Goal: Task Accomplishment & Management: Manage account settings

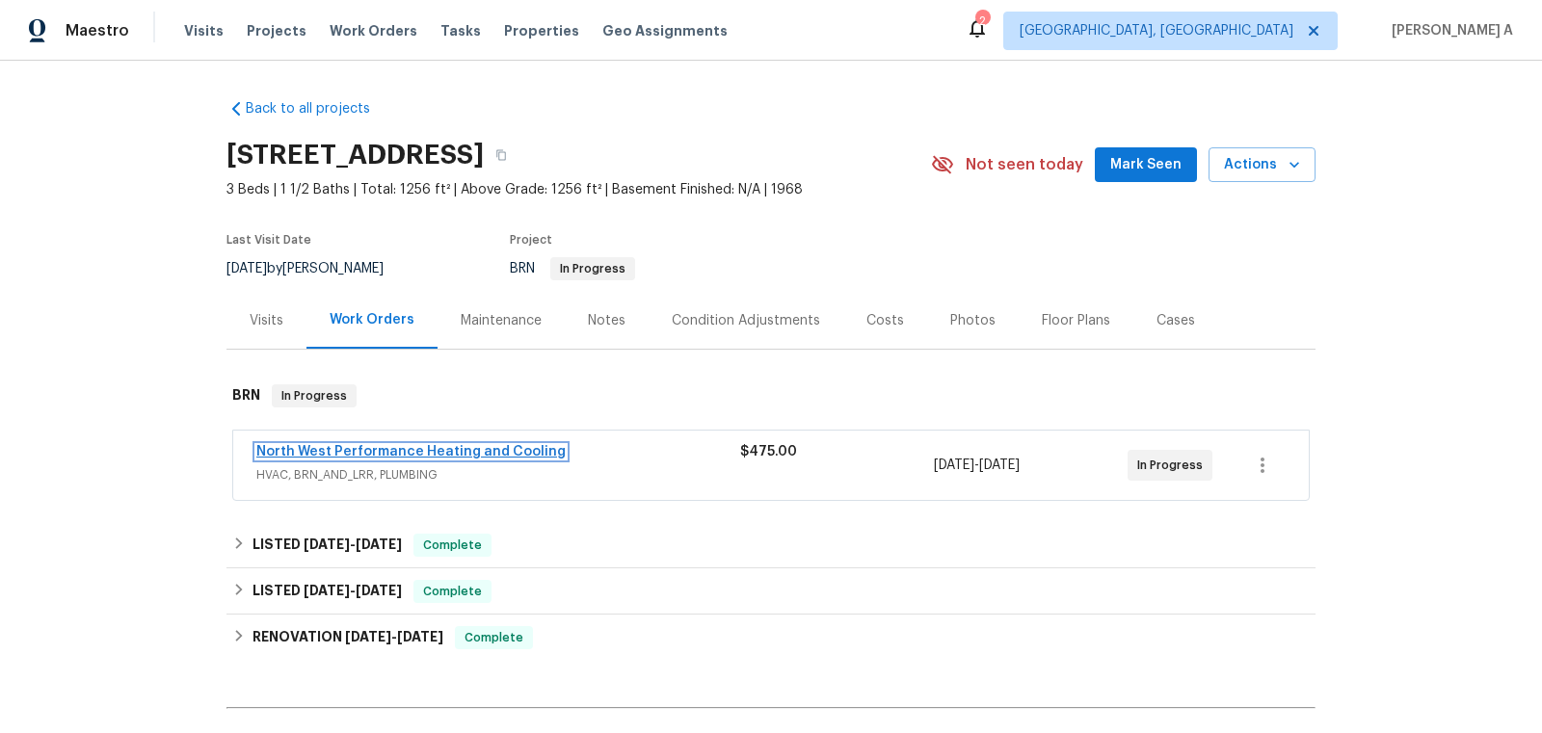
click at [333, 448] on link "North West Performance Heating and Cooling" at bounding box center [410, 451] width 309 height 13
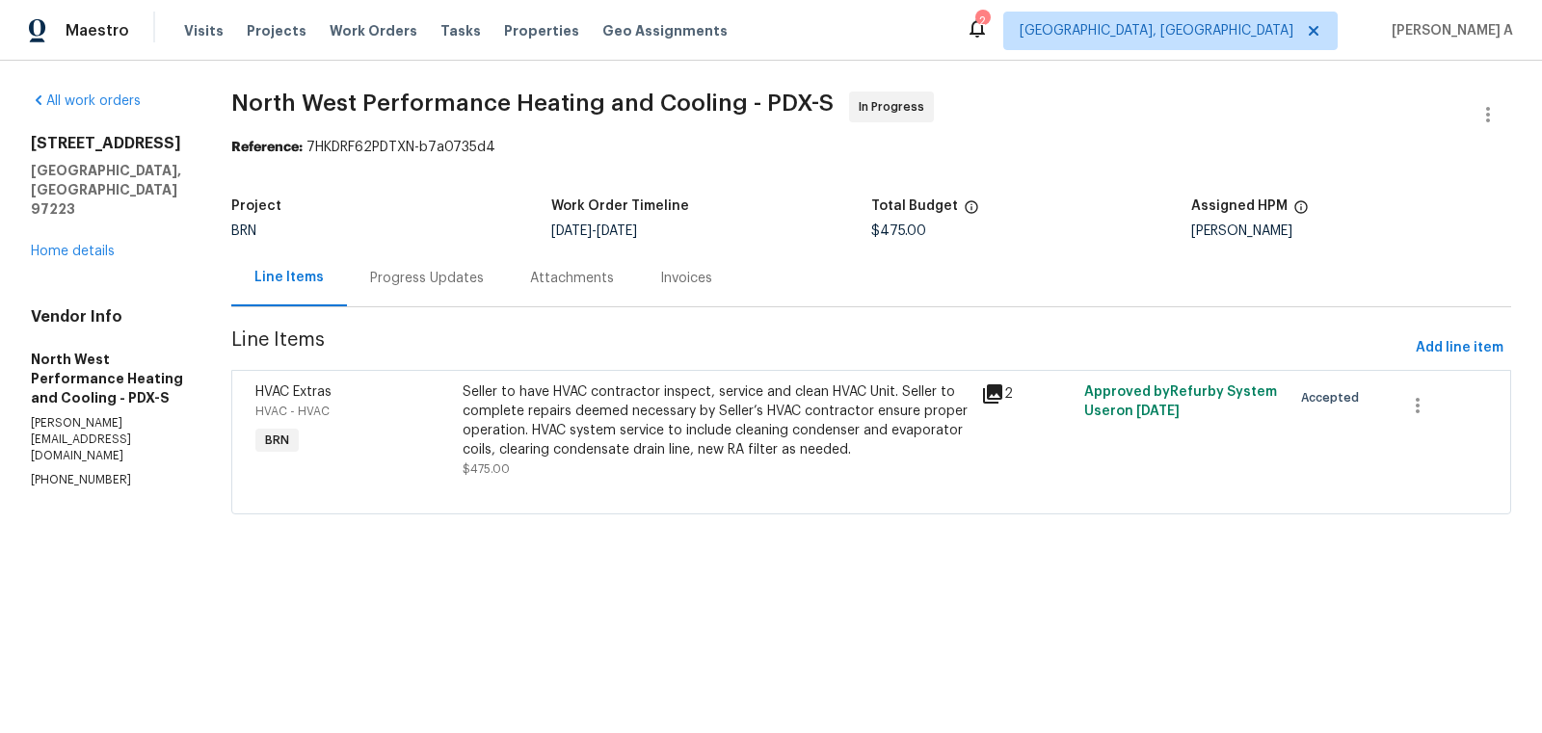
click at [695, 406] on div "Seller to have HVAC contractor inspect, service and clean HVAC Unit. Seller to …" at bounding box center [716, 421] width 506 height 77
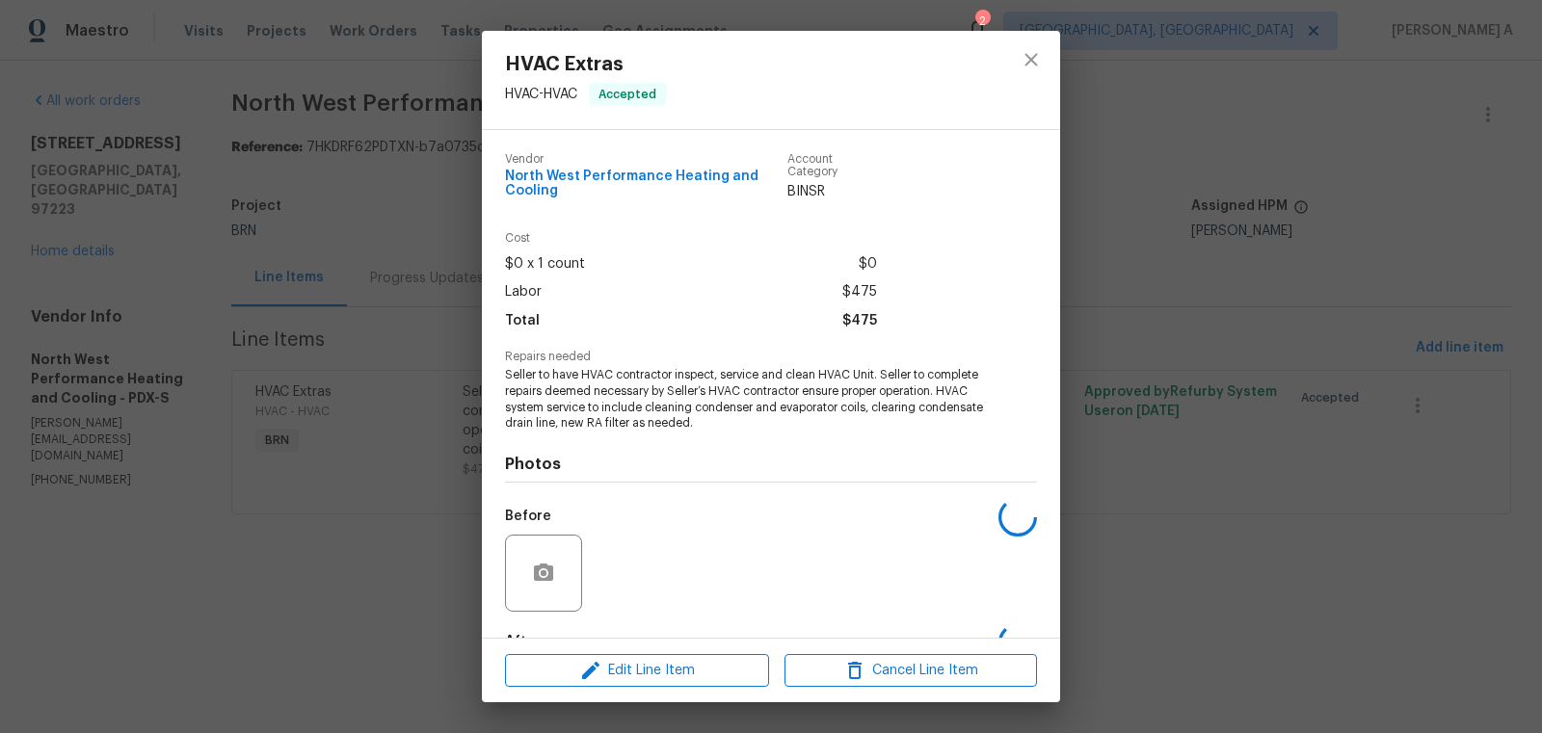
scroll to position [119, 0]
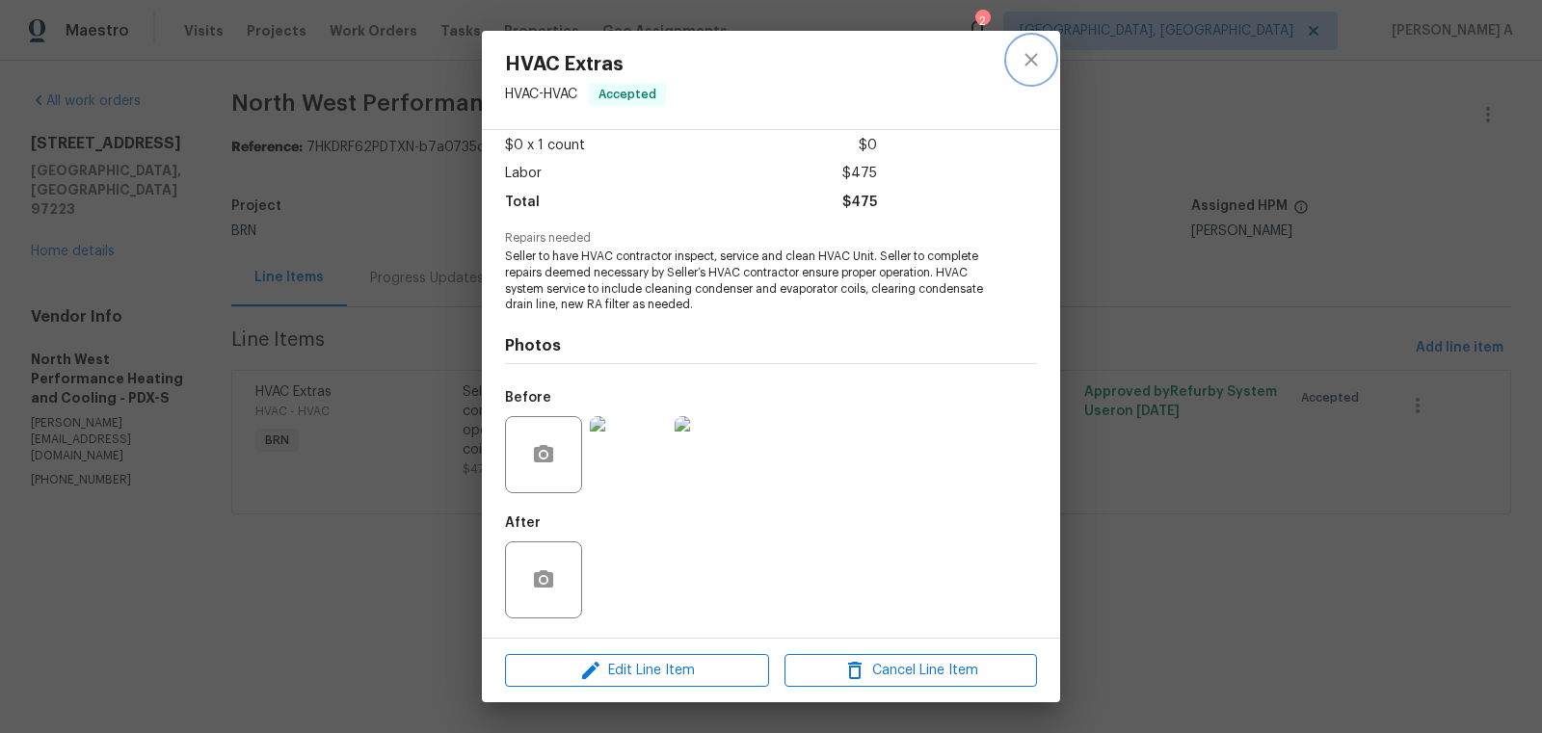
click at [1024, 75] on button "close" at bounding box center [1031, 60] width 46 height 46
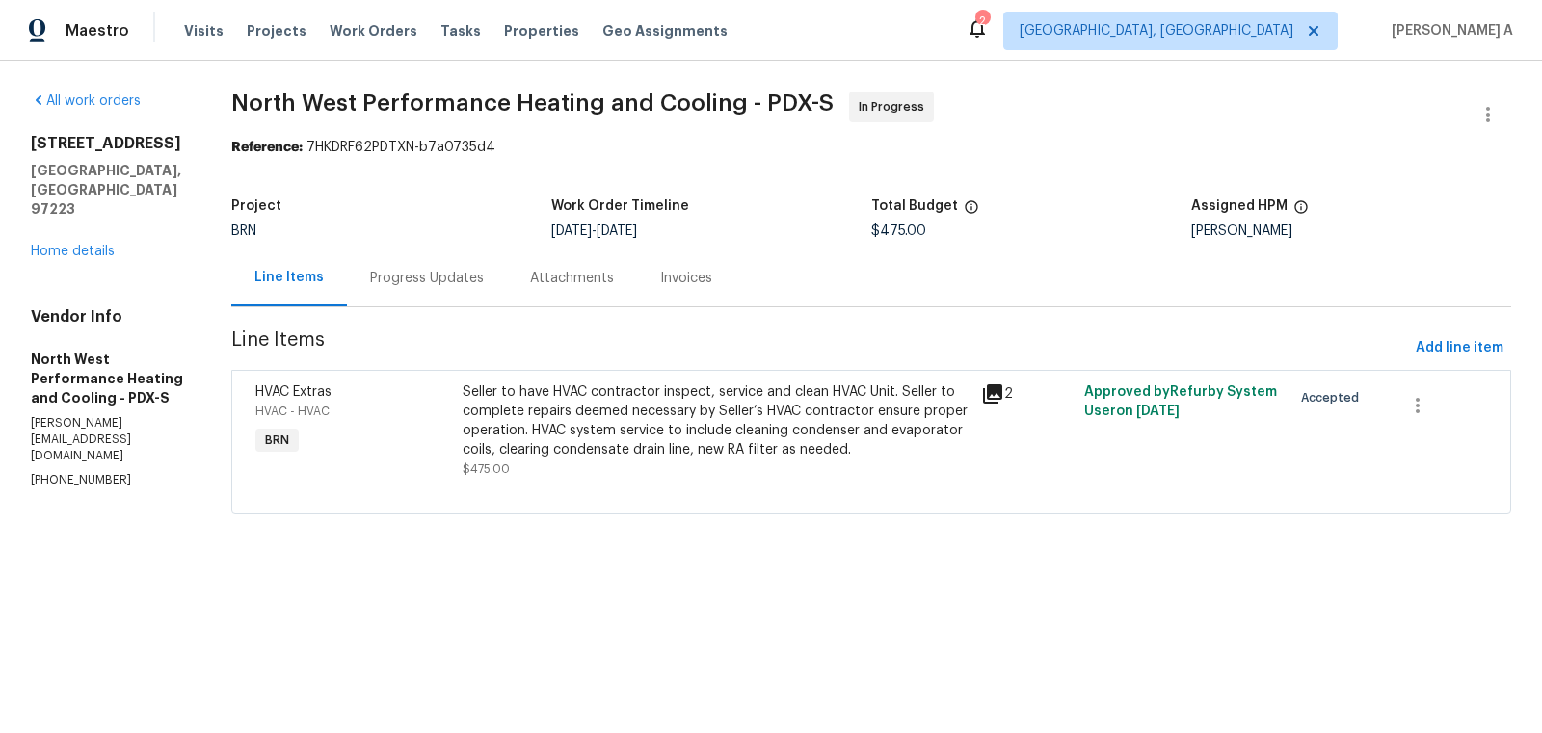
click at [77, 472] on p "(503) 256-2245" at bounding box center [108, 480] width 154 height 16
copy p "(503) 256-2245"
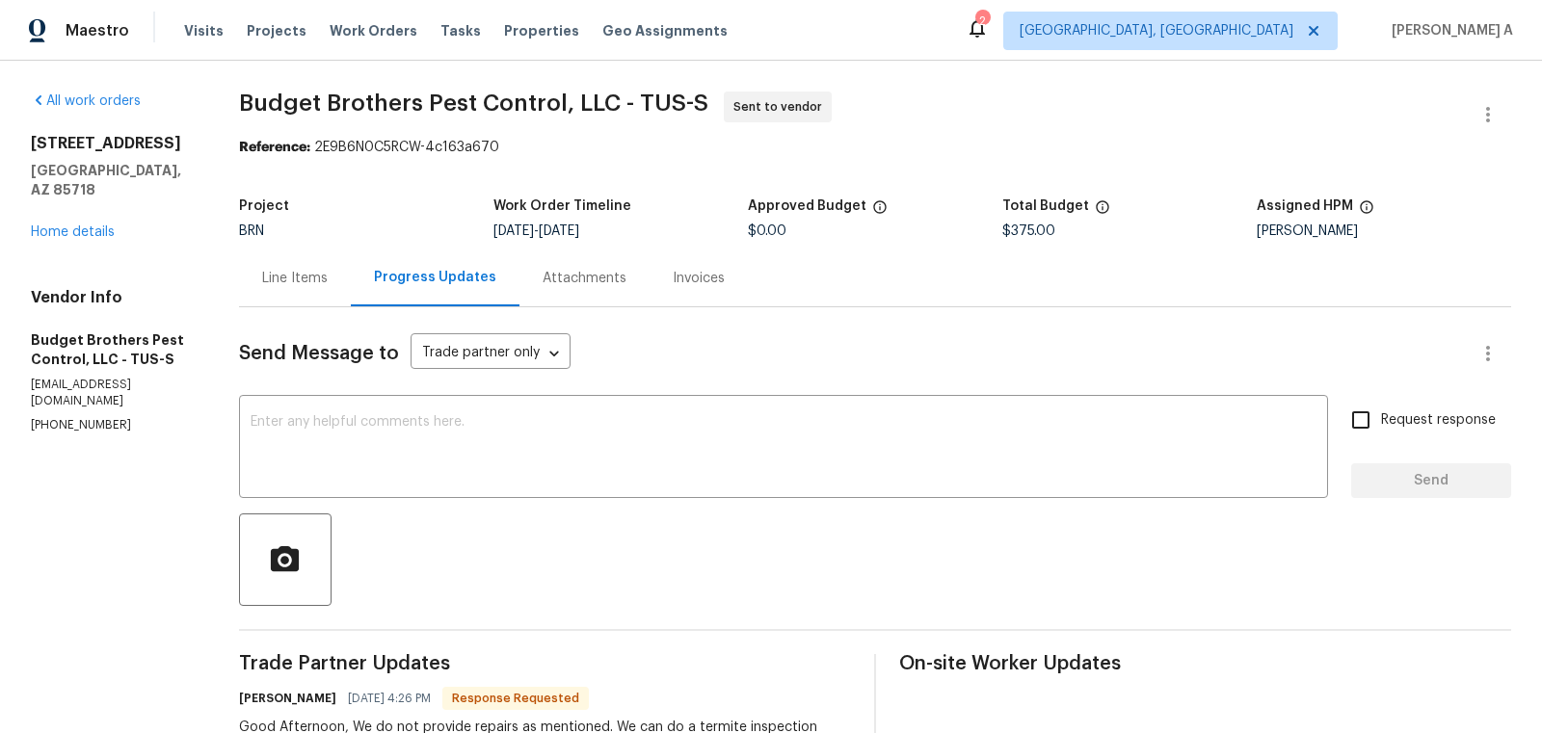
click at [320, 280] on div "Line Items" at bounding box center [295, 278] width 66 height 19
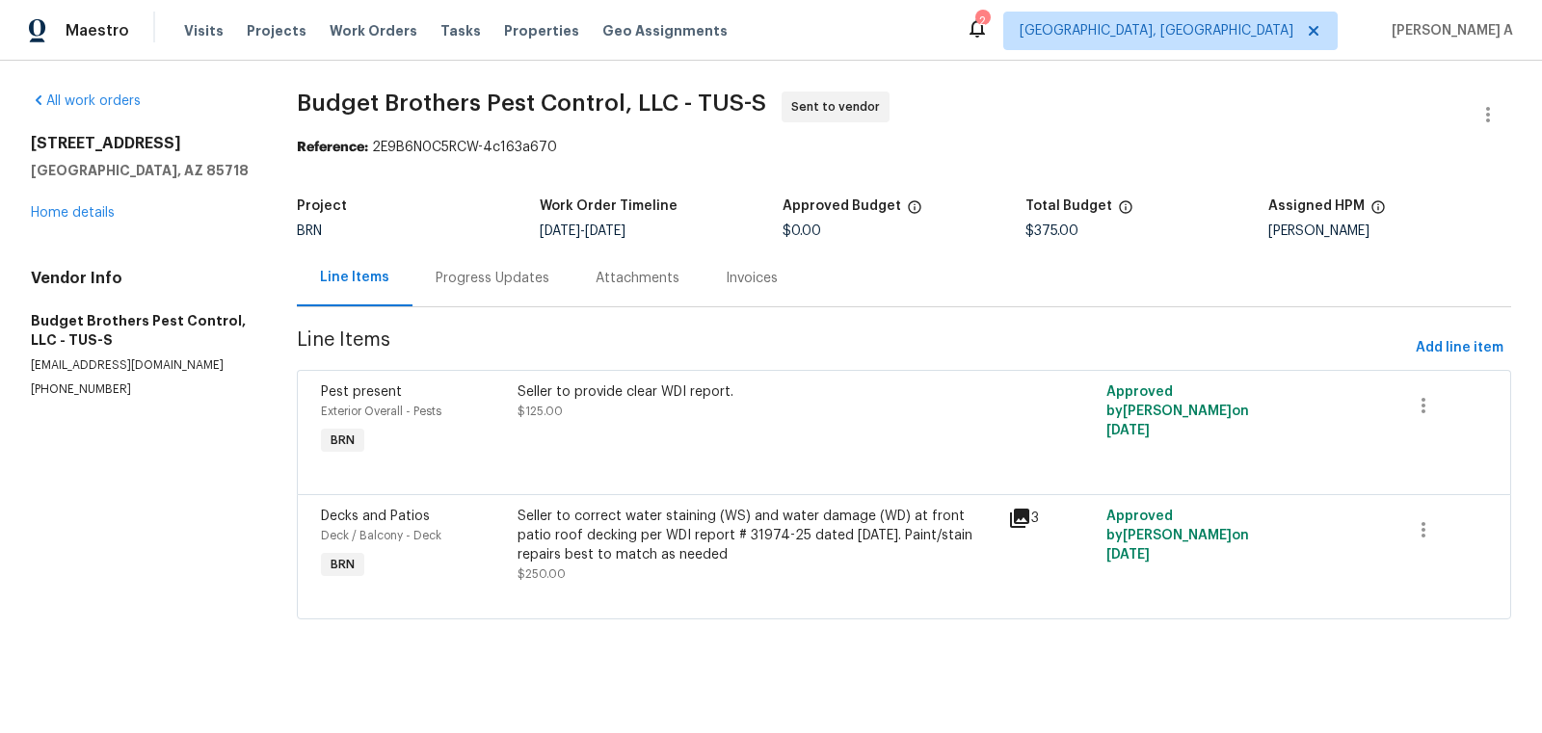
click at [528, 277] on div "Progress Updates" at bounding box center [493, 278] width 114 height 19
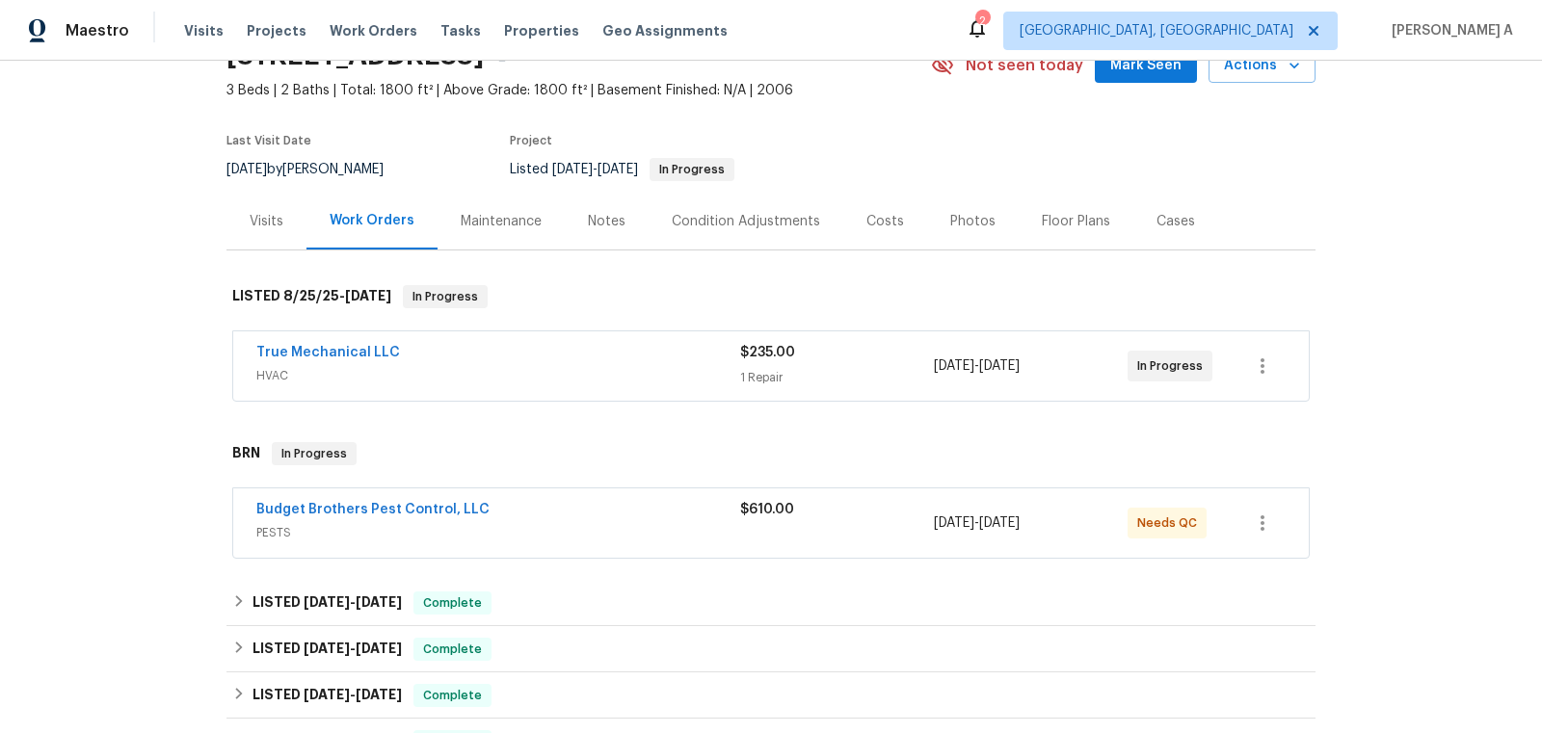
scroll to position [106, 0]
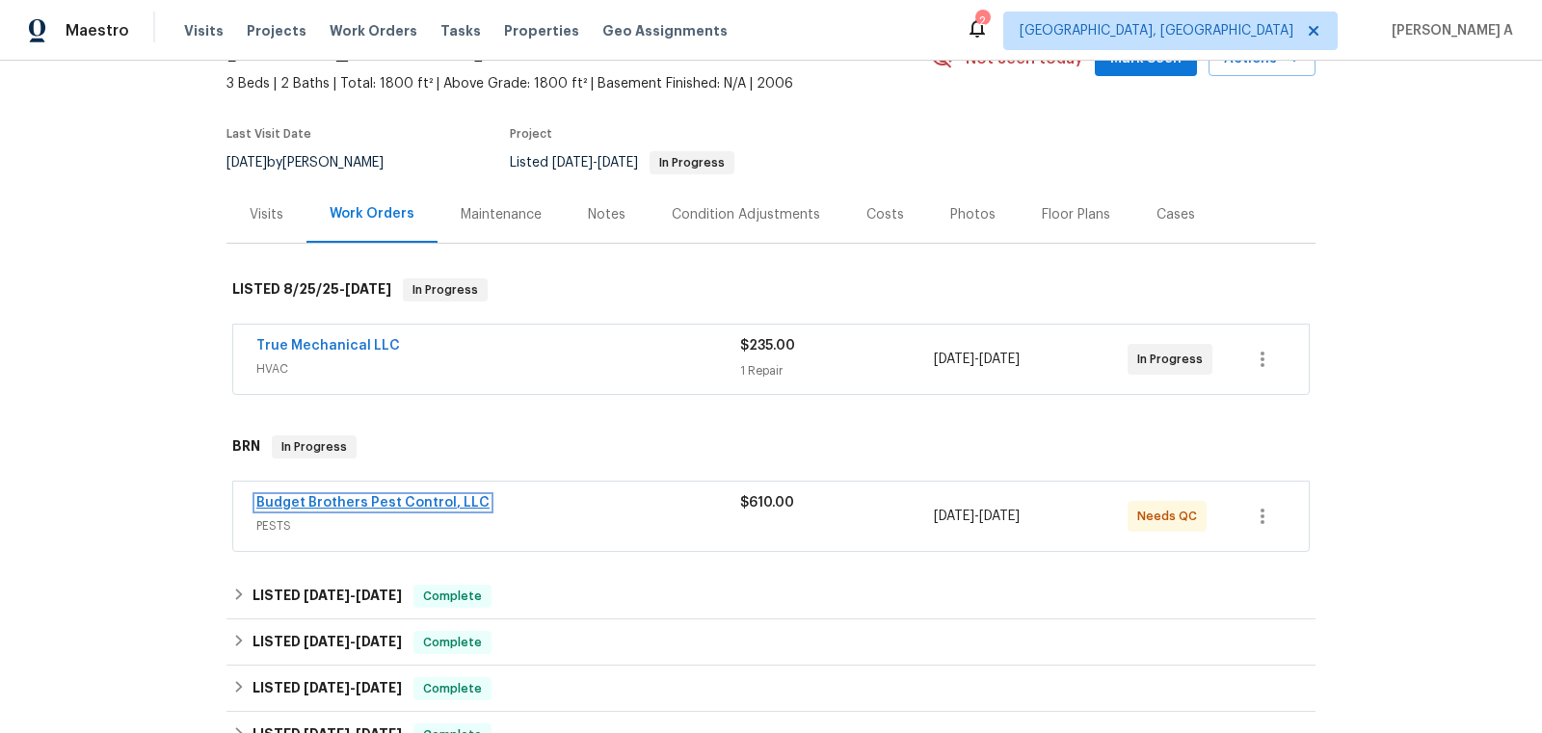
click at [413, 501] on link "Budget Brothers Pest Control, LLC" at bounding box center [372, 502] width 233 height 13
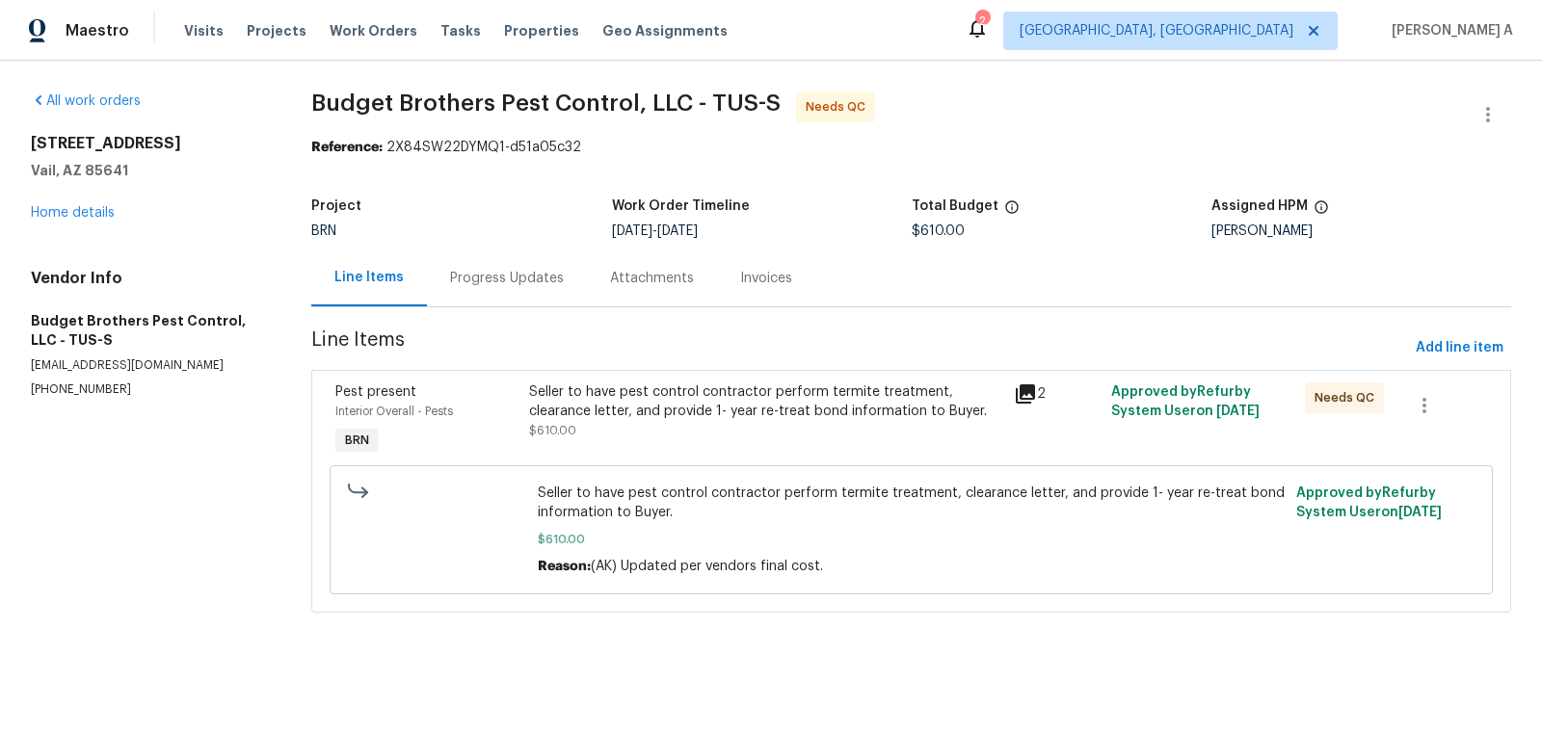
click at [496, 294] on div "Progress Updates" at bounding box center [507, 278] width 160 height 57
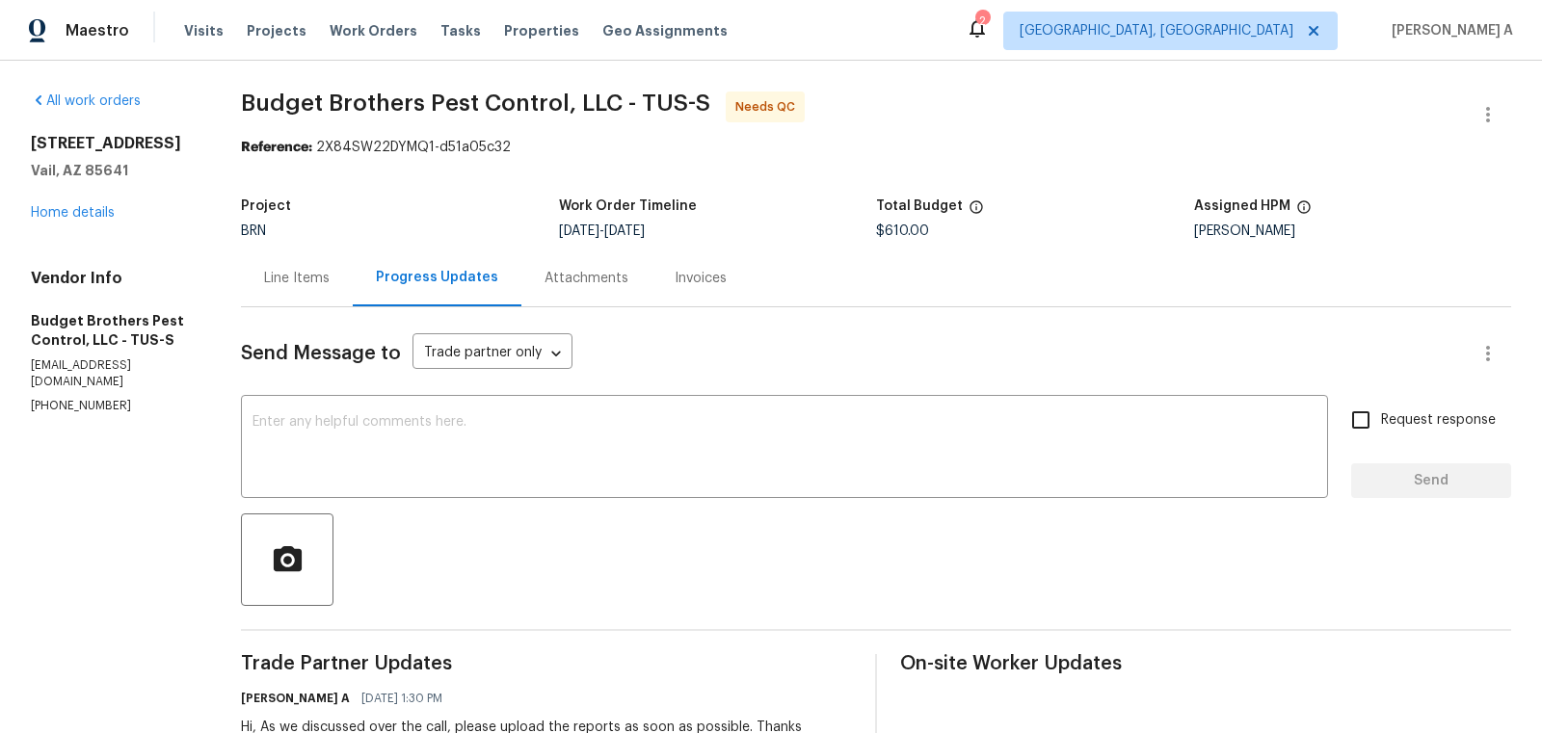
click at [315, 291] on div "Line Items" at bounding box center [297, 278] width 112 height 57
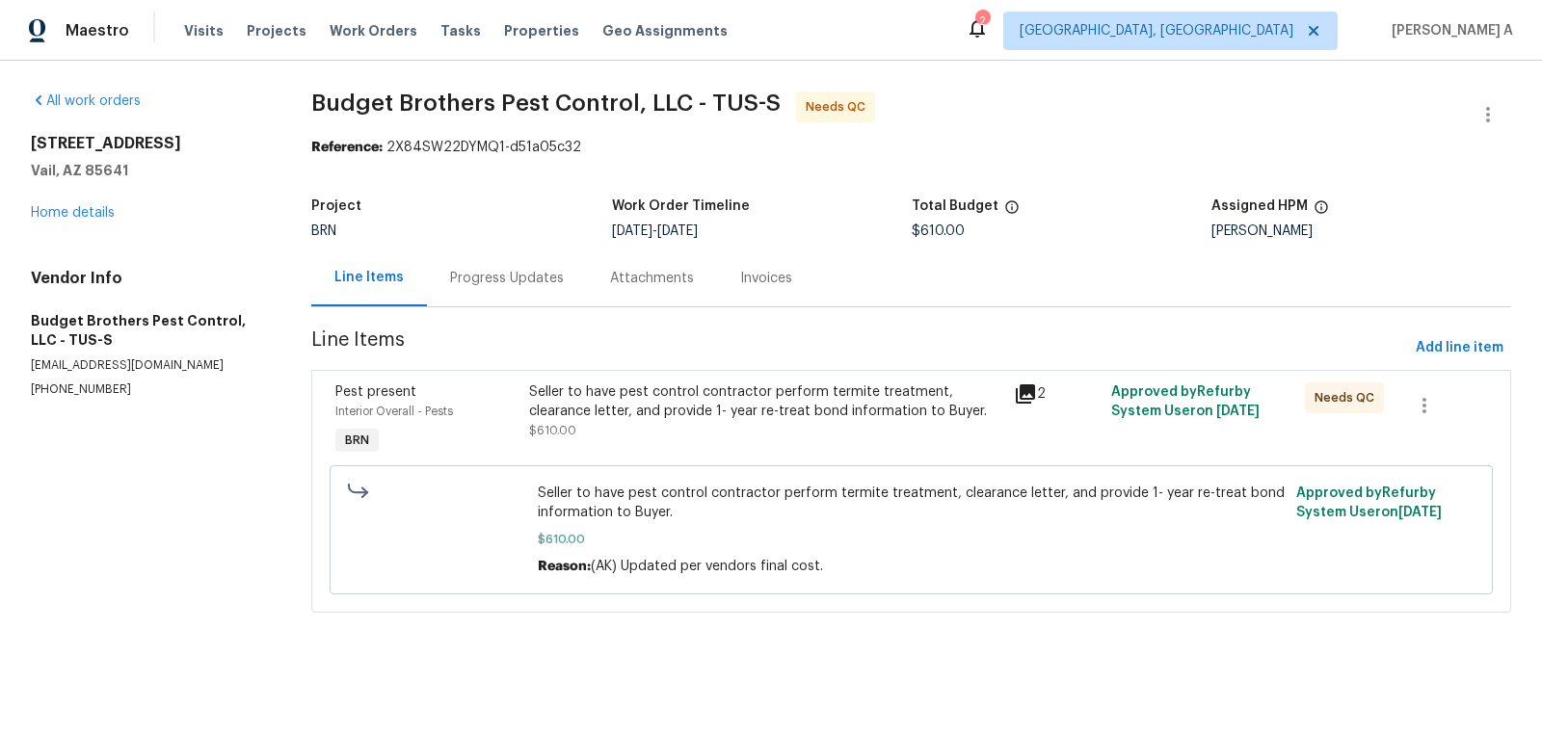
click at [479, 287] on div "Progress Updates" at bounding box center [507, 278] width 114 height 19
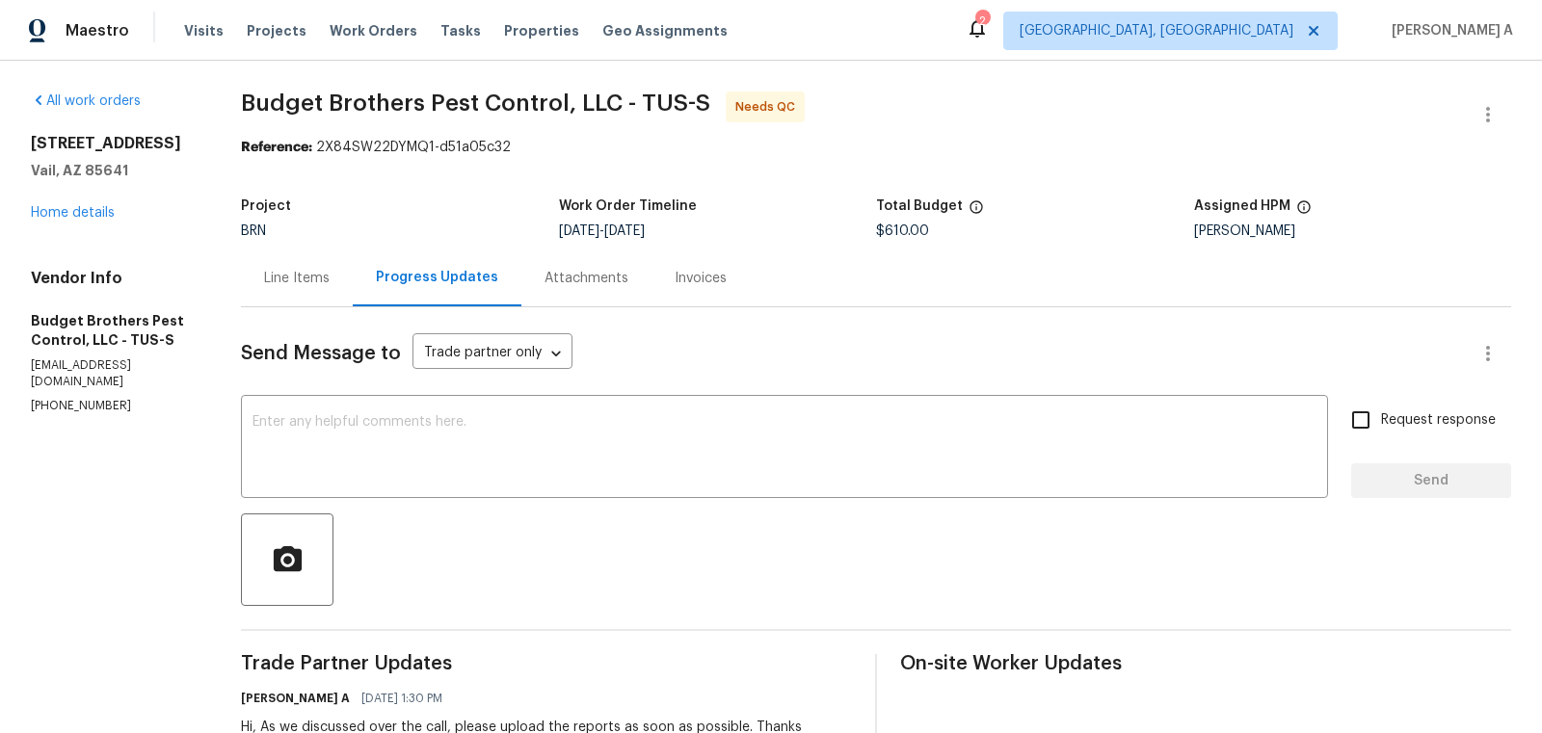
click at [320, 285] on div "Line Items" at bounding box center [297, 278] width 66 height 19
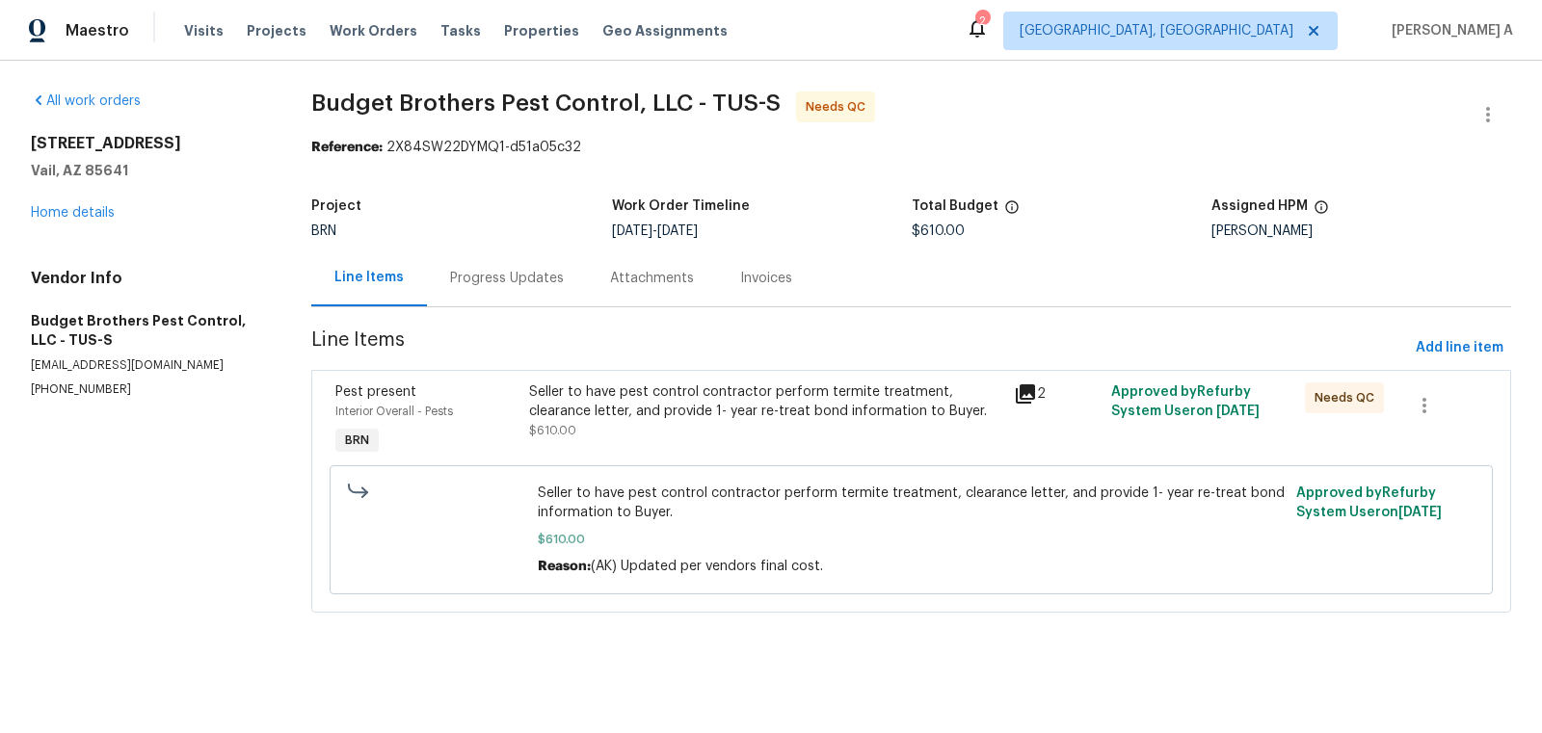
click at [489, 283] on div "Progress Updates" at bounding box center [507, 278] width 114 height 19
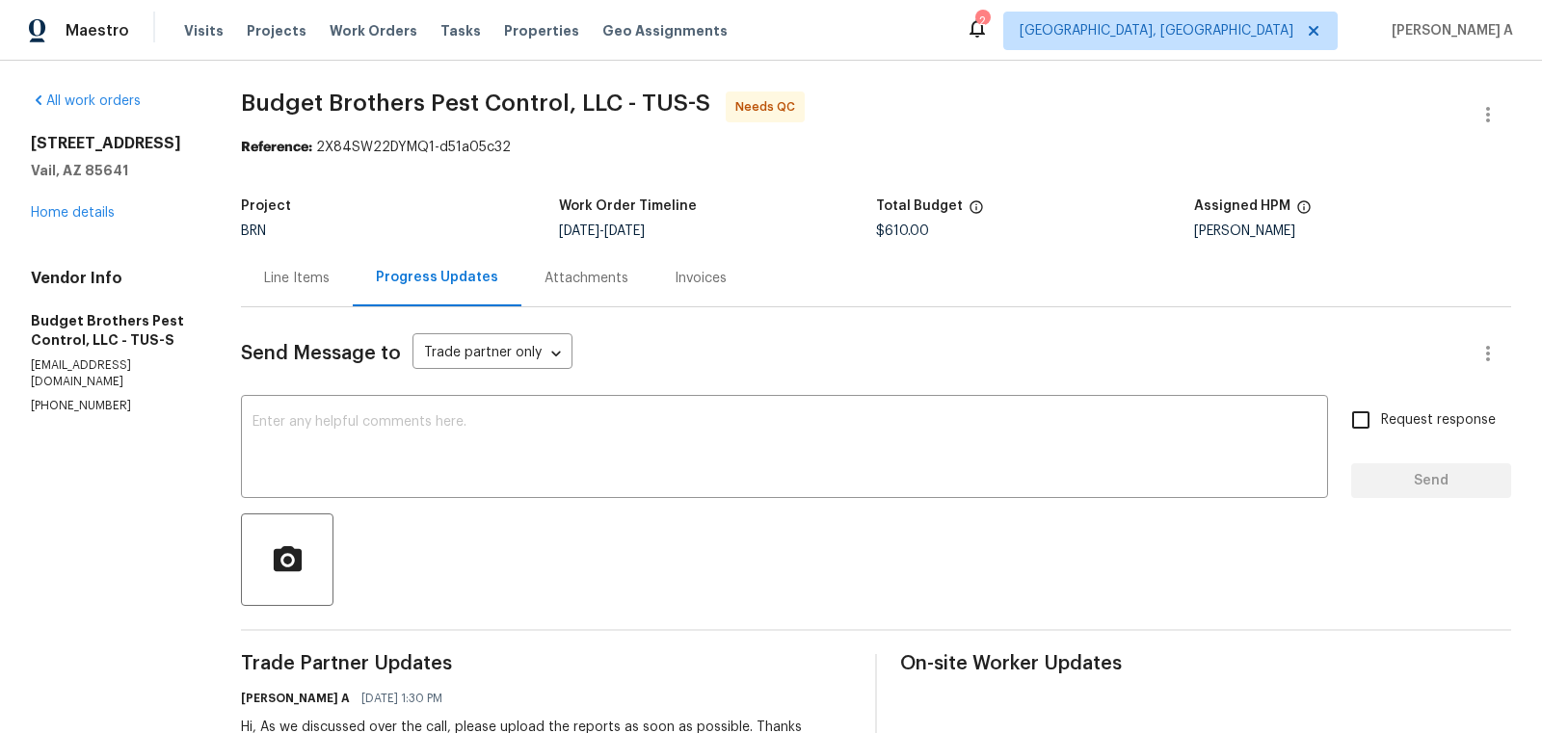
click at [326, 282] on div "Line Items" at bounding box center [297, 278] width 66 height 19
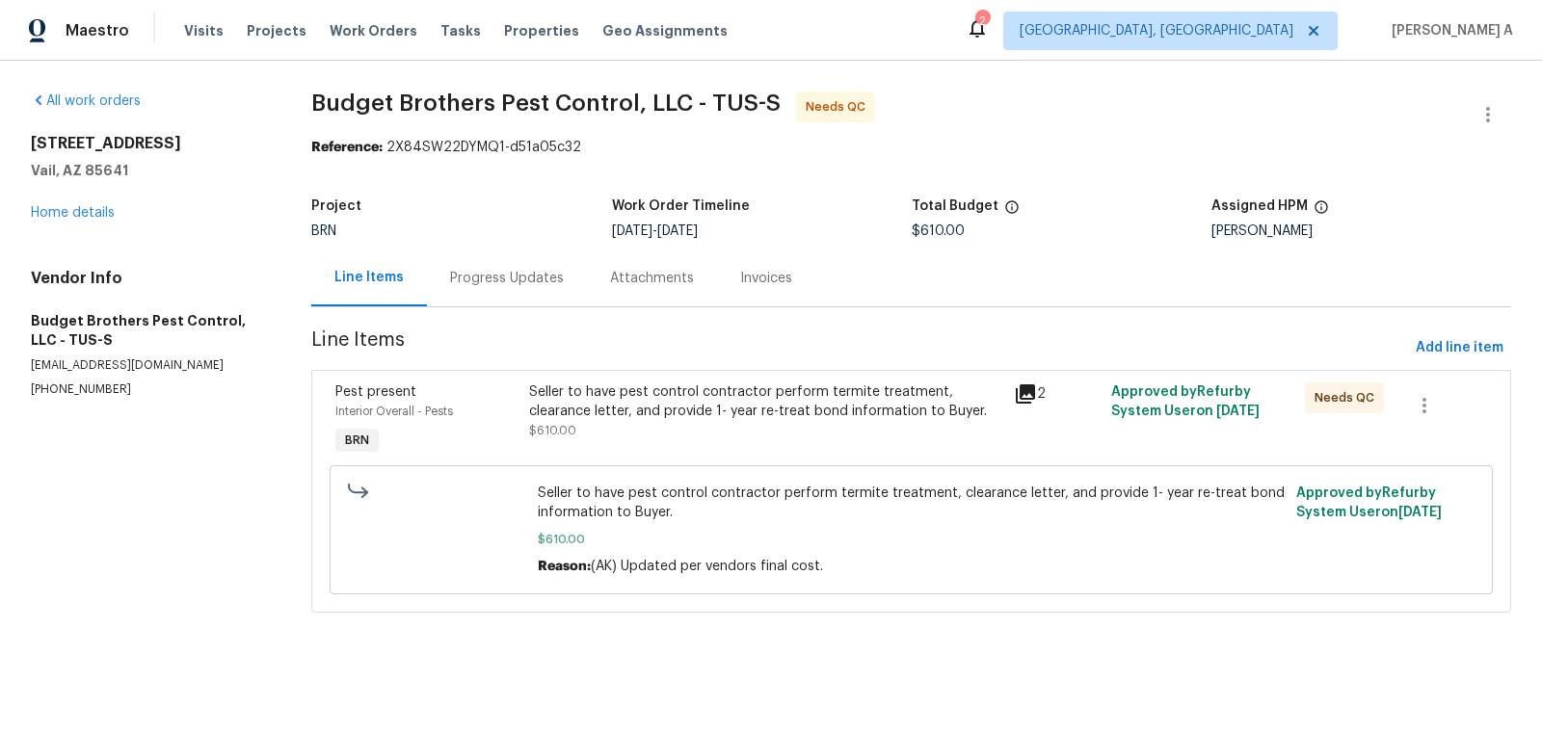
click at [599, 412] on div "Seller to have pest control contractor perform termite treatment, clearance let…" at bounding box center [765, 402] width 473 height 39
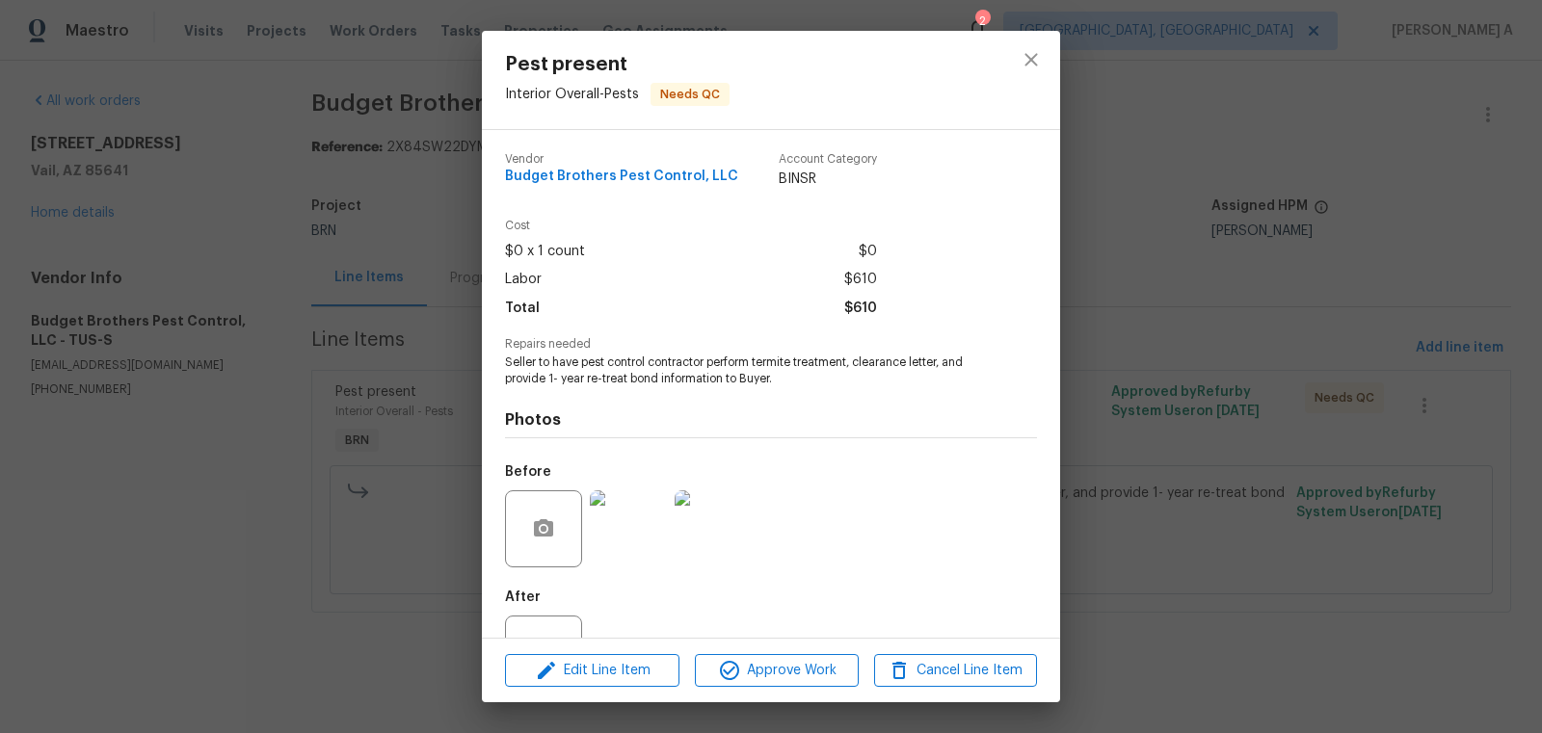
click at [622, 379] on span "Seller to have pest control contractor perform termite treatment, clearance let…" at bounding box center [744, 371] width 479 height 33
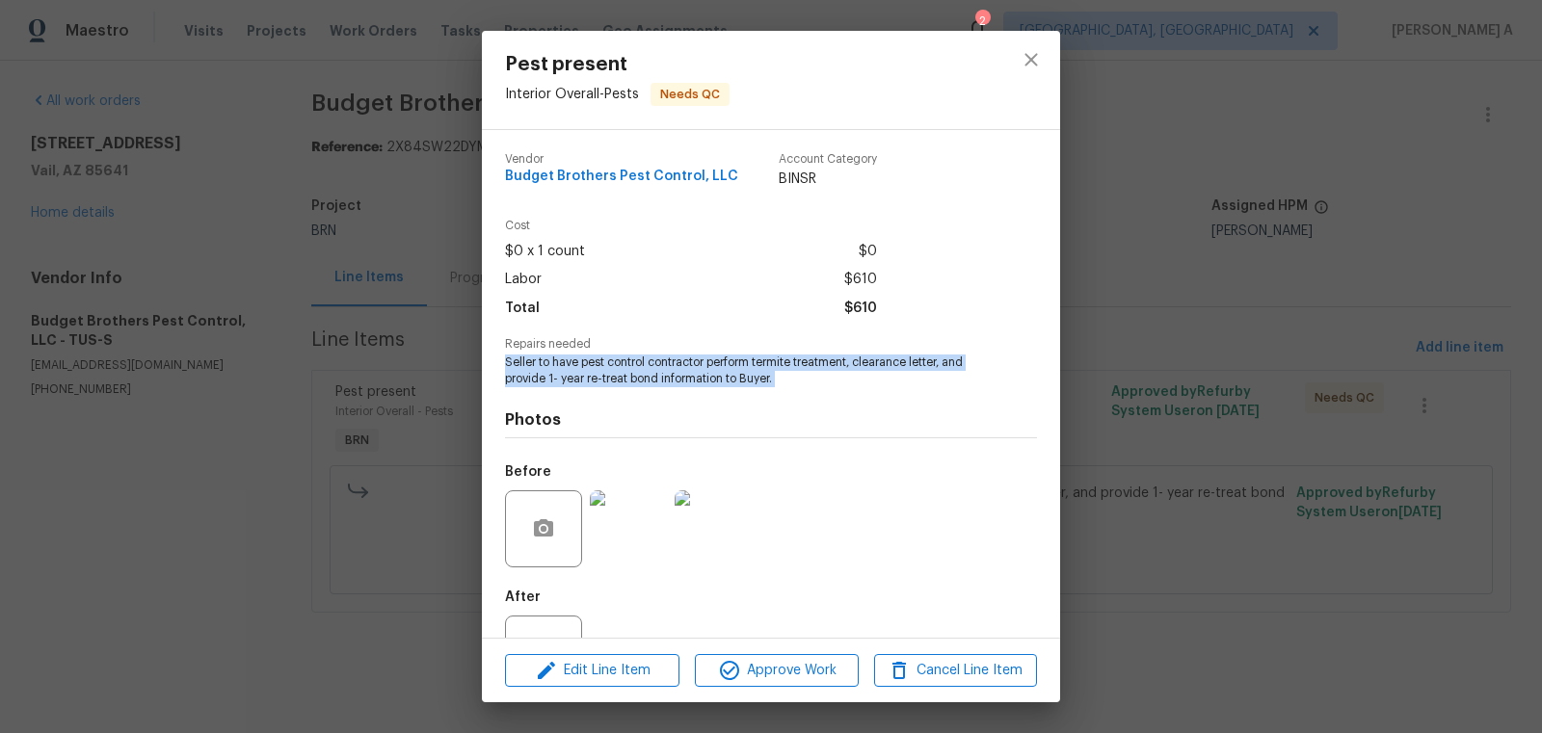
click at [622, 379] on span "Seller to have pest control contractor perform termite treatment, clearance let…" at bounding box center [744, 371] width 479 height 33
copy span "Seller to have pest control contractor perform termite treatment, clearance let…"
click at [1034, 53] on icon "close" at bounding box center [1031, 59] width 23 height 23
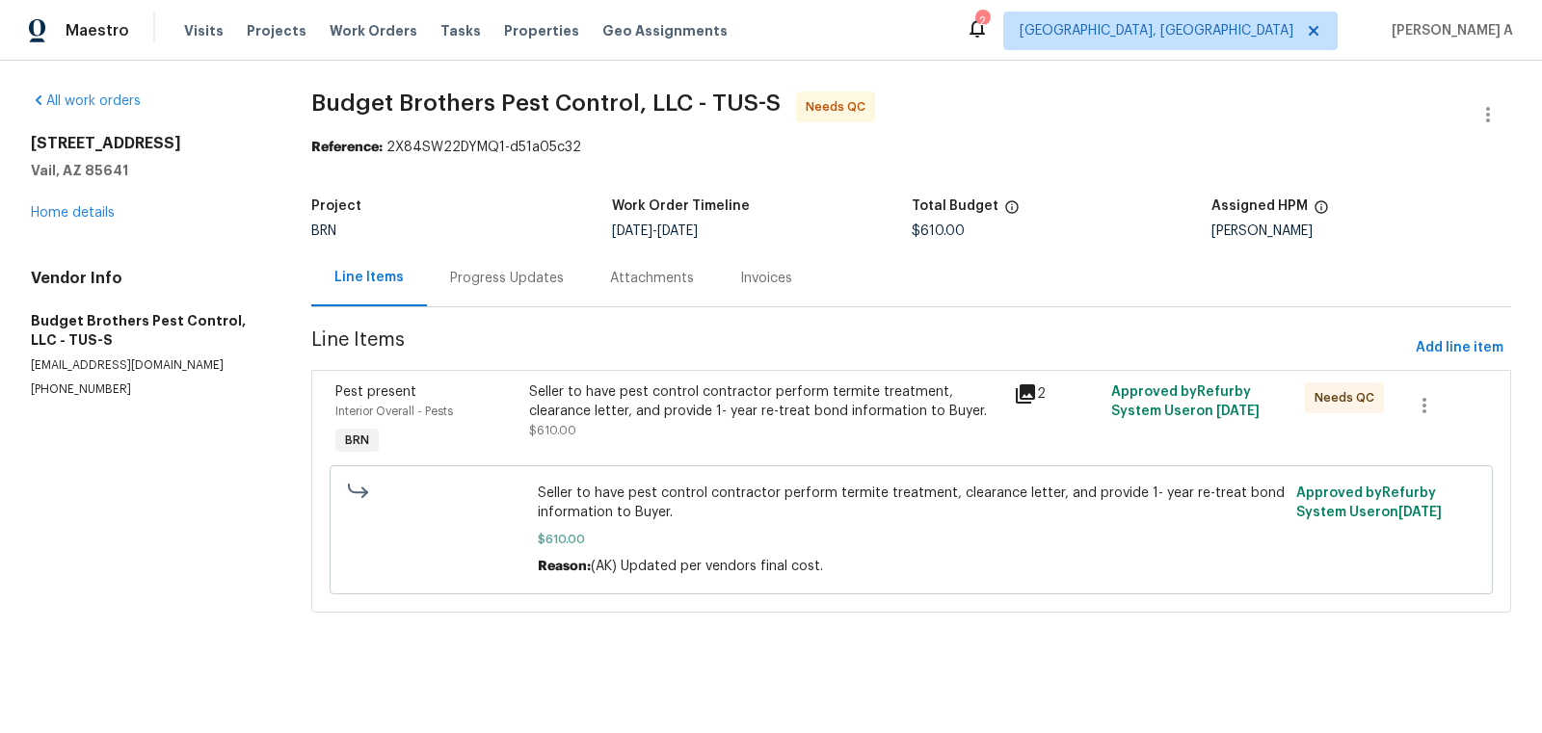
click at [87, 201] on div "10963 E Pima Creek Dr Vail, AZ 85641 Home details" at bounding box center [148, 178] width 234 height 89
click at [86, 210] on link "Home details" at bounding box center [73, 212] width 84 height 13
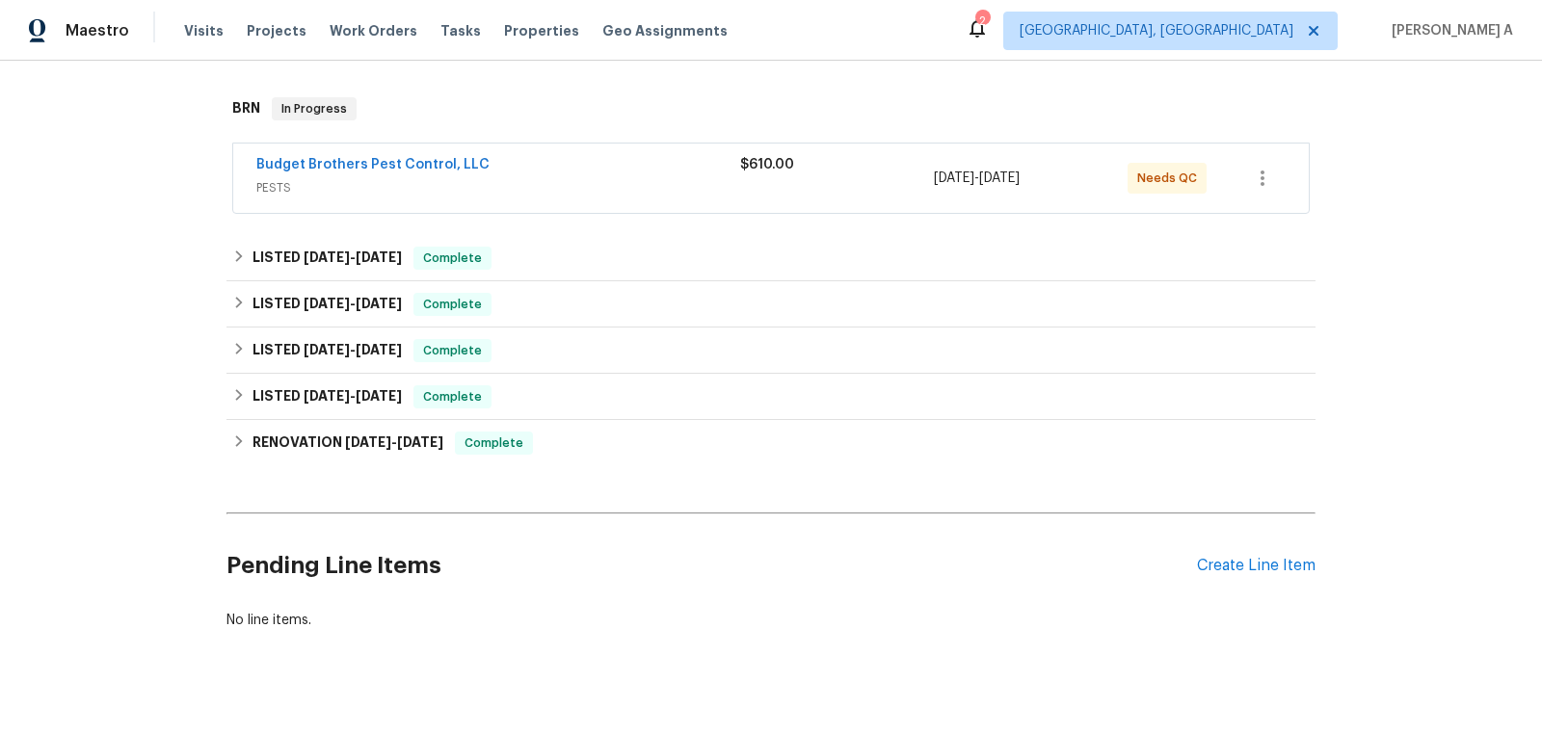
scroll to position [468, 0]
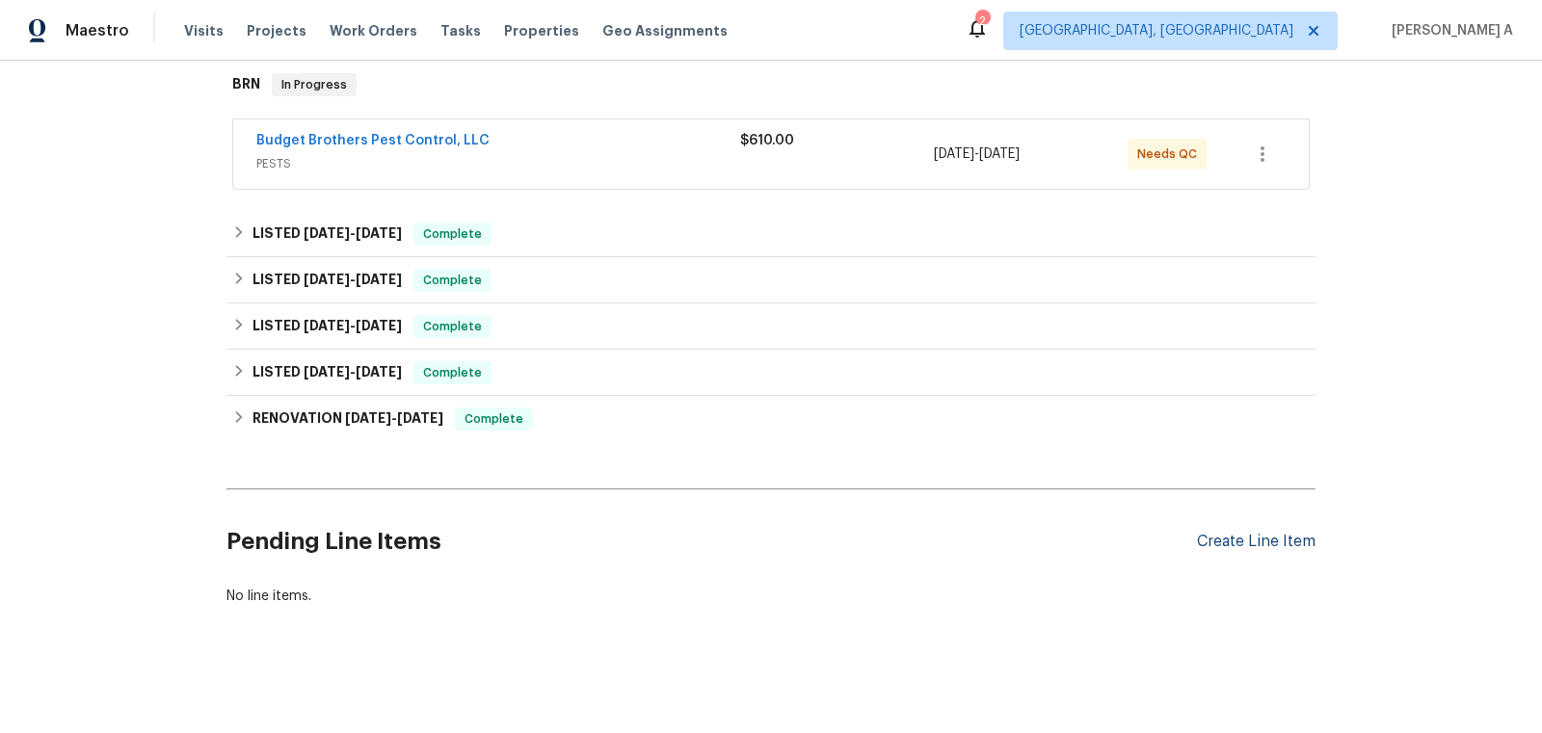
click at [1229, 535] on div "Create Line Item" at bounding box center [1256, 542] width 119 height 18
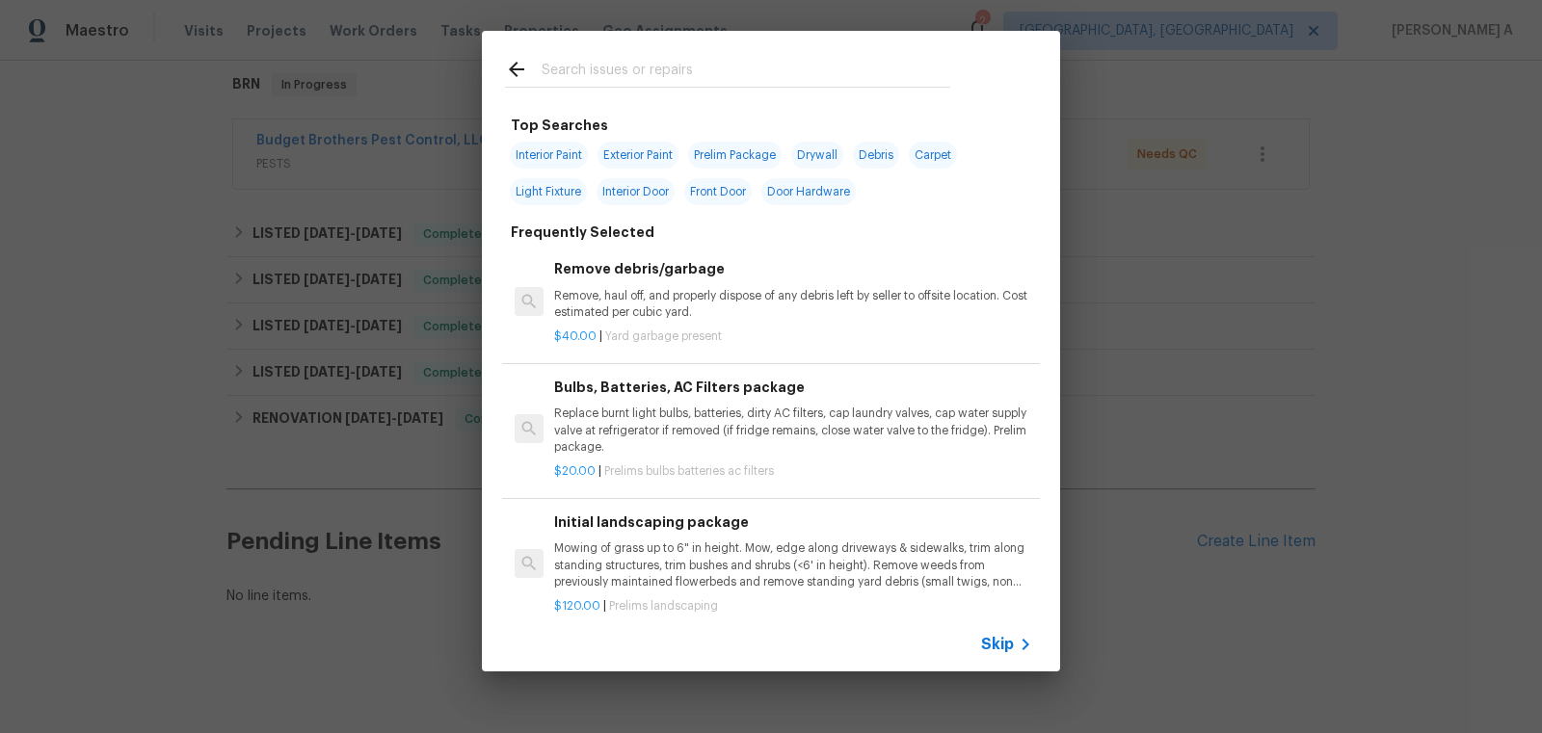
click at [996, 639] on span "Skip" at bounding box center [997, 644] width 33 height 19
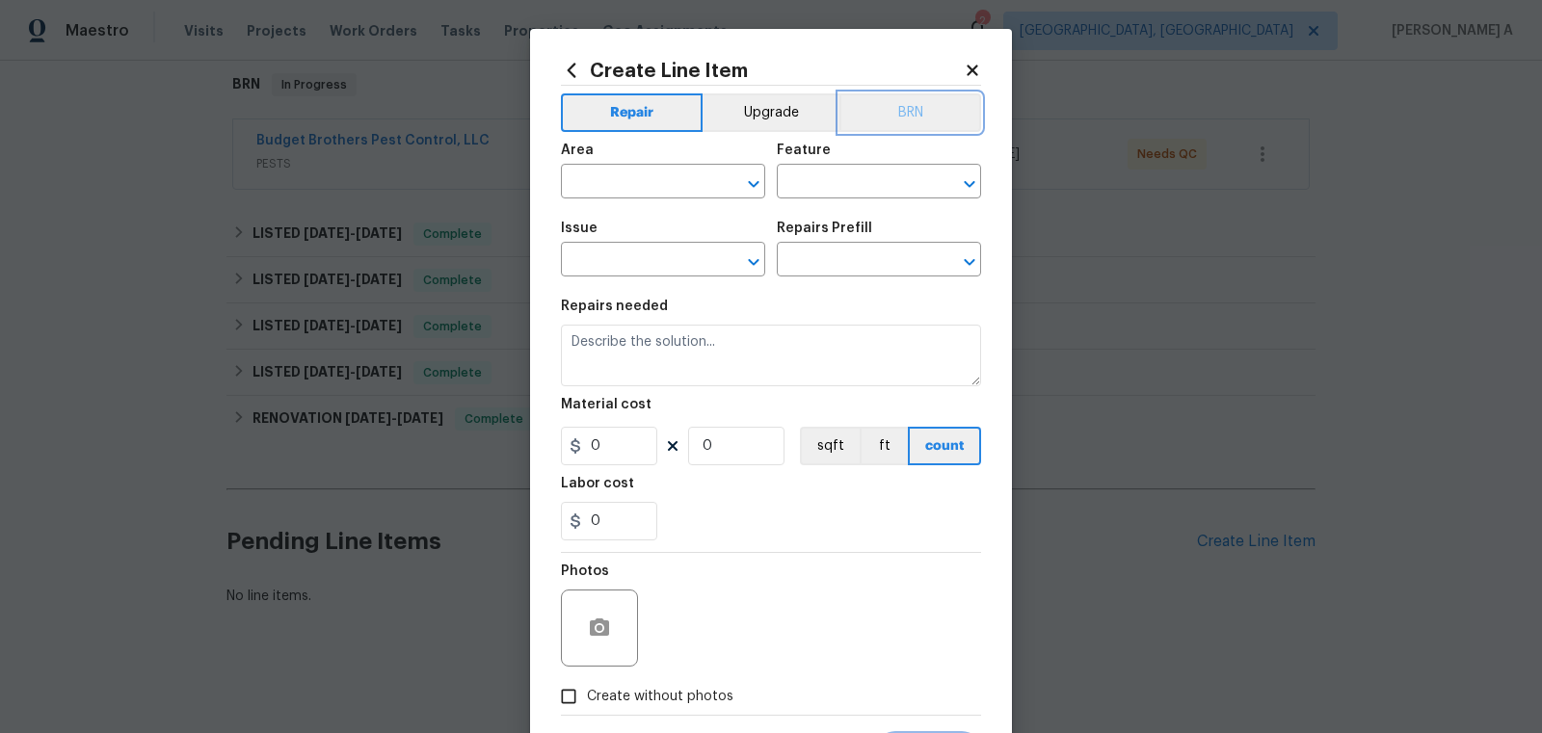
click at [892, 103] on button "BRN" at bounding box center [910, 112] width 142 height 39
click at [616, 189] on input "text" at bounding box center [636, 184] width 150 height 30
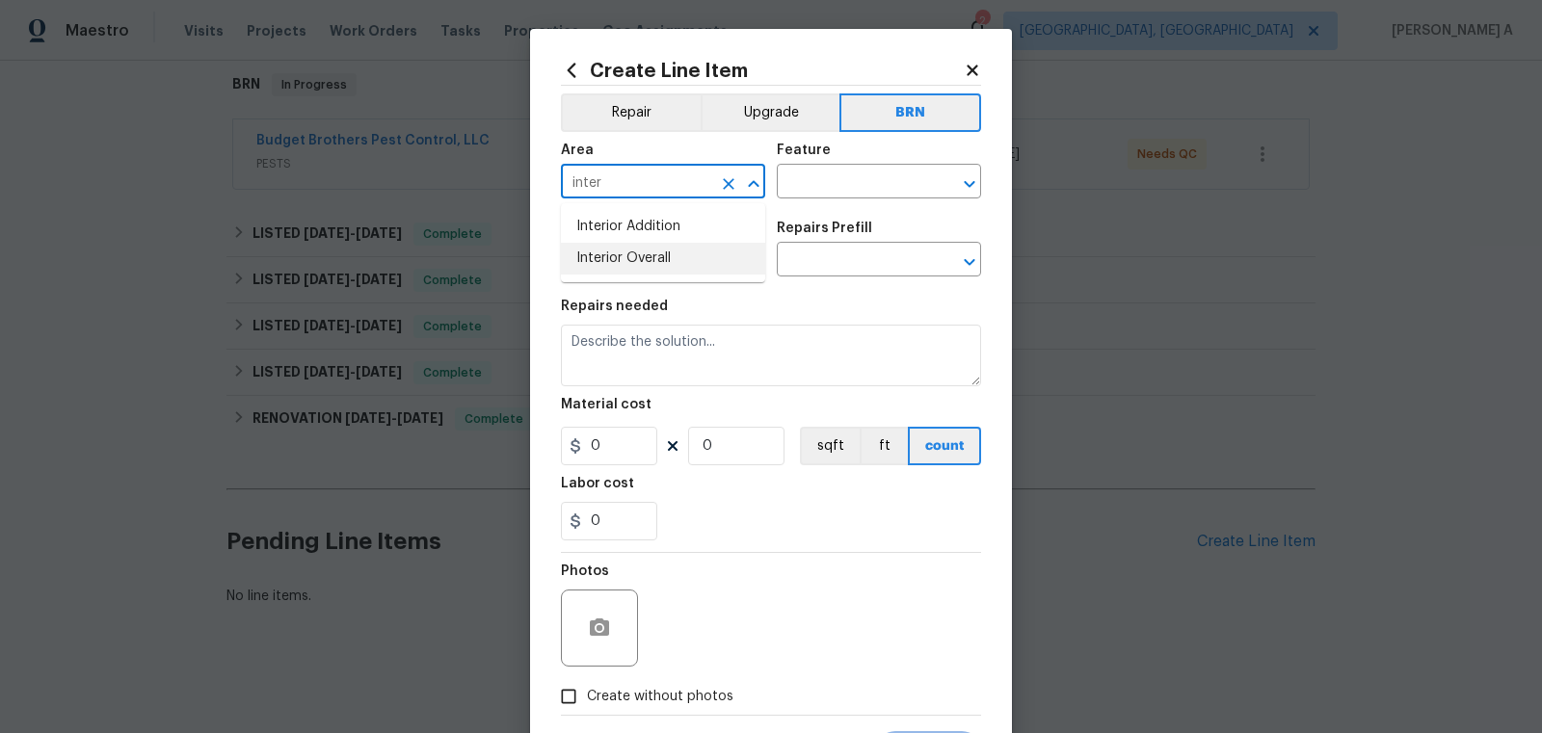
click at [652, 264] on li "Interior Overall" at bounding box center [663, 259] width 204 height 32
type input "Interior Overall"
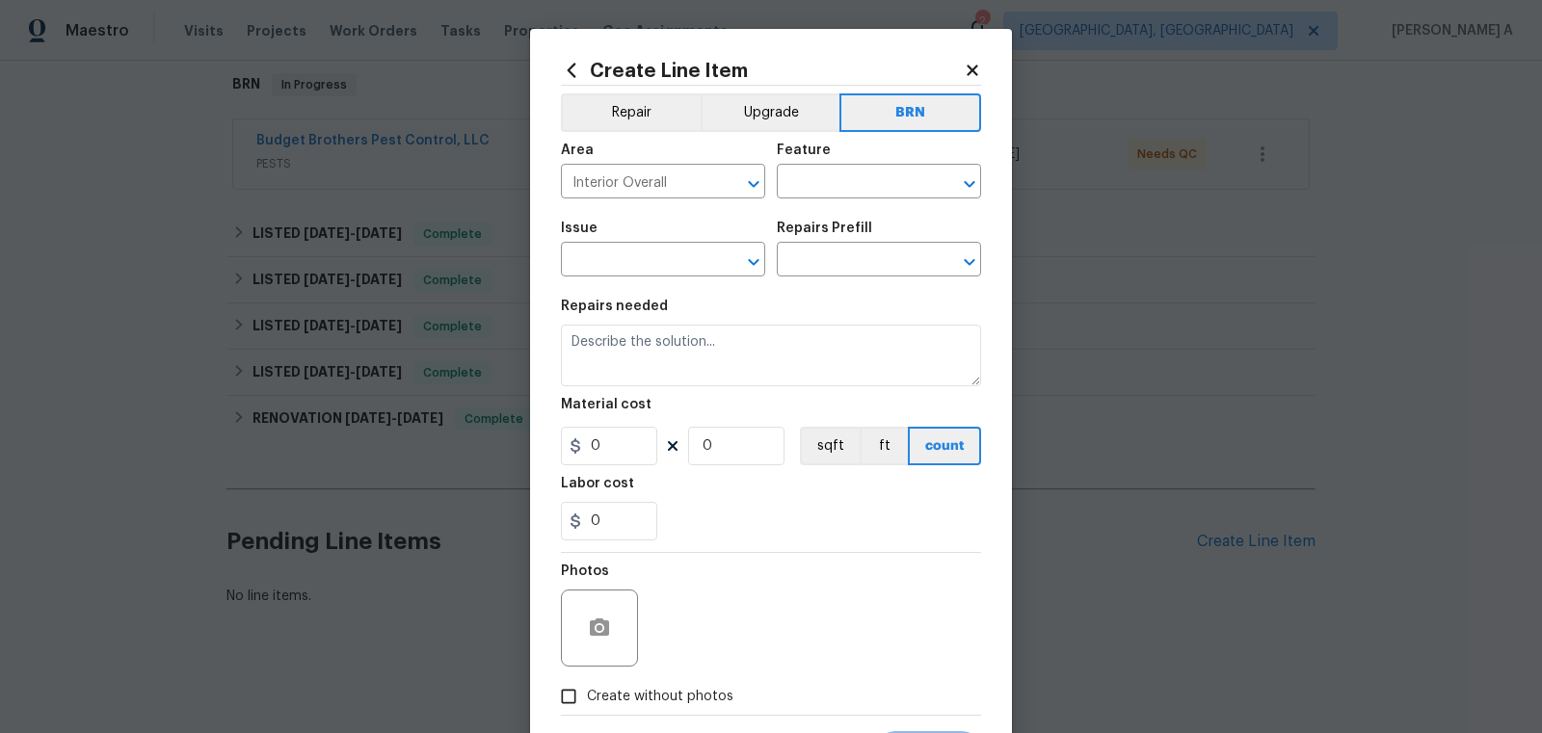
click at [841, 200] on div "Area Interior Overall ​ Feature ​" at bounding box center [771, 171] width 420 height 78
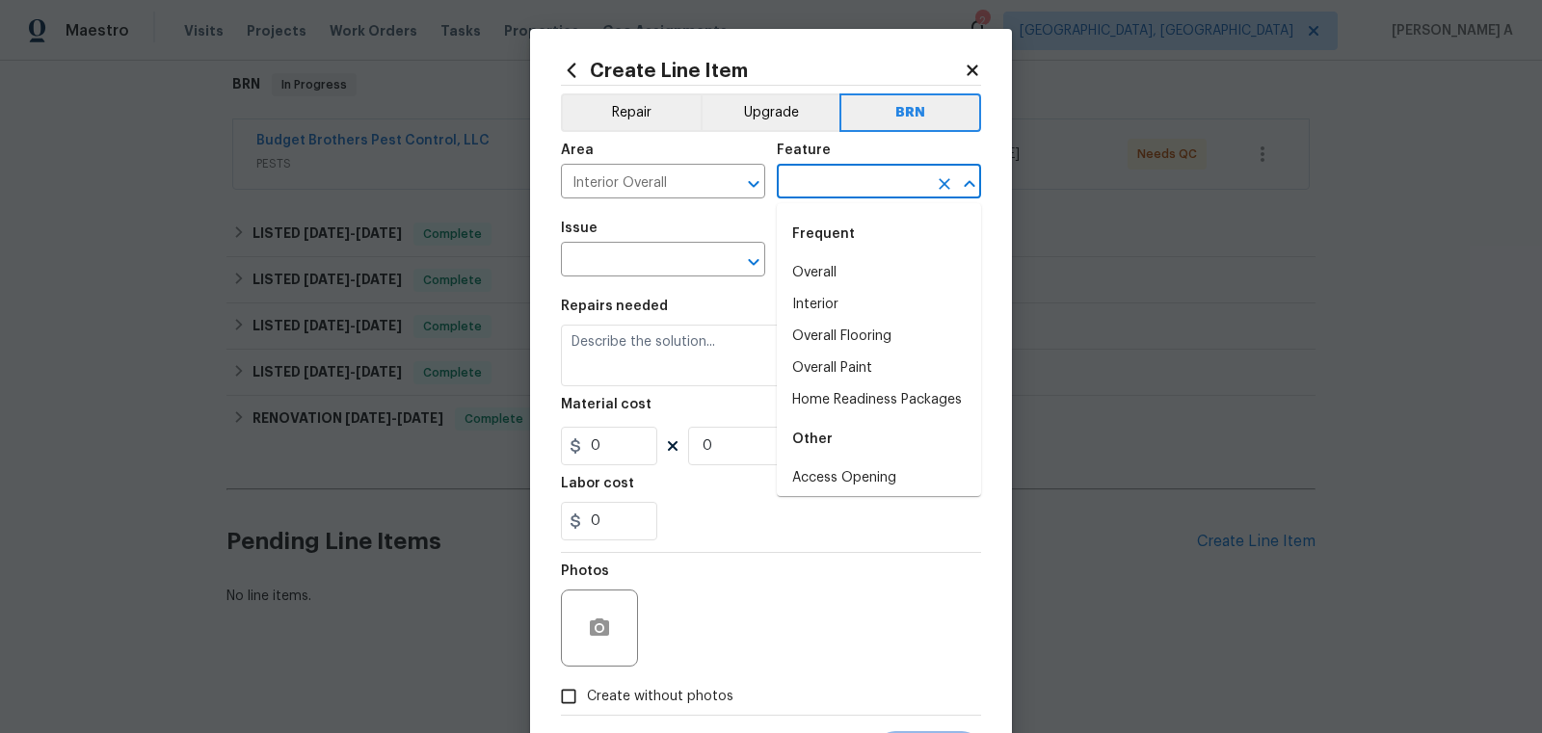
click at [841, 186] on input "text" at bounding box center [852, 184] width 150 height 30
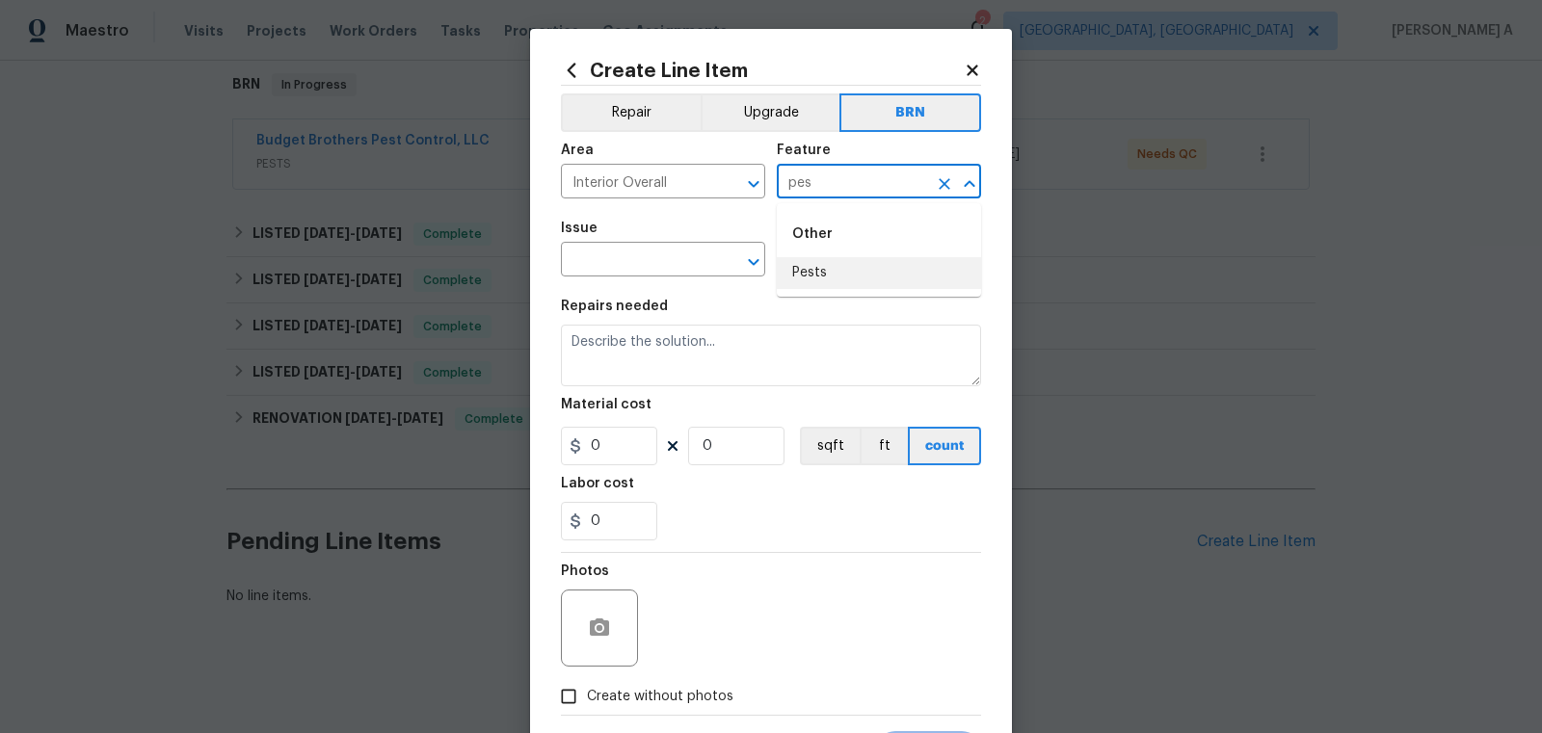
click at [854, 277] on li "Pests" at bounding box center [879, 273] width 204 height 32
type input "Pests"
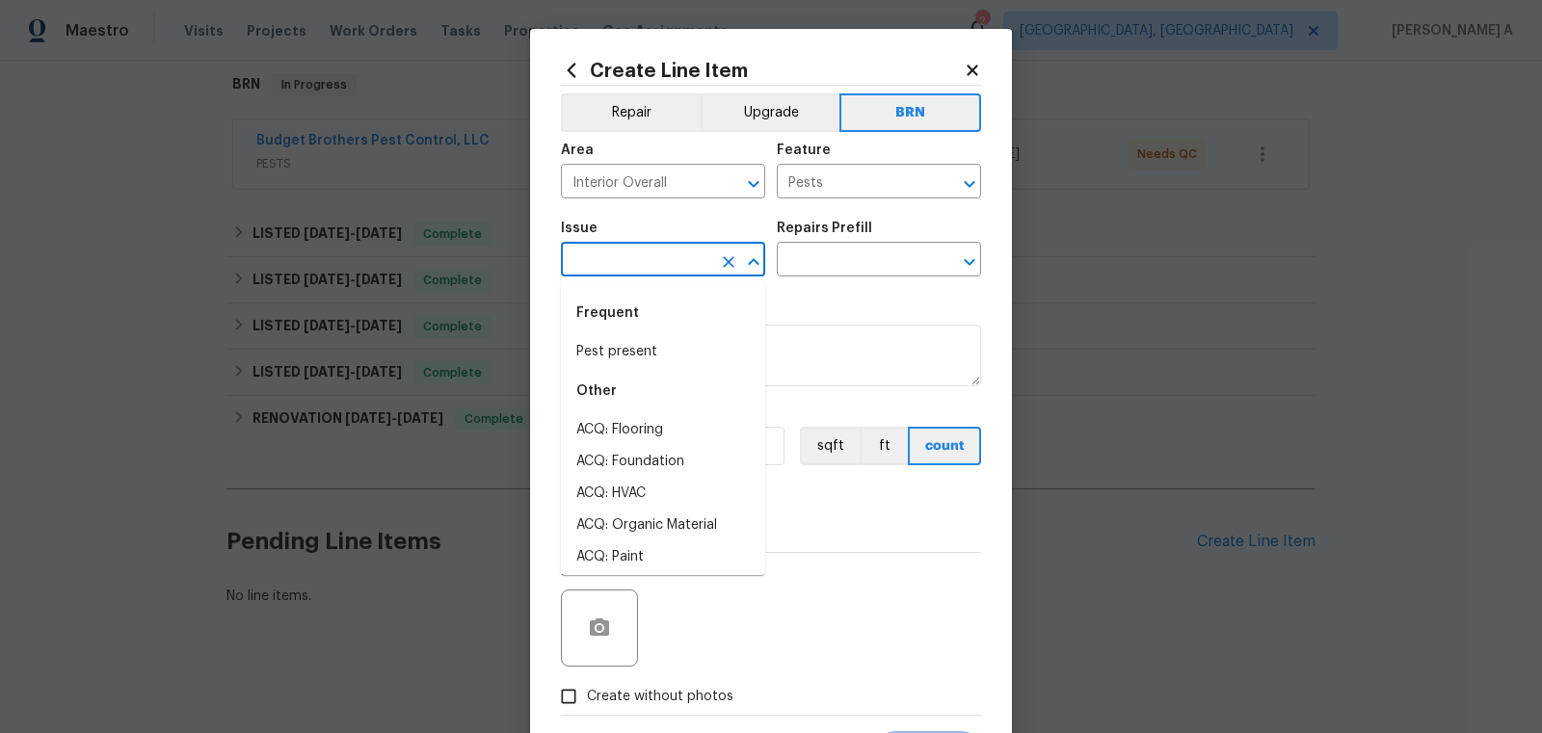
click at [623, 275] on input "text" at bounding box center [636, 262] width 150 height 30
click at [639, 349] on li "Pest present" at bounding box center [663, 352] width 204 height 32
type input "Pest present"
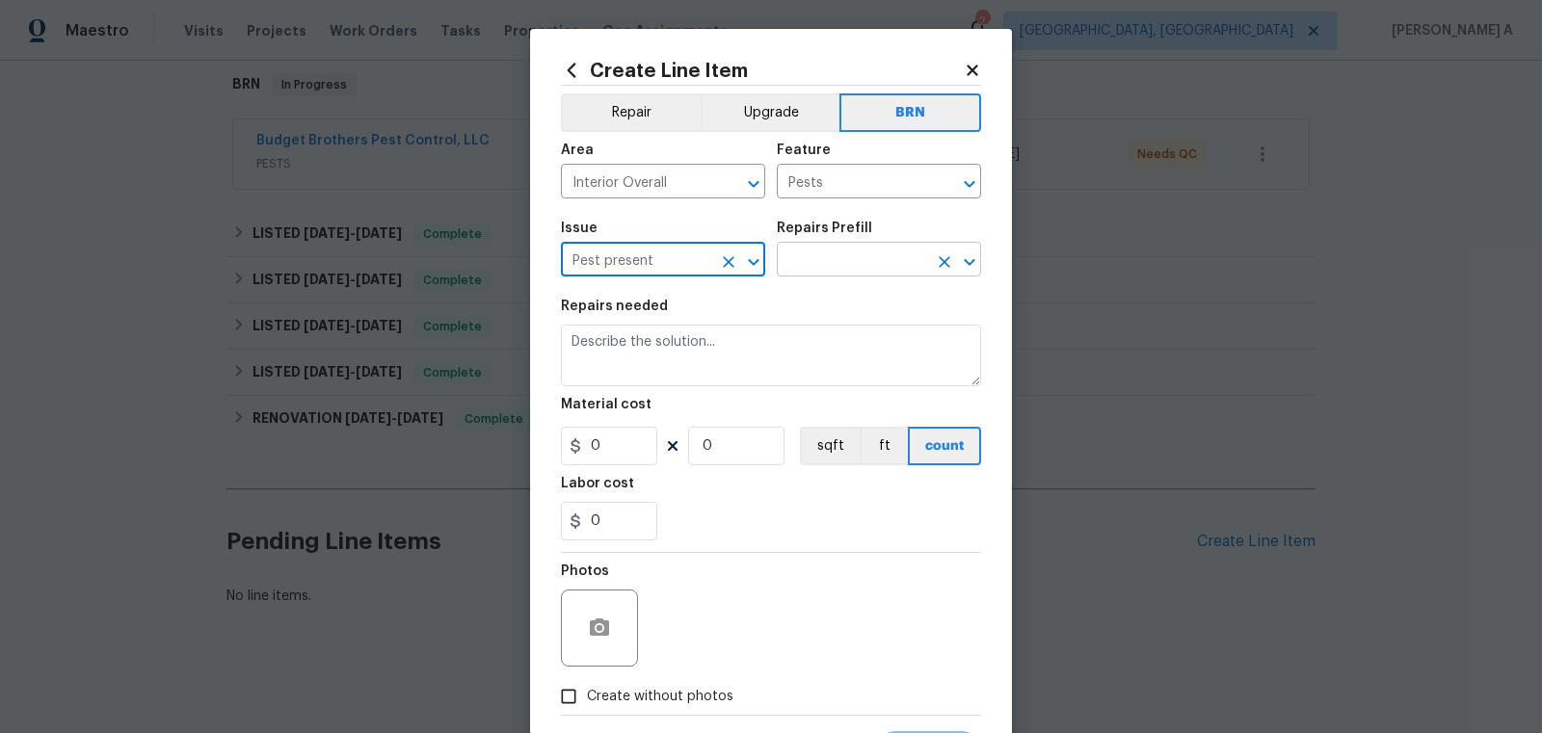
click at [833, 266] on input "text" at bounding box center [852, 262] width 150 height 30
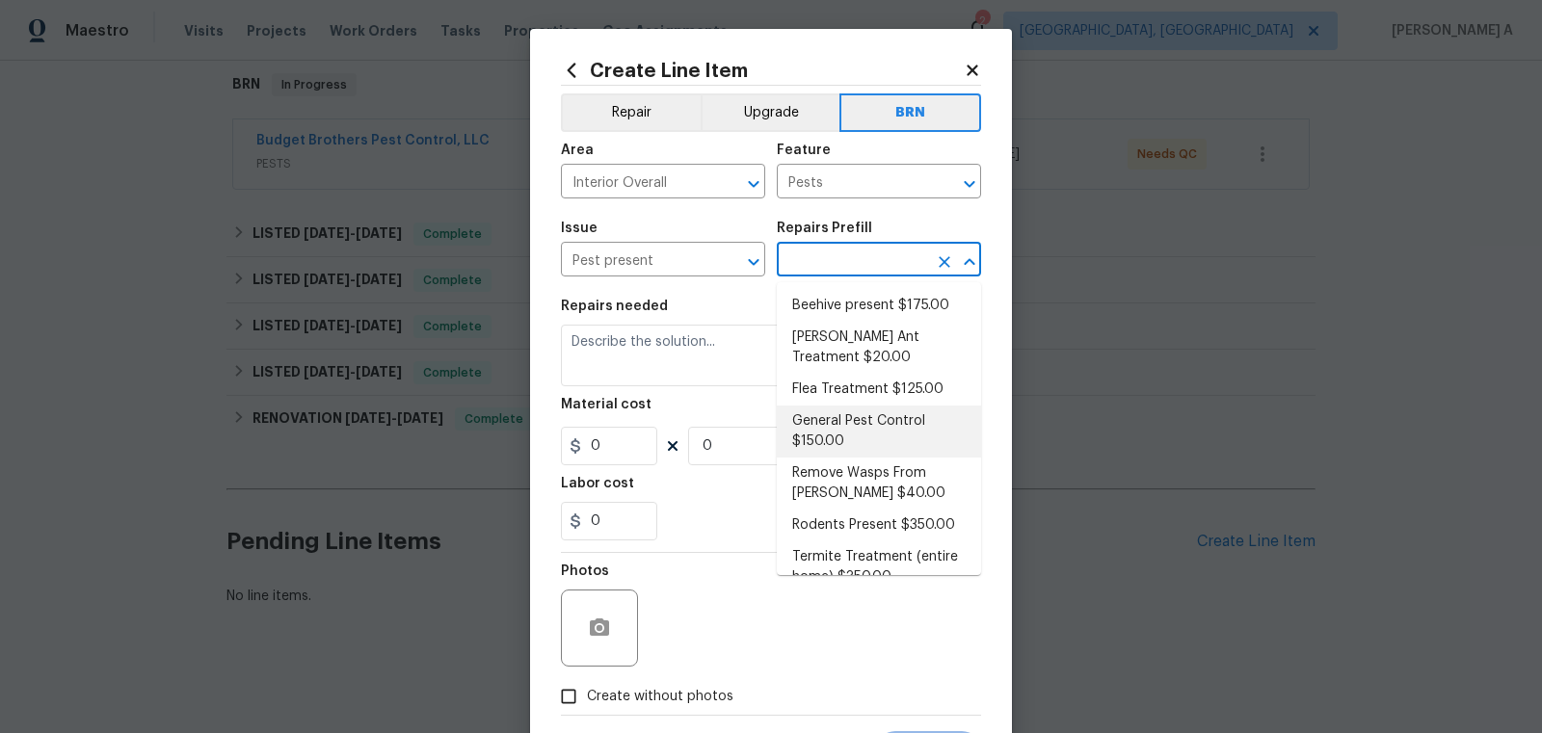
click at [851, 425] on li "General Pest Control $150.00" at bounding box center [879, 432] width 204 height 52
type input "General Pest Control $150.00"
type textarea "General pest treatment for active pest/insect infestation - non termite"
type input "150"
type input "1"
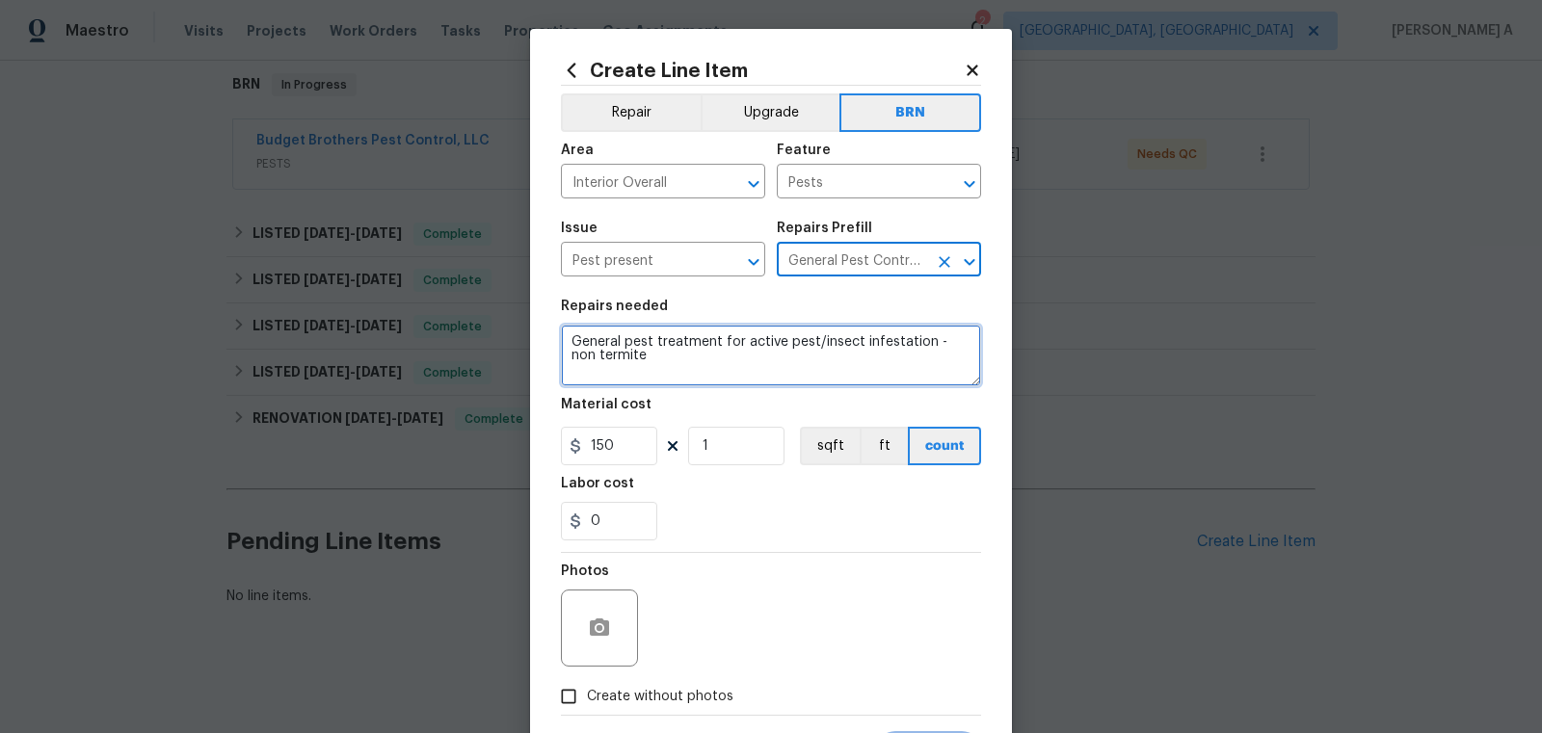
click at [718, 373] on textarea "General pest treatment for active pest/insect infestation - non termite" at bounding box center [771, 356] width 420 height 62
paste textarea "Seller to have pest control contractor perform termite treatment, clearance let…"
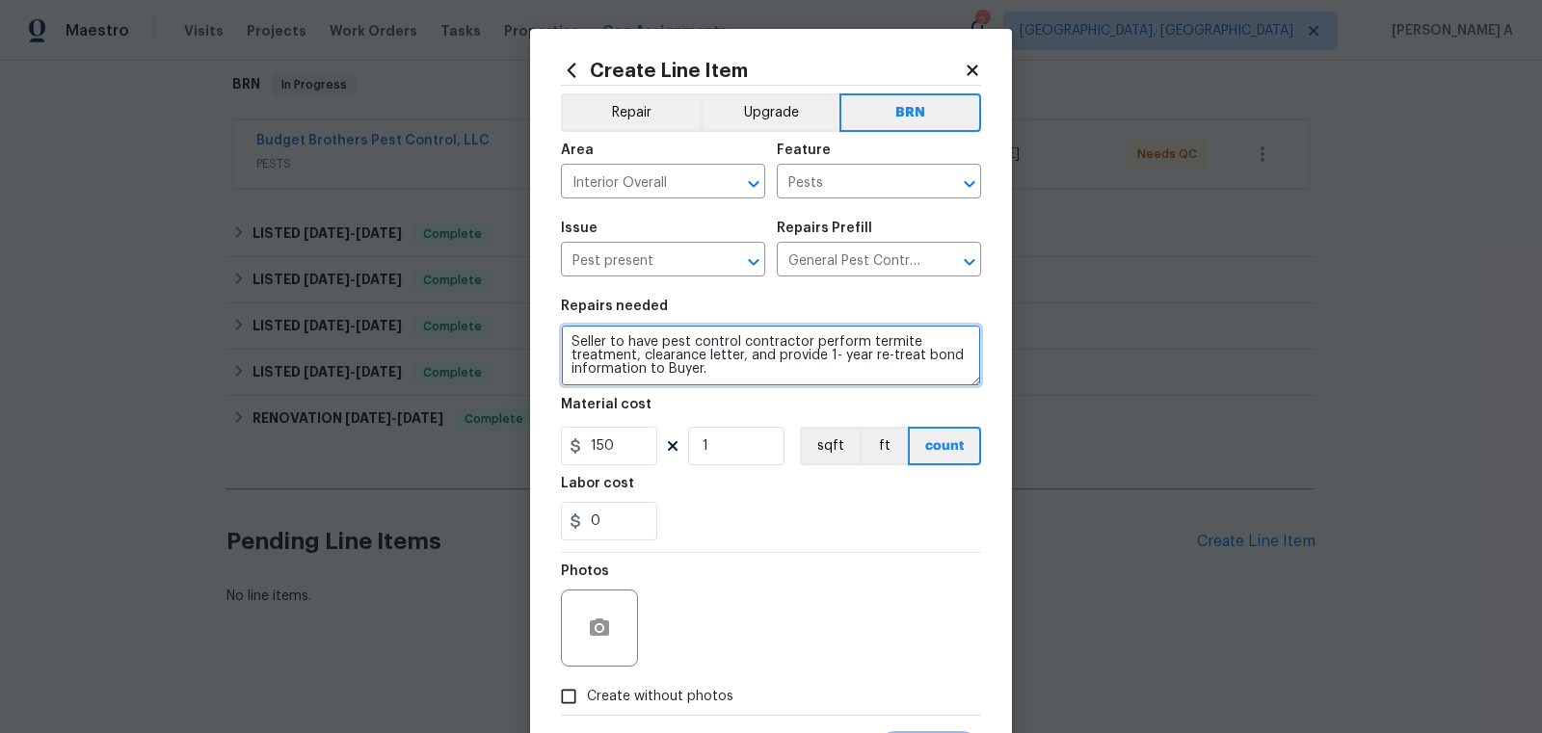
scroll to position [4, 0]
type textarea "Seller to have pest control contractor perform termite treatment, clearance let…"
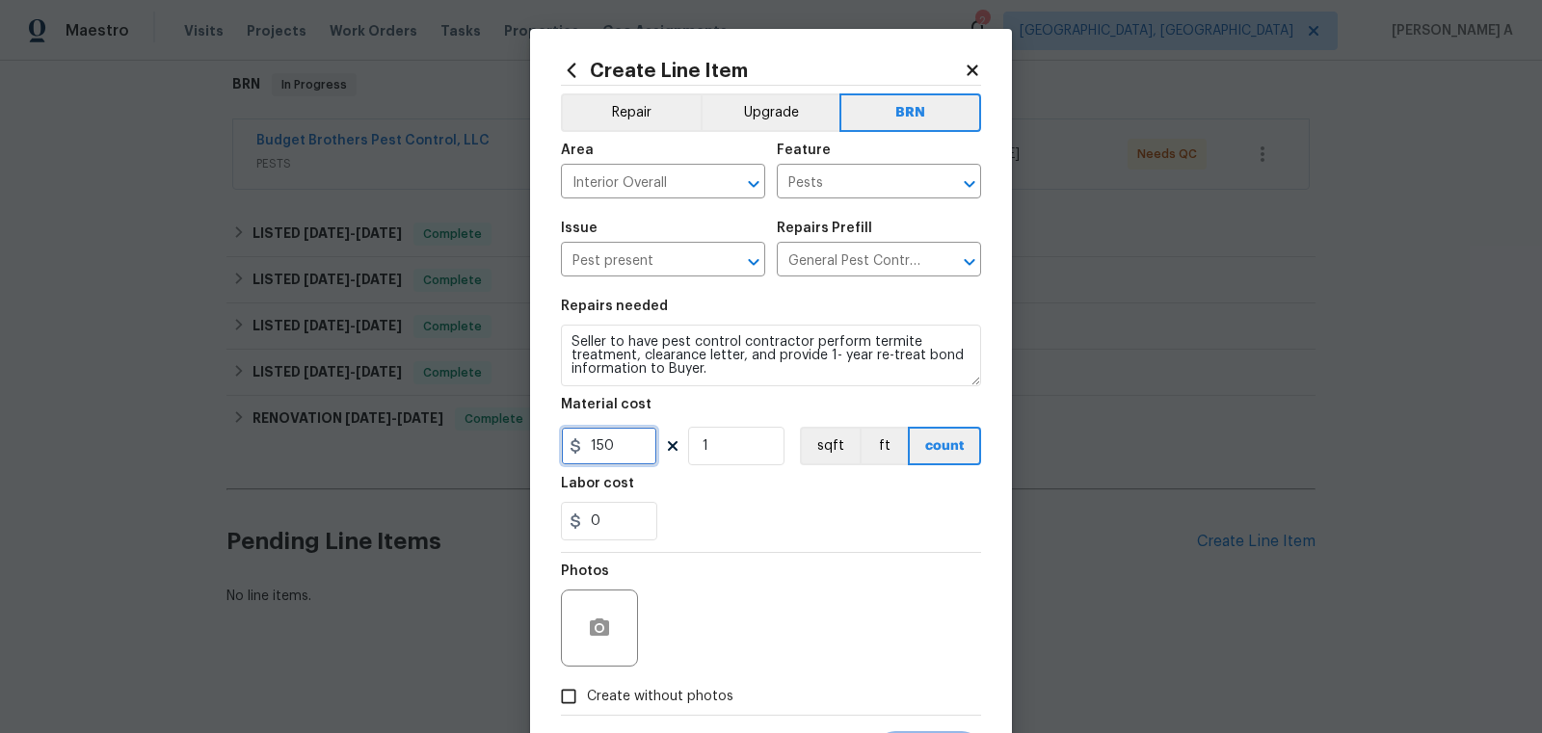
drag, startPoint x: 626, startPoint y: 454, endPoint x: 474, endPoint y: 453, distance: 151.3
click at [474, 453] on div "Create Line Item Repair Upgrade BRN Area Interior Overall ​ Feature Pests ​ Iss…" at bounding box center [771, 366] width 1542 height 733
type input "0"
drag, startPoint x: 600, startPoint y: 511, endPoint x: 515, endPoint y: 511, distance: 85.8
click at [515, 511] on div "Create Line Item Repair Upgrade BRN Area Interior Overall ​ Feature Pests ​ Iss…" at bounding box center [771, 366] width 1542 height 733
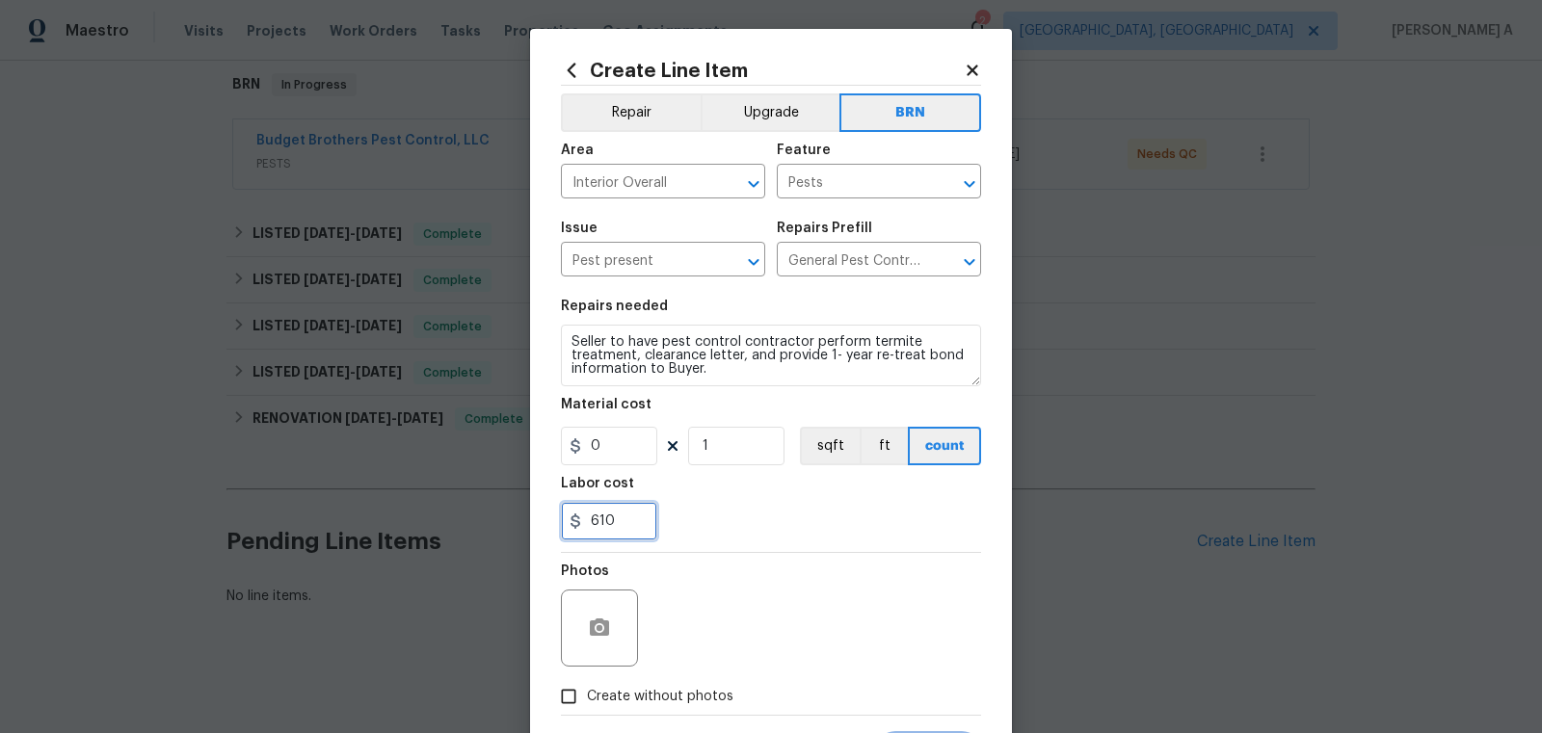
type input "610"
click at [816, 515] on div "610" at bounding box center [771, 521] width 420 height 39
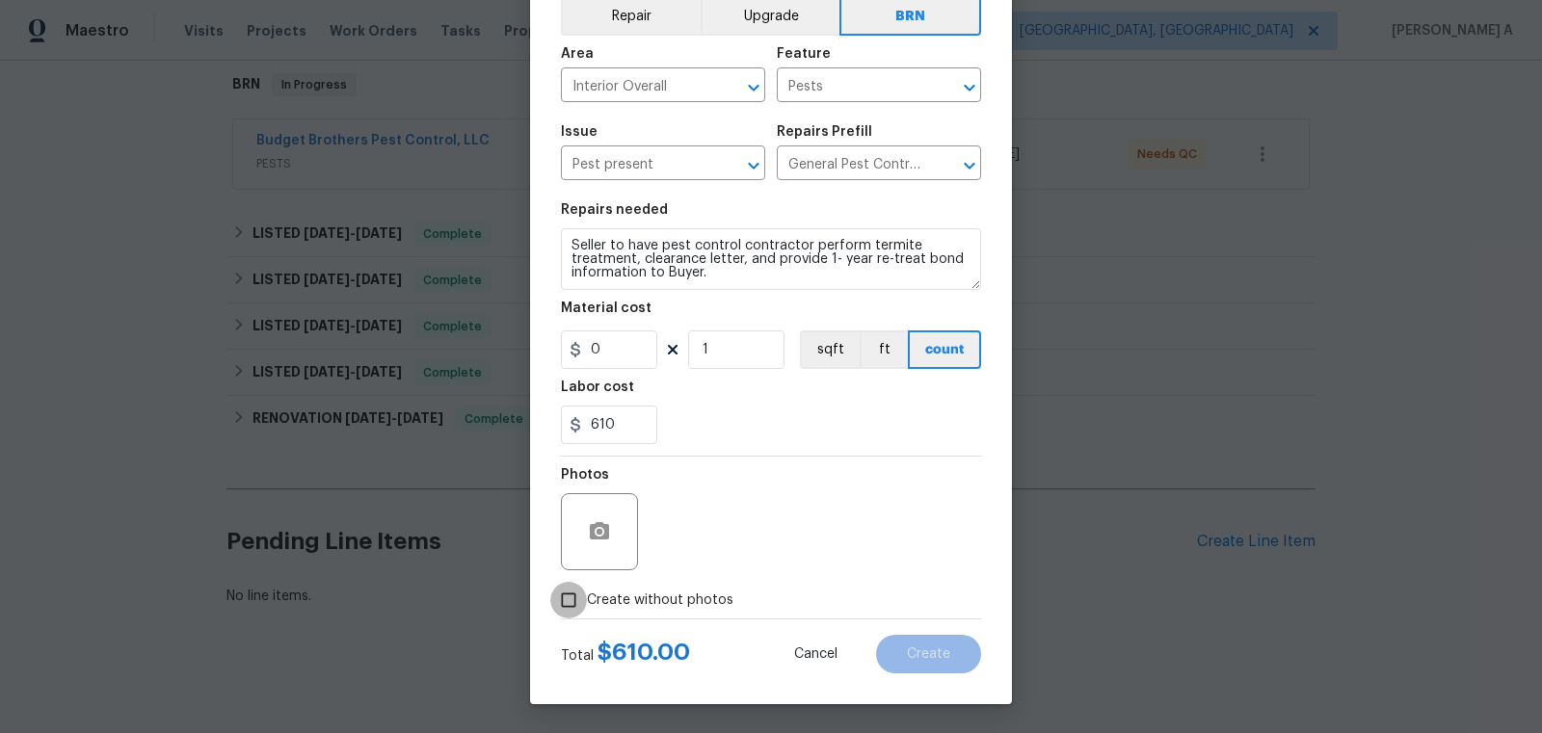
click at [581, 614] on input "Create without photos" at bounding box center [568, 600] width 37 height 37
checkbox input "true"
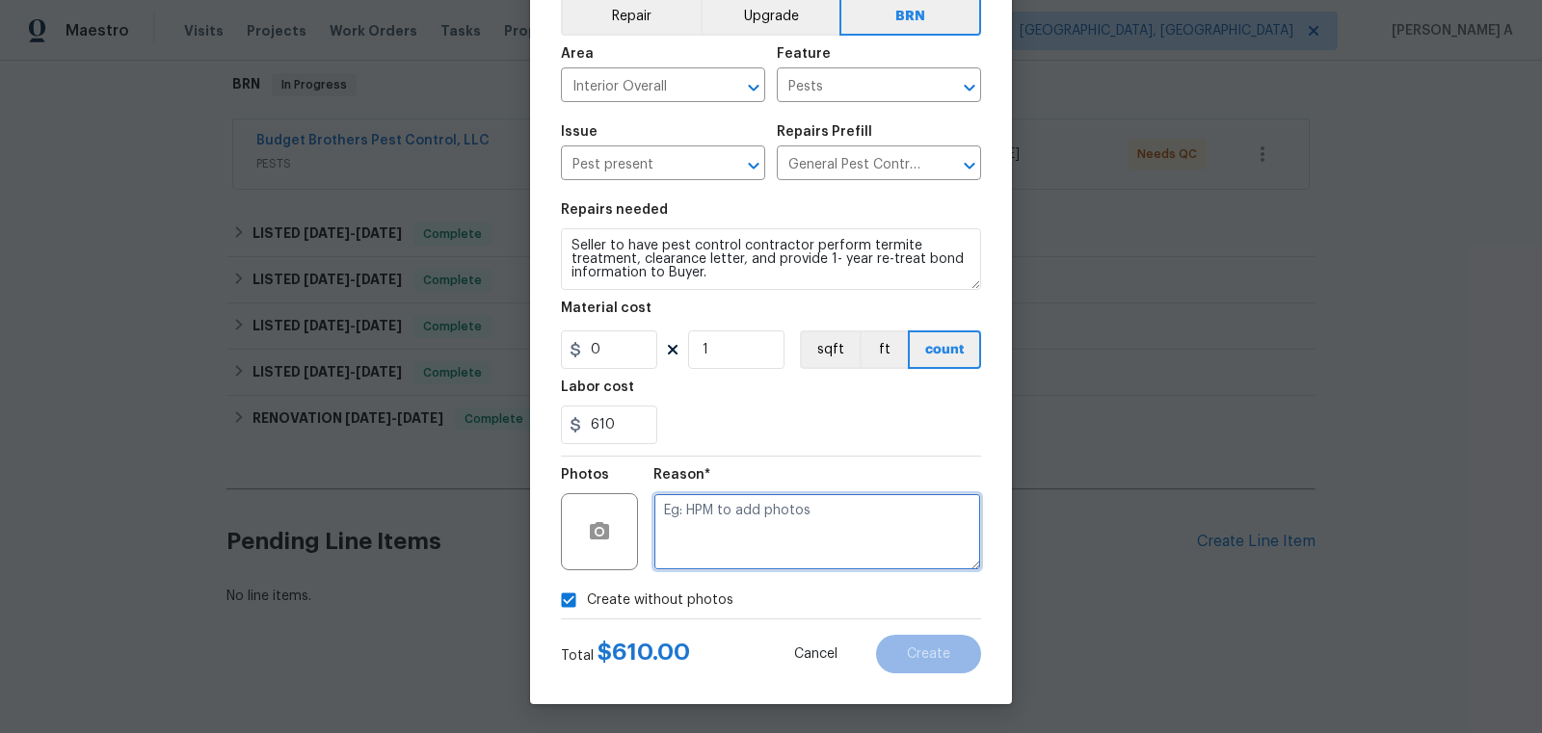
click at [797, 514] on textarea at bounding box center [817, 531] width 328 height 77
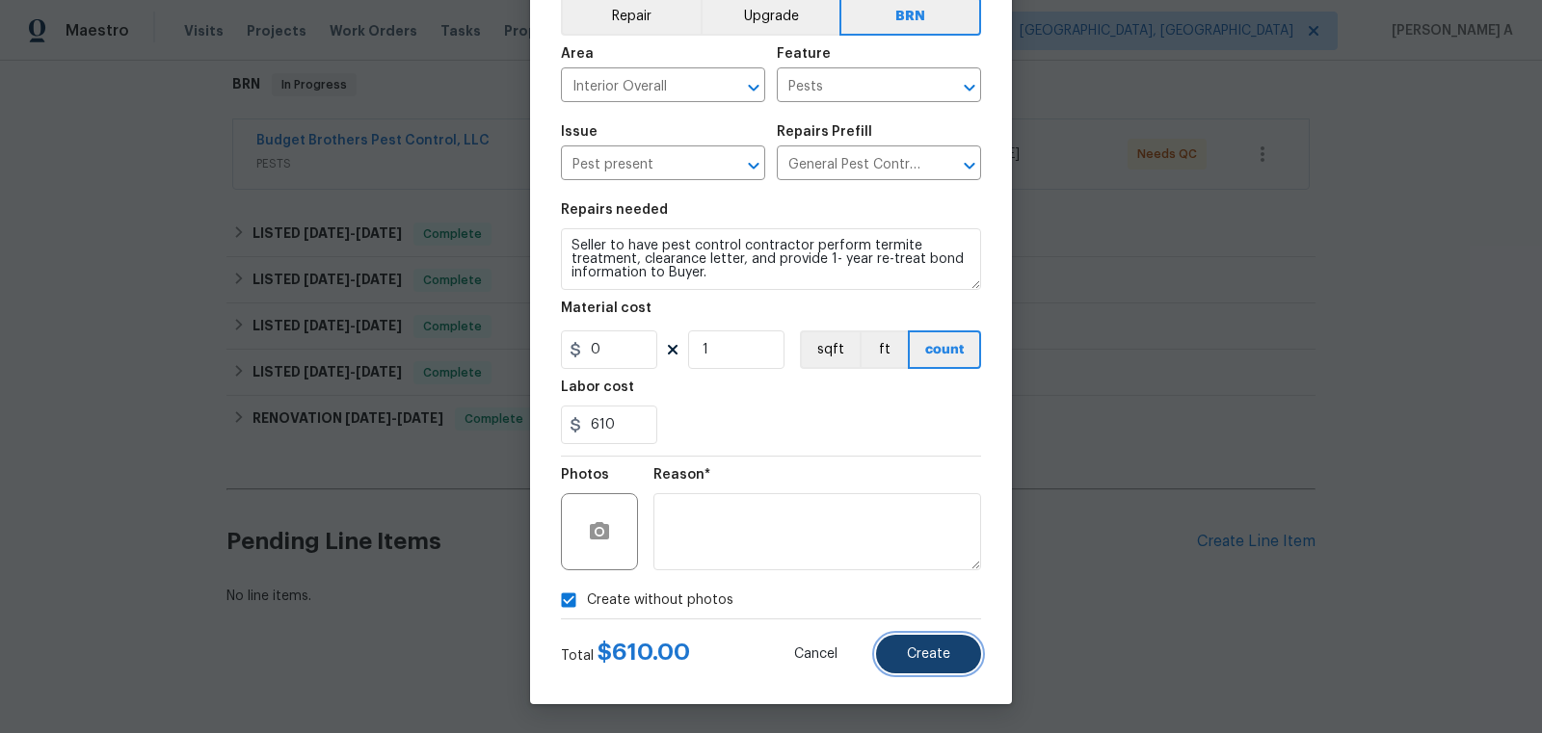
click at [938, 652] on span "Create" at bounding box center [928, 655] width 43 height 14
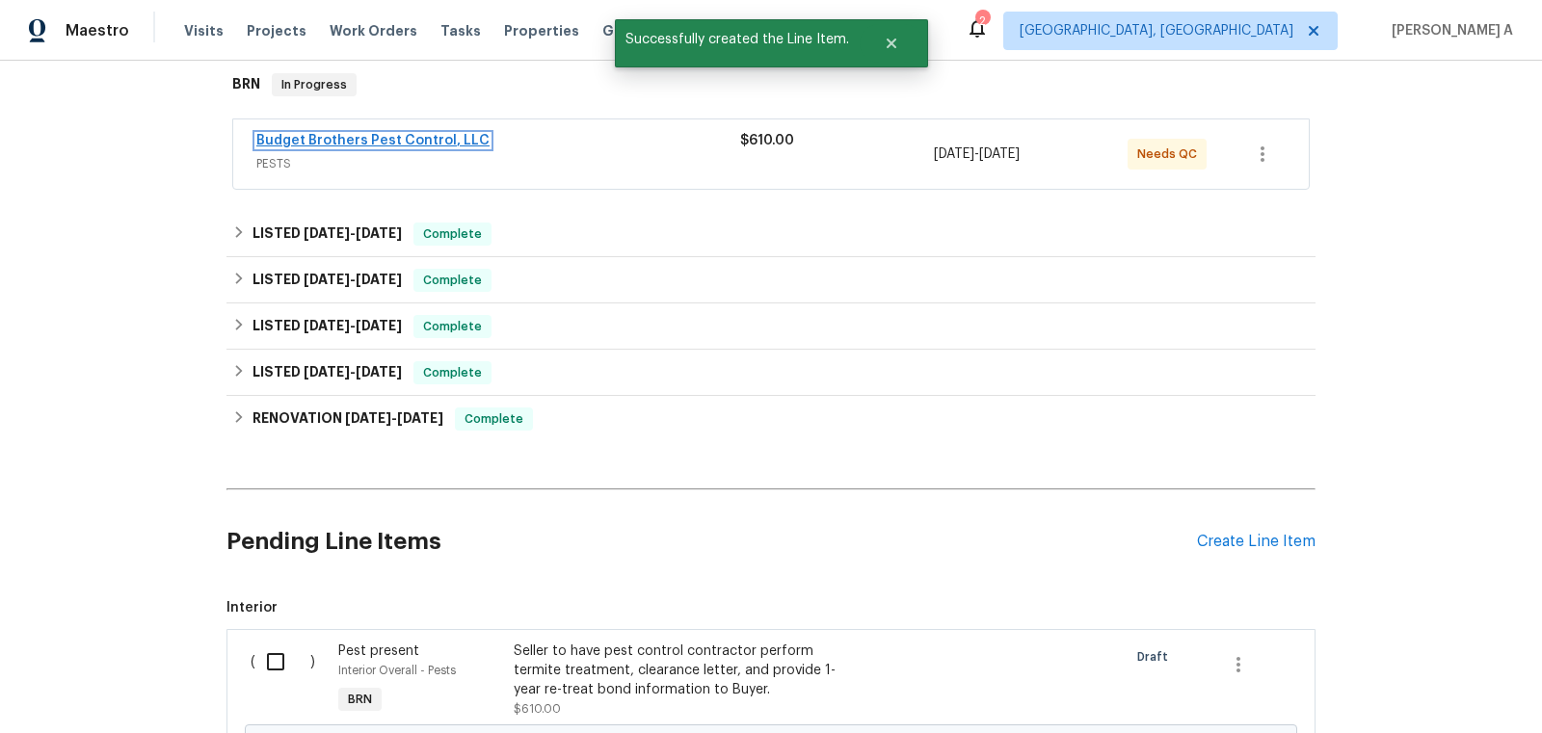
click at [393, 135] on link "Budget Brothers Pest Control, LLC" at bounding box center [372, 140] width 233 height 13
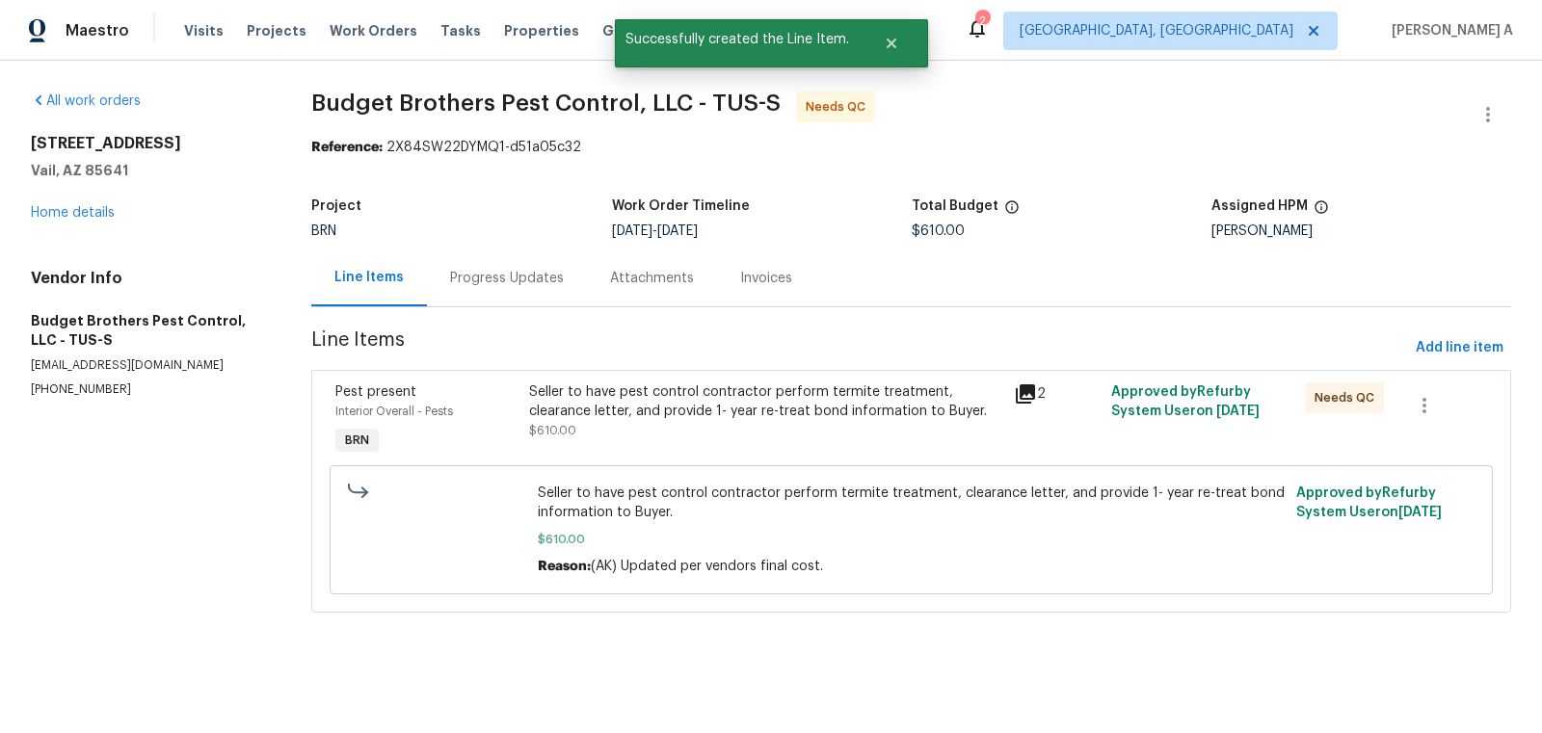
click at [729, 410] on div "Seller to have pest control contractor perform termite treatment, clearance let…" at bounding box center [765, 402] width 473 height 39
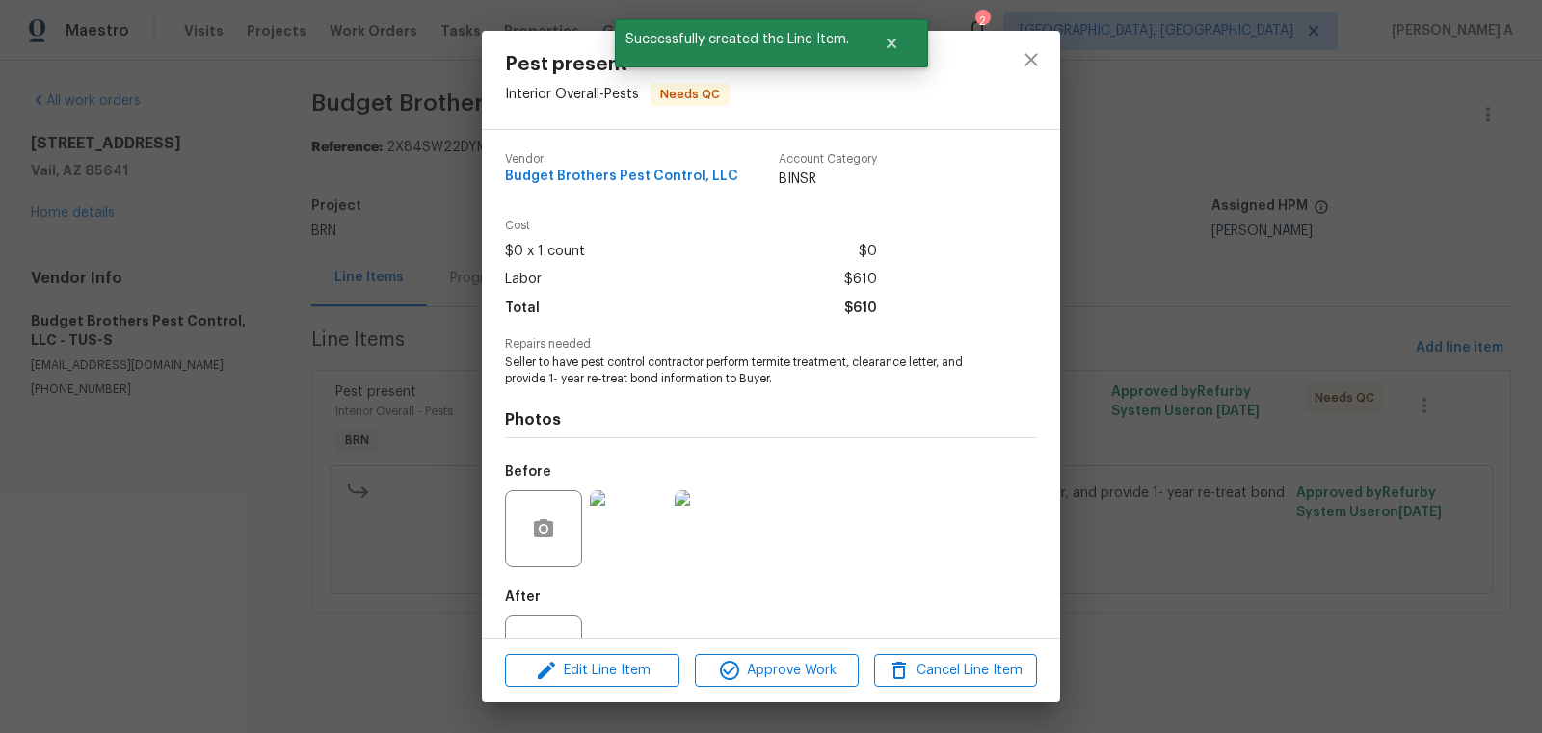
scroll to position [73, 0]
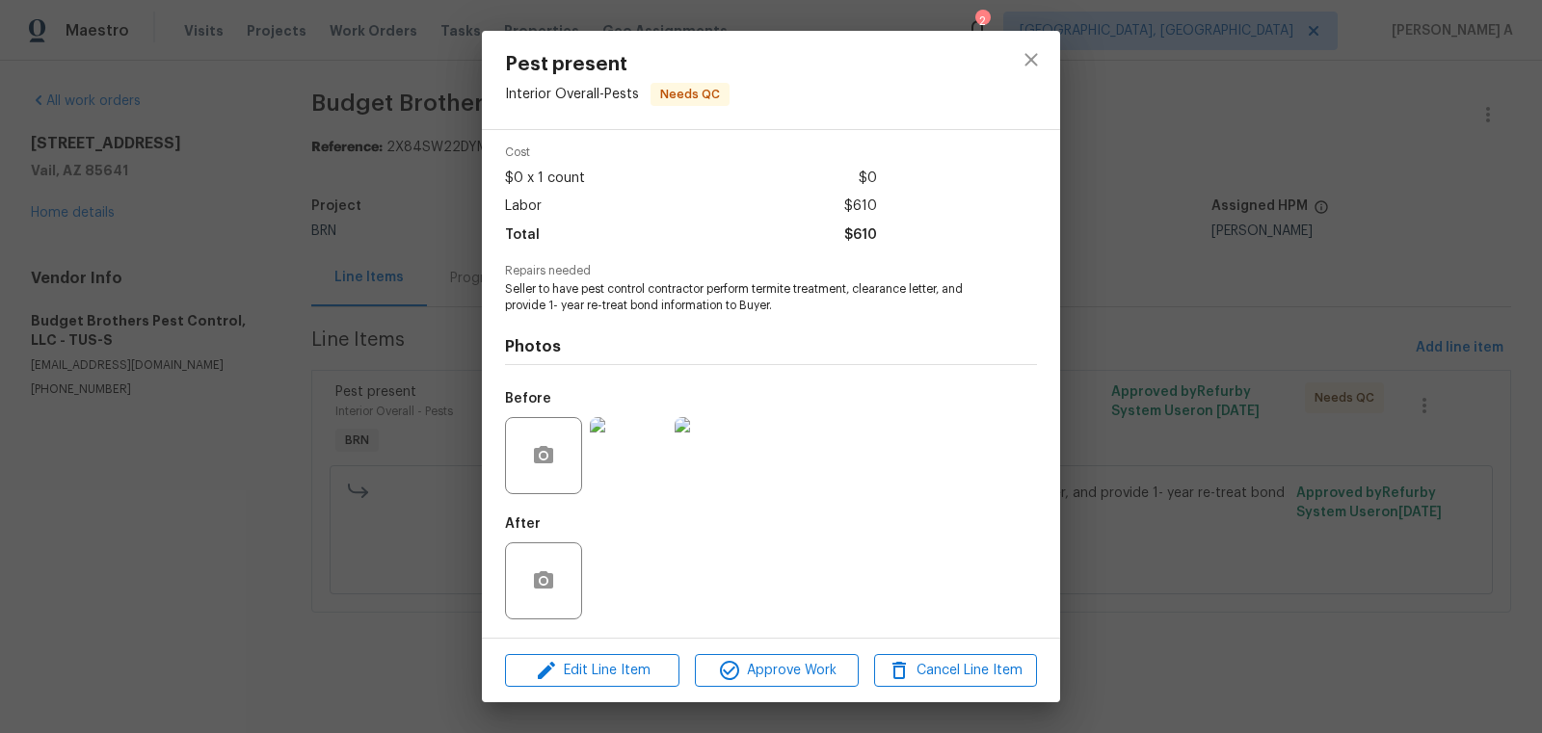
click at [629, 449] on img at bounding box center [628, 455] width 77 height 77
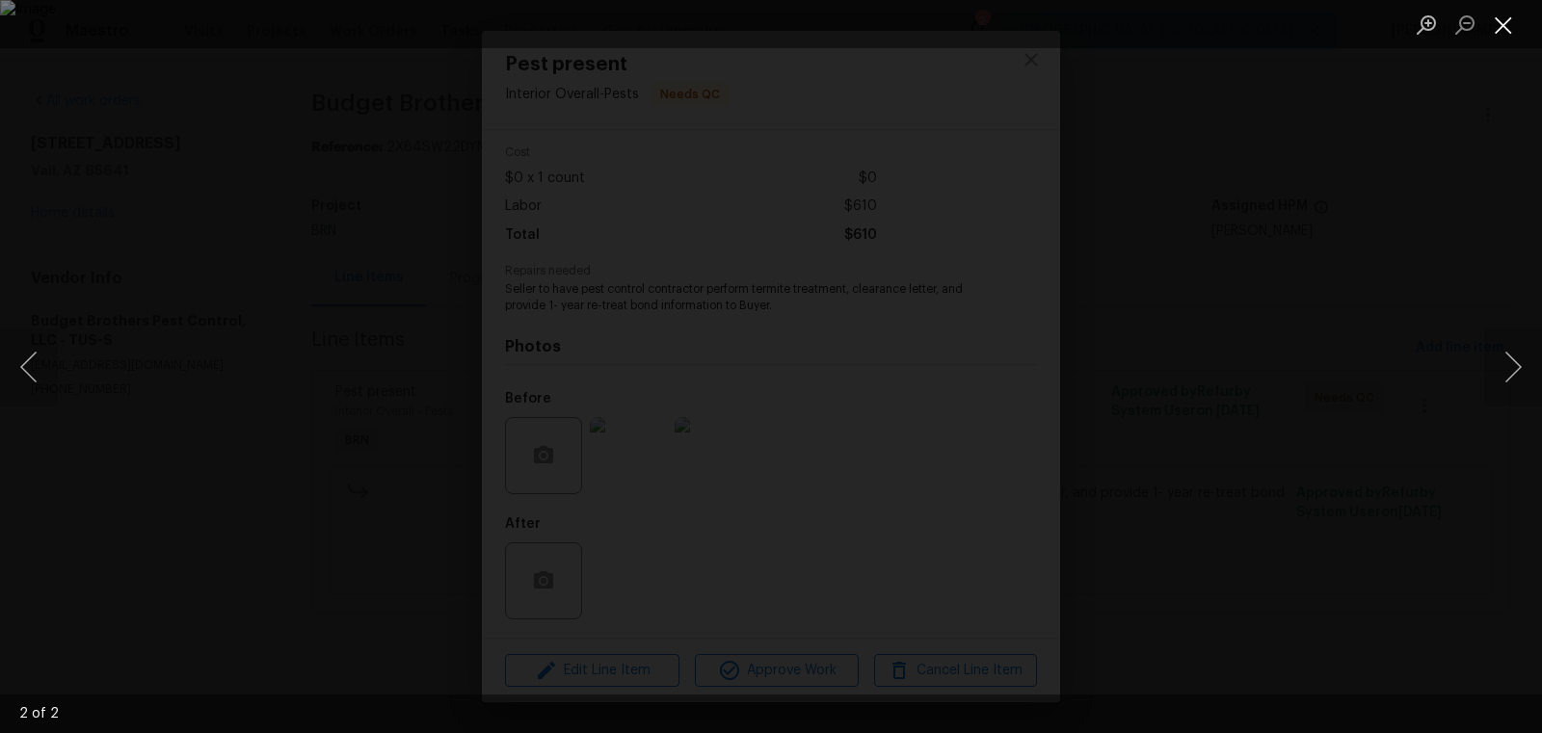
click at [1507, 13] on button "Close lightbox" at bounding box center [1503, 25] width 39 height 34
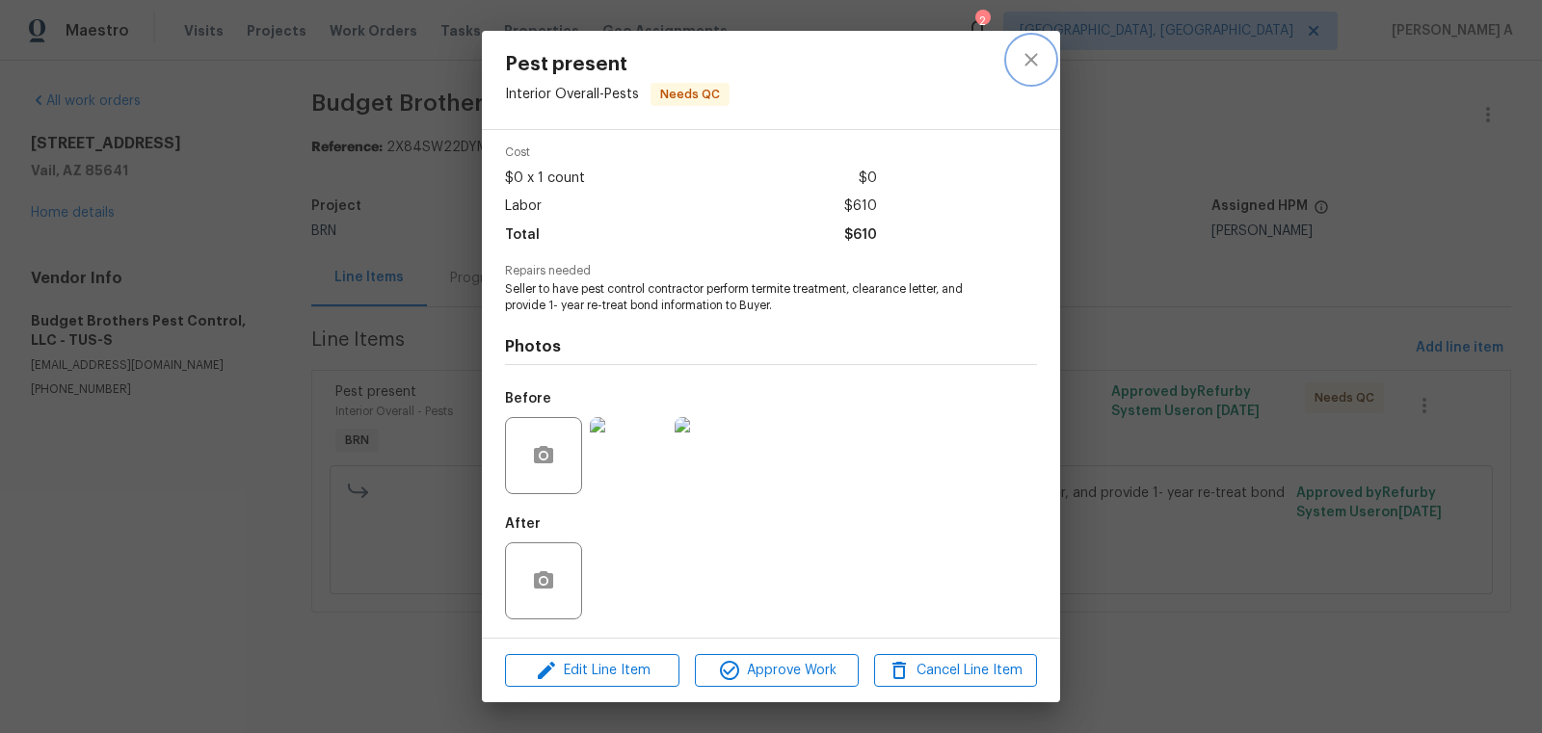
click at [1039, 50] on icon "close" at bounding box center [1031, 59] width 23 height 23
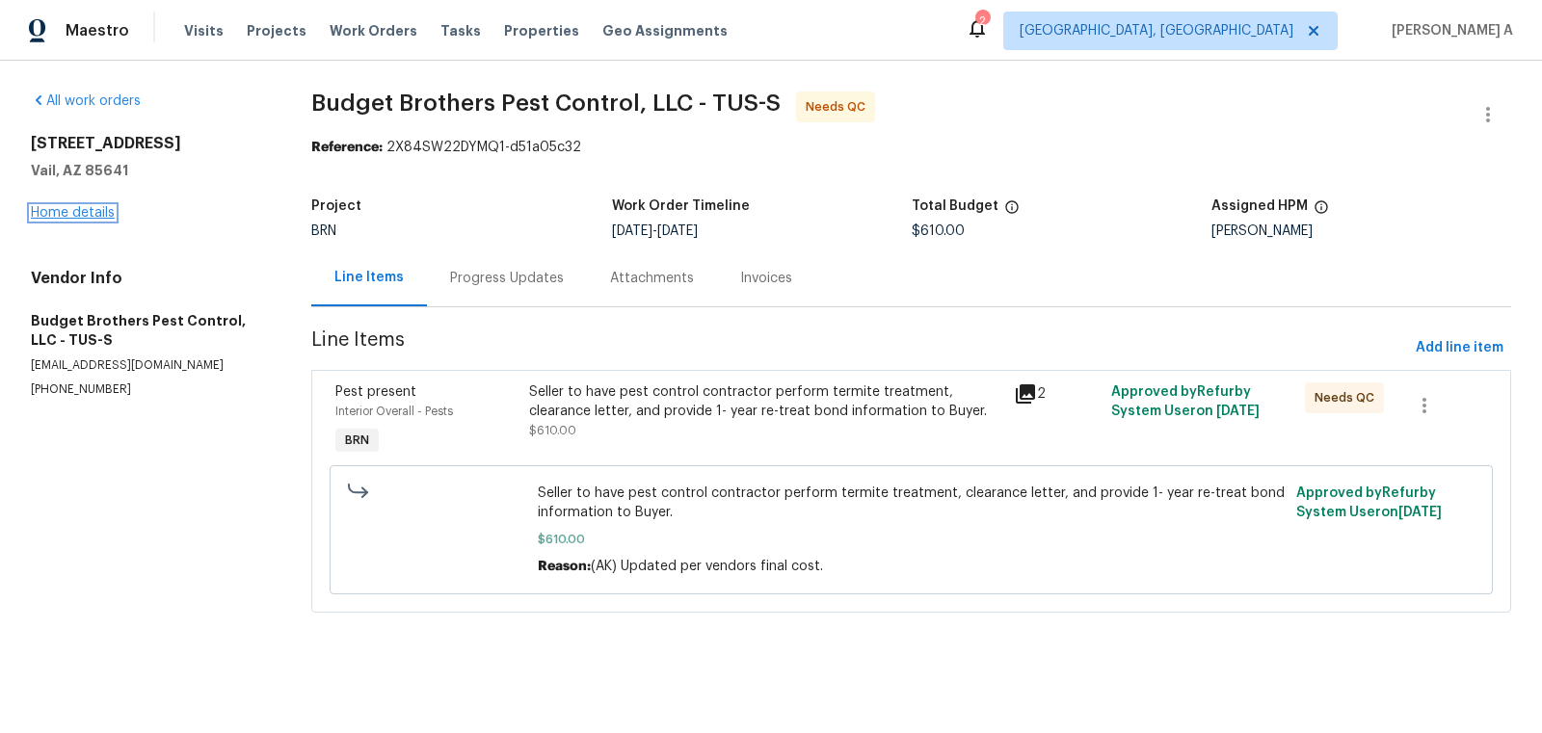
click at [94, 212] on link "Home details" at bounding box center [73, 212] width 84 height 13
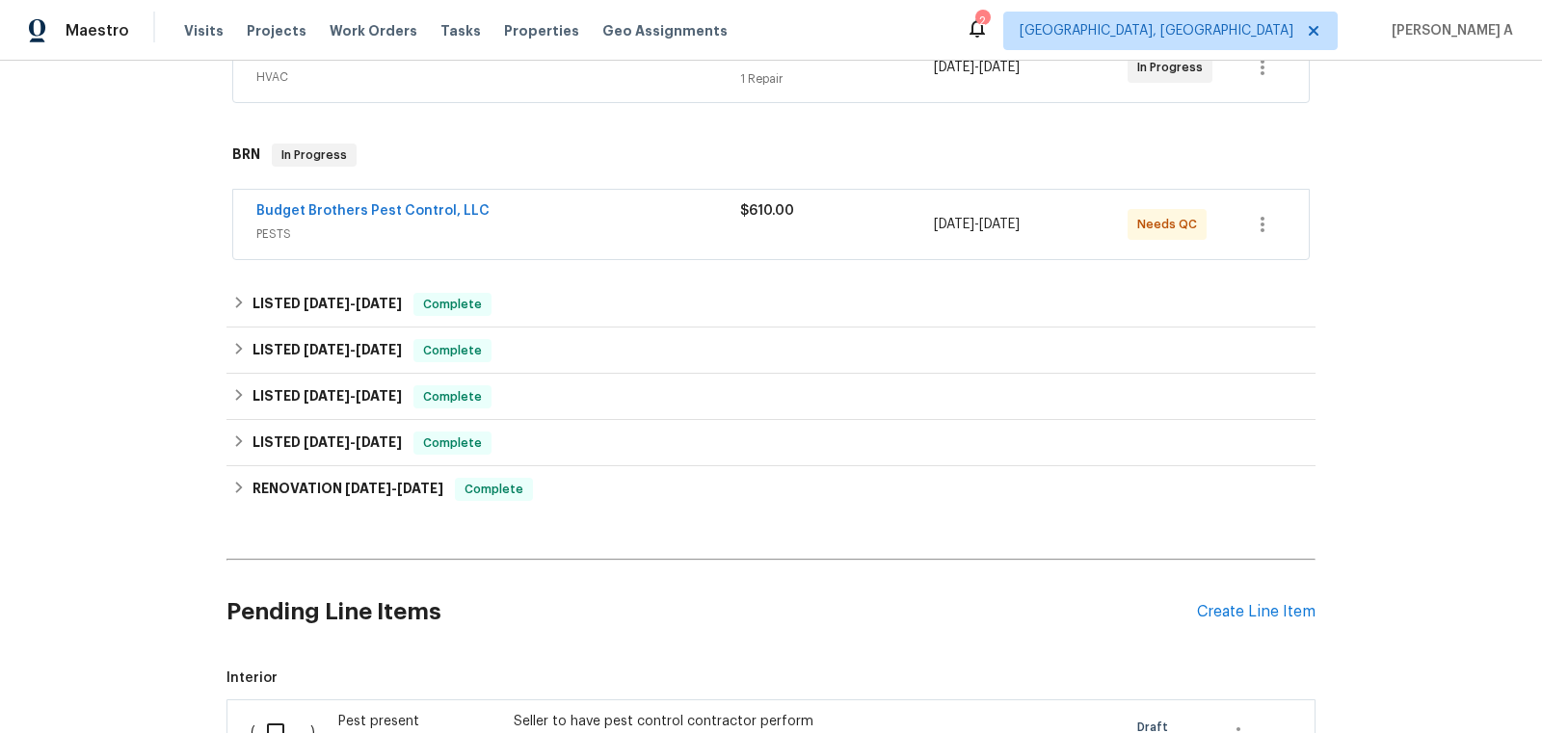
scroll to position [706, 0]
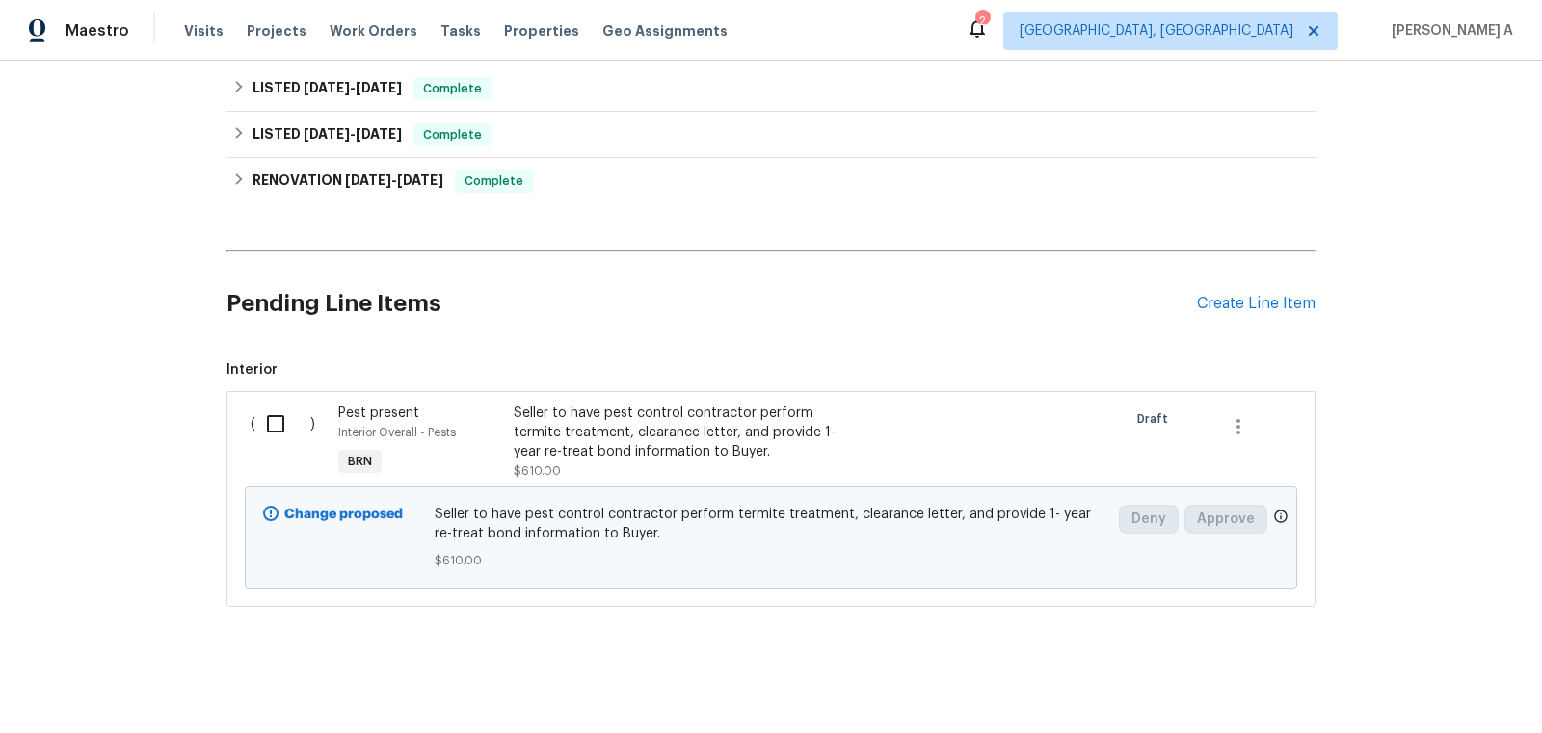
click at [695, 437] on div "Seller to have pest control contractor perform termite treatment, clearance let…" at bounding box center [683, 433] width 339 height 58
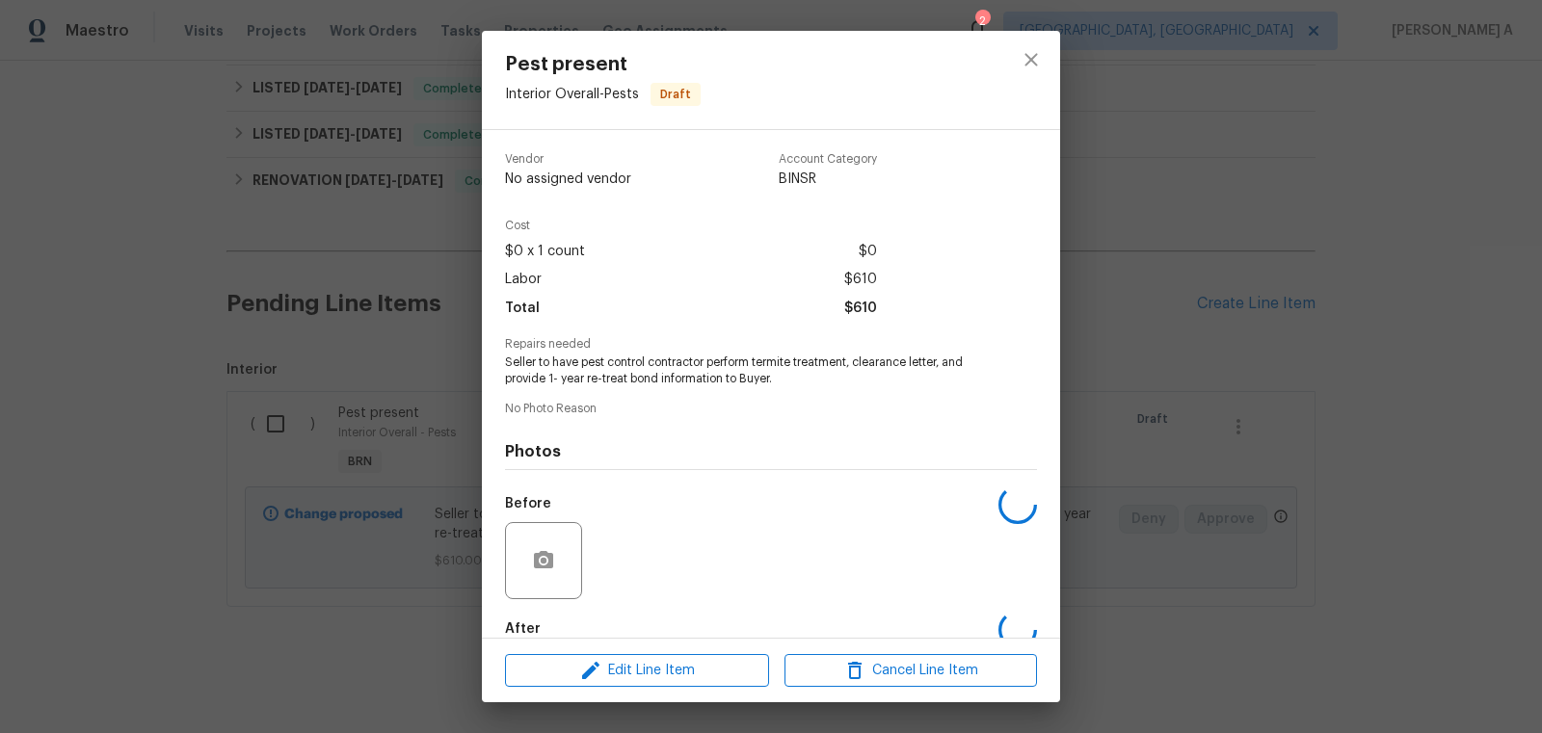
scroll to position [106, 0]
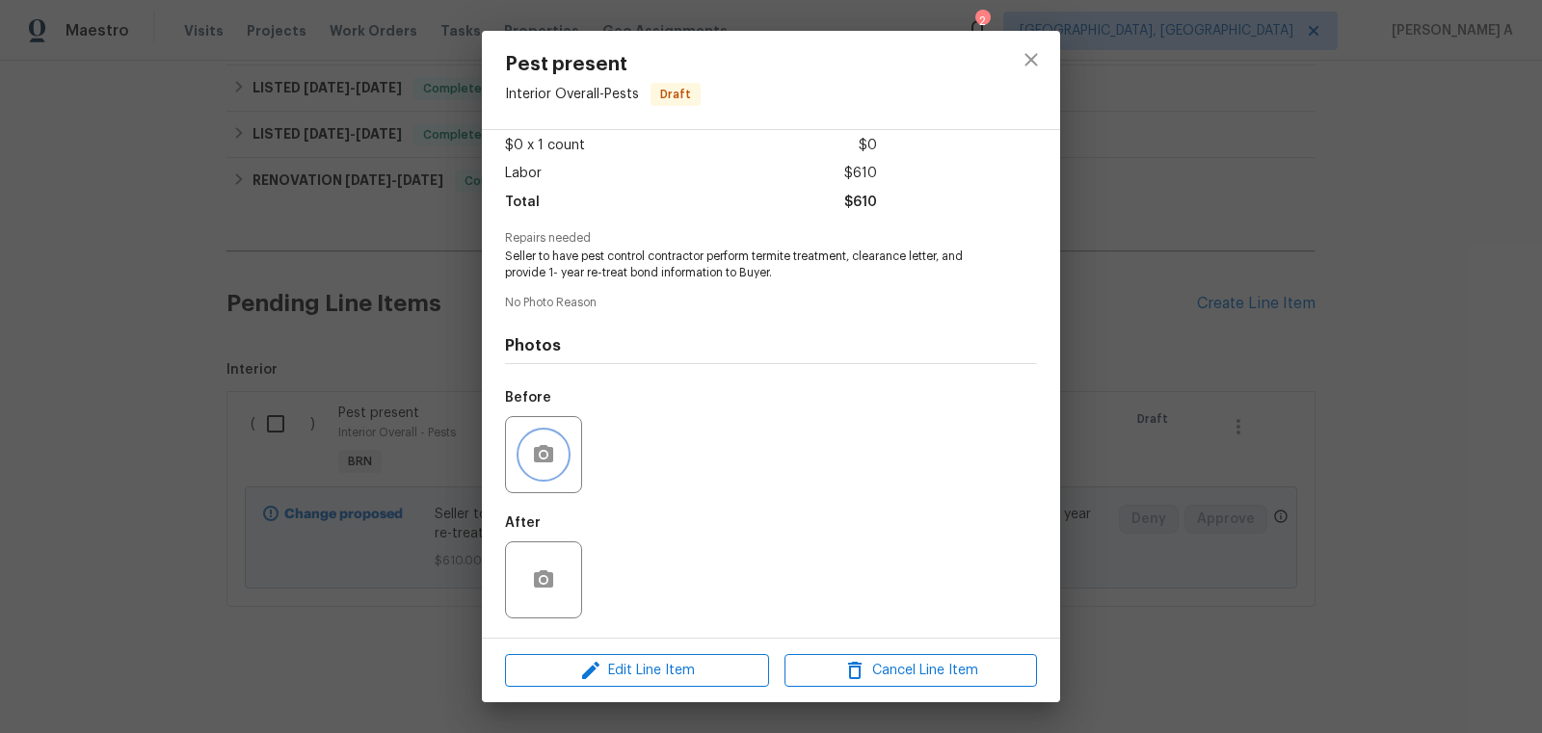
click at [561, 447] on button "button" at bounding box center [543, 455] width 46 height 46
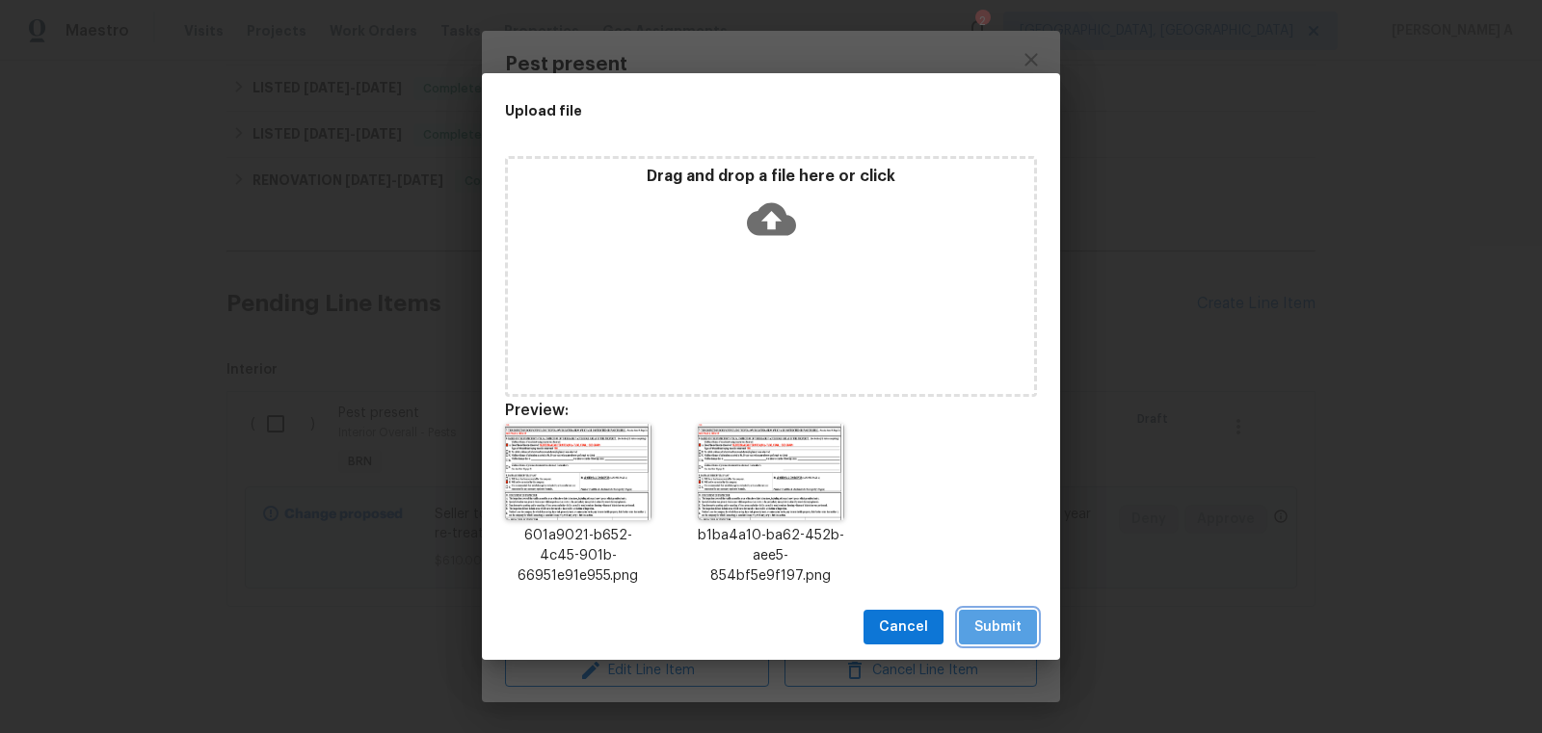
click at [1000, 619] on span "Submit" at bounding box center [997, 628] width 47 height 24
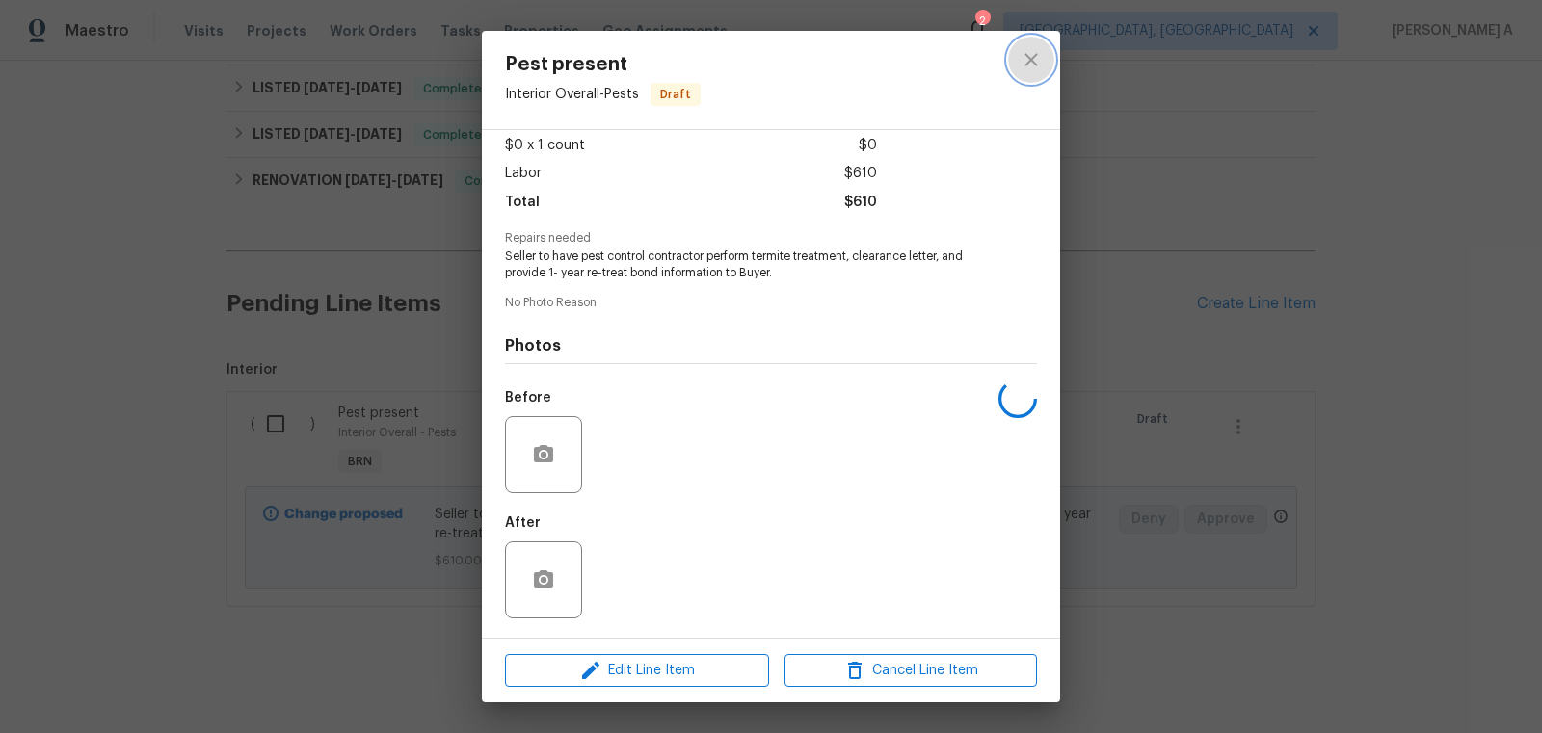
click at [1026, 49] on icon "close" at bounding box center [1031, 59] width 23 height 23
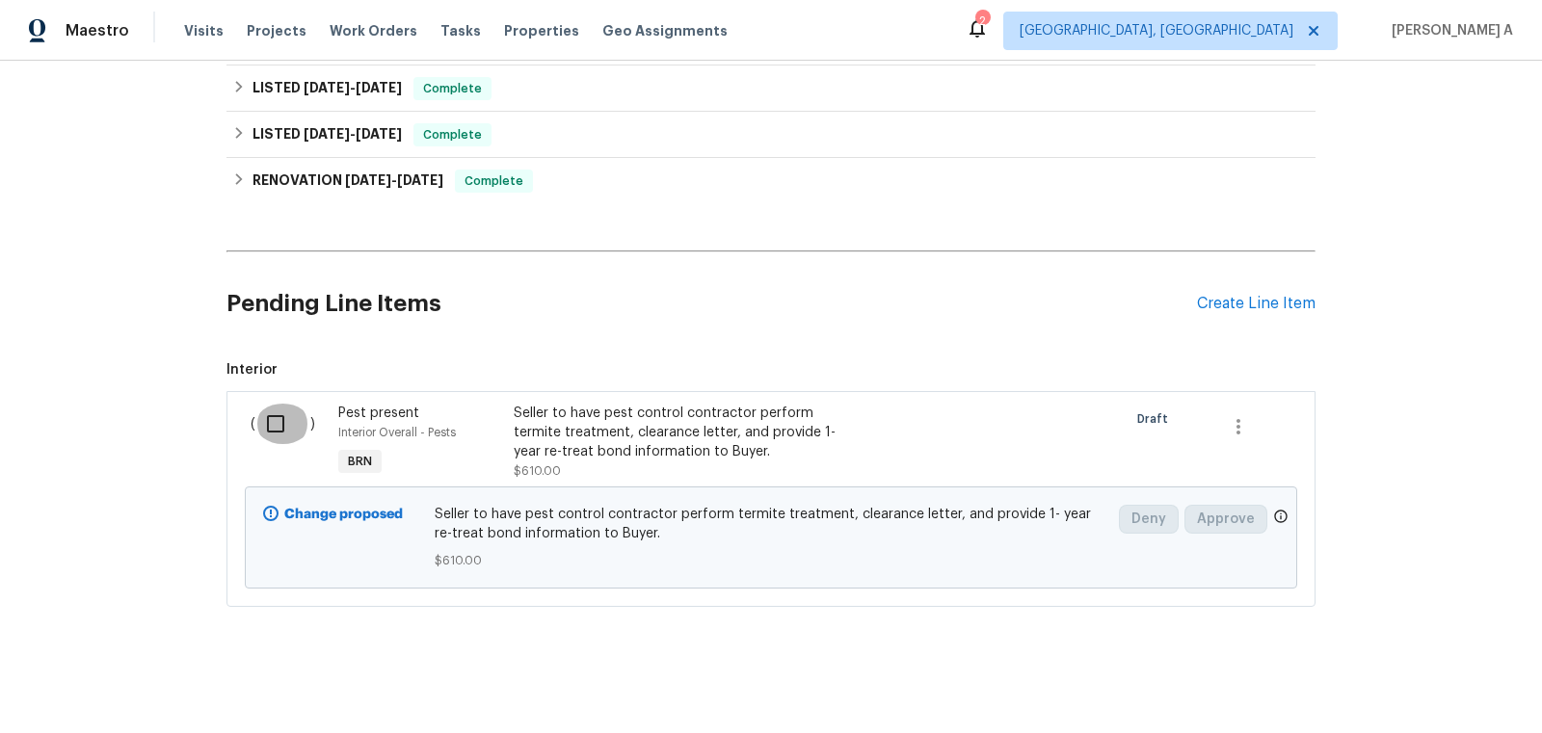
click at [261, 430] on input "checkbox" at bounding box center [282, 424] width 55 height 40
checkbox input "true"
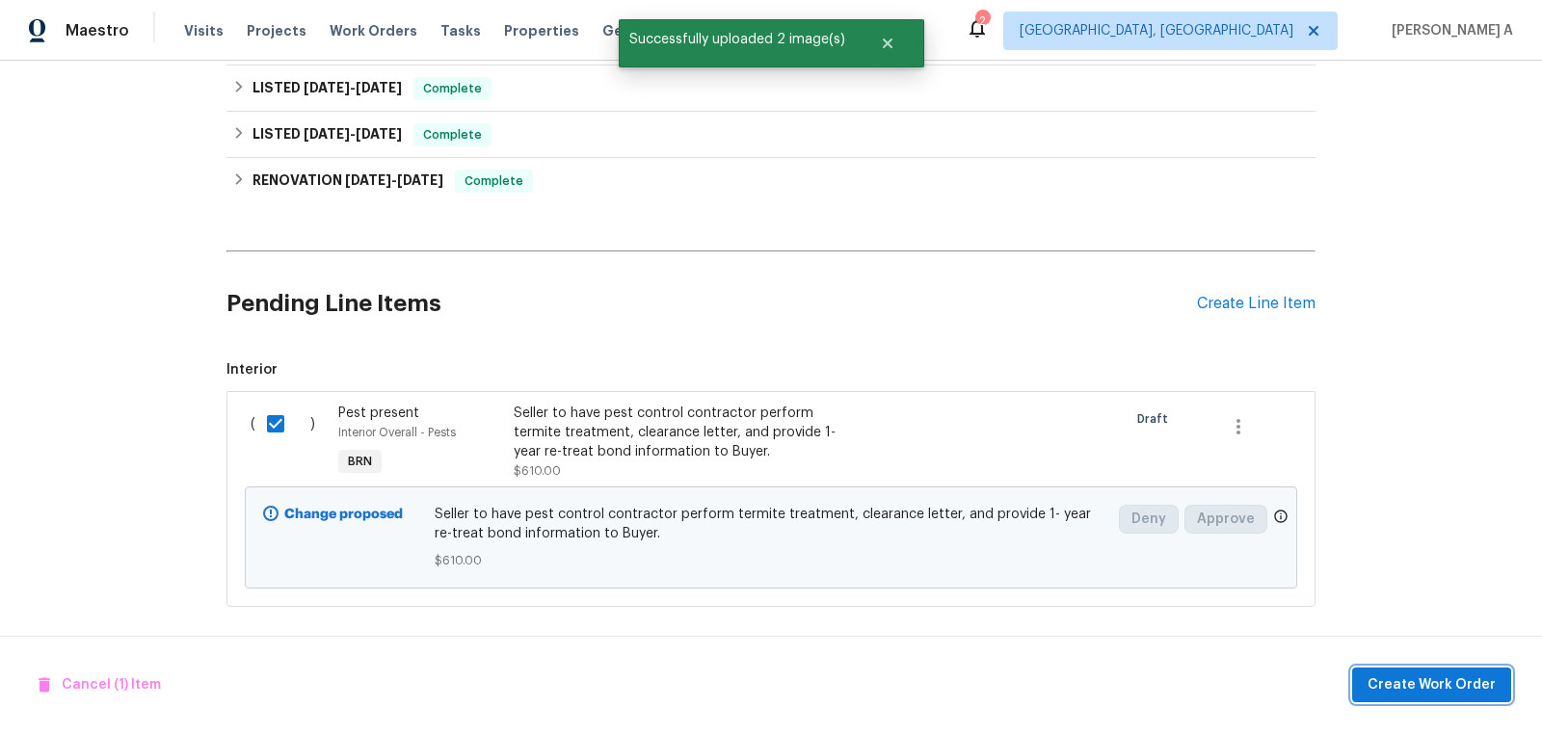
click at [1436, 687] on span "Create Work Order" at bounding box center [1432, 686] width 128 height 24
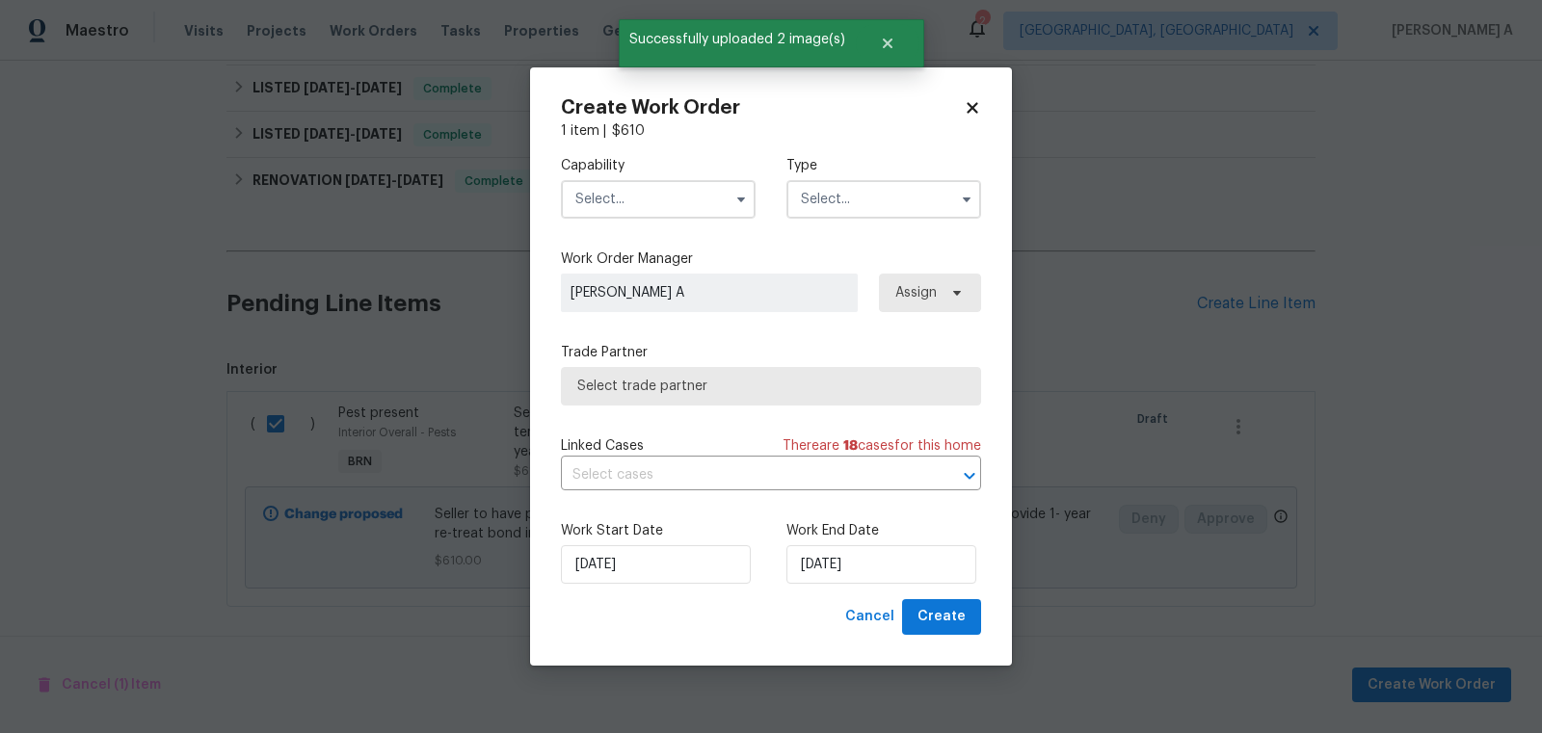
click at [661, 197] on input "text" at bounding box center [658, 199] width 195 height 39
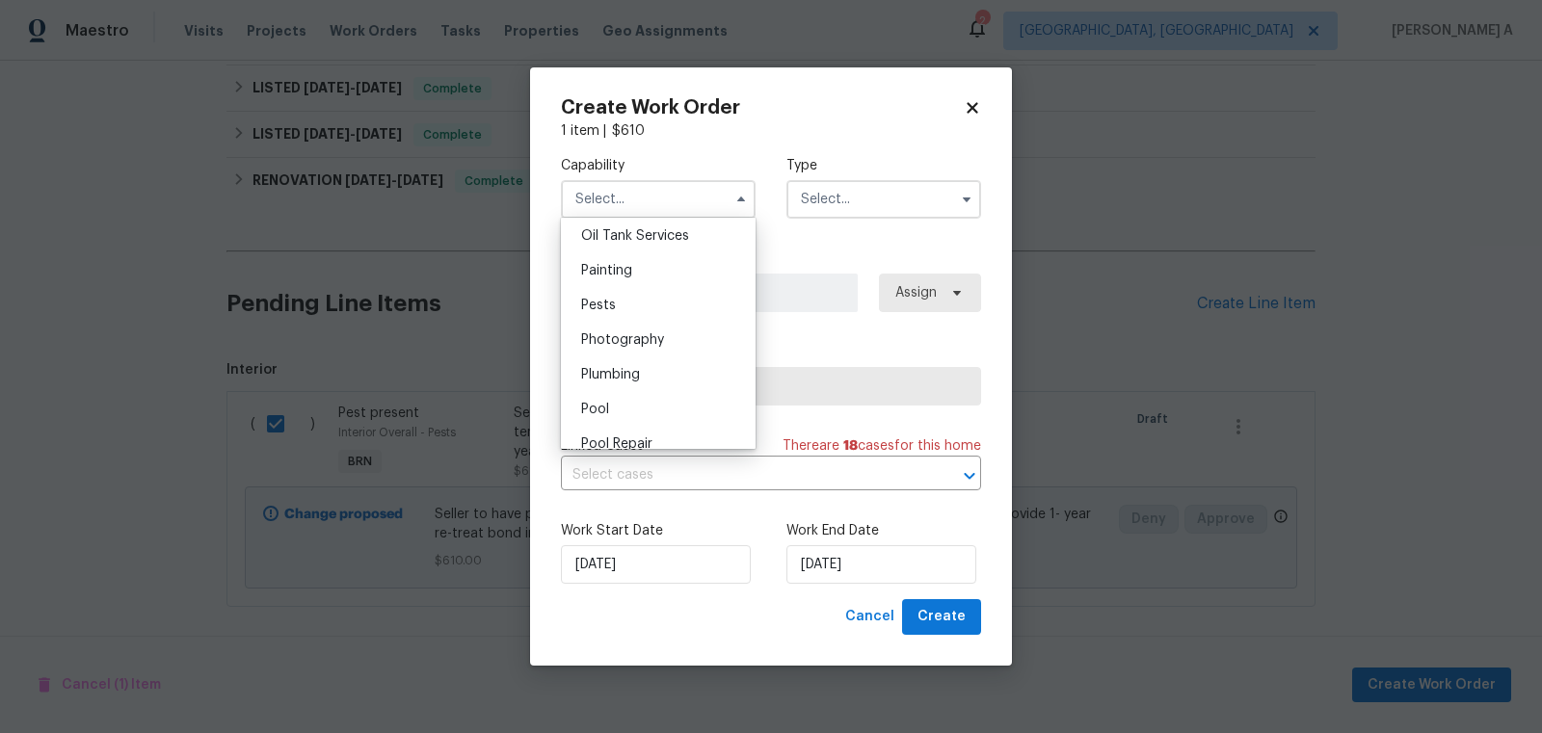
scroll to position [1562, 0]
click at [653, 329] on div "Pests" at bounding box center [658, 331] width 185 height 35
type input "Pests"
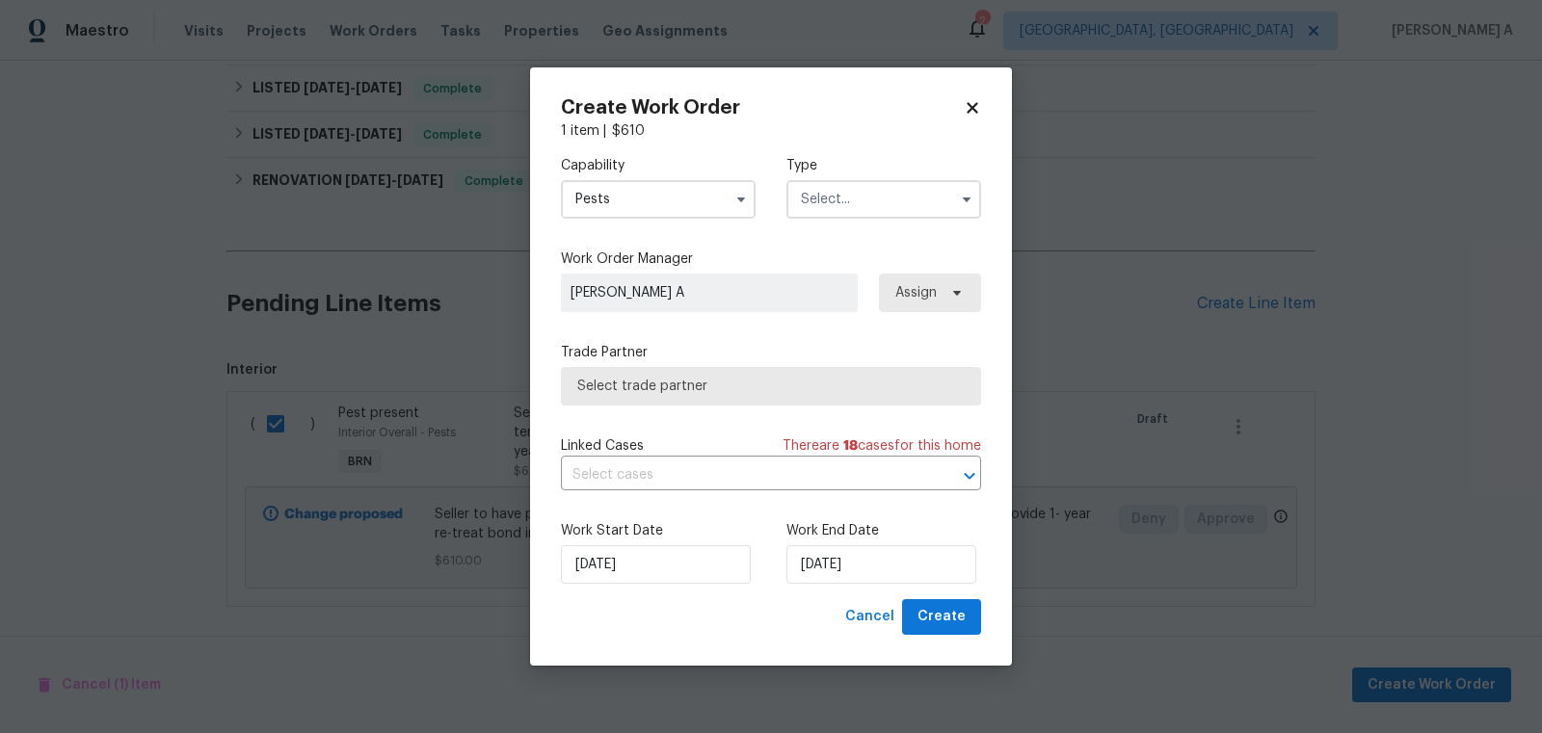
click at [825, 207] on input "text" at bounding box center [883, 199] width 195 height 39
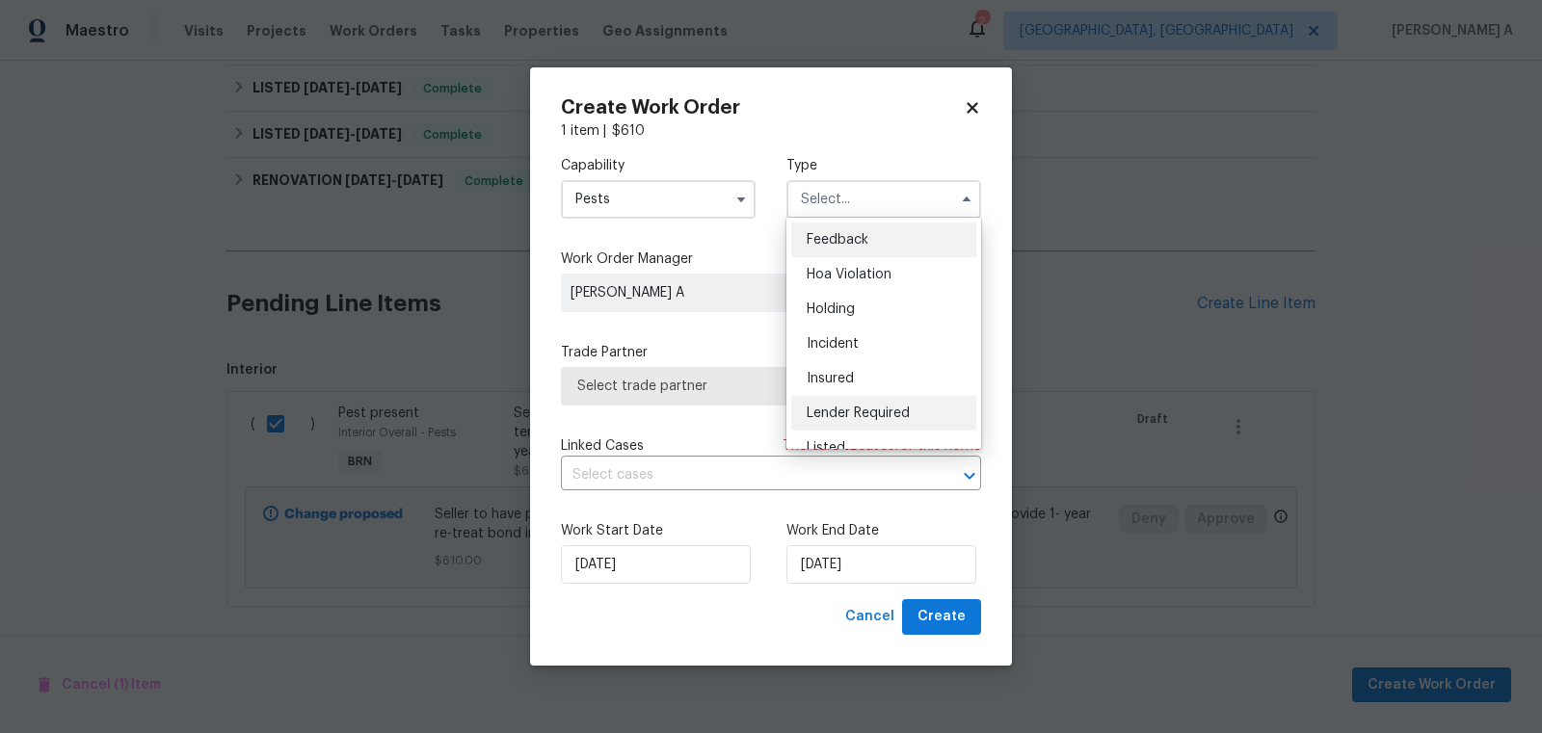
scroll to position [437, 0]
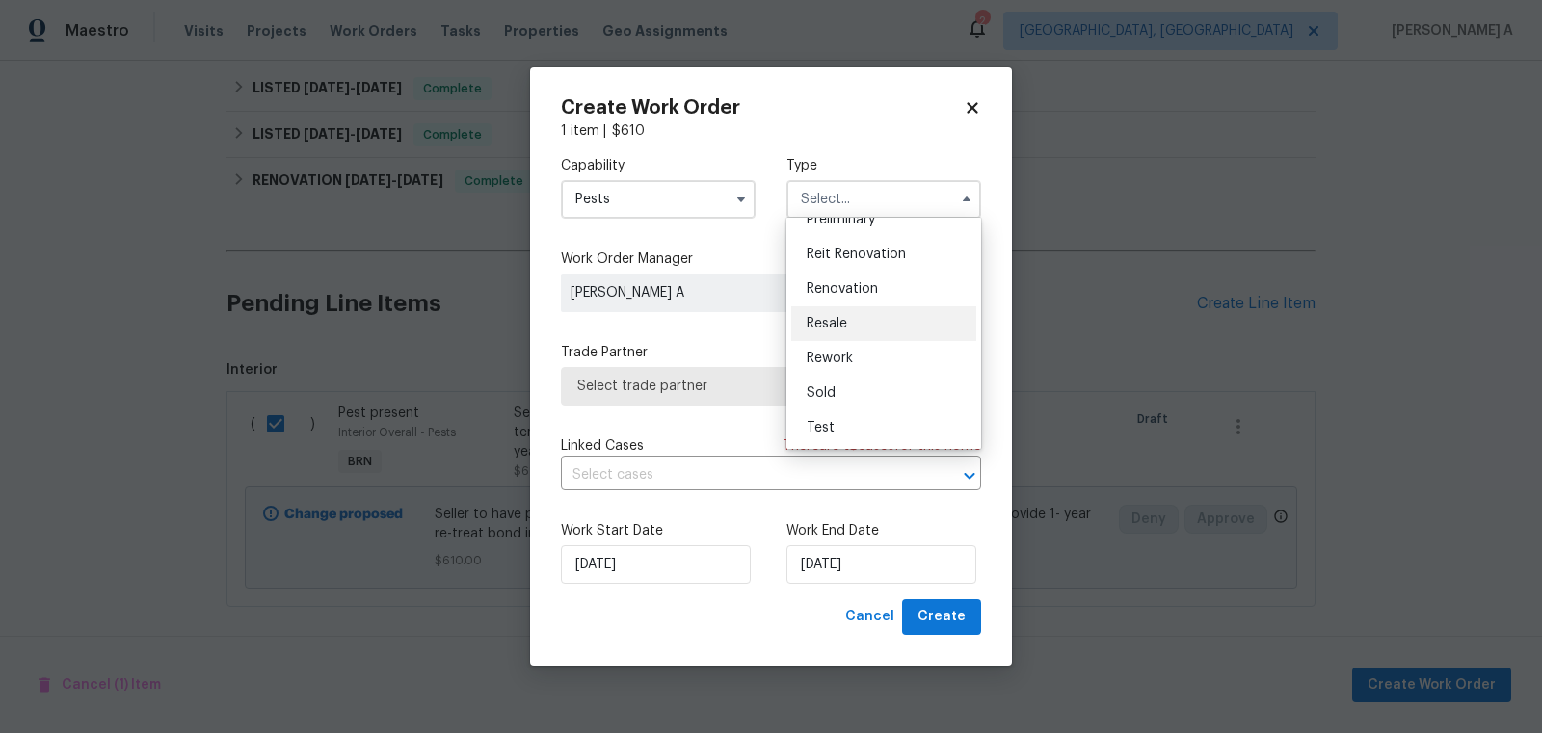
click at [839, 325] on span "Resale" at bounding box center [827, 323] width 40 height 13
type input "Resale"
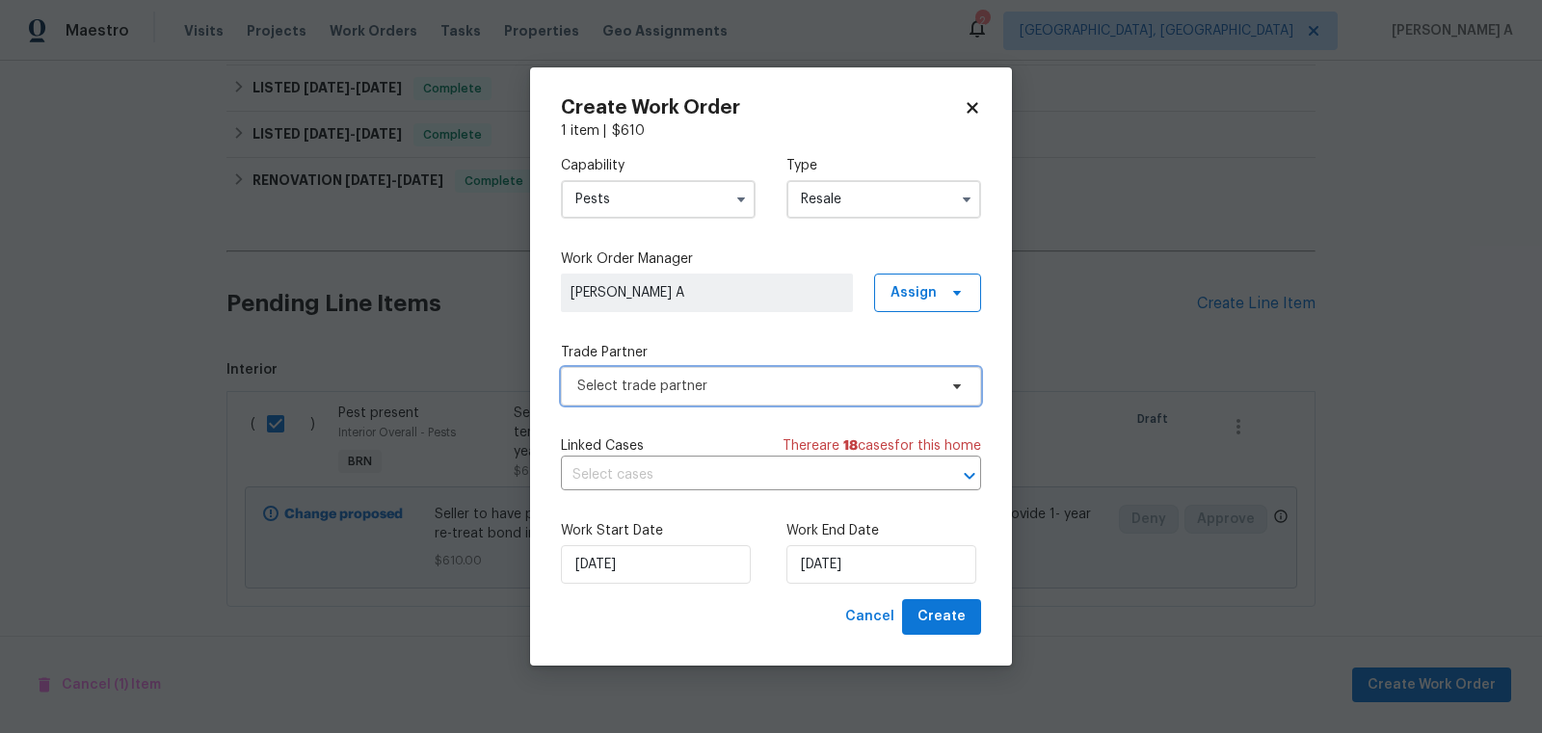
click at [737, 395] on span "Select trade partner" at bounding box center [771, 386] width 420 height 39
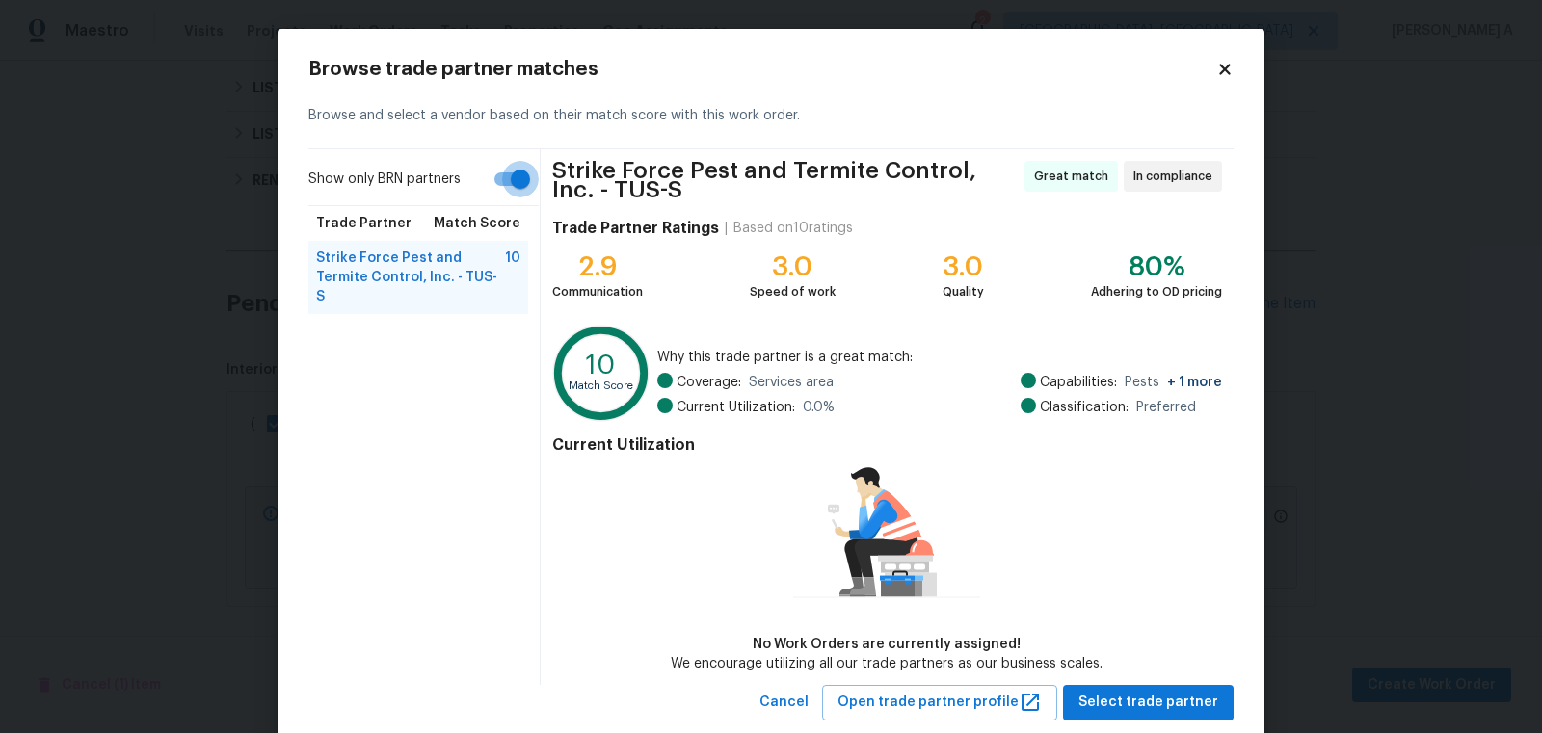
click at [493, 181] on input "Show only BRN partners" at bounding box center [521, 179] width 110 height 37
click at [529, 176] on input "Show only BRN partners" at bounding box center [501, 179] width 110 height 37
click at [497, 183] on input "Show only BRN partners" at bounding box center [521, 179] width 110 height 37
checkbox input "false"
click at [1226, 68] on icon at bounding box center [1224, 69] width 11 height 11
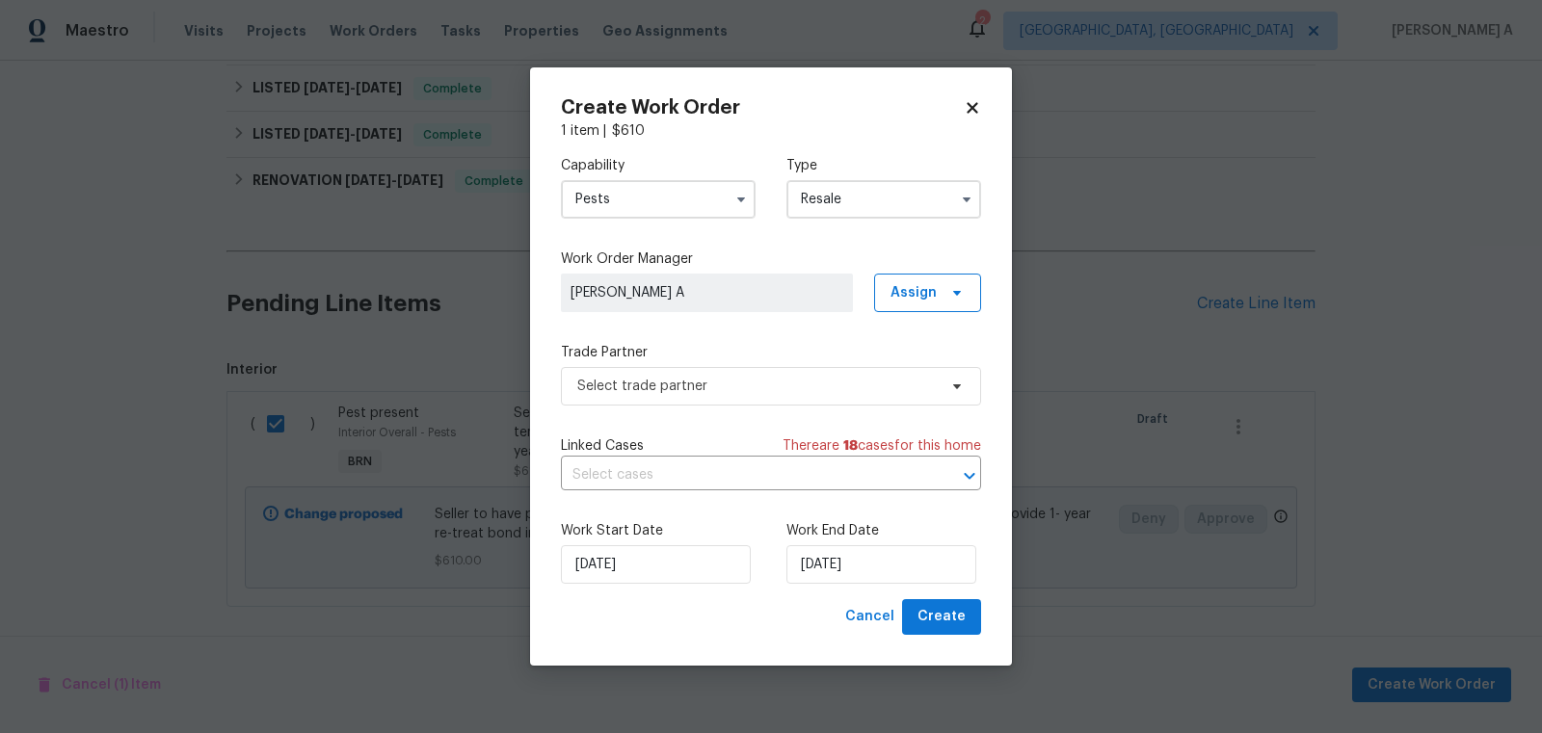
click at [965, 109] on icon at bounding box center [972, 107] width 17 height 17
checkbox input "false"
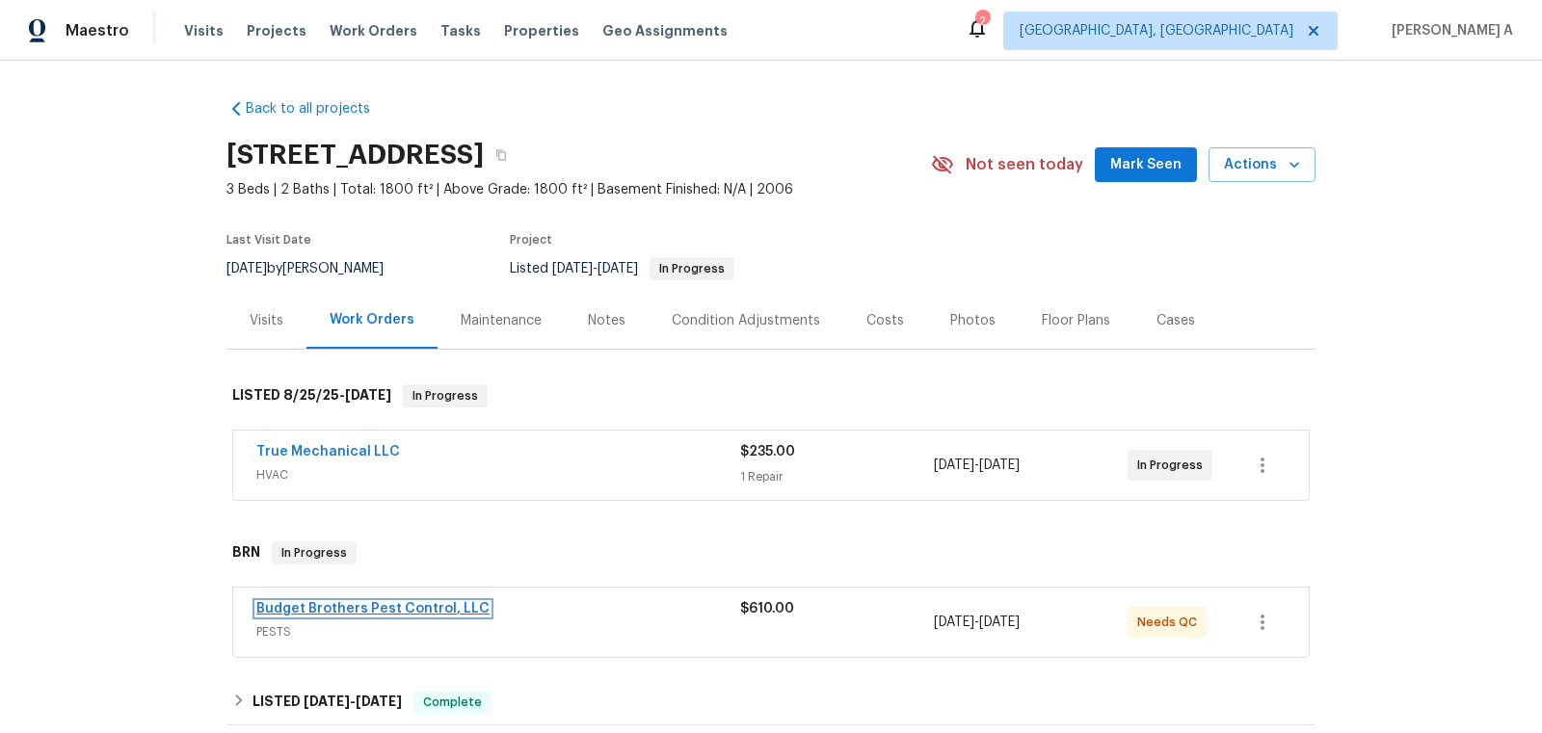
click at [412, 610] on link "Budget Brothers Pest Control, LLC" at bounding box center [372, 608] width 233 height 13
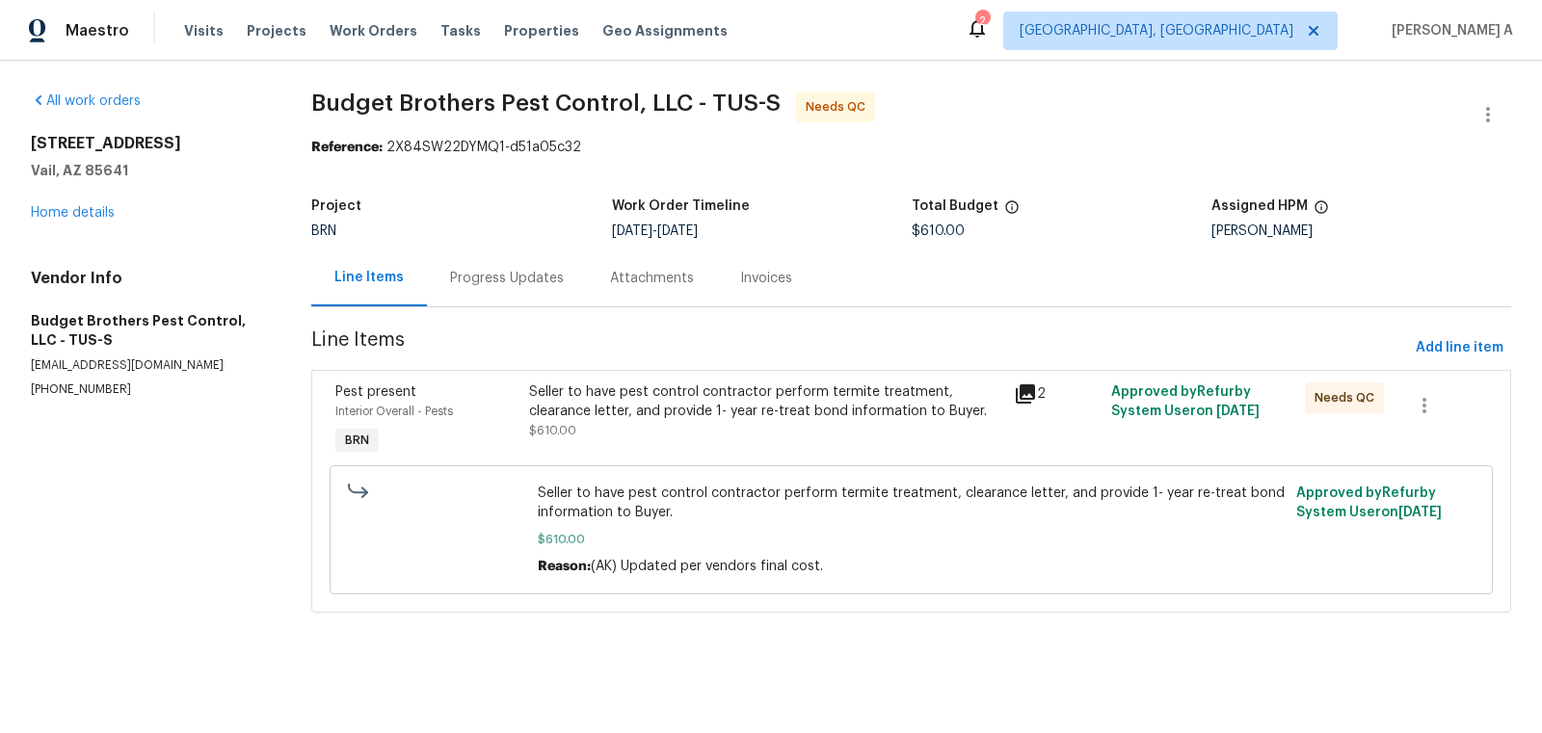
click at [488, 266] on div "Progress Updates" at bounding box center [507, 278] width 160 height 57
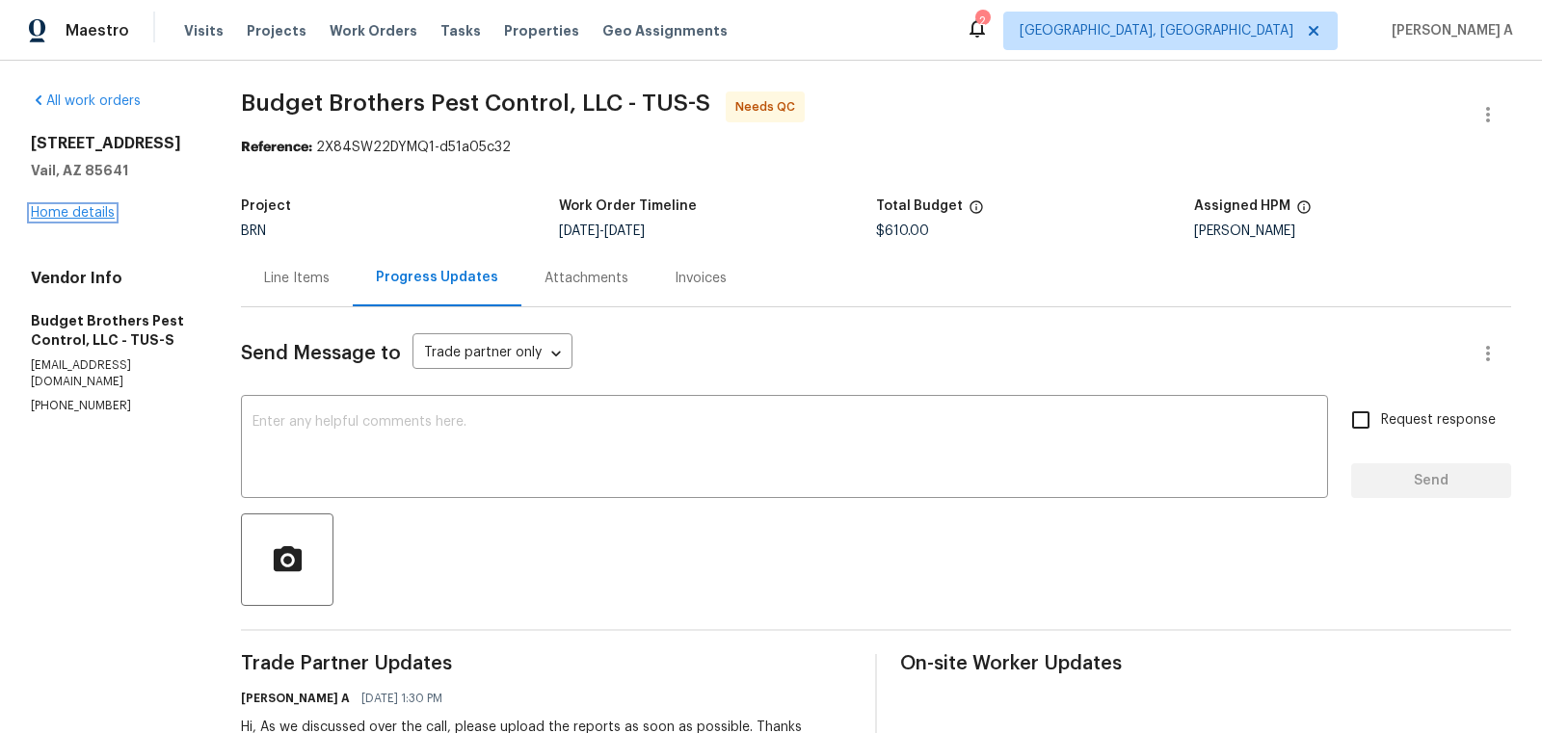
click at [78, 213] on link "Home details" at bounding box center [73, 212] width 84 height 13
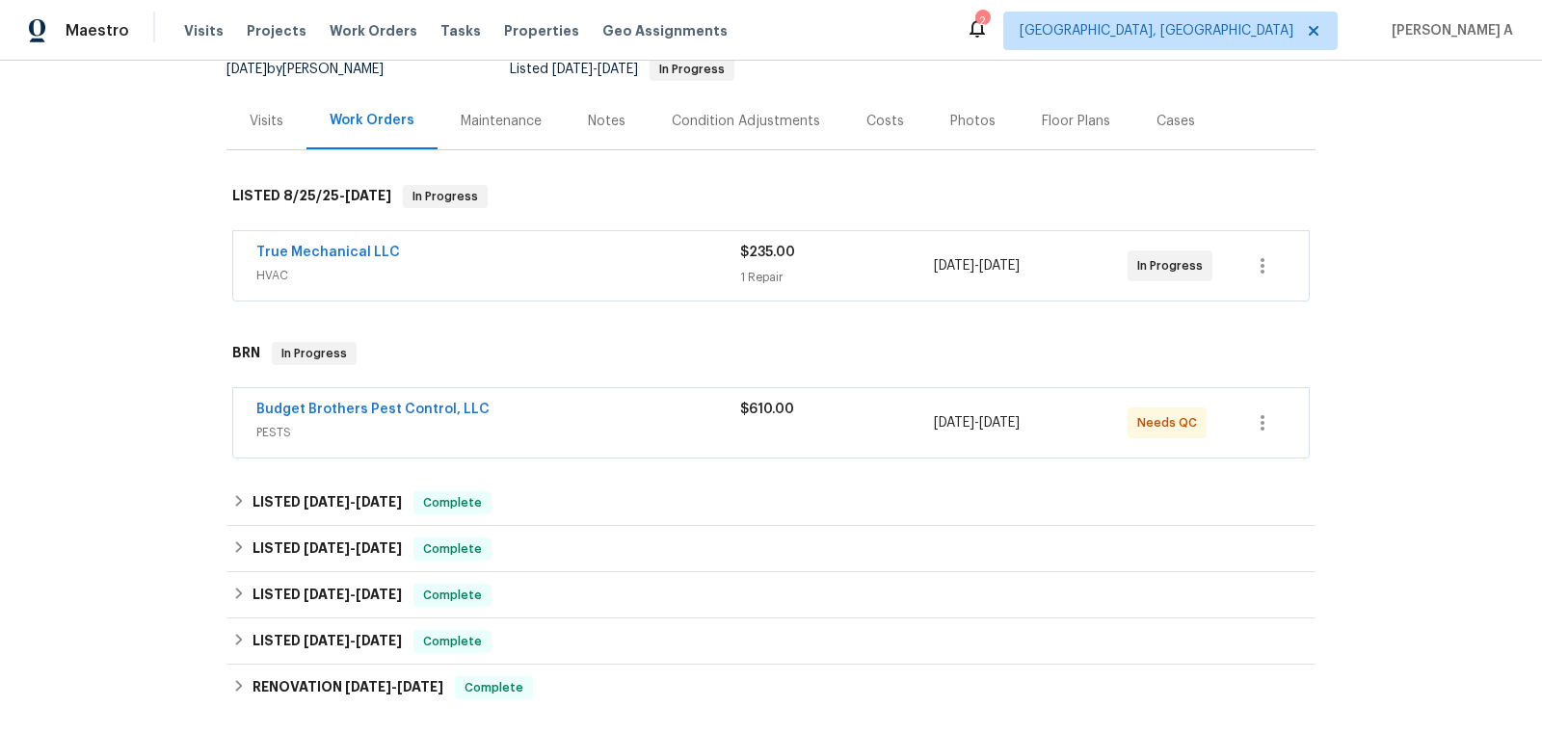
scroll to position [706, 0]
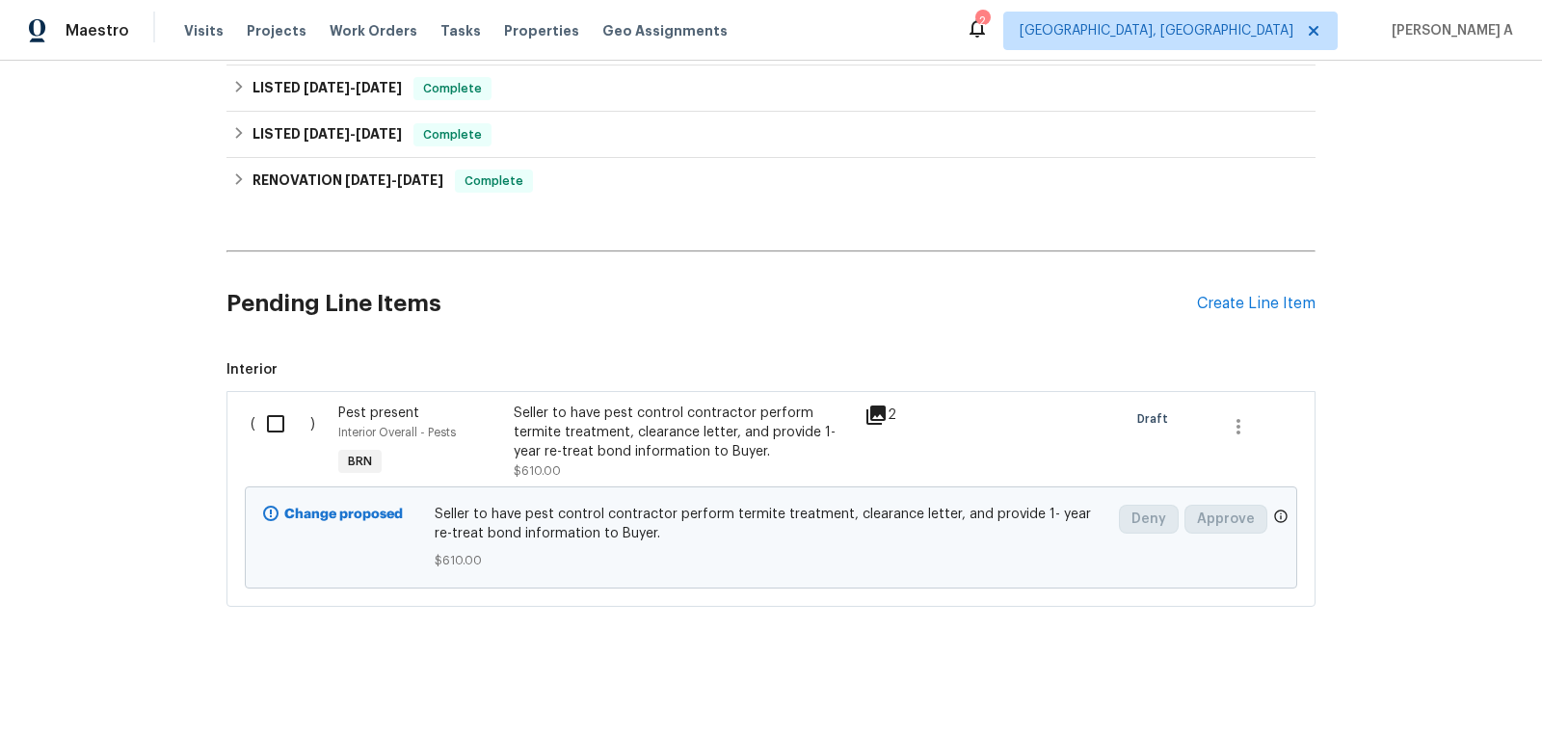
click at [267, 437] on input "checkbox" at bounding box center [282, 424] width 55 height 40
checkbox input "true"
click at [1472, 686] on span "Create Work Order" at bounding box center [1432, 686] width 128 height 24
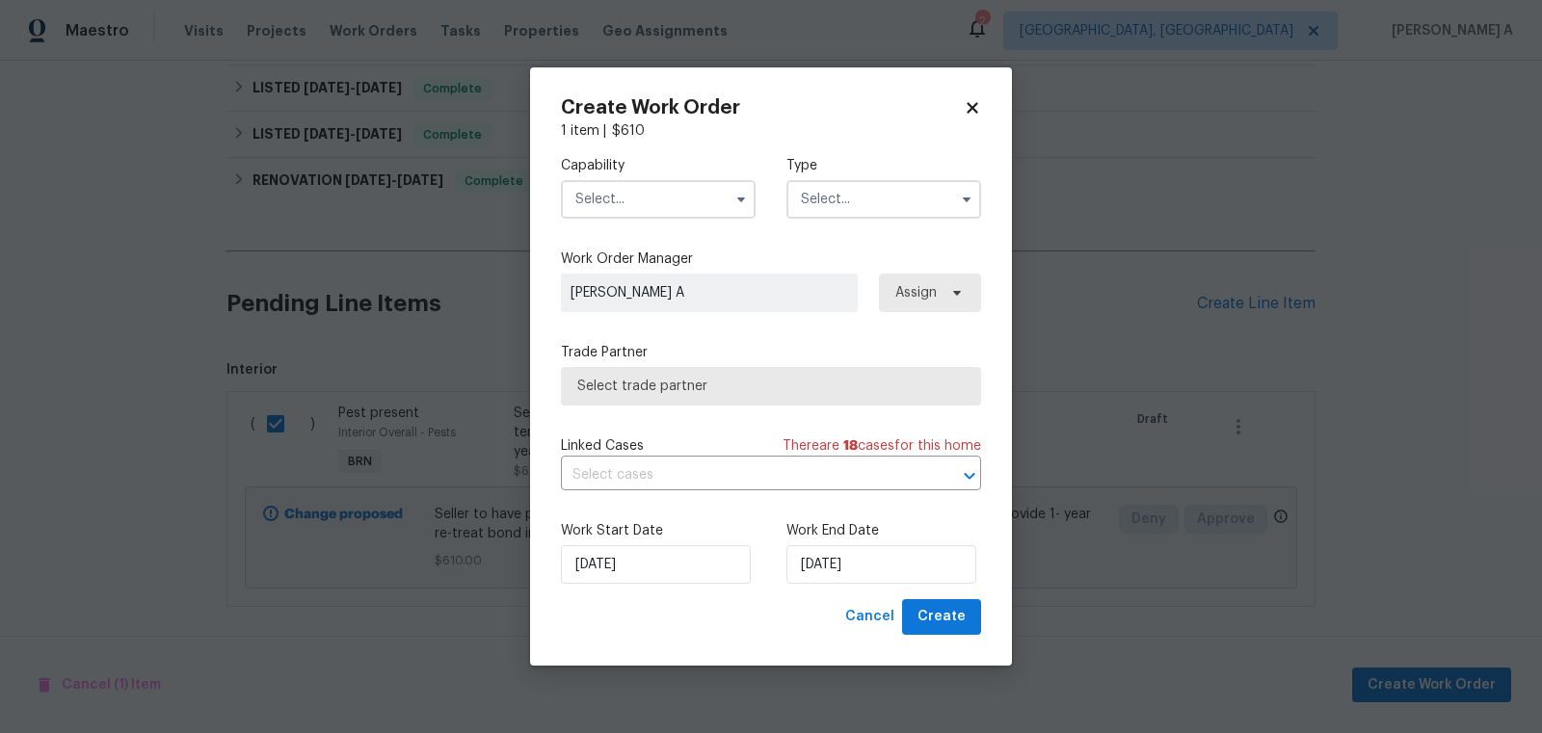
click at [683, 202] on input "text" at bounding box center [658, 199] width 195 height 39
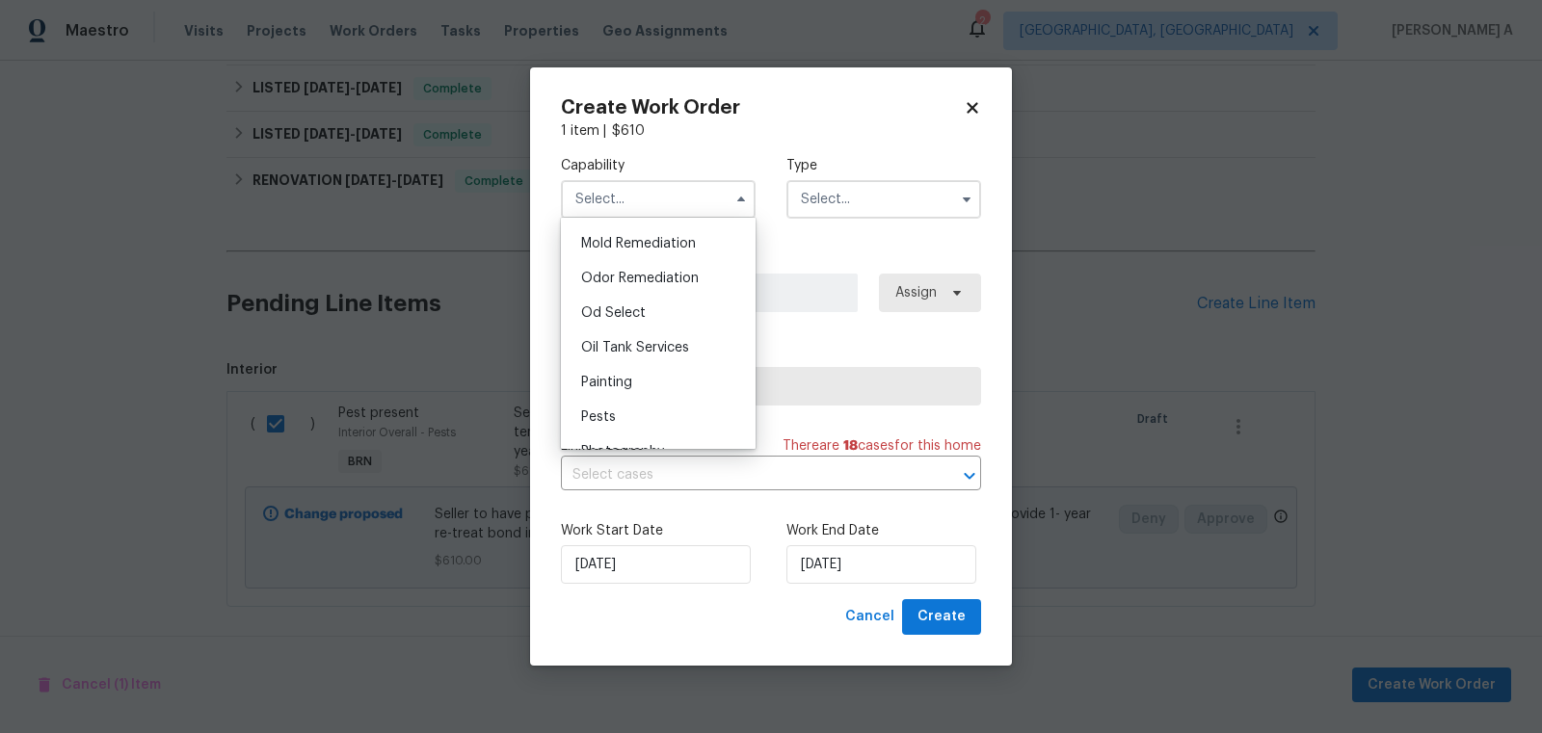
scroll to position [1540, 0]
click at [618, 359] on div "Pests" at bounding box center [658, 353] width 185 height 35
type input "Pests"
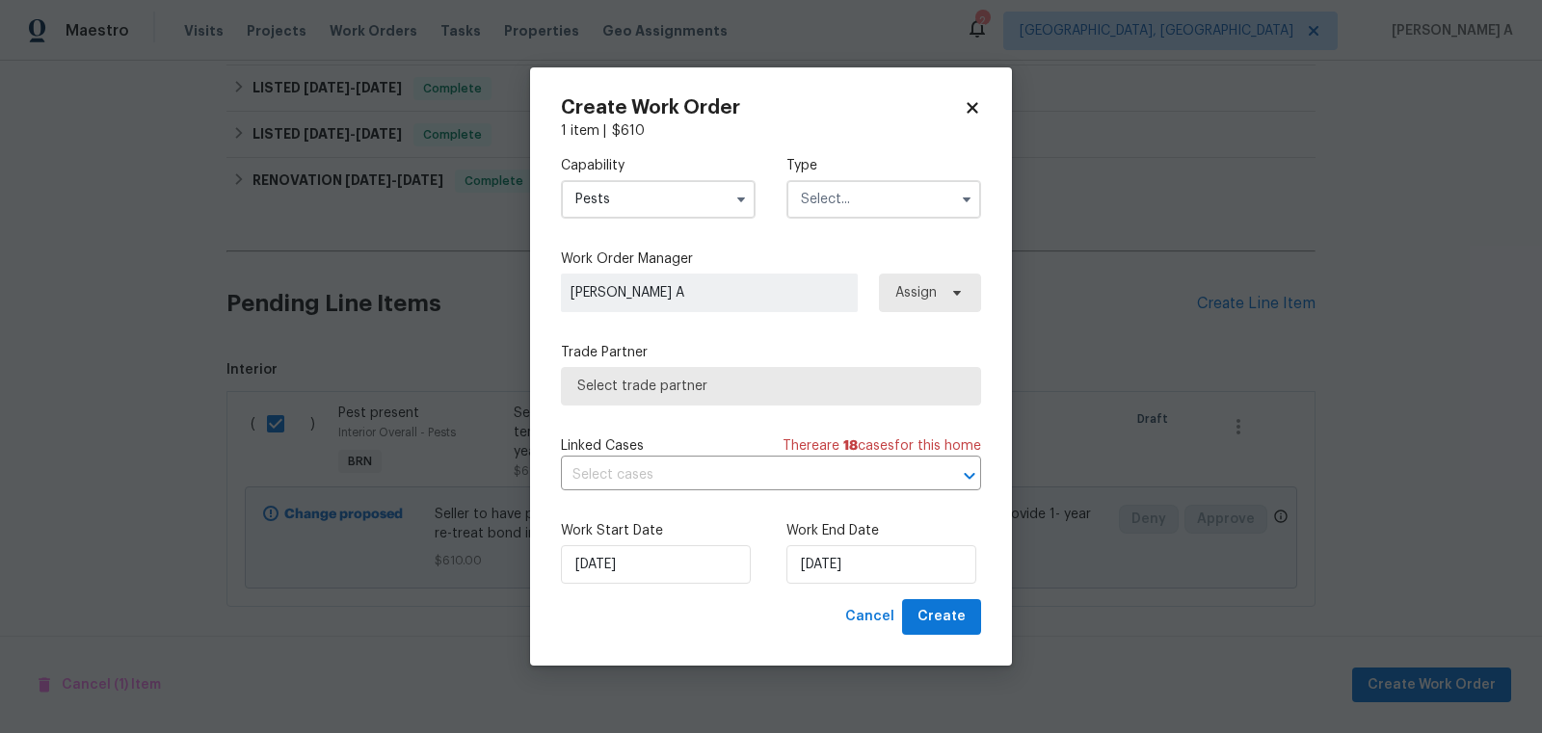
click at [844, 183] on input "text" at bounding box center [883, 199] width 195 height 39
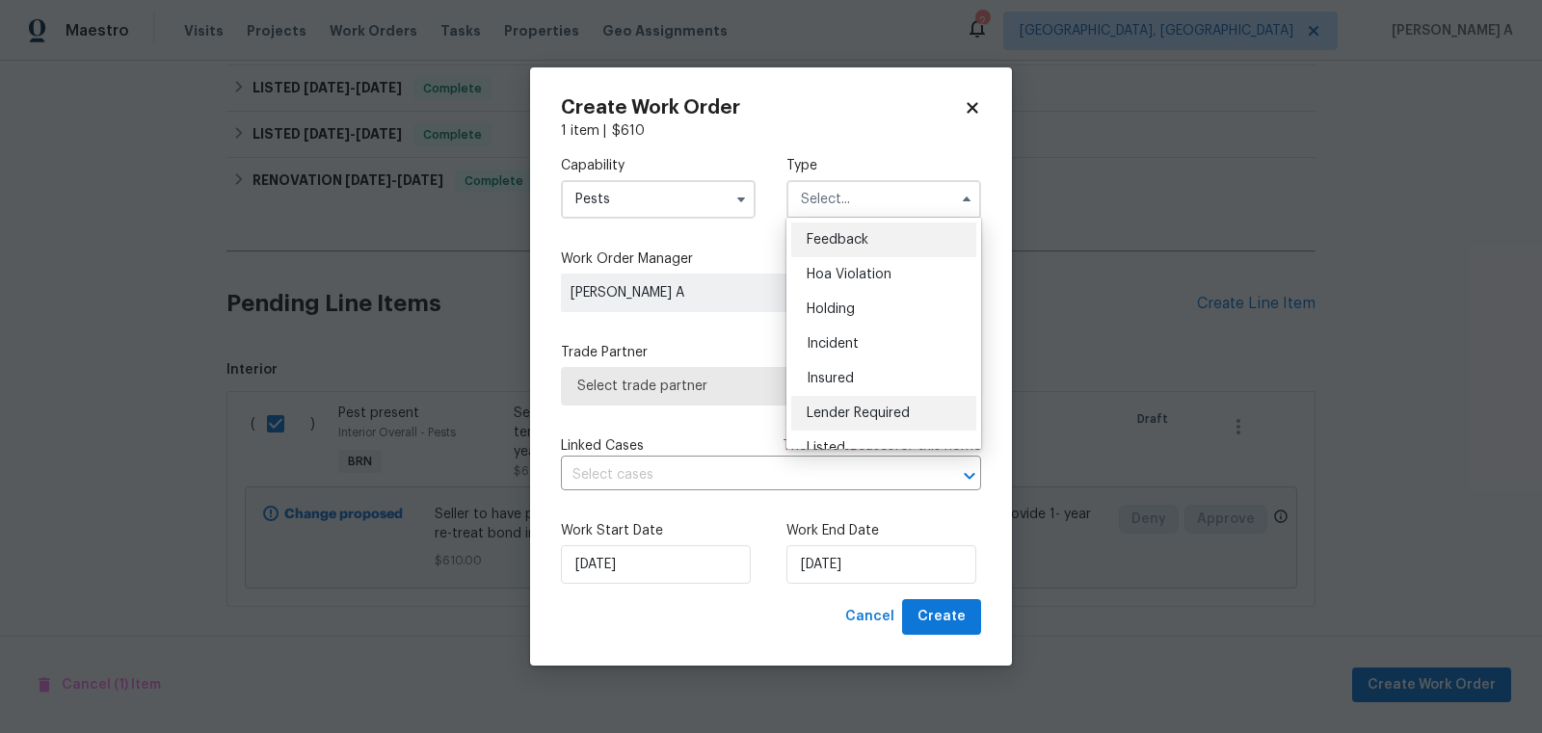
scroll to position [437, 0]
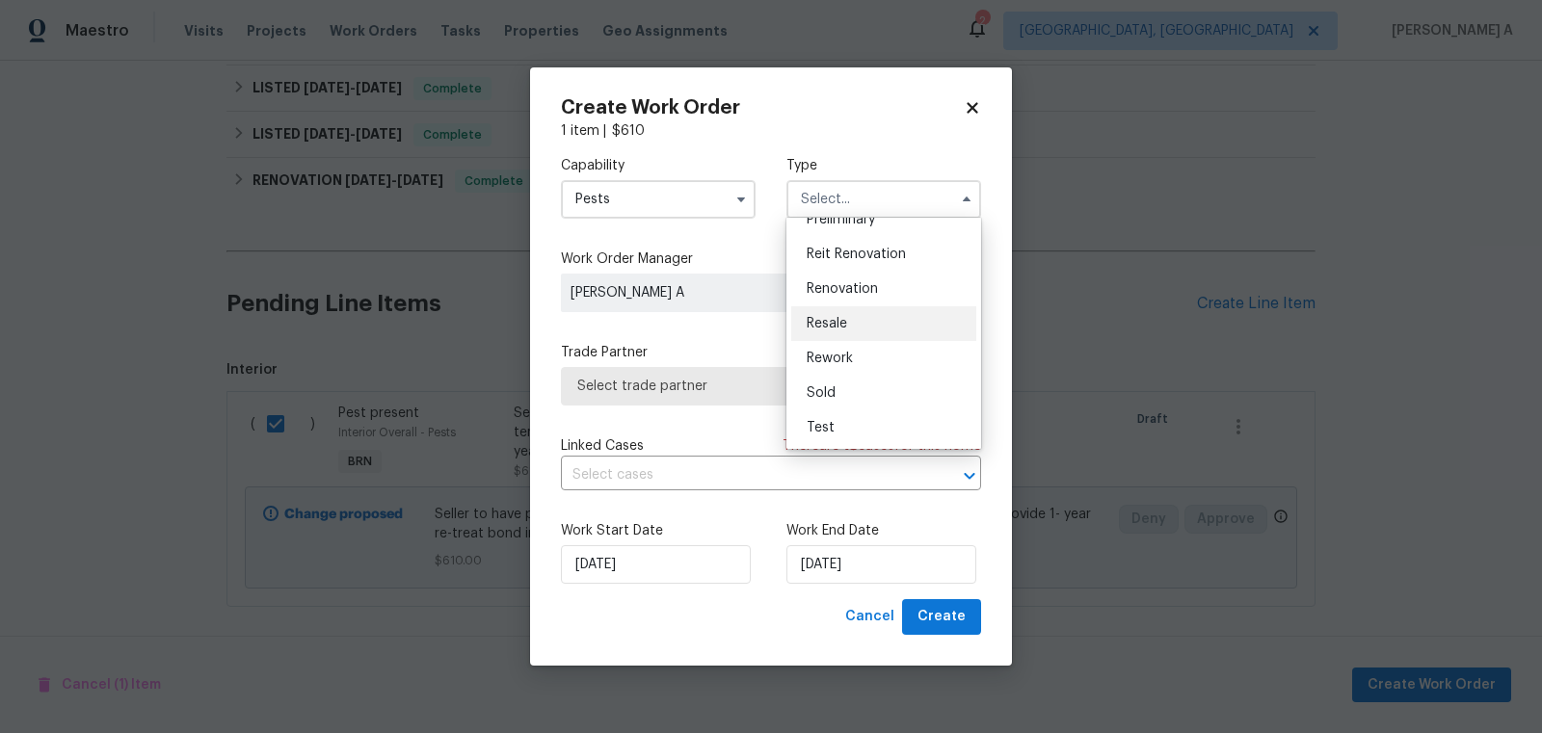
click at [835, 325] on span "Resale" at bounding box center [827, 323] width 40 height 13
type input "Resale"
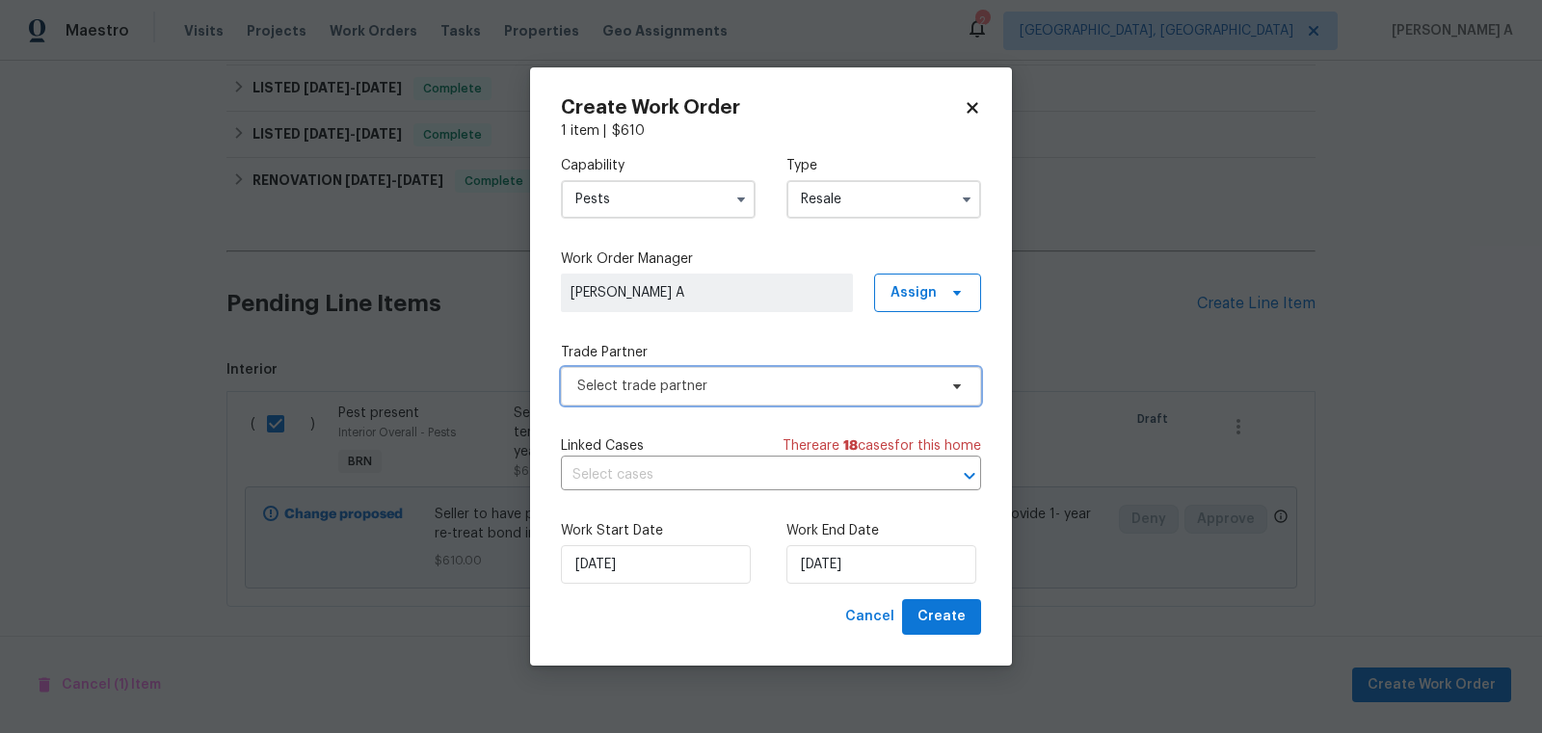
click at [752, 393] on span "Select trade partner" at bounding box center [756, 386] width 359 height 19
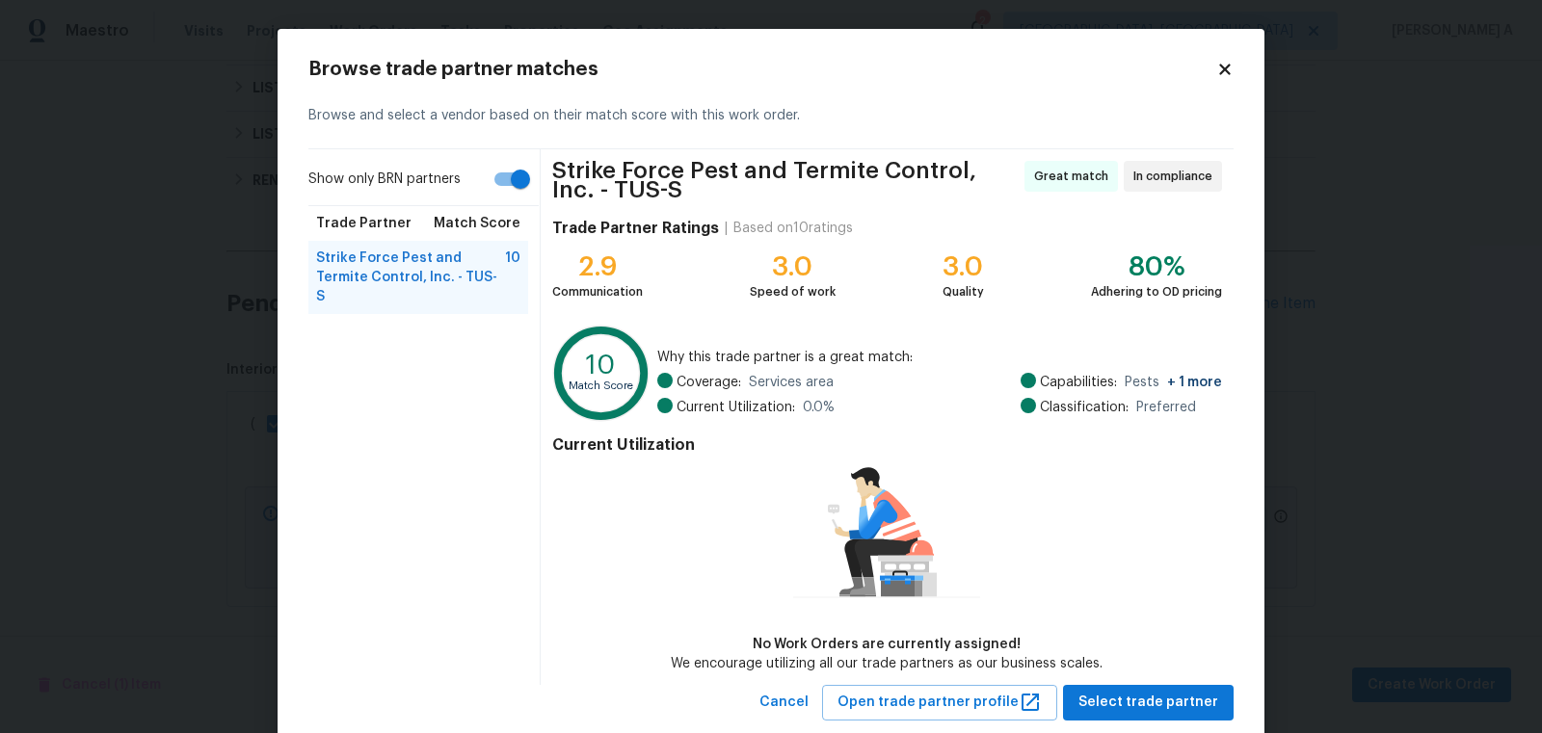
click at [499, 190] on input "Show only BRN partners" at bounding box center [521, 179] width 110 height 37
checkbox input "false"
click at [1225, 72] on icon at bounding box center [1224, 69] width 17 height 17
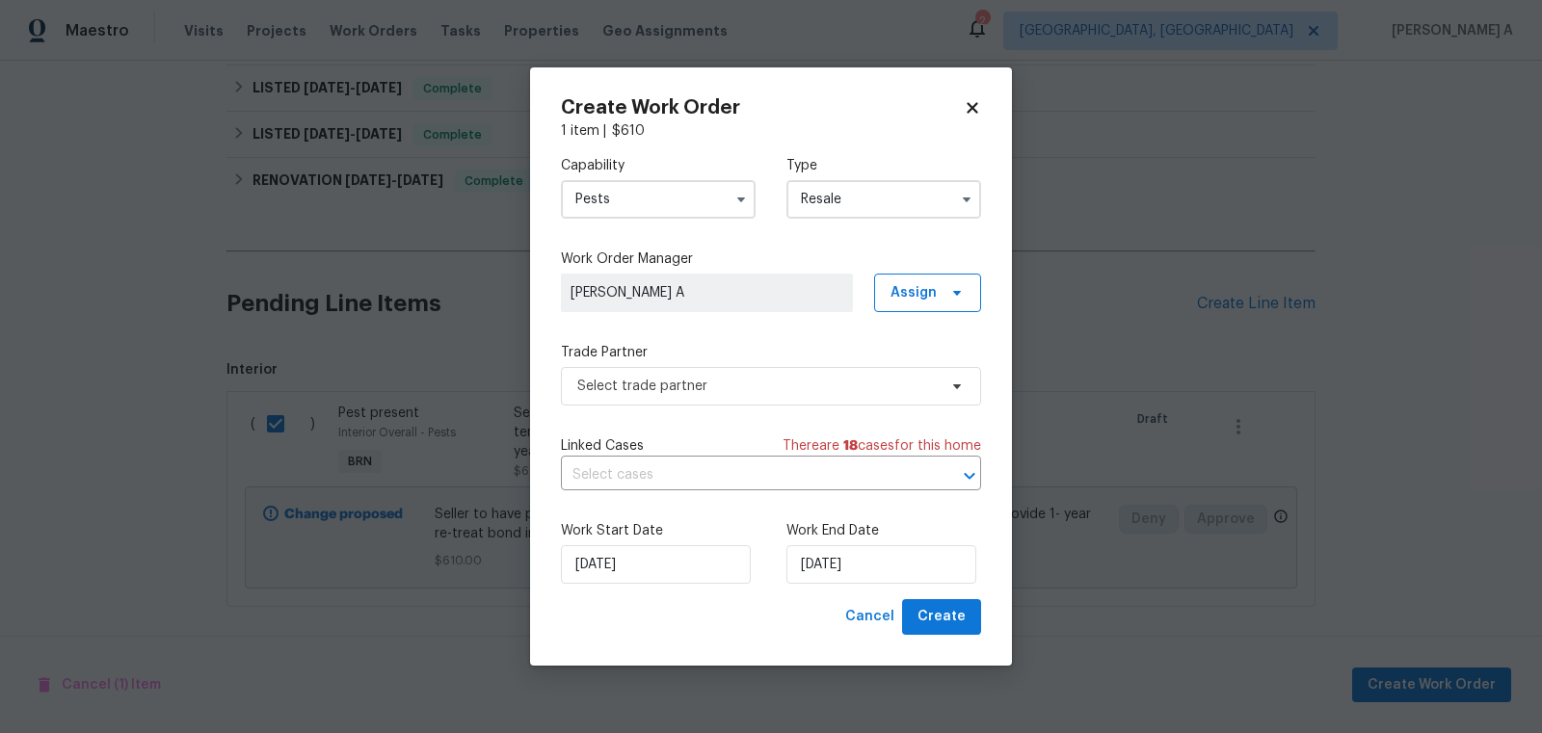
click at [974, 98] on div "Create Work Order" at bounding box center [771, 107] width 420 height 19
click at [968, 109] on icon at bounding box center [972, 107] width 17 height 17
checkbox input "false"
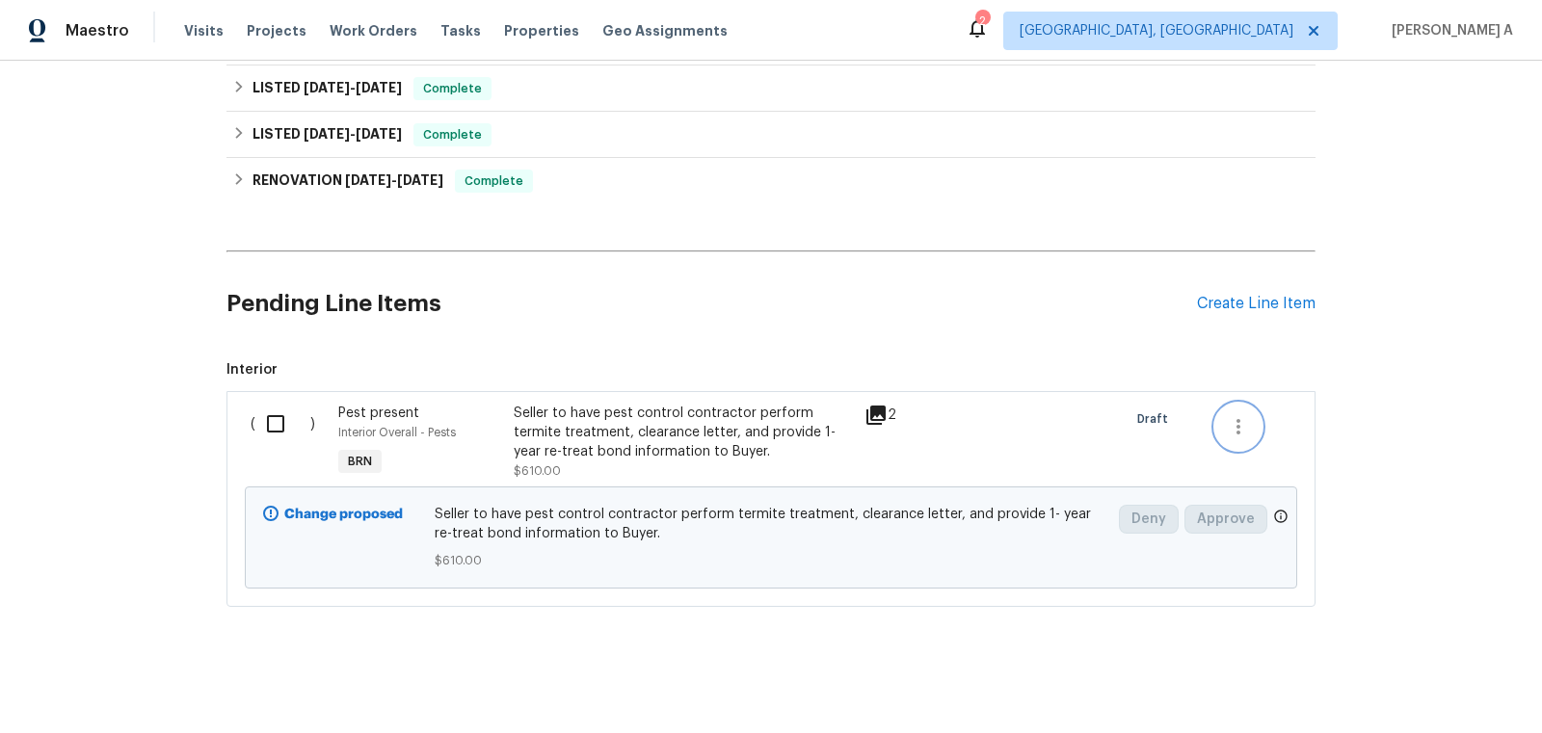
click at [1232, 423] on icon "button" at bounding box center [1238, 426] width 23 height 23
click at [1232, 423] on li "Cancel" at bounding box center [1252, 423] width 74 height 32
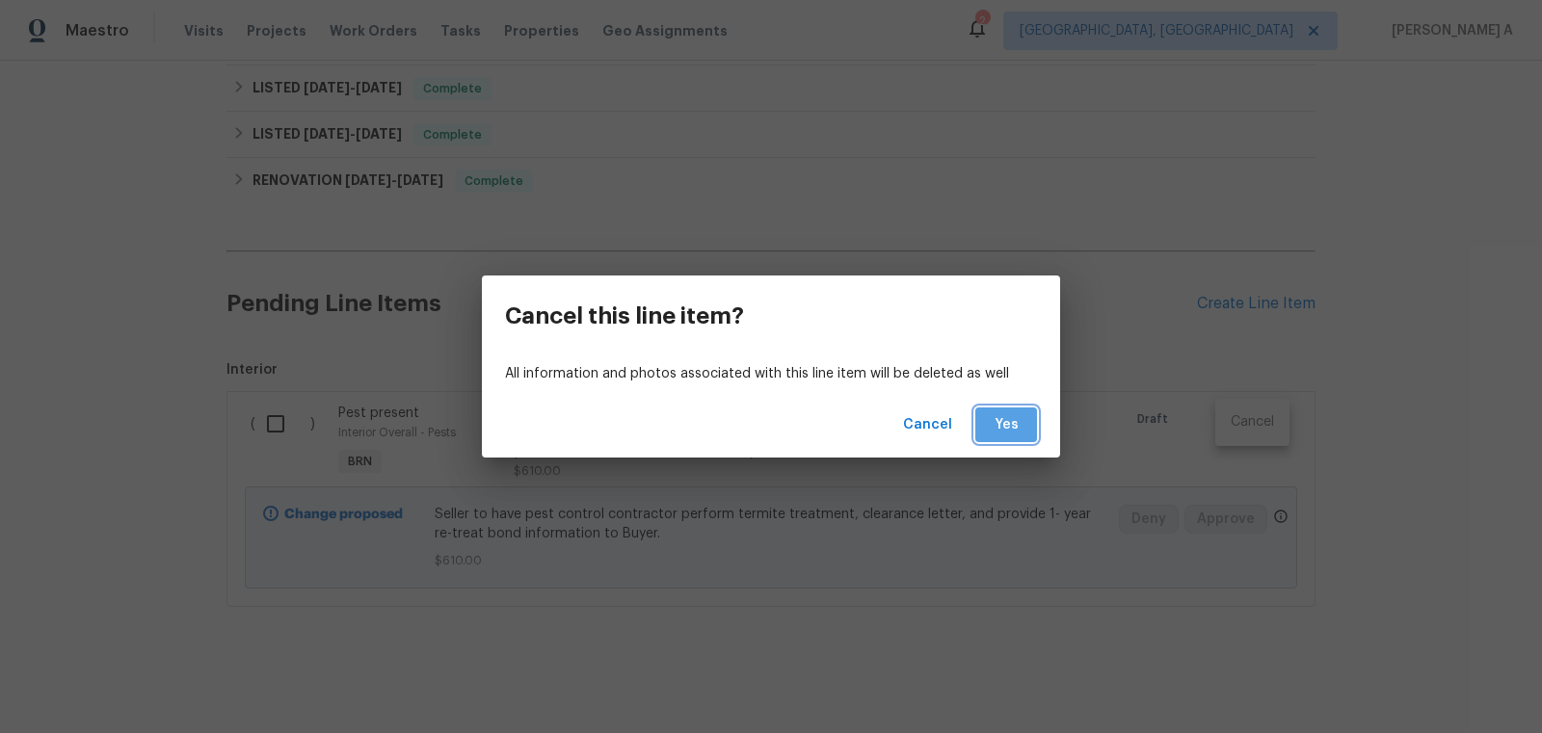
click at [1007, 431] on span "Yes" at bounding box center [1006, 425] width 31 height 24
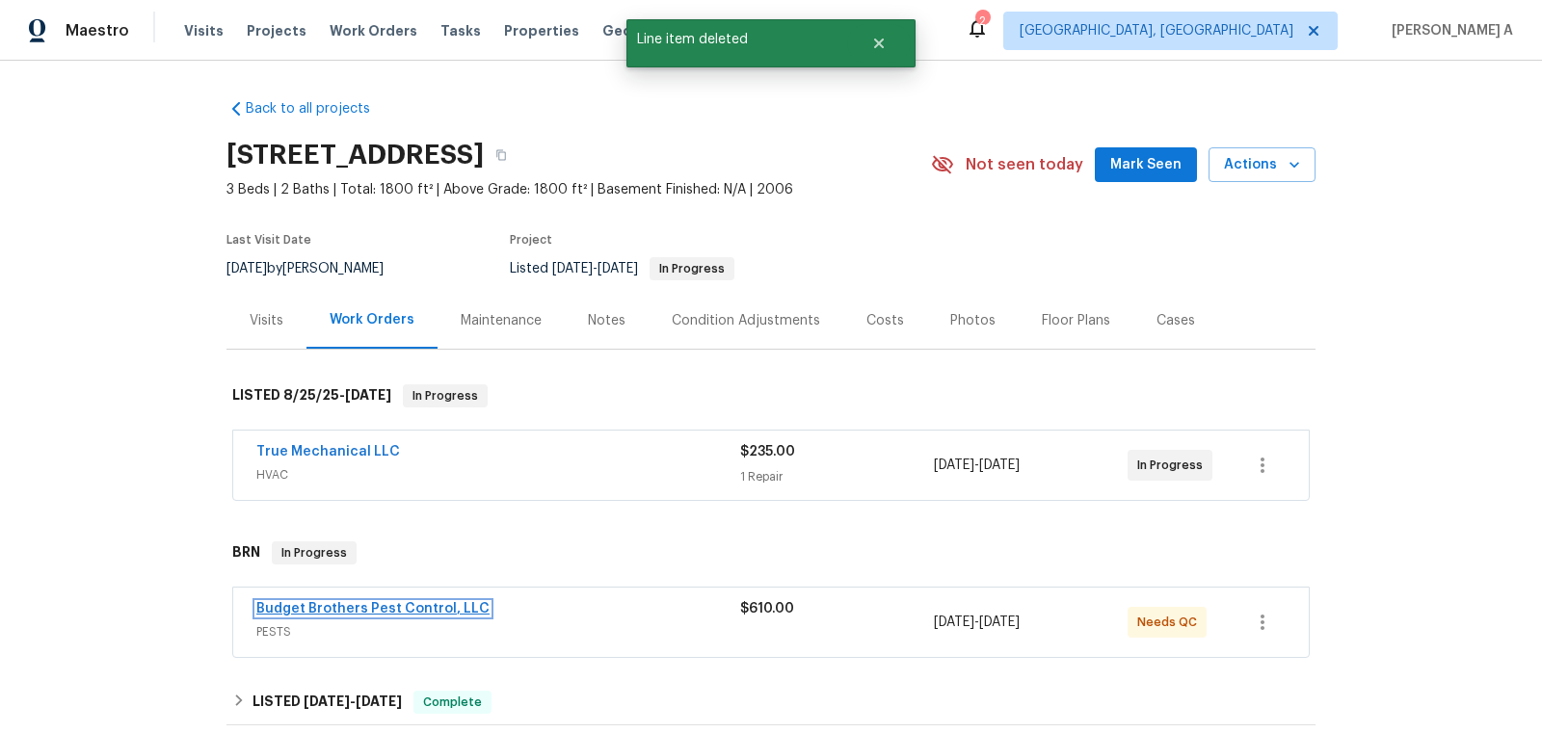
click at [340, 612] on link "Budget Brothers Pest Control, LLC" at bounding box center [372, 608] width 233 height 13
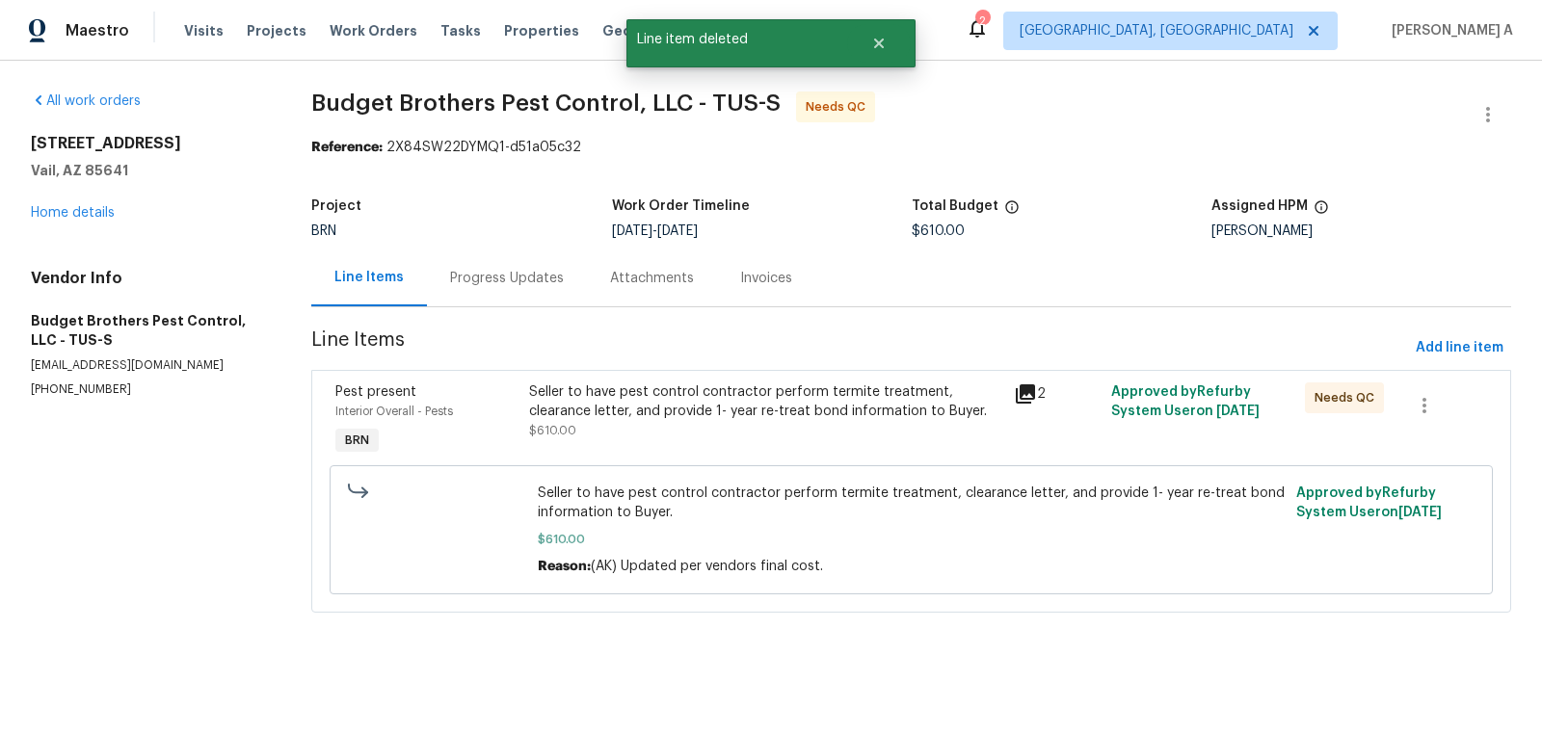
click at [750, 433] on div "Seller to have pest control contractor perform termite treatment, clearance let…" at bounding box center [765, 412] width 473 height 58
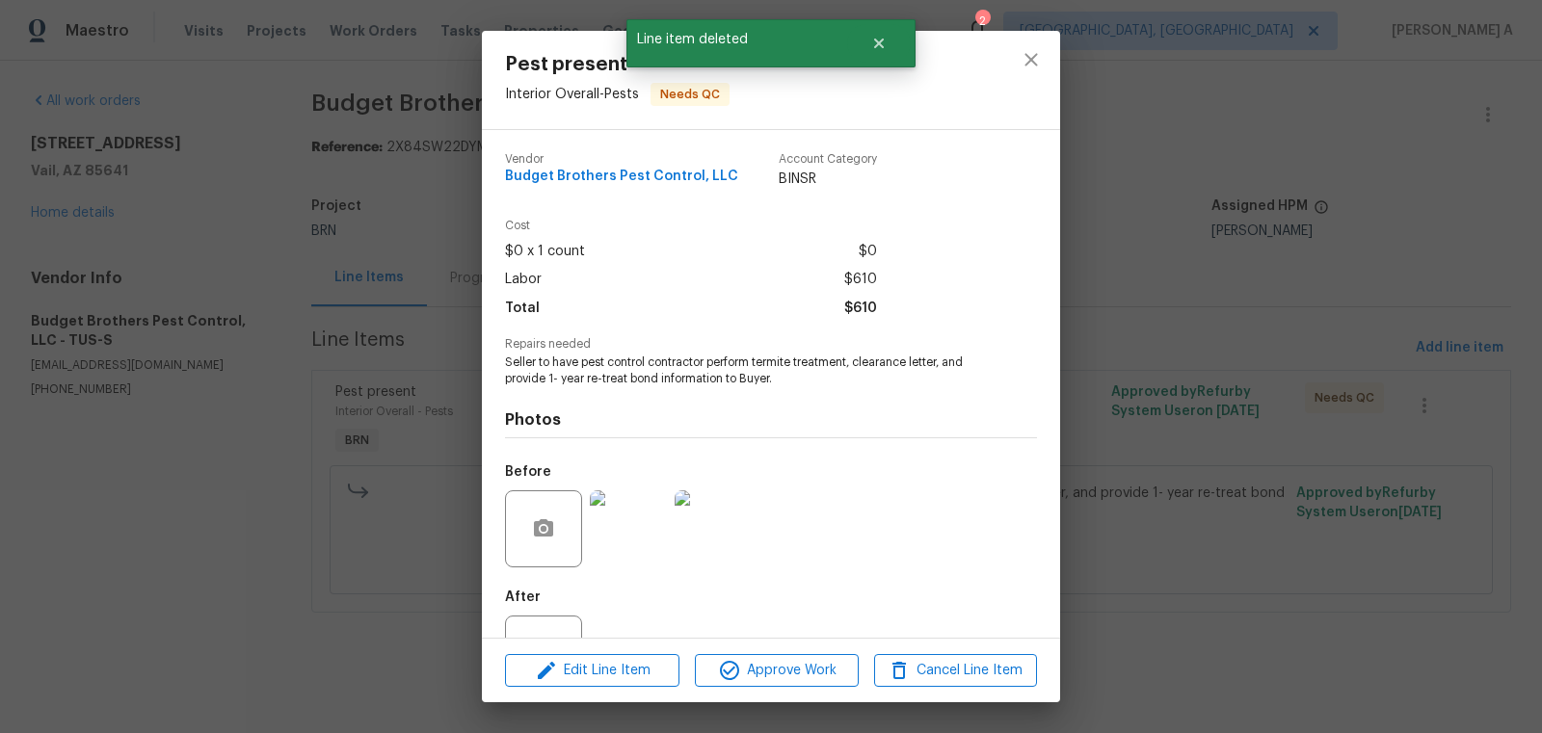
scroll to position [73, 0]
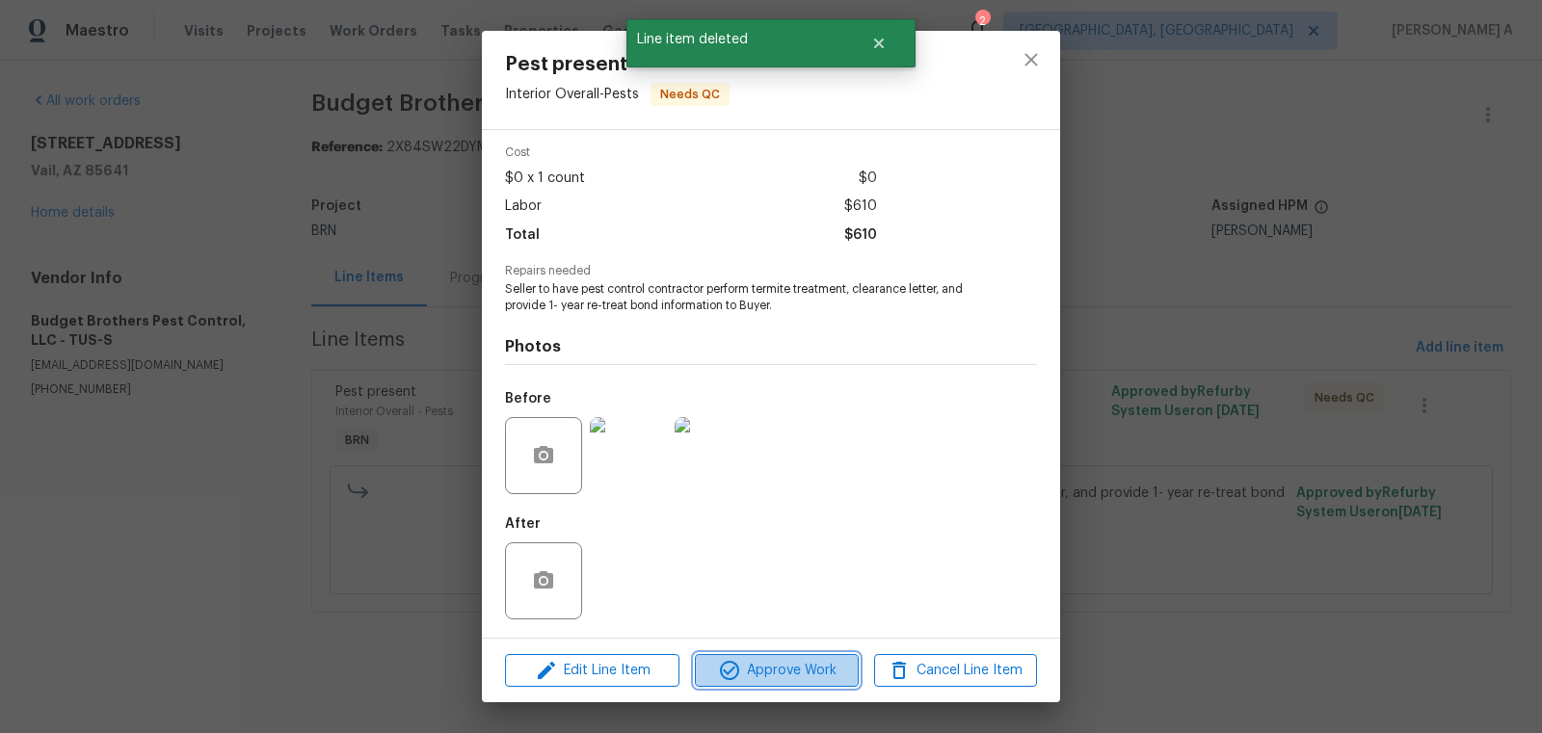
click at [782, 672] on span "Approve Work" at bounding box center [776, 671] width 151 height 24
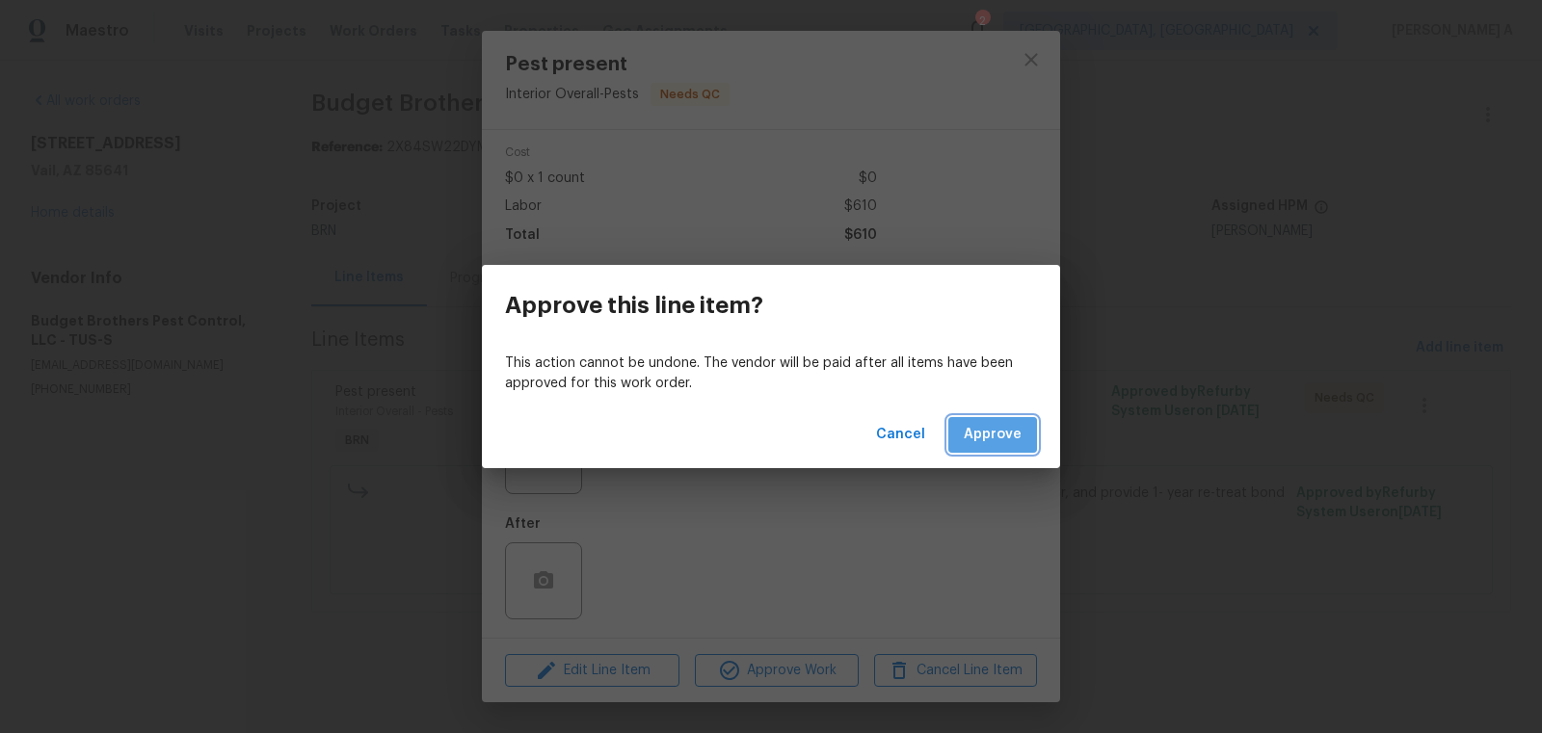
click at [1002, 438] on span "Approve" at bounding box center [993, 435] width 58 height 24
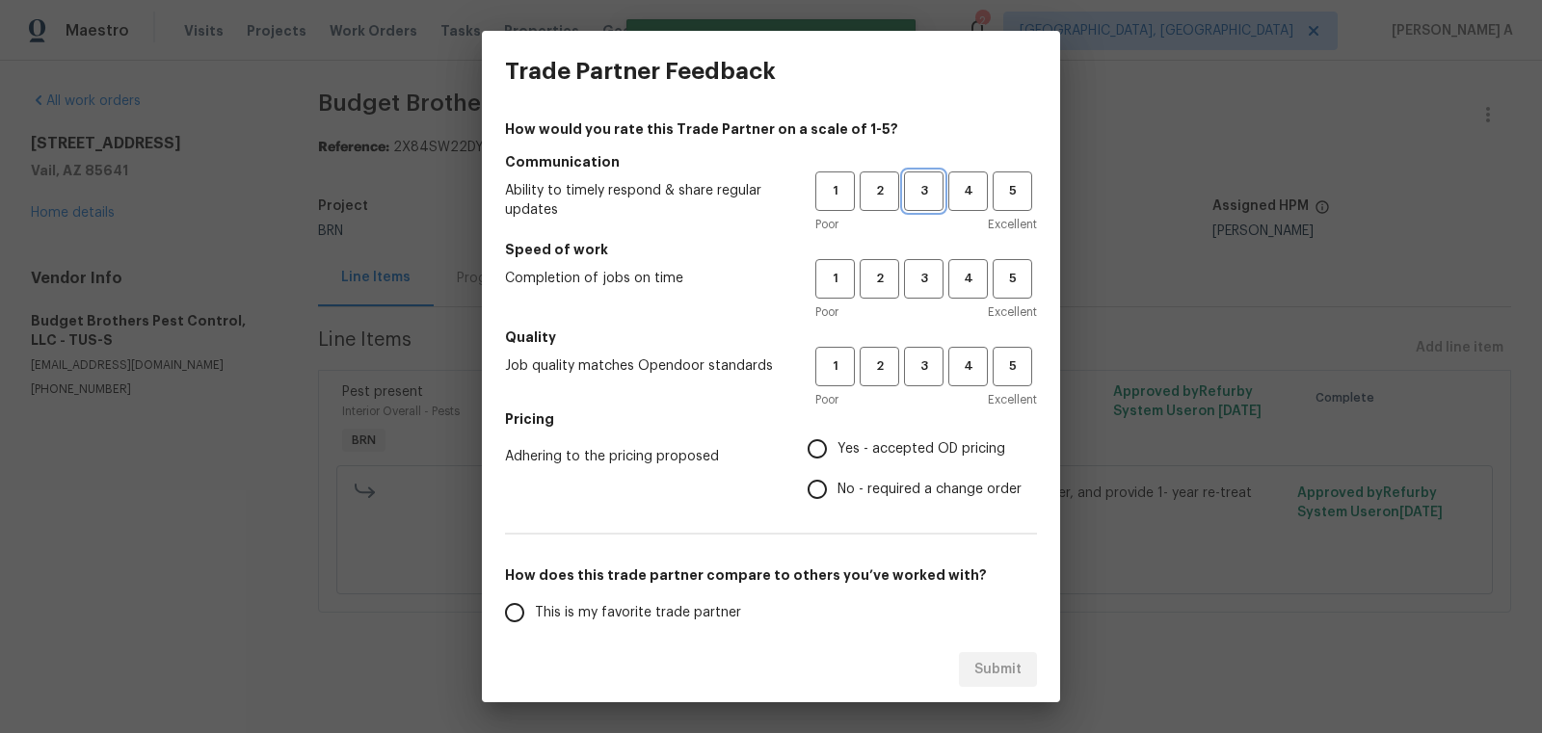
click at [917, 198] on span "3" at bounding box center [924, 191] width 36 height 22
click at [918, 297] on button "3" at bounding box center [924, 279] width 40 height 40
click at [918, 348] on button "3" at bounding box center [924, 367] width 40 height 40
click at [910, 439] on span "Yes - accepted OD pricing" at bounding box center [922, 449] width 168 height 20
click at [838, 439] on input "Yes - accepted OD pricing" at bounding box center [817, 449] width 40 height 40
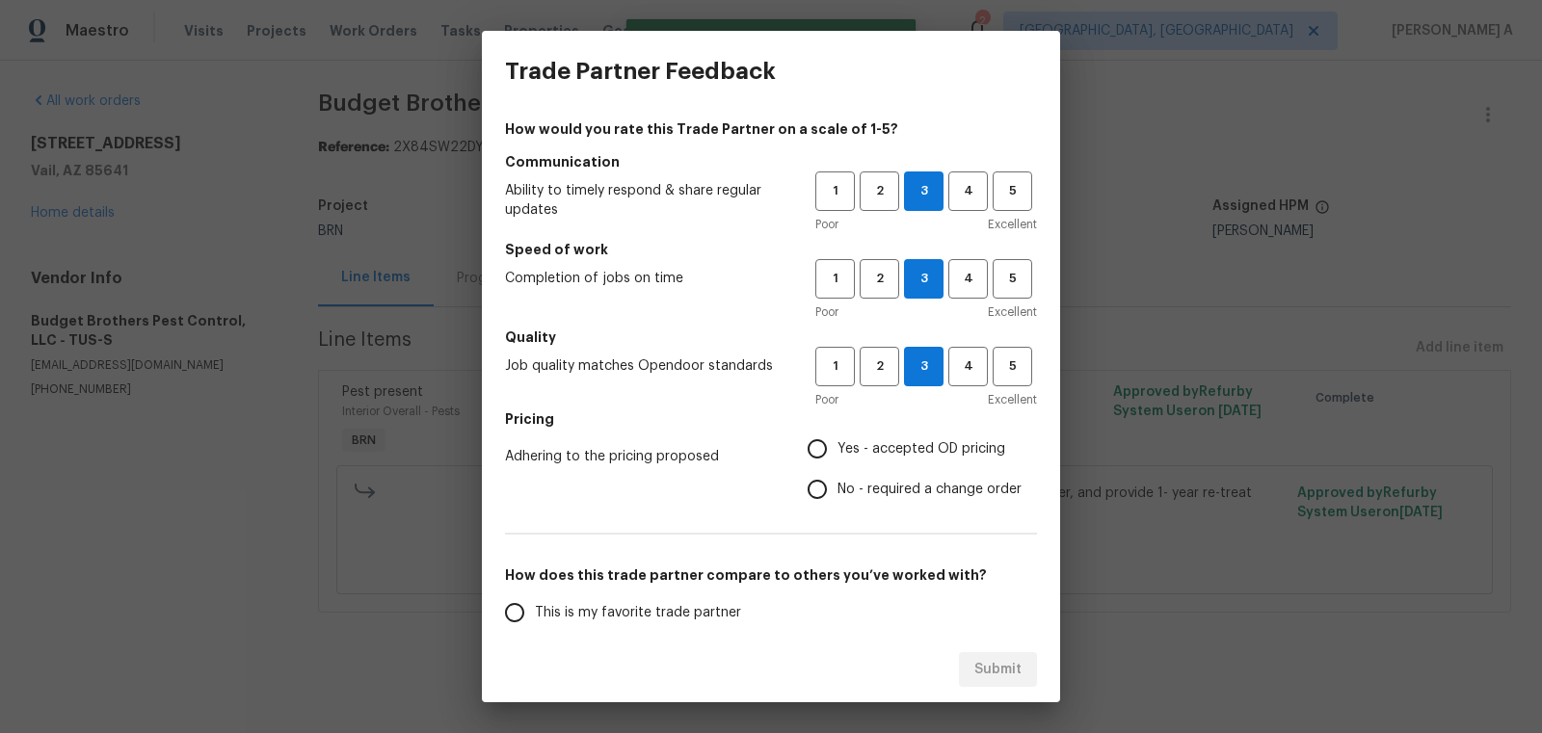
radio input "true"
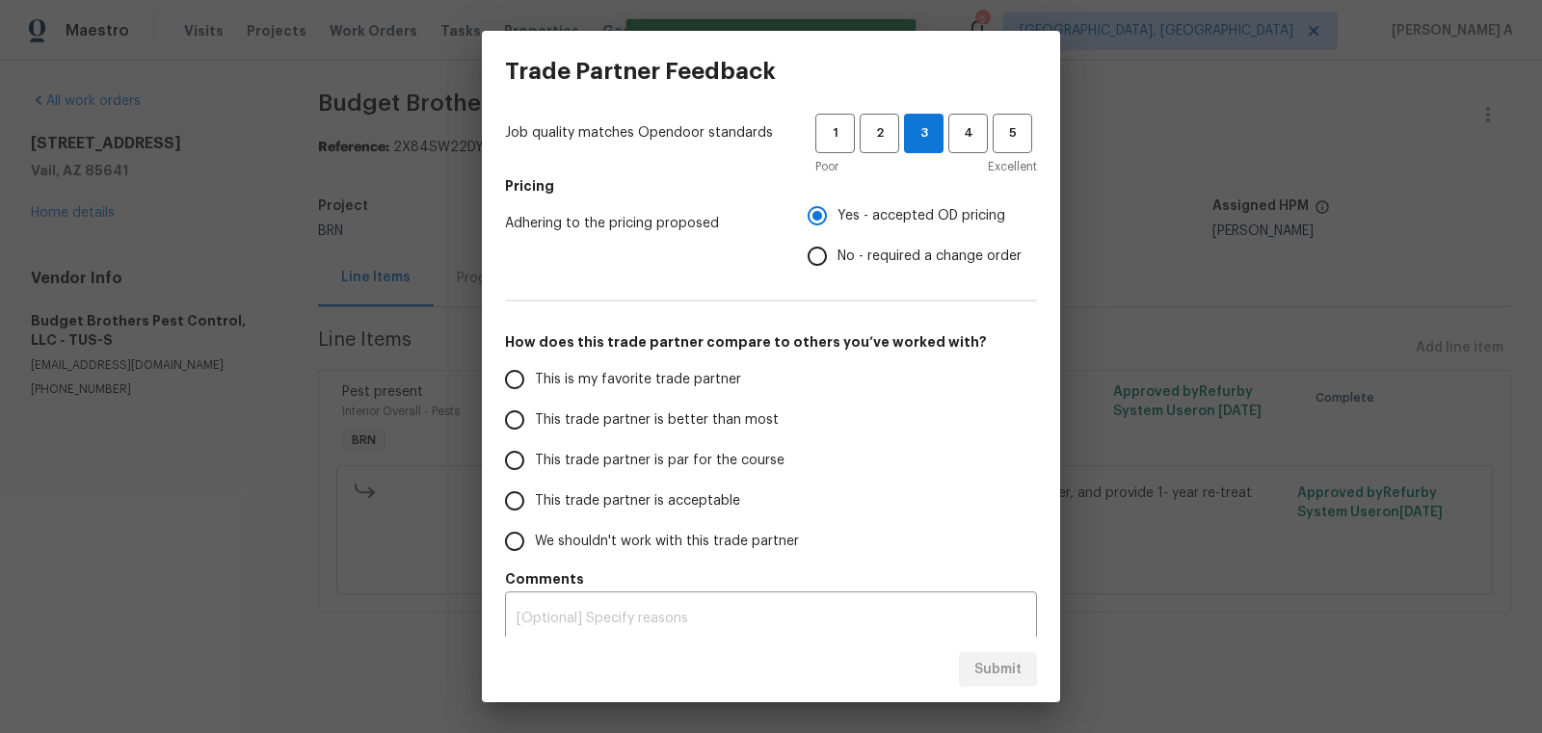
scroll to position [245, 0]
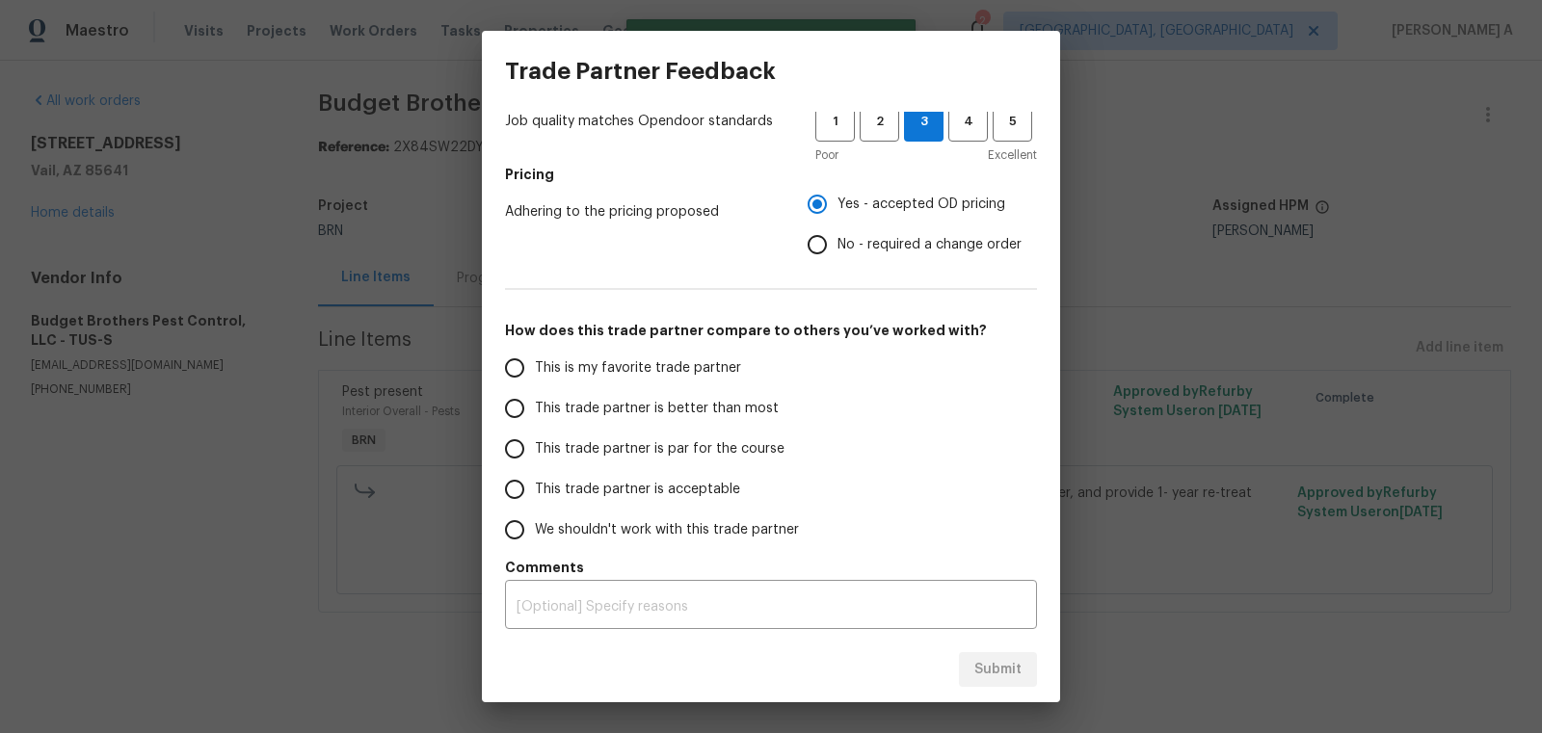
click at [638, 370] on span "This is my favorite trade partner" at bounding box center [638, 369] width 206 height 20
click at [535, 370] on input "This is my favorite trade partner" at bounding box center [514, 368] width 40 height 40
click at [999, 671] on span "Submit" at bounding box center [997, 670] width 47 height 24
radio input "true"
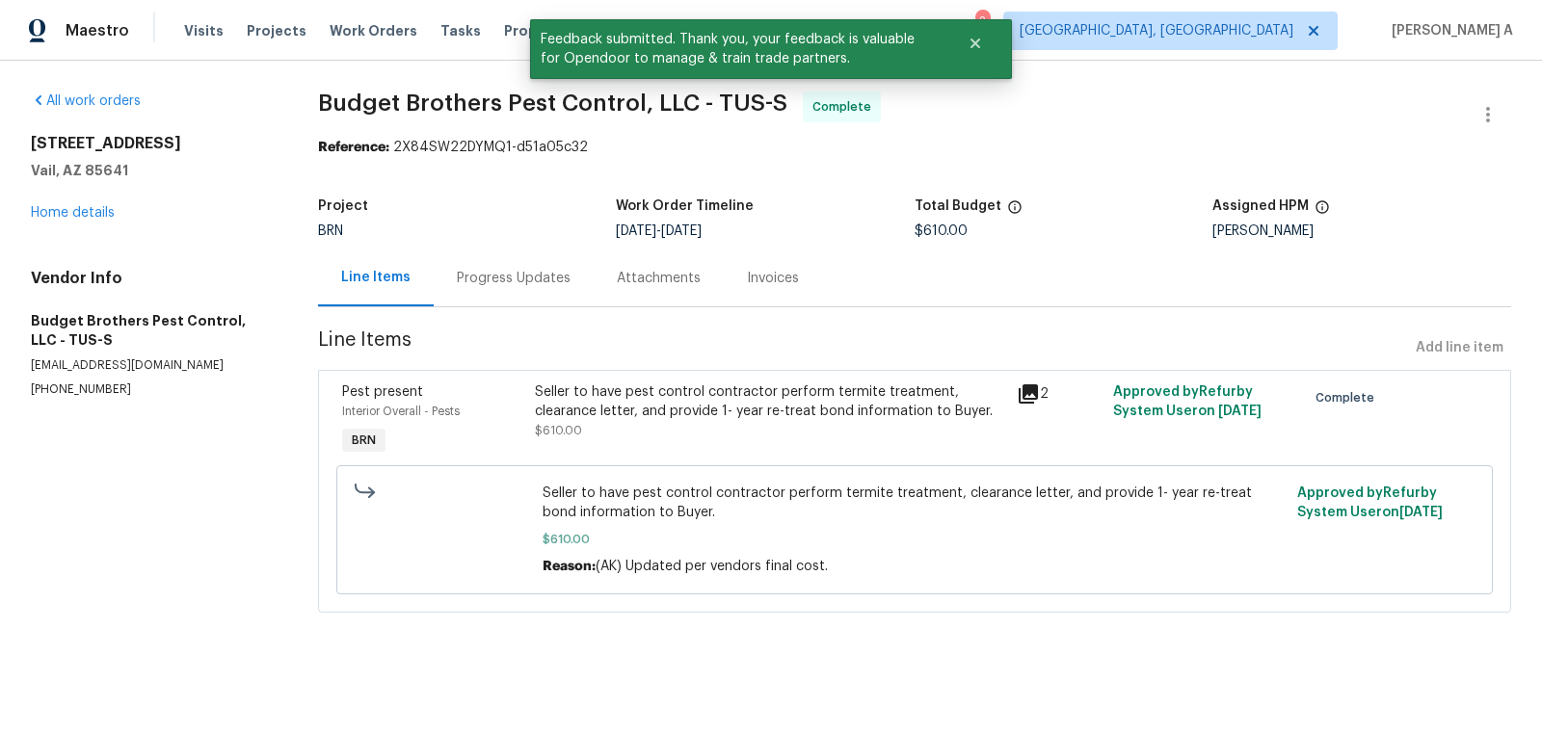
click at [473, 286] on div "Progress Updates" at bounding box center [514, 278] width 114 height 19
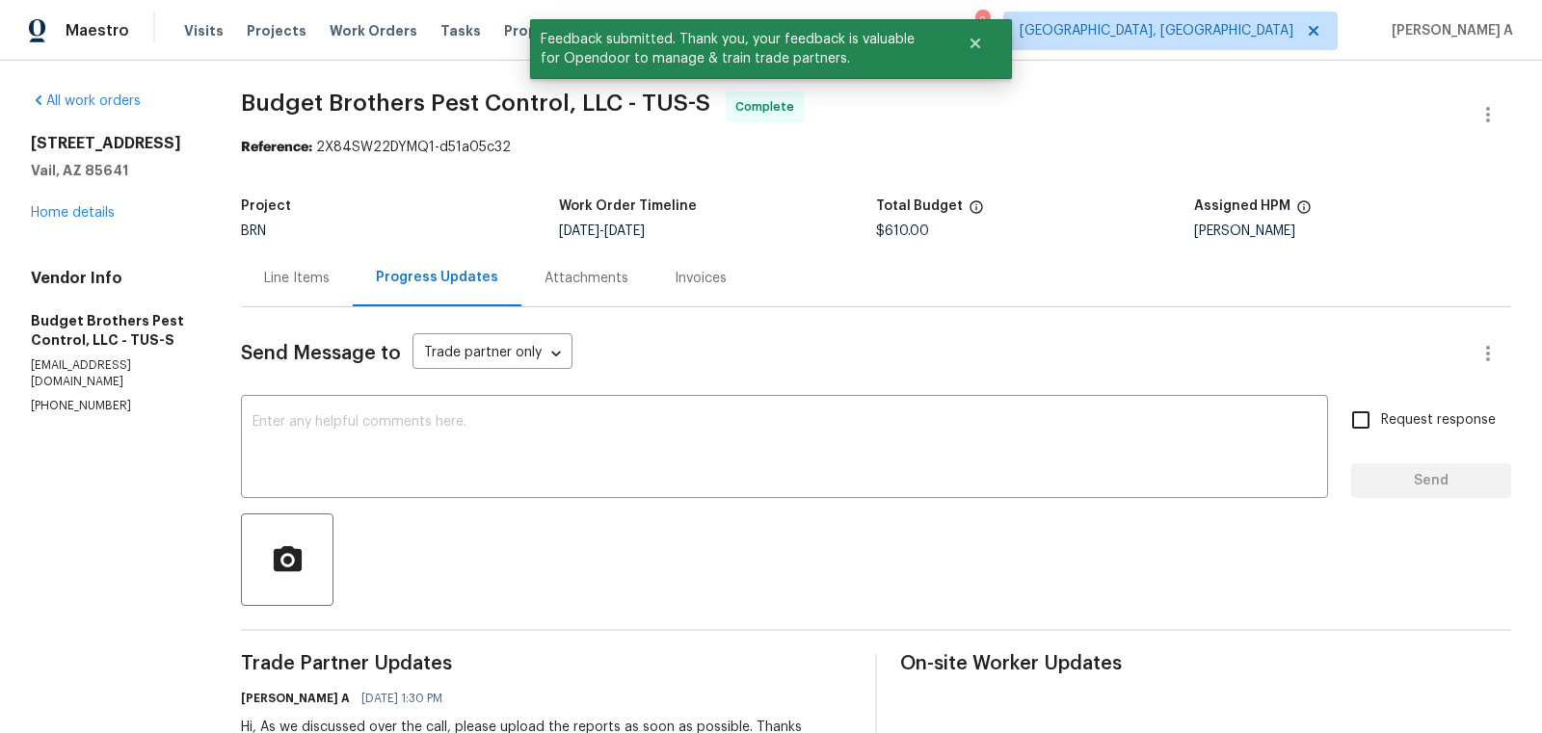
click at [330, 277] on div "Line Items" at bounding box center [297, 278] width 66 height 19
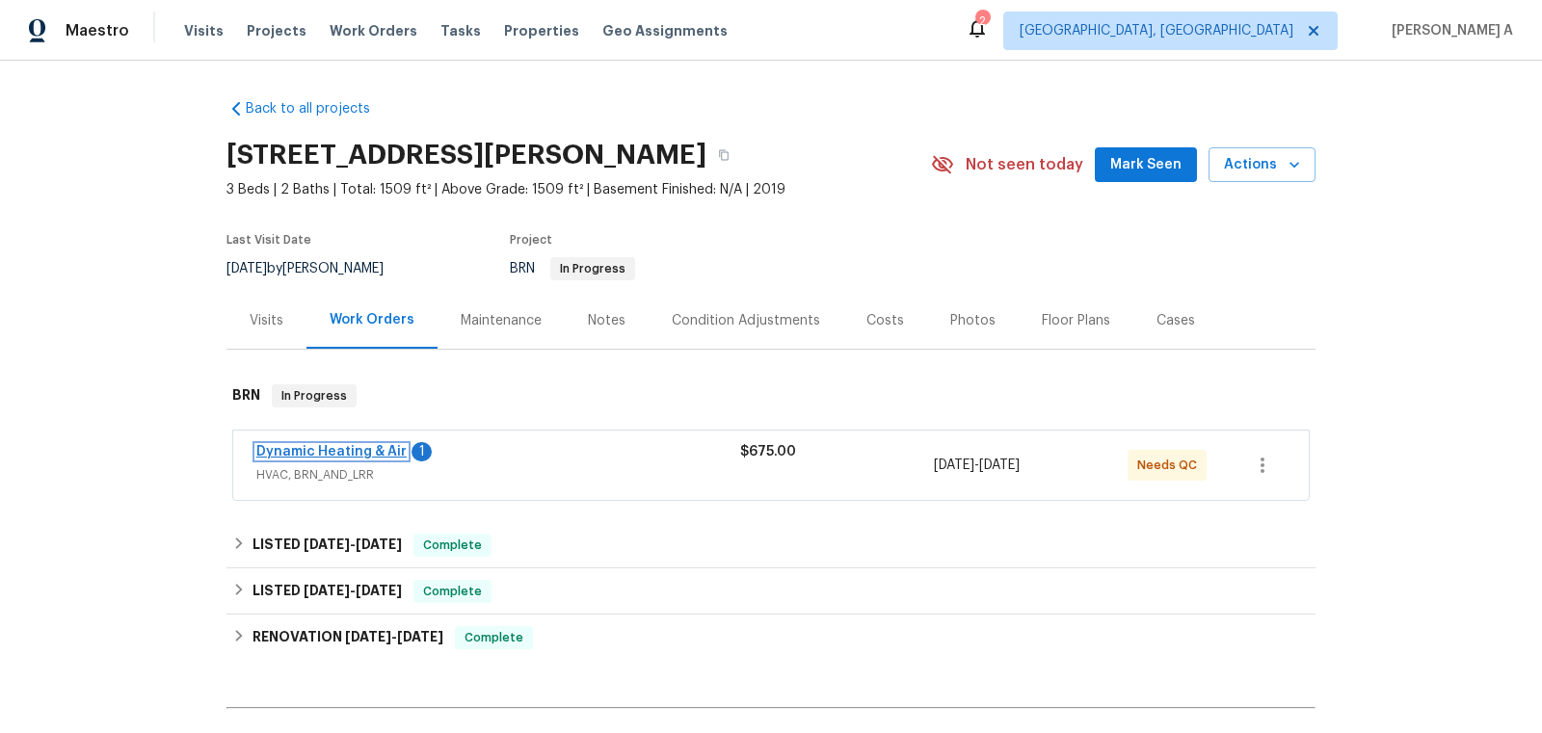
click at [352, 450] on link "Dynamic Heating & Air" at bounding box center [331, 451] width 150 height 13
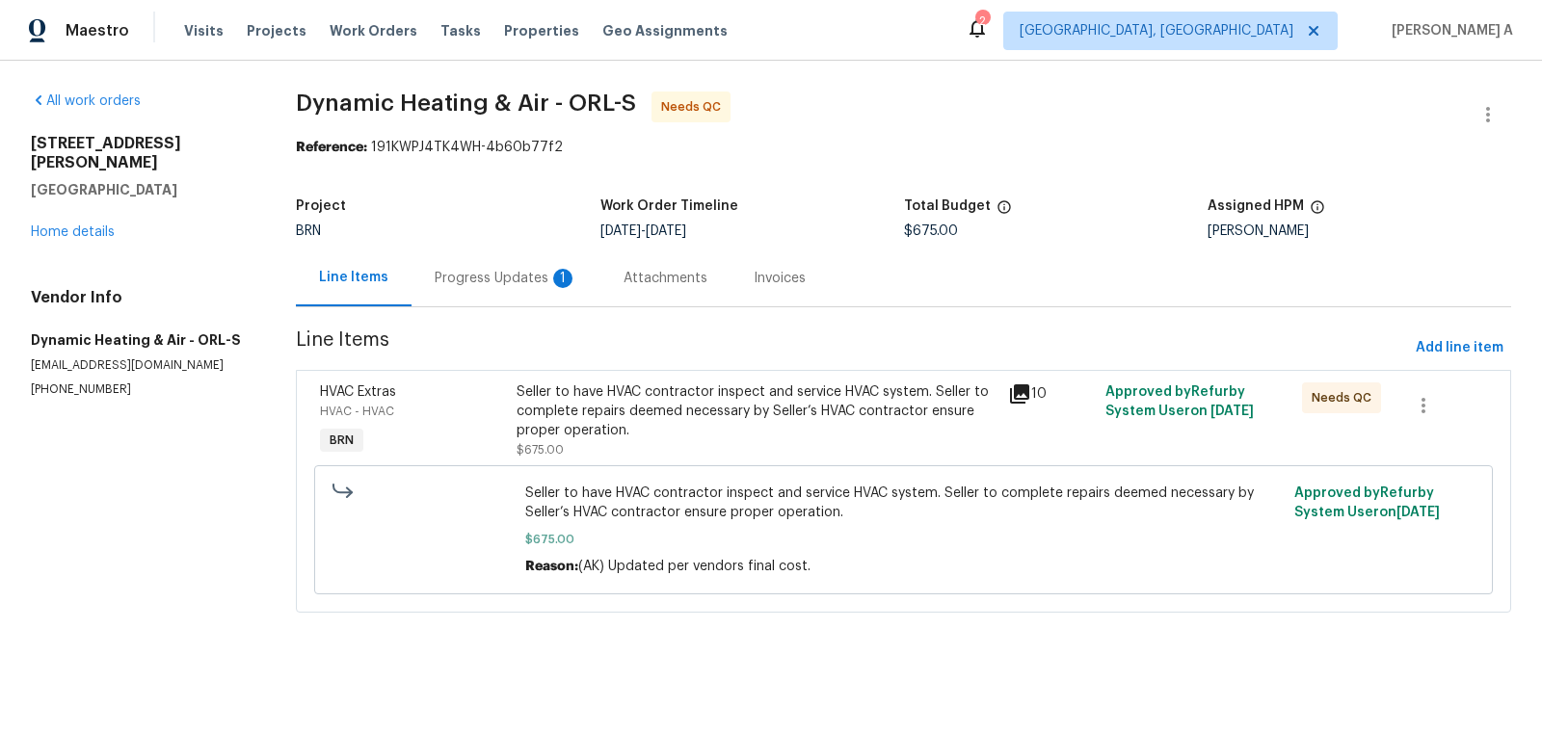
click at [553, 277] on div "1" at bounding box center [562, 278] width 19 height 19
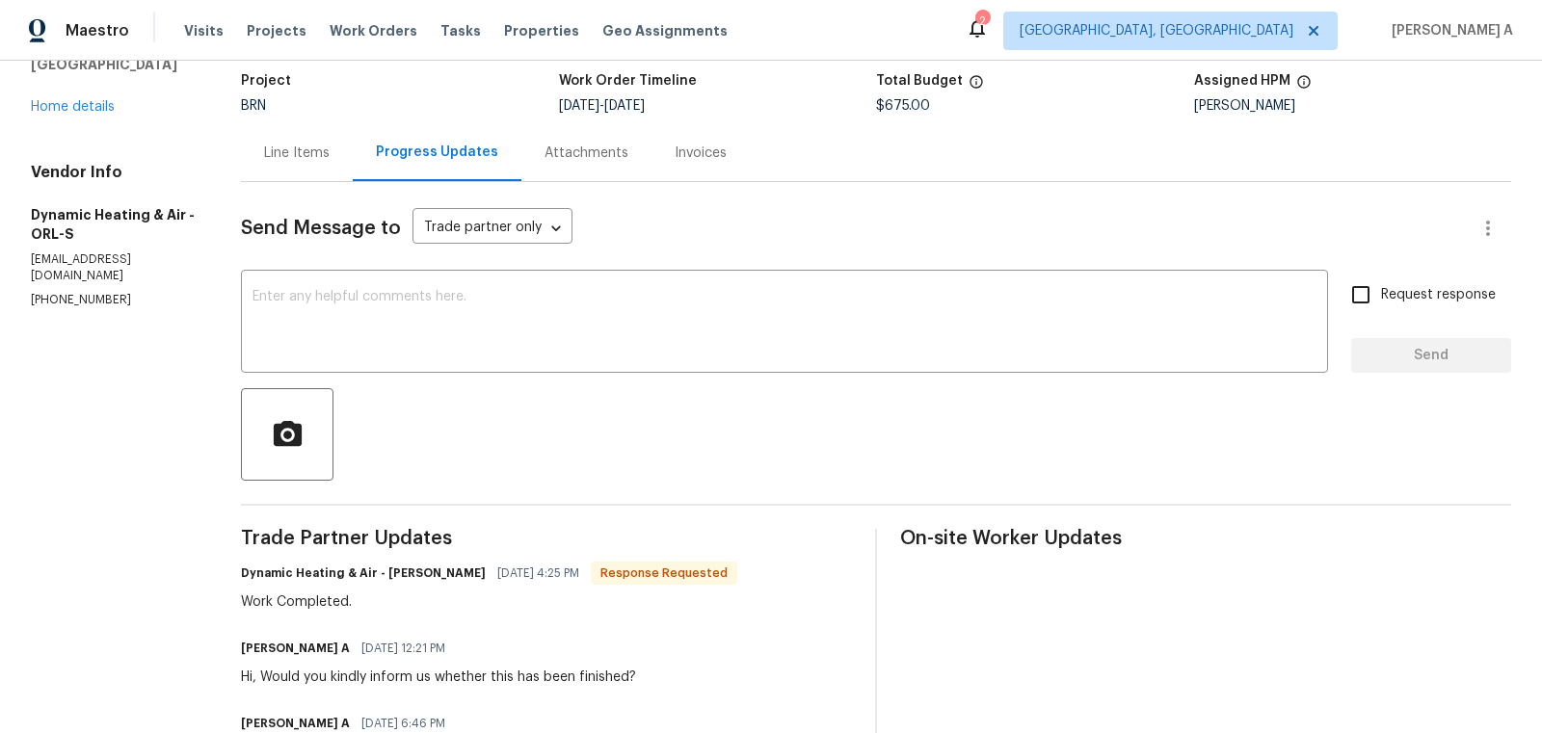
scroll to position [126, 0]
click at [298, 152] on div "Line Items" at bounding box center [297, 152] width 66 height 19
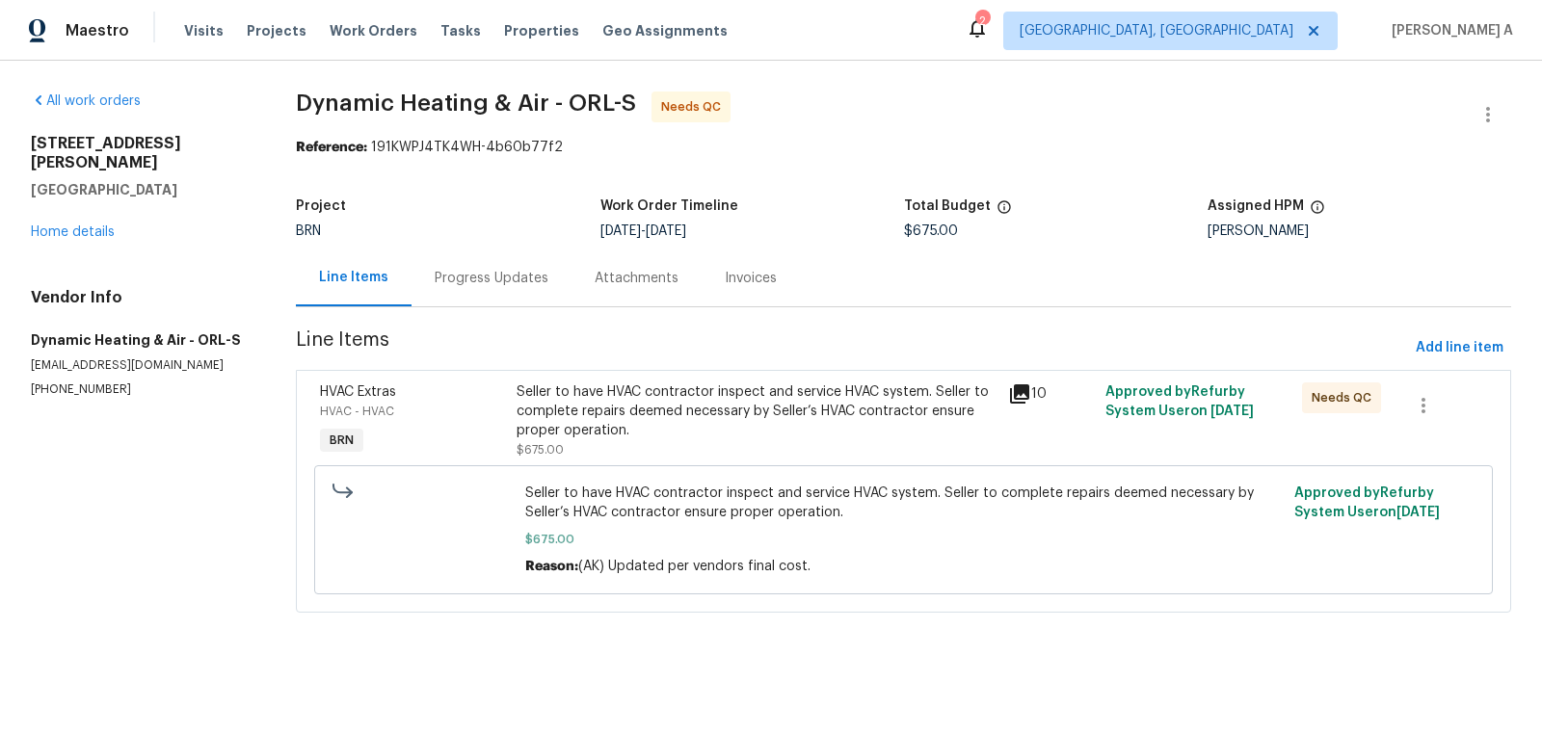
click at [744, 410] on div "Seller to have HVAC contractor inspect and service HVAC system. Seller to compl…" at bounding box center [756, 412] width 479 height 58
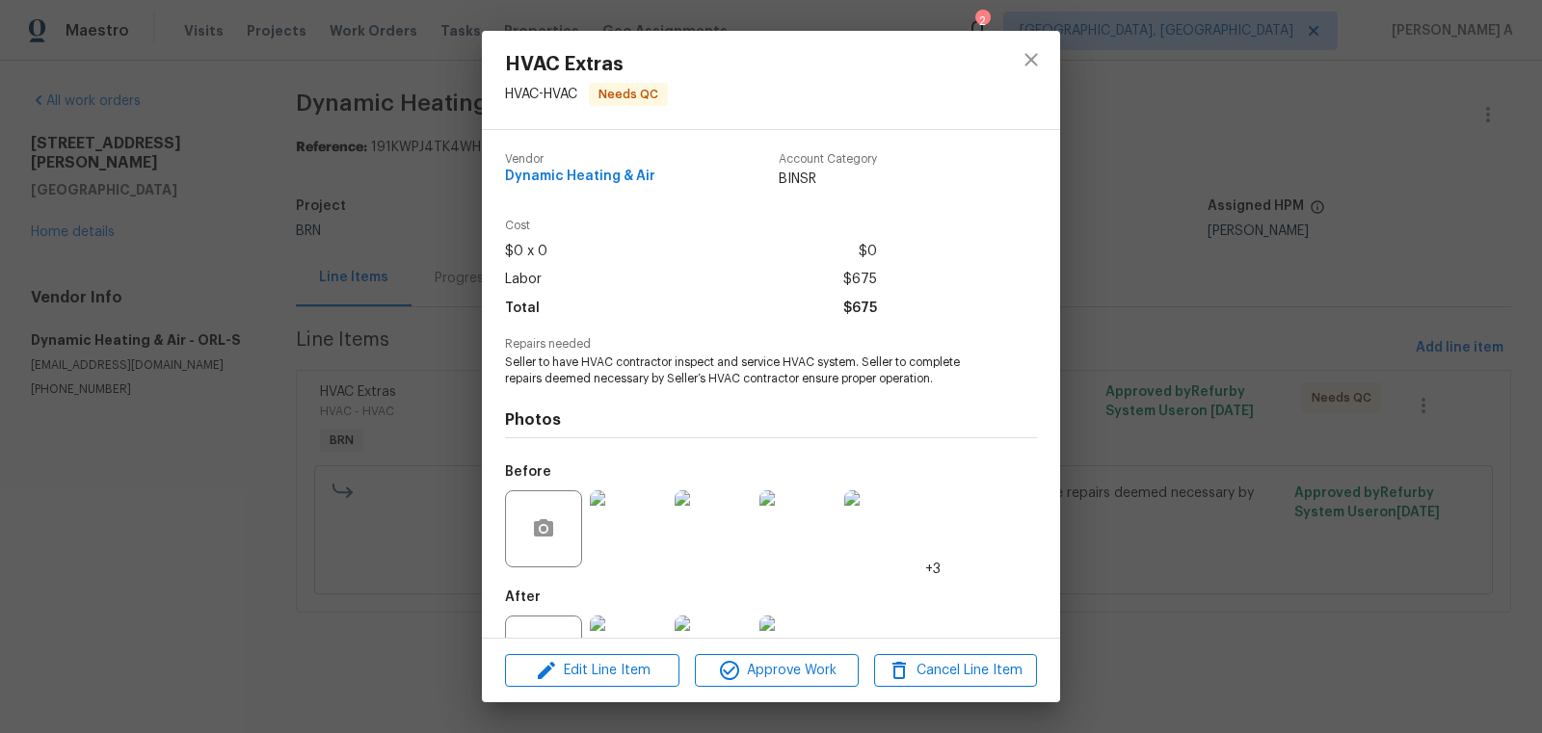
scroll to position [73, 0]
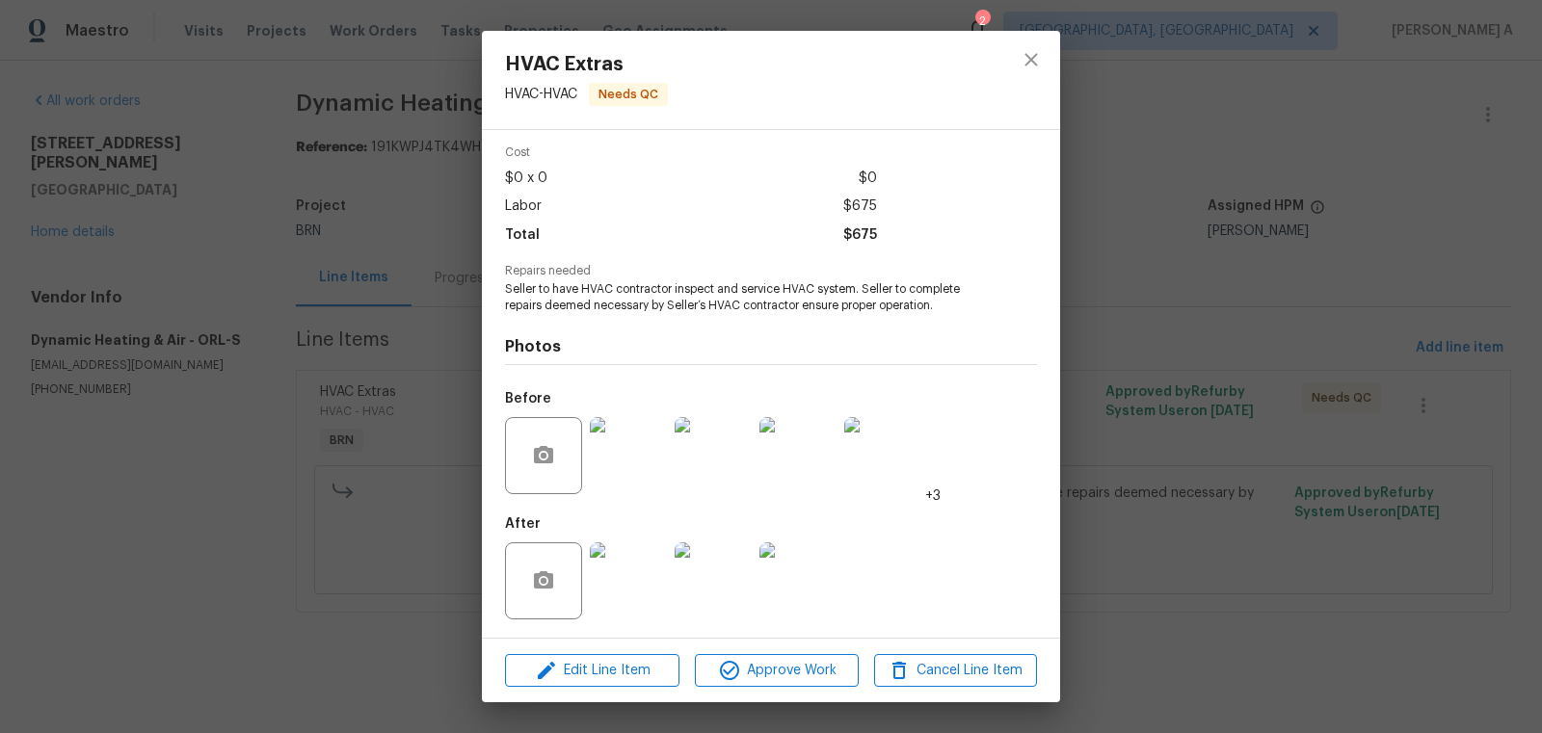
click at [648, 550] on img at bounding box center [628, 581] width 77 height 77
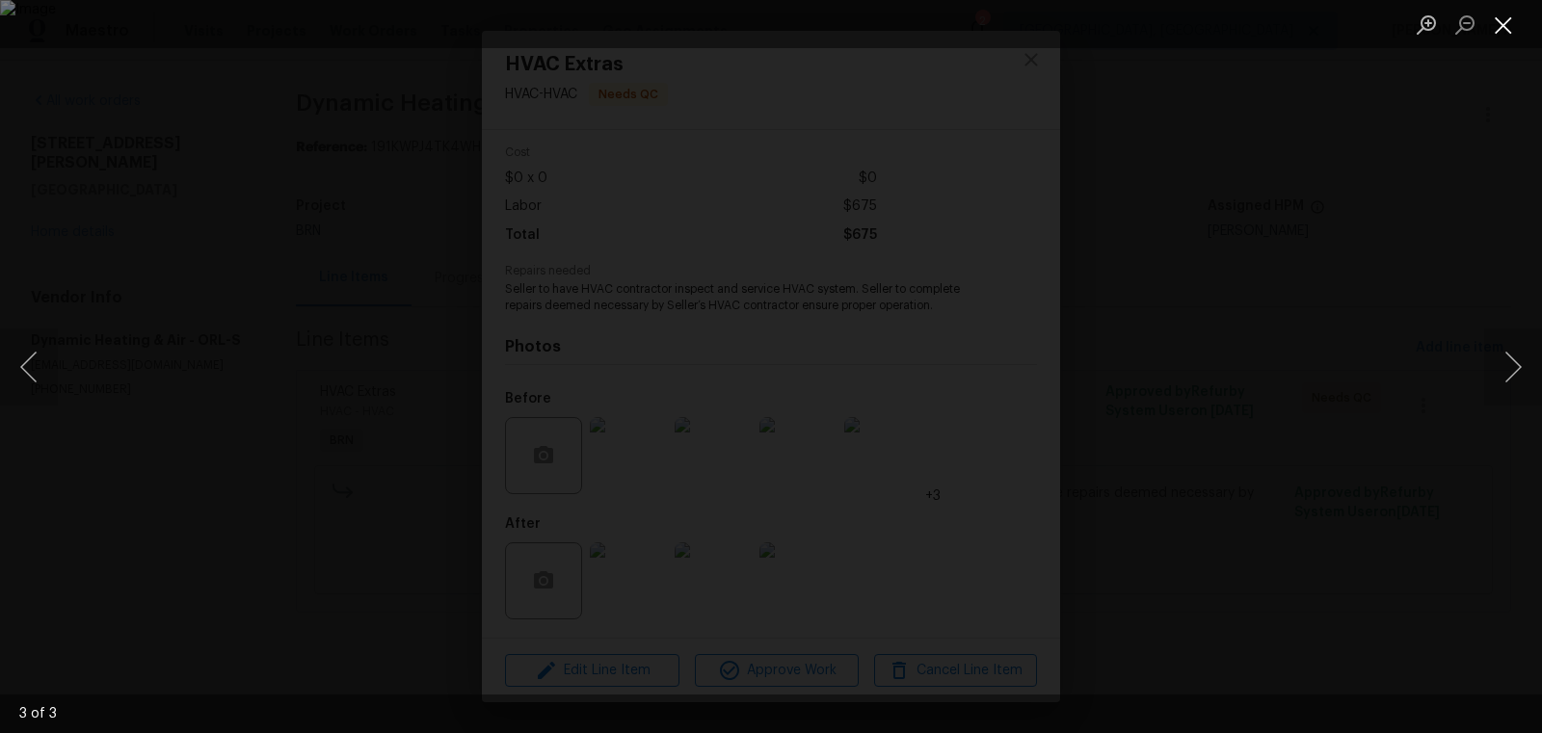
click at [1500, 24] on button "Close lightbox" at bounding box center [1503, 25] width 39 height 34
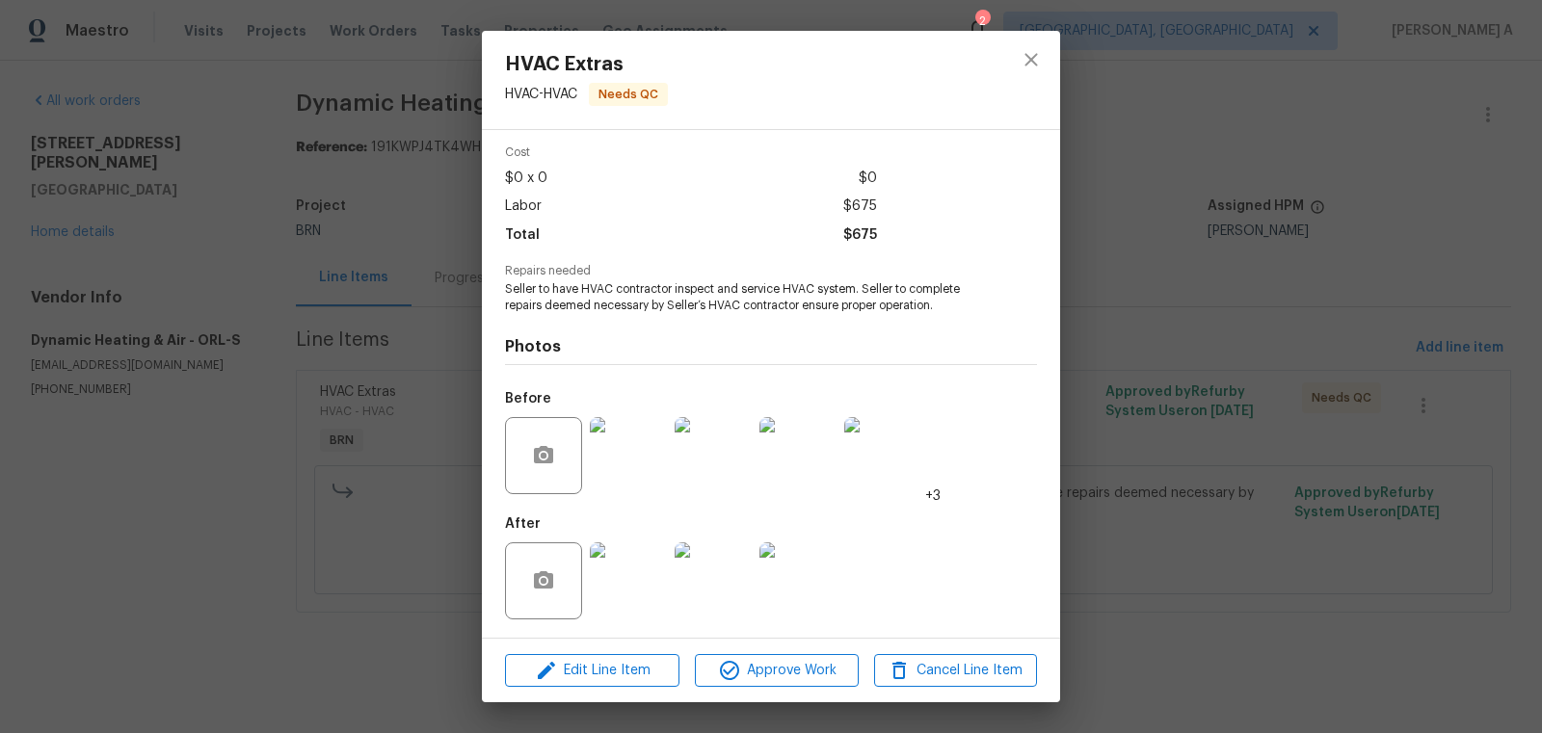
click at [640, 469] on img at bounding box center [628, 455] width 77 height 77
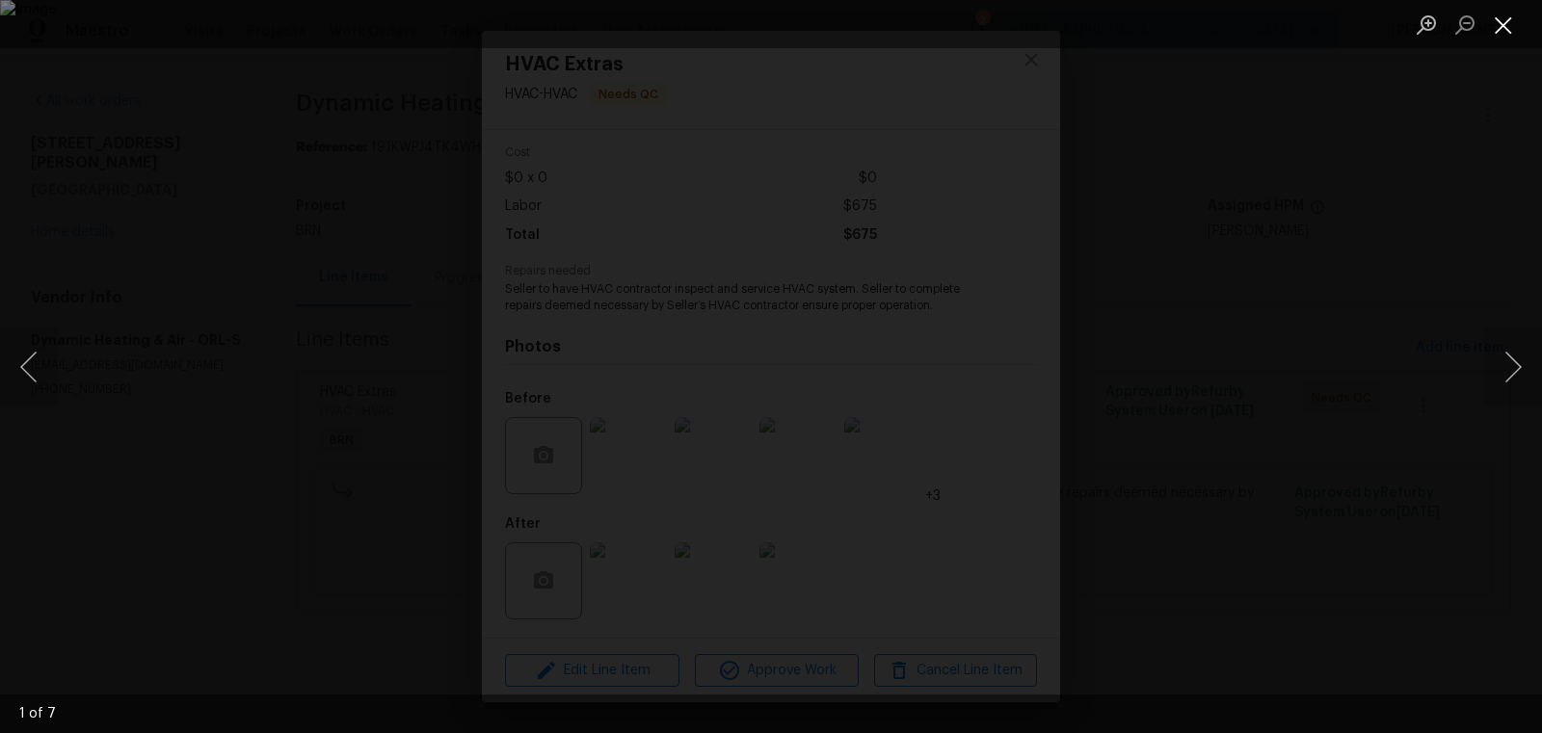
click at [1505, 18] on button "Close lightbox" at bounding box center [1503, 25] width 39 height 34
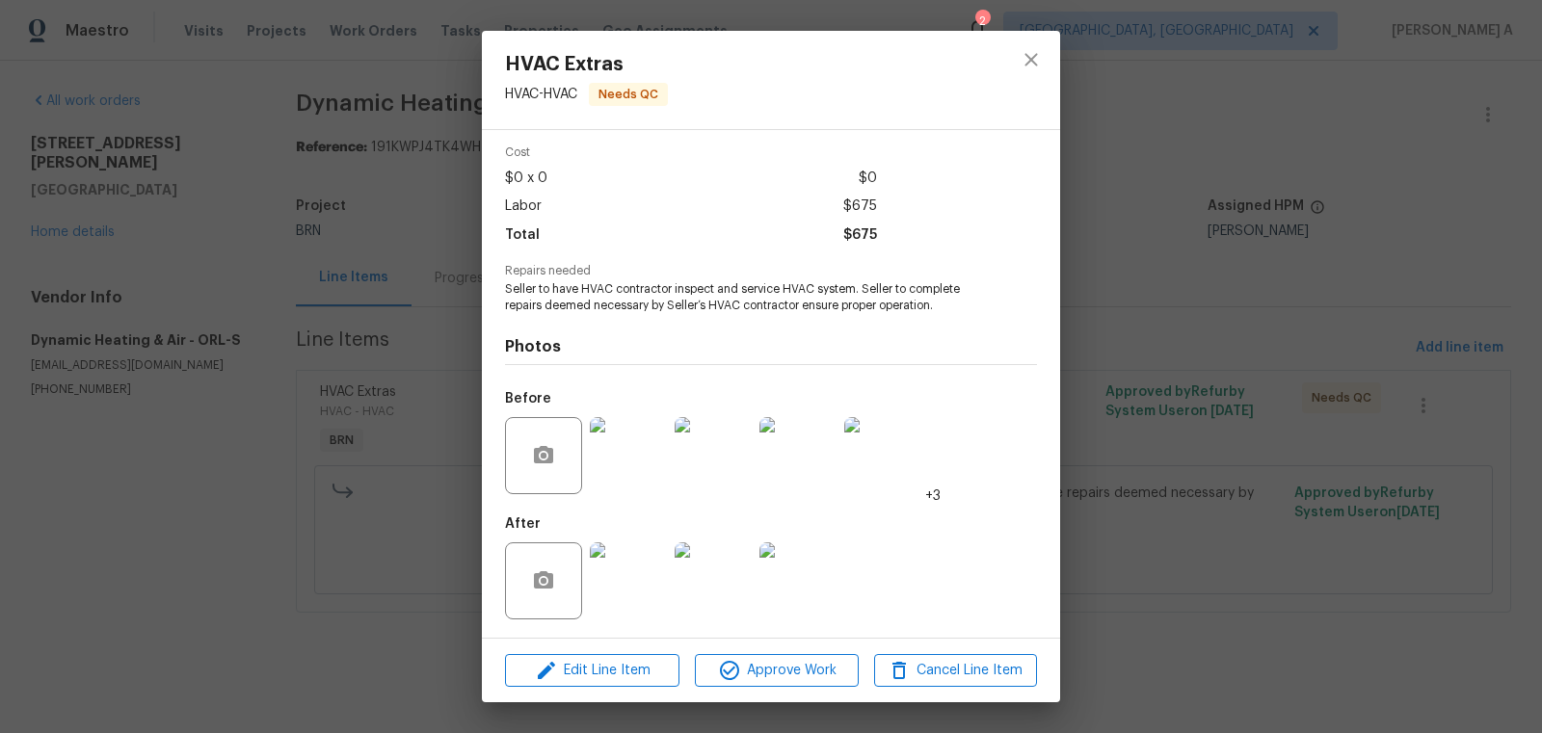
click at [1054, 65] on div at bounding box center [1031, 80] width 58 height 98
click at [1019, 64] on button "close" at bounding box center [1031, 60] width 46 height 46
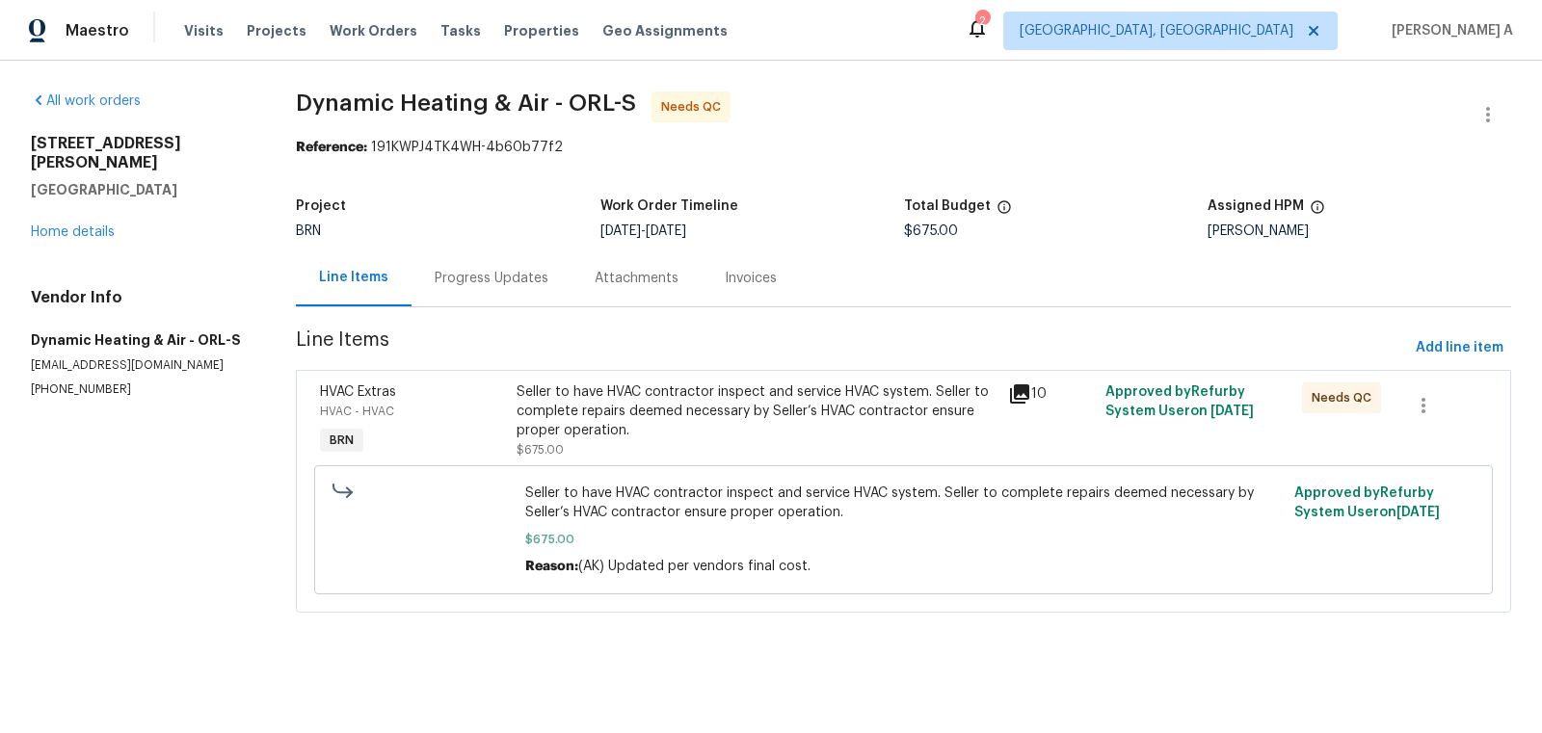
click at [458, 274] on div "Progress Updates" at bounding box center [492, 278] width 114 height 19
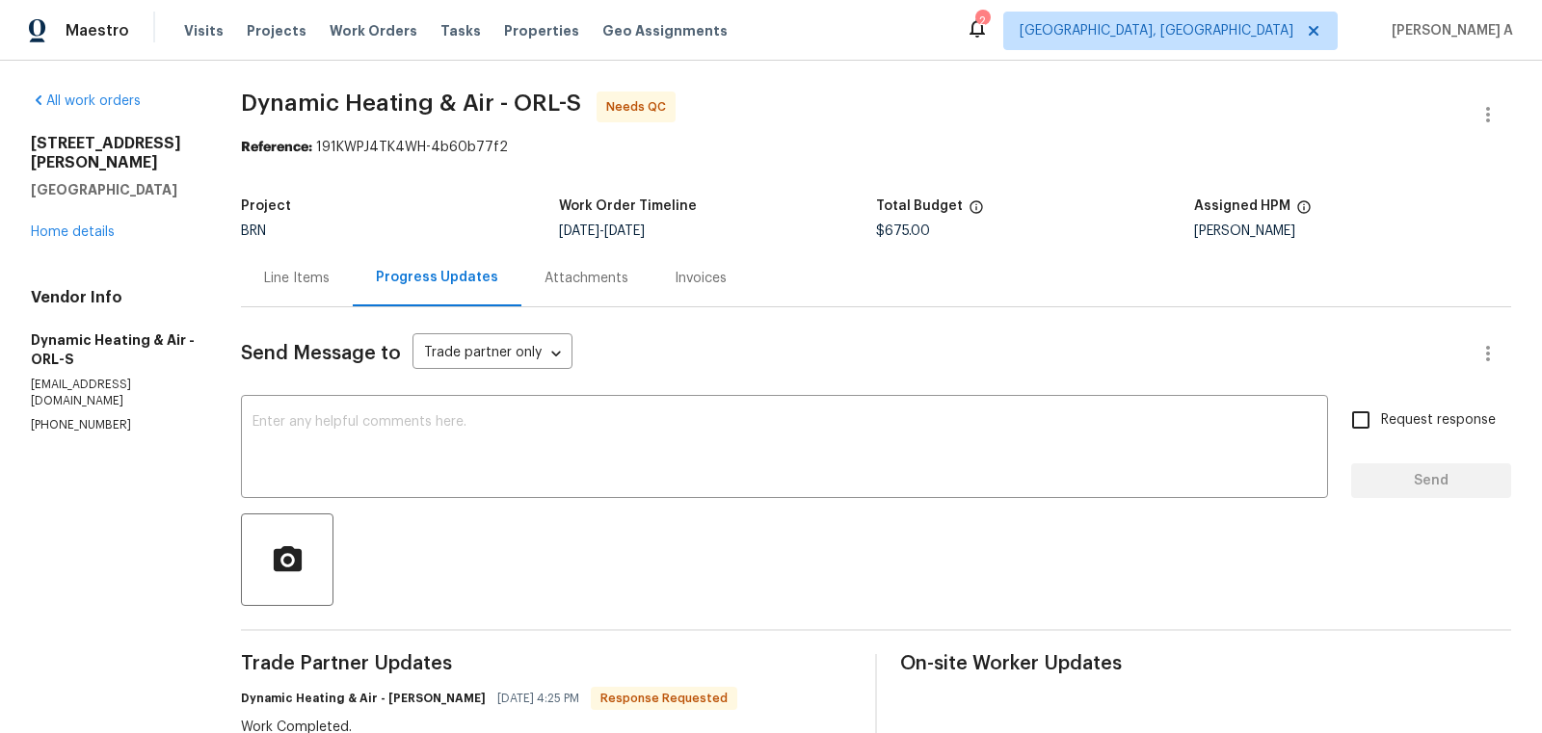
scroll to position [54, 0]
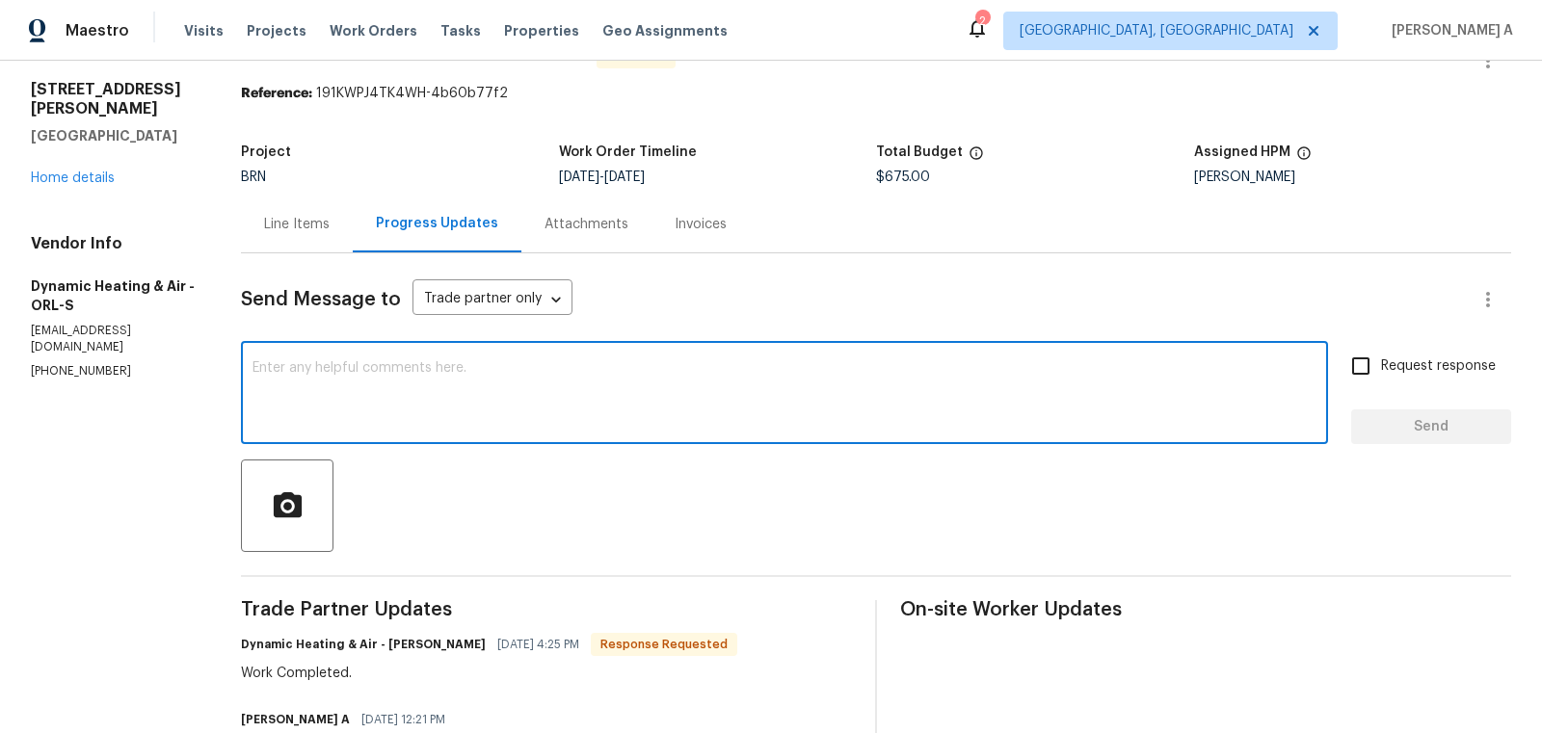
click at [727, 365] on textarea at bounding box center [785, 394] width 1064 height 67
type textarea "Thank you!"
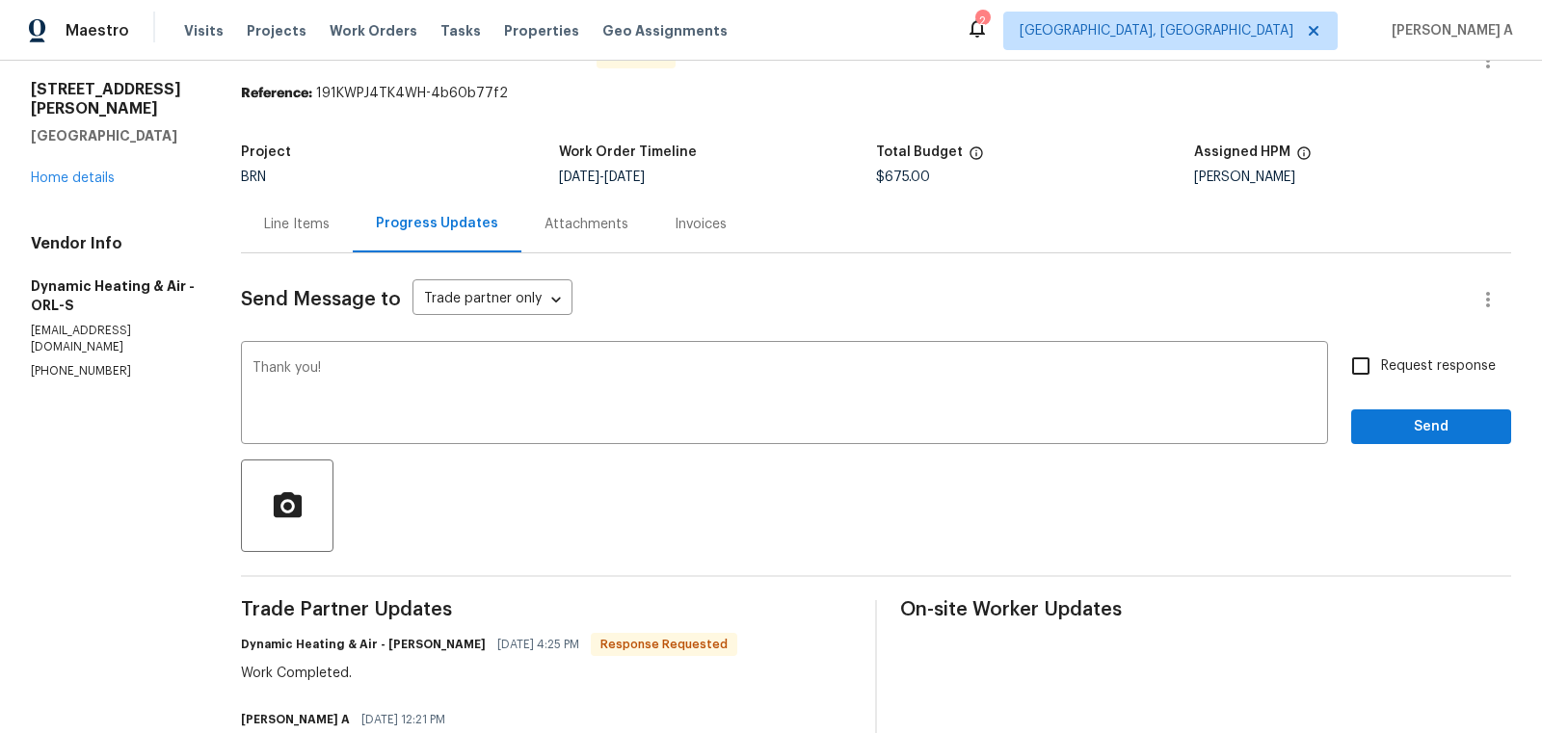
click at [1429, 348] on label "Request response" at bounding box center [1418, 366] width 155 height 40
click at [1381, 348] on input "Request response" at bounding box center [1361, 366] width 40 height 40
checkbox input "true"
click at [1433, 435] on span "Send" at bounding box center [1431, 427] width 129 height 24
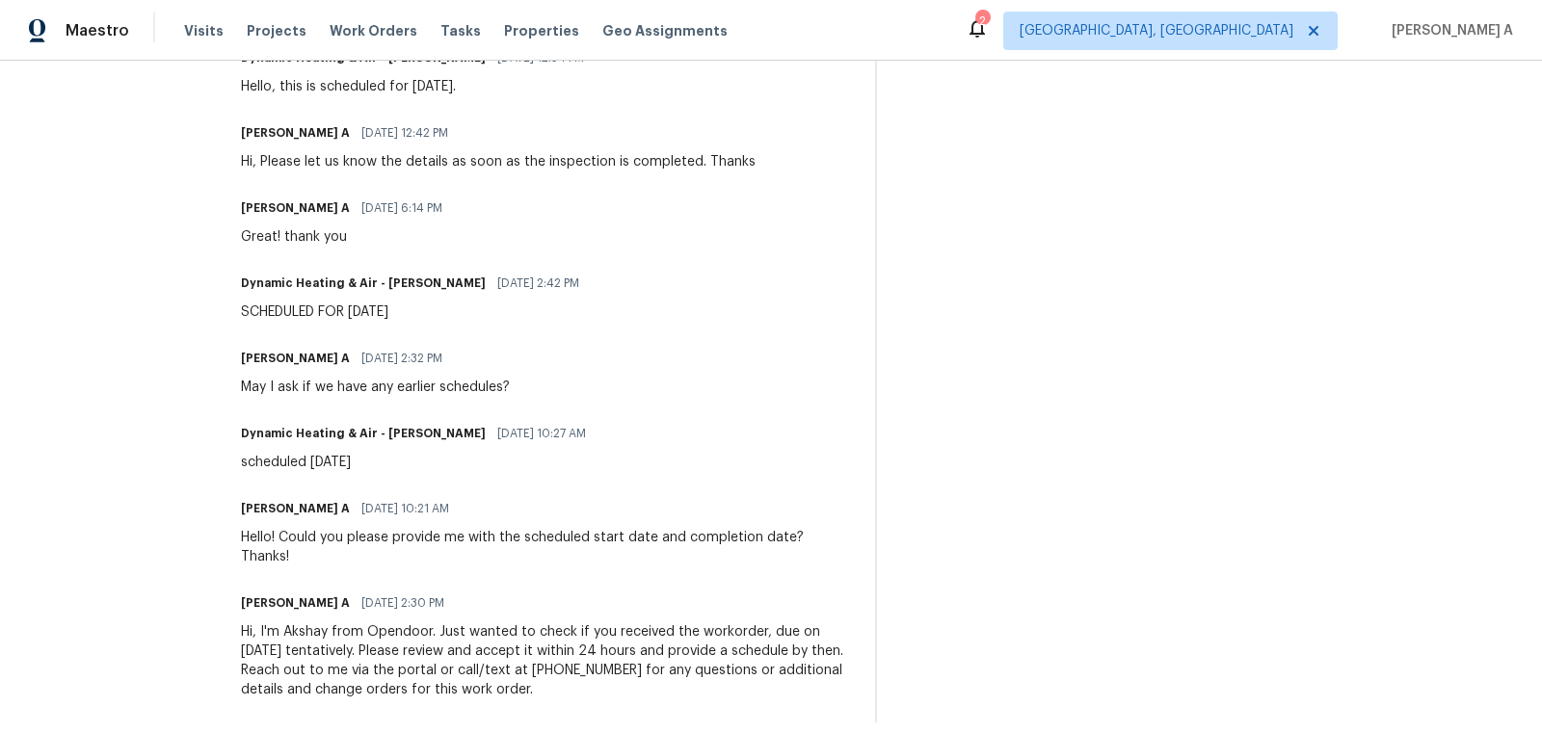
scroll to position [0, 0]
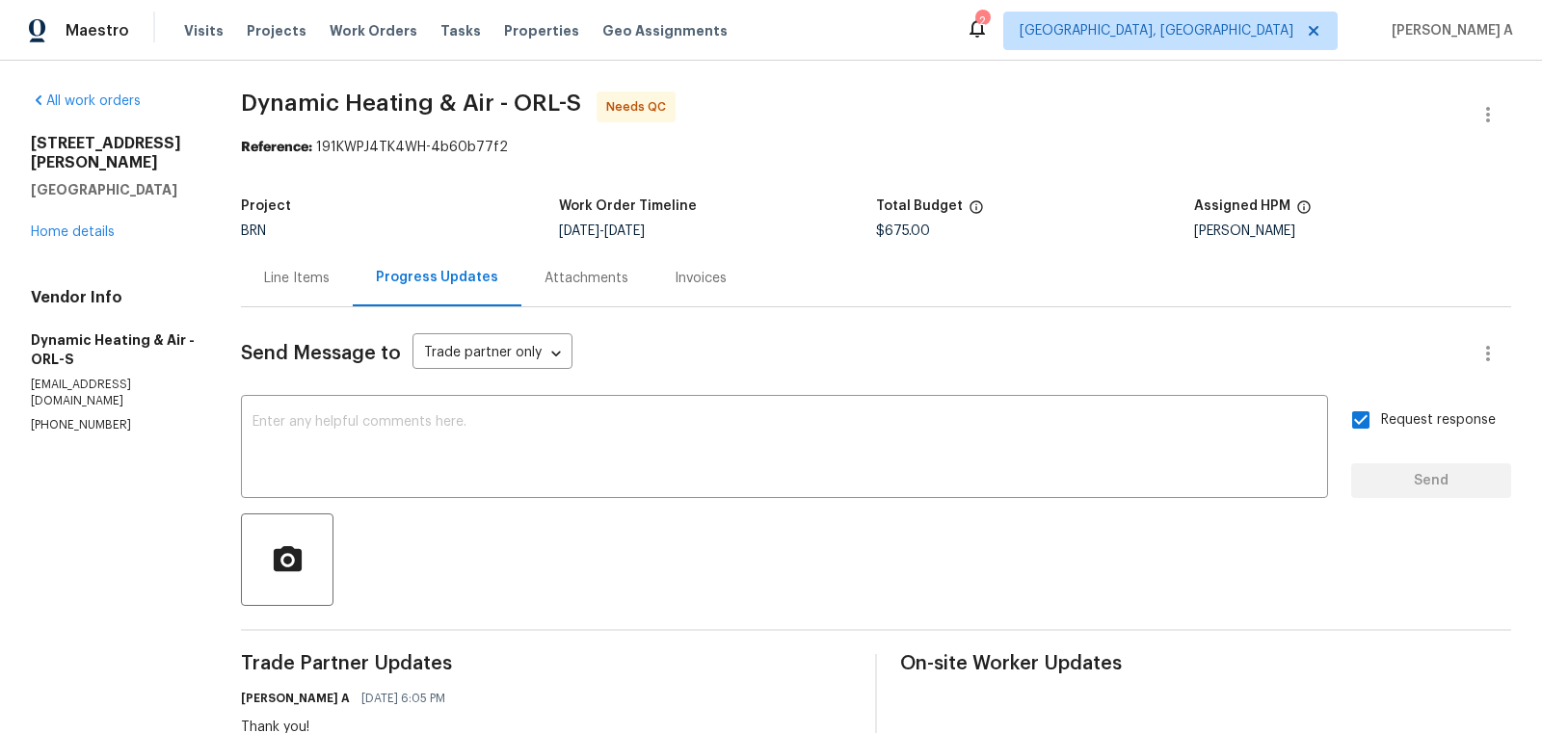
click at [245, 248] on div "Project BRN Work Order Timeline 8/20/2025 - 8/21/2025 Total Budget $675.00 Assi…" at bounding box center [876, 219] width 1270 height 62
click at [284, 266] on div "Line Items" at bounding box center [297, 278] width 112 height 57
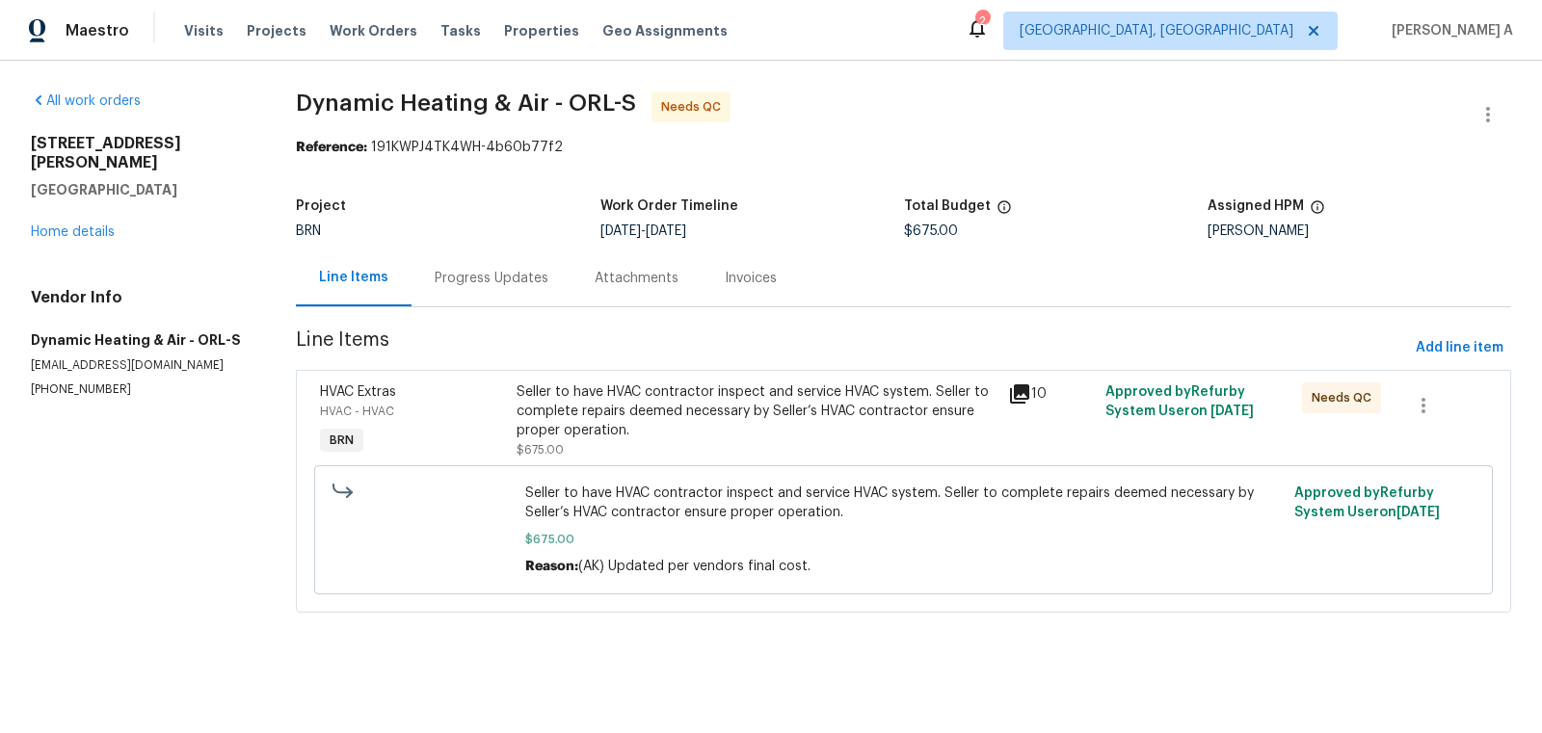
click at [777, 410] on div "Seller to have HVAC contractor inspect and service HVAC system. Seller to compl…" at bounding box center [756, 412] width 479 height 58
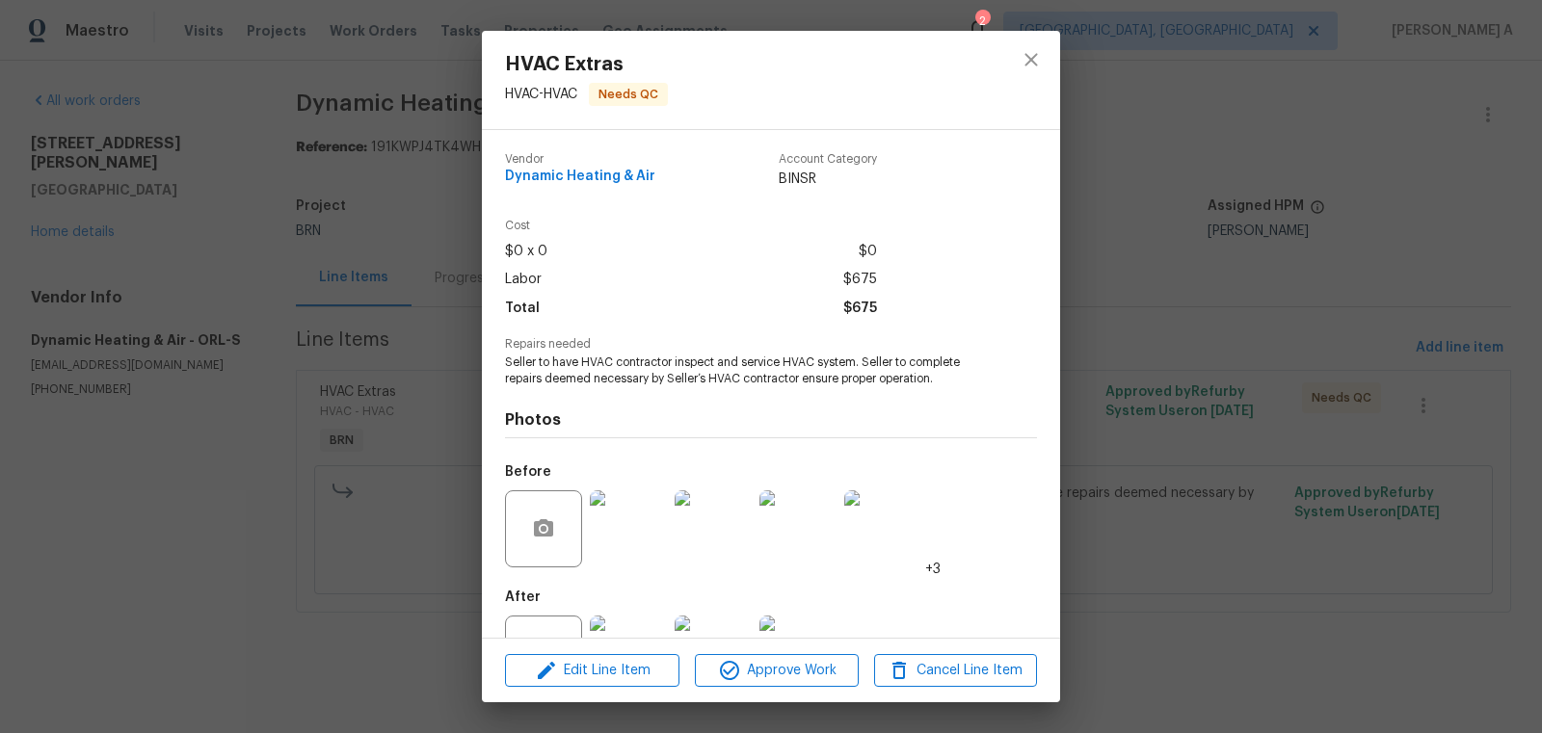
scroll to position [73, 0]
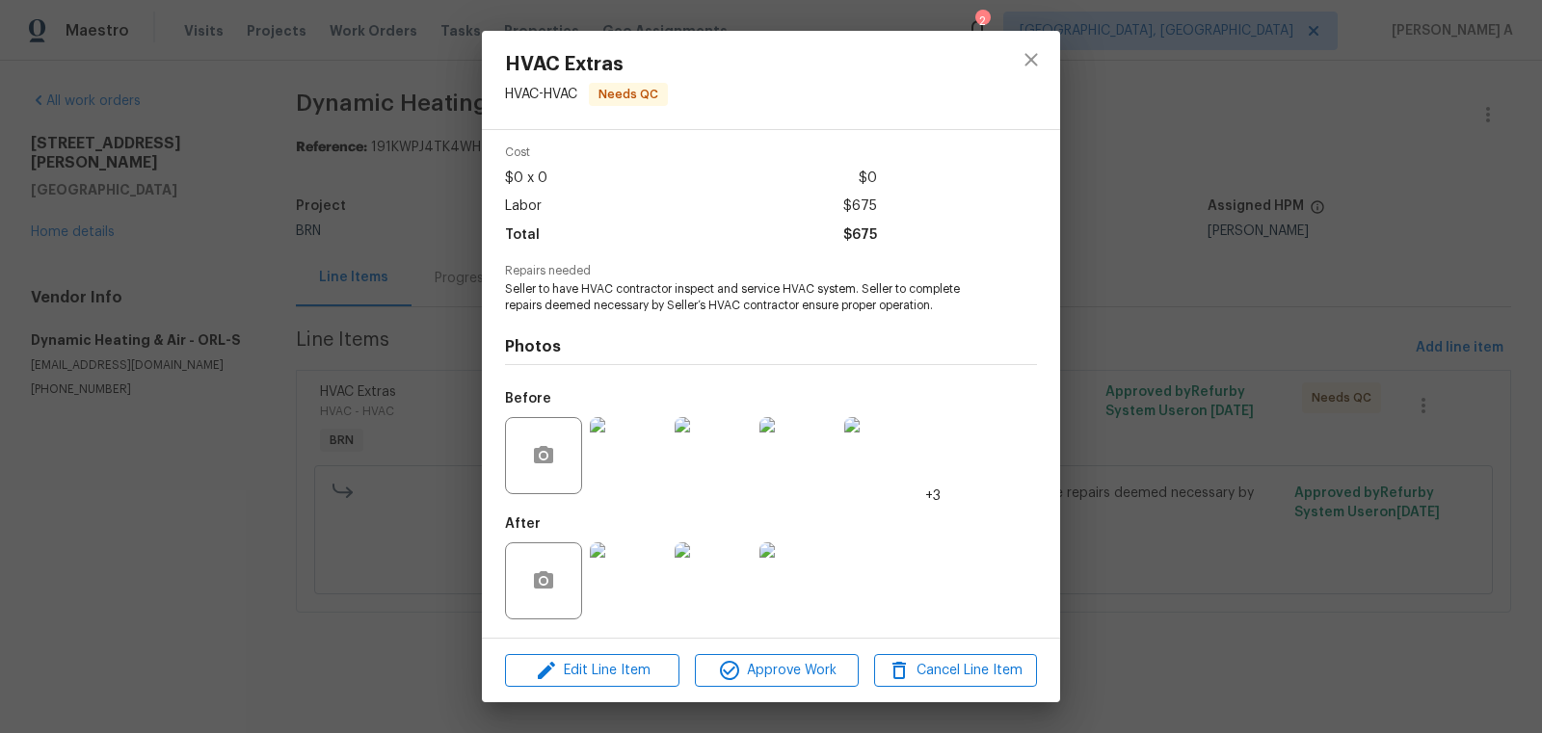
click at [625, 462] on img at bounding box center [628, 455] width 77 height 77
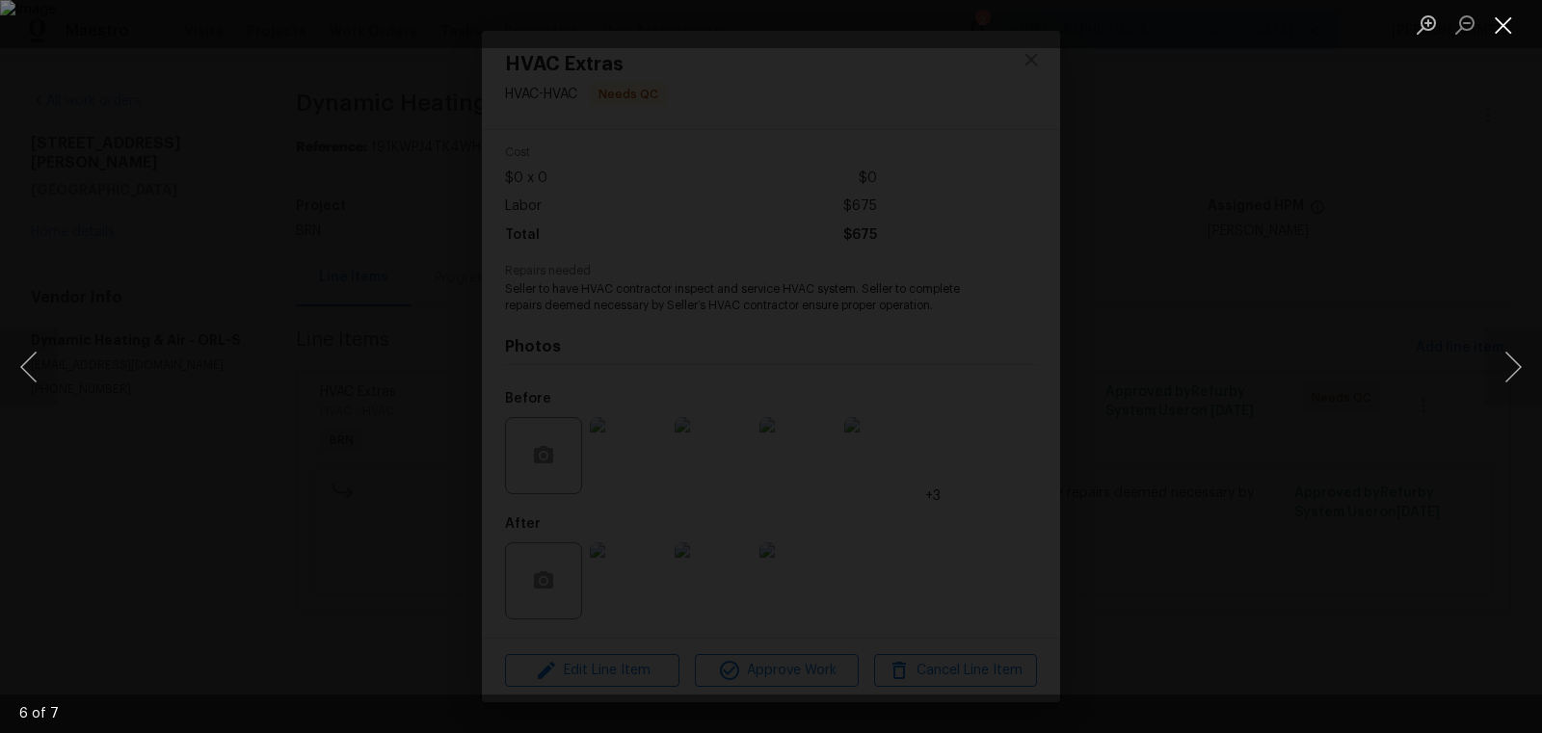
click at [1490, 23] on button "Close lightbox" at bounding box center [1503, 25] width 39 height 34
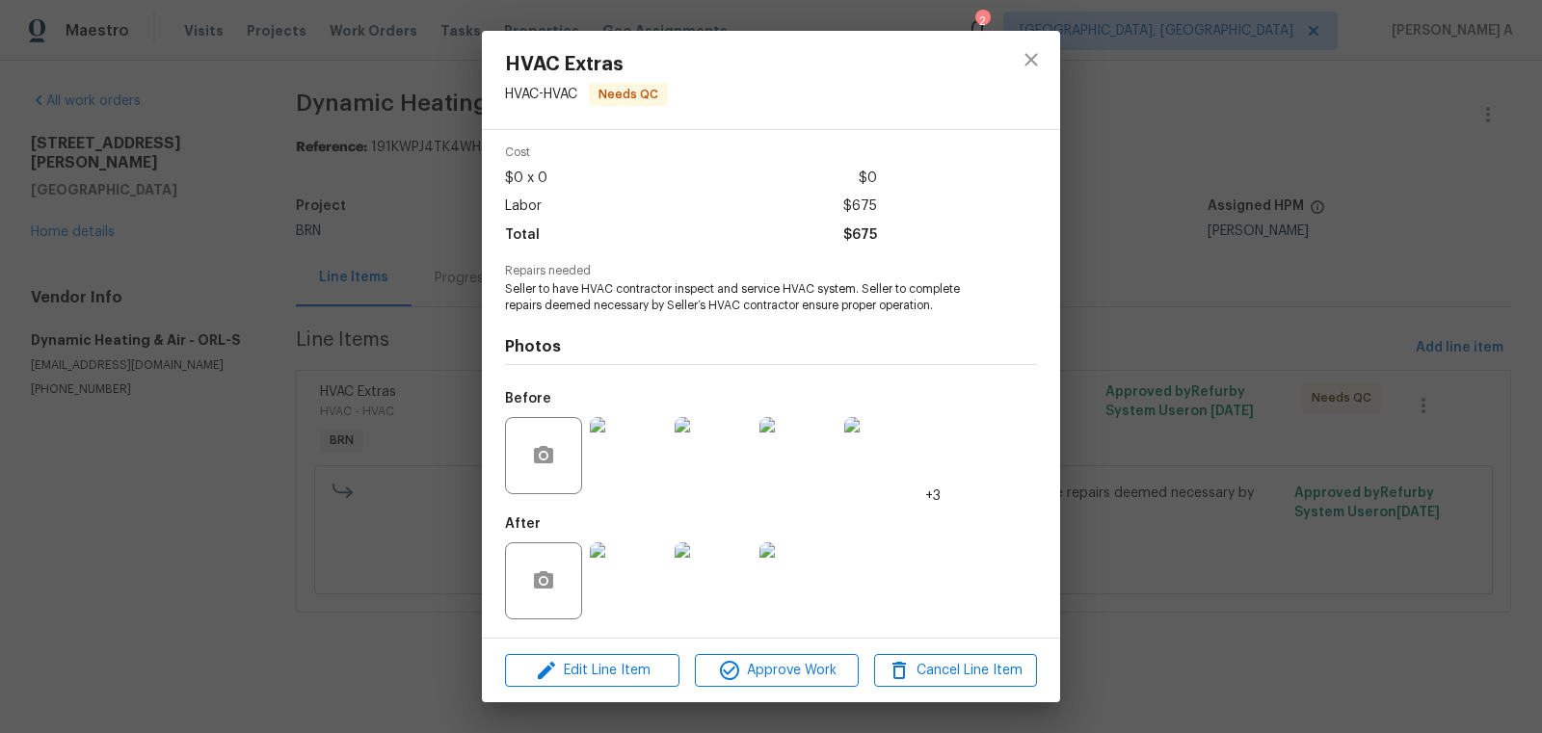
click at [622, 468] on img at bounding box center [628, 455] width 77 height 77
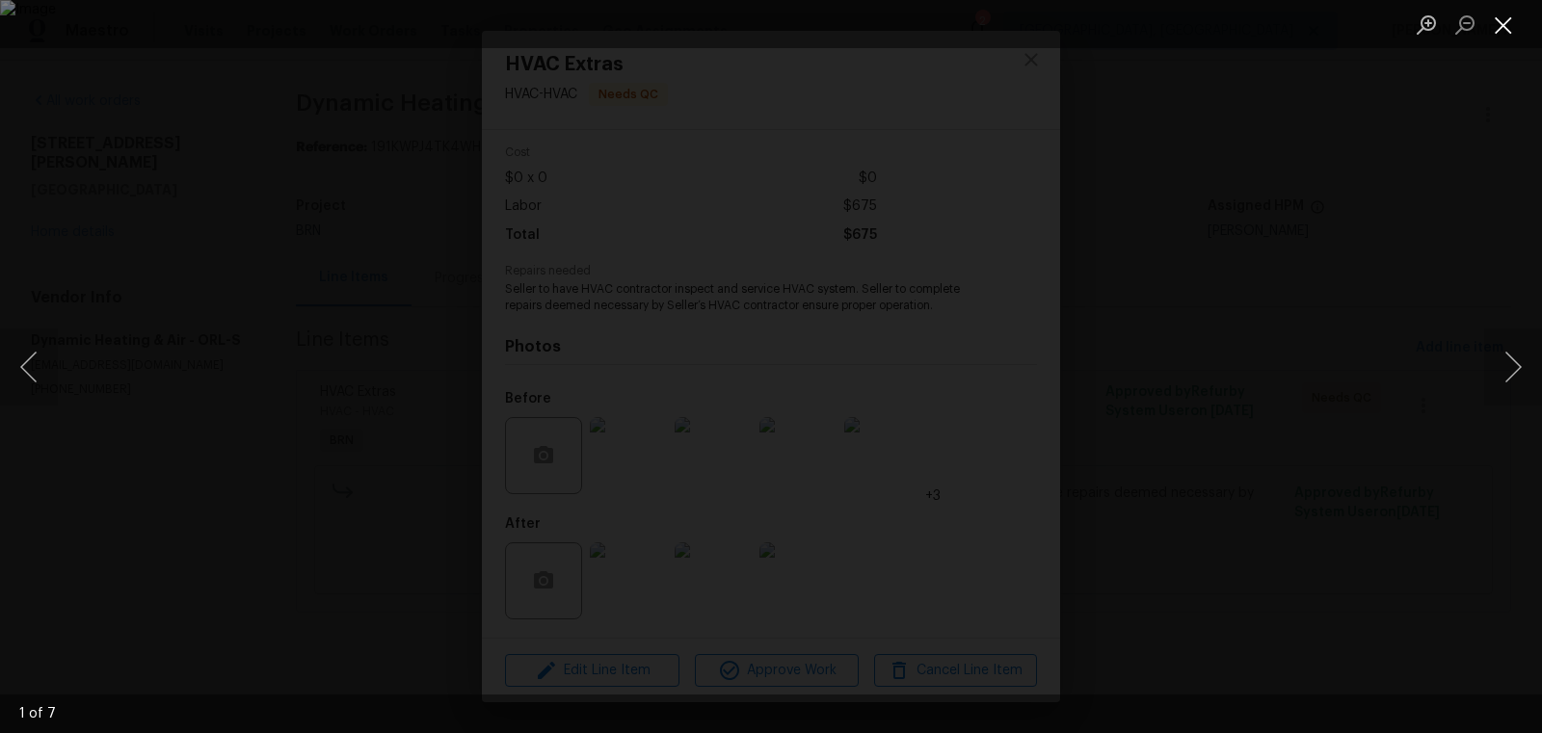
click at [1498, 33] on button "Close lightbox" at bounding box center [1503, 25] width 39 height 34
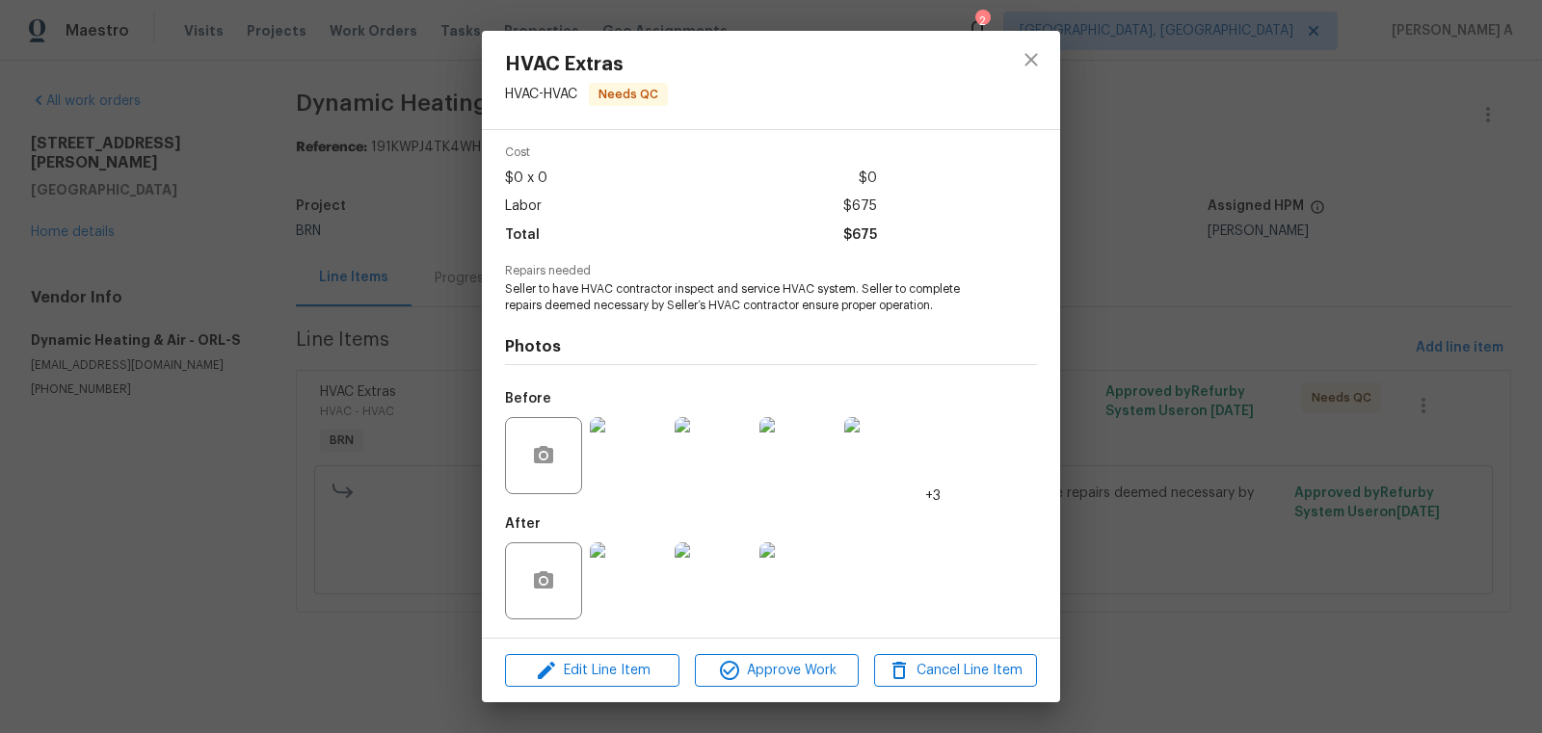
click at [564, 571] on div at bounding box center [543, 581] width 77 height 77
click at [524, 597] on div at bounding box center [543, 581] width 77 height 77
click at [545, 586] on icon "button" at bounding box center [543, 580] width 19 height 17
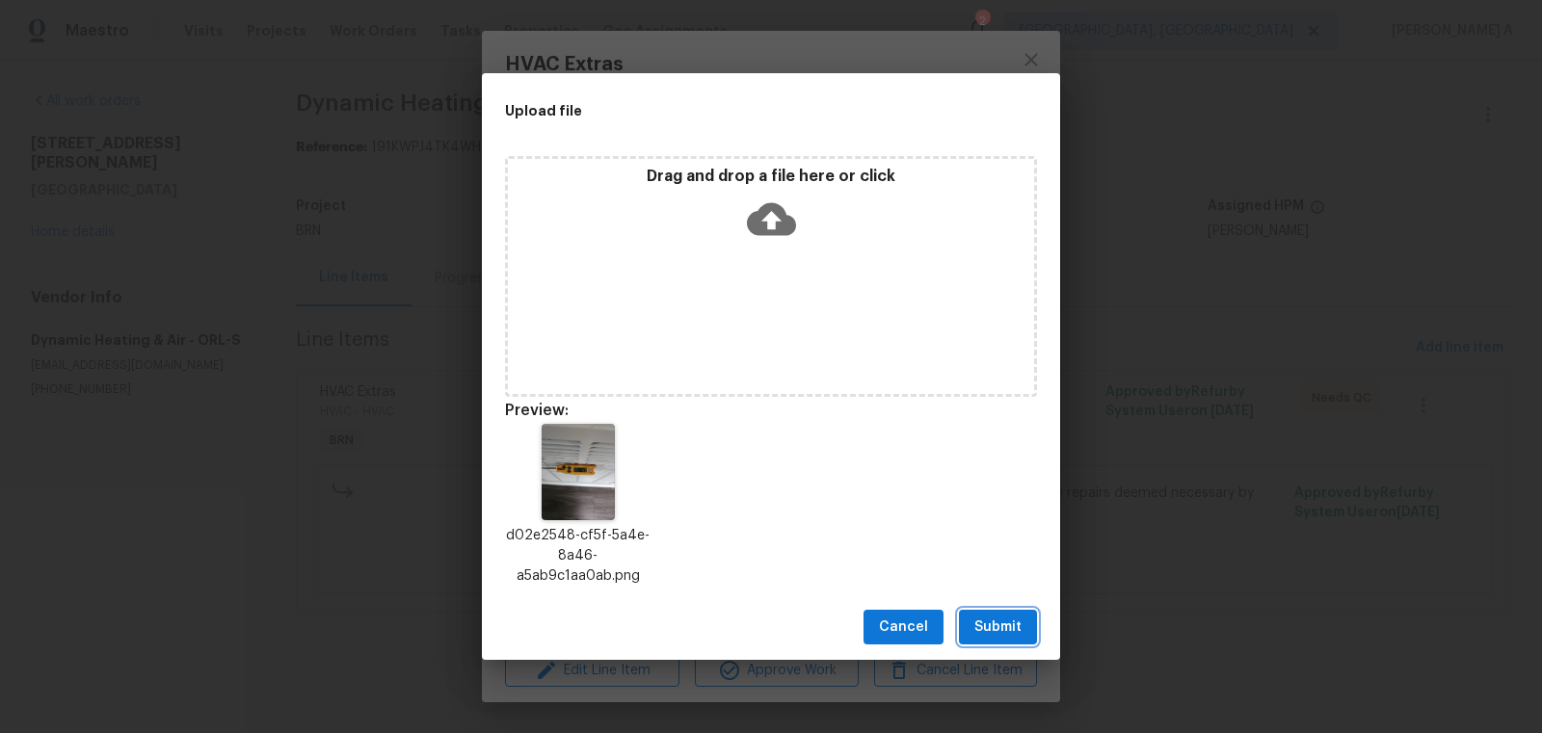
click at [980, 629] on span "Submit" at bounding box center [997, 628] width 47 height 24
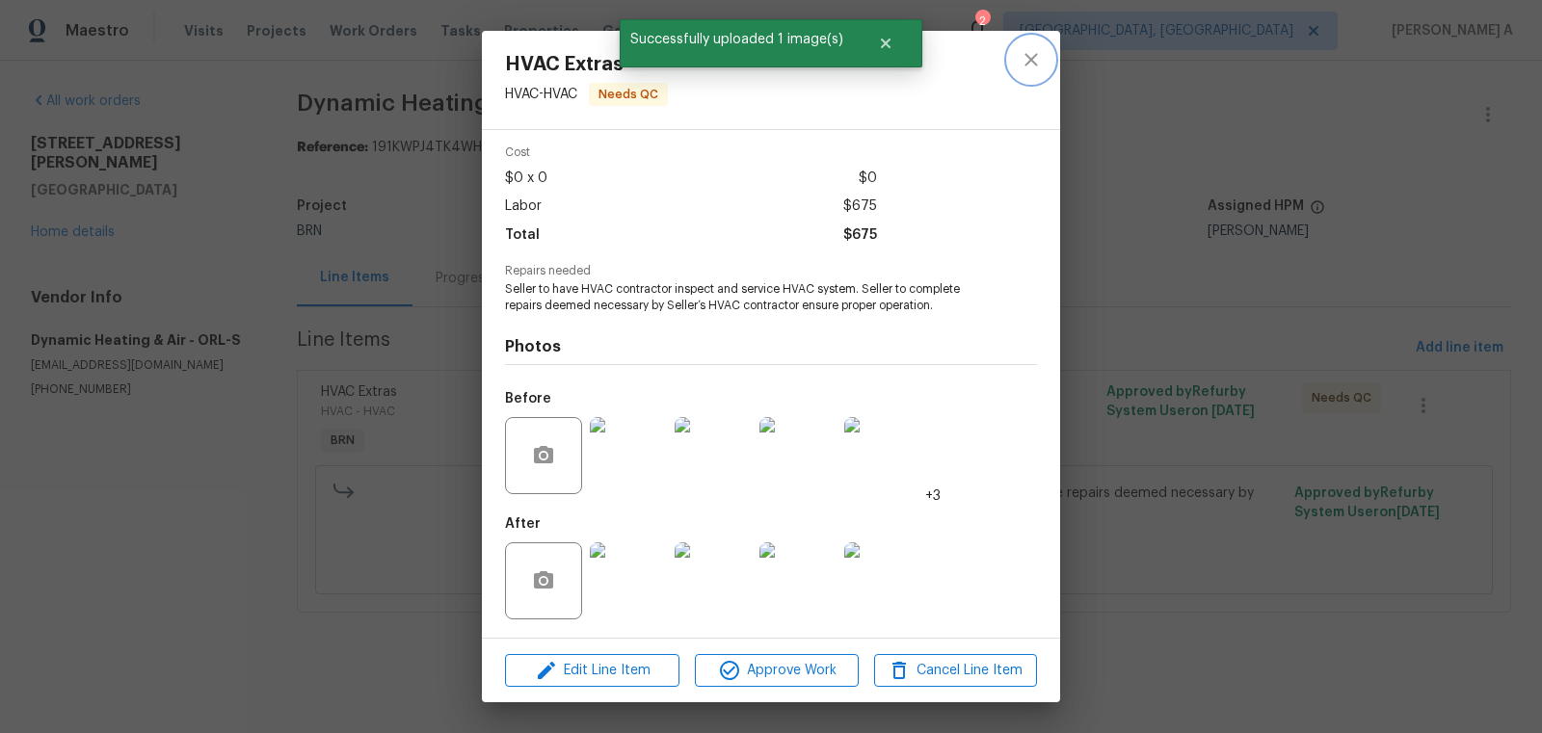
click at [1043, 57] on button "close" at bounding box center [1031, 60] width 46 height 46
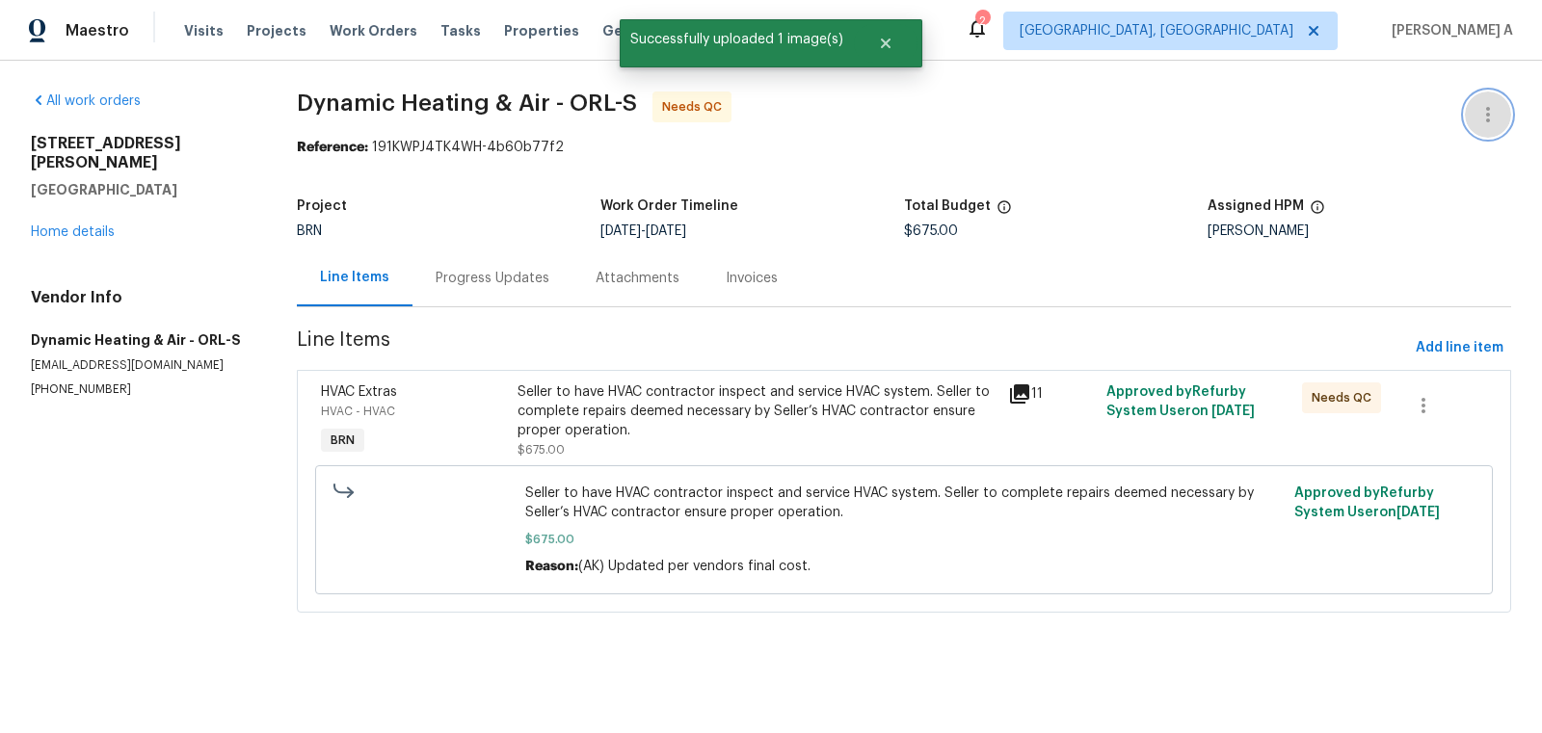
click at [1485, 120] on icon "button" at bounding box center [1488, 114] width 23 height 23
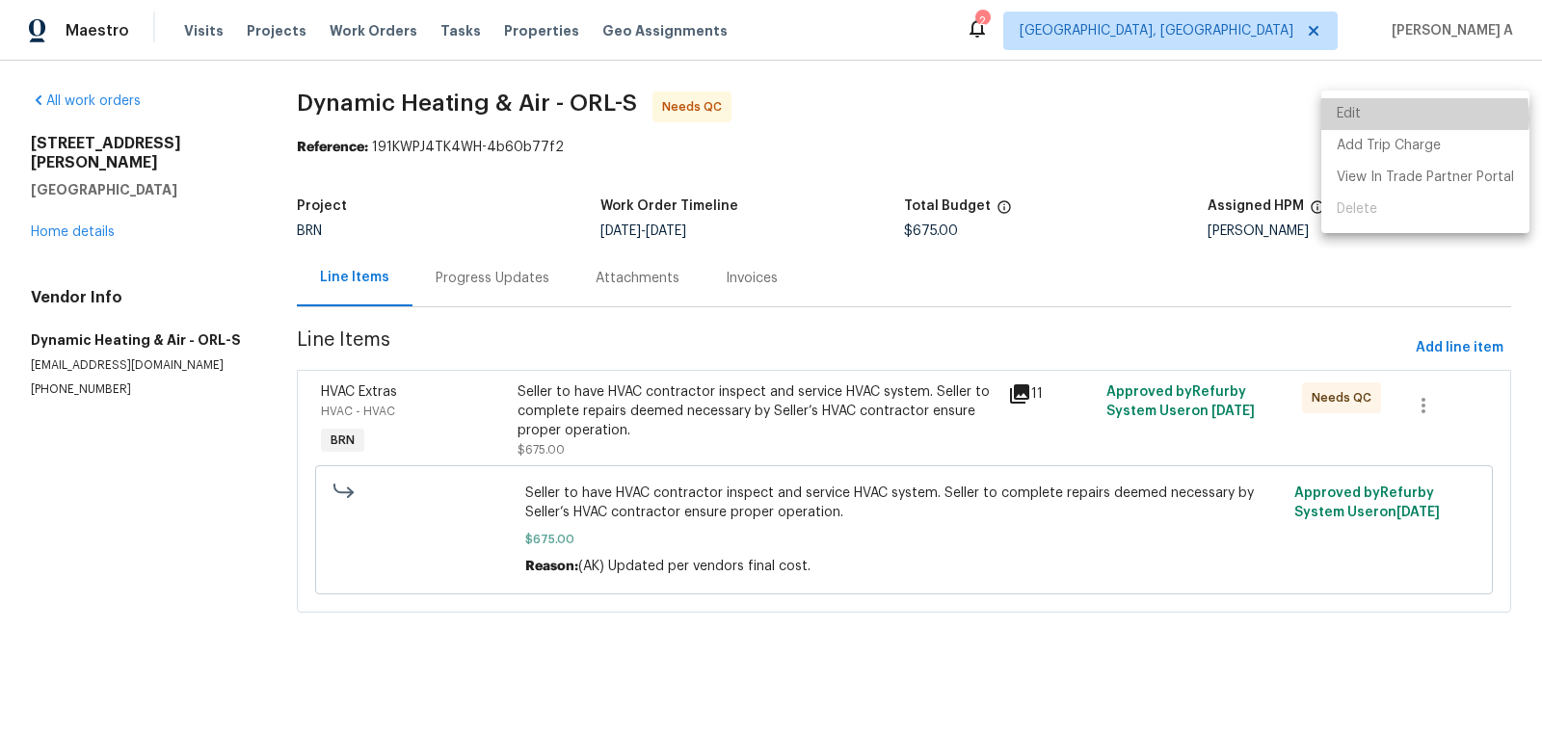
click at [1421, 118] on li "Edit" at bounding box center [1425, 114] width 208 height 32
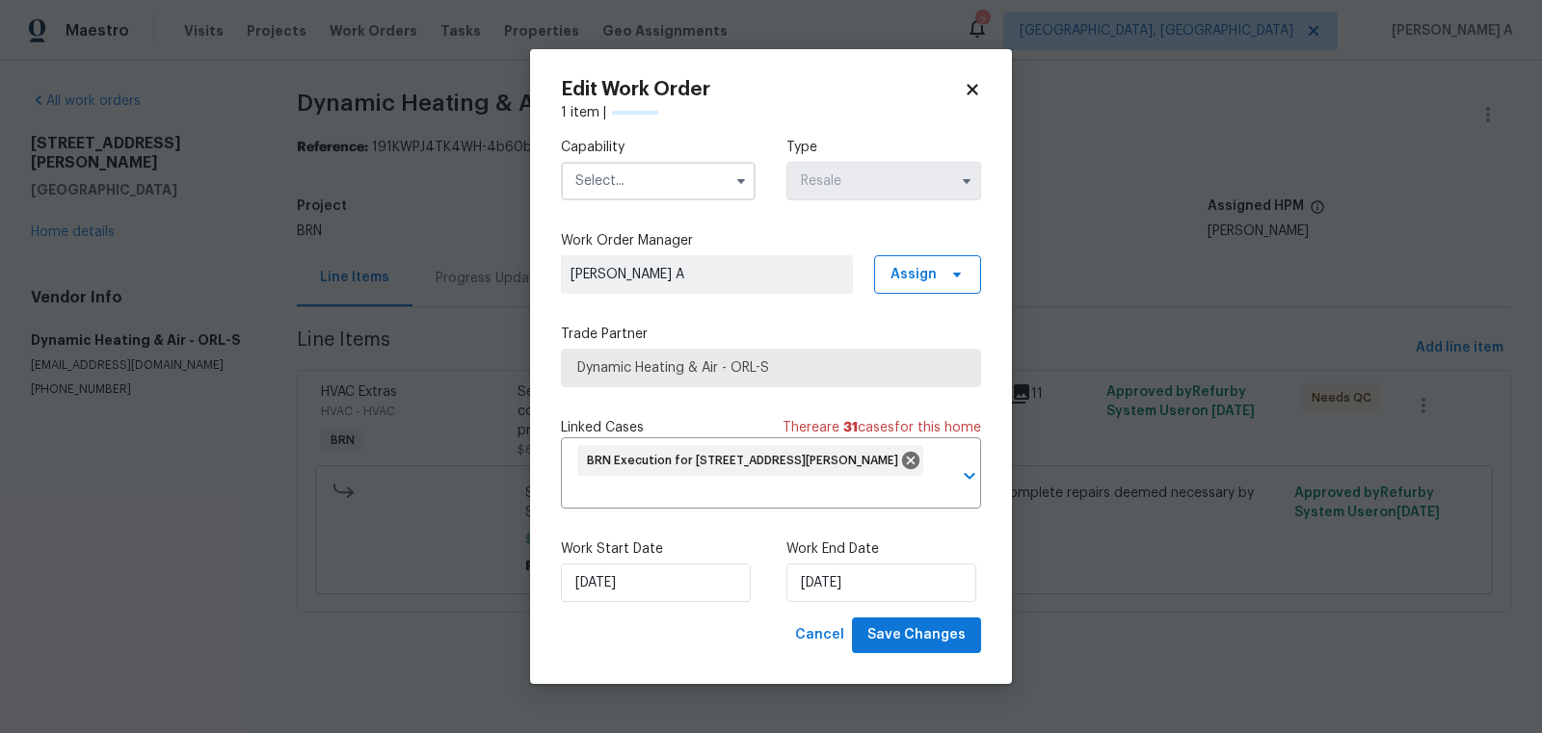
click at [650, 185] on input "text" at bounding box center [658, 181] width 195 height 39
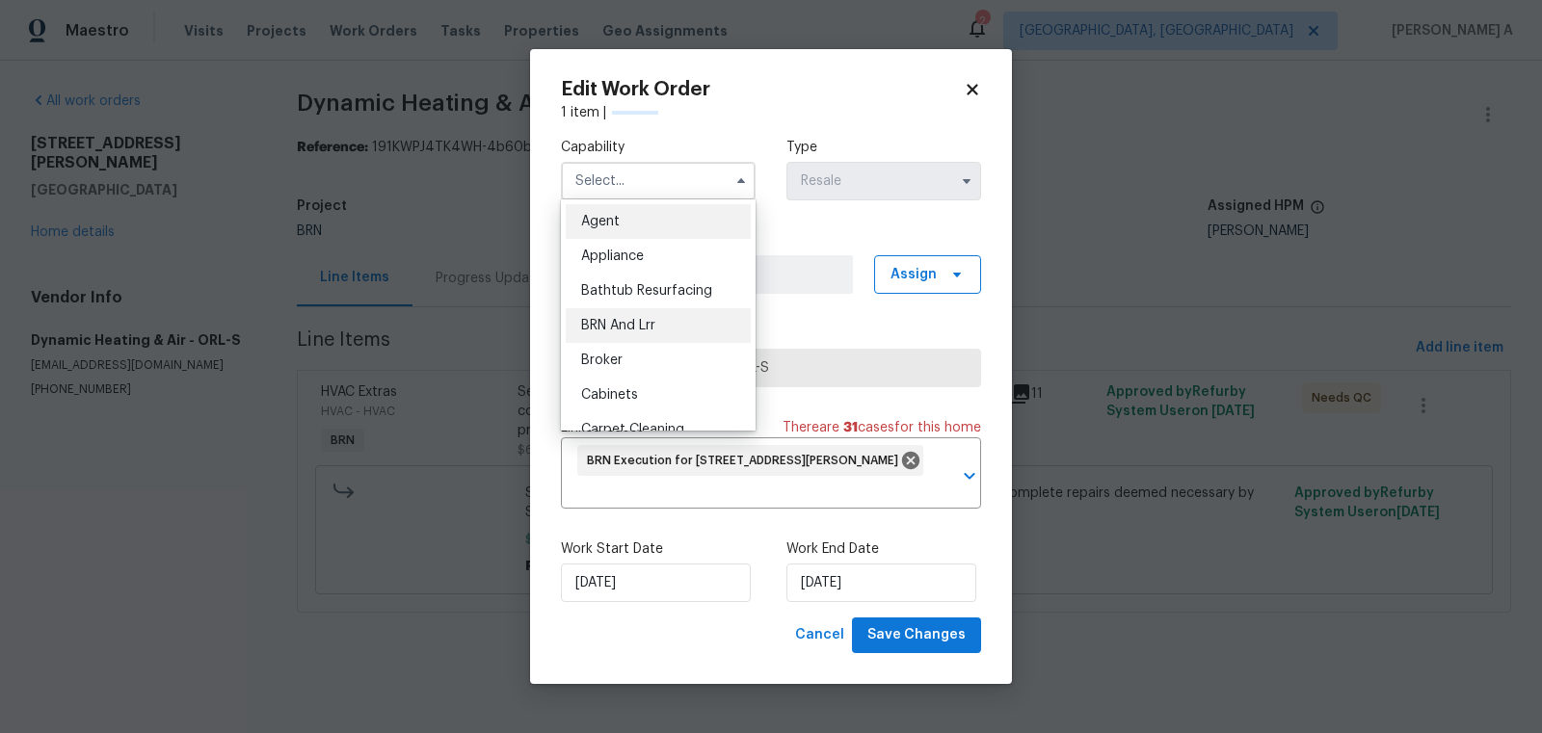
click at [645, 313] on div "BRN And Lrr" at bounding box center [658, 325] width 185 height 35
type input "BRN And Lrr"
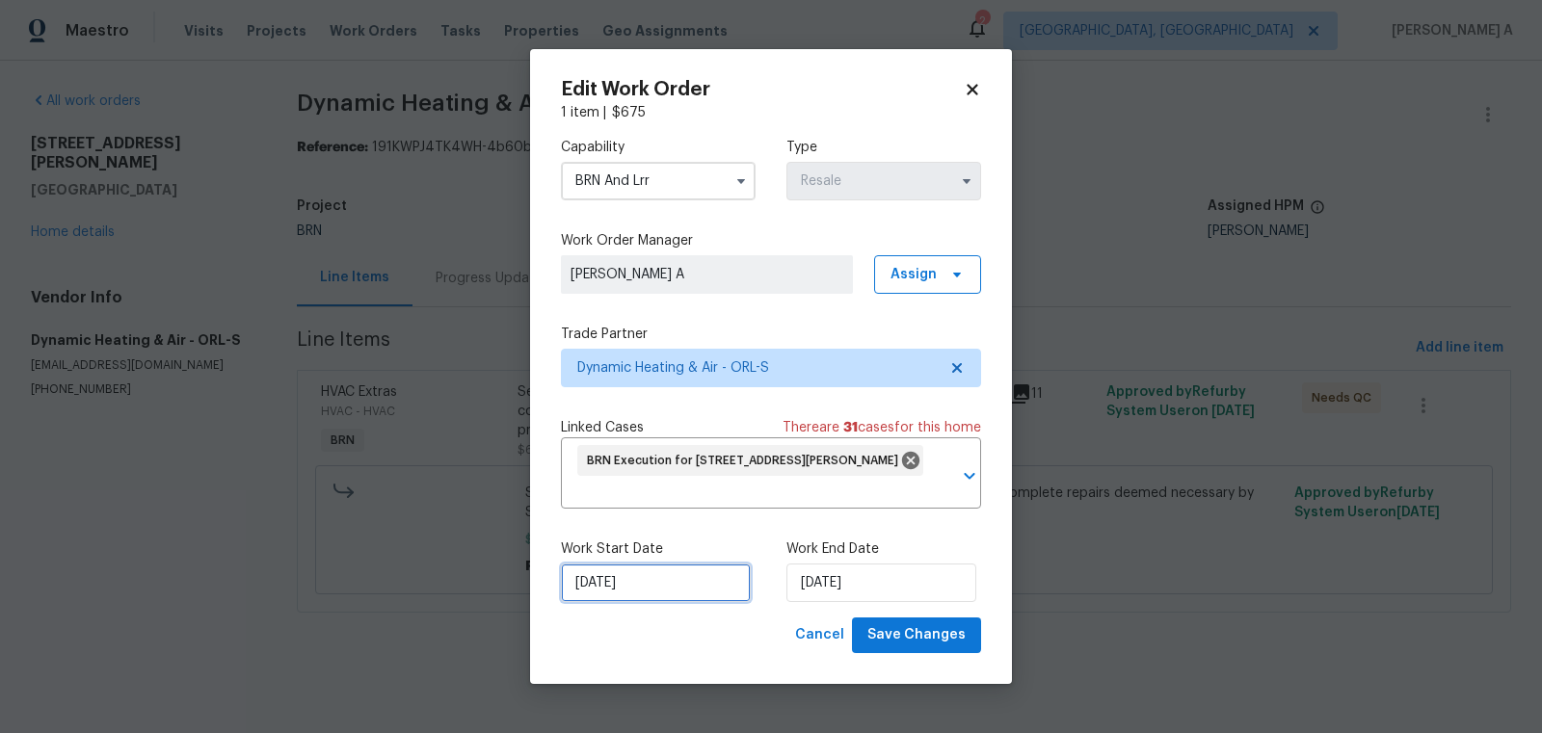
click at [645, 593] on input "8/20/2025" at bounding box center [656, 583] width 190 height 39
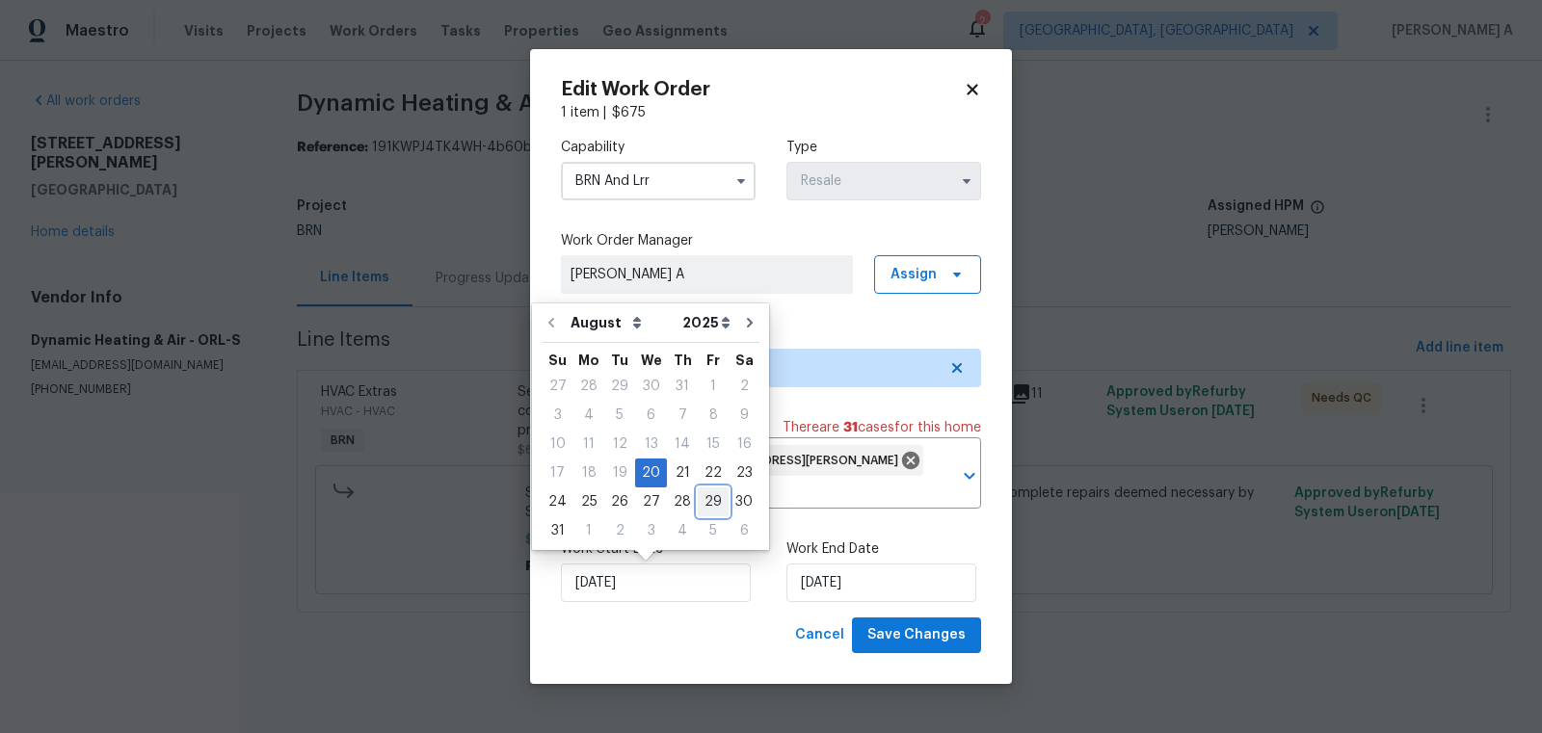
click at [698, 500] on div "29" at bounding box center [713, 502] width 31 height 27
type input "8/29/2025"
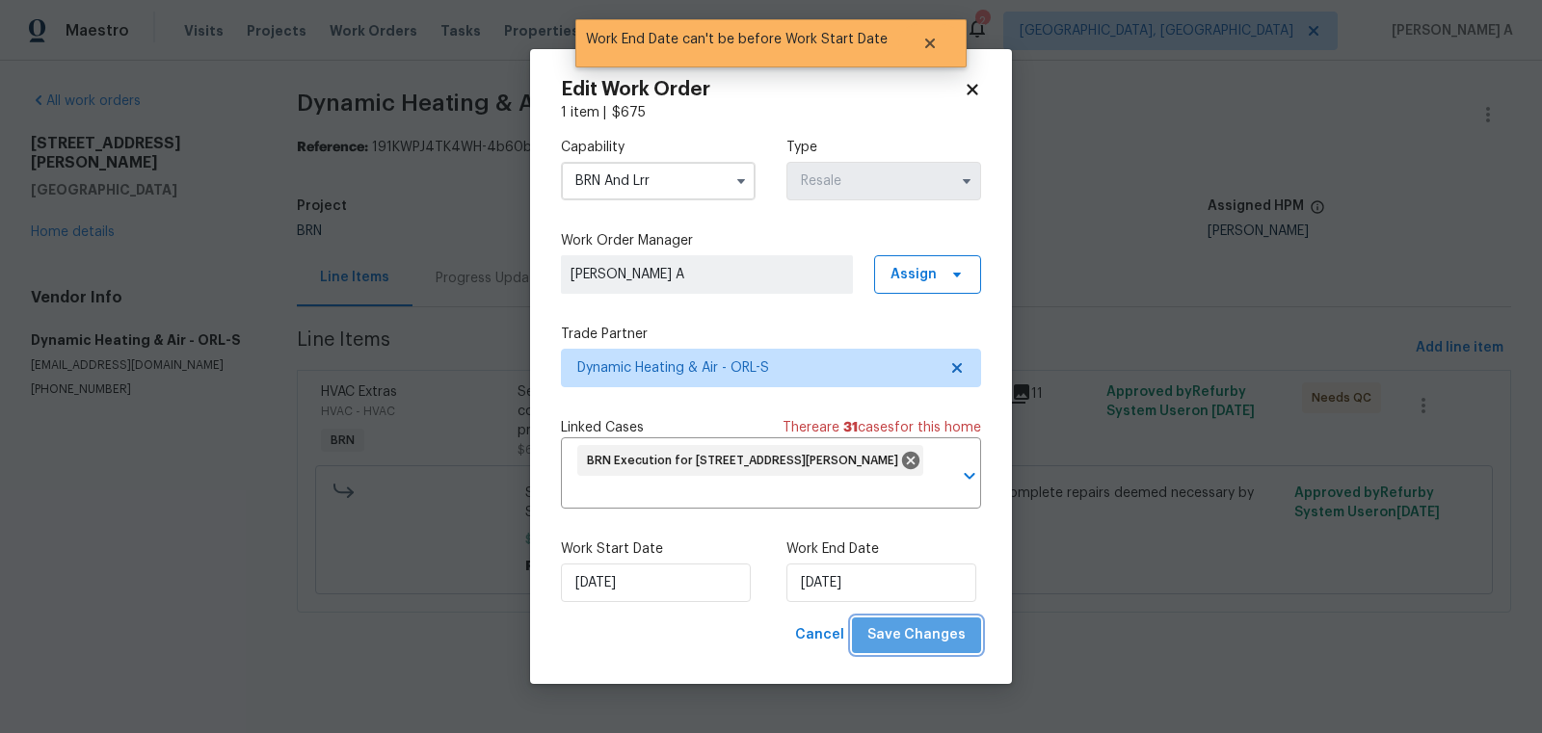
click at [945, 643] on span "Save Changes" at bounding box center [916, 636] width 98 height 24
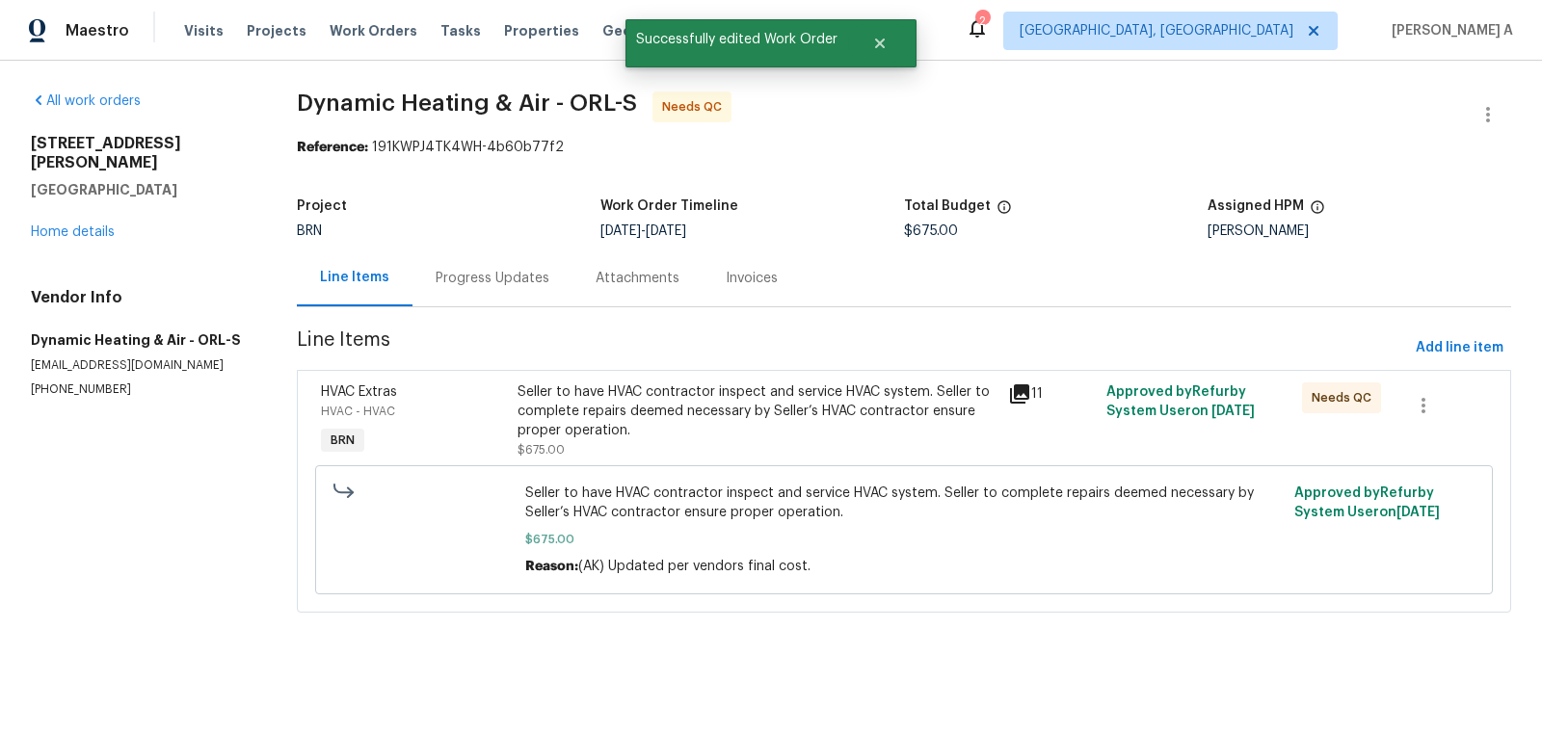
click at [523, 278] on div "Progress Updates" at bounding box center [493, 278] width 114 height 19
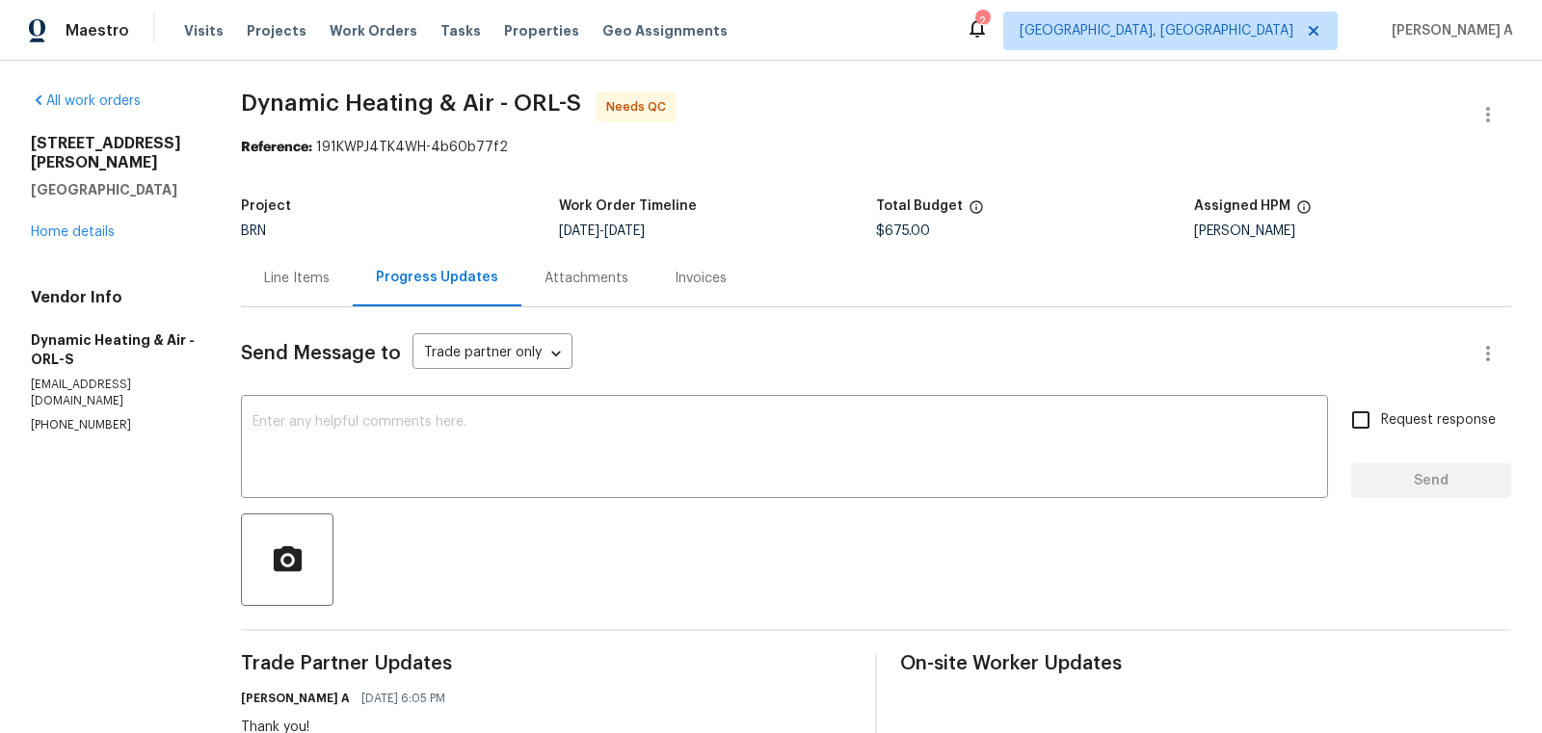
click at [306, 284] on div "Line Items" at bounding box center [297, 278] width 66 height 19
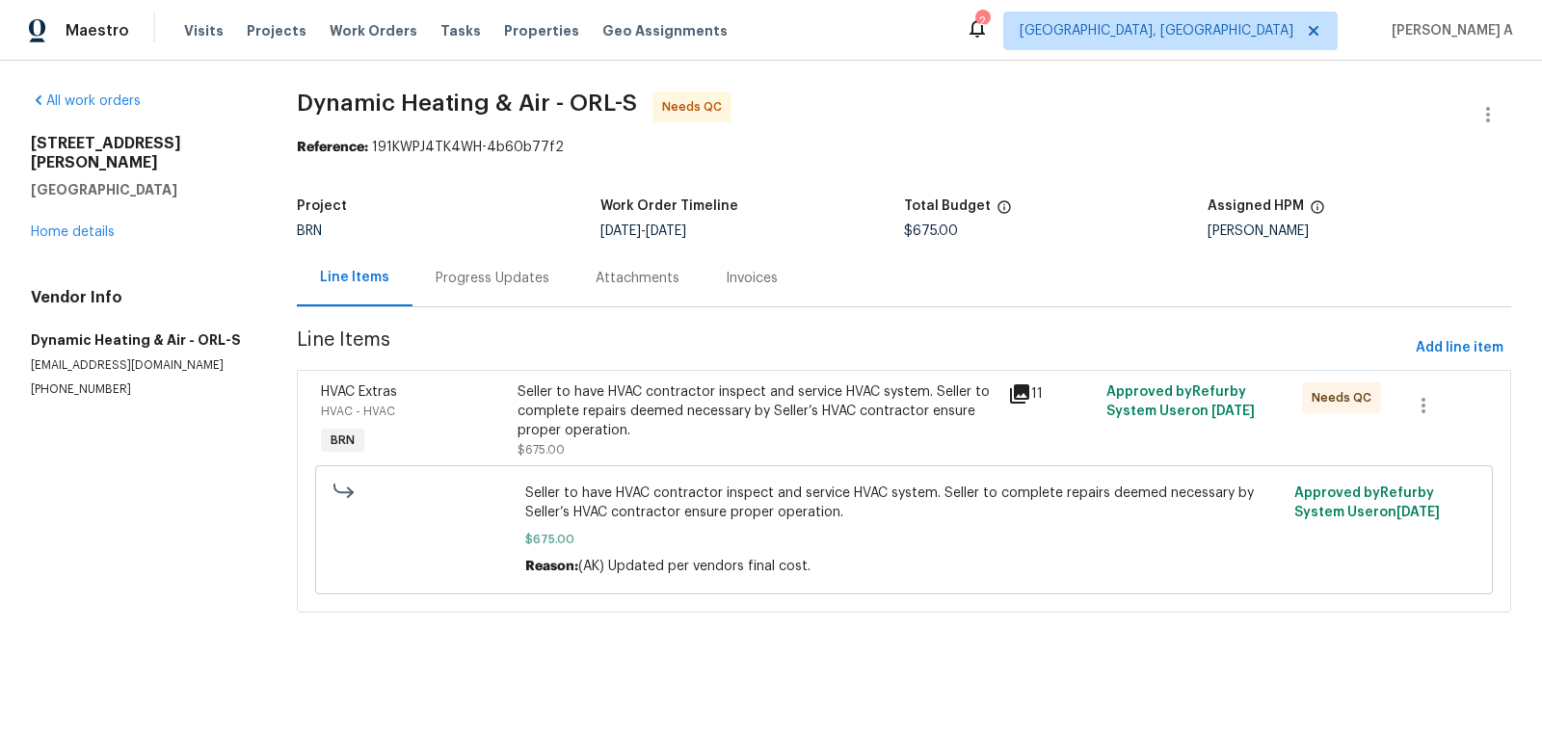
click at [776, 428] on div "Seller to have HVAC contractor inspect and service HVAC system. Seller to compl…" at bounding box center [757, 412] width 479 height 58
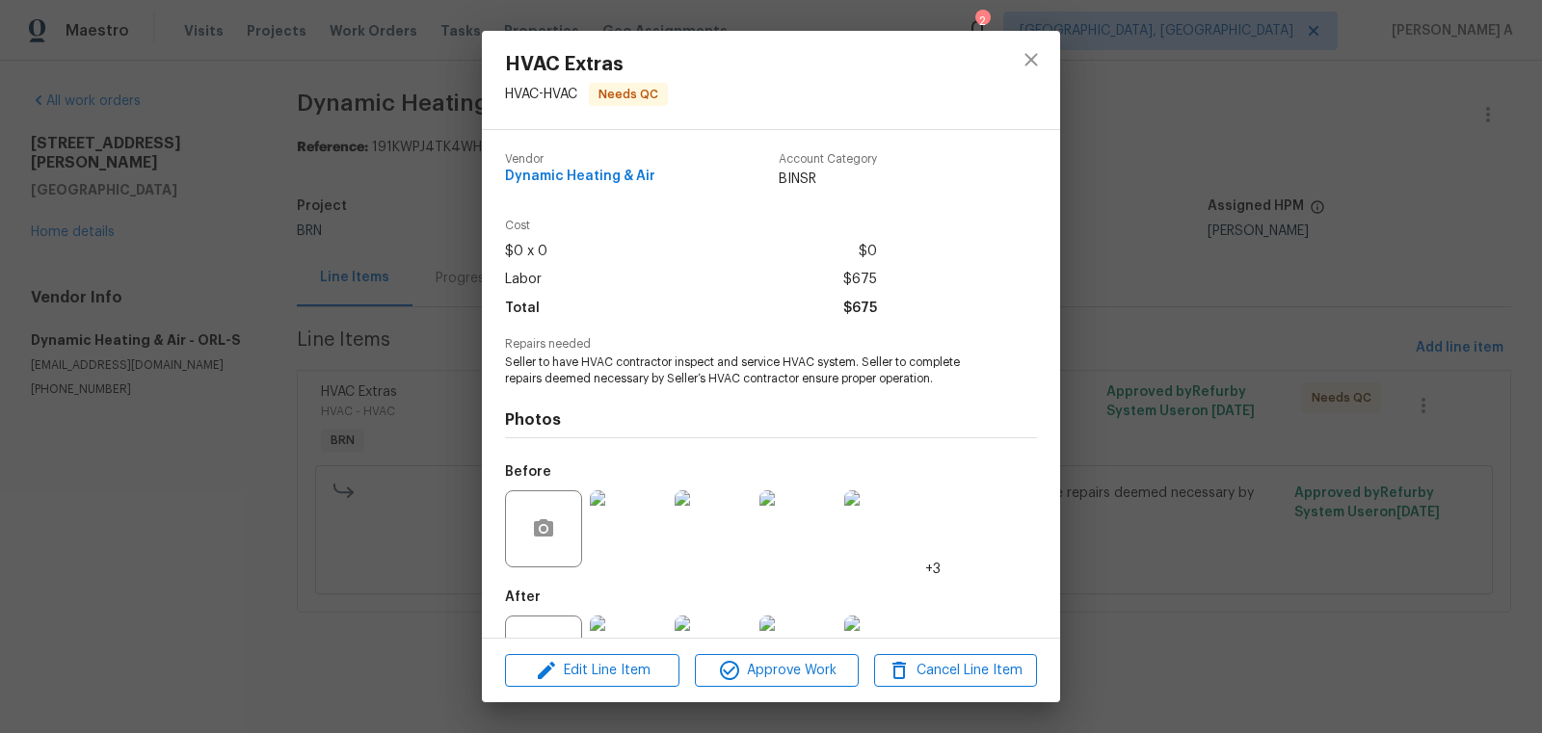
scroll to position [73, 0]
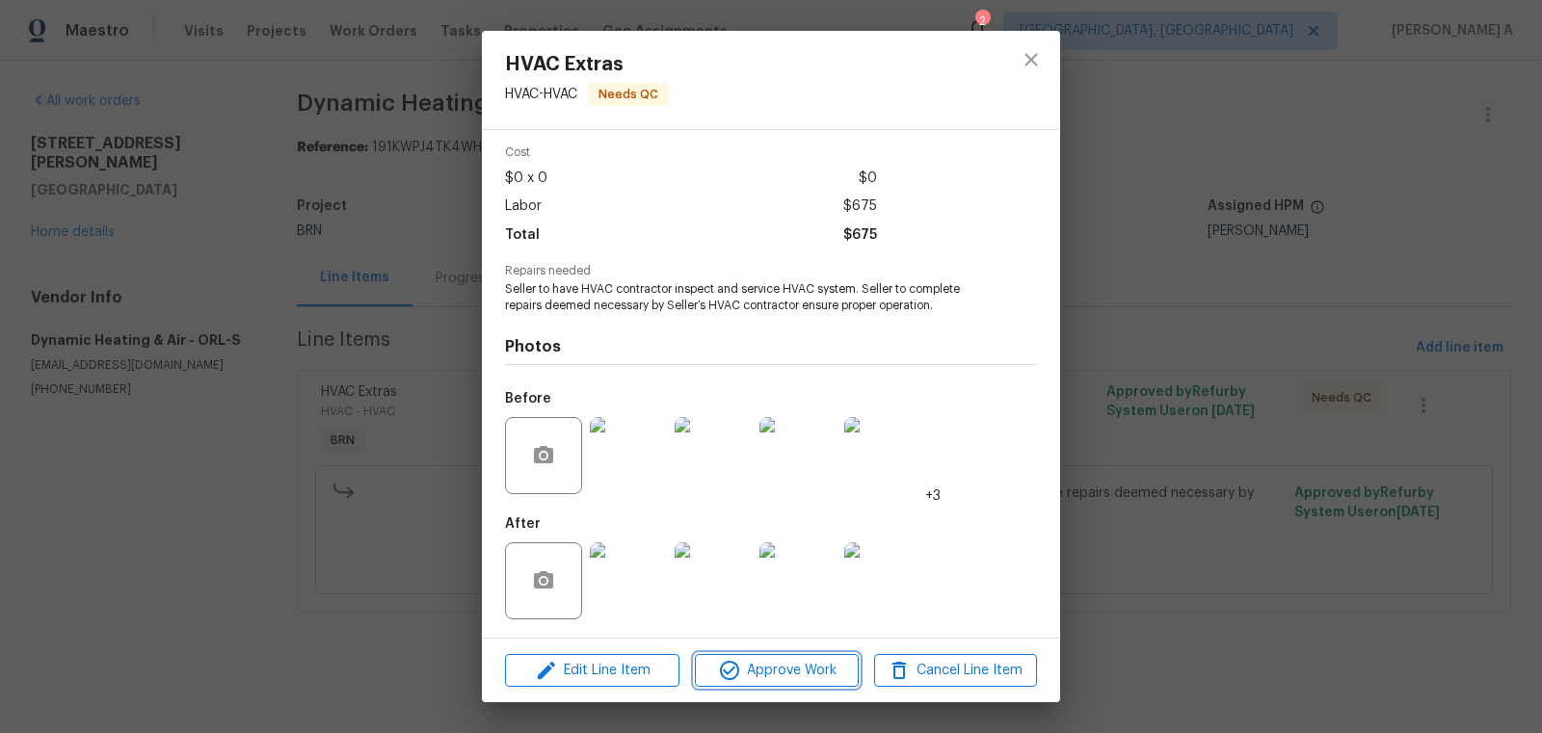
click at [790, 661] on span "Approve Work" at bounding box center [776, 671] width 151 height 24
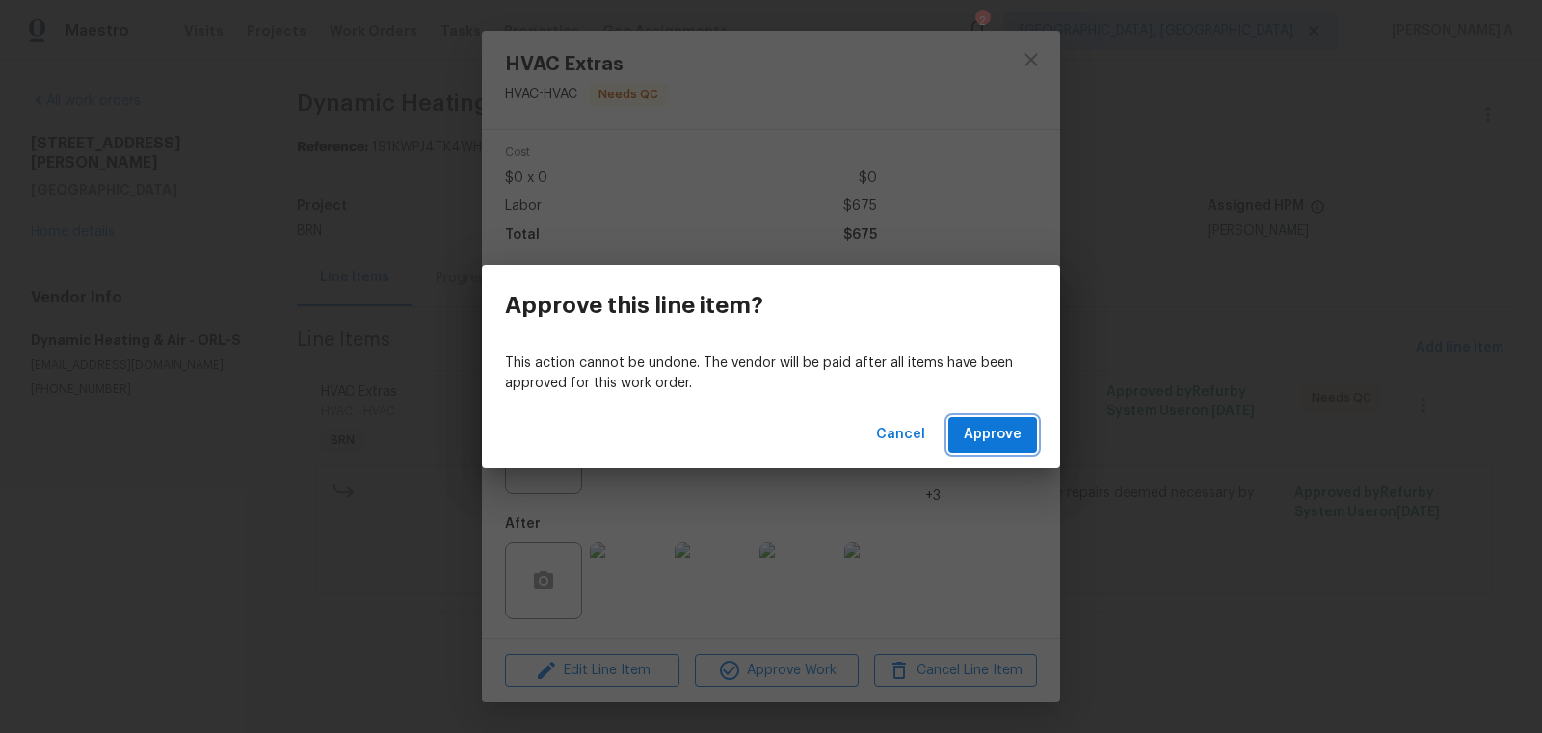
click at [1031, 435] on button "Approve" at bounding box center [992, 435] width 89 height 36
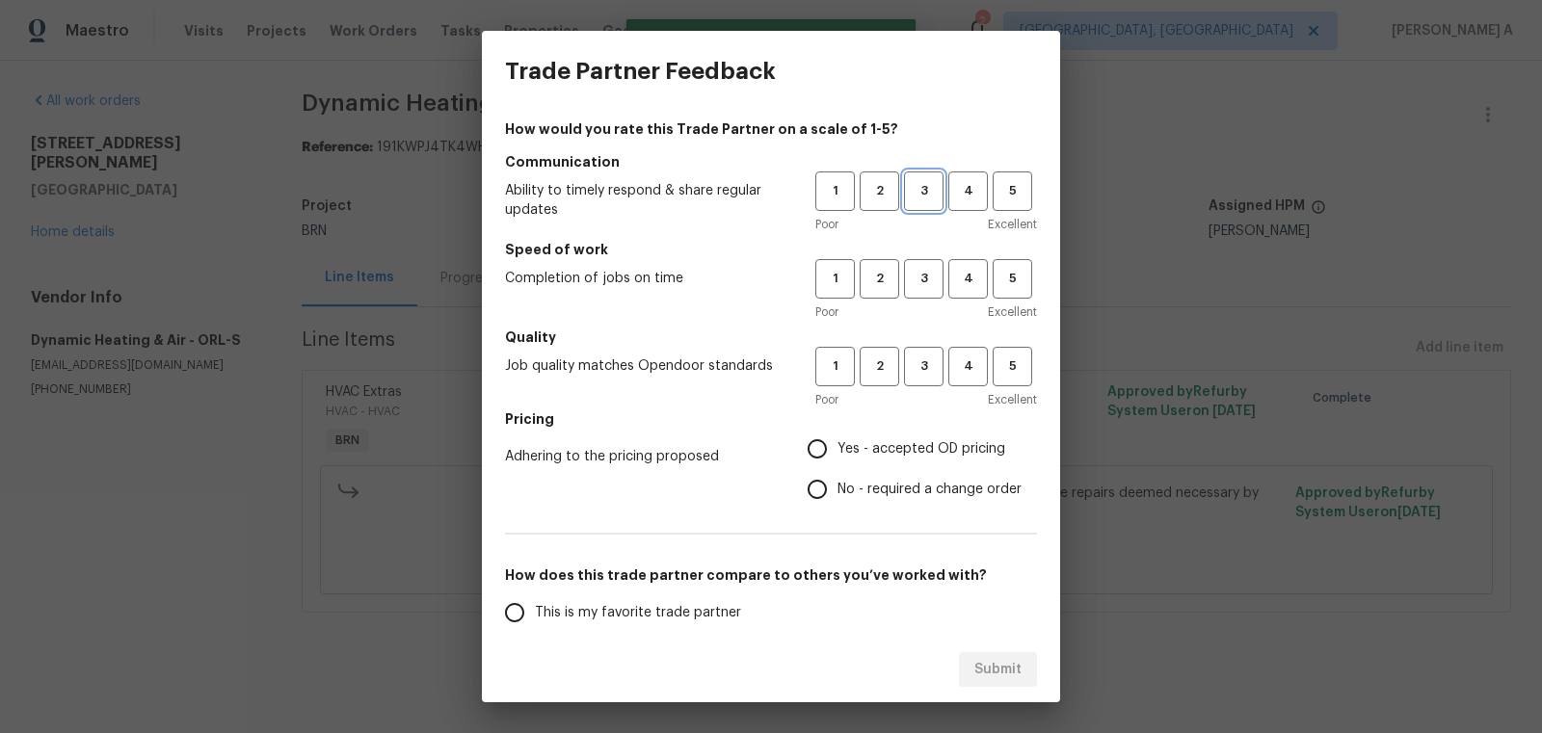
click at [921, 204] on button "3" at bounding box center [924, 192] width 40 height 40
click at [921, 291] on button "3" at bounding box center [924, 279] width 40 height 40
click at [921, 345] on h5 "Quality" at bounding box center [771, 337] width 532 height 19
click at [919, 364] on span "3" at bounding box center [924, 367] width 36 height 22
click at [865, 480] on span "No - required a change order" at bounding box center [930, 490] width 184 height 20
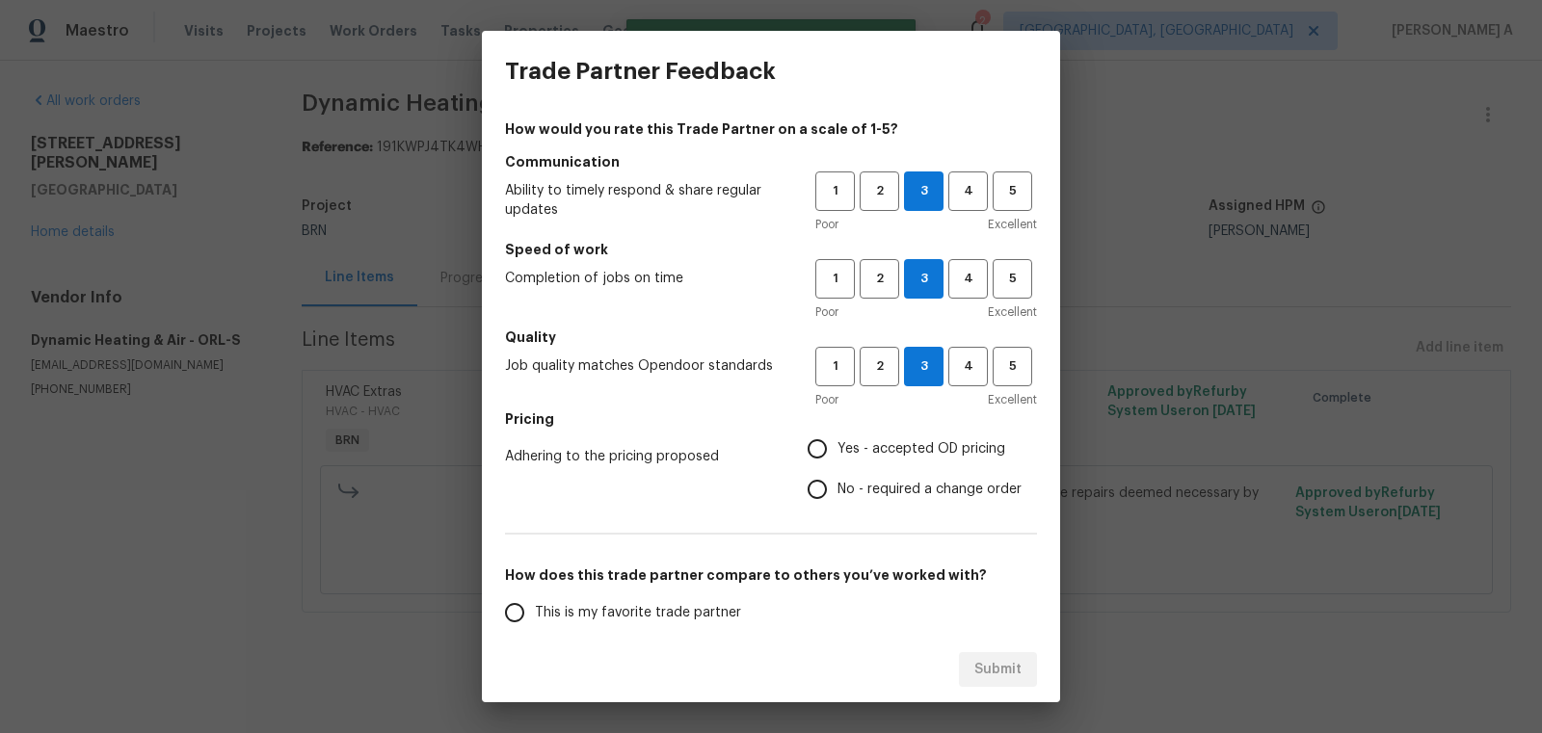
click at [838, 479] on input "No - required a change order" at bounding box center [817, 489] width 40 height 40
radio input "true"
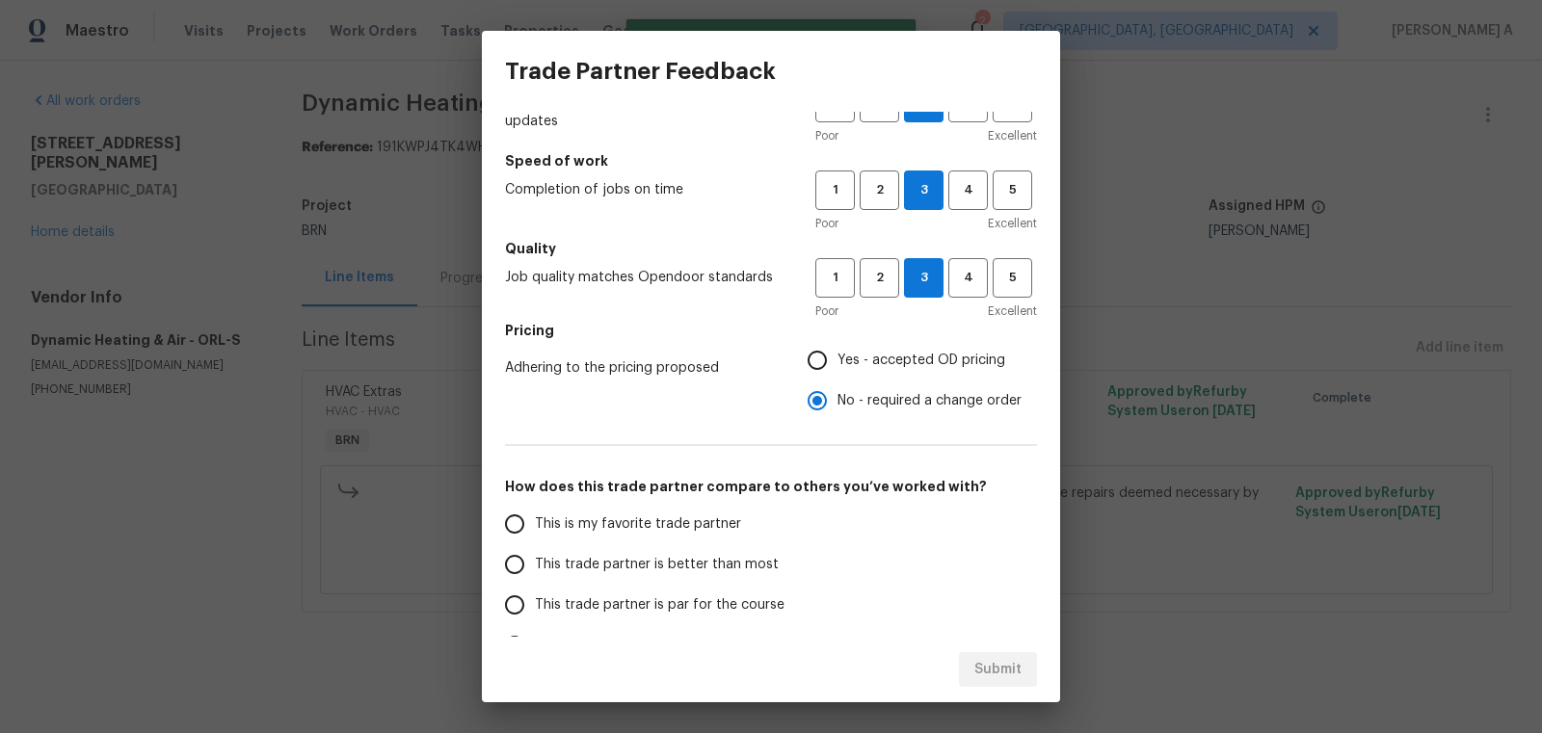
click at [652, 502] on div "How would you rate this Trade Partner on a scale of 1-5? Communication Ability …" at bounding box center [771, 408] width 532 height 755
click at [652, 515] on span "This is my favorite trade partner" at bounding box center [638, 525] width 206 height 20
click at [535, 515] on input "This is my favorite trade partner" at bounding box center [514, 524] width 40 height 40
click at [1004, 674] on span "Submit" at bounding box center [997, 670] width 47 height 24
radio input "true"
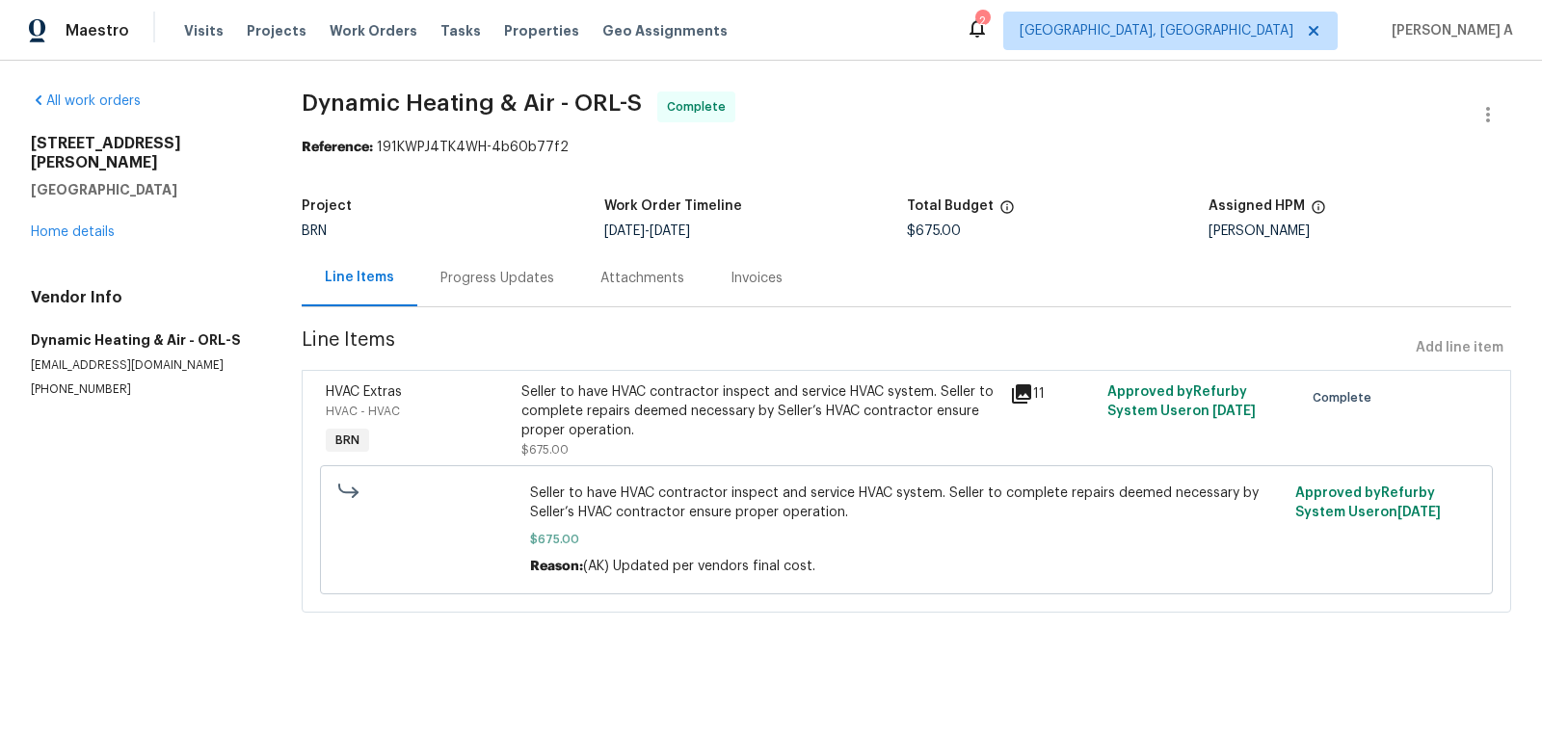
click at [696, 393] on div "Seller to have HVAC contractor inspect and service HVAC system. Seller to compl…" at bounding box center [759, 412] width 477 height 58
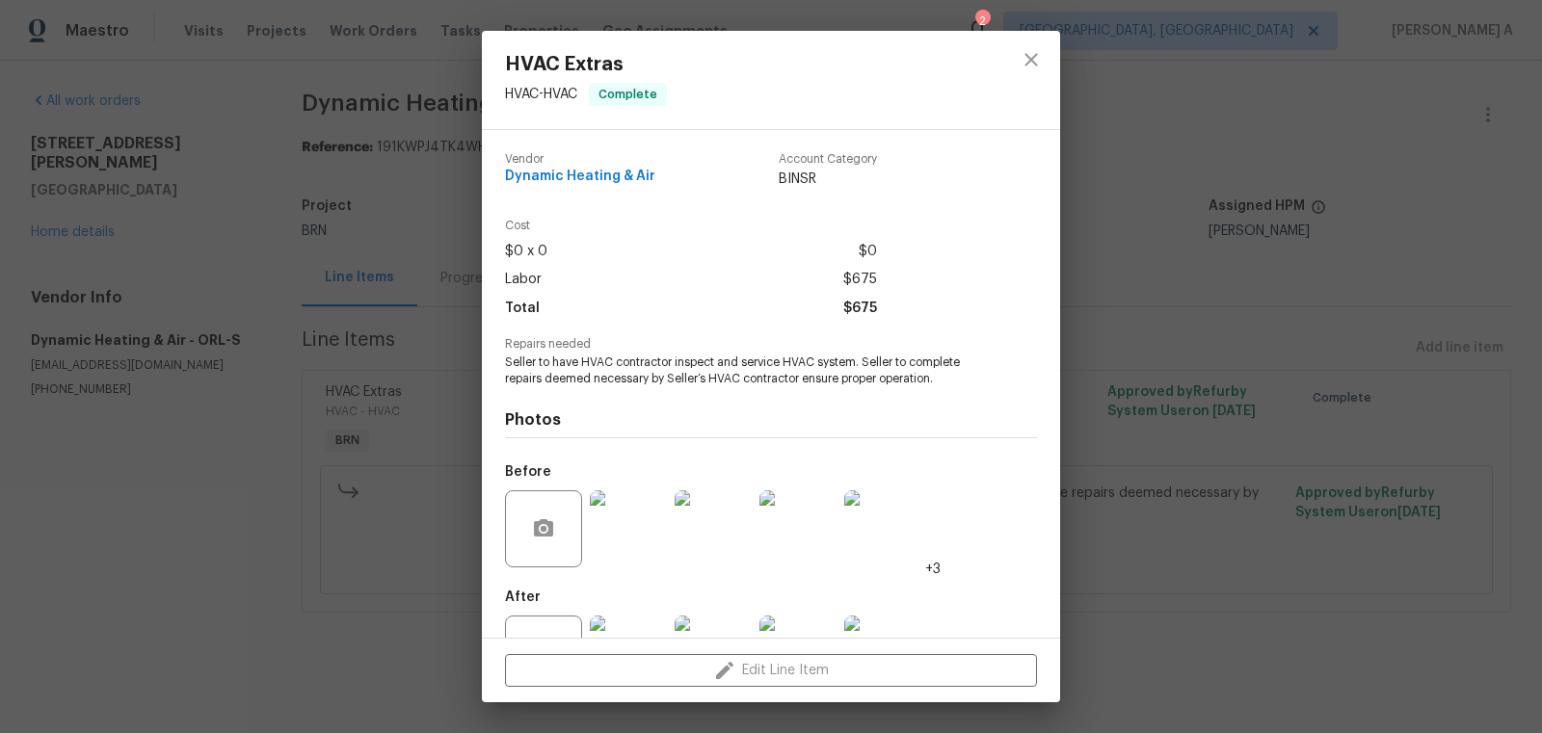
click at [572, 168] on div "Vendor Dynamic Heating & Air" at bounding box center [580, 171] width 150 height 36
copy span "Dynamic Heating & Air"
click at [741, 367] on span "Seller to have HVAC contractor inspect and service HVAC system. Seller to compl…" at bounding box center [744, 371] width 479 height 33
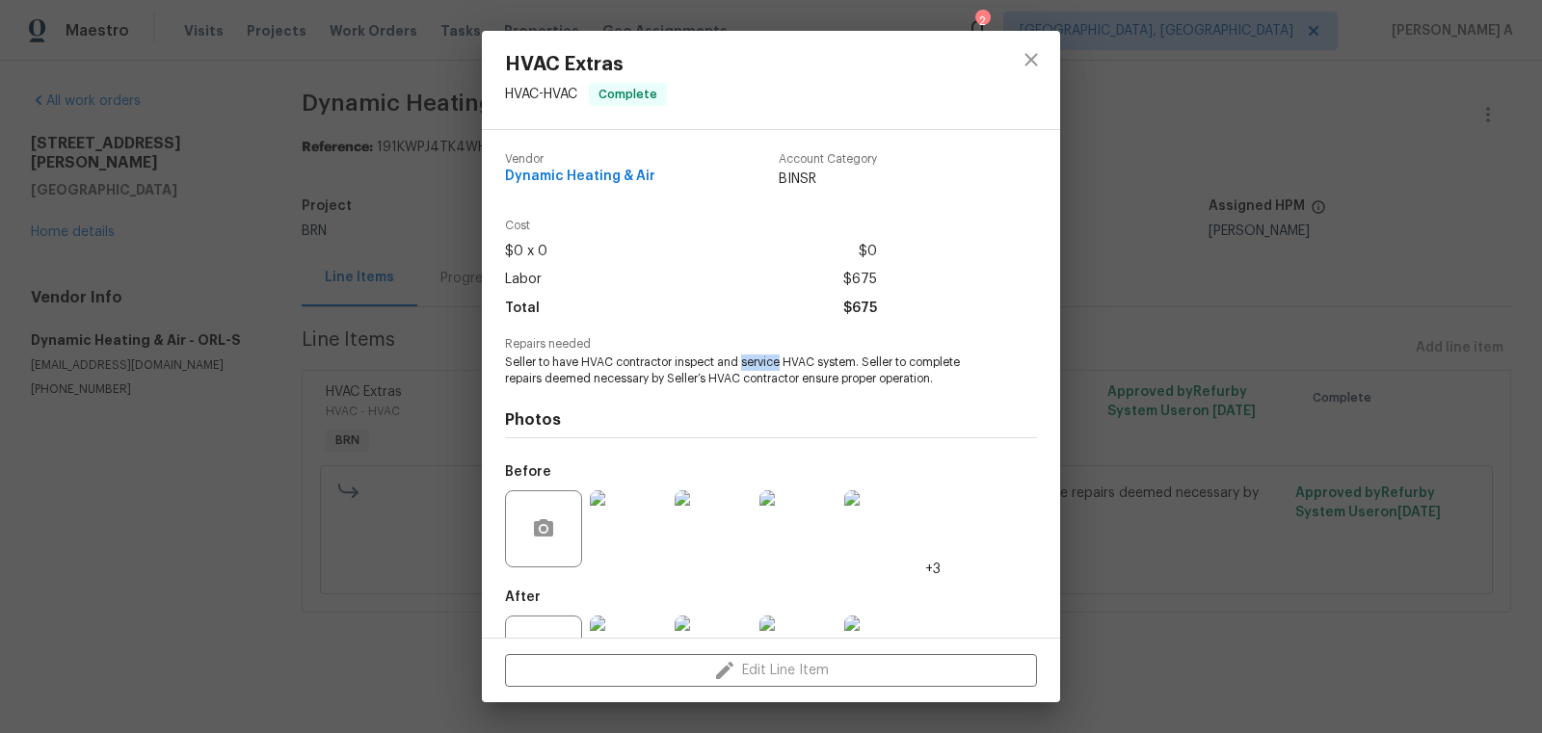
click at [741, 367] on span "Seller to have HVAC contractor inspect and service HVAC system. Seller to compl…" at bounding box center [744, 371] width 479 height 33
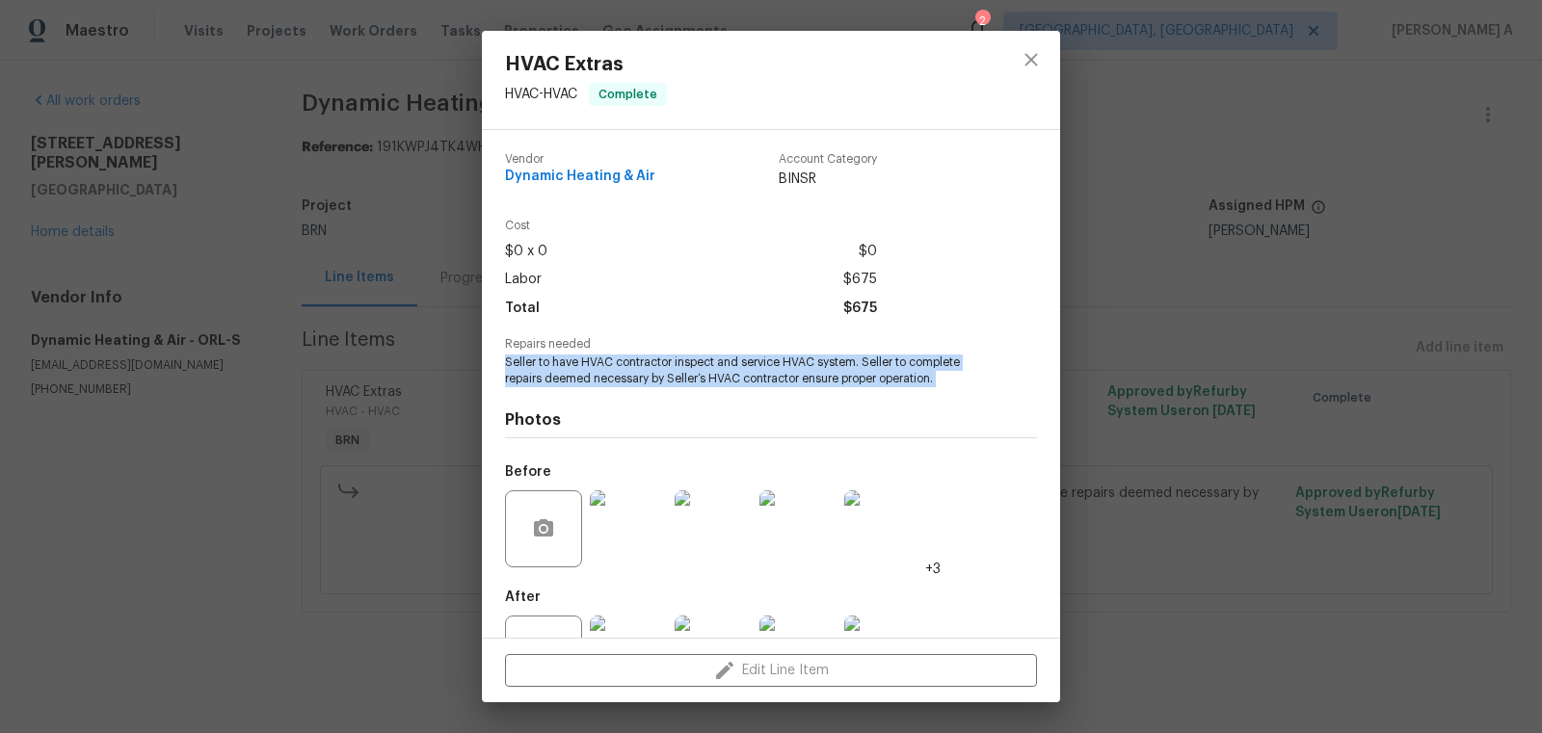
click at [741, 367] on span "Seller to have HVAC contractor inspect and service HVAC system. Seller to compl…" at bounding box center [744, 371] width 479 height 33
copy span "Seller to have HVAC contractor inspect and service HVAC system. Seller to compl…"
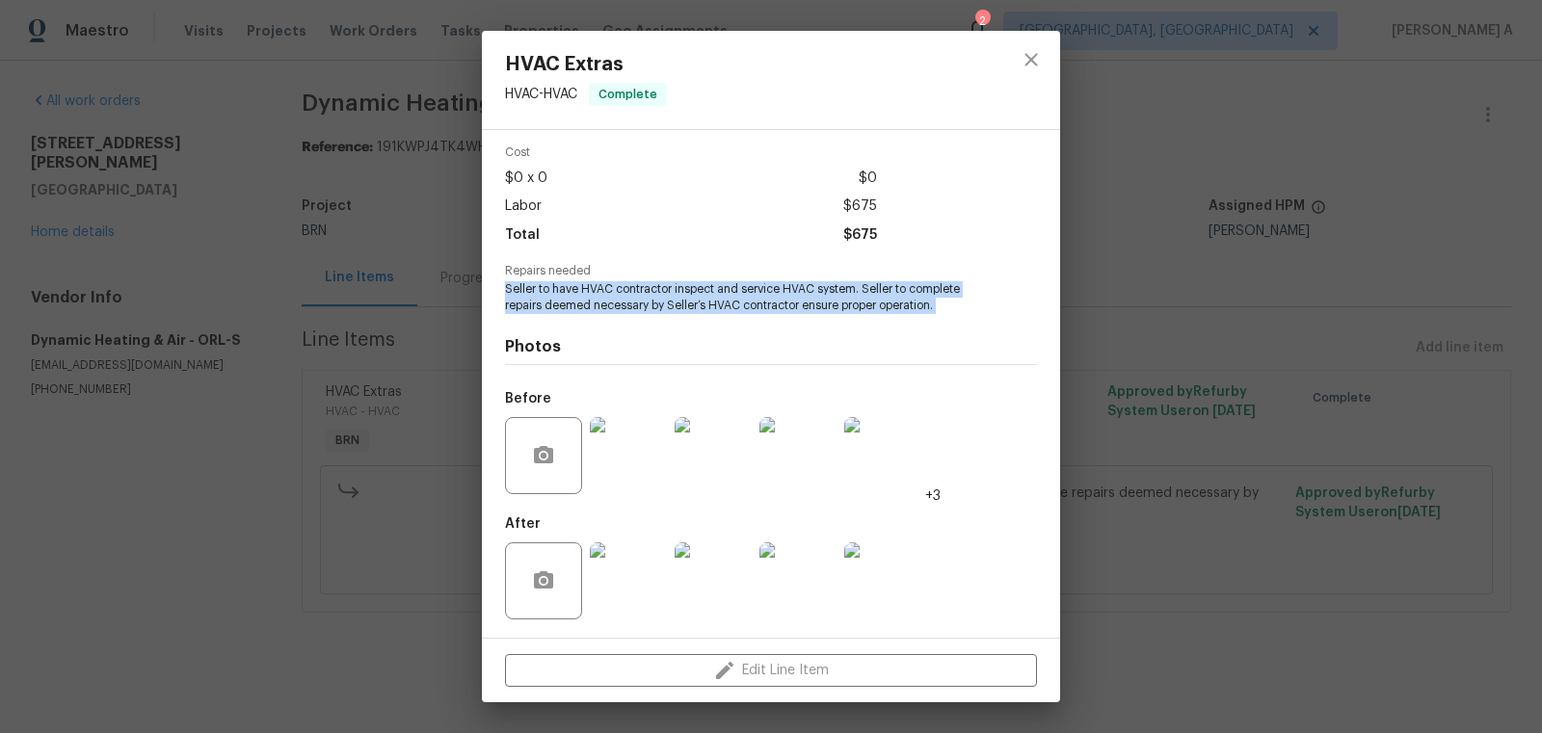
click at [621, 454] on img at bounding box center [628, 455] width 77 height 77
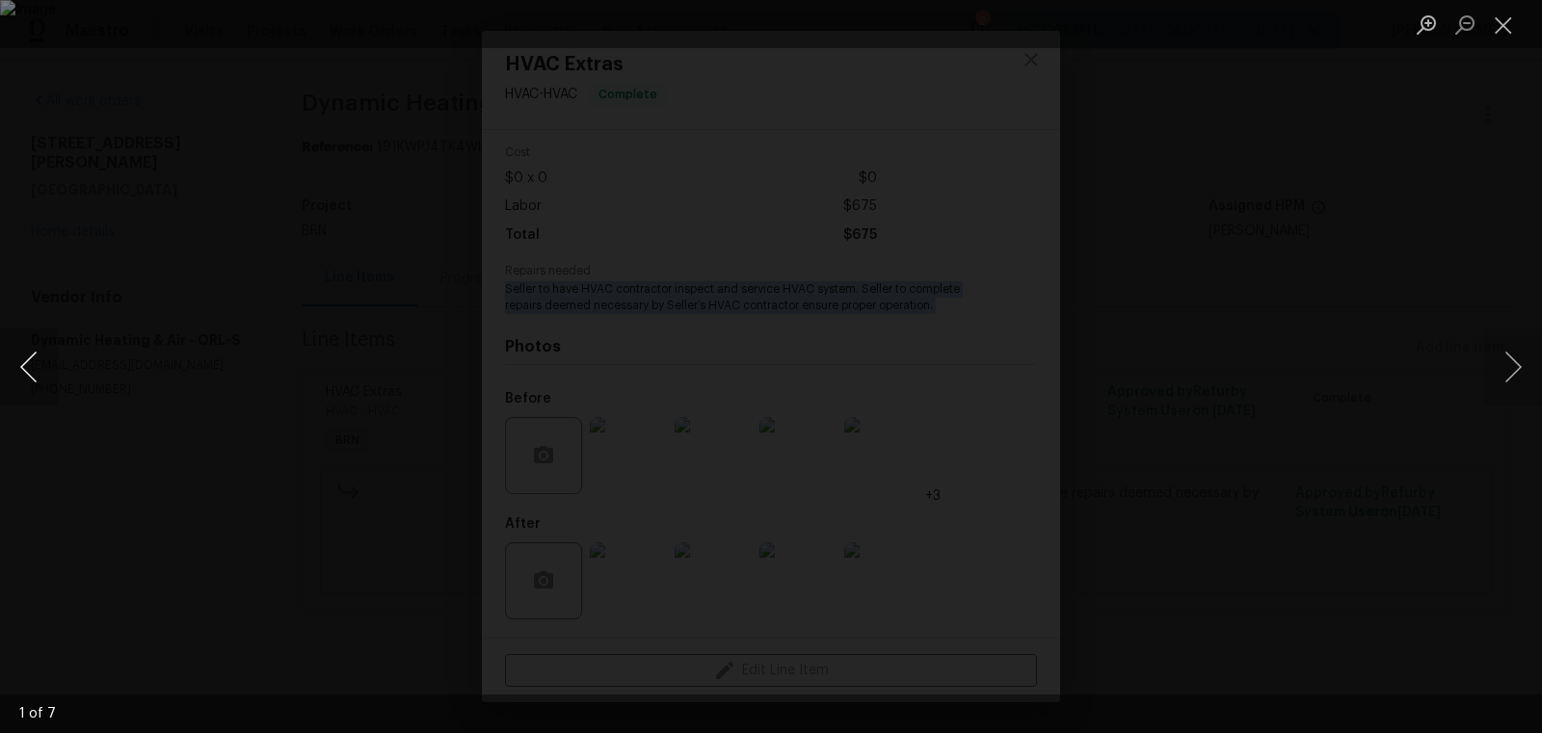
click at [22, 356] on button "Previous image" at bounding box center [29, 367] width 58 height 77
click at [38, 377] on button "Previous image" at bounding box center [29, 367] width 58 height 77
click at [38, 376] on button "Previous image" at bounding box center [29, 367] width 58 height 77
click at [1525, 370] on button "Next image" at bounding box center [1513, 367] width 58 height 77
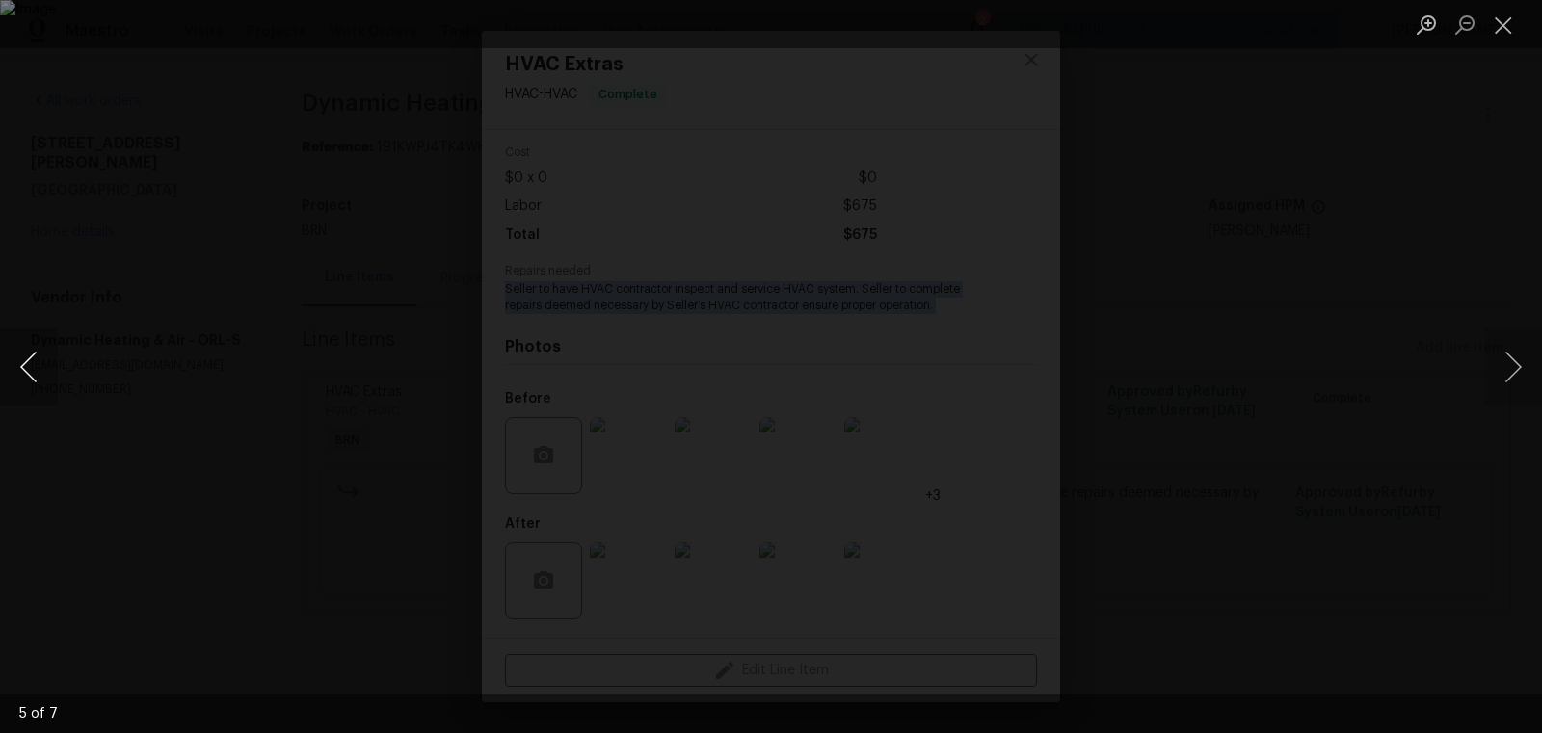
click at [23, 368] on button "Previous image" at bounding box center [29, 367] width 58 height 77
click at [24, 367] on button "Previous image" at bounding box center [29, 367] width 58 height 77
click at [58, 358] on div "Lightbox" at bounding box center [771, 366] width 1542 height 733
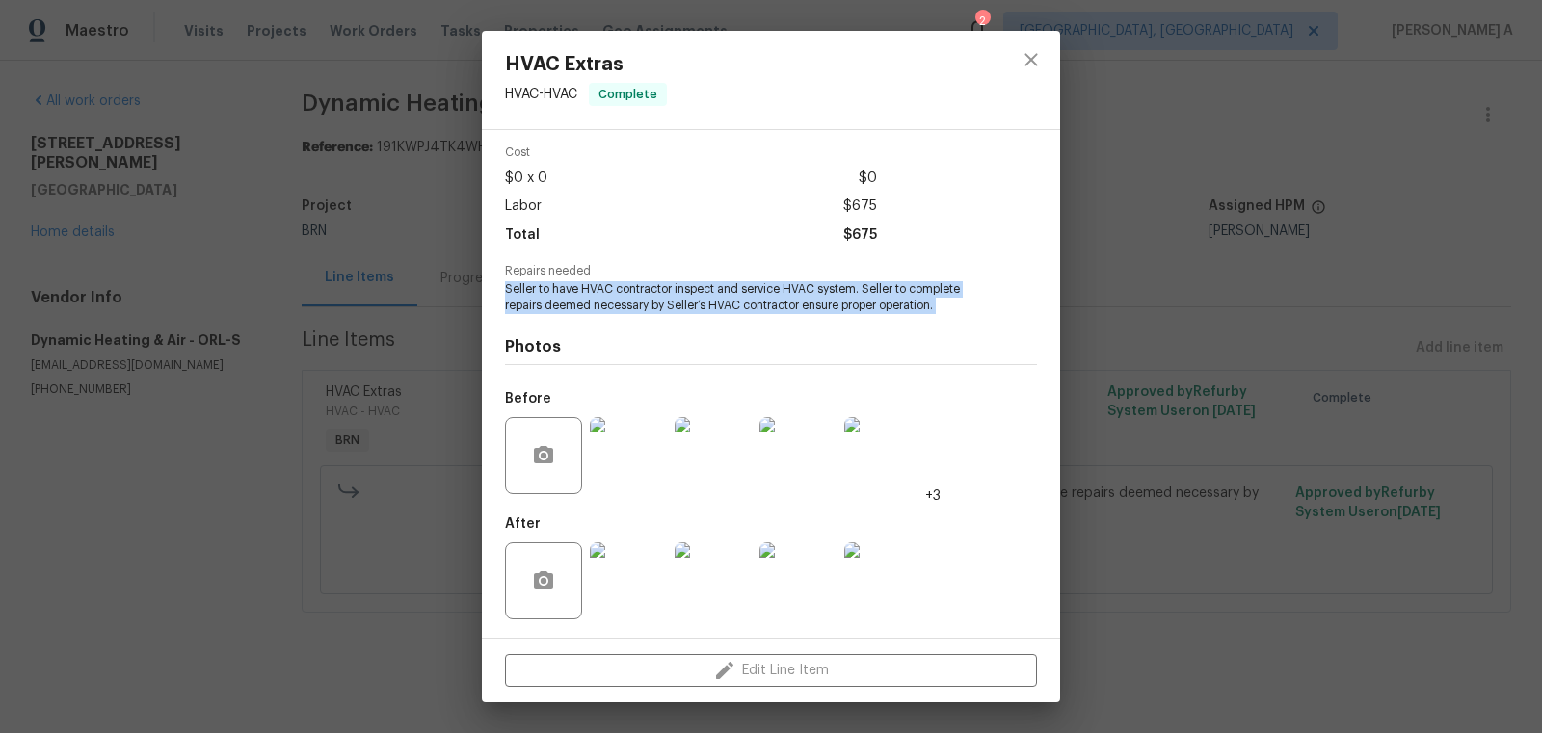
click at [730, 454] on img at bounding box center [713, 455] width 77 height 77
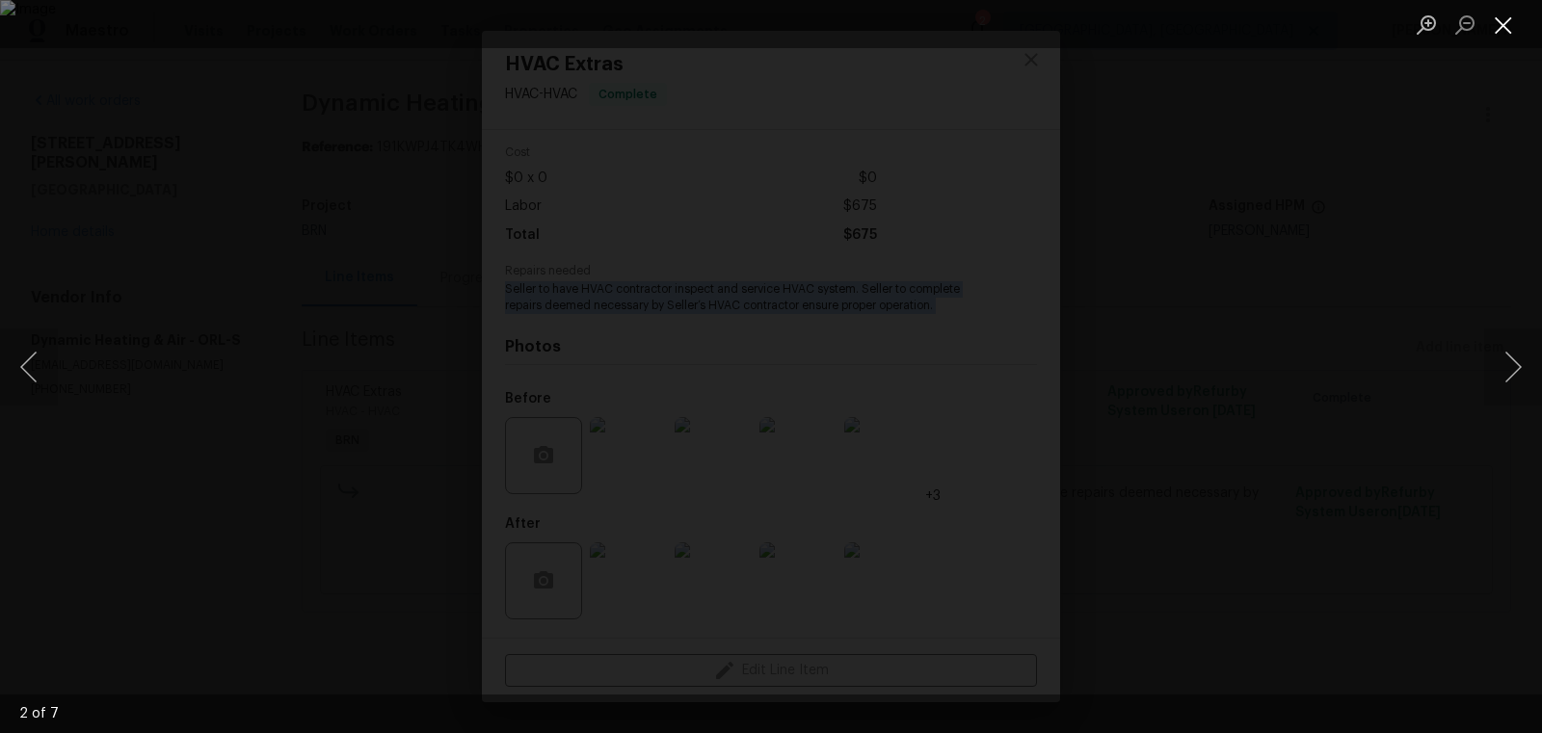
click at [1510, 20] on button "Close lightbox" at bounding box center [1503, 25] width 39 height 34
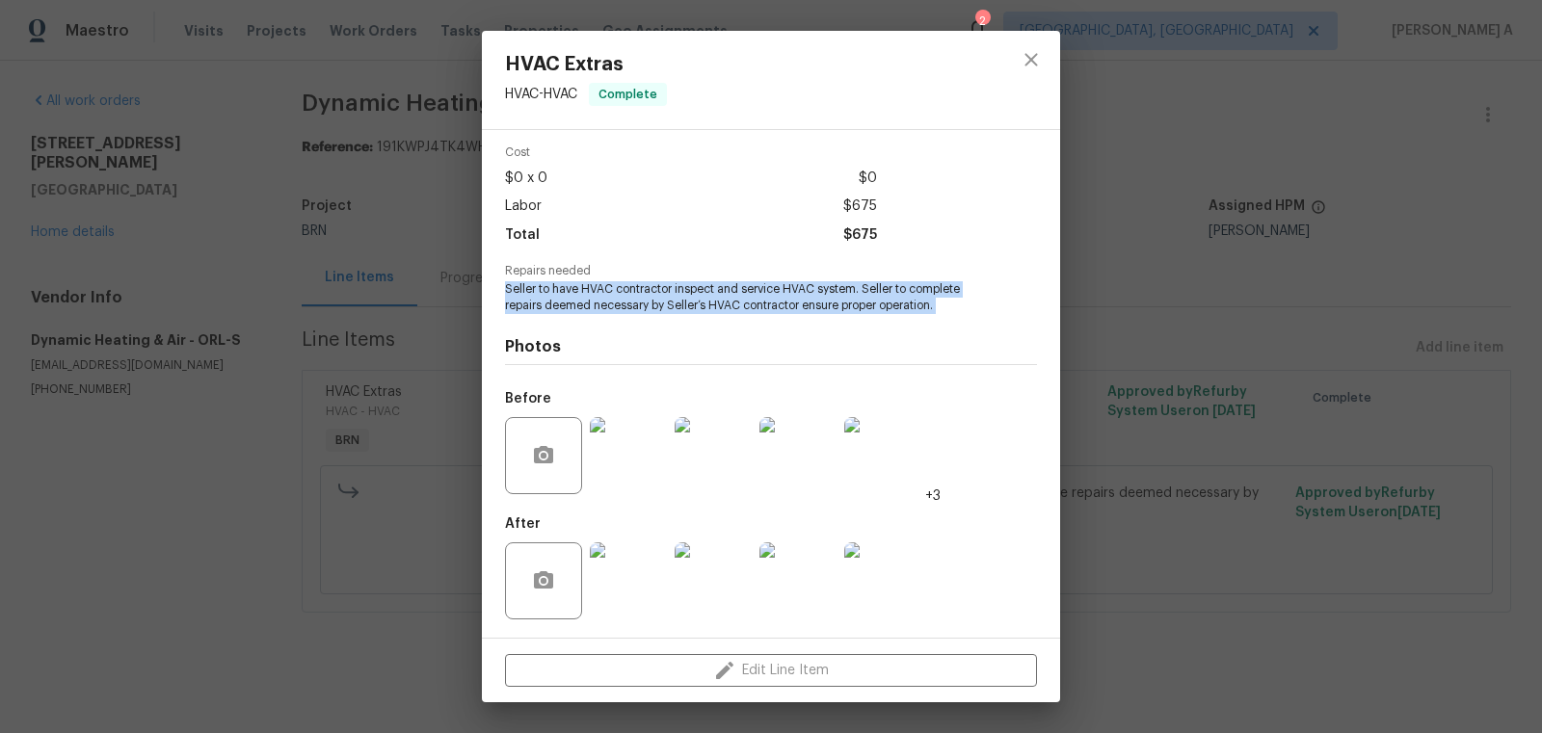
click at [632, 557] on img at bounding box center [628, 581] width 77 height 77
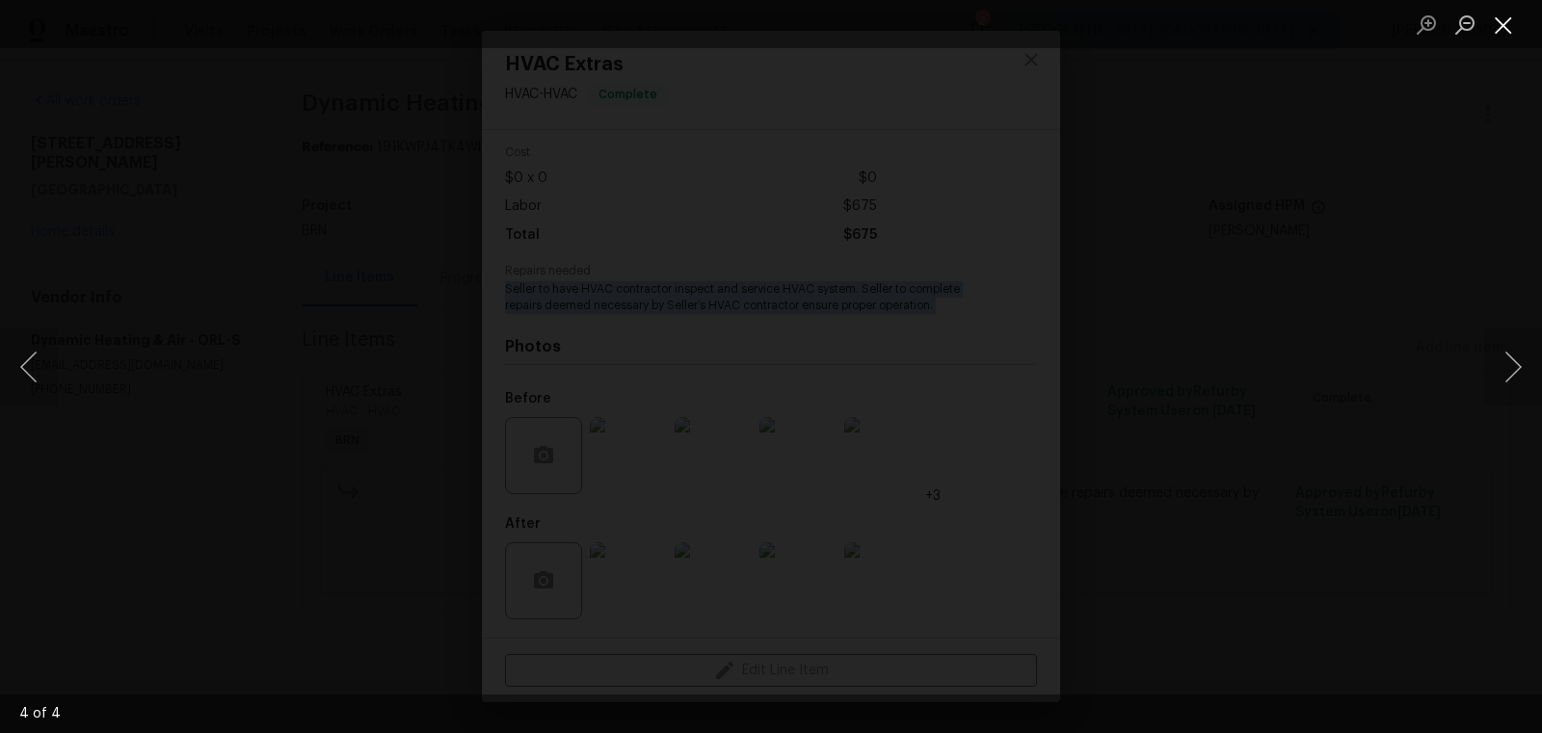
click at [1500, 32] on button "Close lightbox" at bounding box center [1503, 25] width 39 height 34
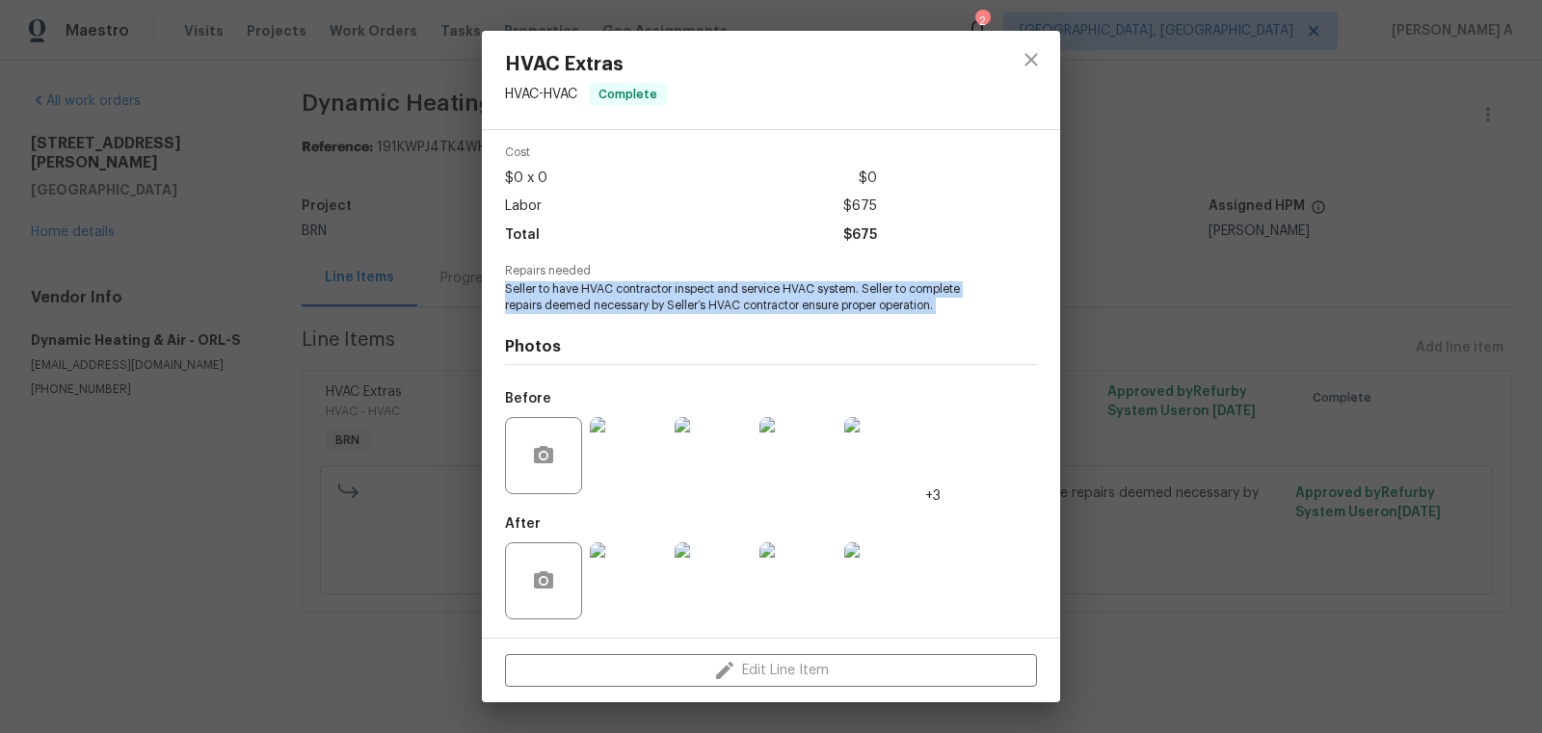
click at [705, 444] on img at bounding box center [713, 455] width 77 height 77
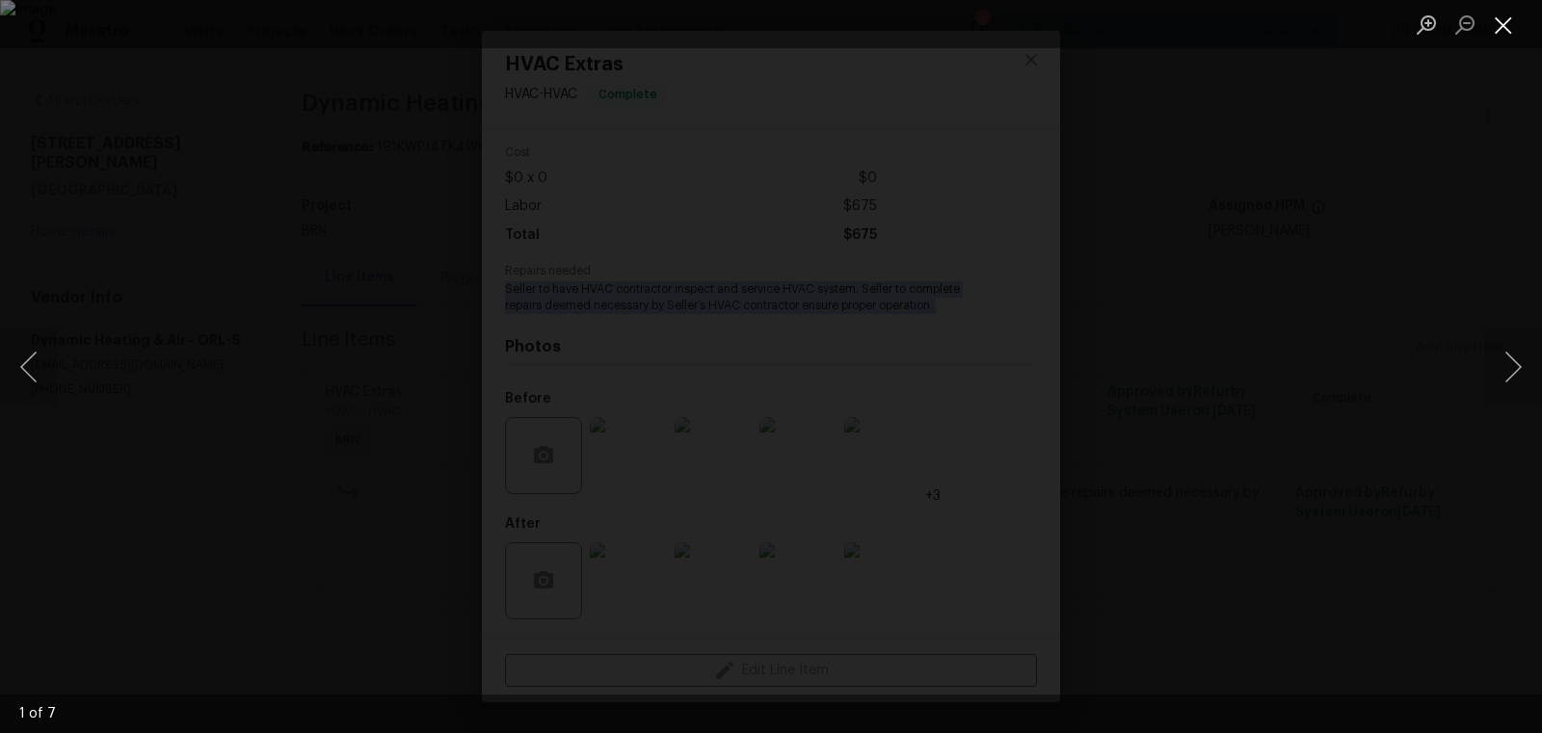
click at [1503, 18] on button "Close lightbox" at bounding box center [1503, 25] width 39 height 34
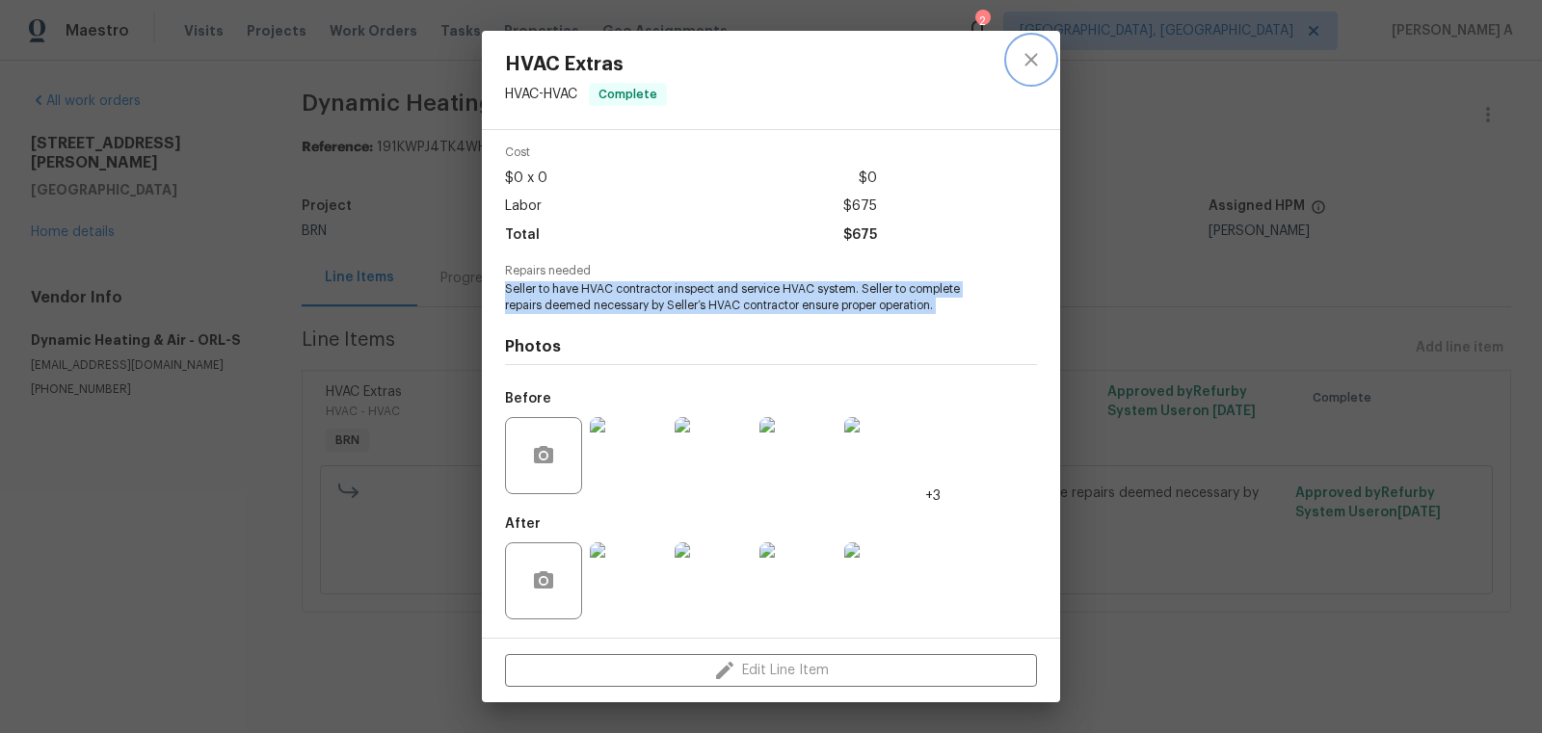
click at [1027, 62] on icon "close" at bounding box center [1031, 59] width 13 height 13
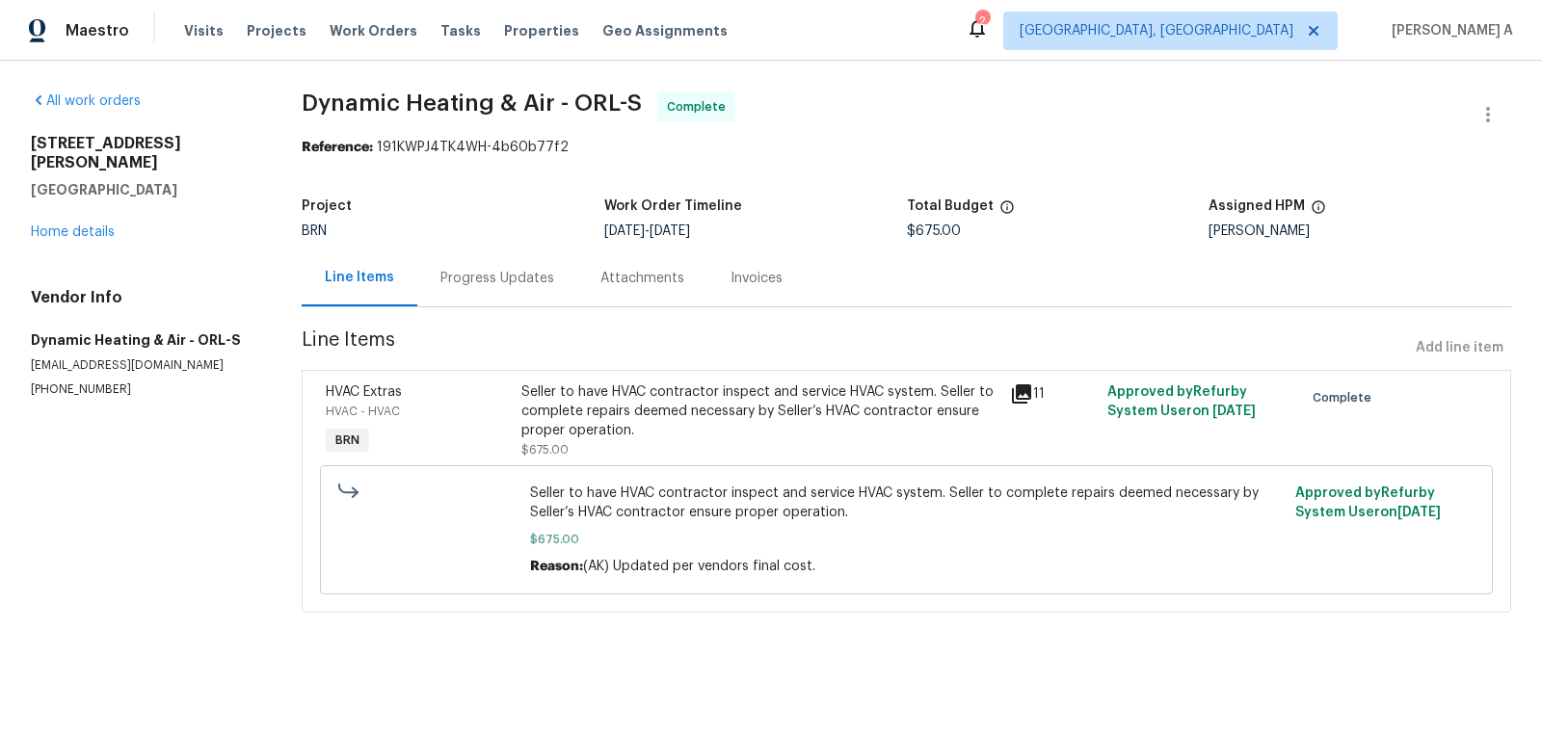
click at [743, 283] on div "Invoices" at bounding box center [757, 278] width 52 height 19
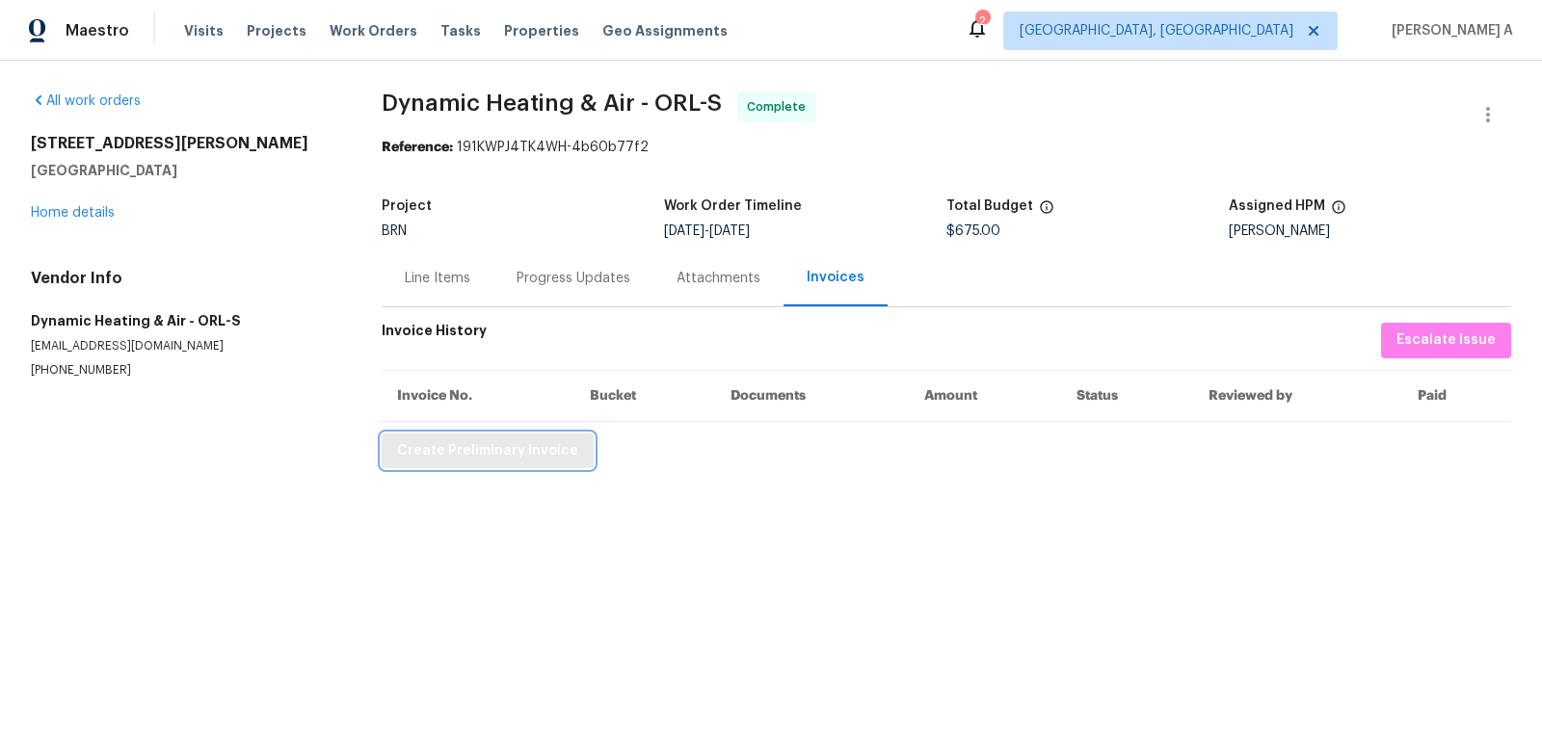
click at [545, 453] on span "Create Preliminary Invoice" at bounding box center [487, 451] width 181 height 24
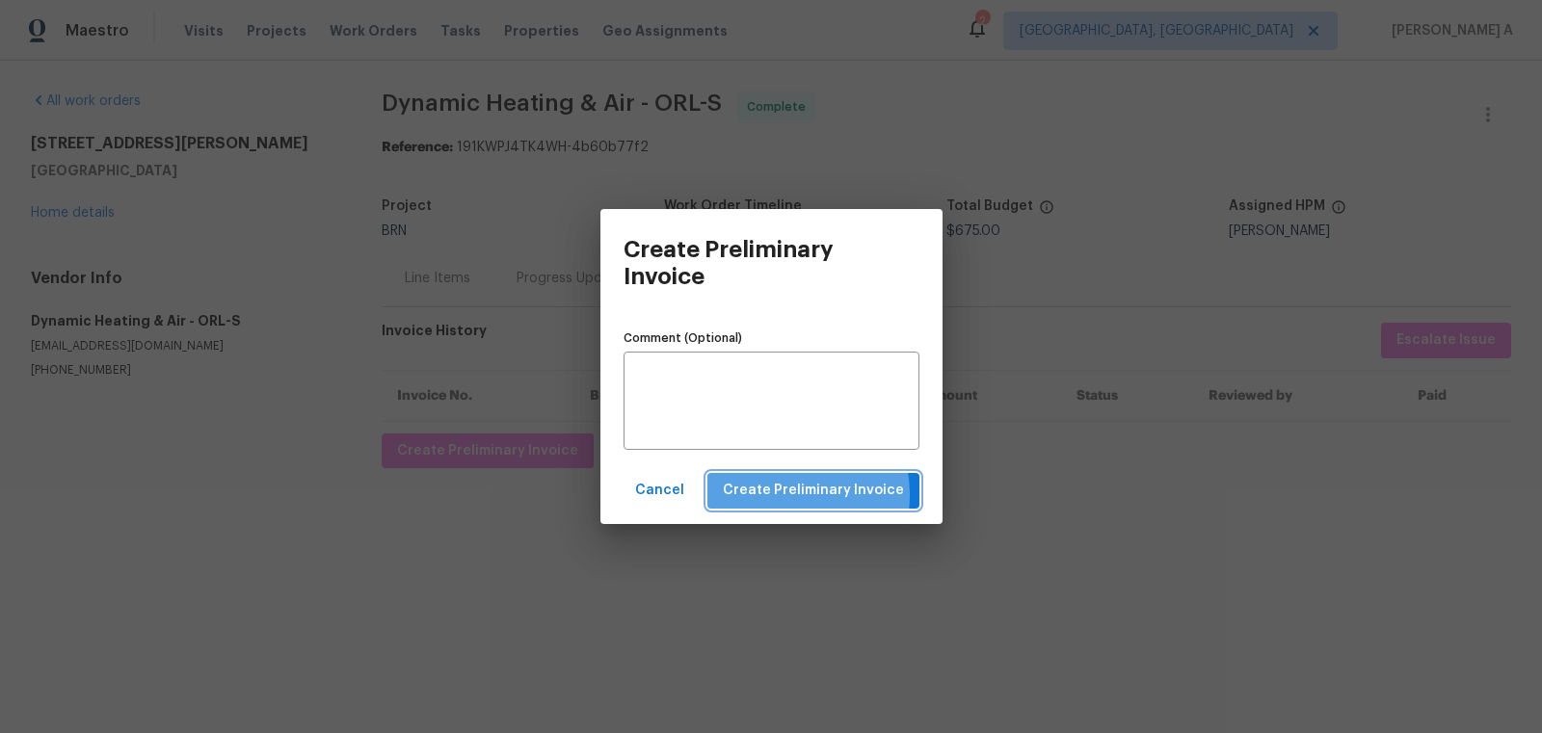
click at [781, 494] on span "Create Preliminary Invoice" at bounding box center [813, 491] width 181 height 24
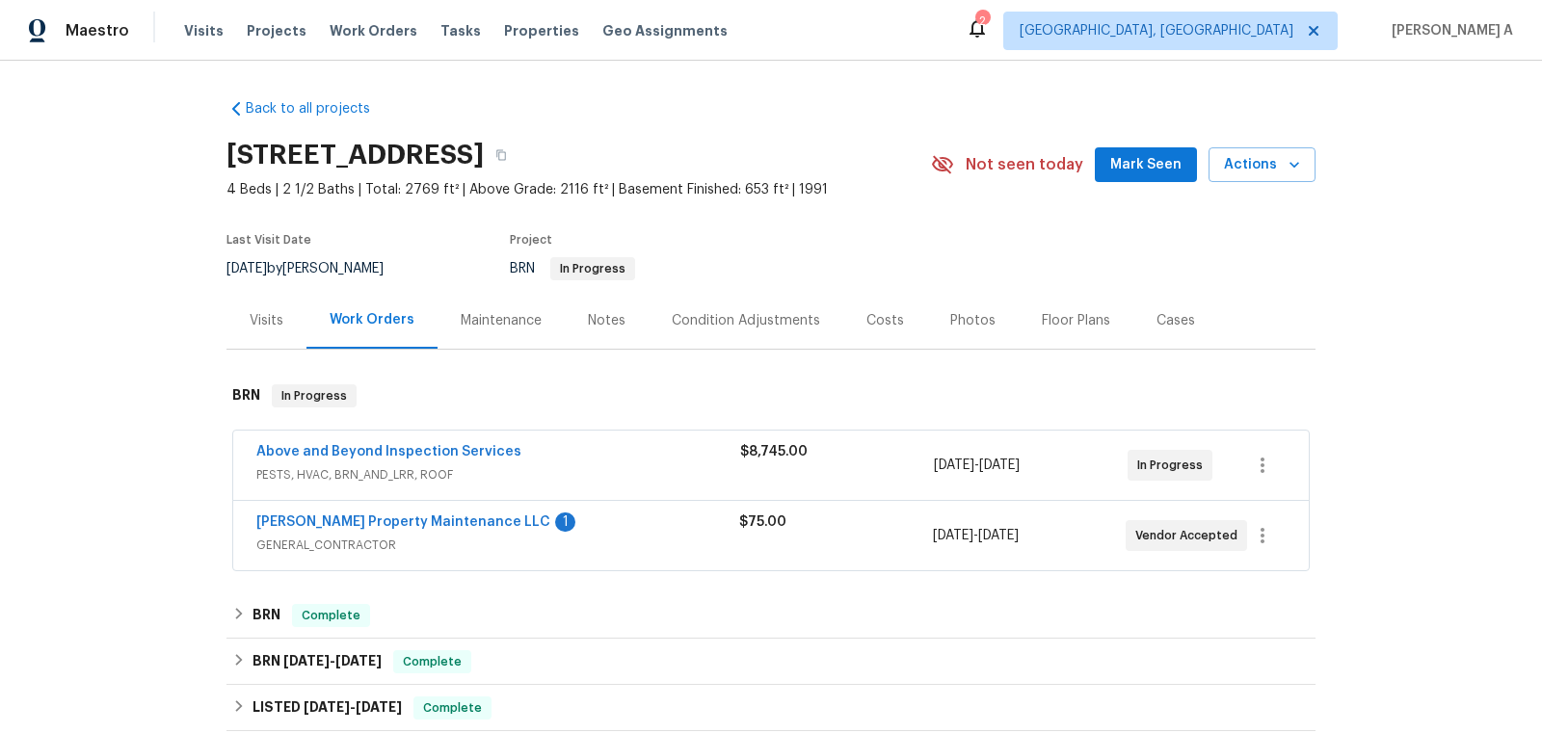
click at [332, 527] on span "Glen Property Maintenance LLC" at bounding box center [403, 522] width 294 height 19
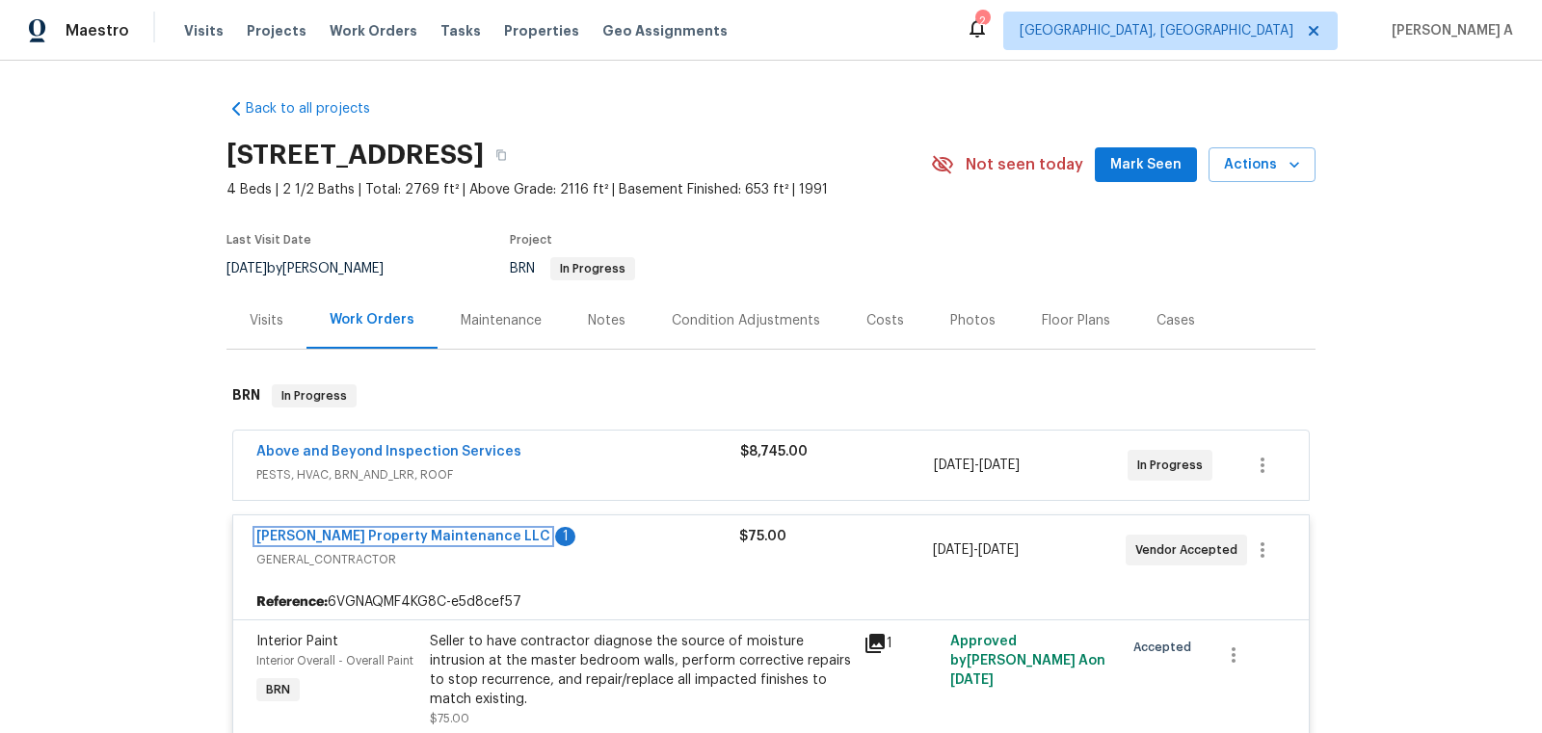
click at [423, 531] on link "Glen Property Maintenance LLC" at bounding box center [403, 536] width 294 height 13
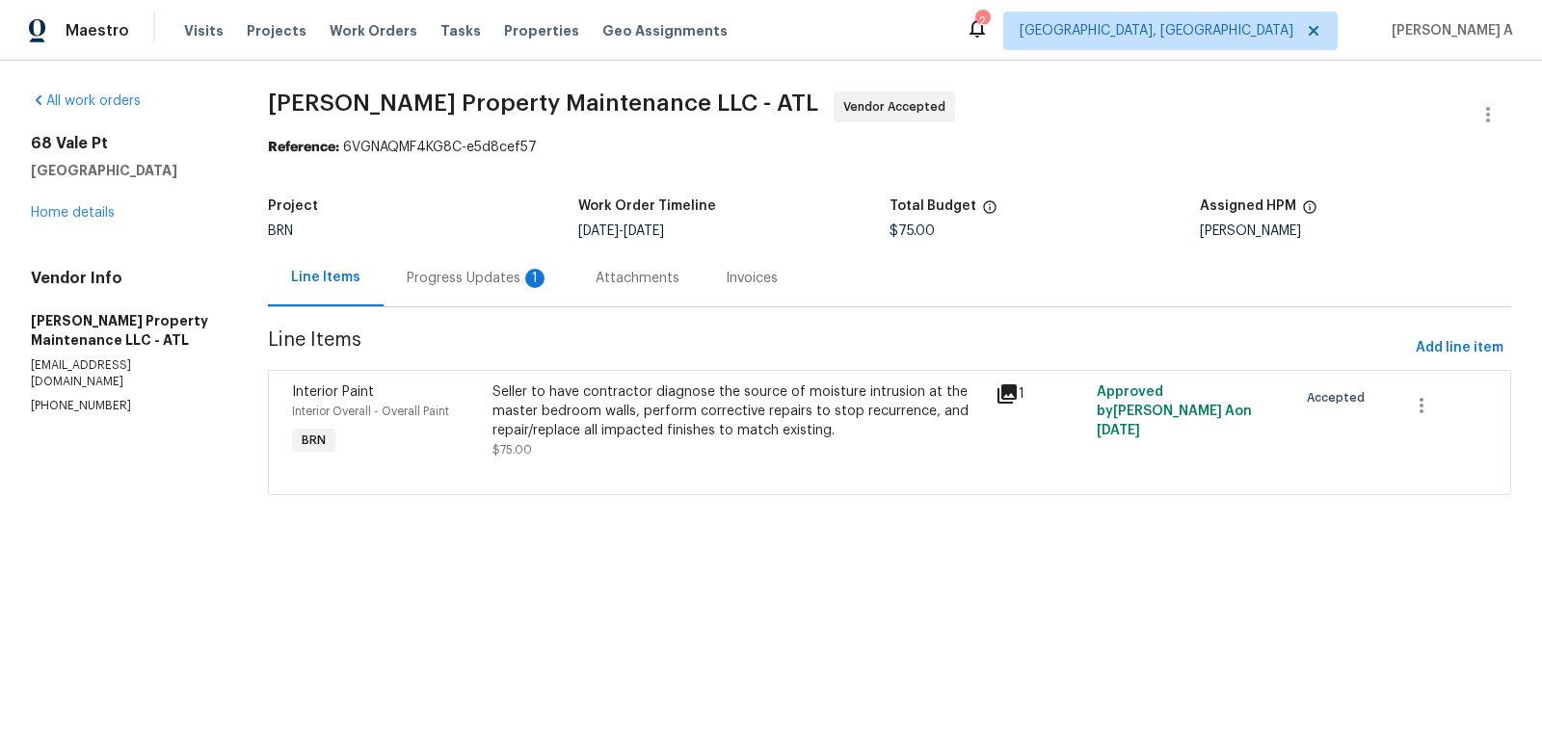
click at [509, 279] on div "Progress Updates 1" at bounding box center [478, 278] width 143 height 19
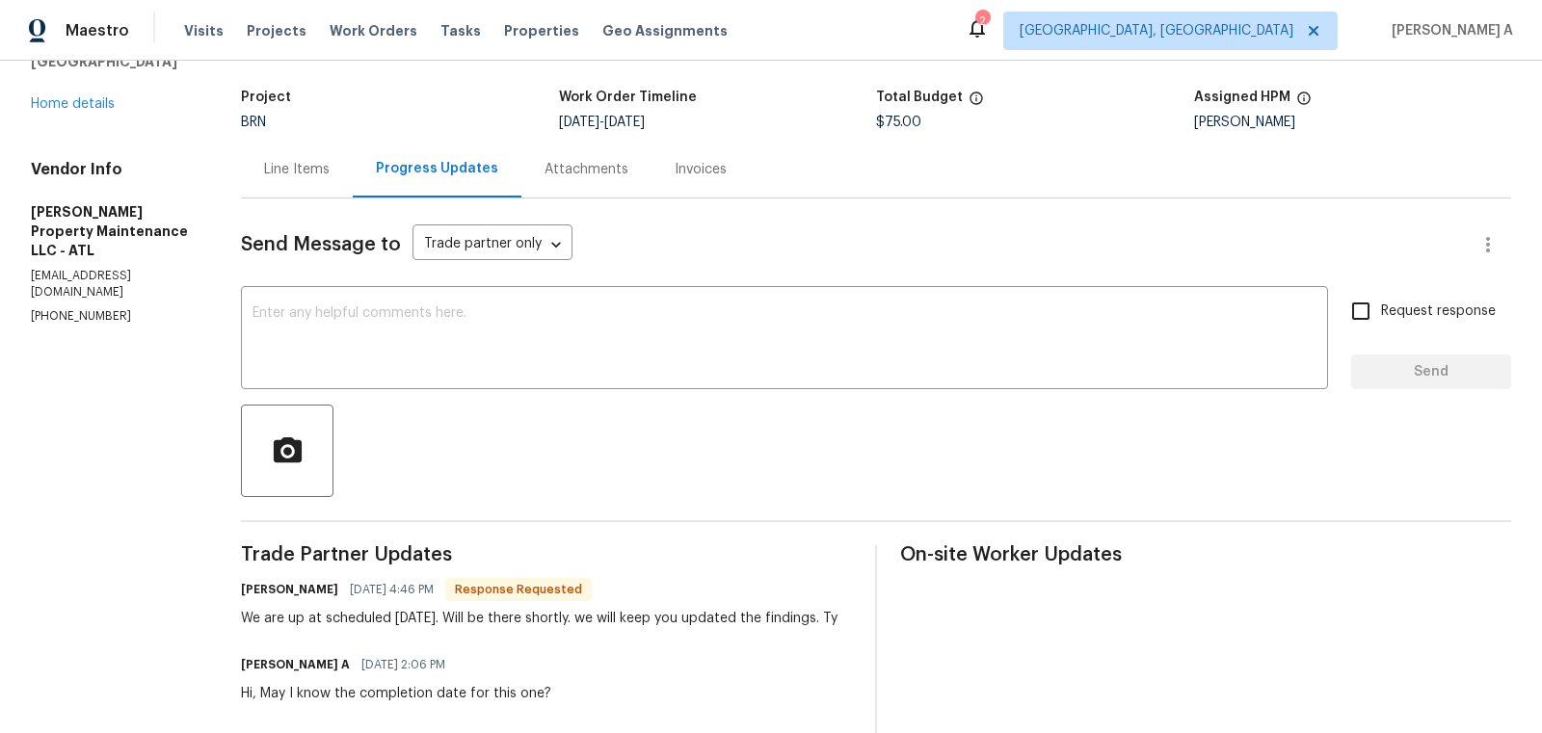
scroll to position [112, 0]
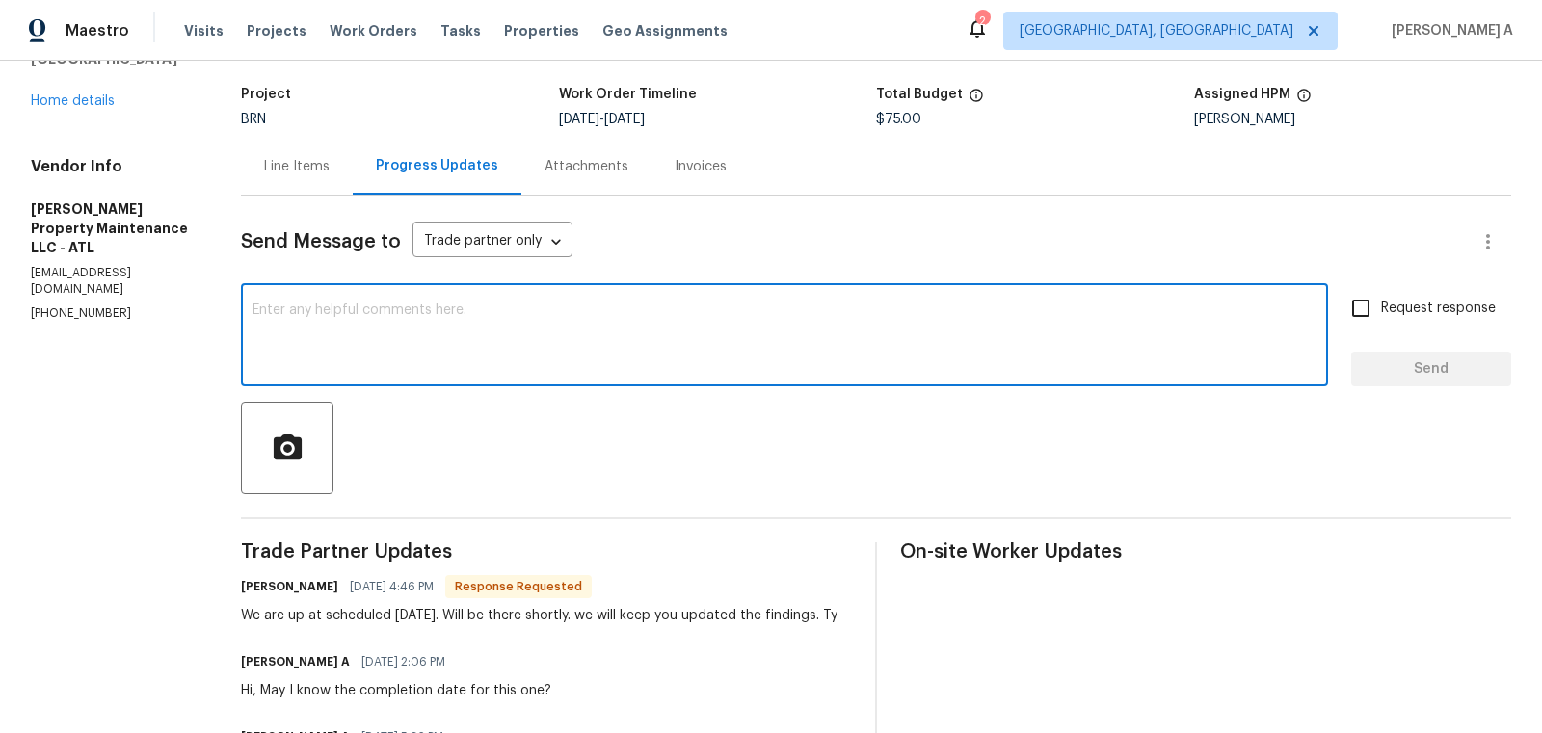
click at [599, 337] on textarea at bounding box center [785, 337] width 1064 height 67
type textarea "Thank you!"
click at [1372, 318] on input "Request response" at bounding box center [1361, 308] width 40 height 40
checkbox input "true"
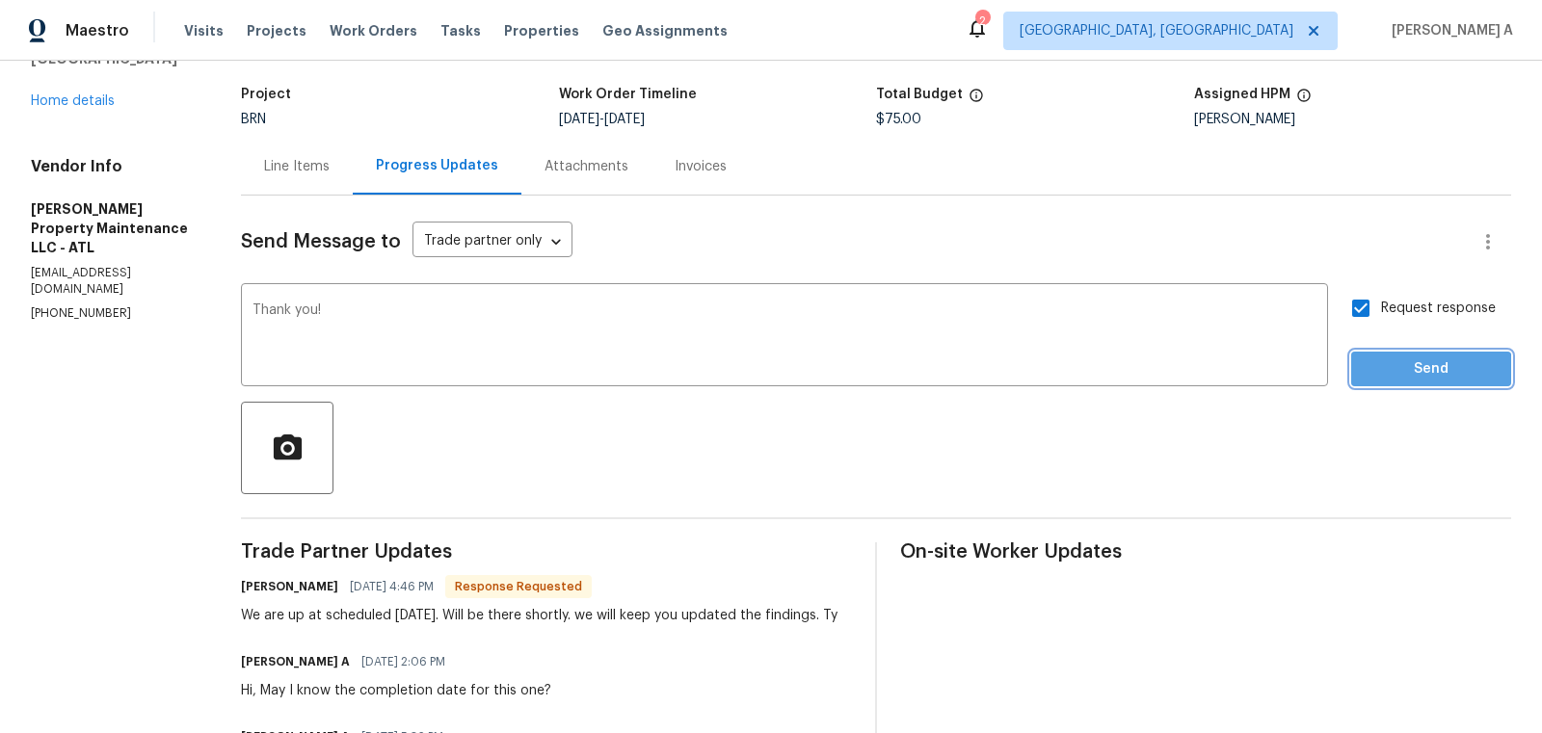
click at [1398, 371] on span "Send" at bounding box center [1431, 370] width 129 height 24
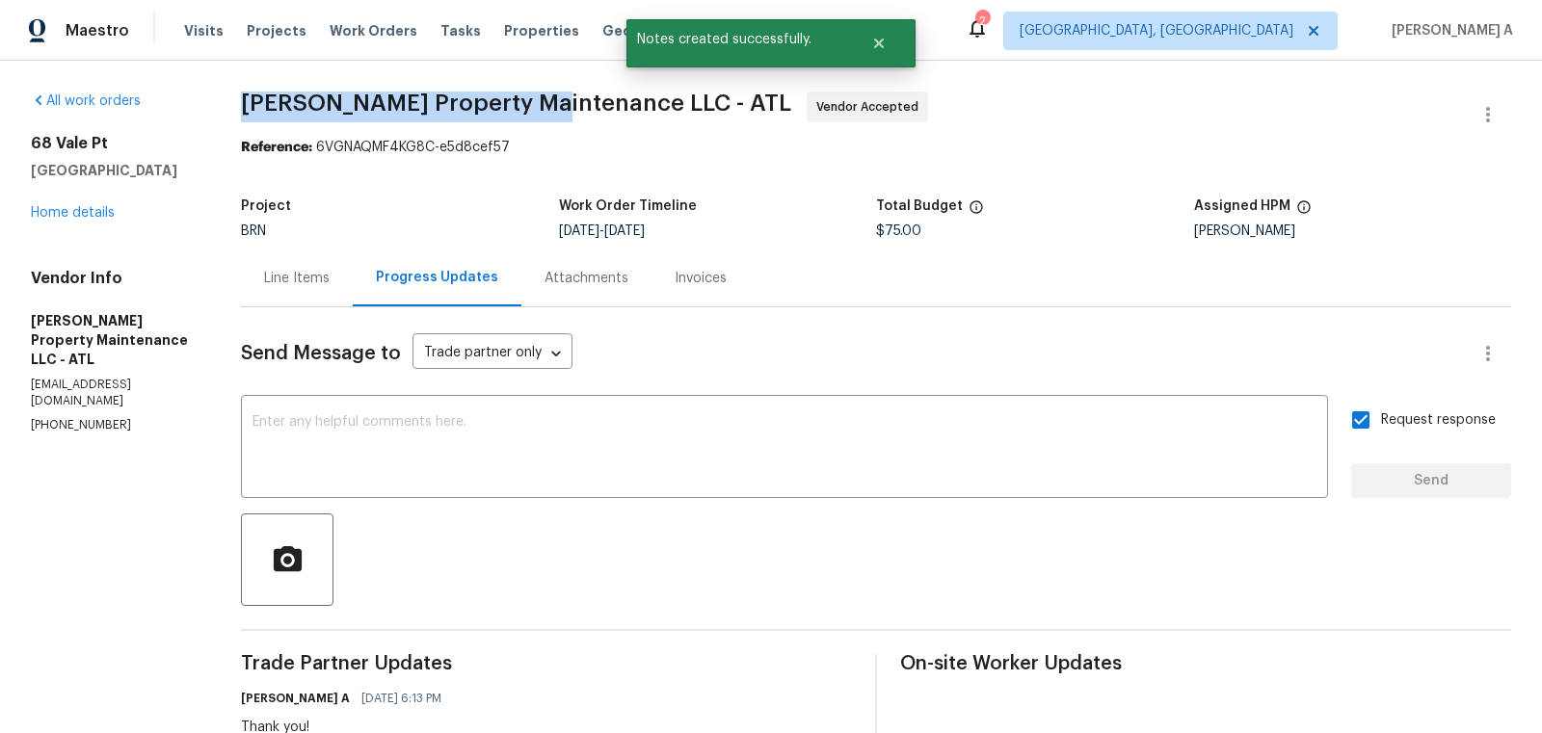
copy span "Glen Property Maintenance"
drag, startPoint x: 223, startPoint y: 98, endPoint x: 544, endPoint y: 98, distance: 320.9
click at [544, 98] on div "All work orders 68 Vale Pt Newnan, GA 30265 Home details Vendor Info Glen Prope…" at bounding box center [771, 568] width 1542 height 1014
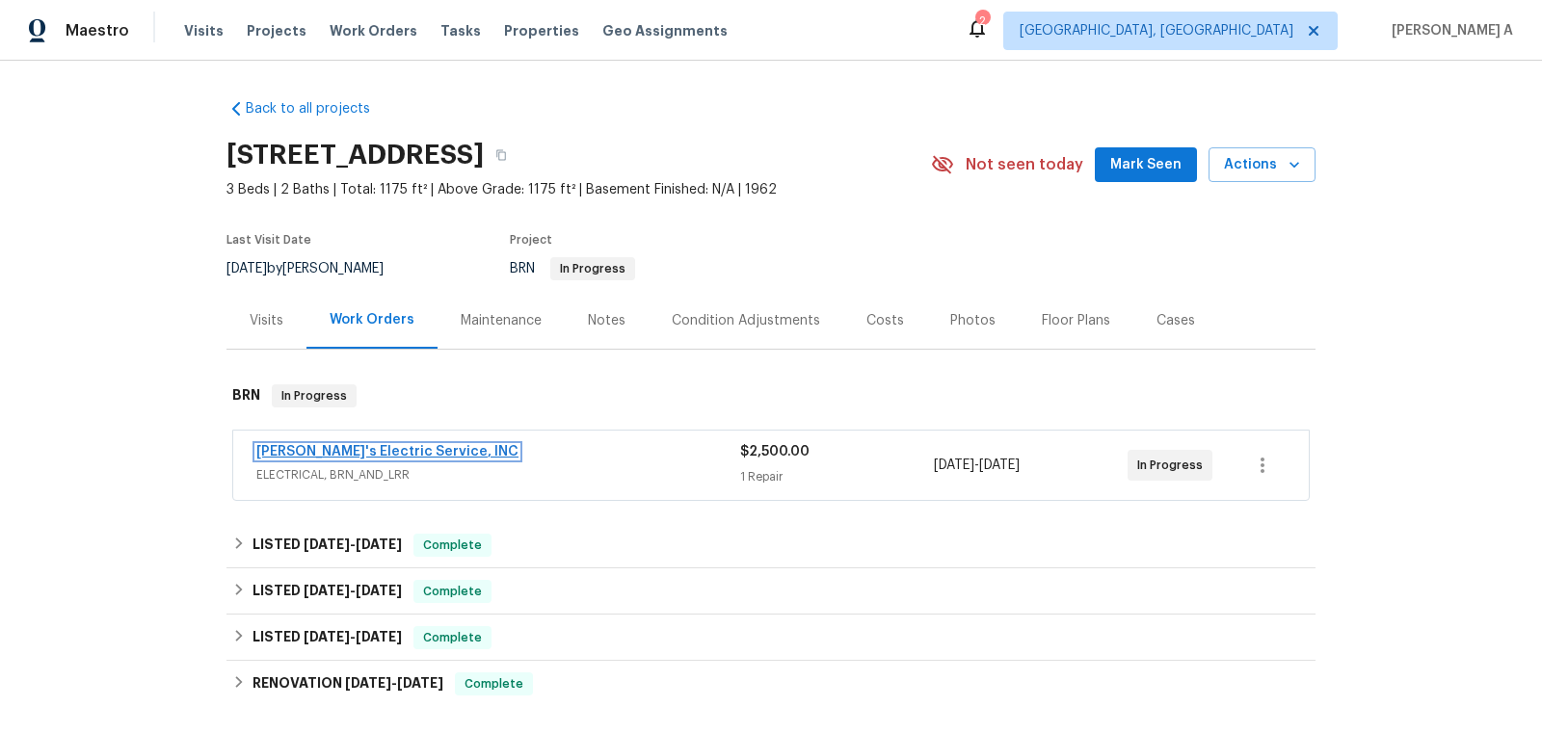
click at [381, 453] on link "[PERSON_NAME]'s Electric Service, INC" at bounding box center [387, 451] width 262 height 13
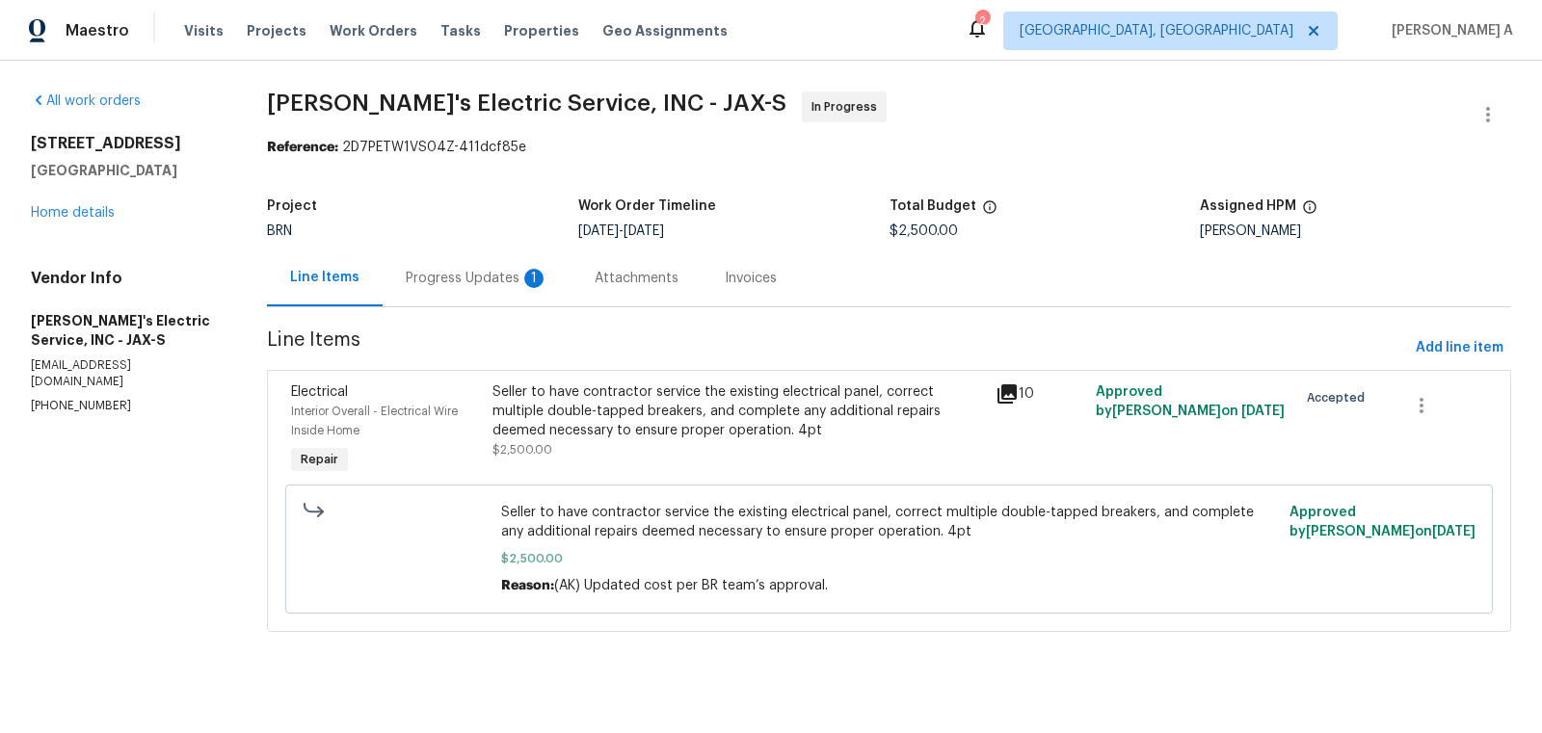
click at [566, 273] on div "Line Items Progress Updates 1 Attachments Invoices" at bounding box center [889, 279] width 1244 height 58
click at [506, 283] on div "Progress Updates 1" at bounding box center [477, 278] width 143 height 19
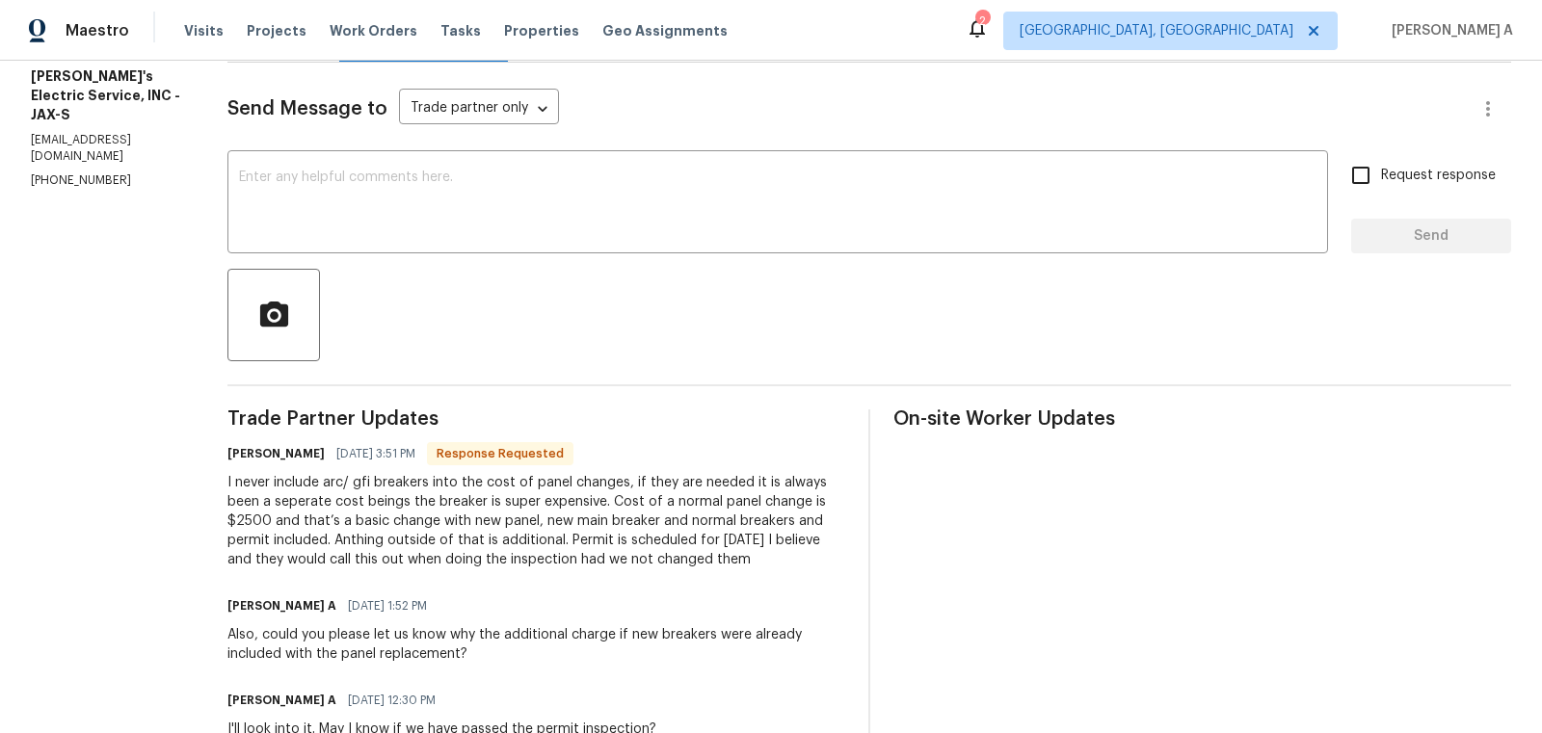
scroll to position [254, 0]
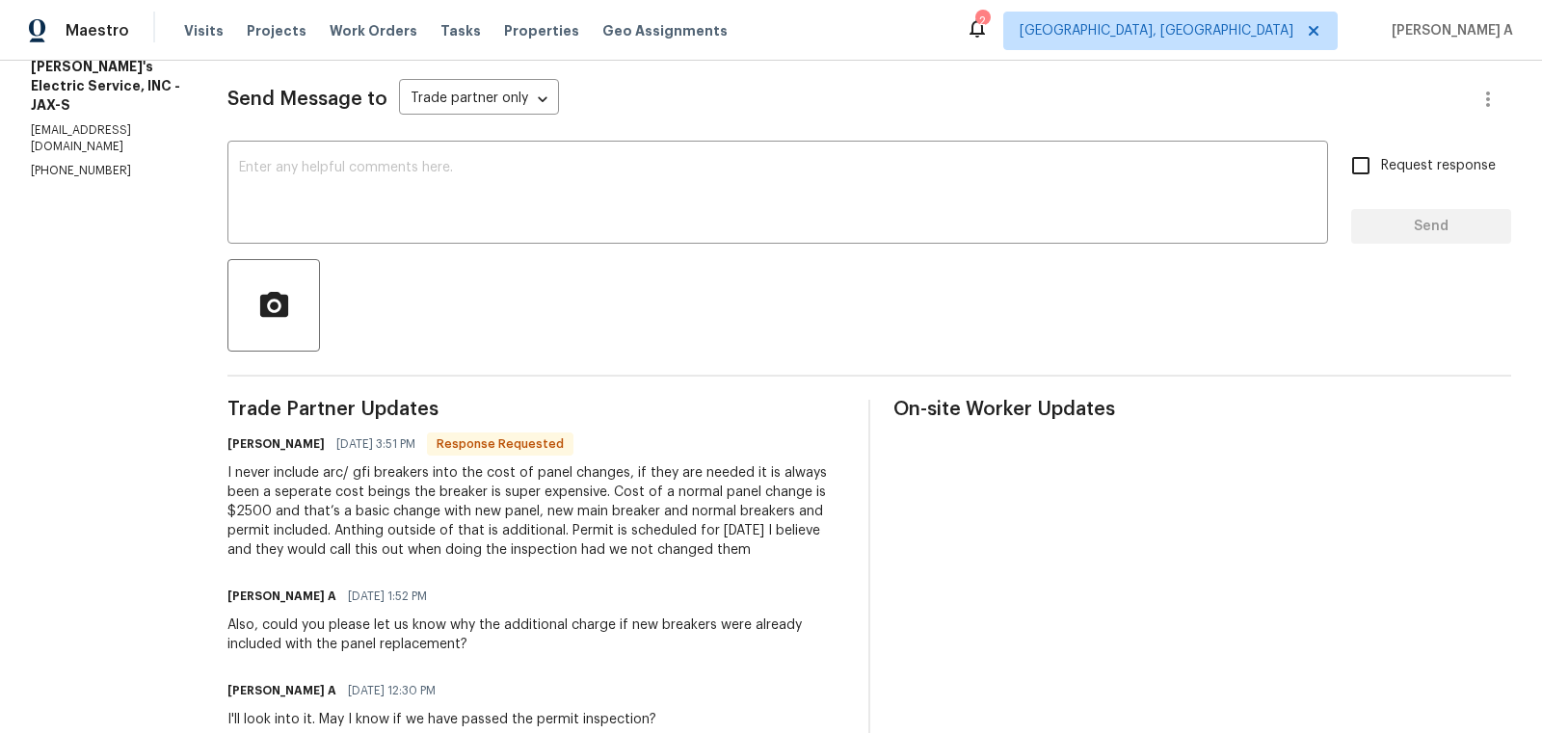
copy div "I never include arc/ gfi breakers into the cost of panel changes, if they are n…"
drag, startPoint x: 192, startPoint y: 470, endPoint x: 685, endPoint y: 556, distance: 500.9
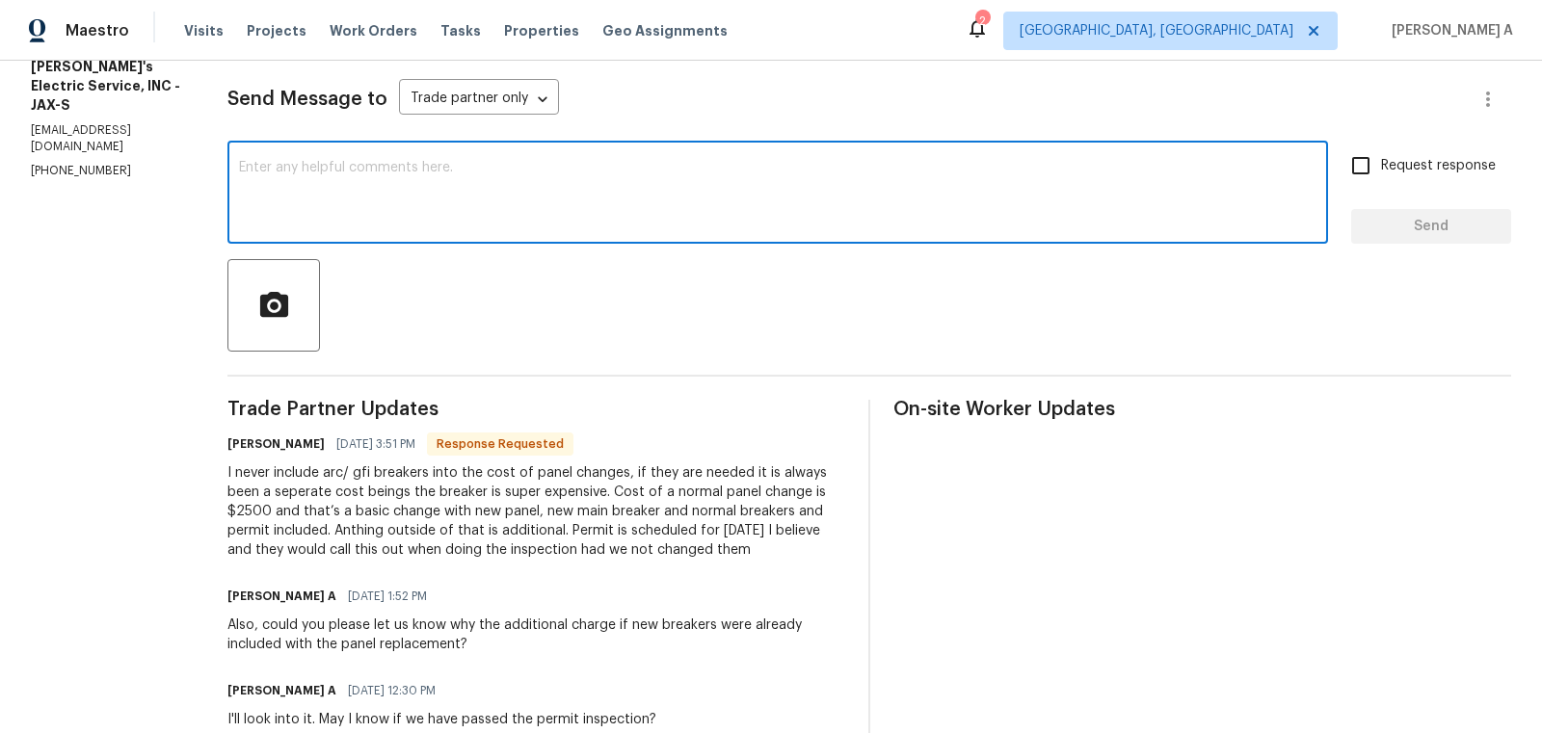
click at [578, 215] on textarea at bounding box center [778, 194] width 1078 height 67
type textarea "I"
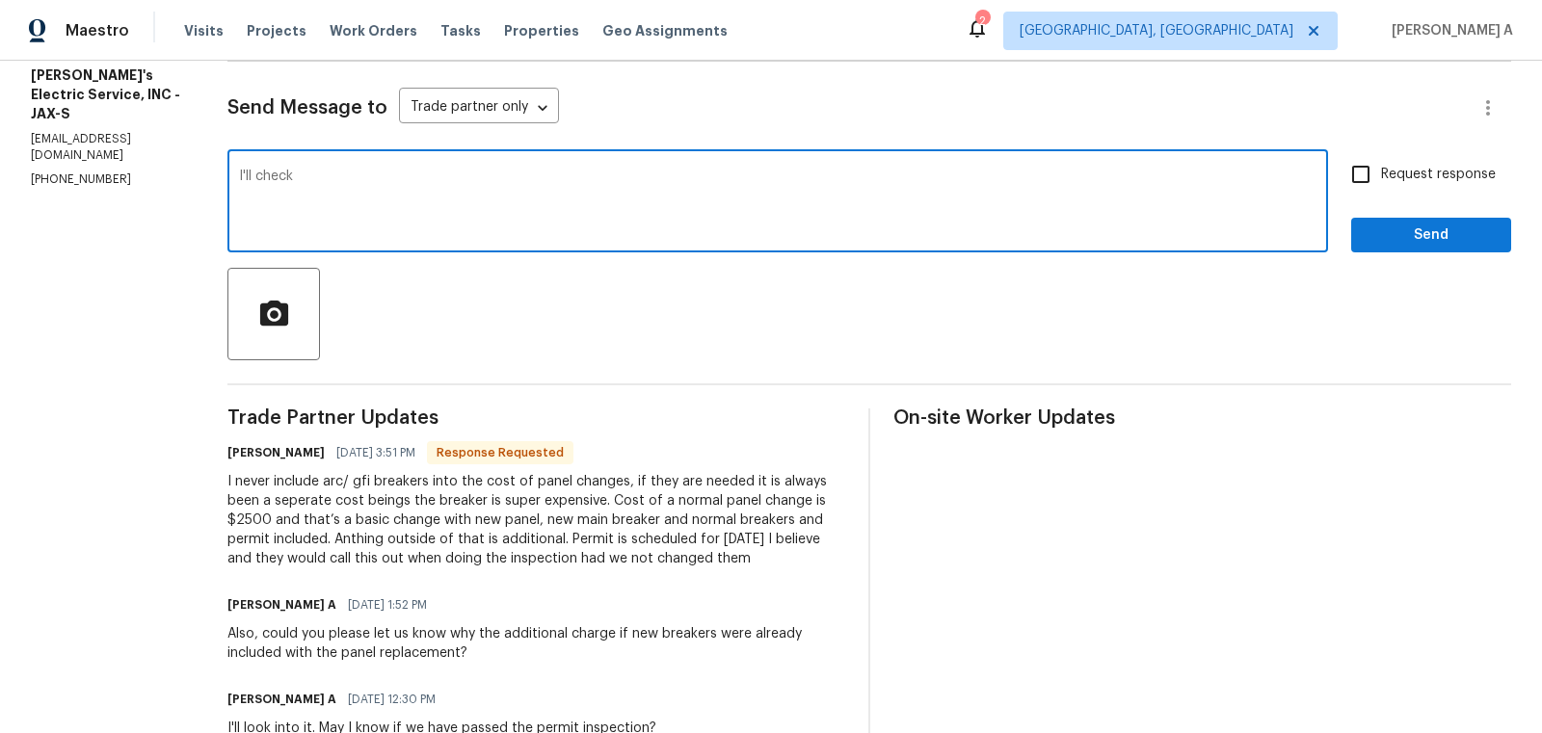
type textarea "I'll check"
drag, startPoint x: 580, startPoint y: 185, endPoint x: 151, endPoint y: 174, distance: 429.0
type textarea "Thanks for the details"
click at [1353, 176] on input "Request response" at bounding box center [1361, 174] width 40 height 40
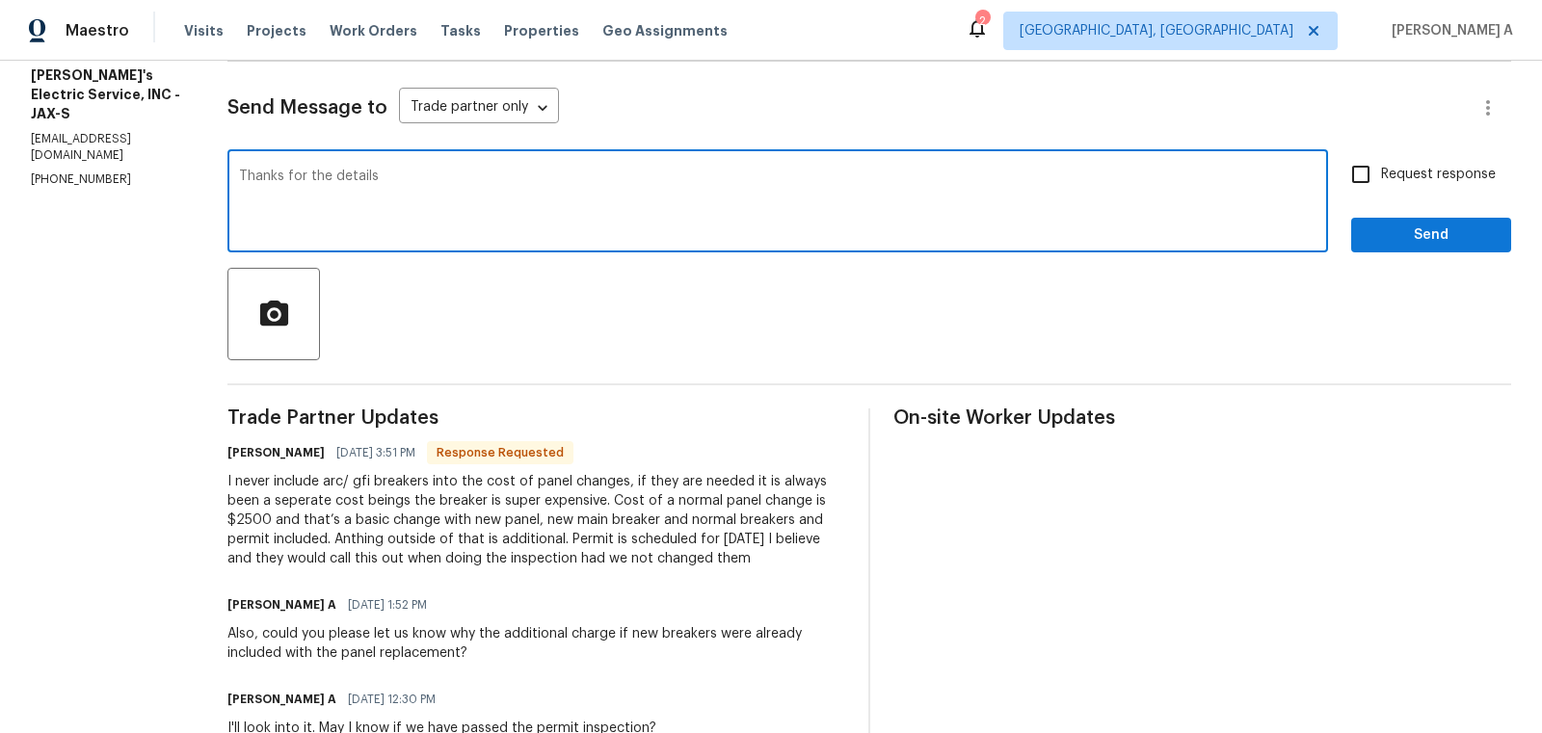
checkbox input "true"
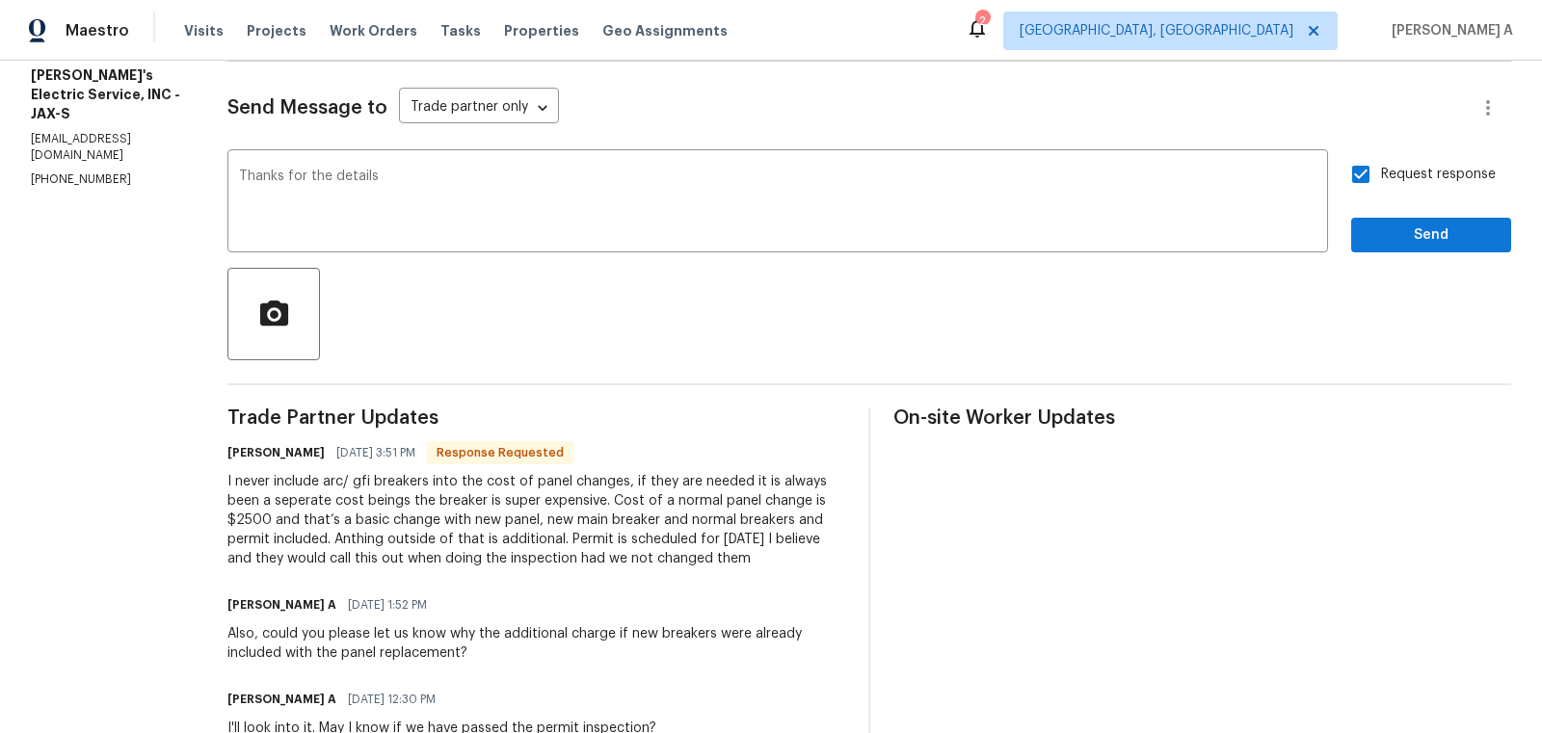
click at [1424, 246] on span "Send" at bounding box center [1431, 236] width 129 height 24
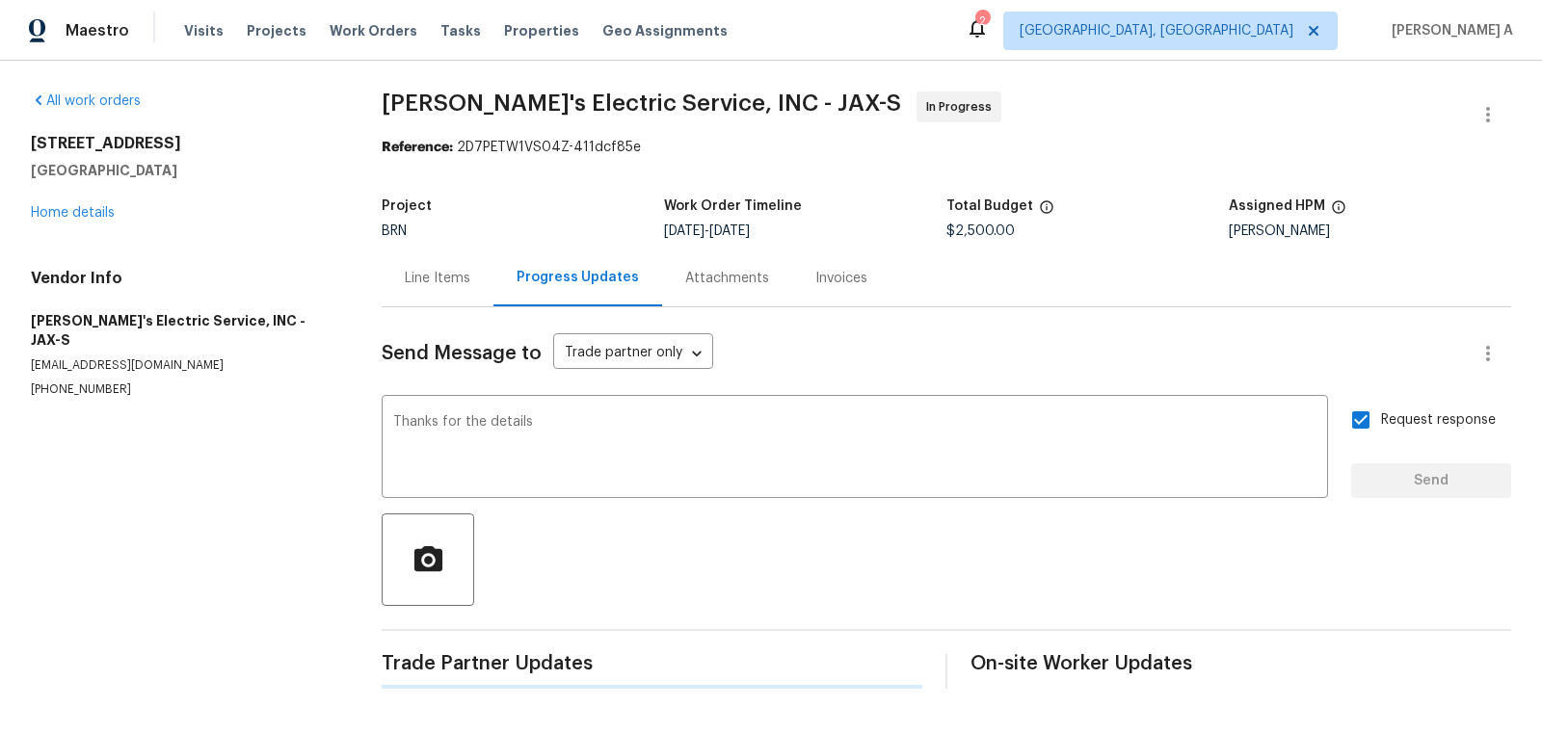
scroll to position [0, 0]
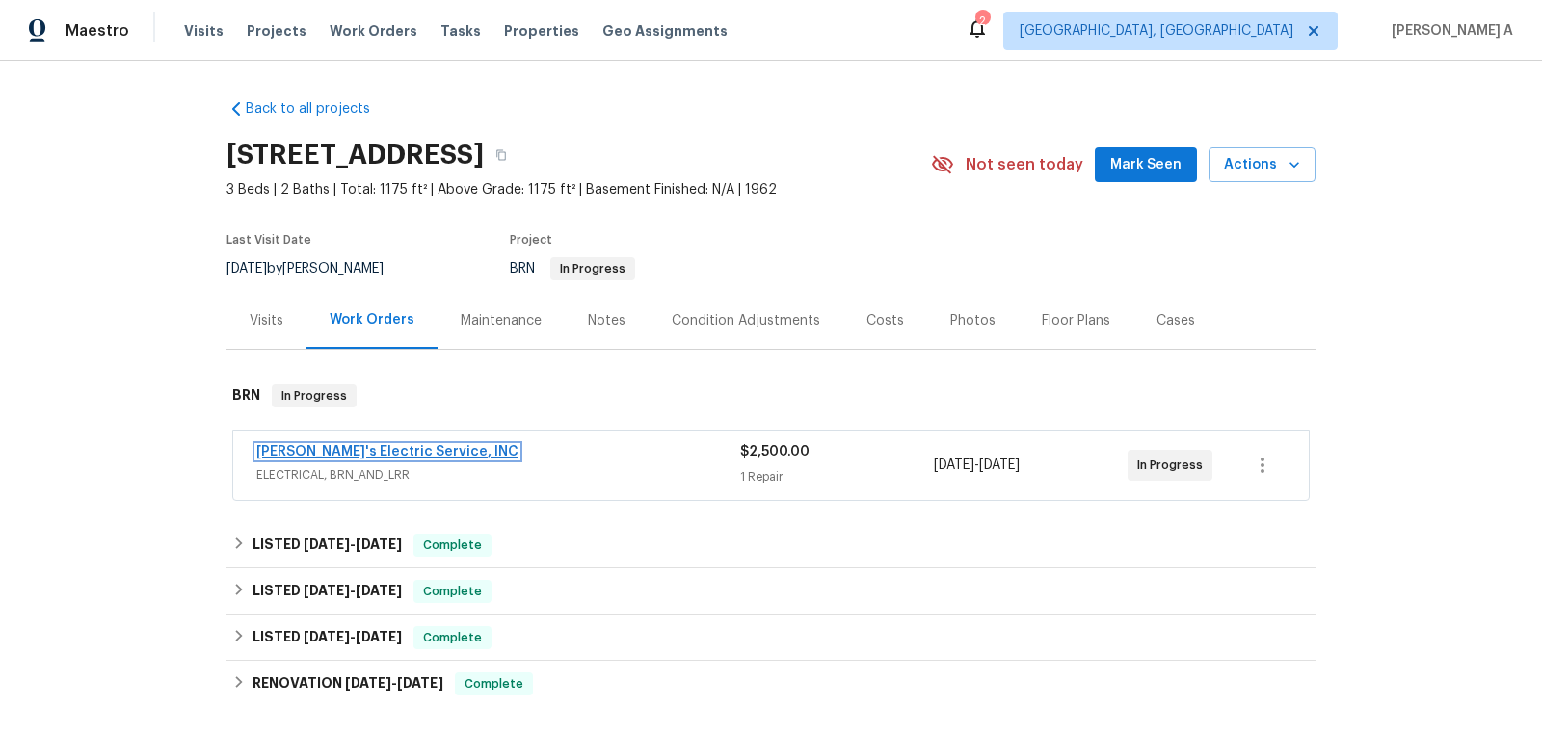
click at [368, 447] on link "[PERSON_NAME]'s Electric Service, INC" at bounding box center [387, 451] width 262 height 13
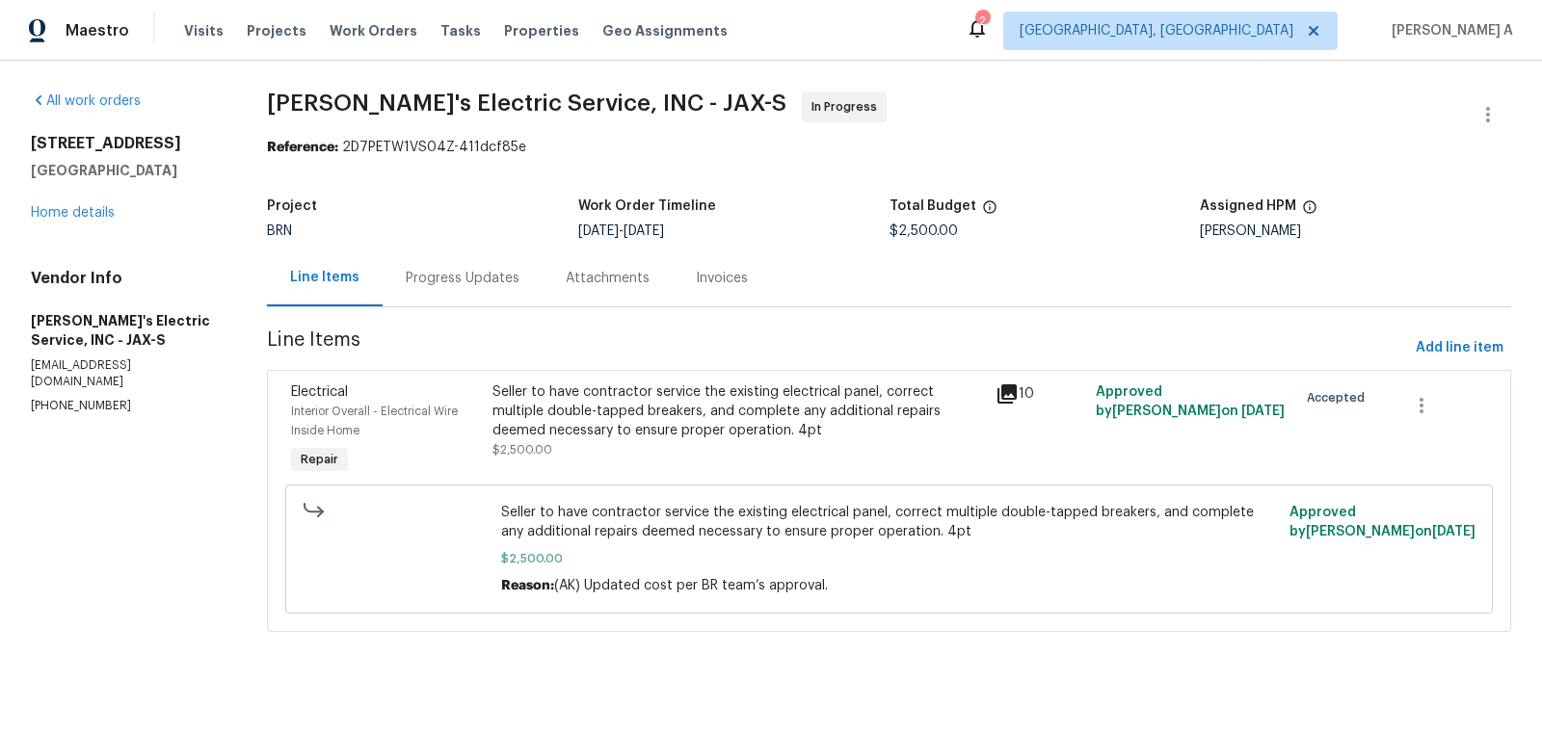
click at [441, 312] on section "[PERSON_NAME]'s Electric Service, INC - JAX-S In Progress Reference: 2D7PETW1VS…" at bounding box center [889, 374] width 1244 height 564
click at [463, 271] on div "Progress Updates" at bounding box center [463, 278] width 114 height 19
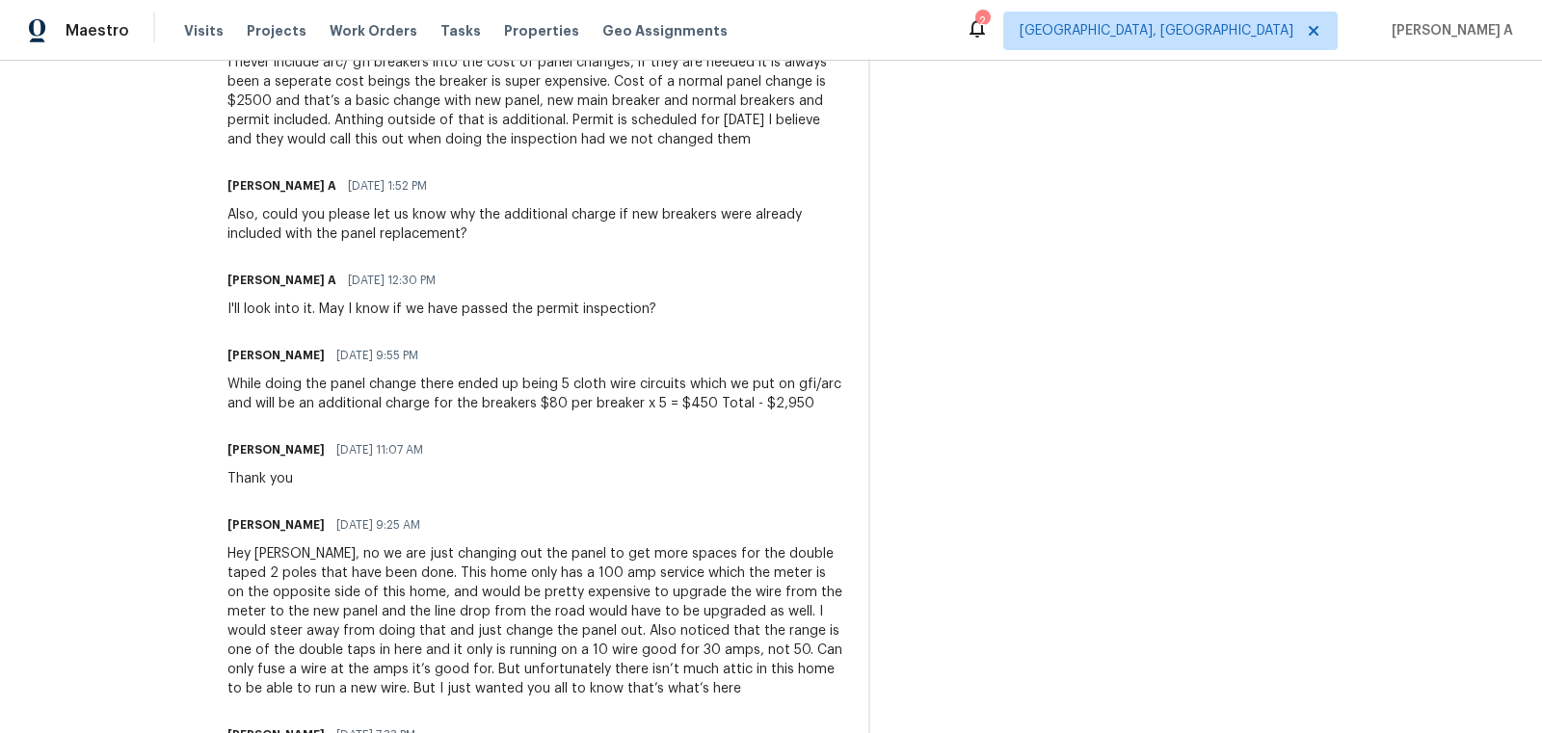
scroll to position [749, 0]
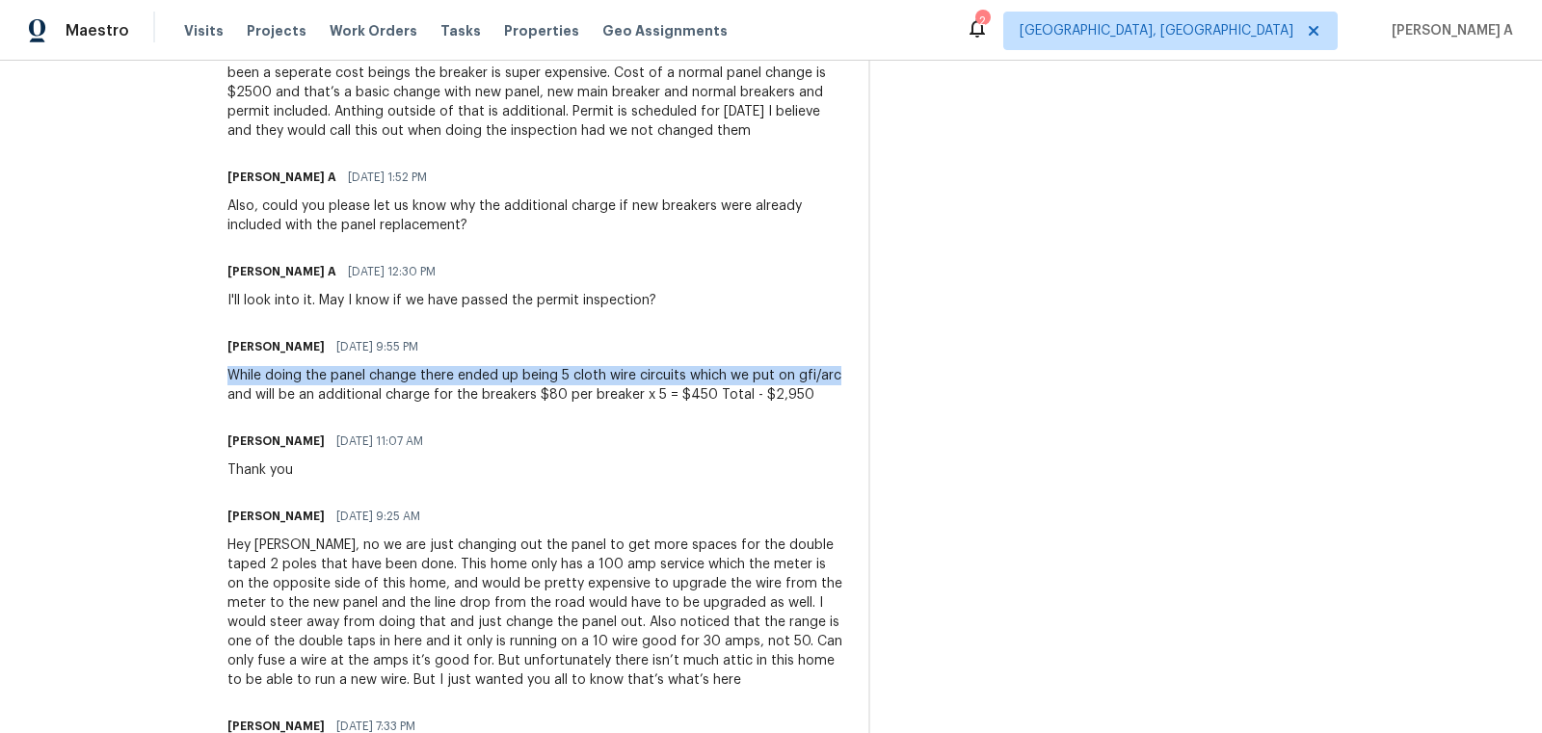
copy div "While doing the panel change there ended up being 5 cloth wire circuits which w…"
drag, startPoint x: 192, startPoint y: 378, endPoint x: 816, endPoint y: 381, distance: 624.6
click at [819, 376] on div "All work orders 7910 Praver Dr W Jacksonville, FL 32217 Home details Vendor Inf…" at bounding box center [771, 622] width 1542 height 2620
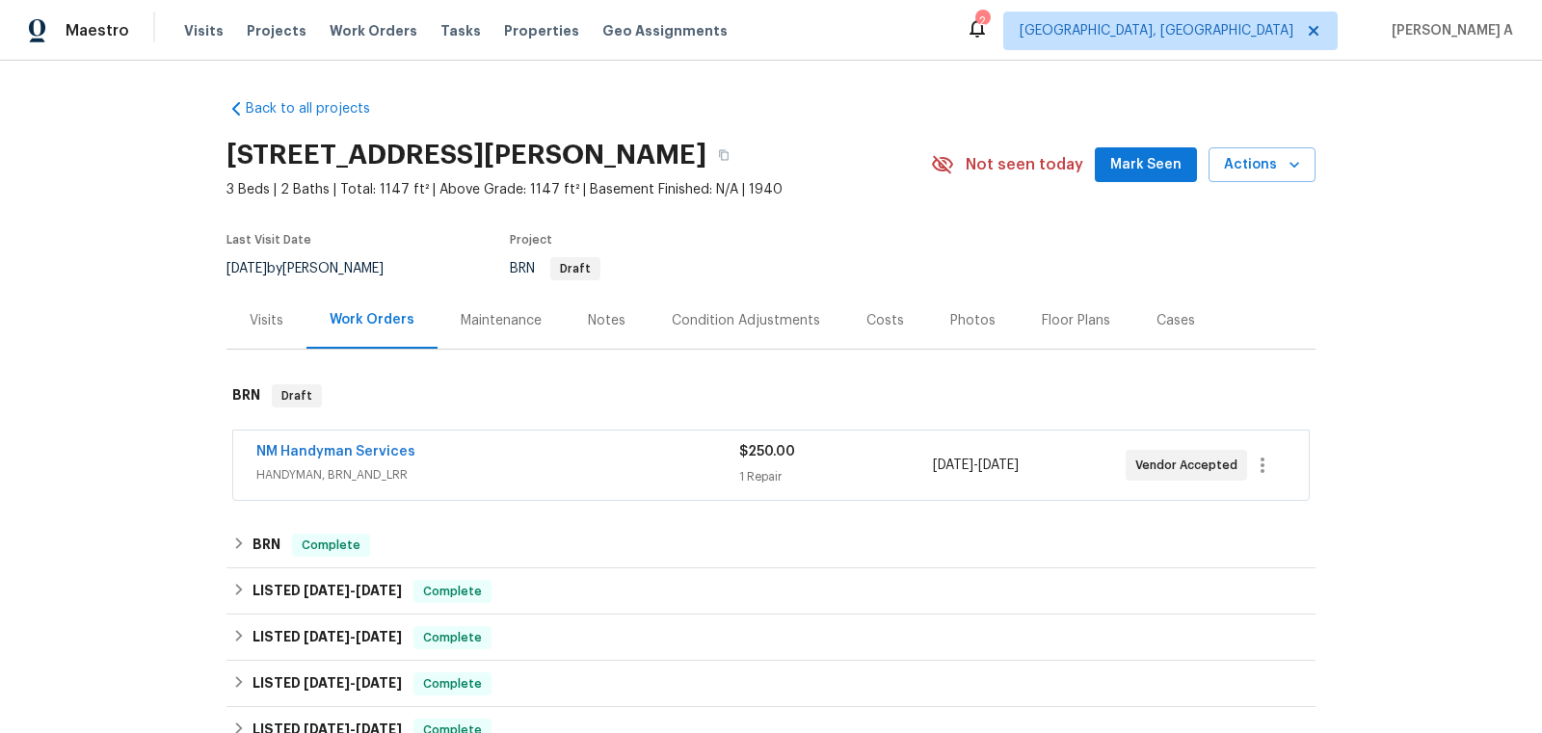
click at [348, 442] on span "NM Handyman Services" at bounding box center [335, 451] width 159 height 19
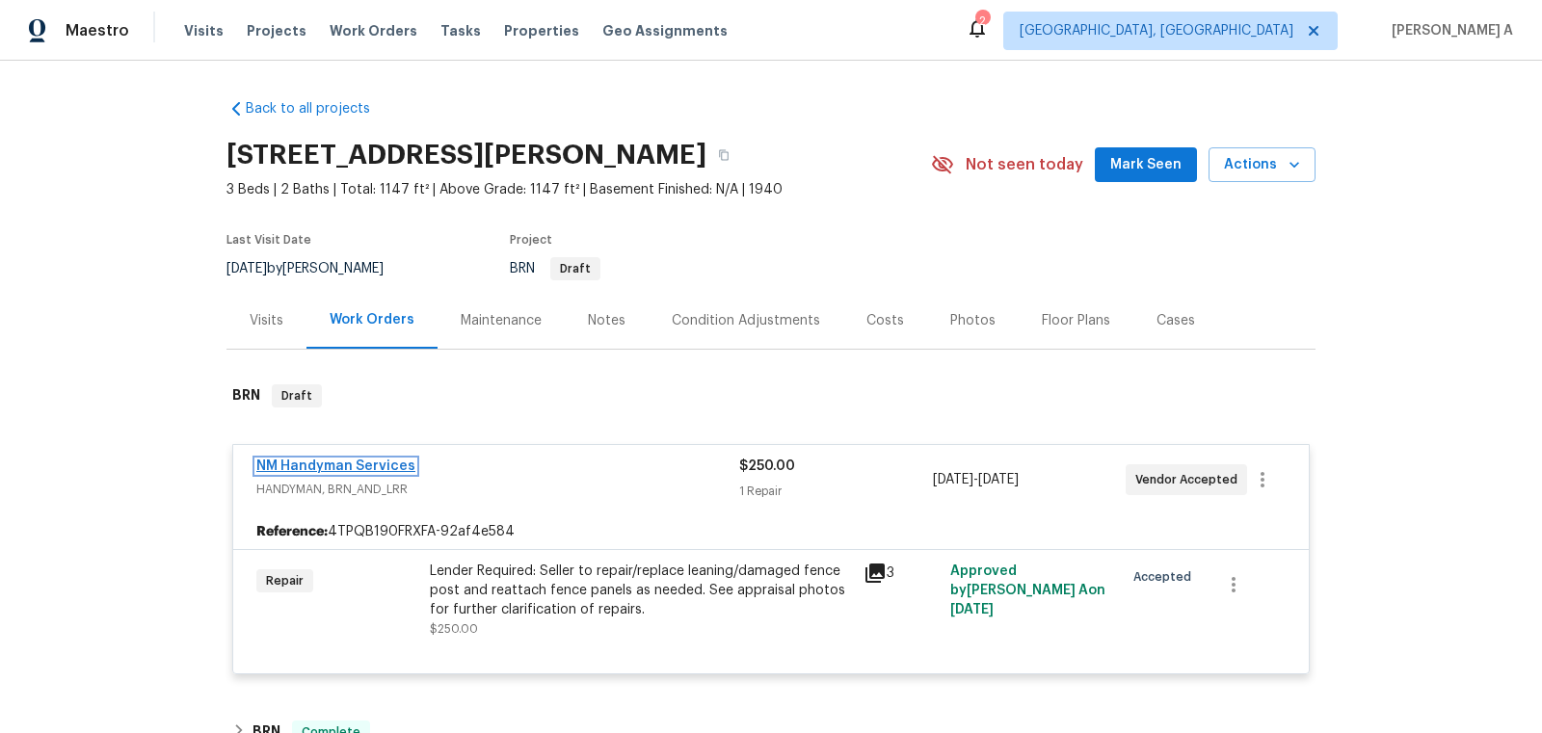
click at [361, 462] on link "NM Handyman Services" at bounding box center [335, 466] width 159 height 13
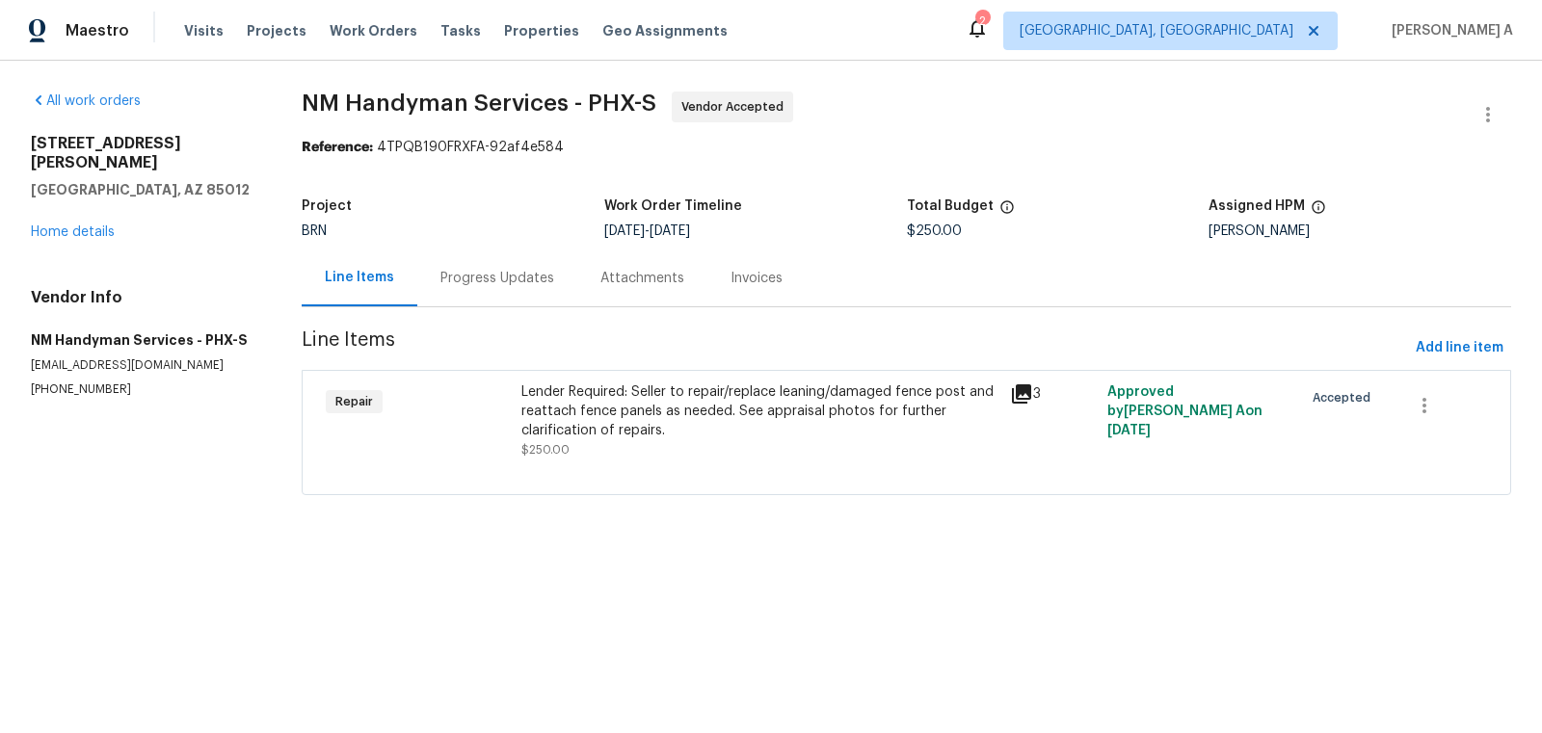
click at [473, 275] on div "Progress Updates" at bounding box center [497, 278] width 114 height 19
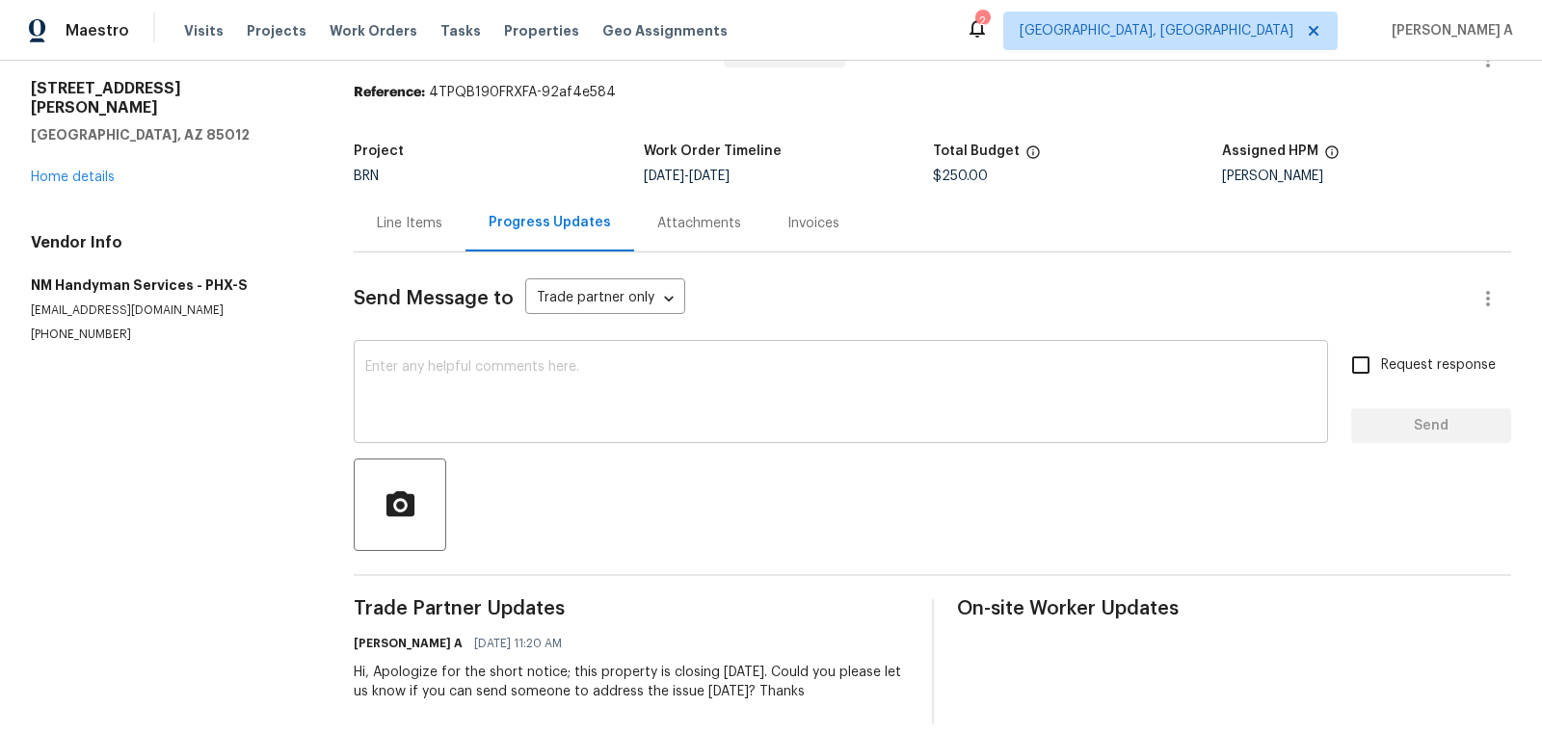
scroll to position [77, 0]
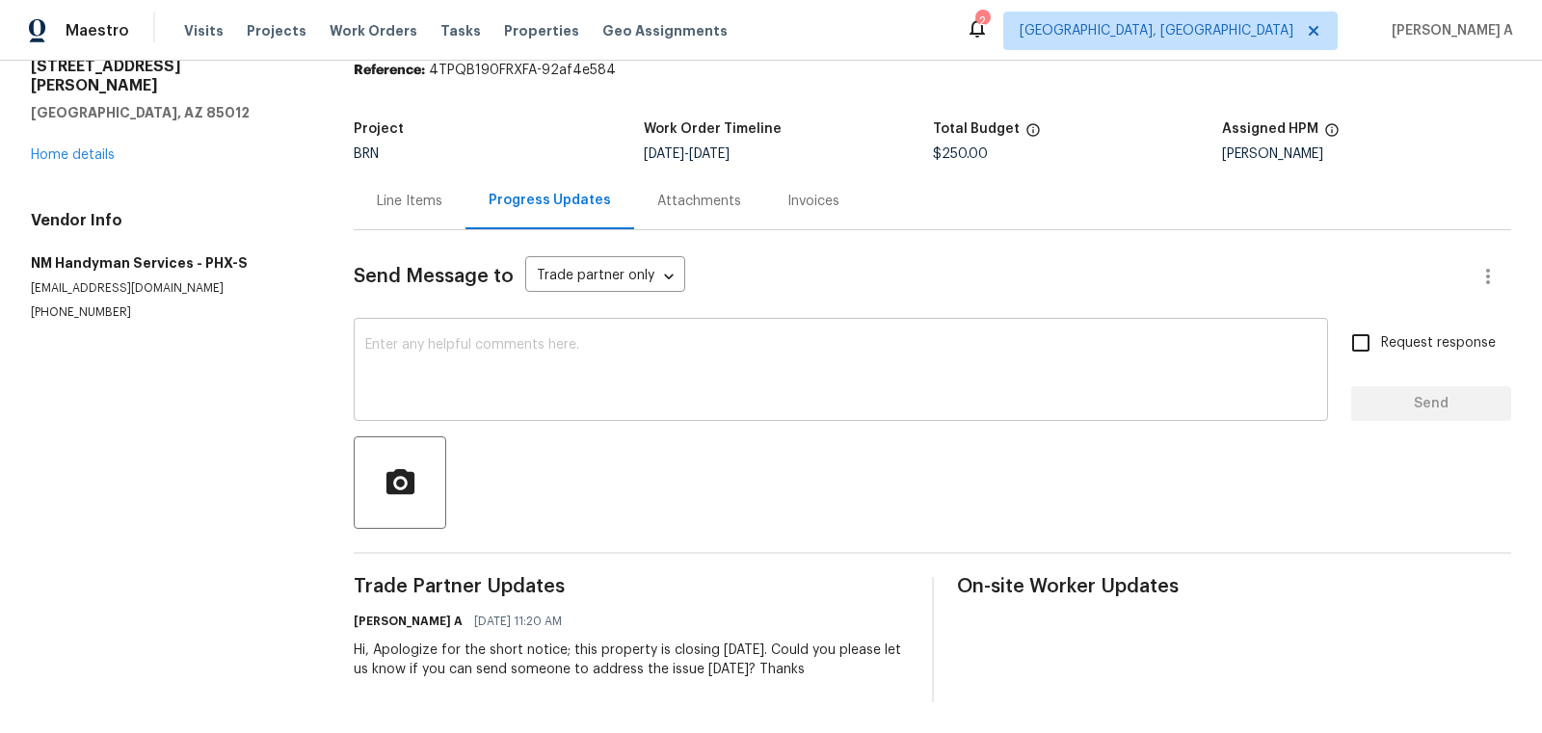
click at [545, 383] on textarea at bounding box center [840, 371] width 951 height 67
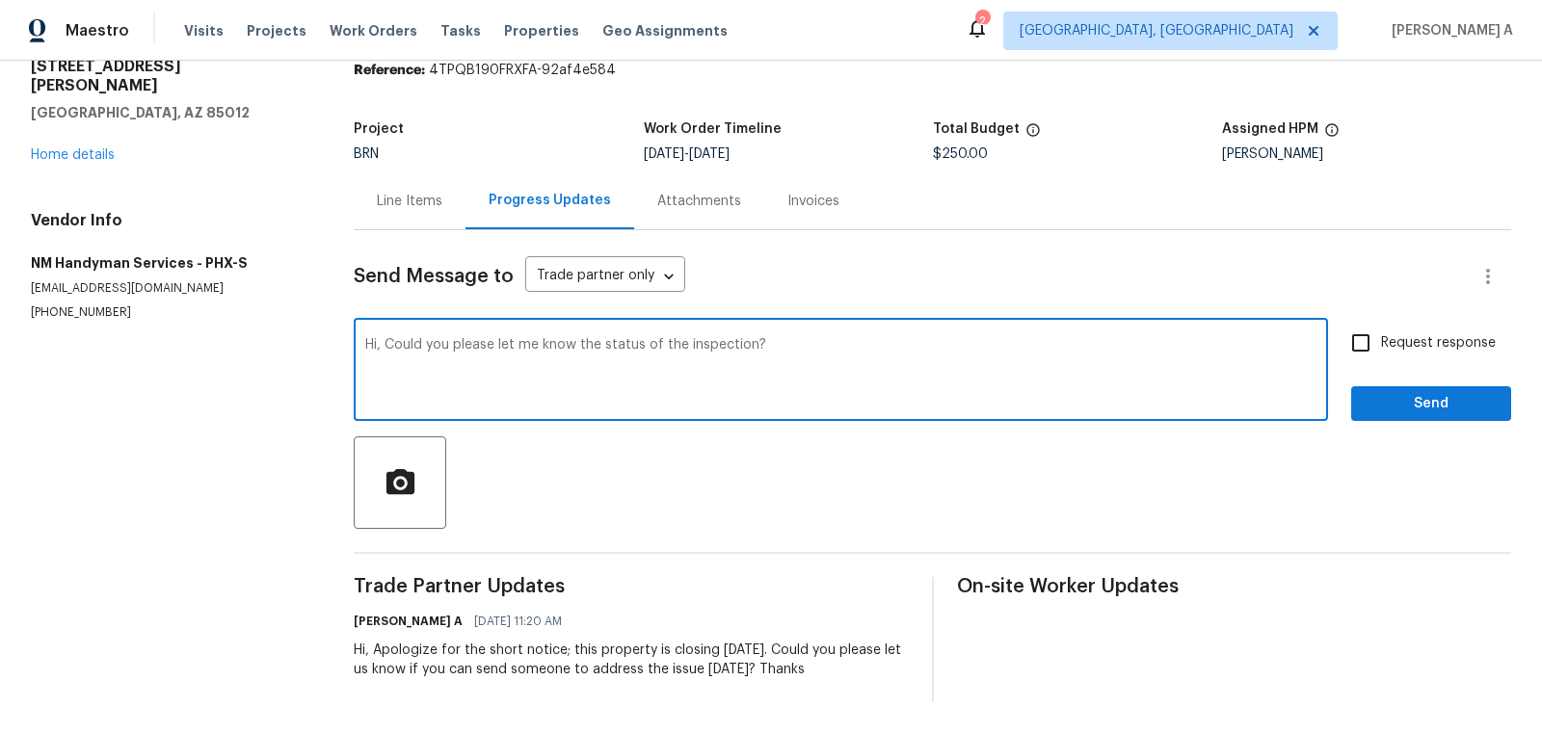
type textarea "Hi, Could you please let me know the status of the inspection?"
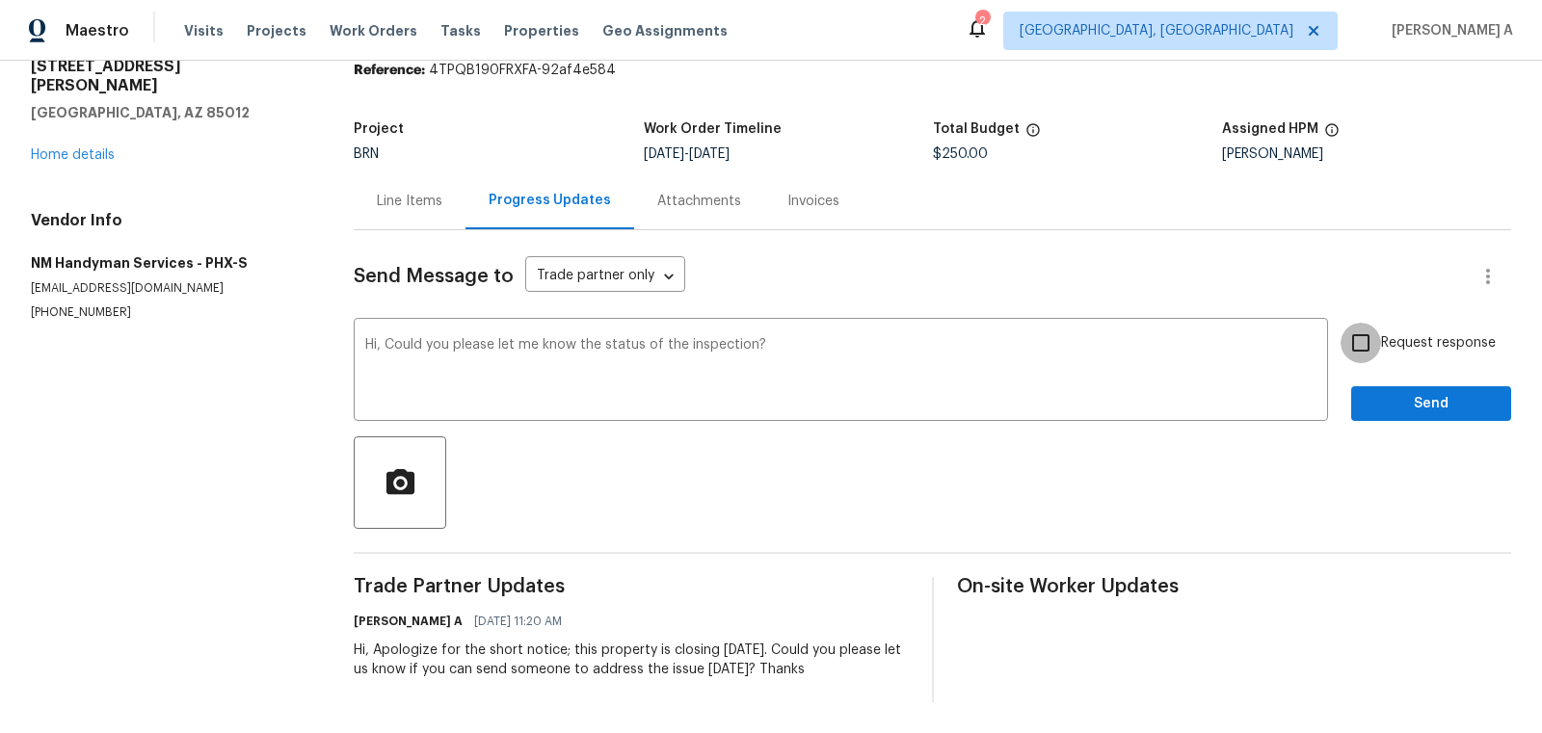
click at [1374, 334] on input "Request response" at bounding box center [1361, 343] width 40 height 40
checkbox input "true"
click at [1446, 413] on span "Send" at bounding box center [1431, 404] width 129 height 24
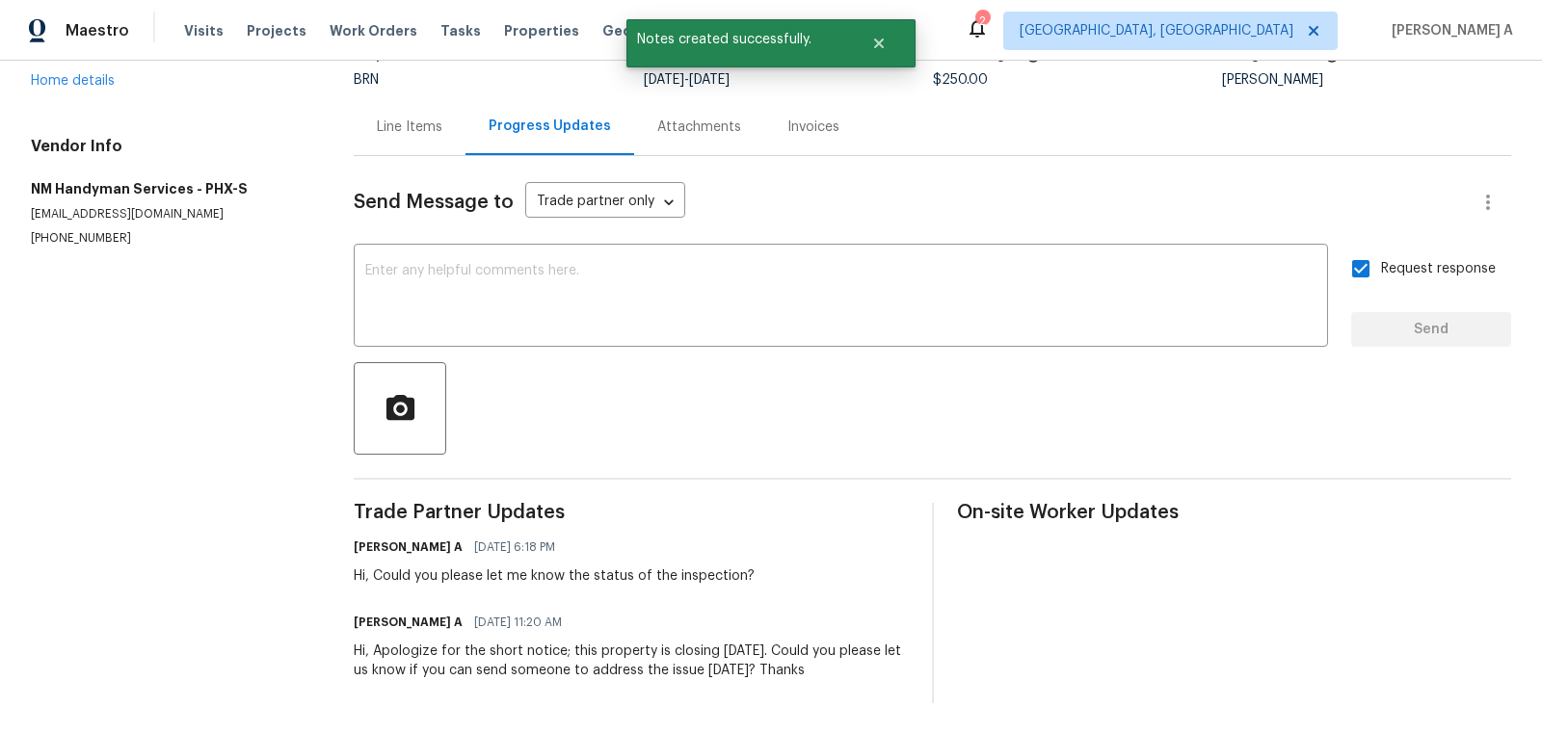
scroll to position [0, 0]
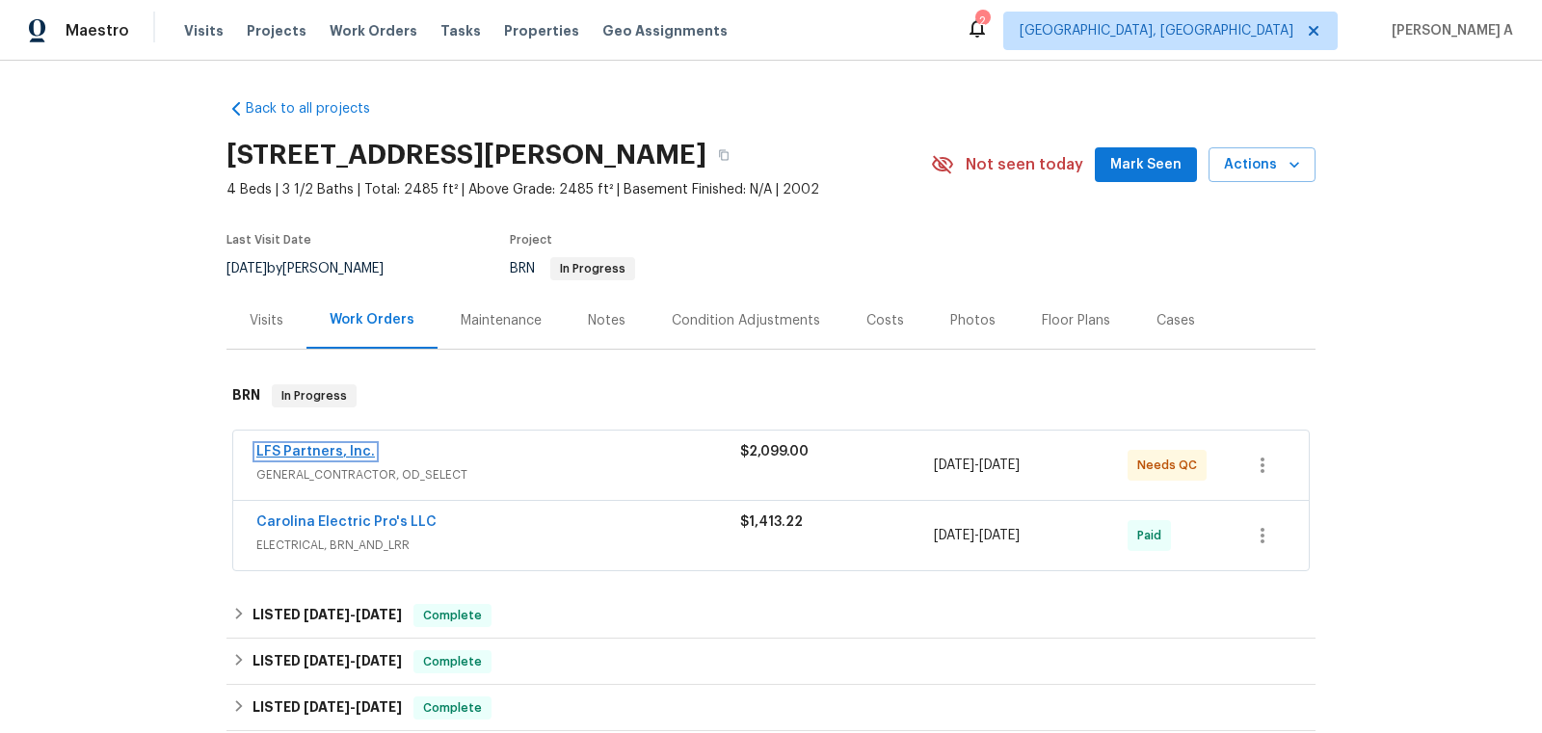
click at [320, 451] on link "LFS Partners, Inc." at bounding box center [315, 451] width 119 height 13
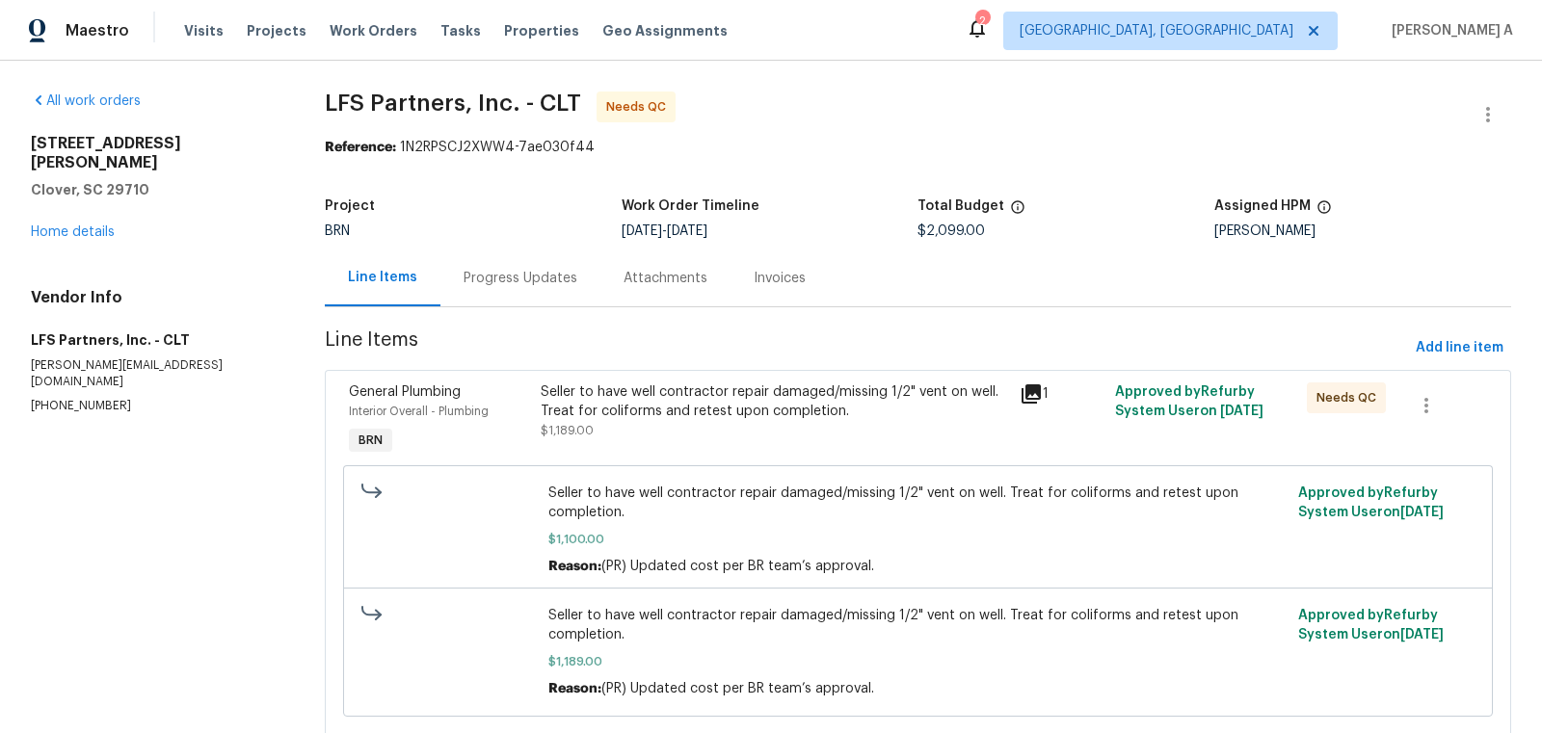
click at [523, 267] on div "Progress Updates" at bounding box center [520, 278] width 160 height 57
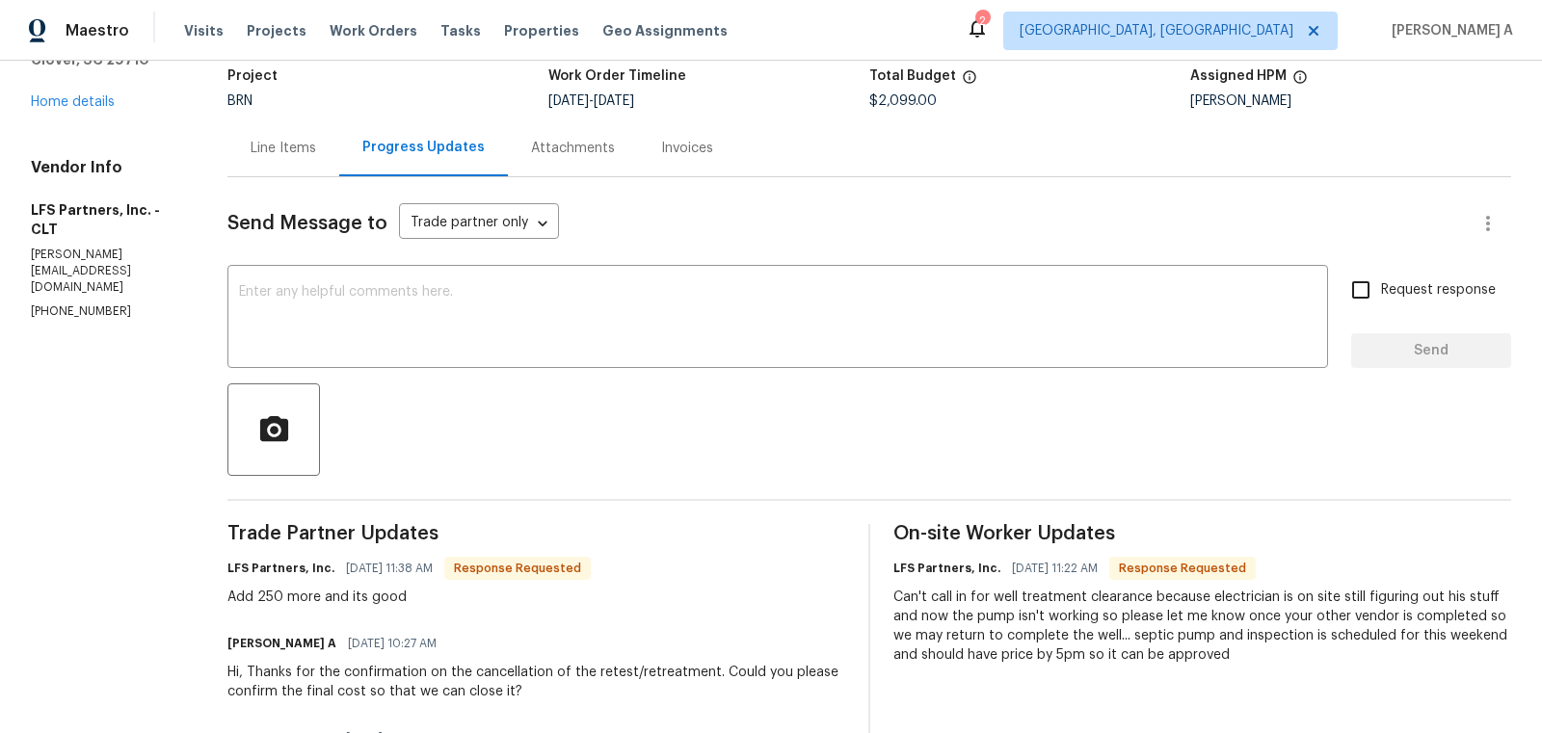
scroll to position [121, 0]
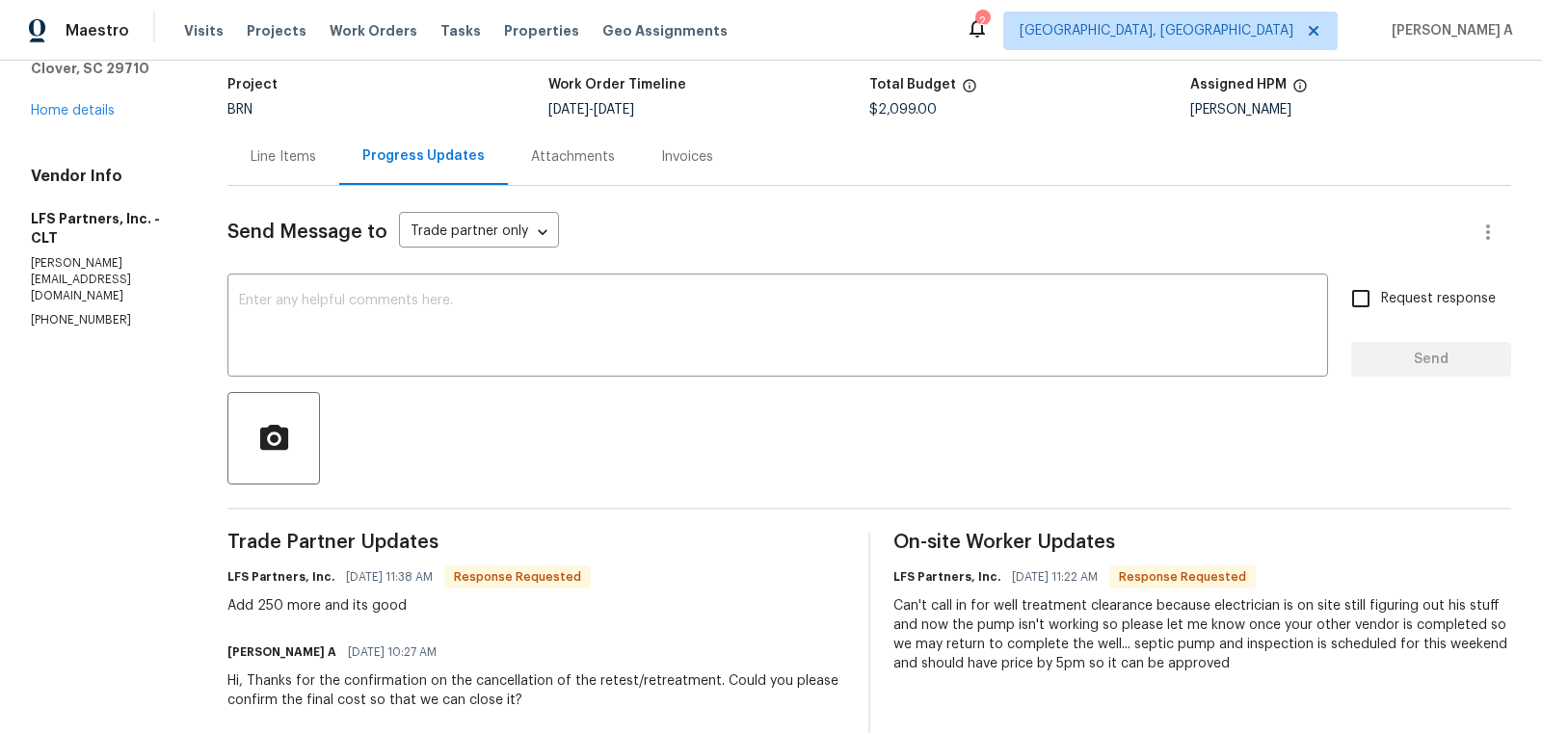
click at [892, 111] on span "$2,099.00" at bounding box center [902, 109] width 67 height 13
click at [267, 172] on div "Line Items" at bounding box center [283, 156] width 112 height 57
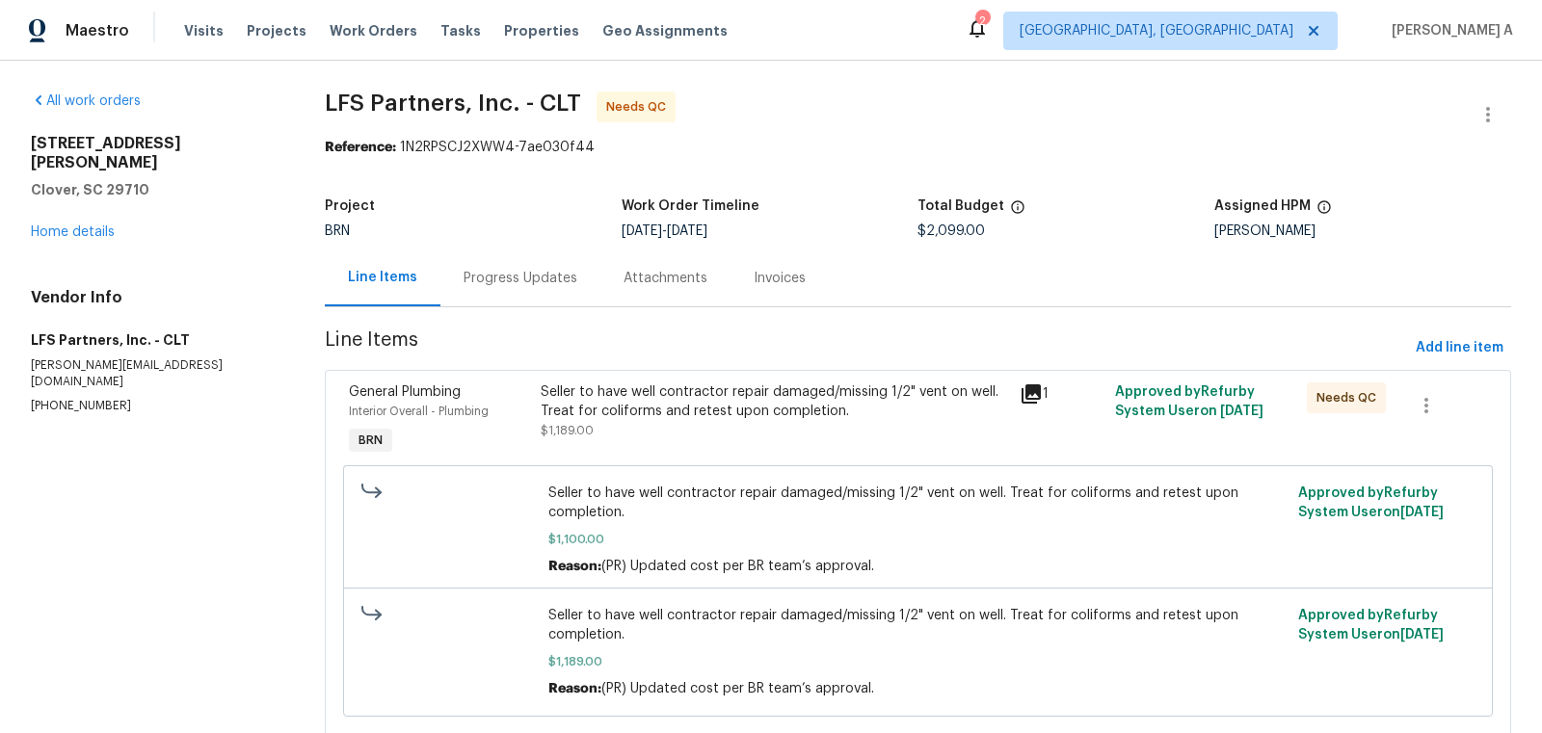
click at [493, 269] on div "Progress Updates" at bounding box center [521, 278] width 114 height 19
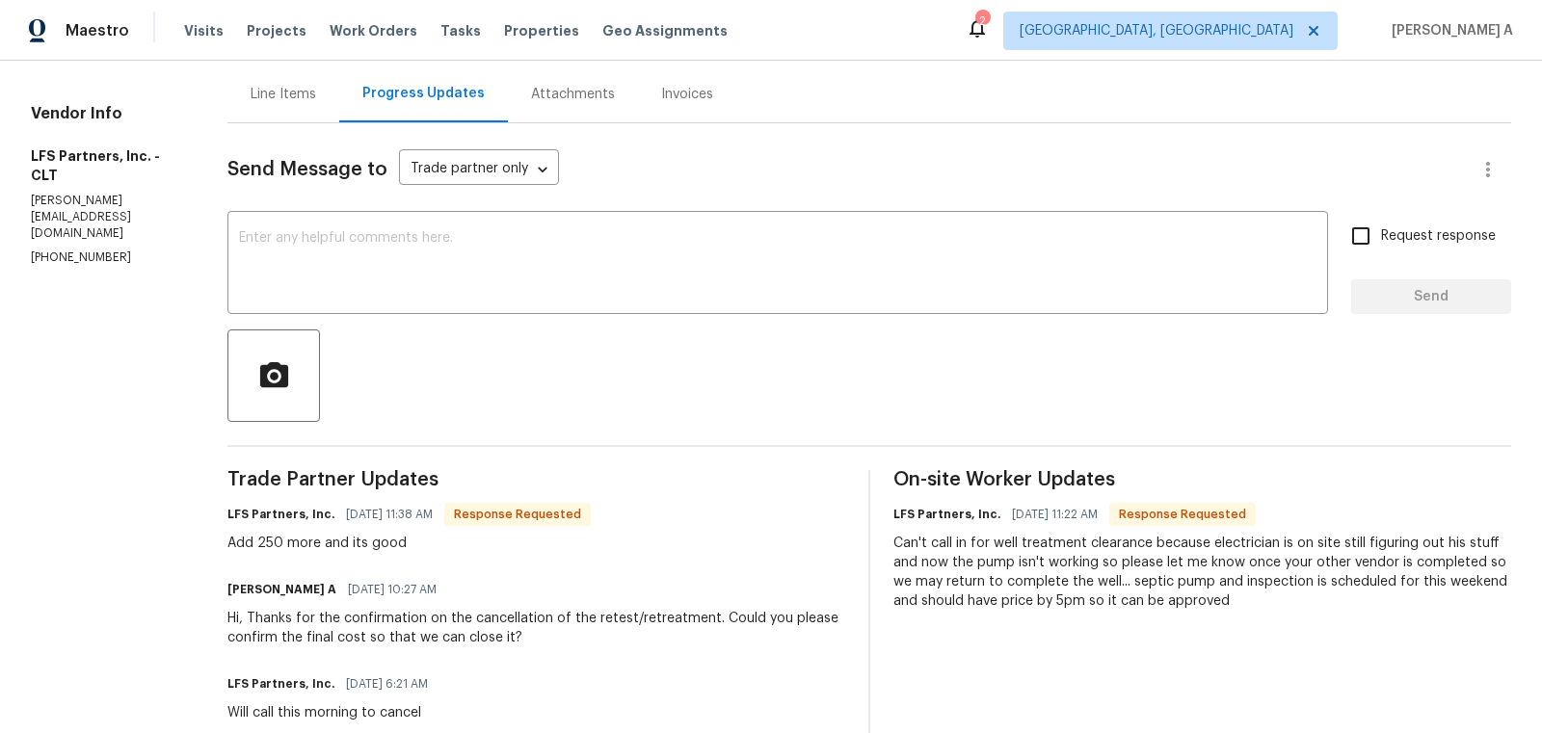
scroll to position [248, 0]
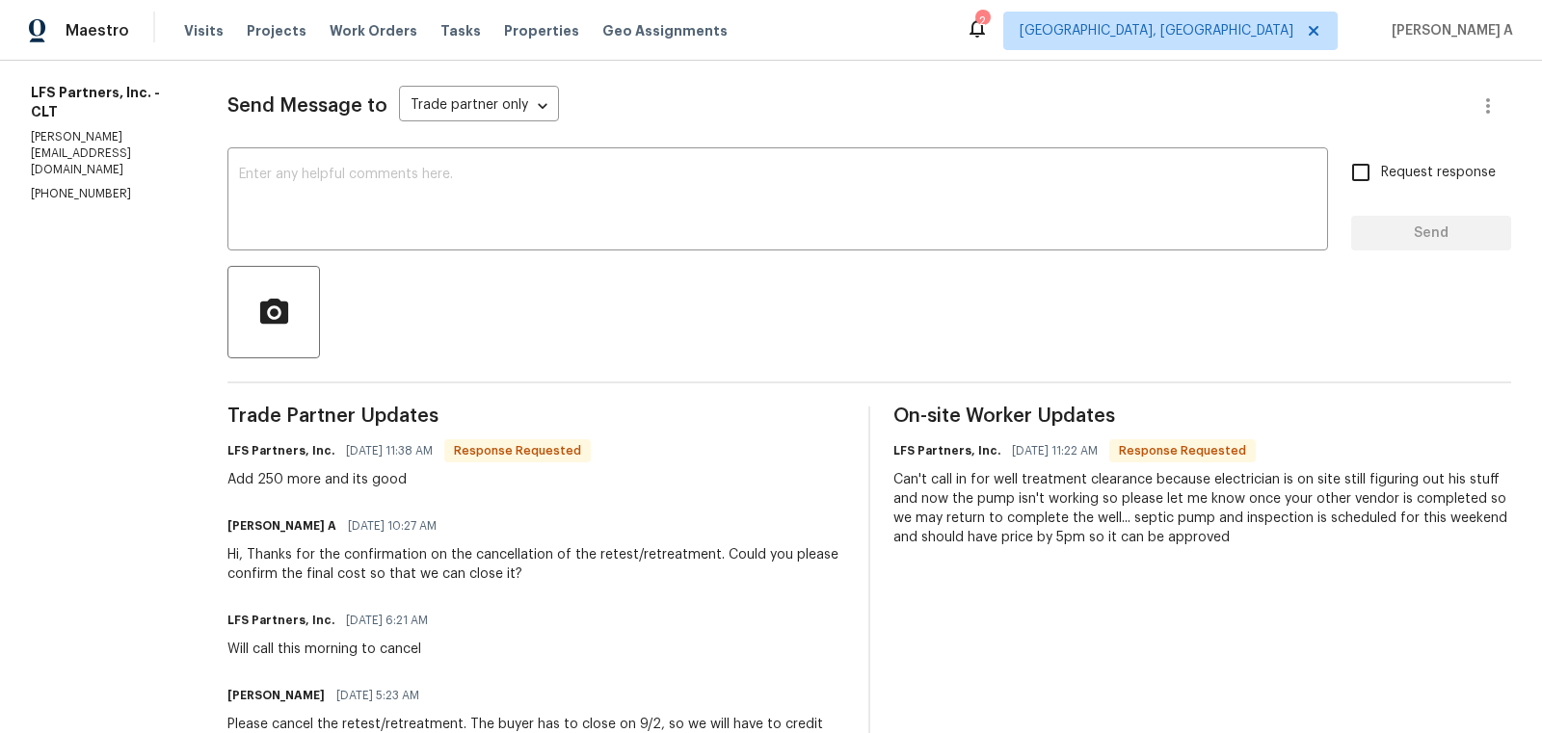
click at [251, 477] on div "Add 250 more and its good" at bounding box center [408, 479] width 363 height 19
copy div "250"
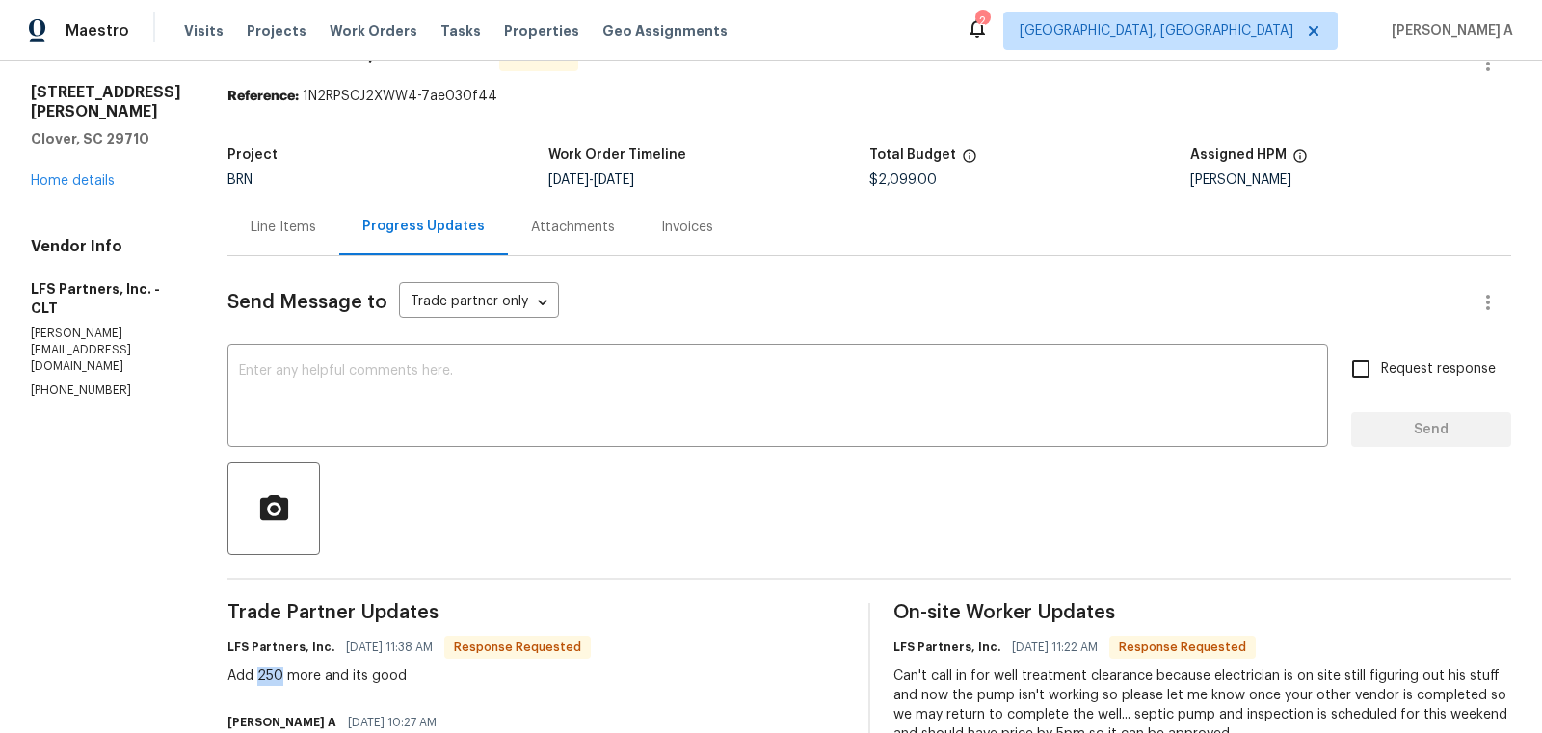
scroll to position [0, 0]
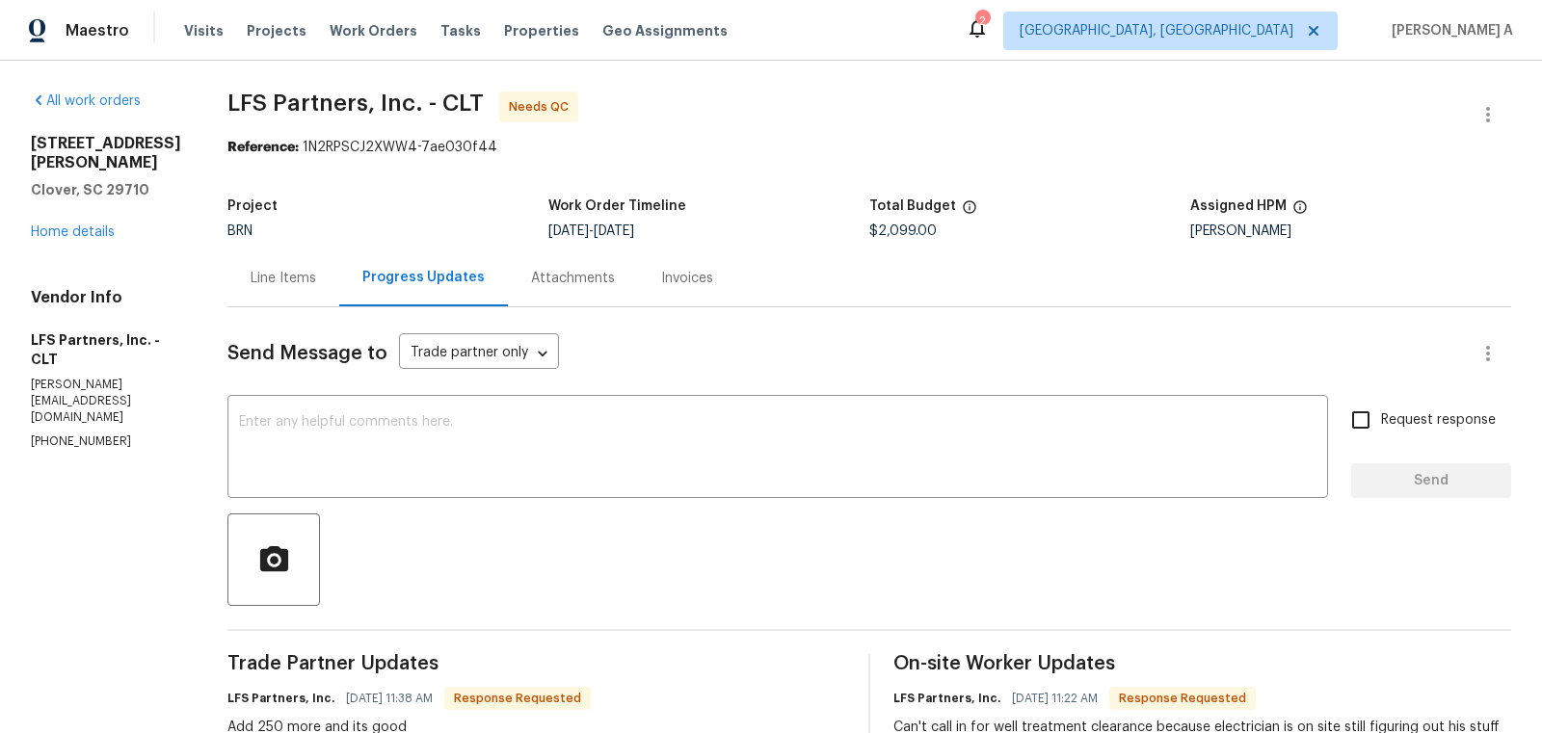
click at [240, 267] on div "Line Items" at bounding box center [283, 278] width 112 height 57
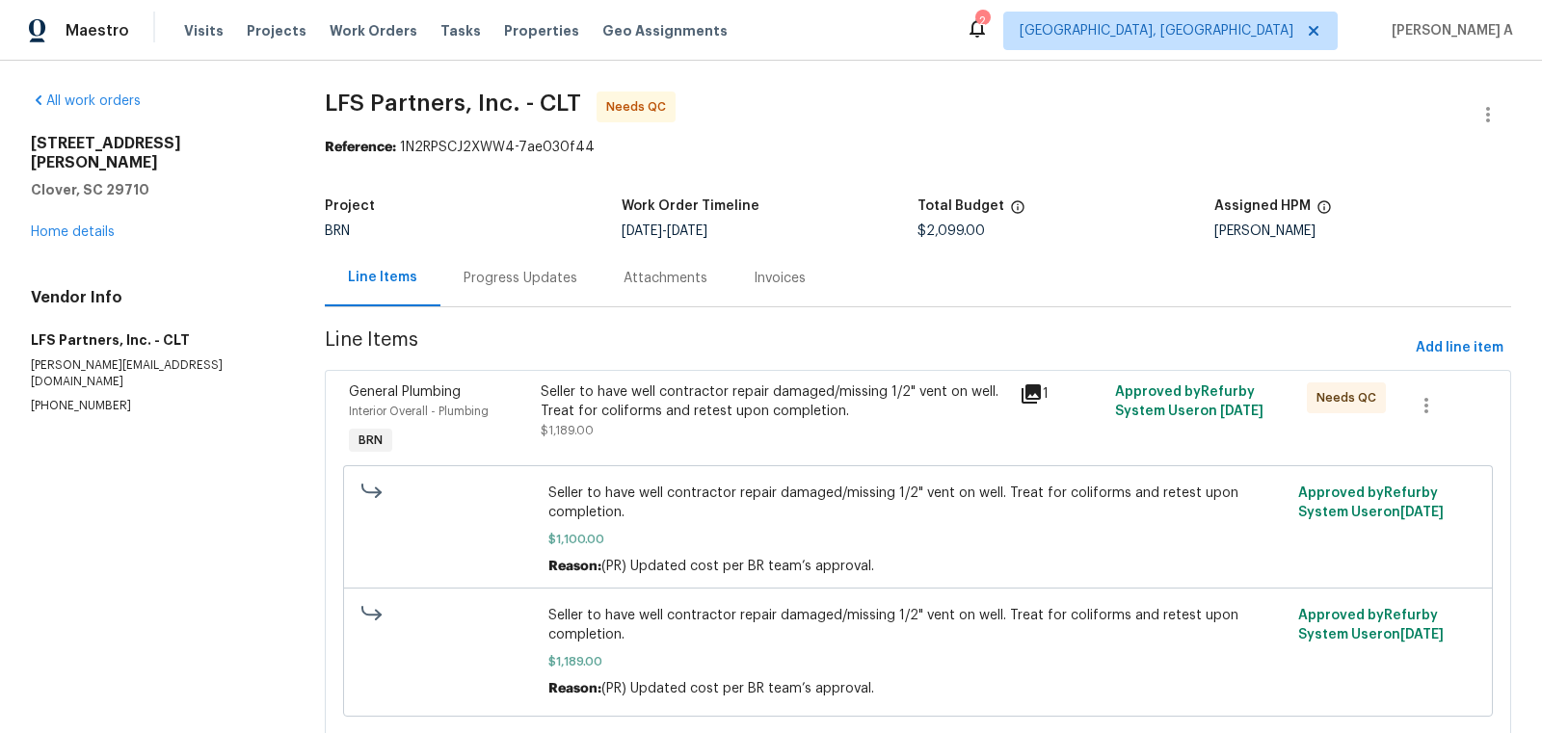
scroll to position [277, 0]
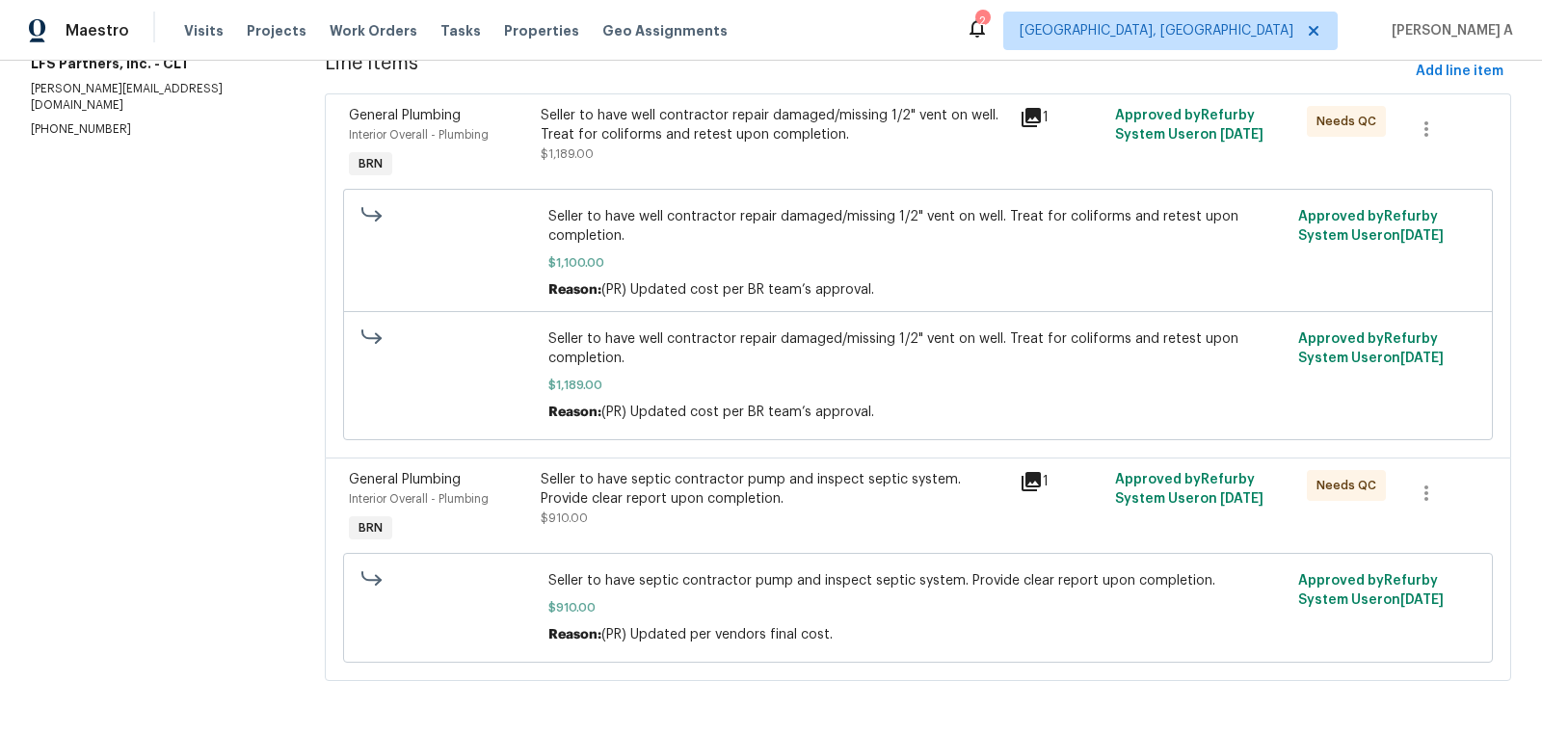
click at [649, 498] on div "Seller to have septic contractor pump and inspect septic system. Provide clear …" at bounding box center [774, 489] width 467 height 39
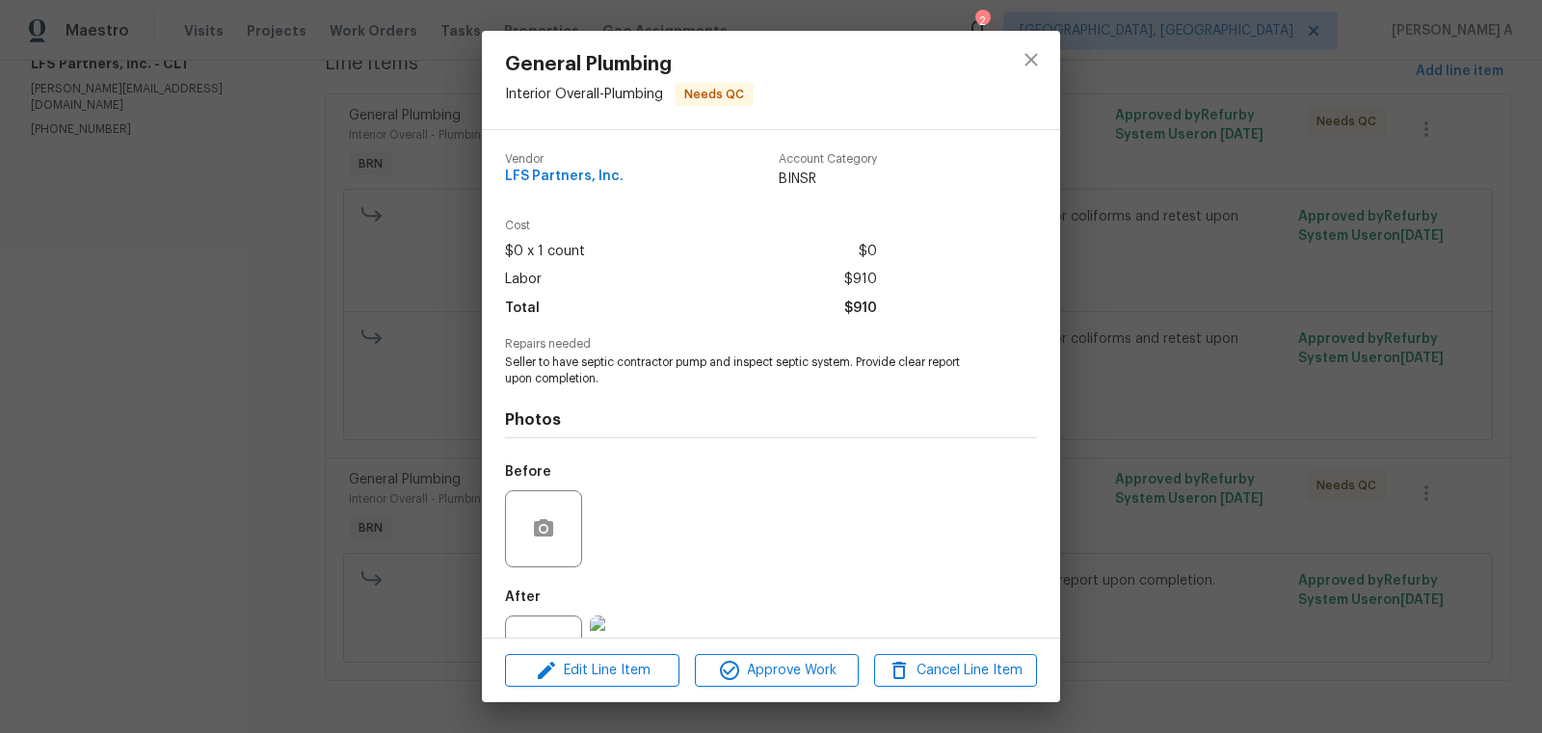
scroll to position [73, 0]
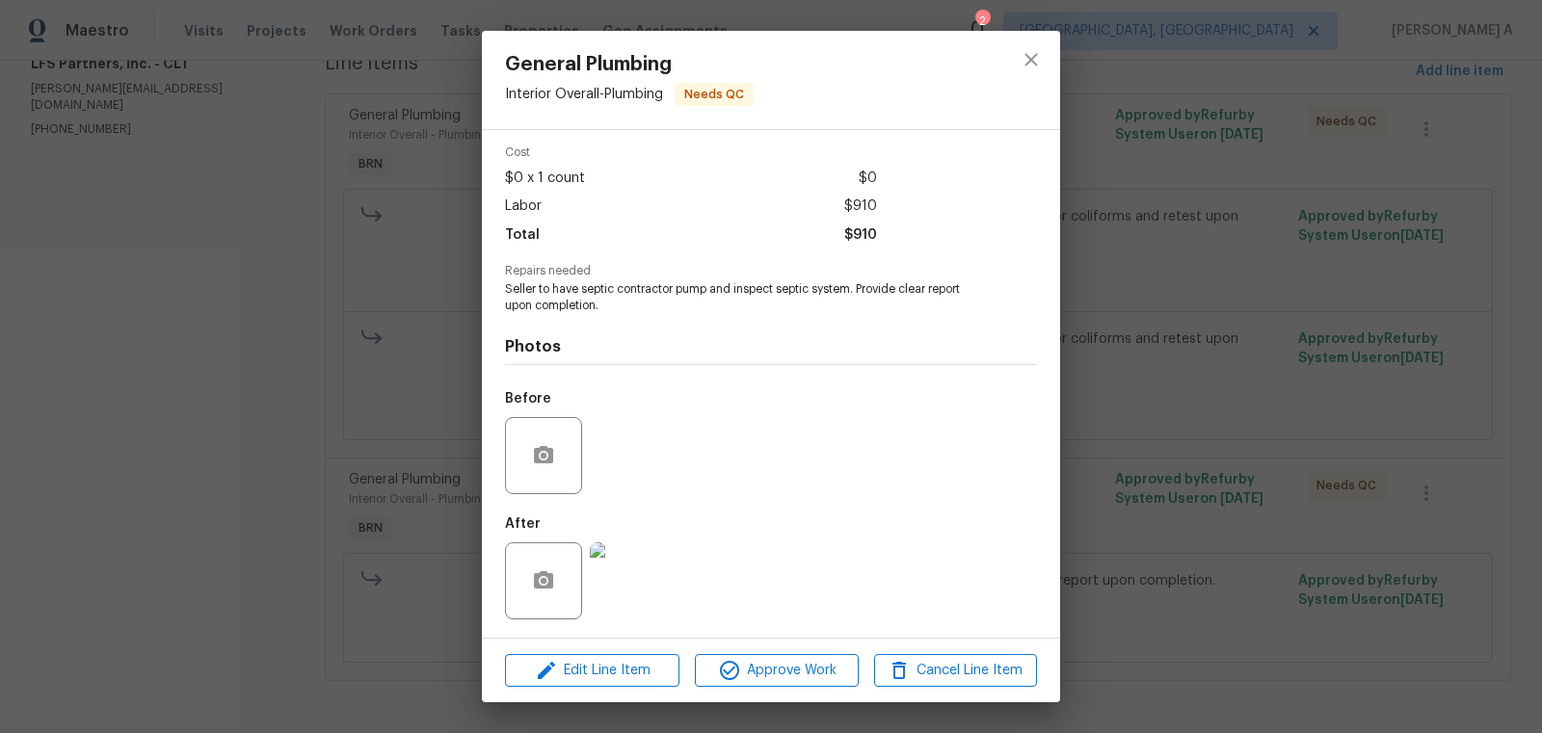
click at [865, 236] on span "$910" at bounding box center [860, 236] width 33 height 28
copy span "$910"
click at [1040, 56] on icon "close" at bounding box center [1031, 59] width 23 height 23
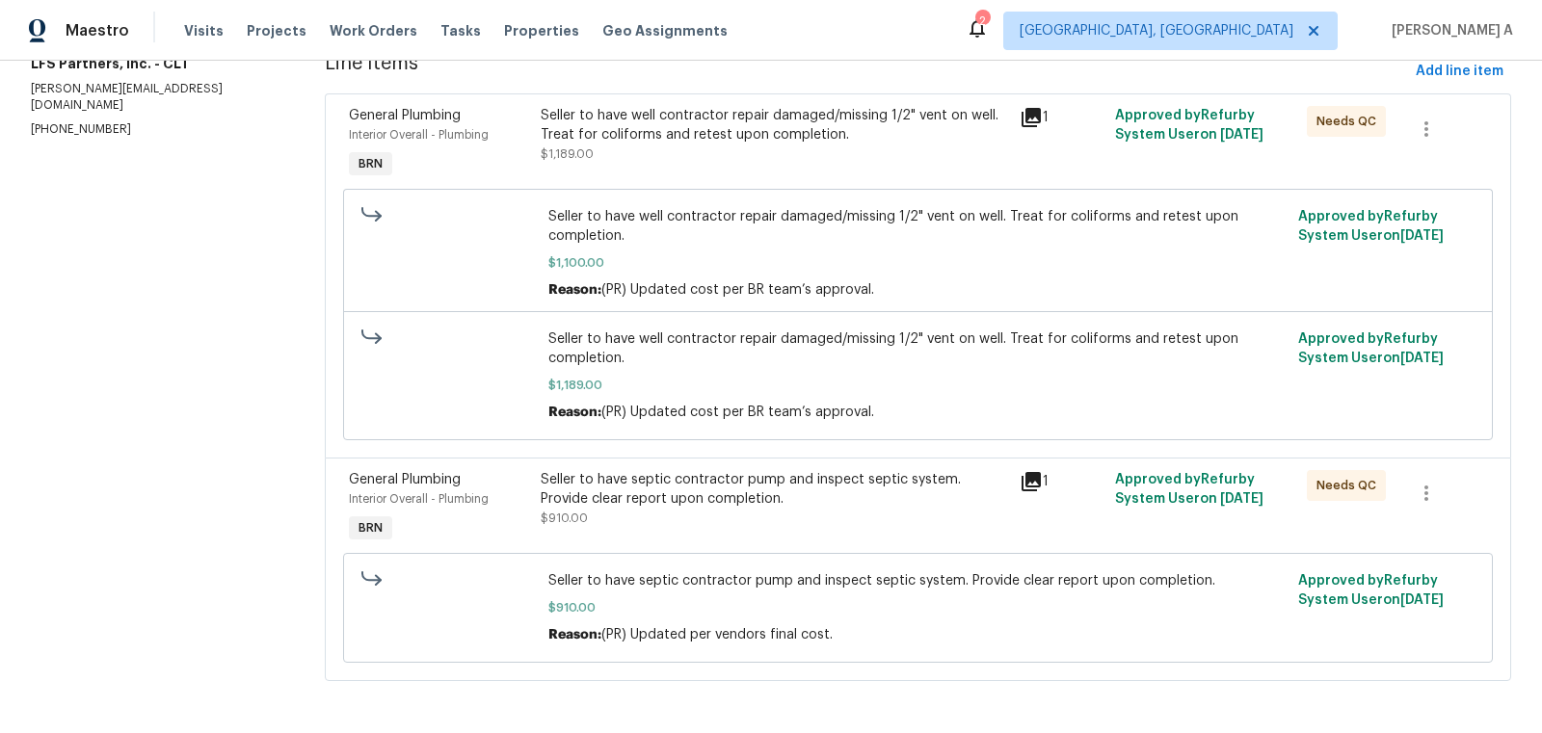
click at [698, 500] on div "Seller to have septic contractor pump and inspect septic system. Provide clear …" at bounding box center [774, 489] width 467 height 39
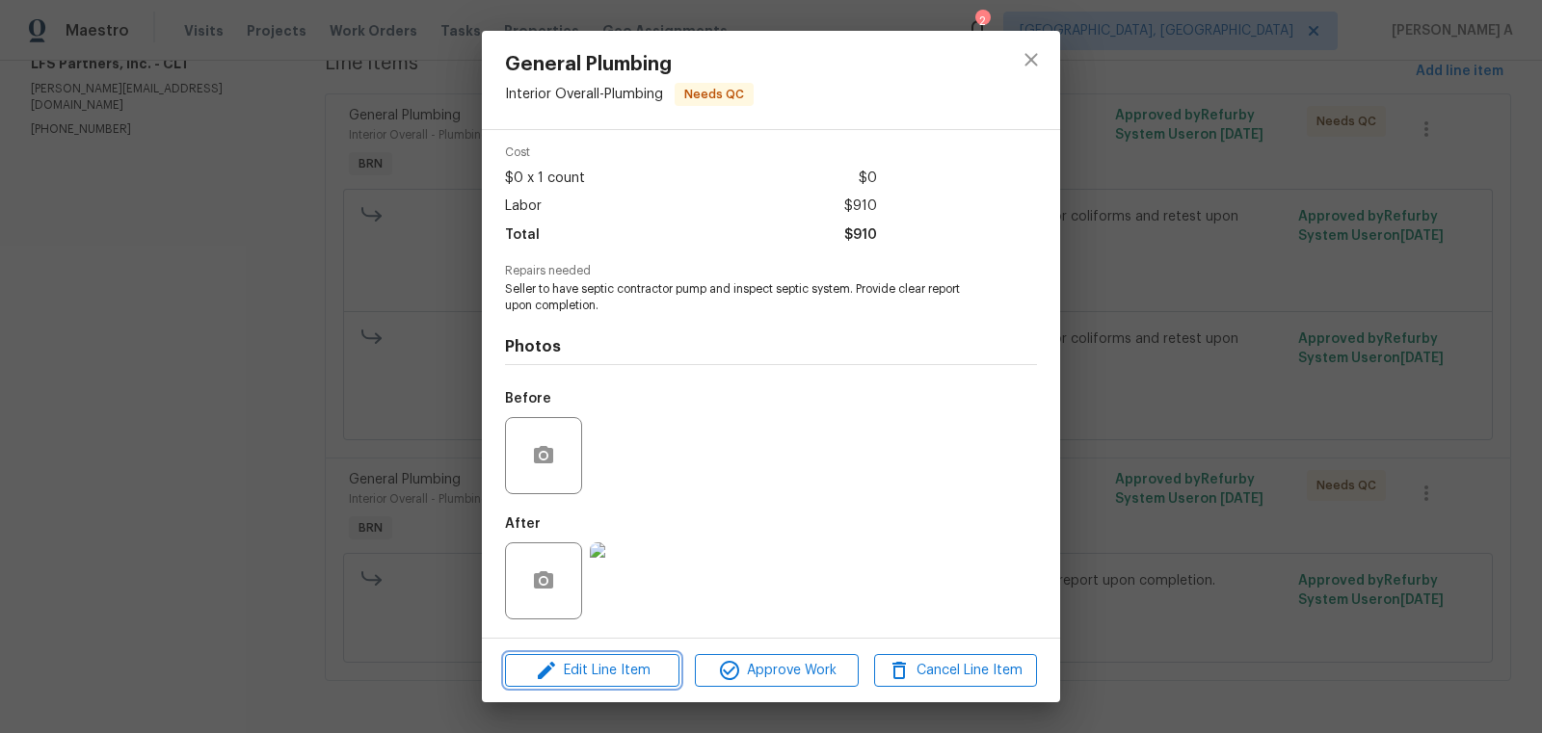
click at [609, 678] on span "Edit Line Item" at bounding box center [592, 671] width 163 height 24
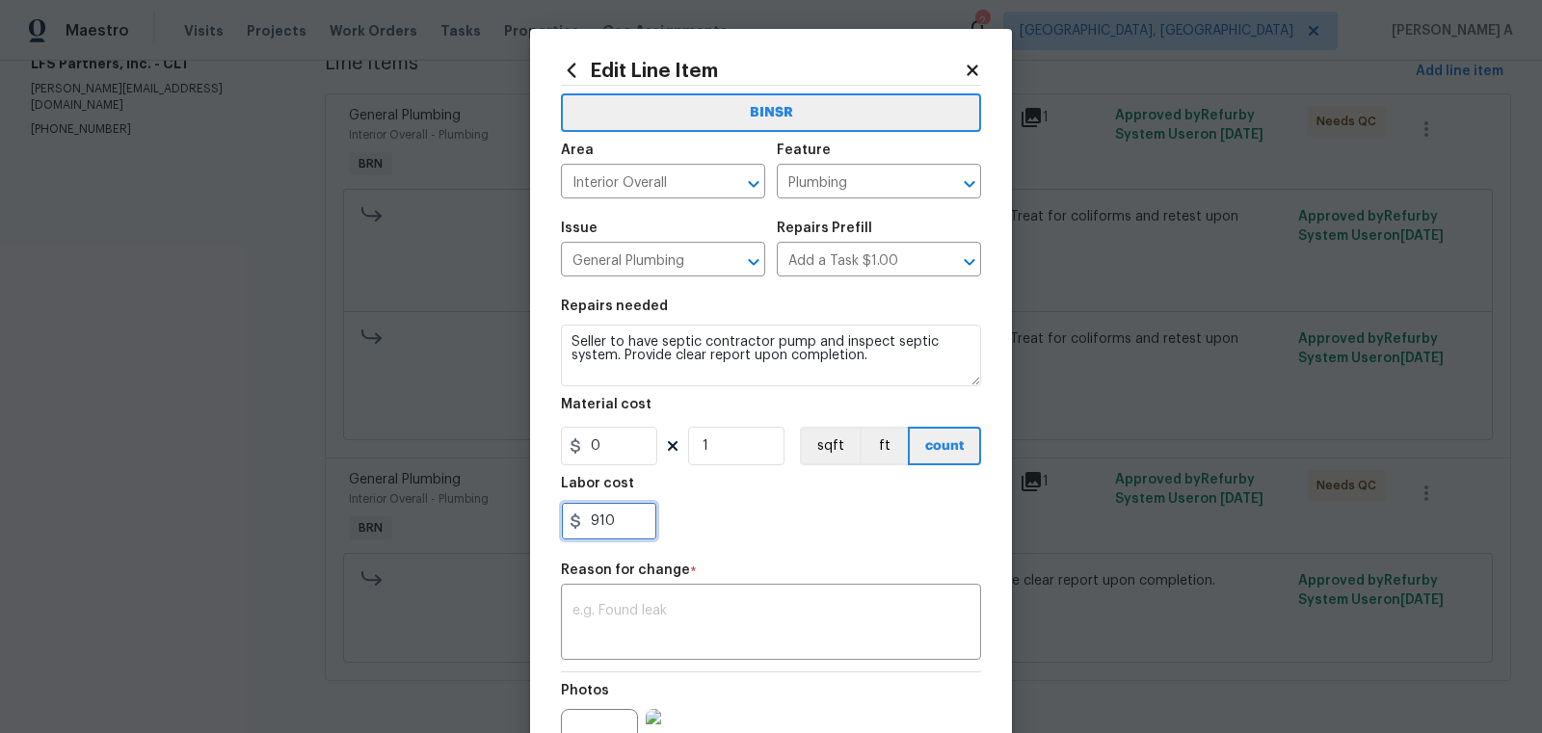
drag, startPoint x: 618, startPoint y: 524, endPoint x: 546, endPoint y: 525, distance: 71.3
click at [546, 525] on div "Edit Line Item BINSR Area Interior Overall ​ Feature Plumbing ​ Issue General P…" at bounding box center [771, 475] width 482 height 892
paste input "1160.0"
type input "1160"
click at [708, 621] on textarea at bounding box center [770, 624] width 397 height 40
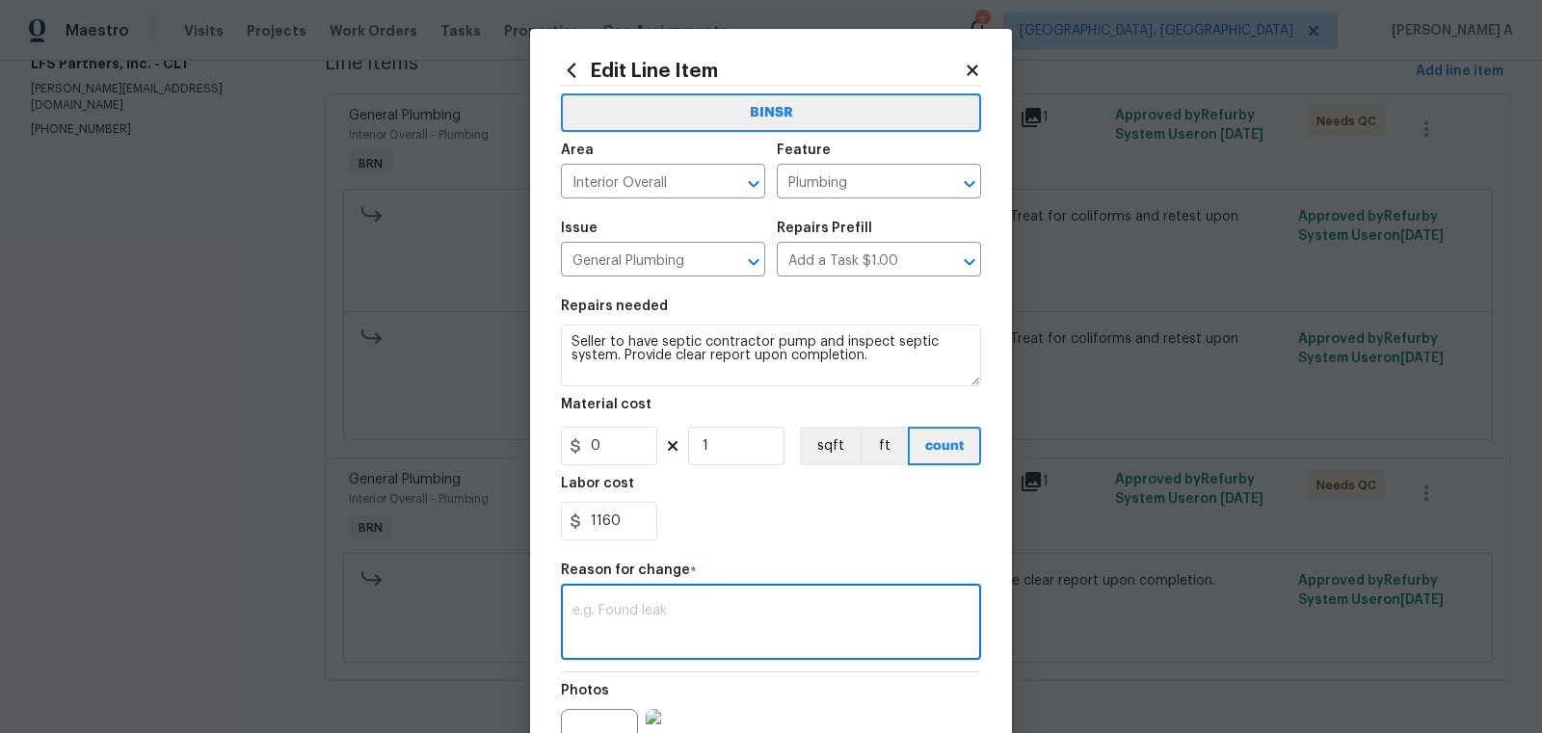
click at [668, 624] on textarea at bounding box center [770, 624] width 397 height 40
paste textarea "(AK) Updated cost per BR team’s approval."
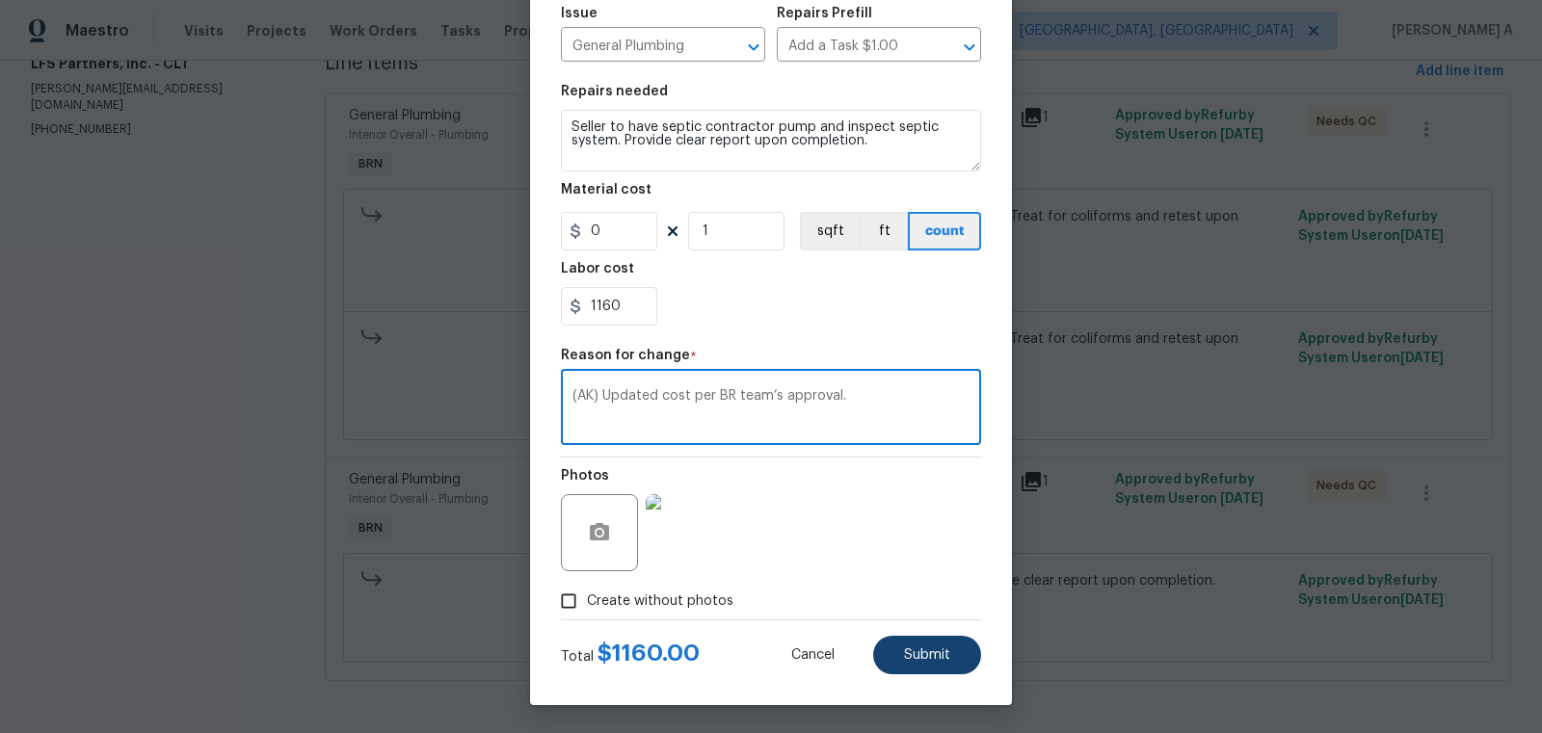
type textarea "(AK) Updated cost per BR team’s approval."
click at [935, 661] on button "Submit" at bounding box center [927, 655] width 108 height 39
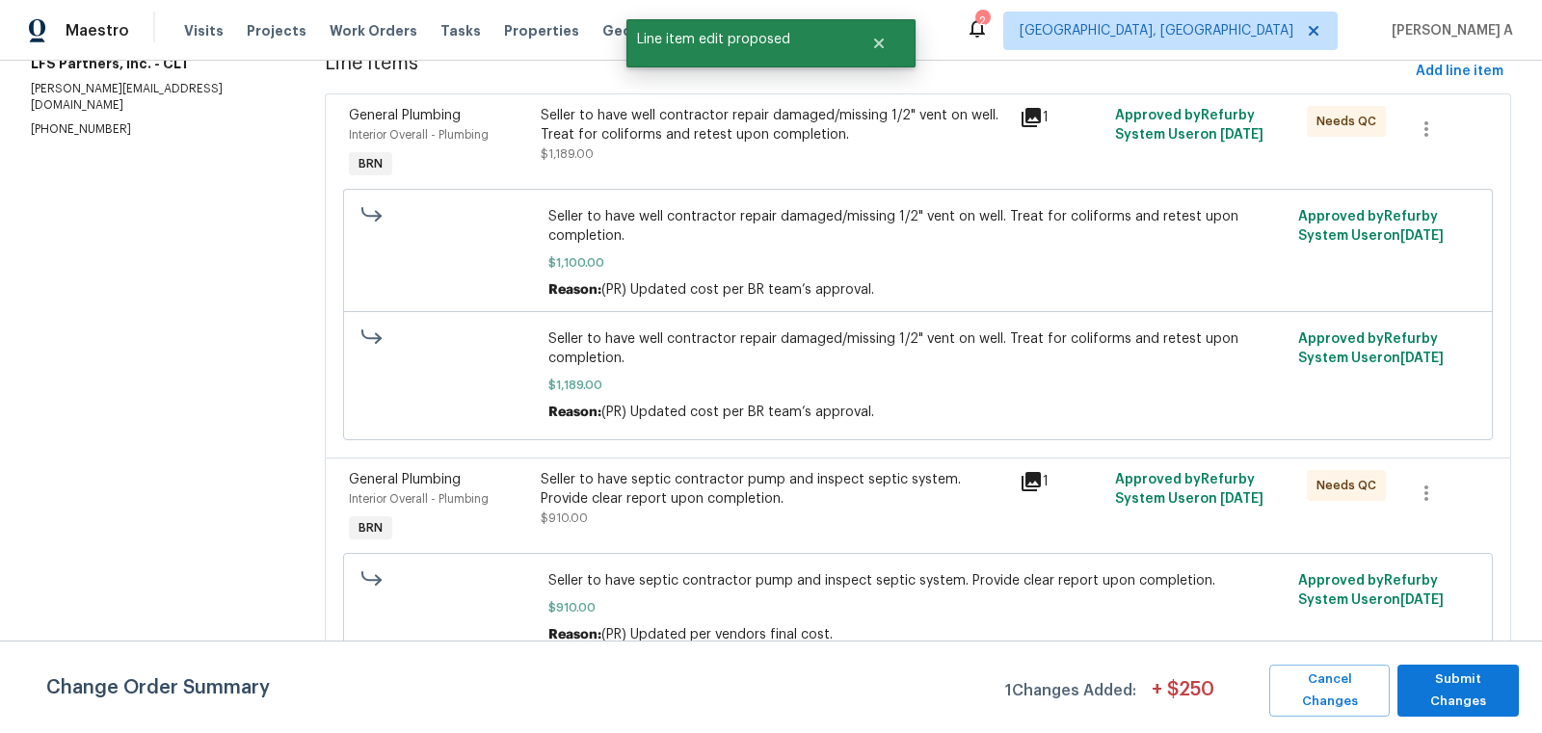
scroll to position [0, 0]
click at [1481, 694] on span "Submit Changes" at bounding box center [1458, 691] width 102 height 44
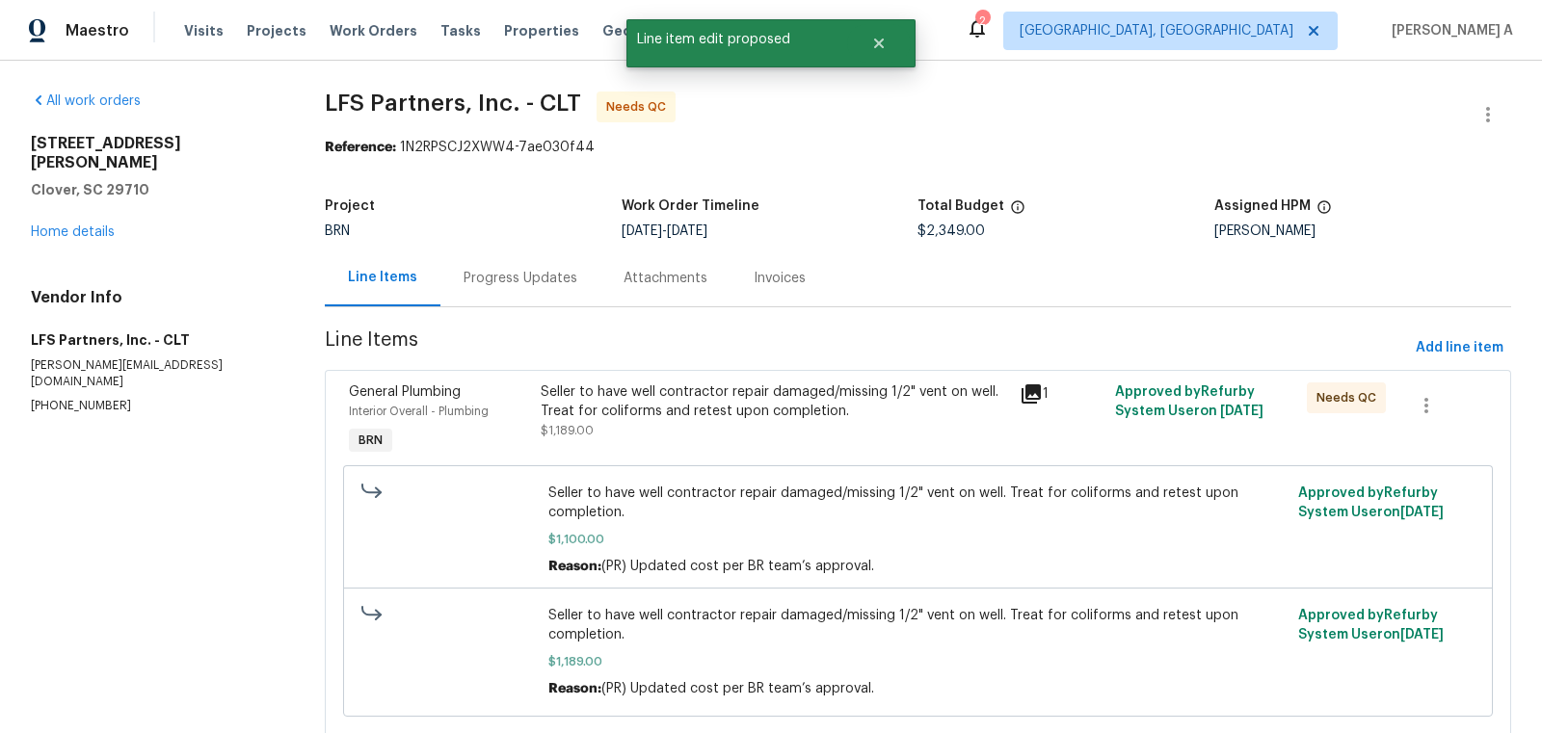
click at [489, 288] on div "Progress Updates" at bounding box center [520, 278] width 160 height 57
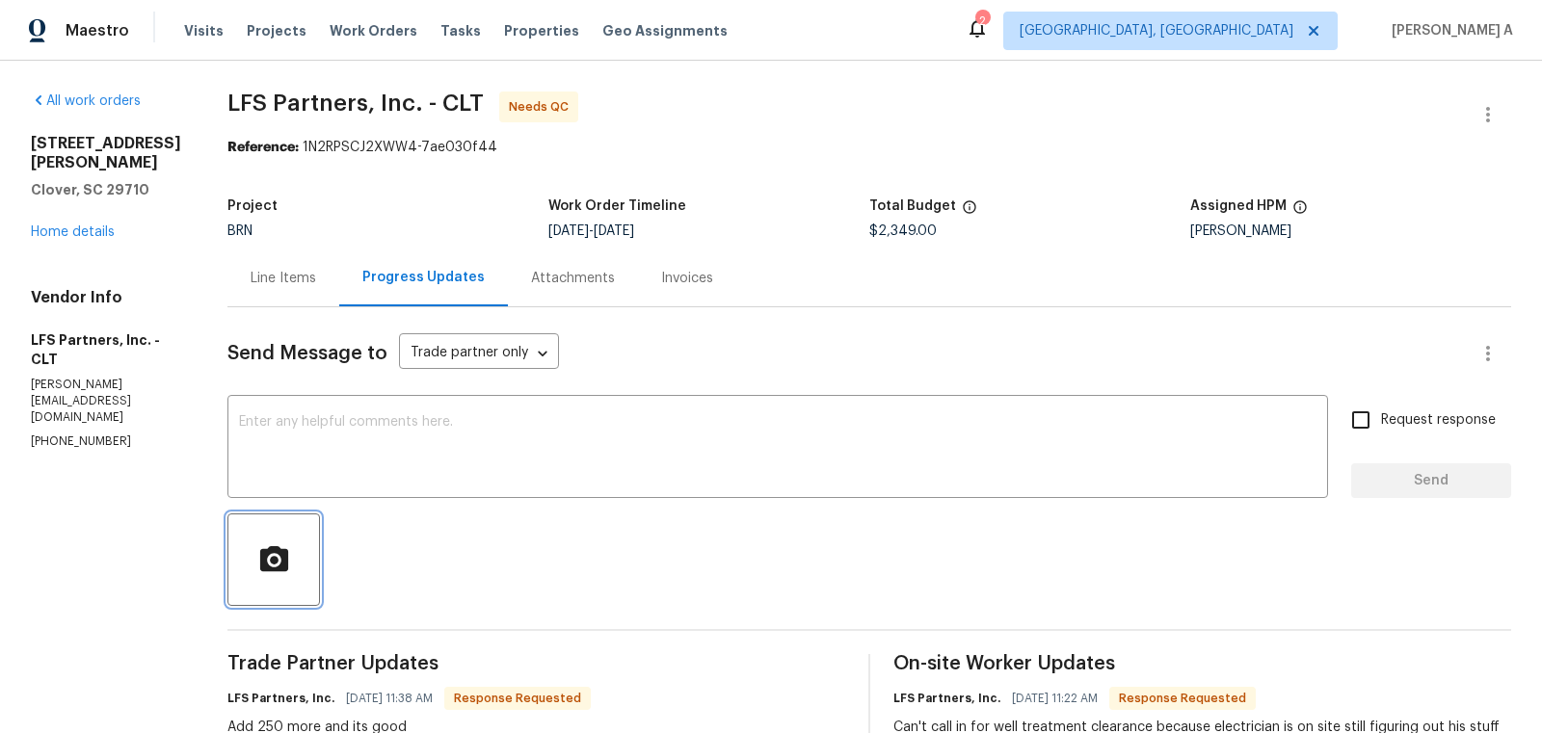
click at [283, 515] on button "button" at bounding box center [273, 560] width 93 height 93
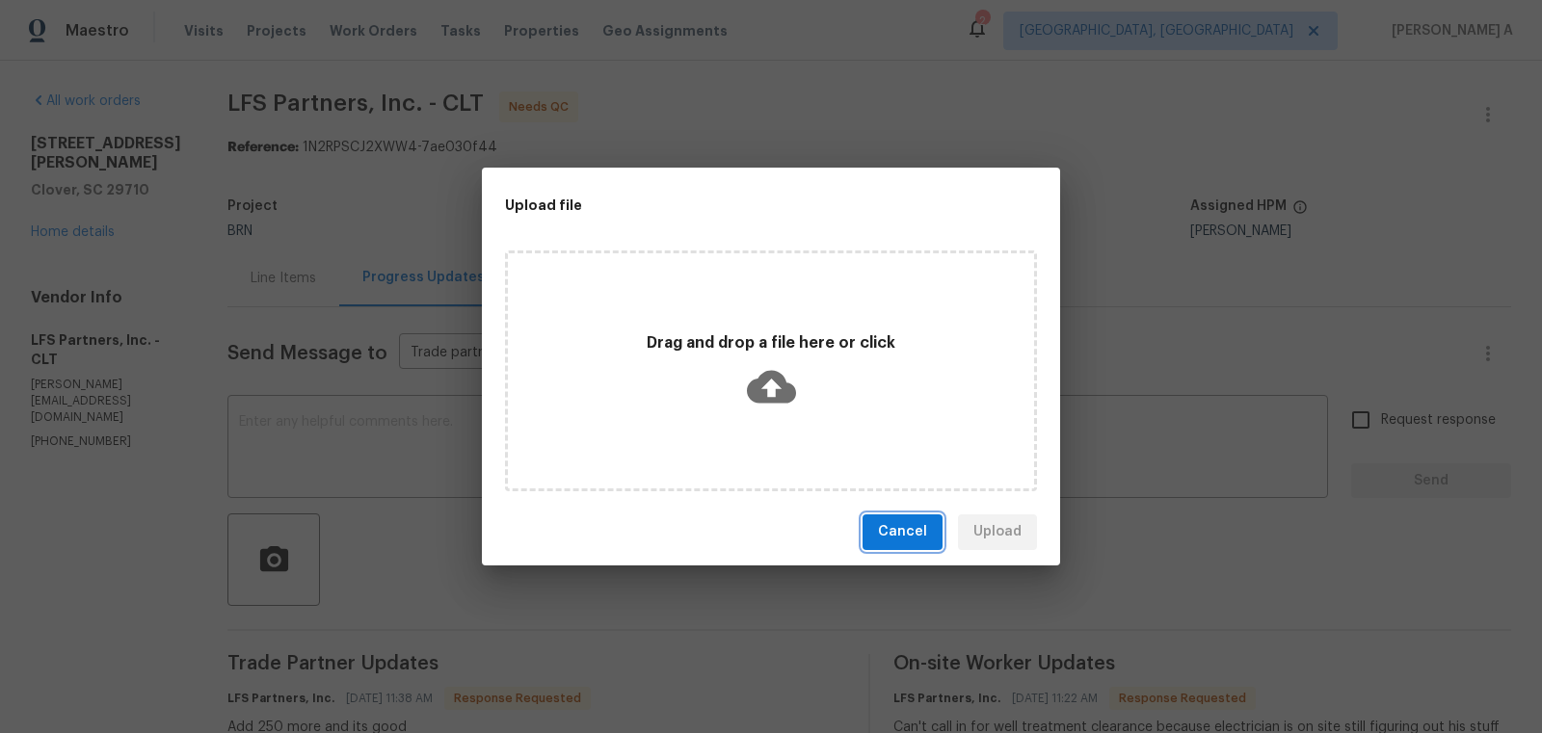
click at [923, 533] on span "Cancel" at bounding box center [902, 532] width 49 height 24
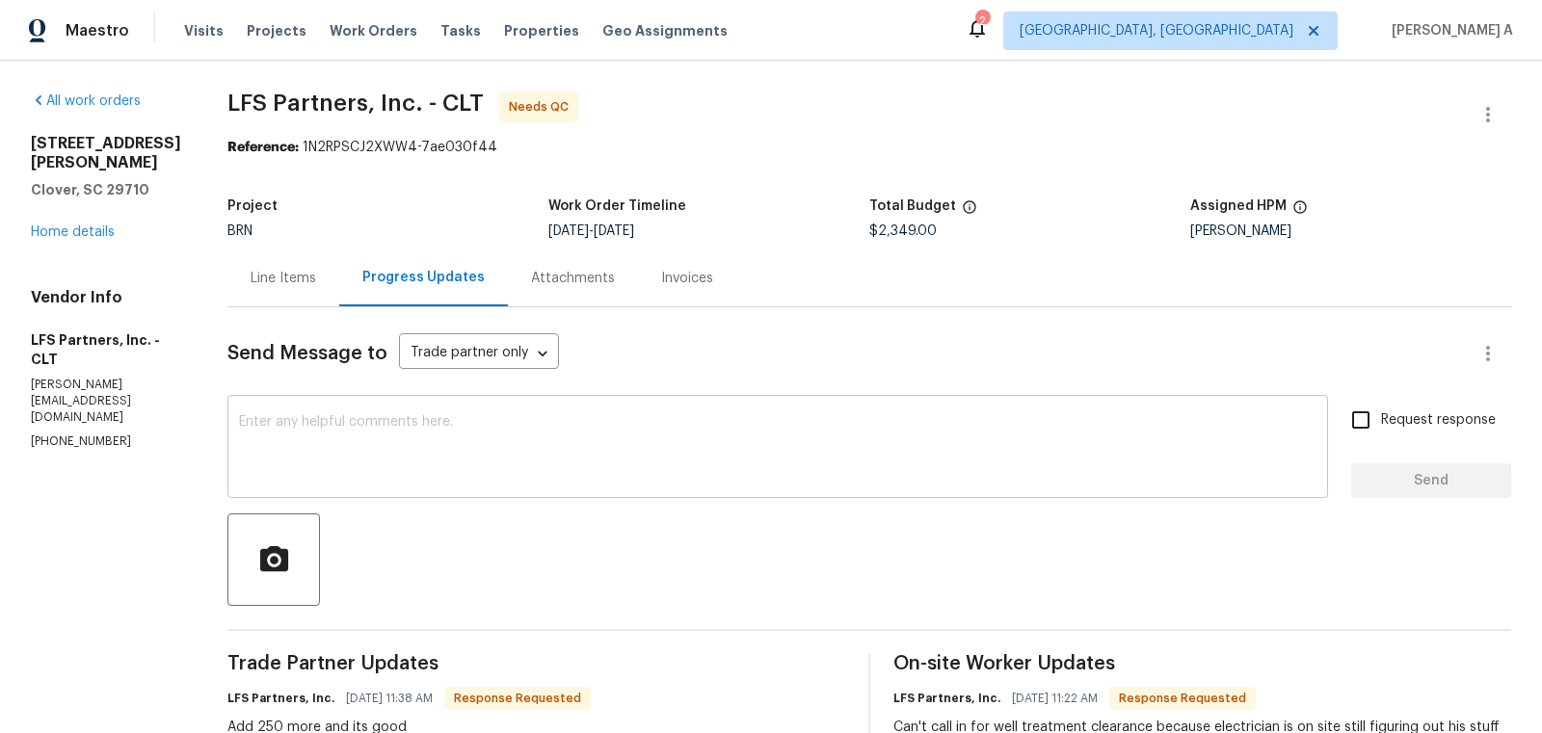
click at [361, 466] on textarea at bounding box center [778, 448] width 1078 height 67
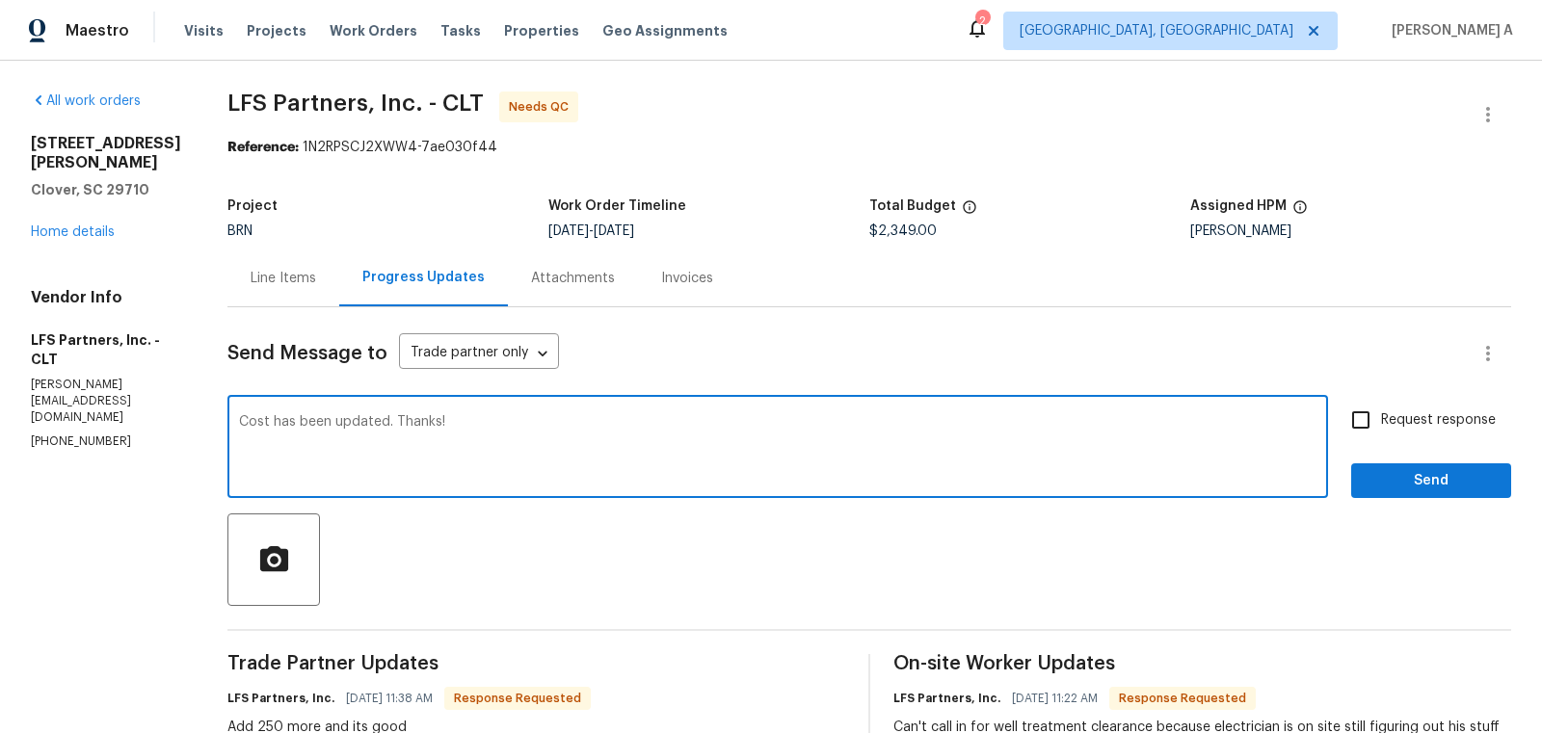
type textarea "Cost has been updated. Thanks!"
click at [1394, 417] on span "Request response" at bounding box center [1438, 421] width 115 height 20
click at [1381, 417] on input "Request response" at bounding box center [1361, 420] width 40 height 40
checkbox input "true"
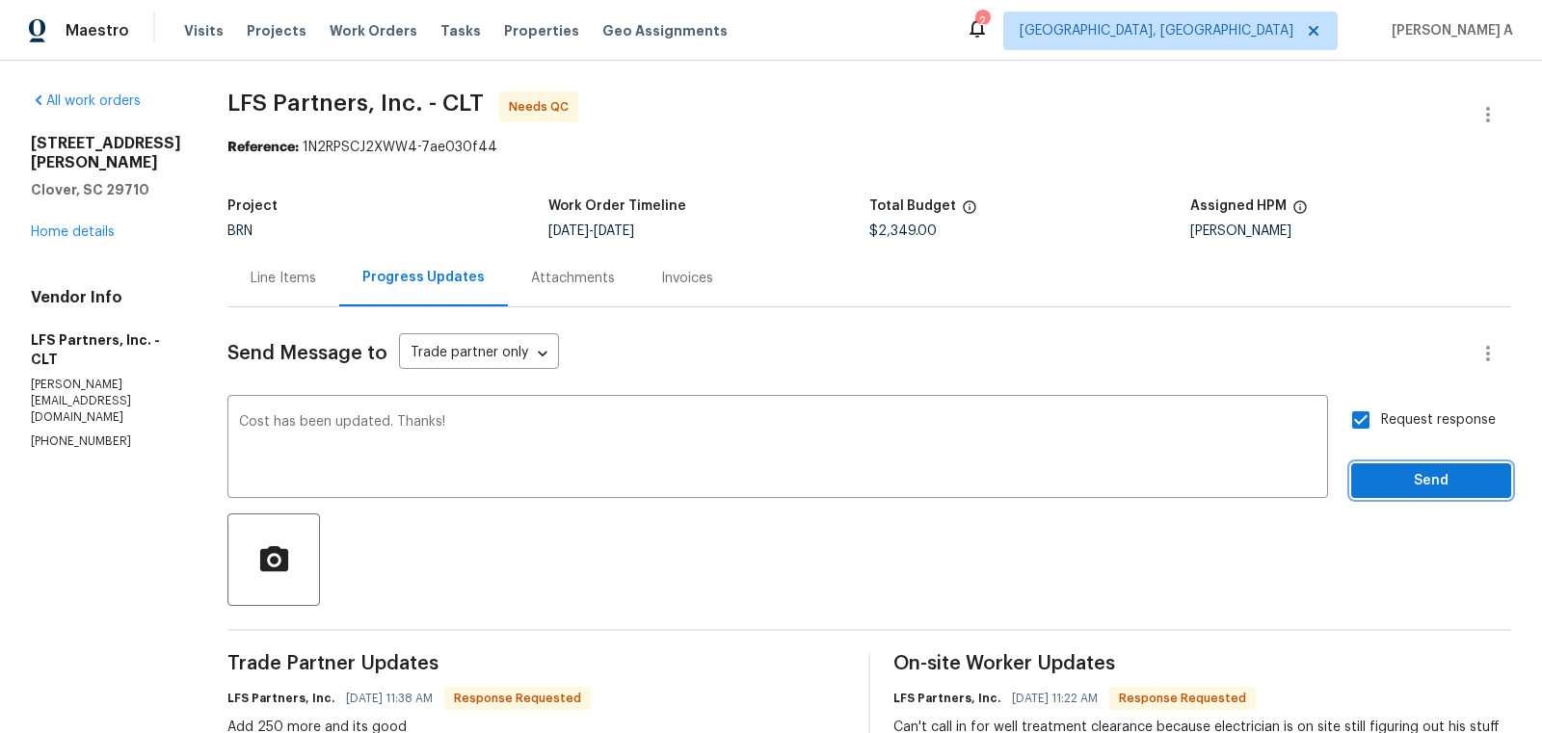
click at [1429, 476] on span "Send" at bounding box center [1431, 481] width 129 height 24
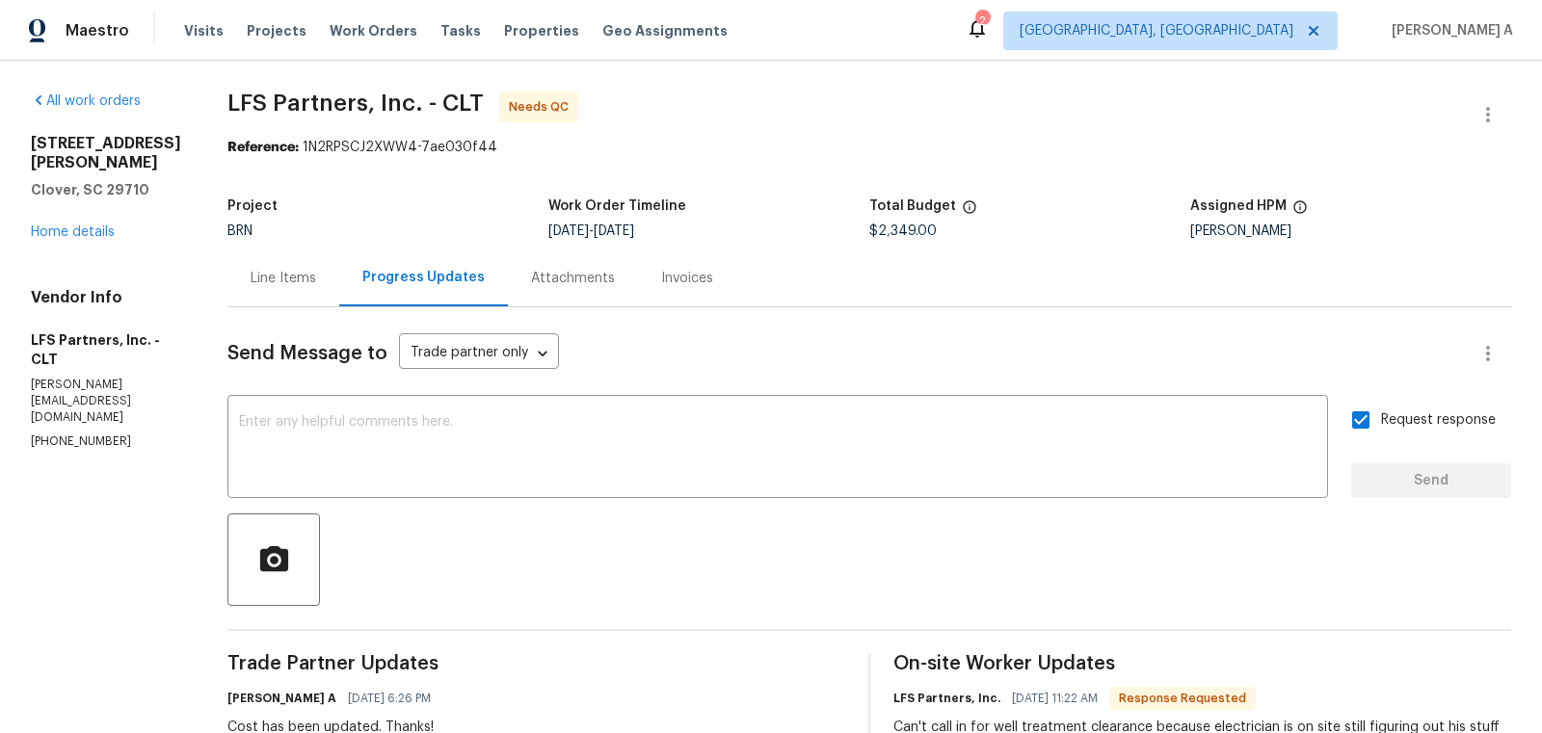
click at [252, 289] on div "Line Items" at bounding box center [283, 278] width 112 height 57
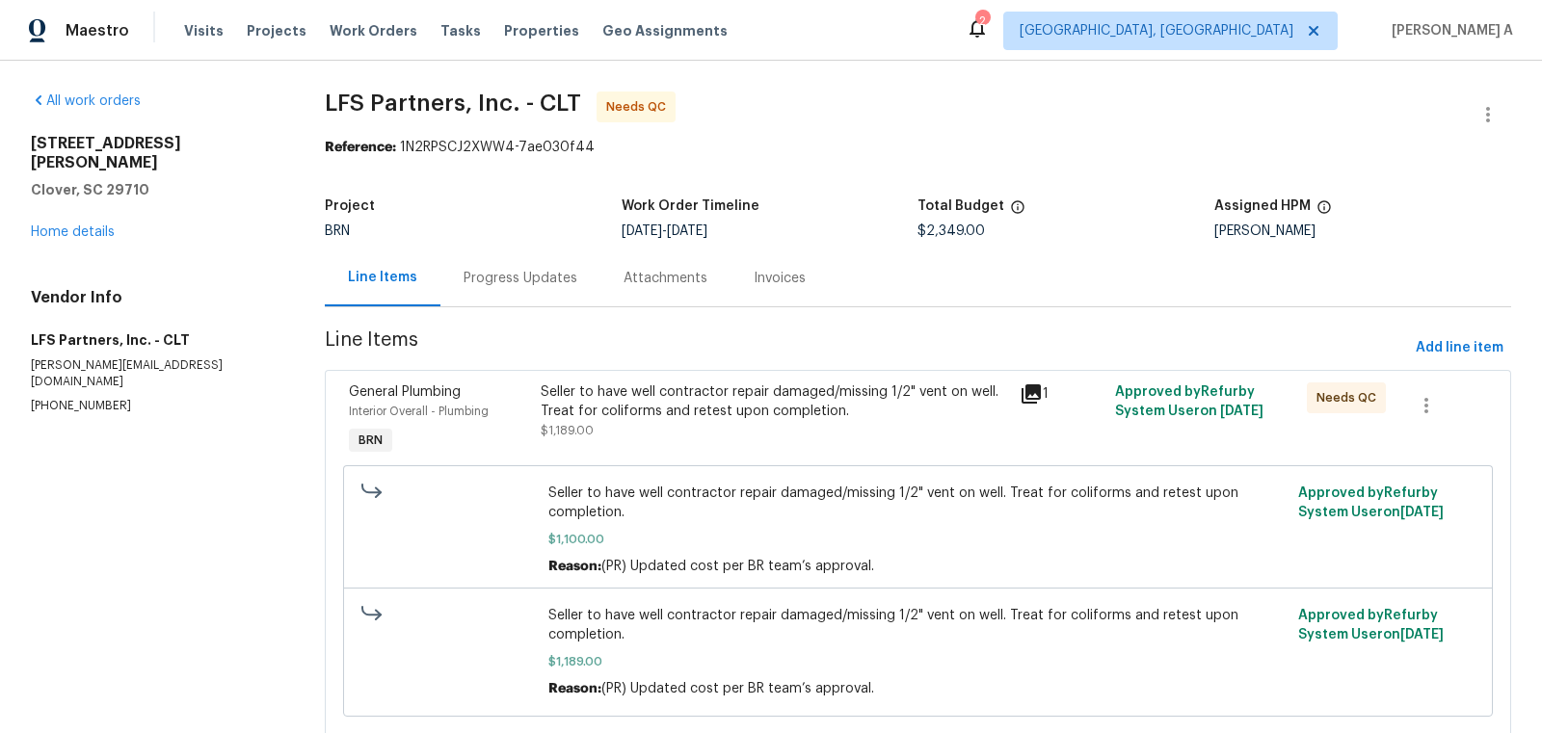
click at [467, 273] on div "Progress Updates" at bounding box center [521, 278] width 114 height 19
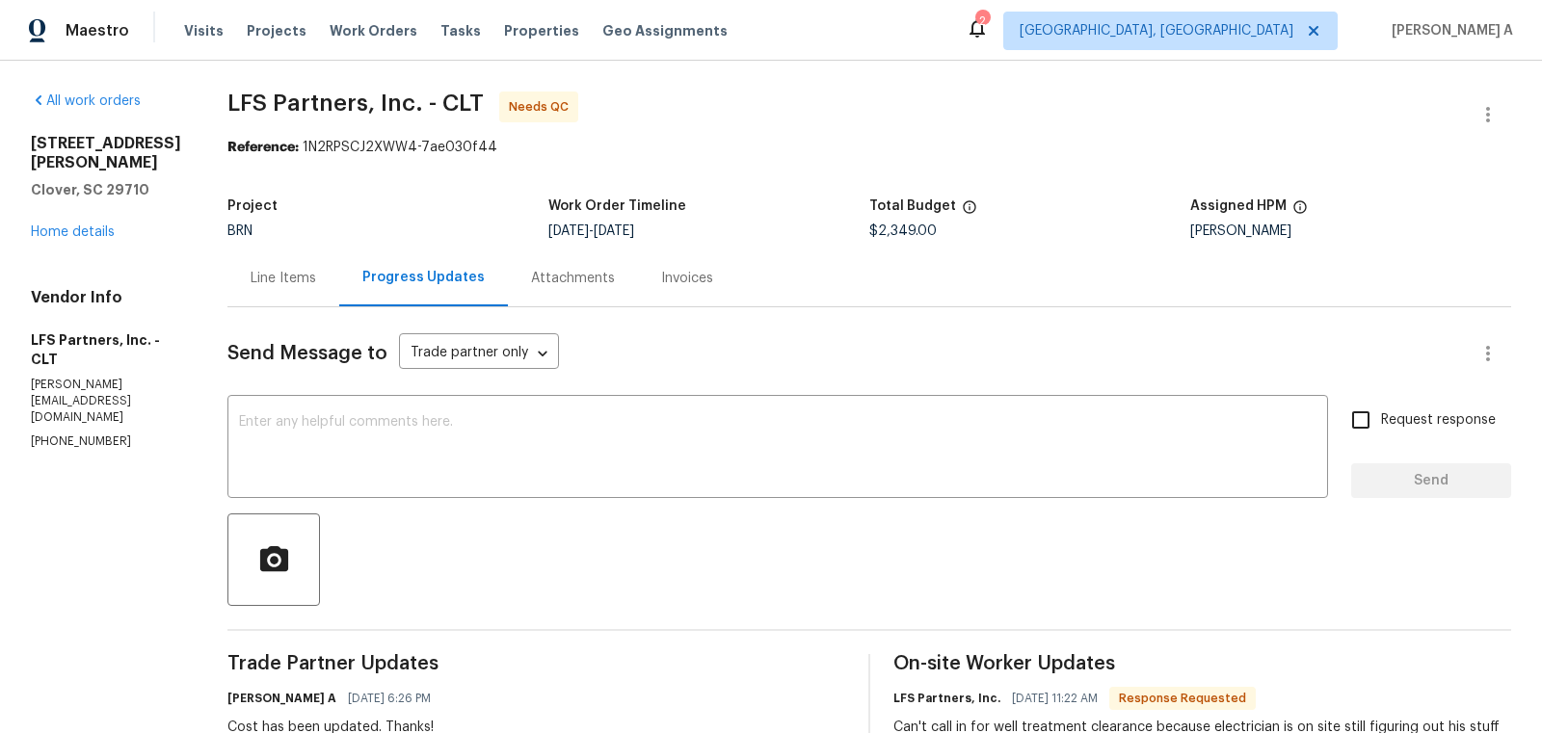
click at [234, 260] on div "Line Items" at bounding box center [283, 278] width 112 height 57
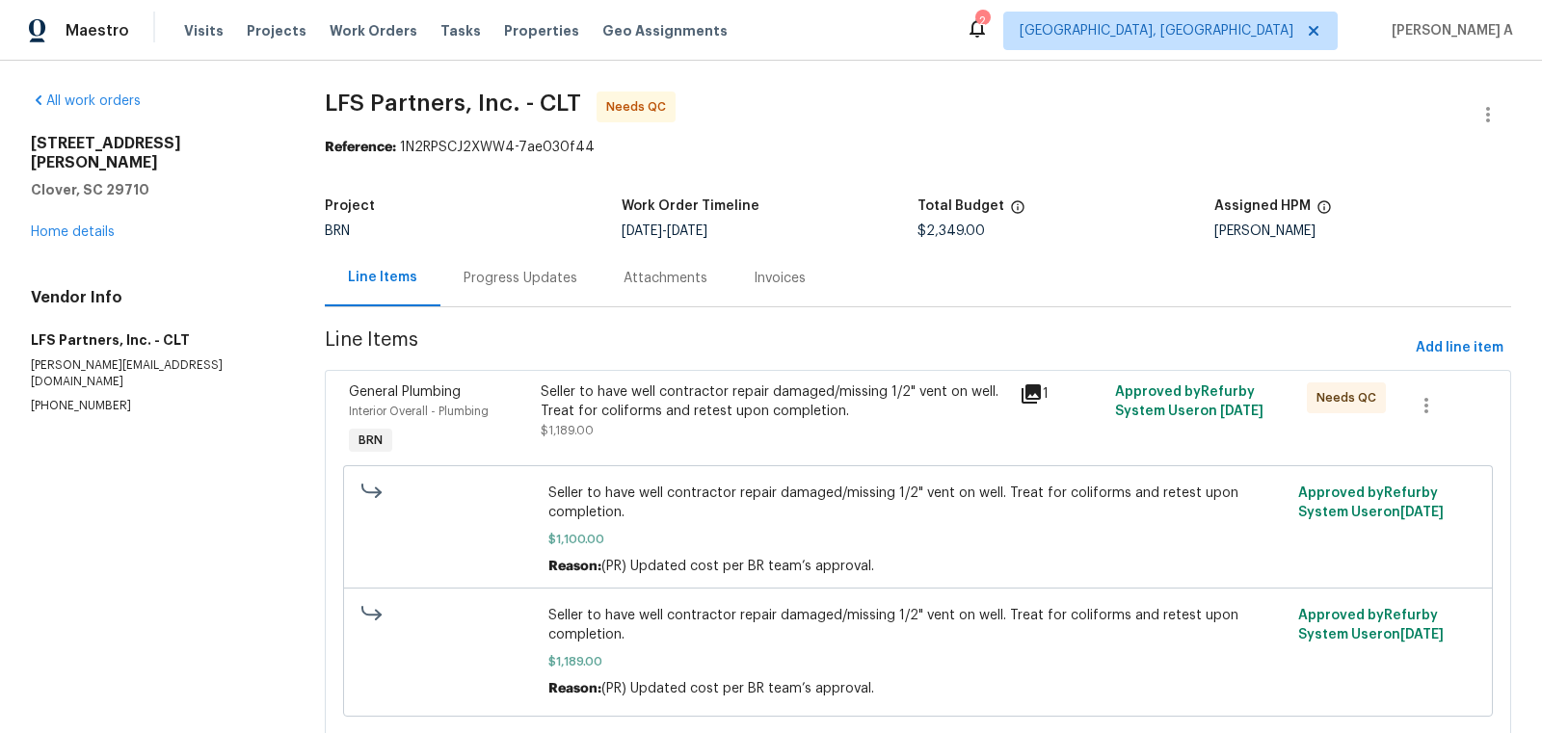
click at [723, 386] on div "Seller to have well contractor repair damaged/missing 1/2" vent on well. Treat …" at bounding box center [774, 402] width 467 height 39
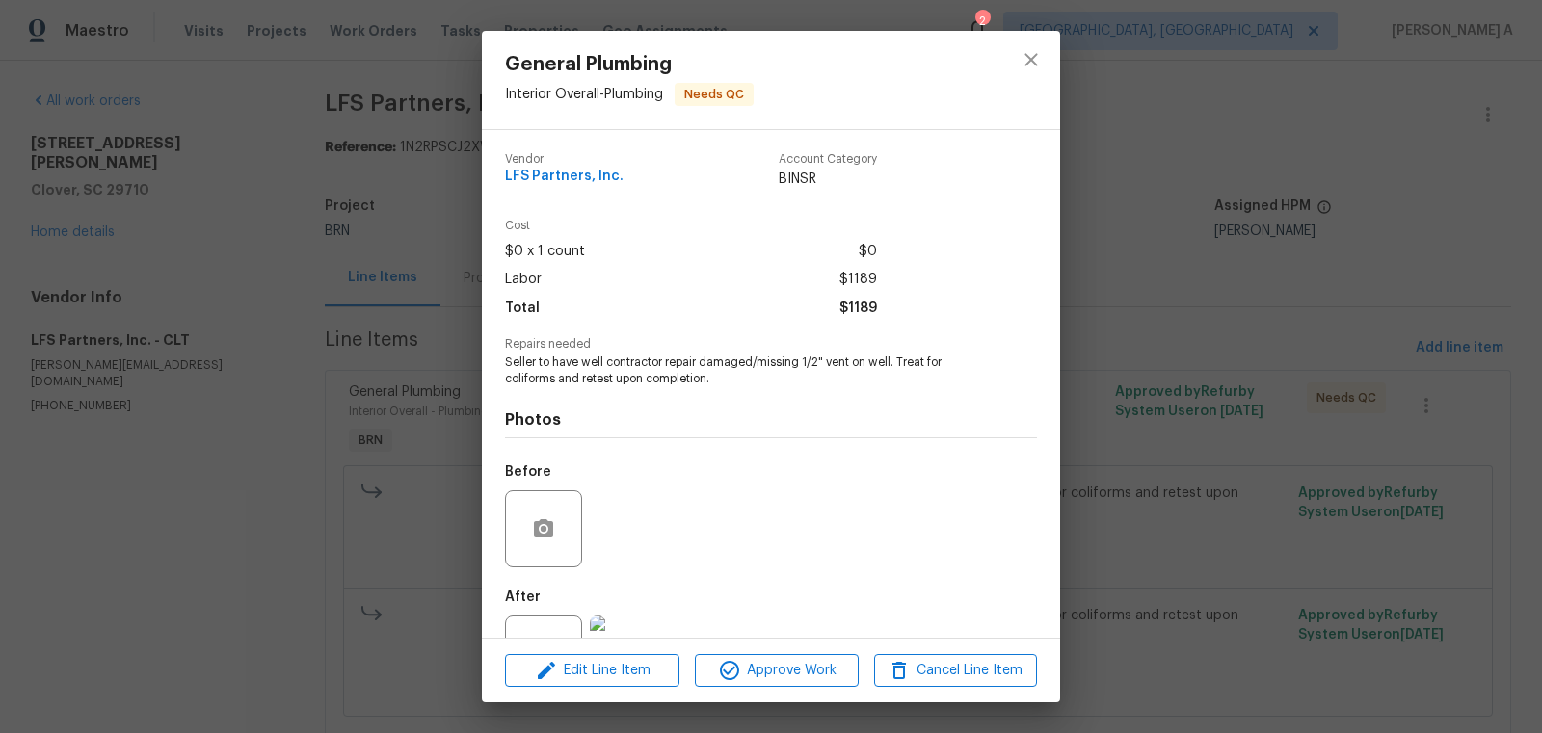
scroll to position [15, 0]
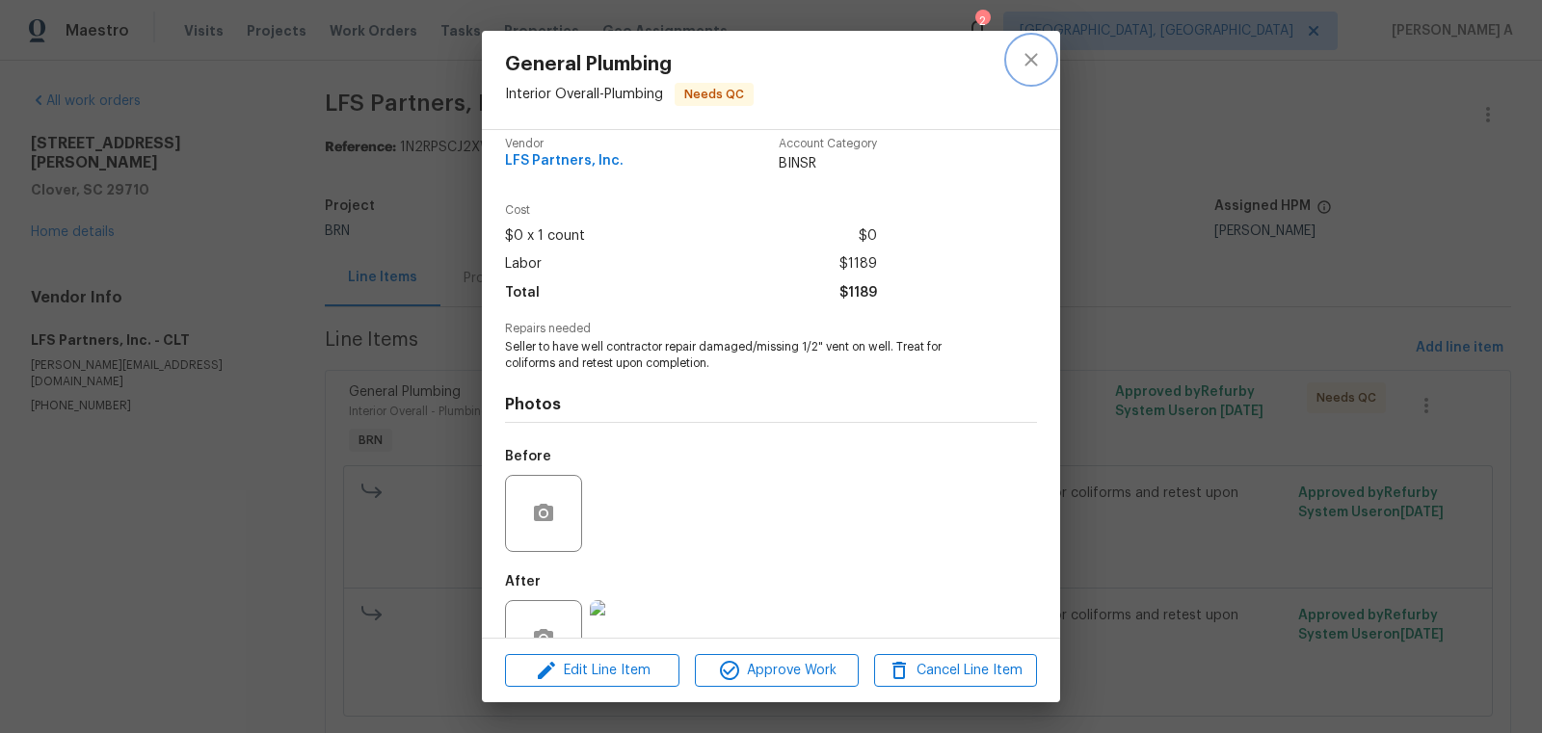
click at [1014, 47] on button "close" at bounding box center [1031, 60] width 46 height 46
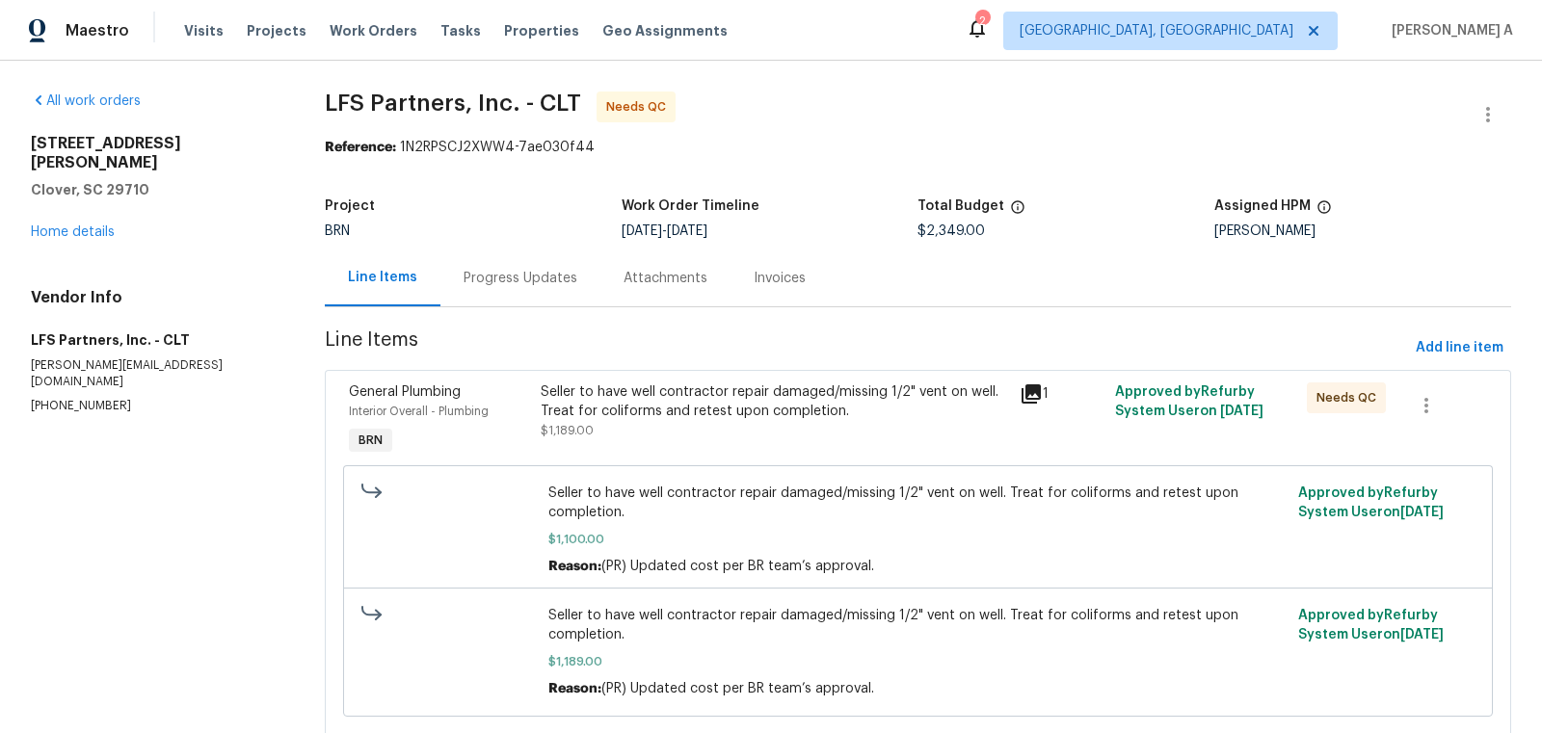
click at [773, 413] on div "Seller to have well contractor repair damaged/missing 1/2" vent on well. Treat …" at bounding box center [774, 402] width 467 height 39
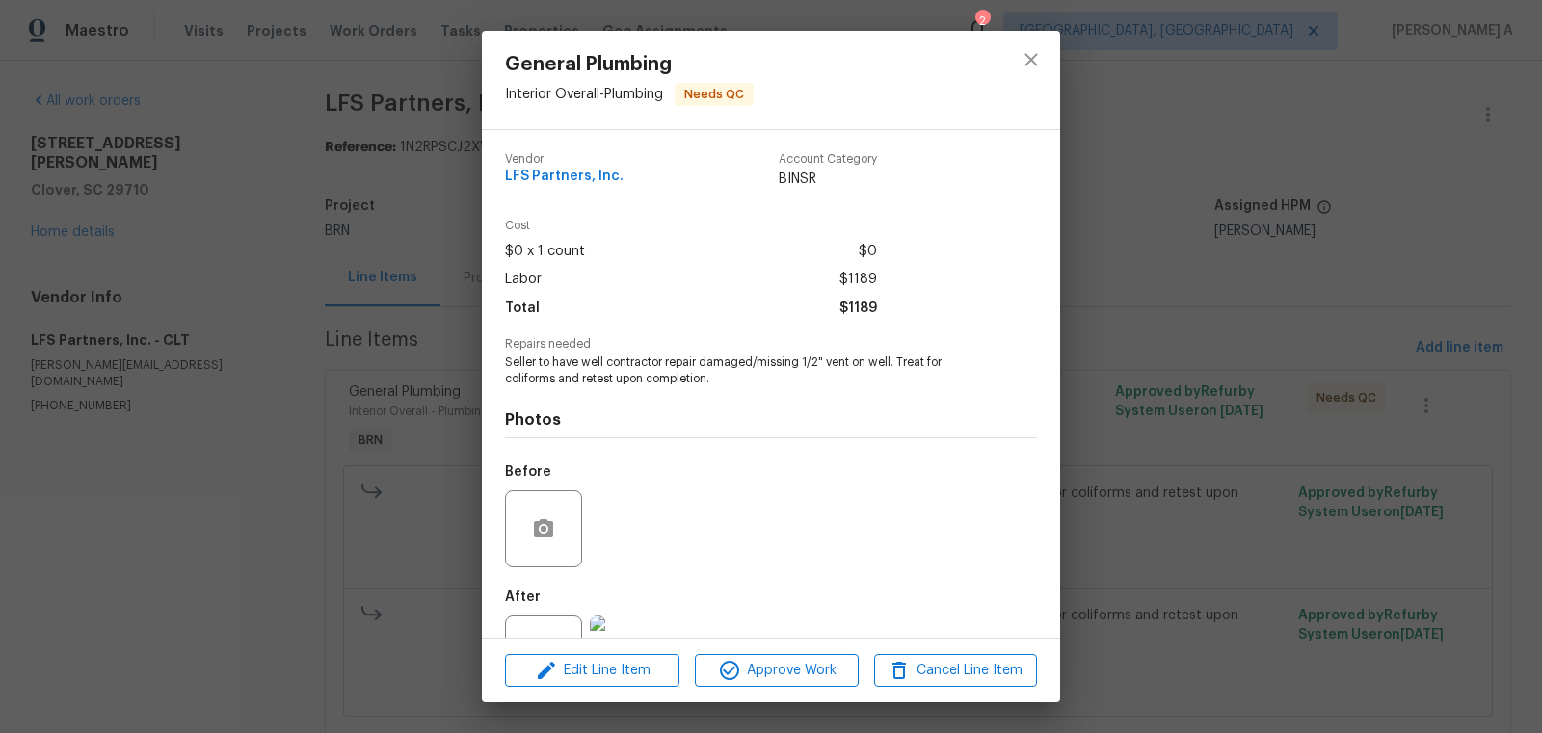
scroll to position [73, 0]
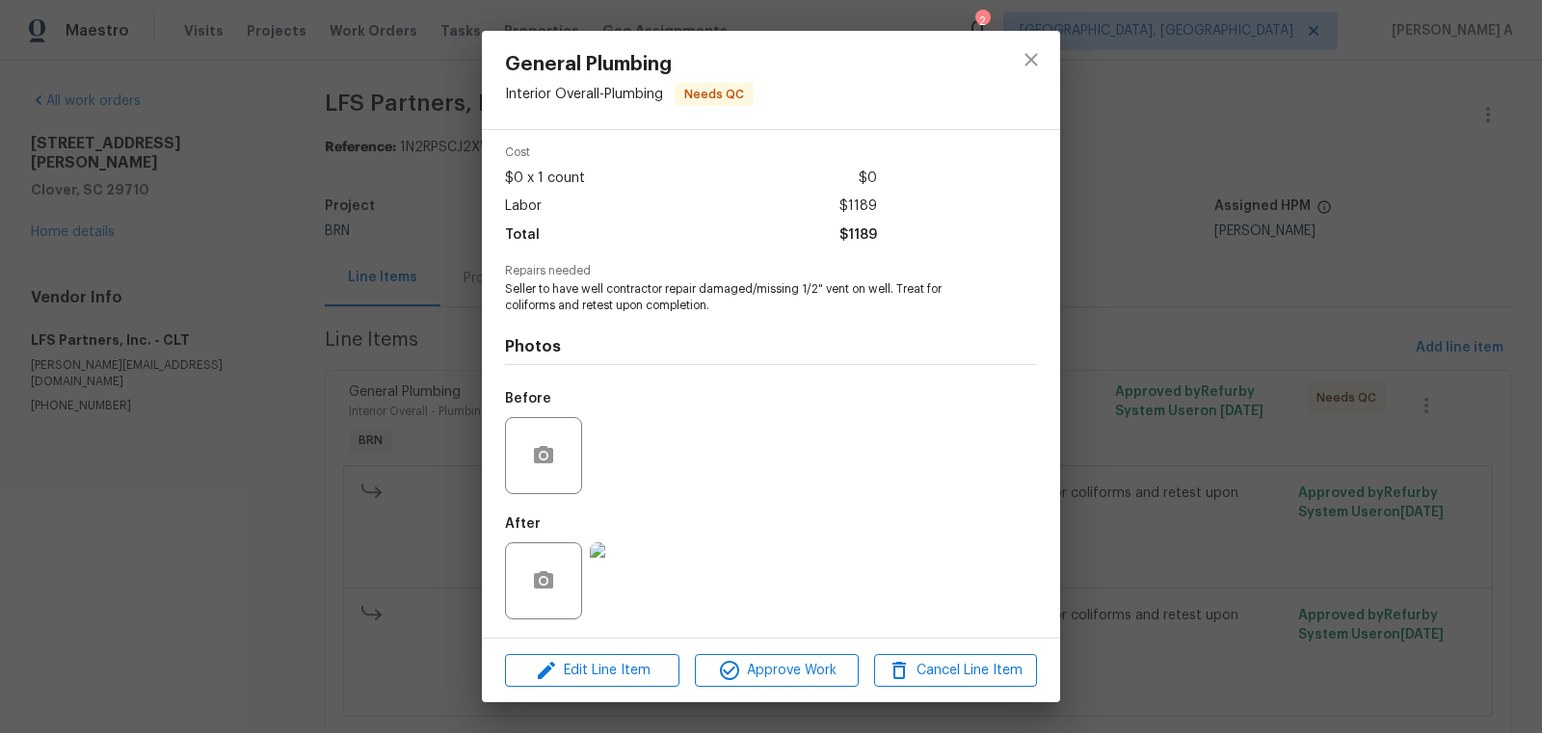
click at [601, 599] on img at bounding box center [628, 581] width 77 height 77
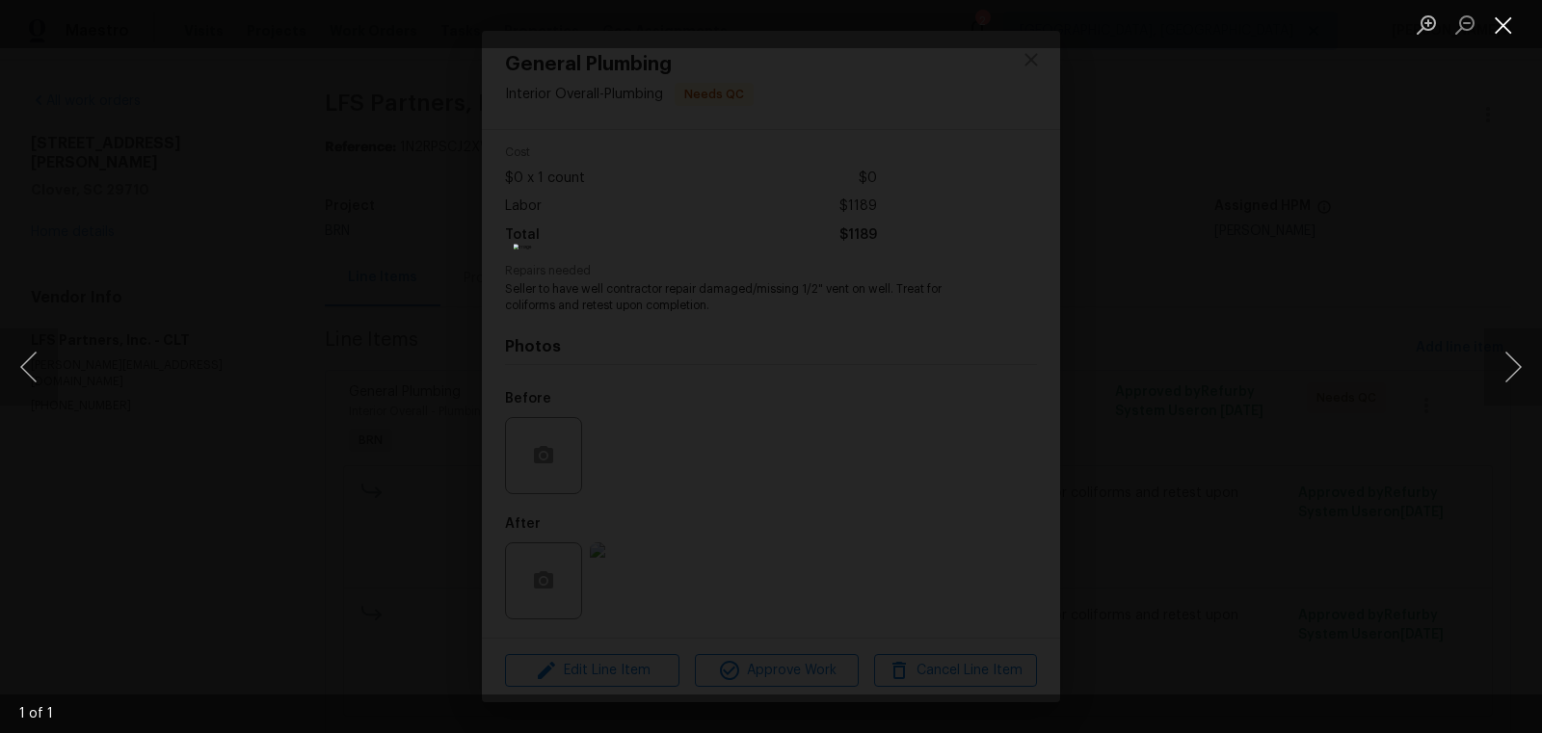
click at [1503, 13] on button "Close lightbox" at bounding box center [1503, 25] width 39 height 34
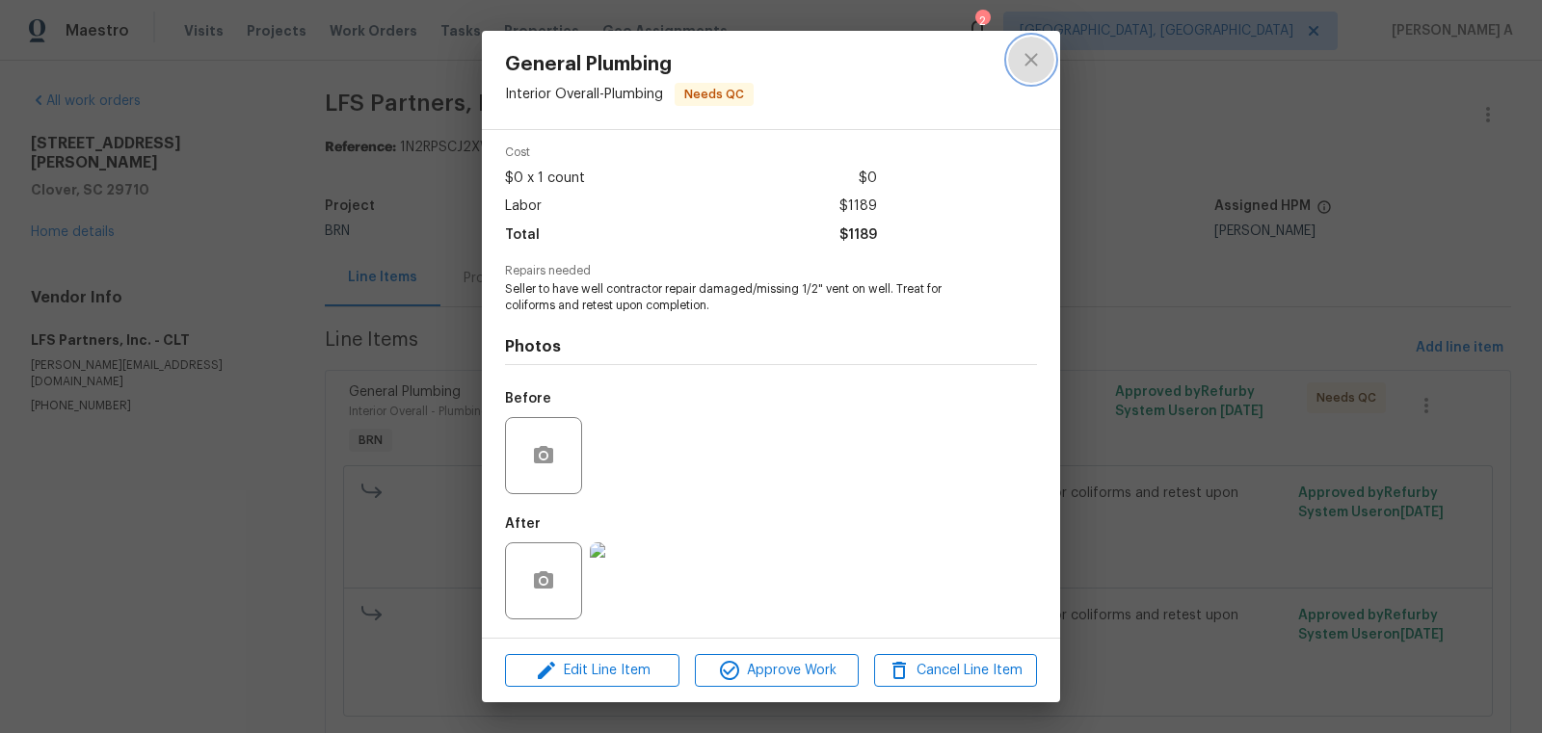
click at [1020, 60] on icon "close" at bounding box center [1031, 59] width 23 height 23
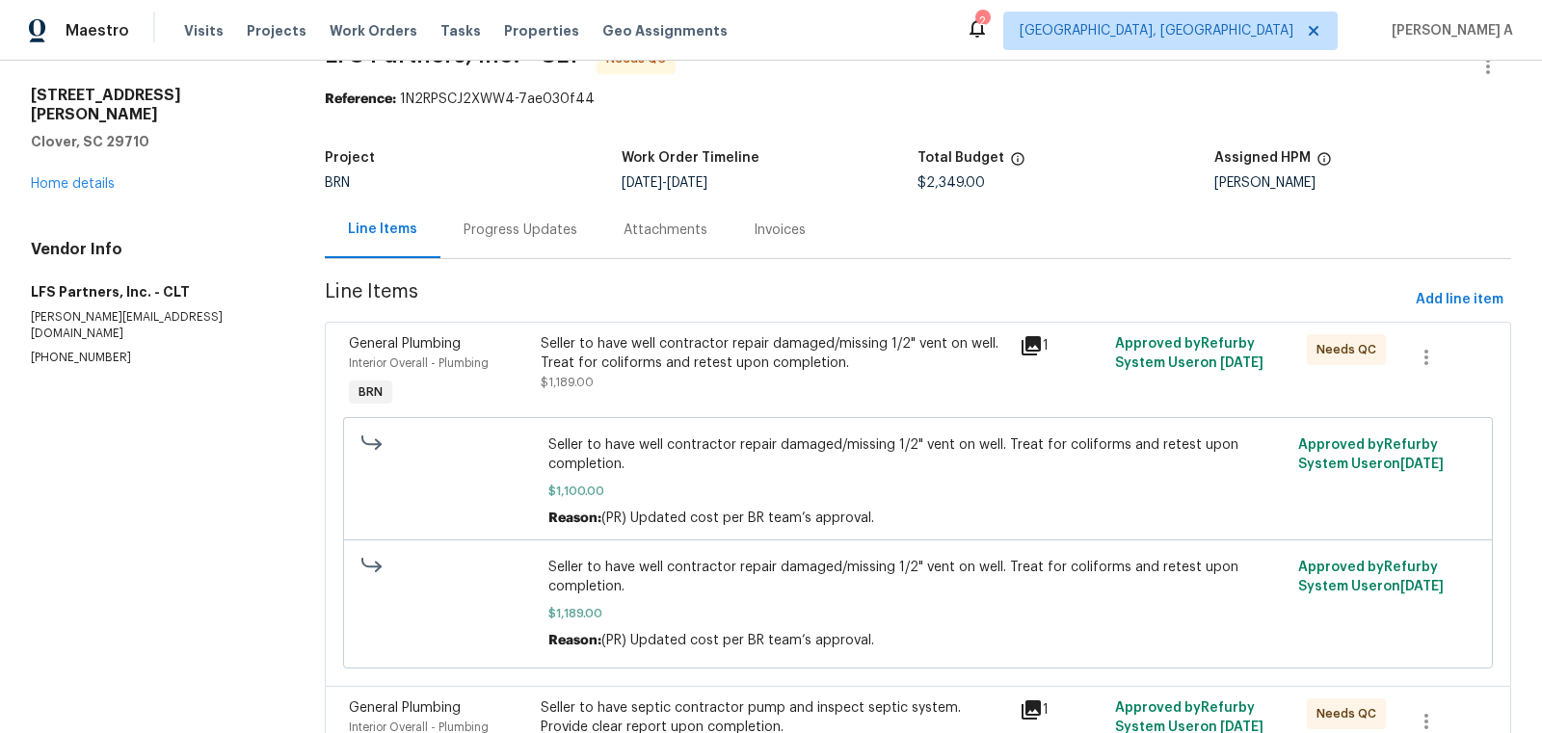
scroll to position [22, 0]
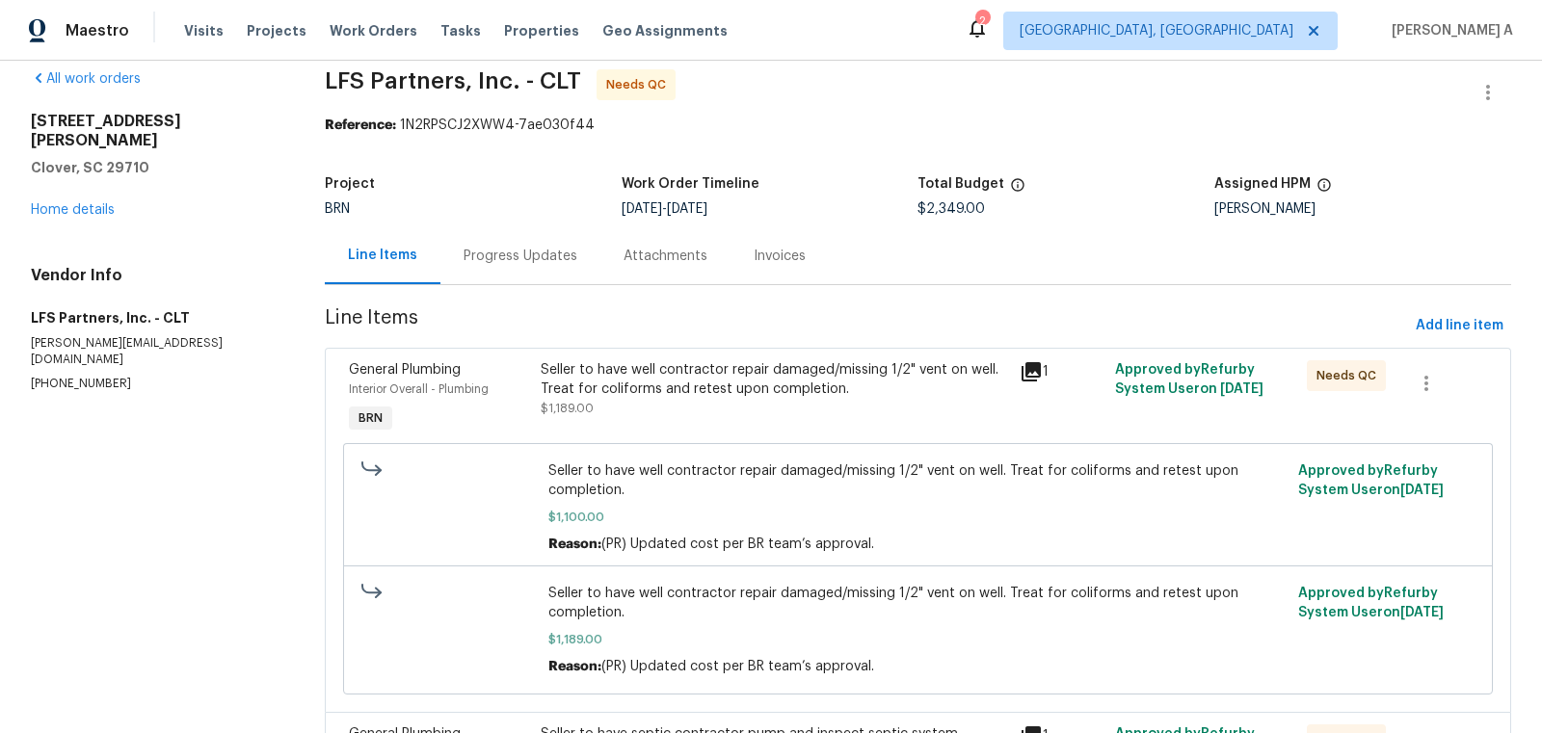
click at [786, 406] on div "Seller to have well contractor repair damaged/missing 1/2" vent on well. Treat …" at bounding box center [774, 389] width 467 height 58
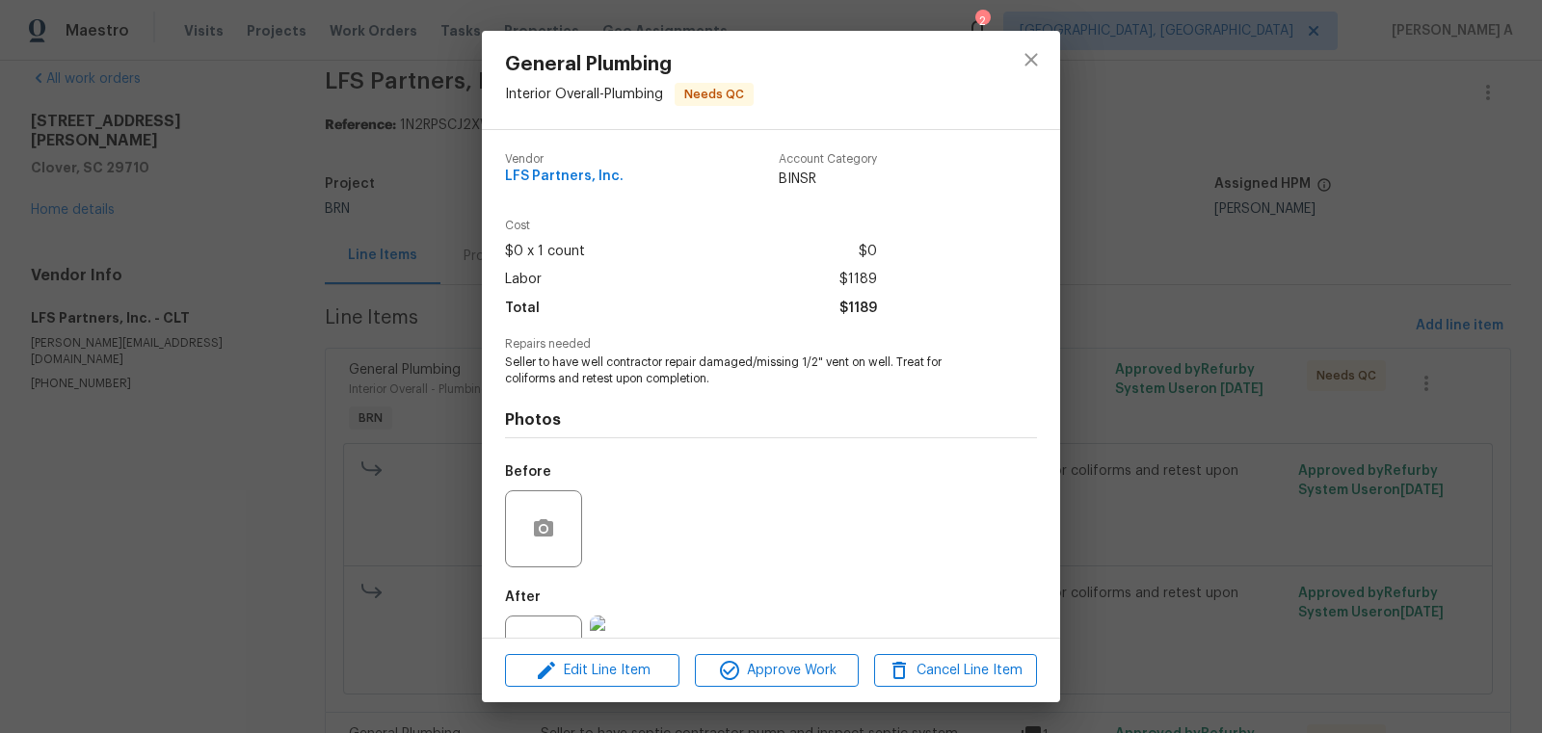
scroll to position [73, 0]
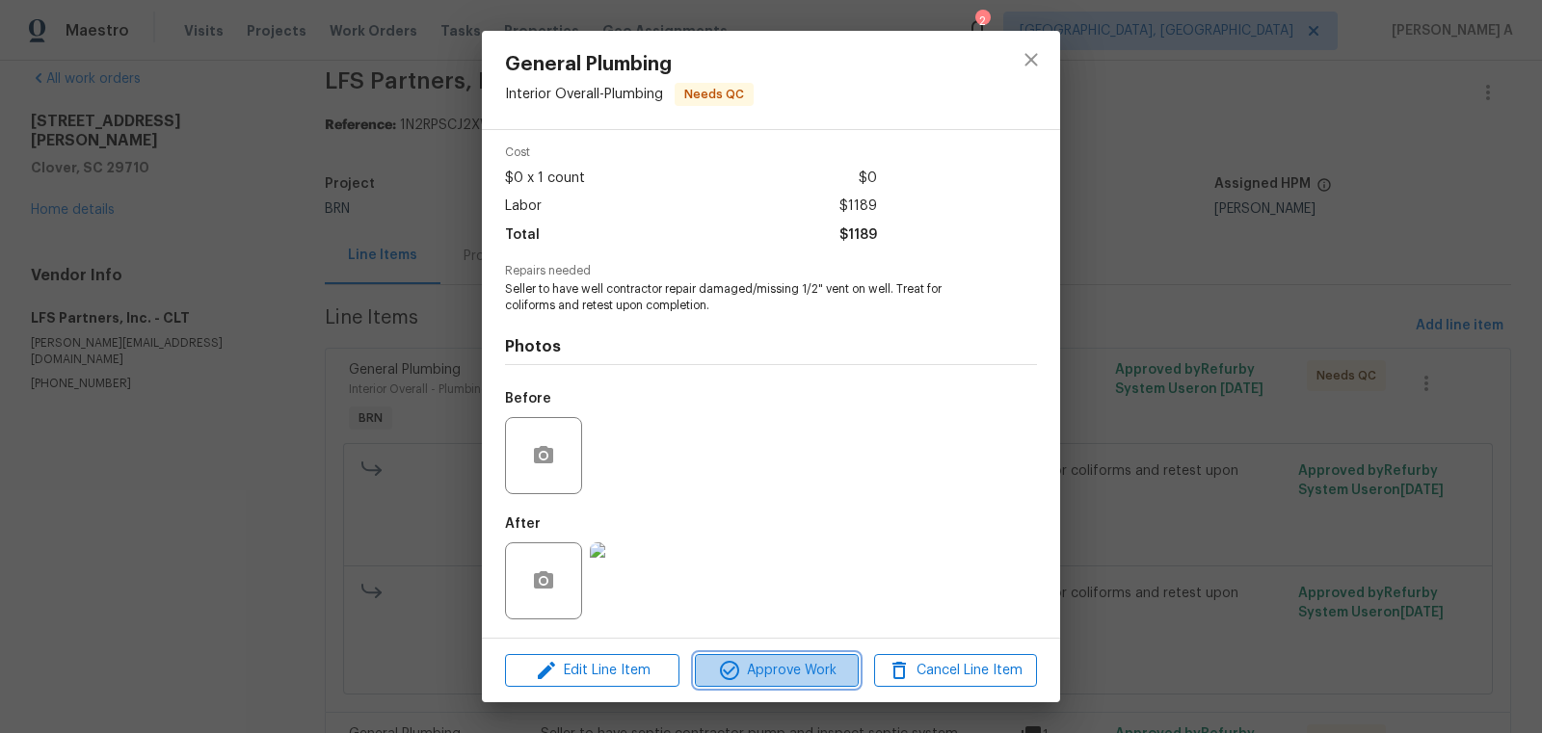
click at [778, 672] on span "Approve Work" at bounding box center [776, 671] width 151 height 24
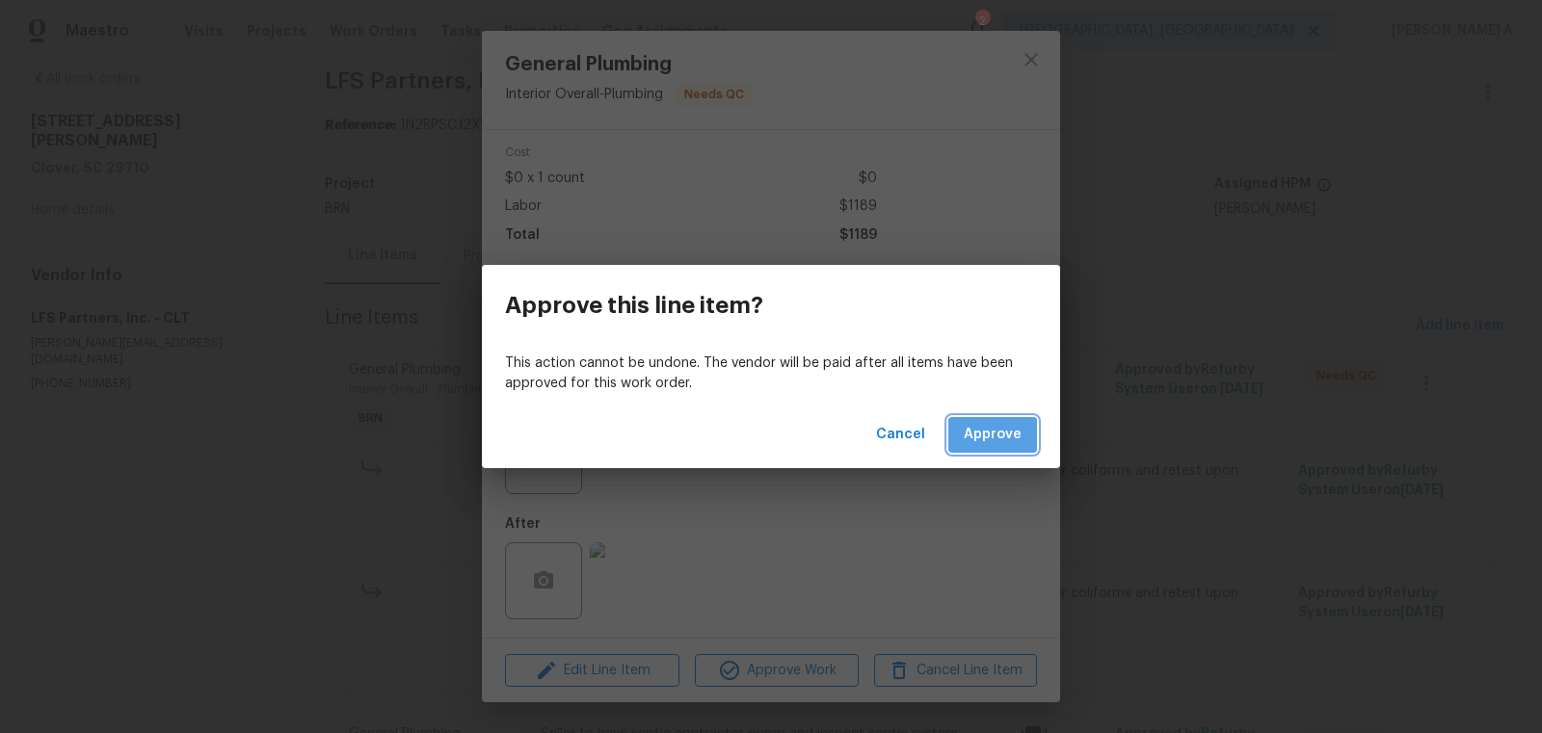
click at [991, 444] on span "Approve" at bounding box center [993, 435] width 58 height 24
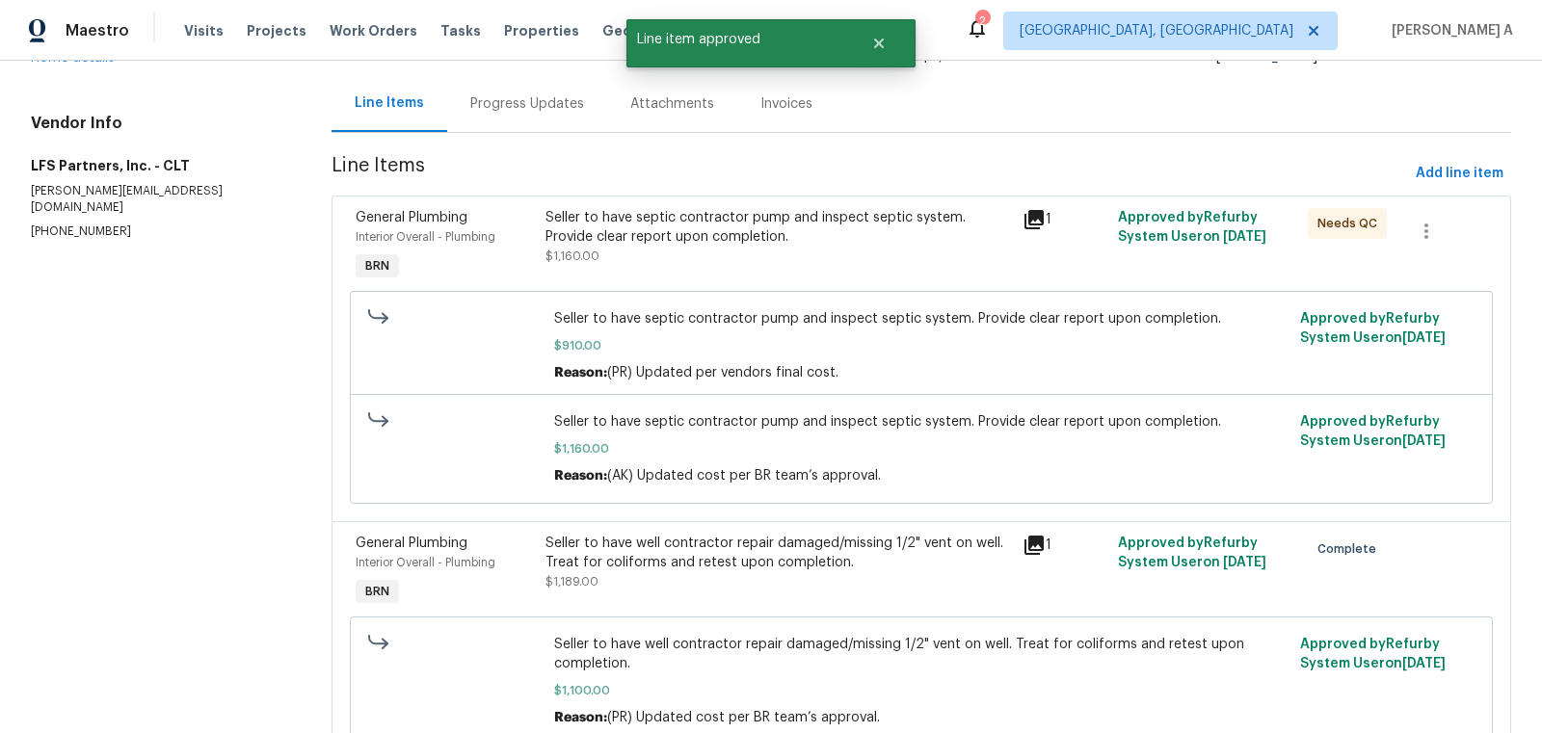
scroll to position [0, 0]
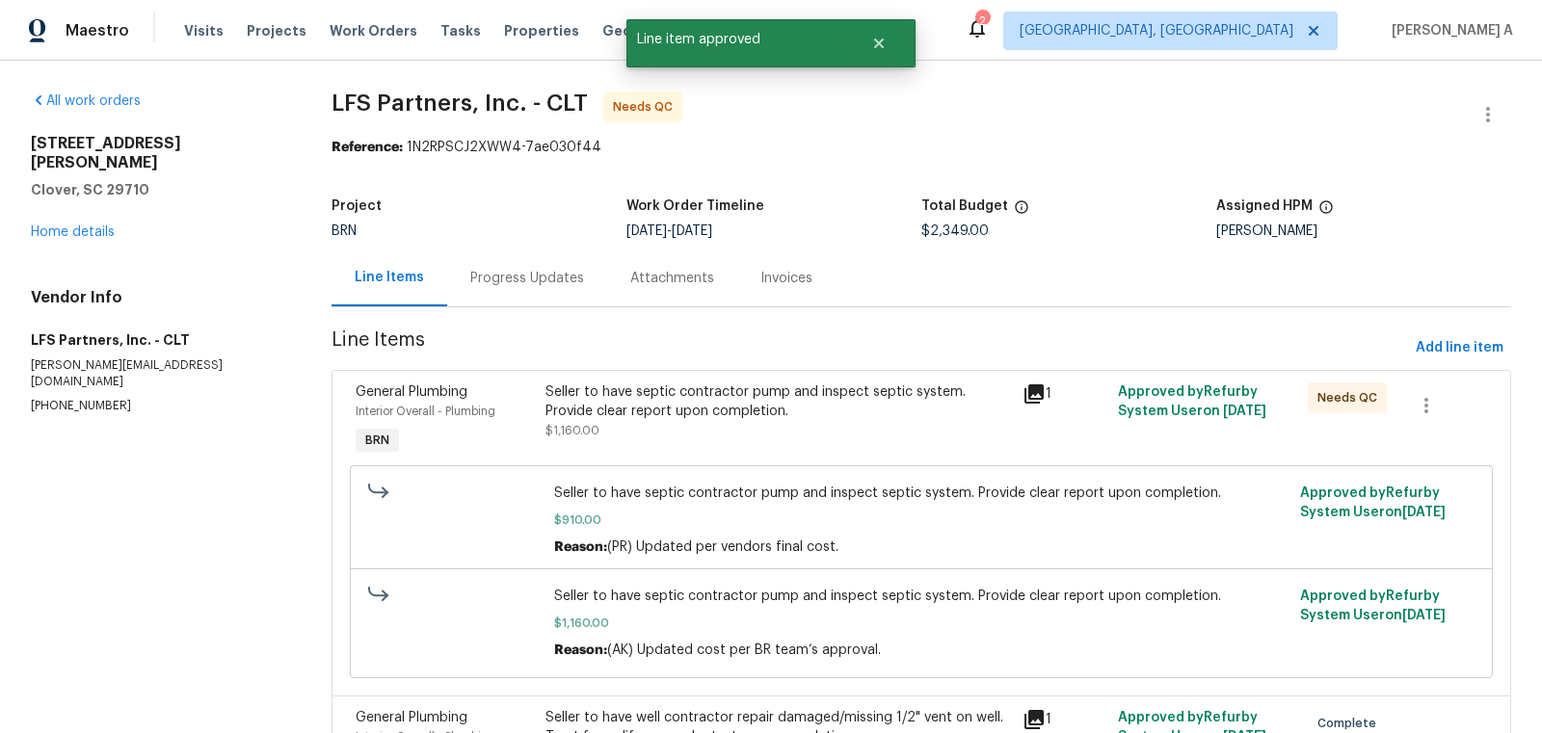
click at [902, 415] on div "Seller to have septic contractor pump and inspect septic system. Provide clear …" at bounding box center [778, 402] width 465 height 39
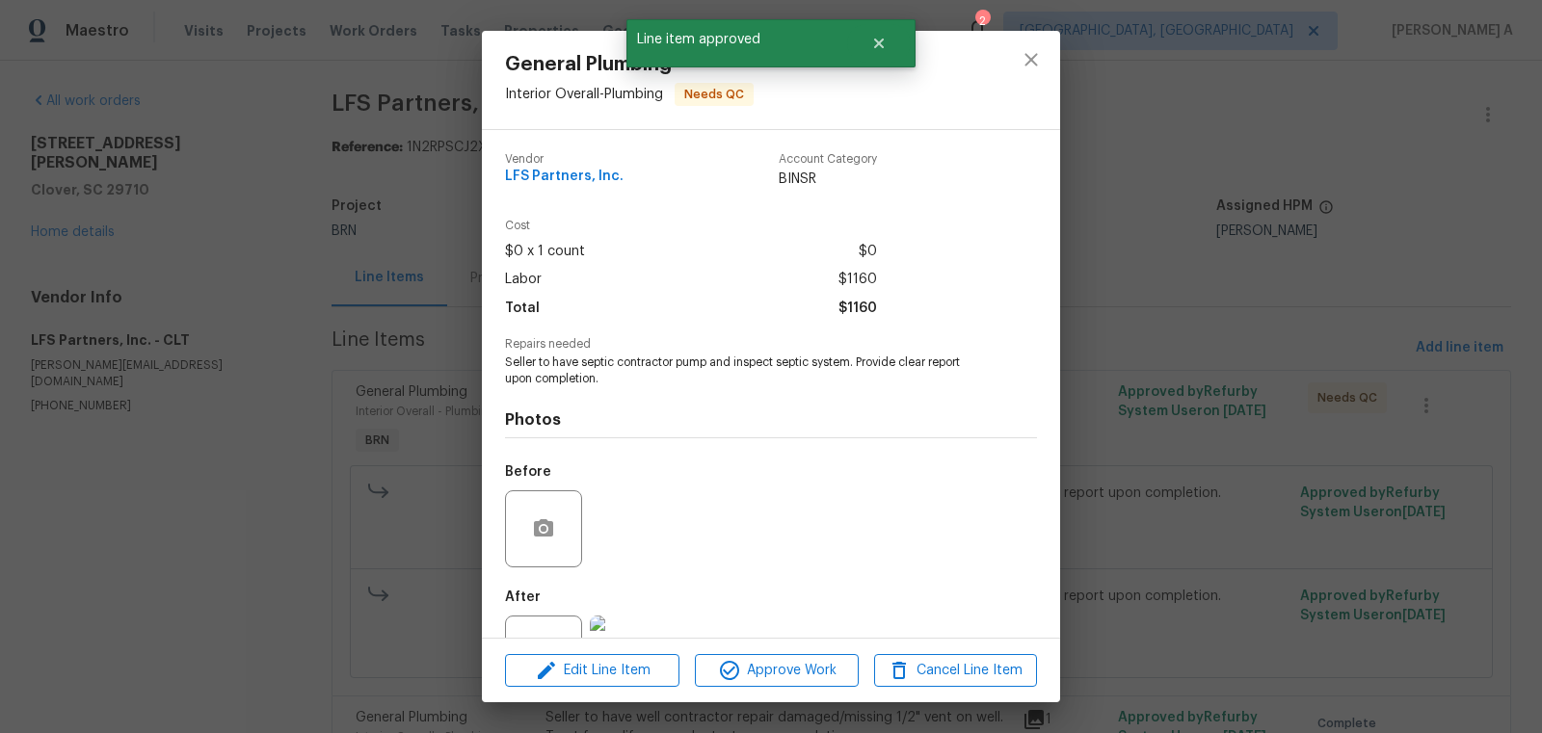
scroll to position [73, 0]
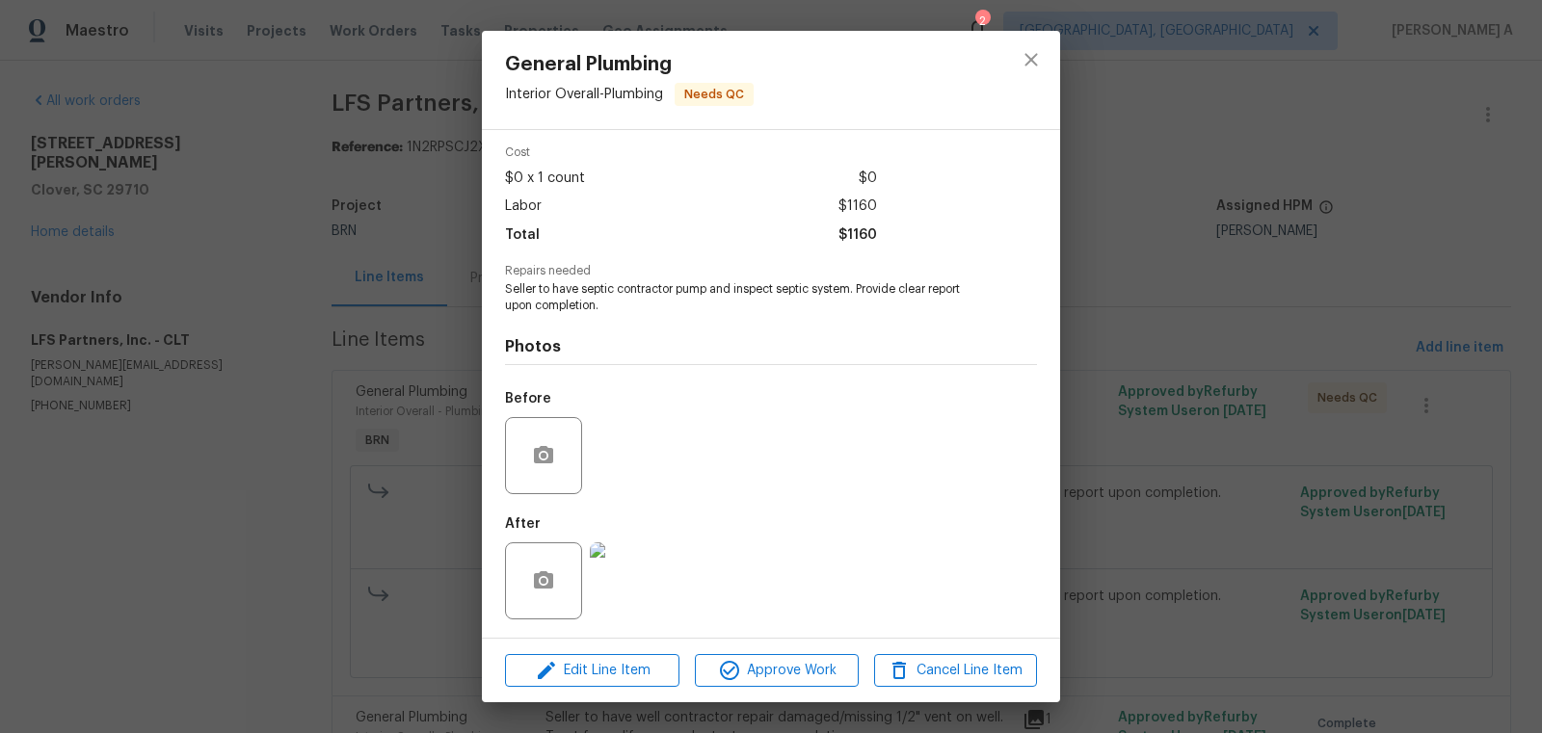
click at [622, 576] on img at bounding box center [628, 581] width 77 height 77
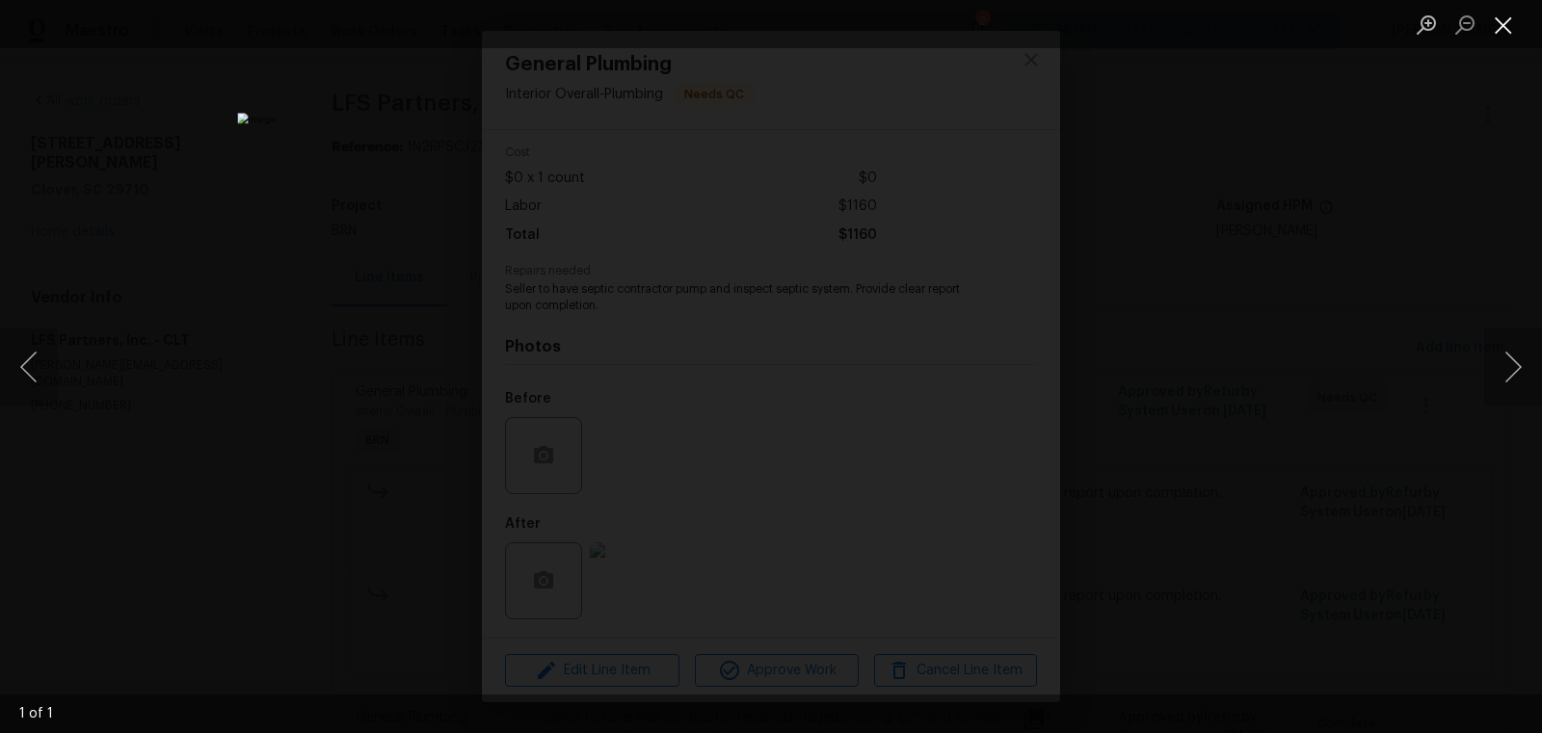
click at [1498, 30] on button "Close lightbox" at bounding box center [1503, 25] width 39 height 34
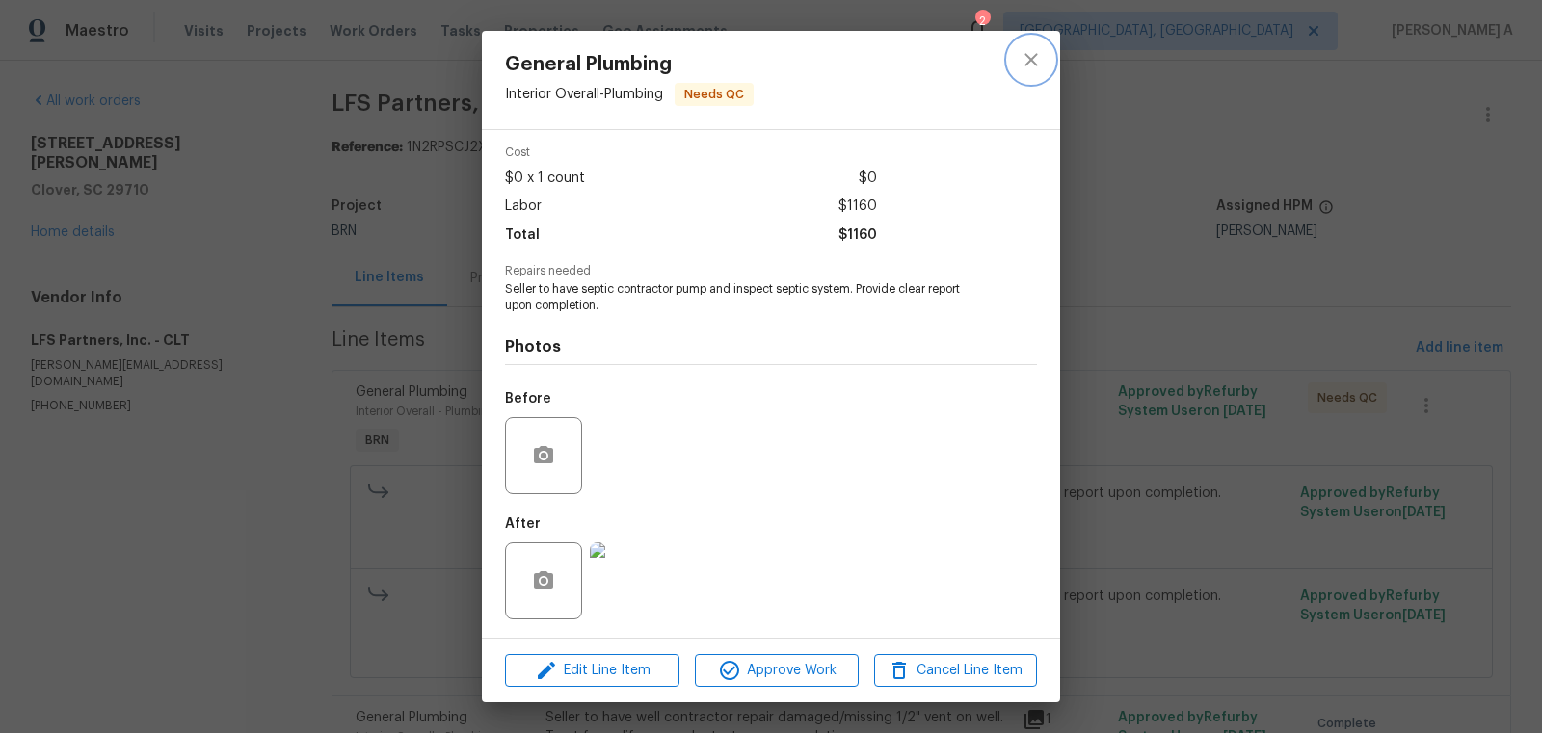
click at [1027, 64] on icon "close" at bounding box center [1031, 59] width 13 height 13
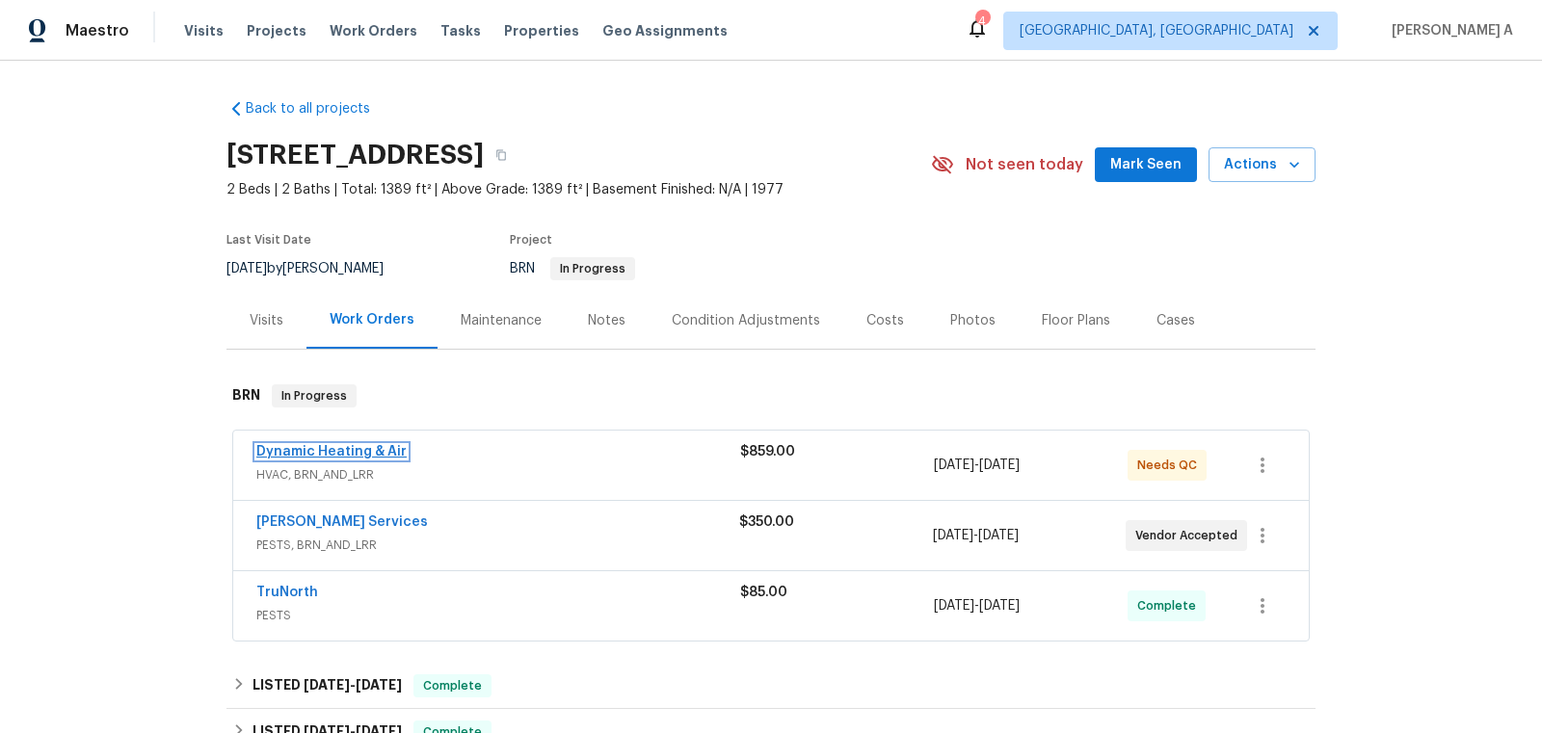
click at [322, 447] on link "Dynamic Heating & Air" at bounding box center [331, 451] width 150 height 13
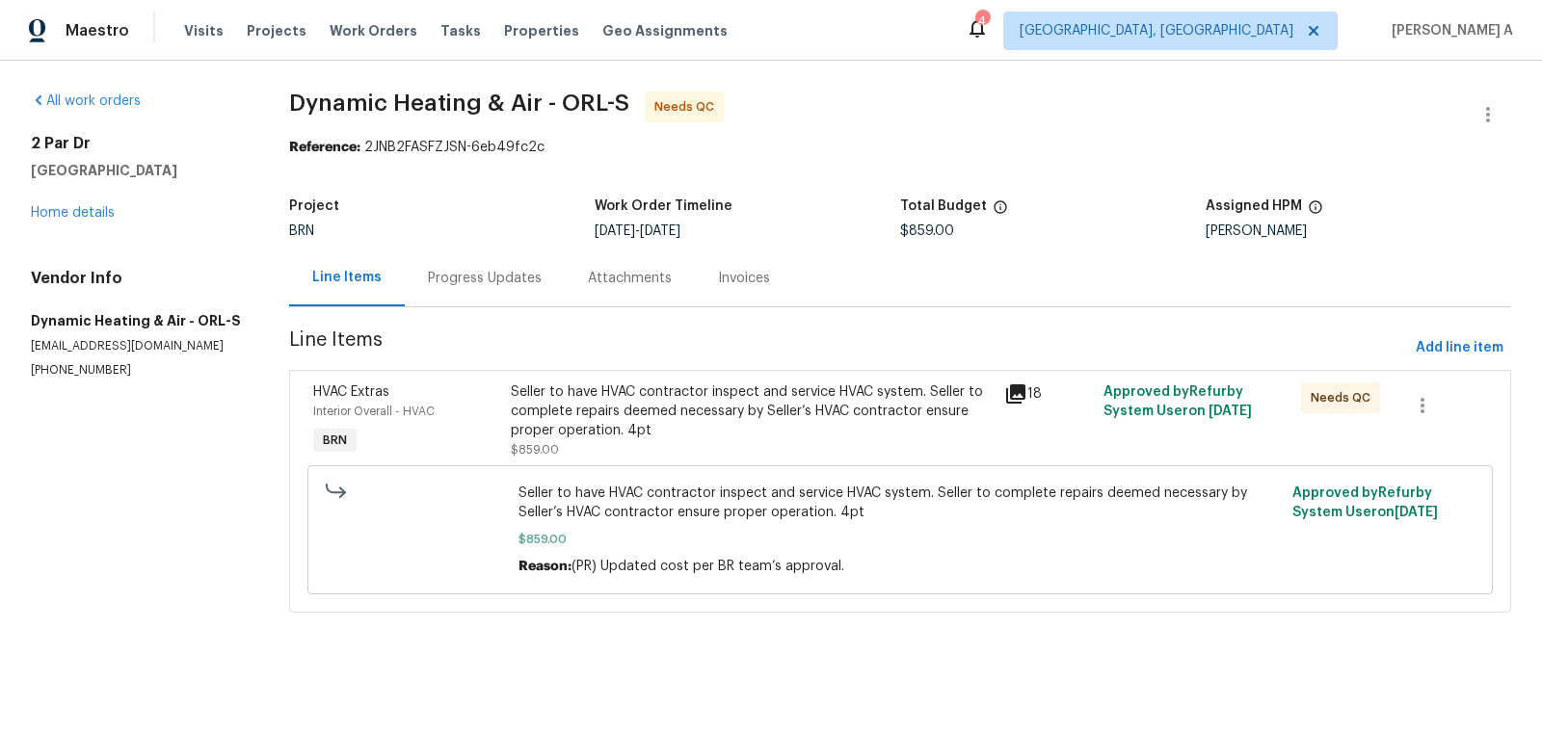
click at [475, 281] on div "Progress Updates" at bounding box center [485, 278] width 114 height 19
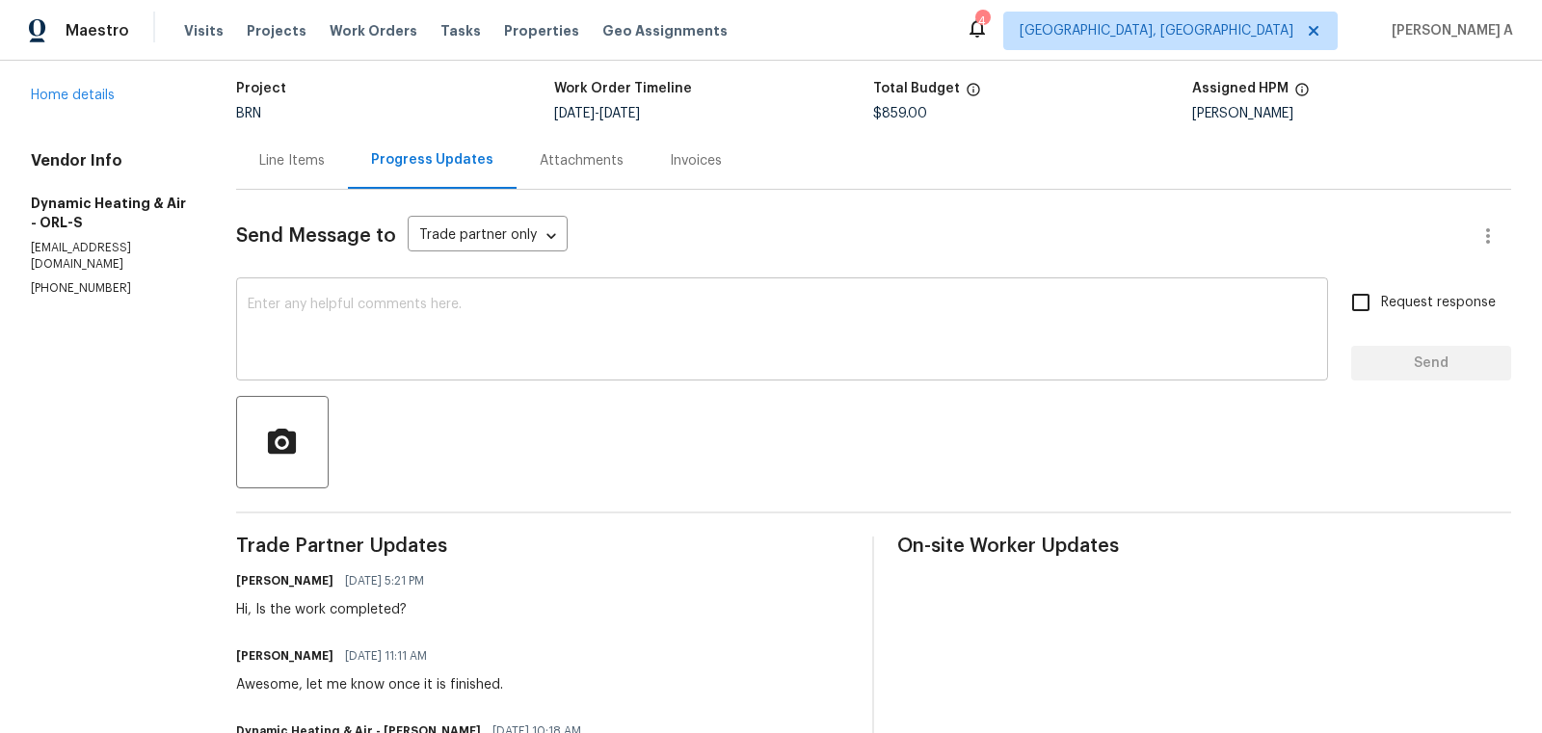
scroll to position [90, 0]
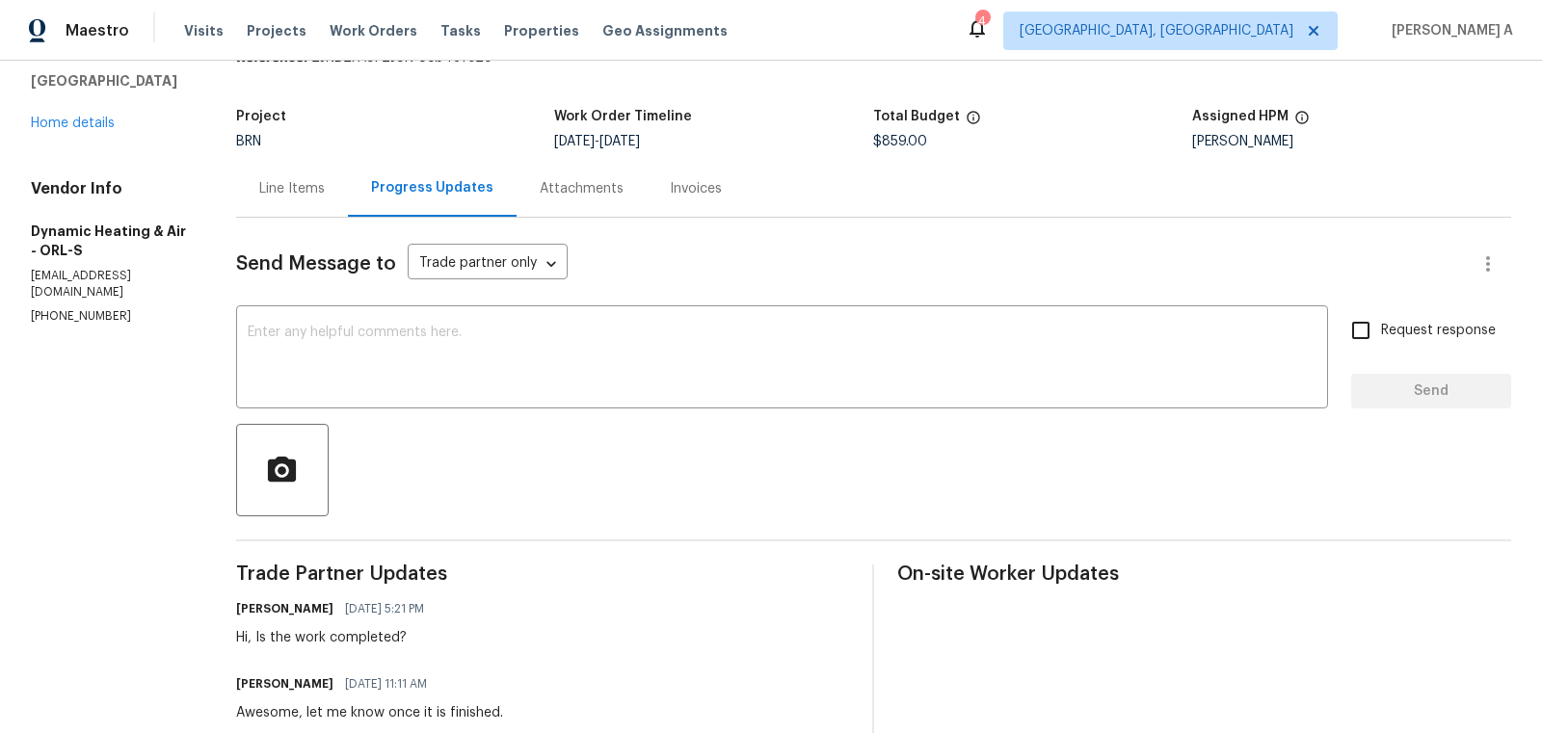
click at [314, 175] on div "Line Items" at bounding box center [292, 188] width 112 height 57
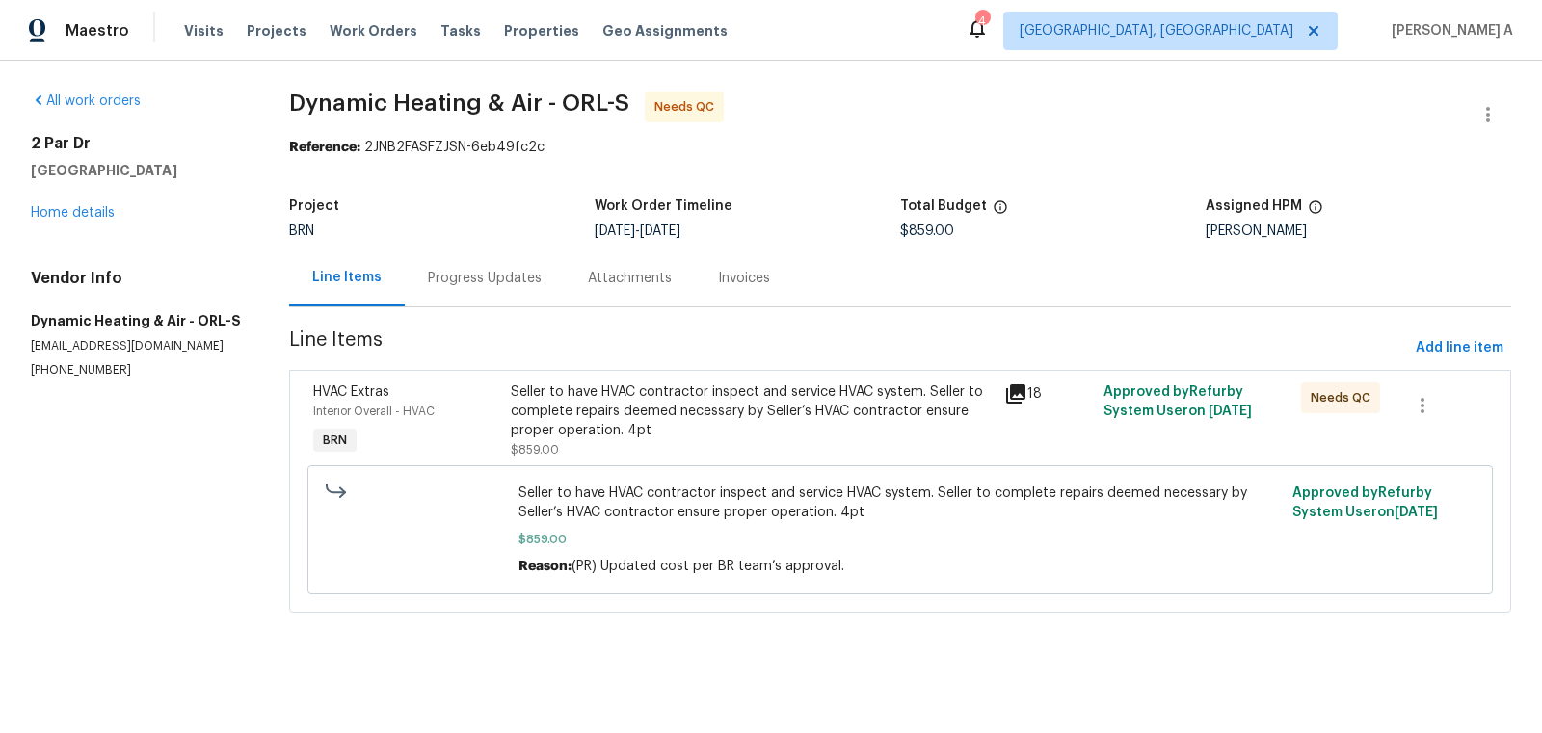
click at [734, 431] on div "Seller to have HVAC contractor inspect and service HVAC system. Seller to compl…" at bounding box center [752, 412] width 483 height 58
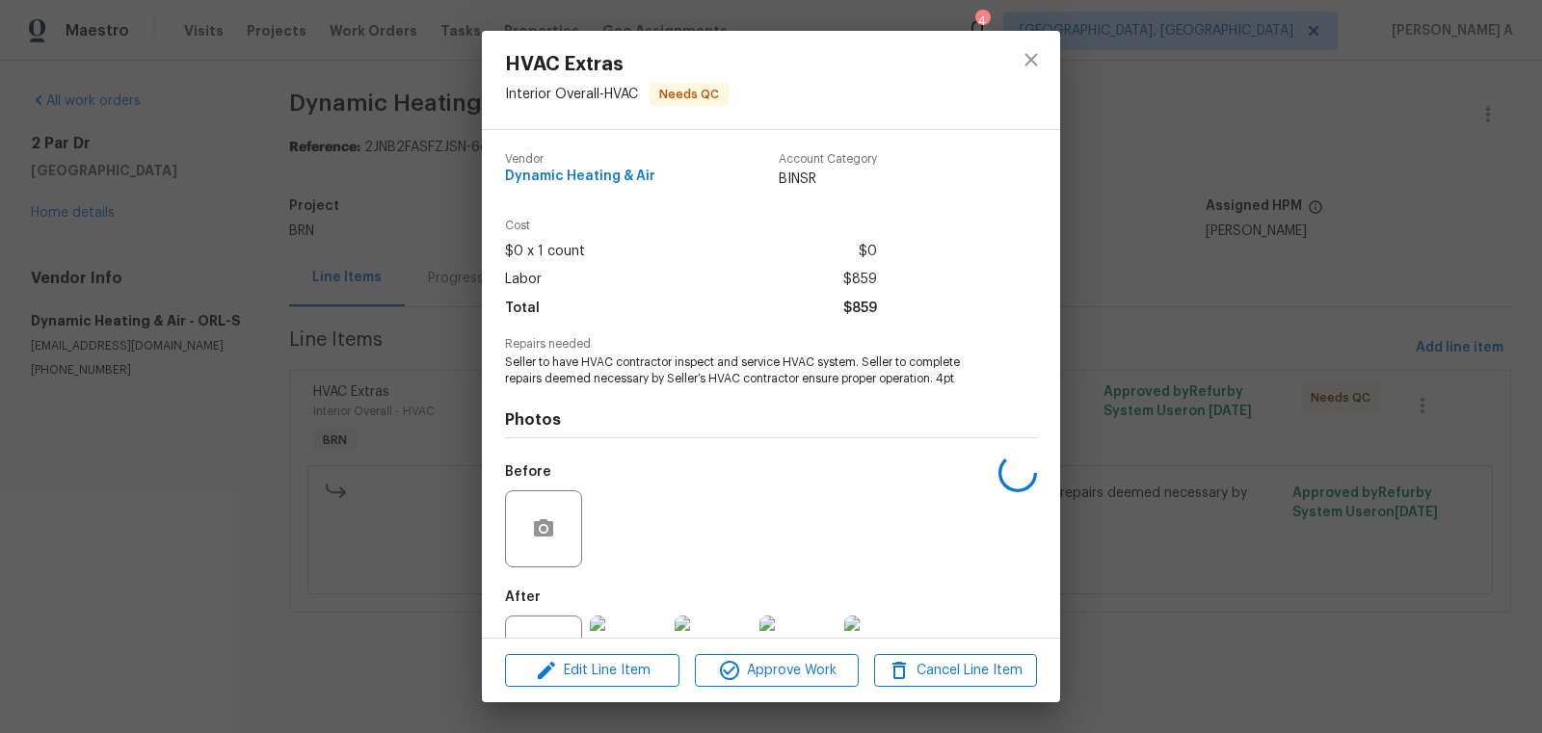
scroll to position [73, 0]
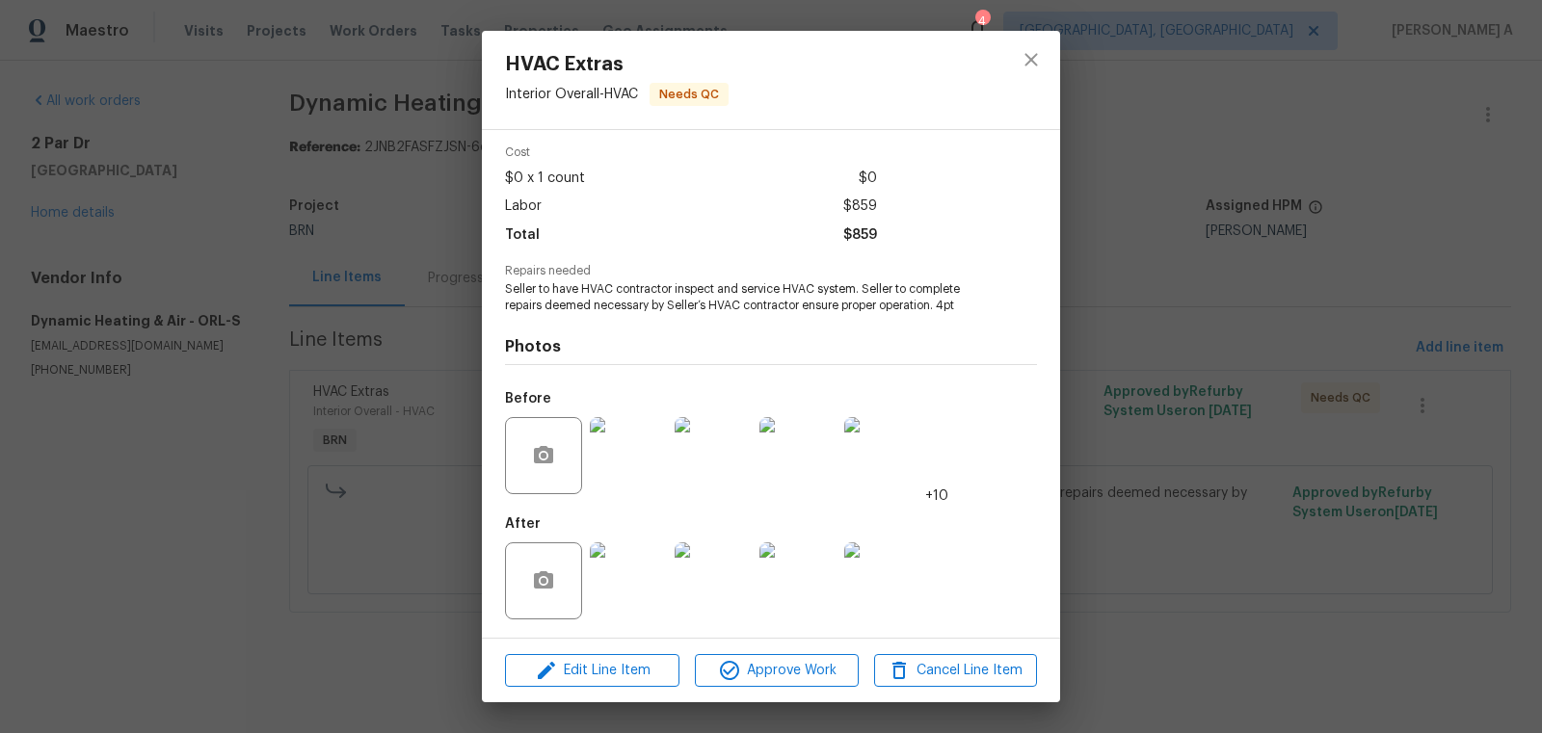
click at [634, 594] on img at bounding box center [628, 581] width 77 height 77
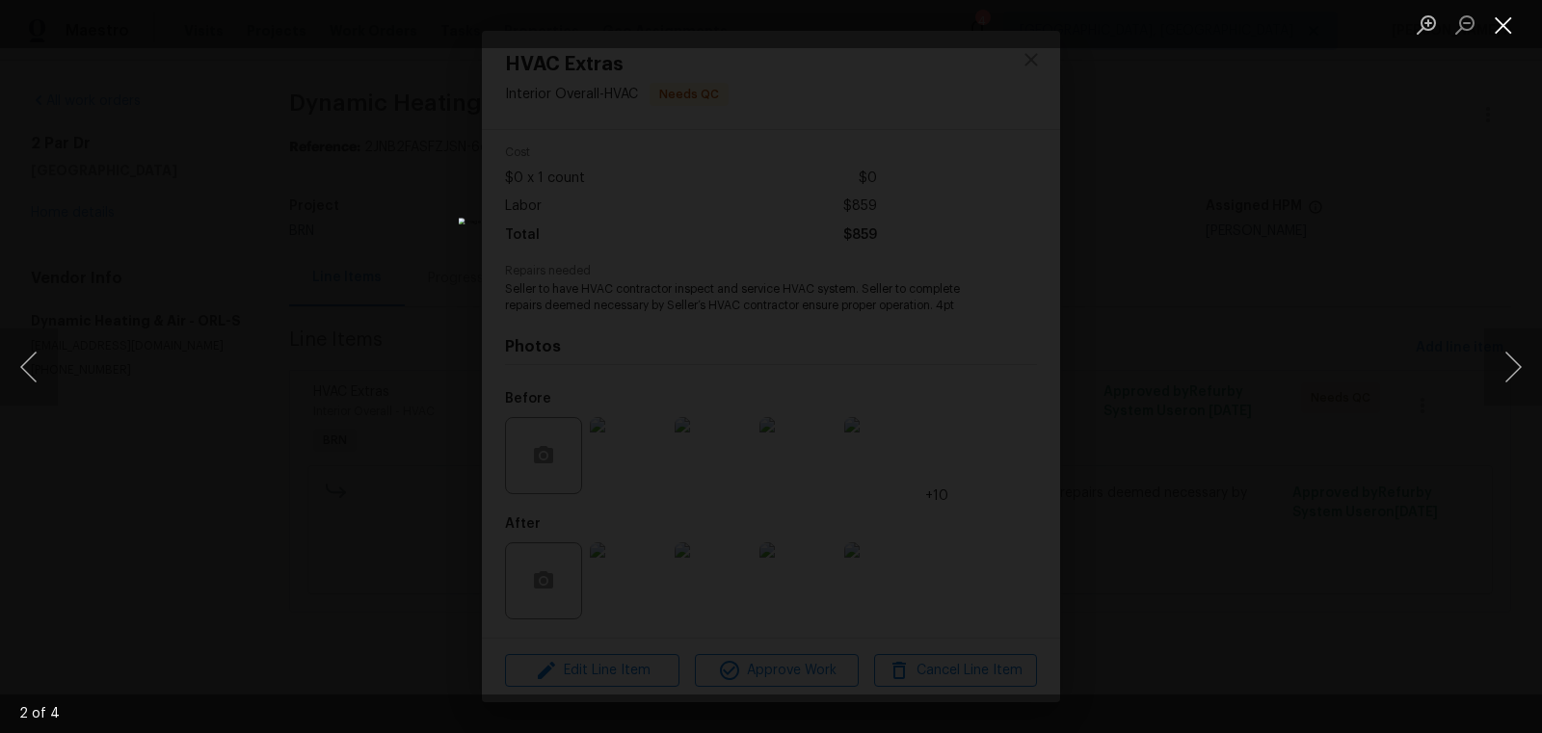
click at [1507, 33] on button "Close lightbox" at bounding box center [1503, 25] width 39 height 34
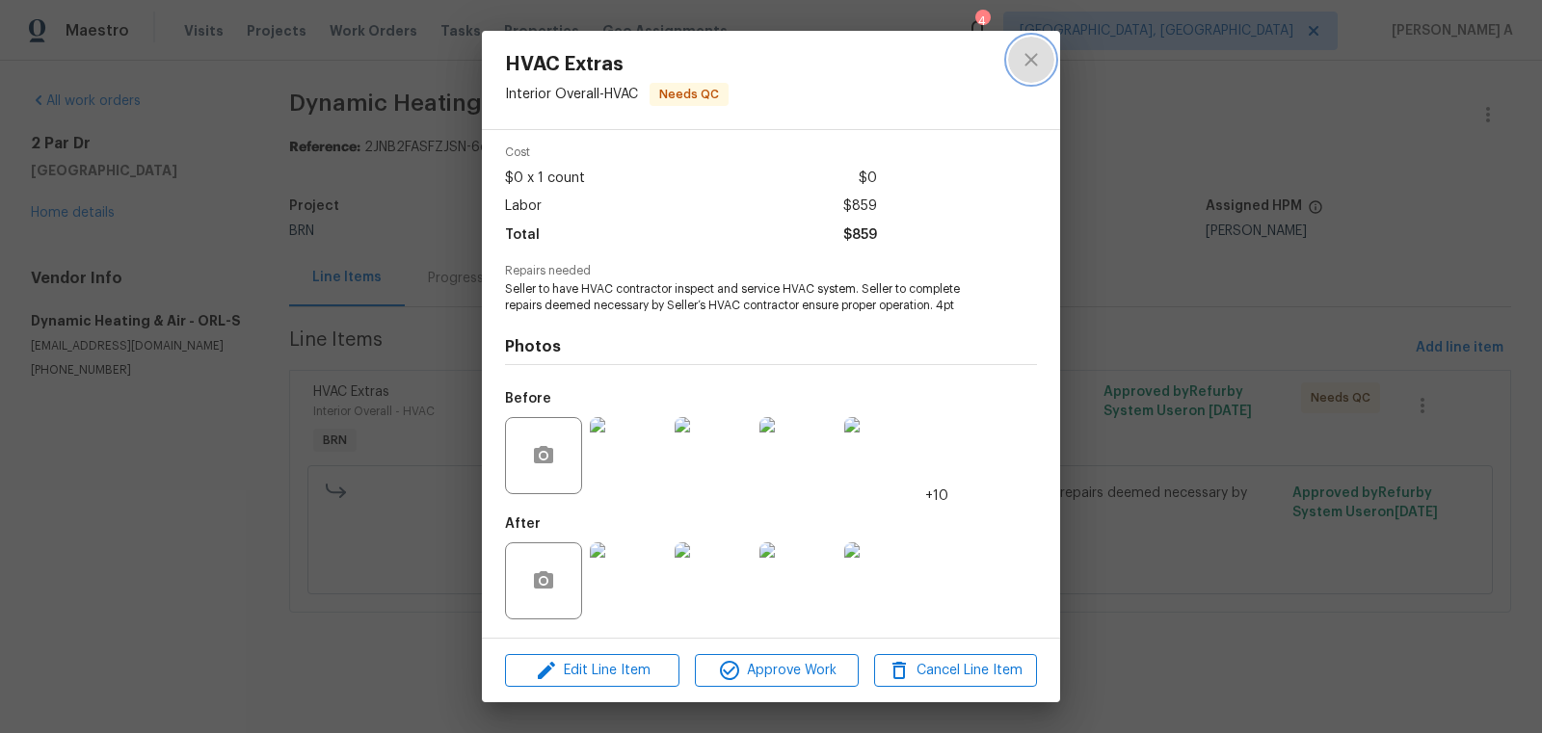
click at [1040, 62] on icon "close" at bounding box center [1031, 59] width 23 height 23
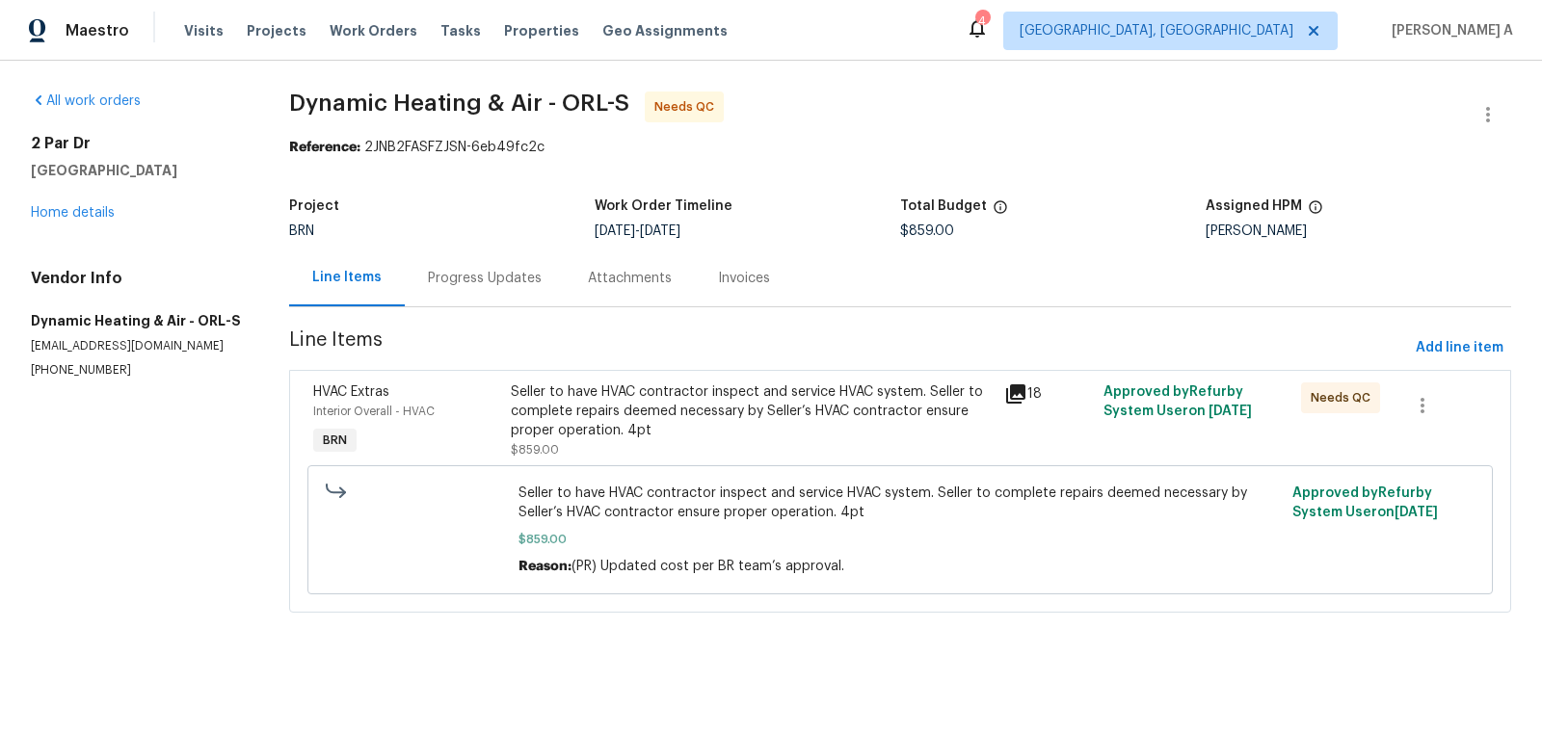
click at [456, 274] on div "Progress Updates" at bounding box center [485, 278] width 114 height 19
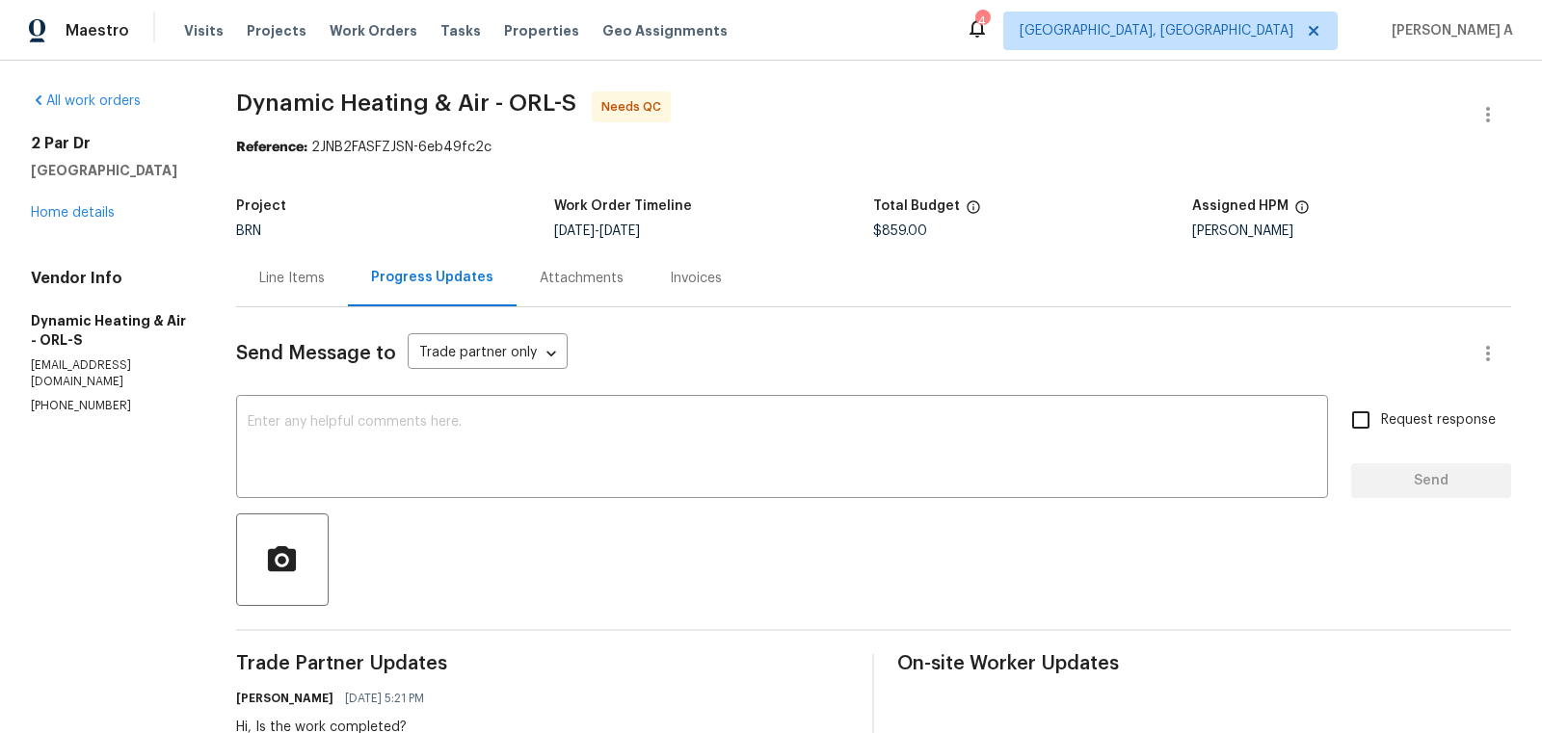
click at [306, 279] on div "Line Items" at bounding box center [292, 278] width 66 height 19
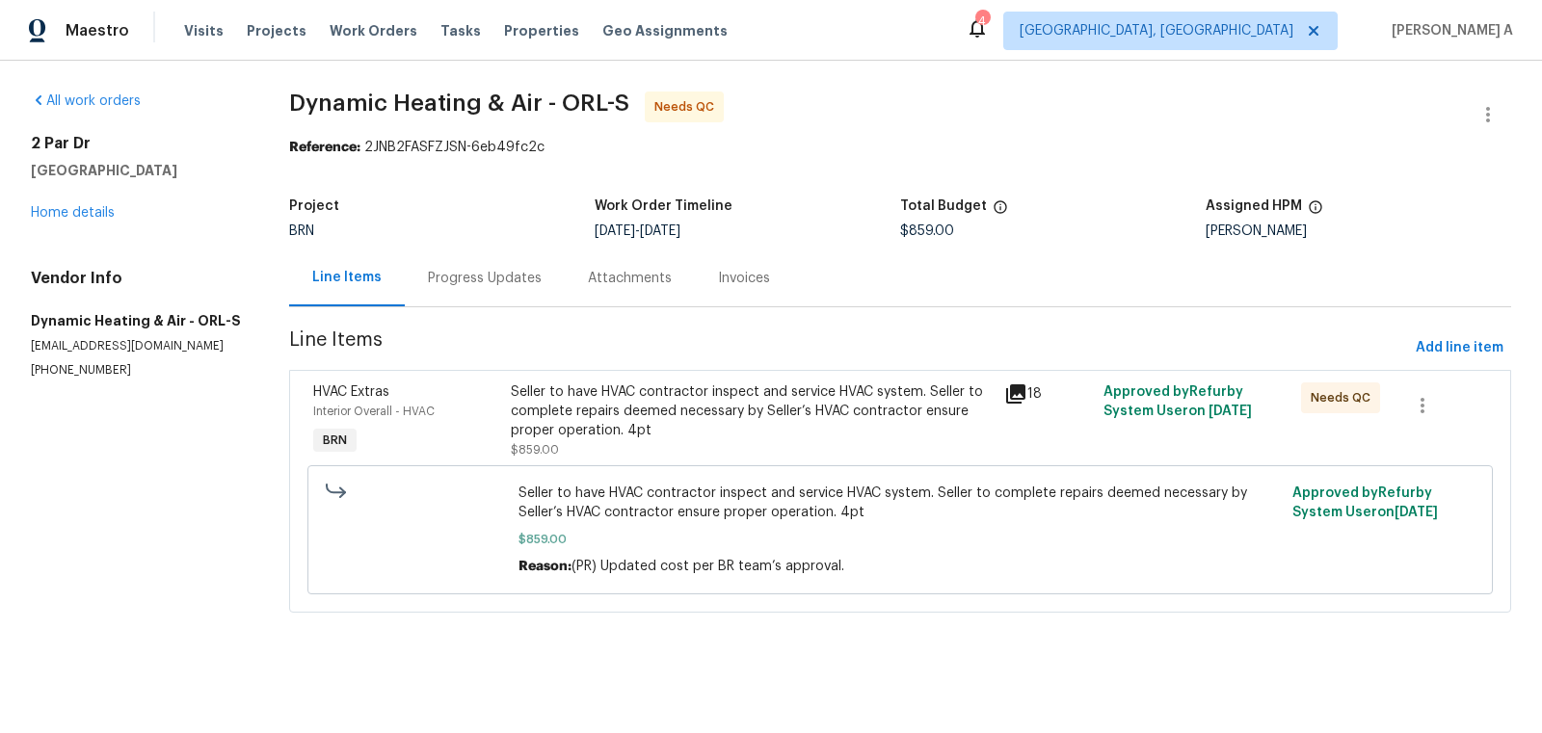
click at [762, 445] on div "Seller to have HVAC contractor inspect and service HVAC system. Seller to compl…" at bounding box center [752, 421] width 483 height 77
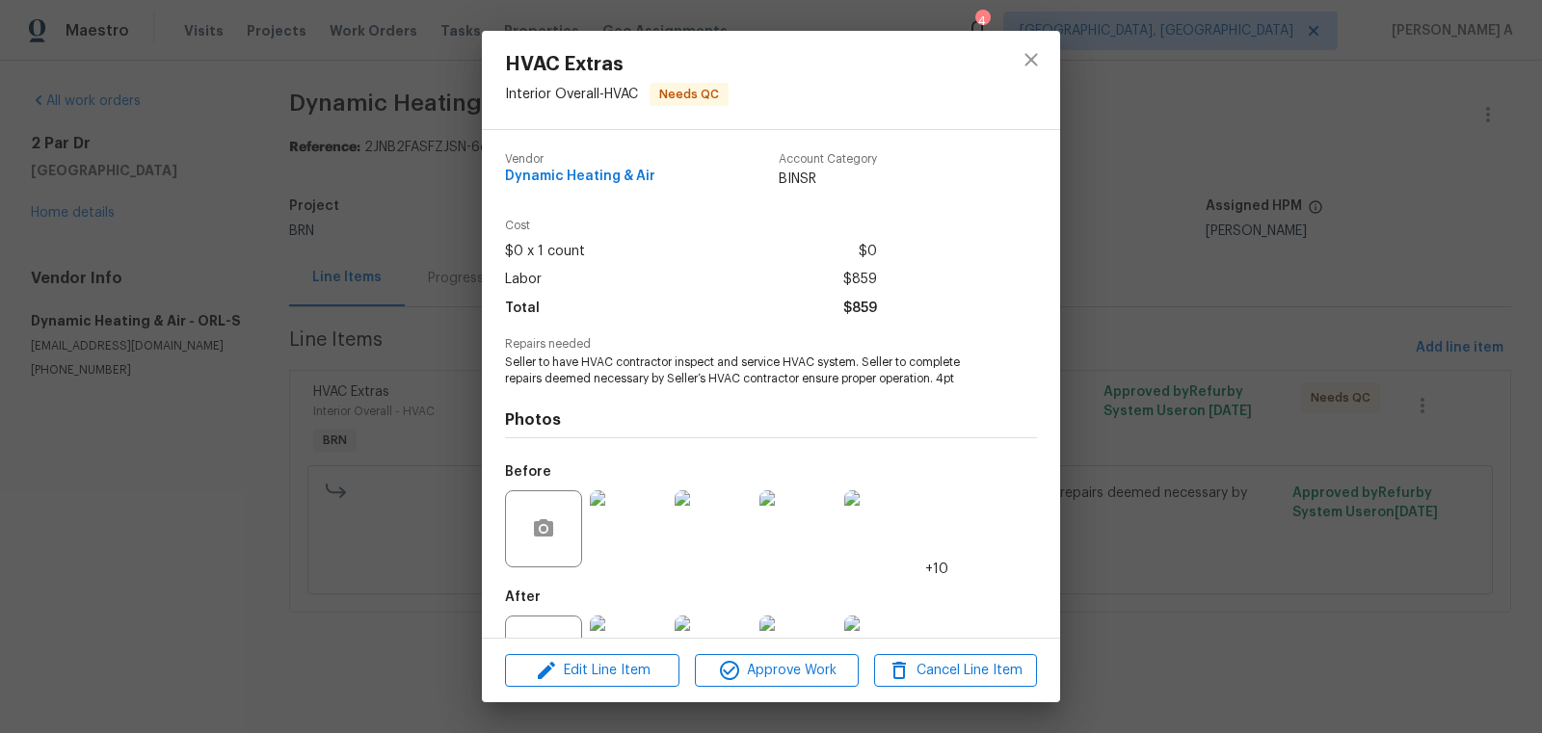
scroll to position [73, 0]
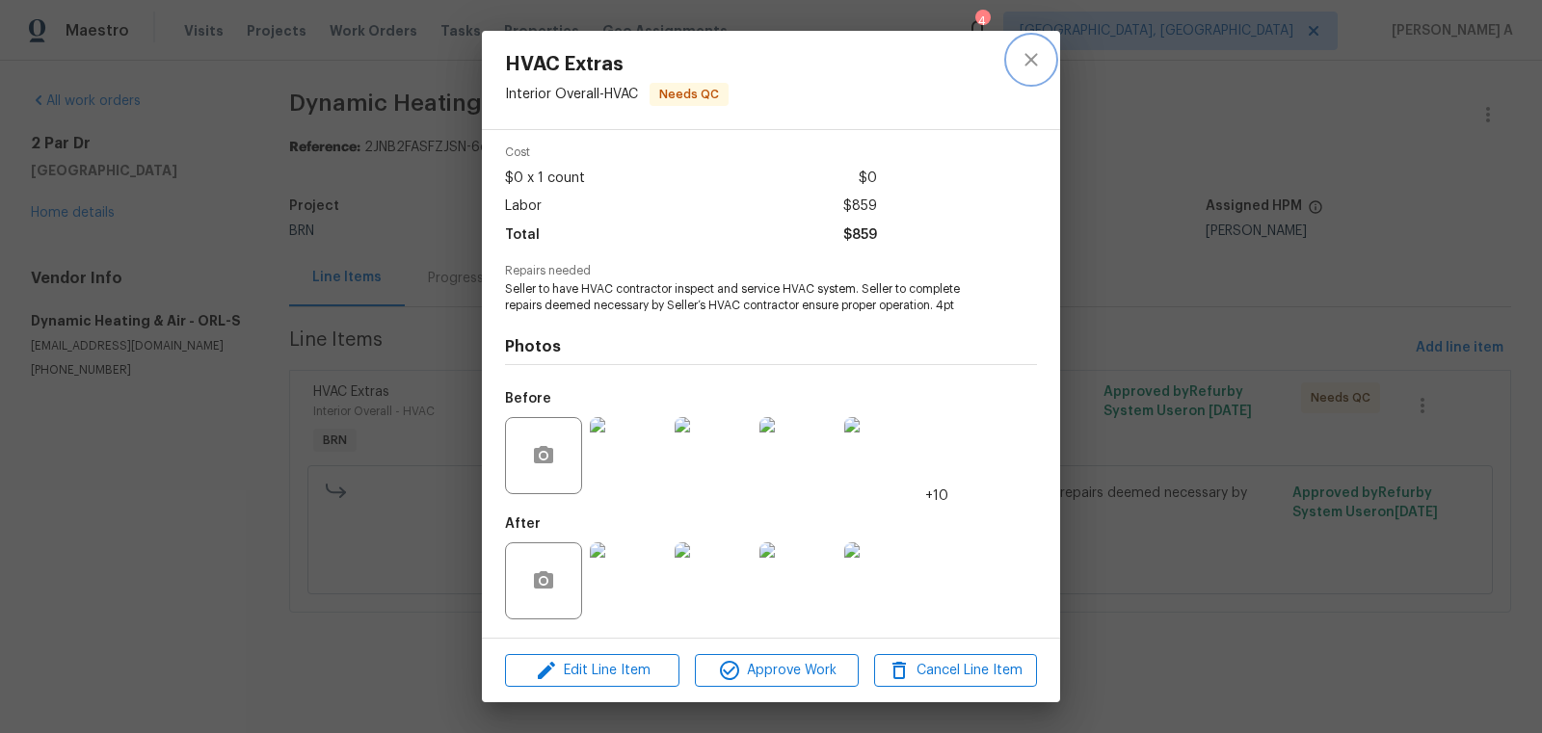
click at [1027, 55] on icon "close" at bounding box center [1031, 59] width 13 height 13
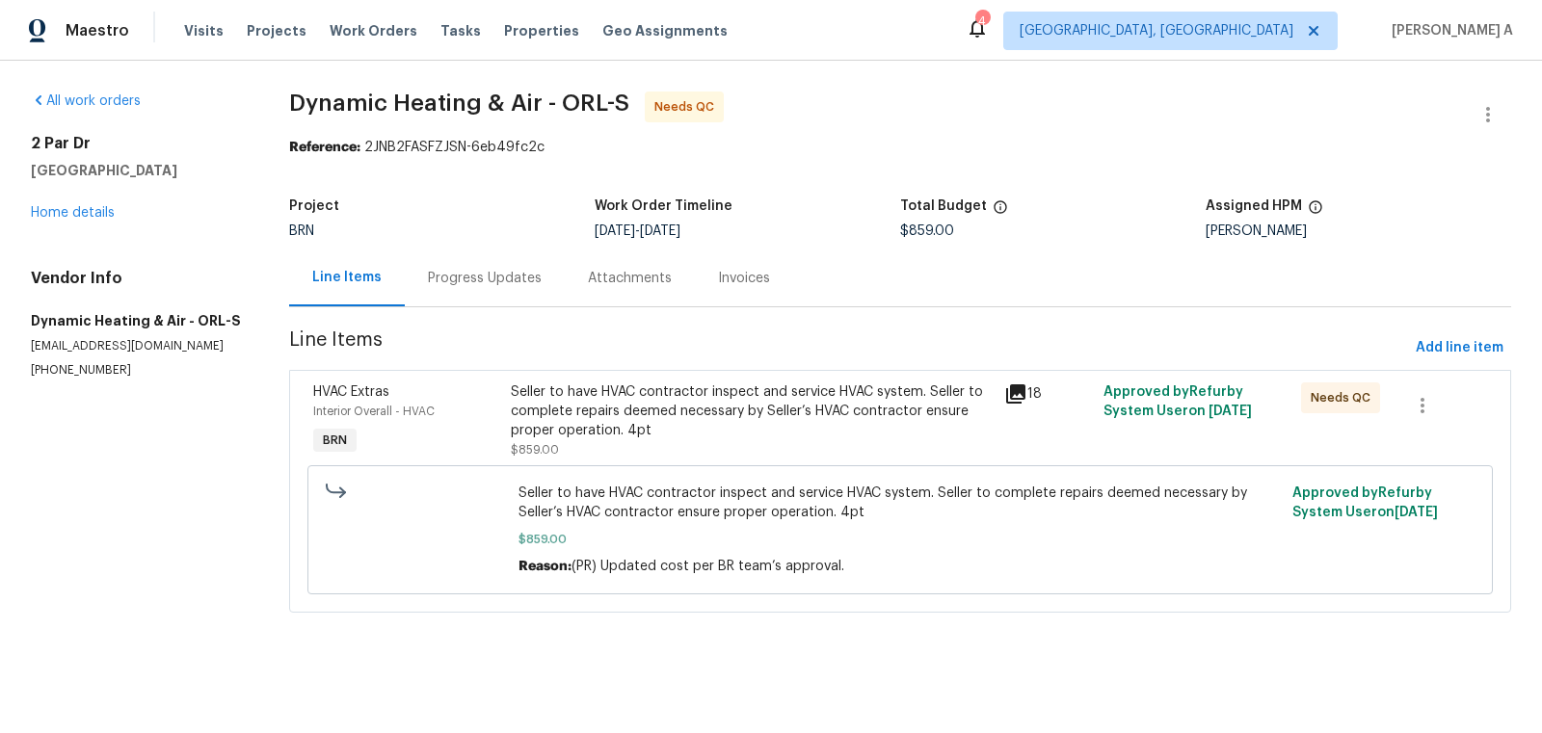
click at [458, 270] on div "Progress Updates" at bounding box center [485, 278] width 114 height 19
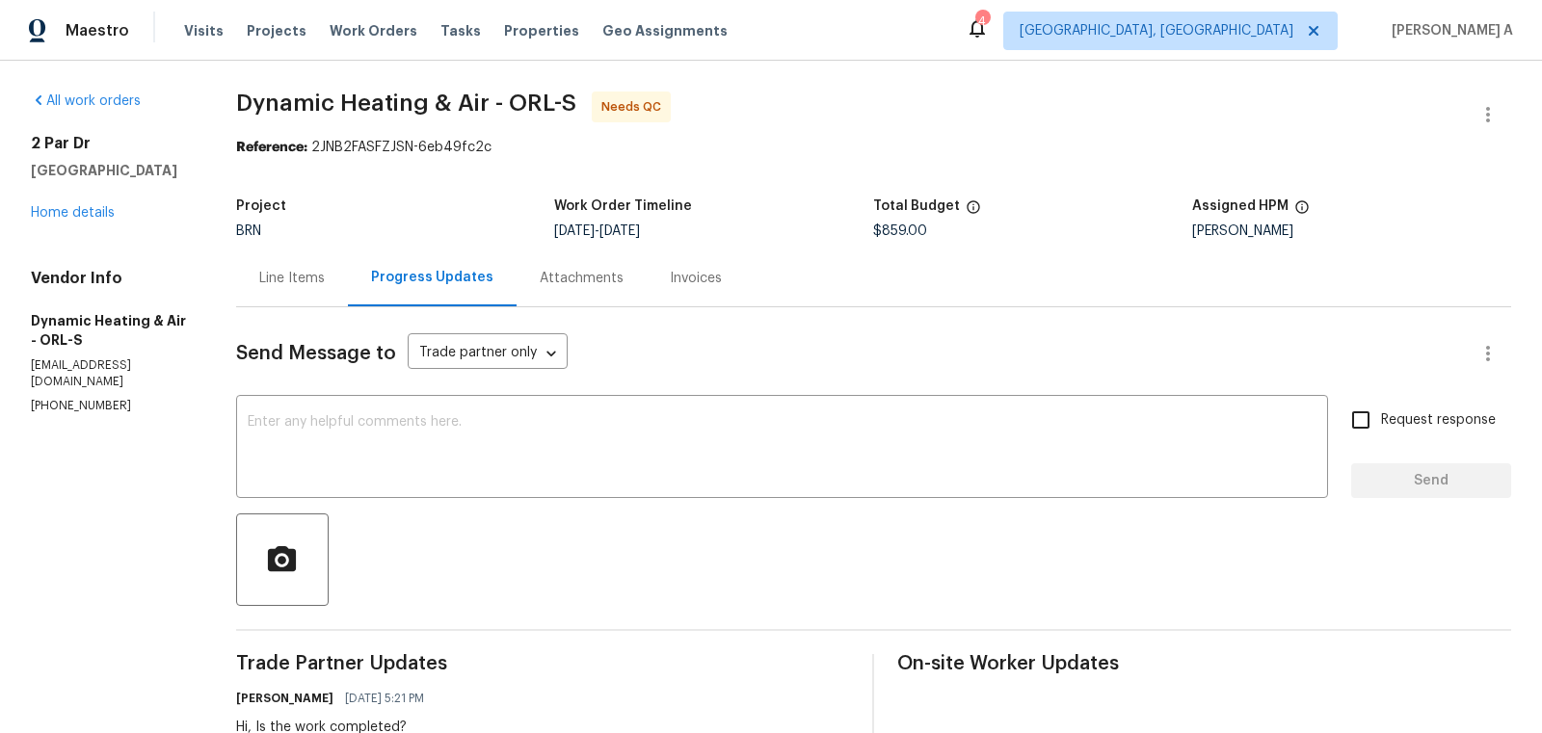
click at [305, 281] on div "Line Items" at bounding box center [292, 278] width 66 height 19
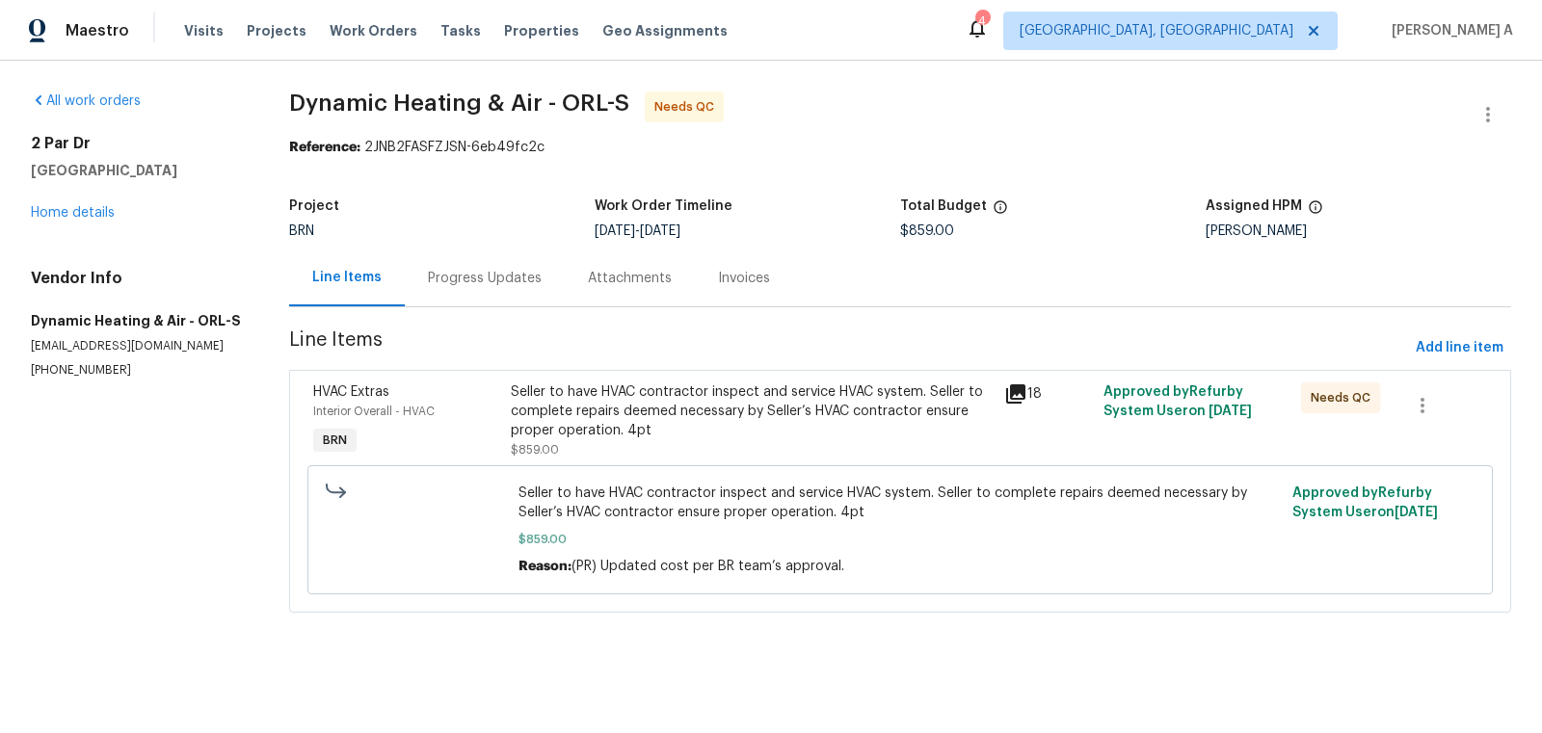
click at [802, 444] on div "Seller to have HVAC contractor inspect and service HVAC system. Seller to compl…" at bounding box center [752, 421] width 483 height 77
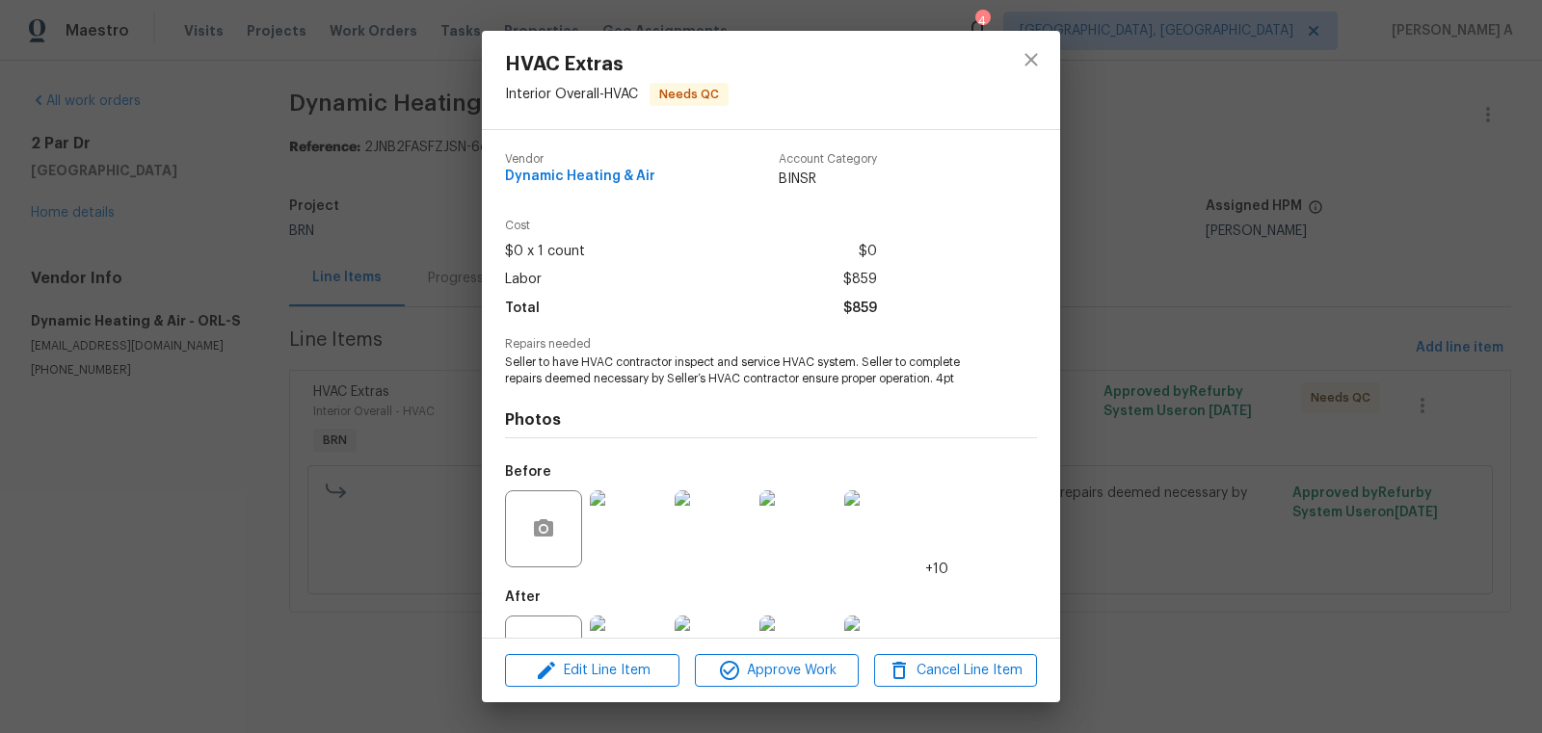
scroll to position [73, 0]
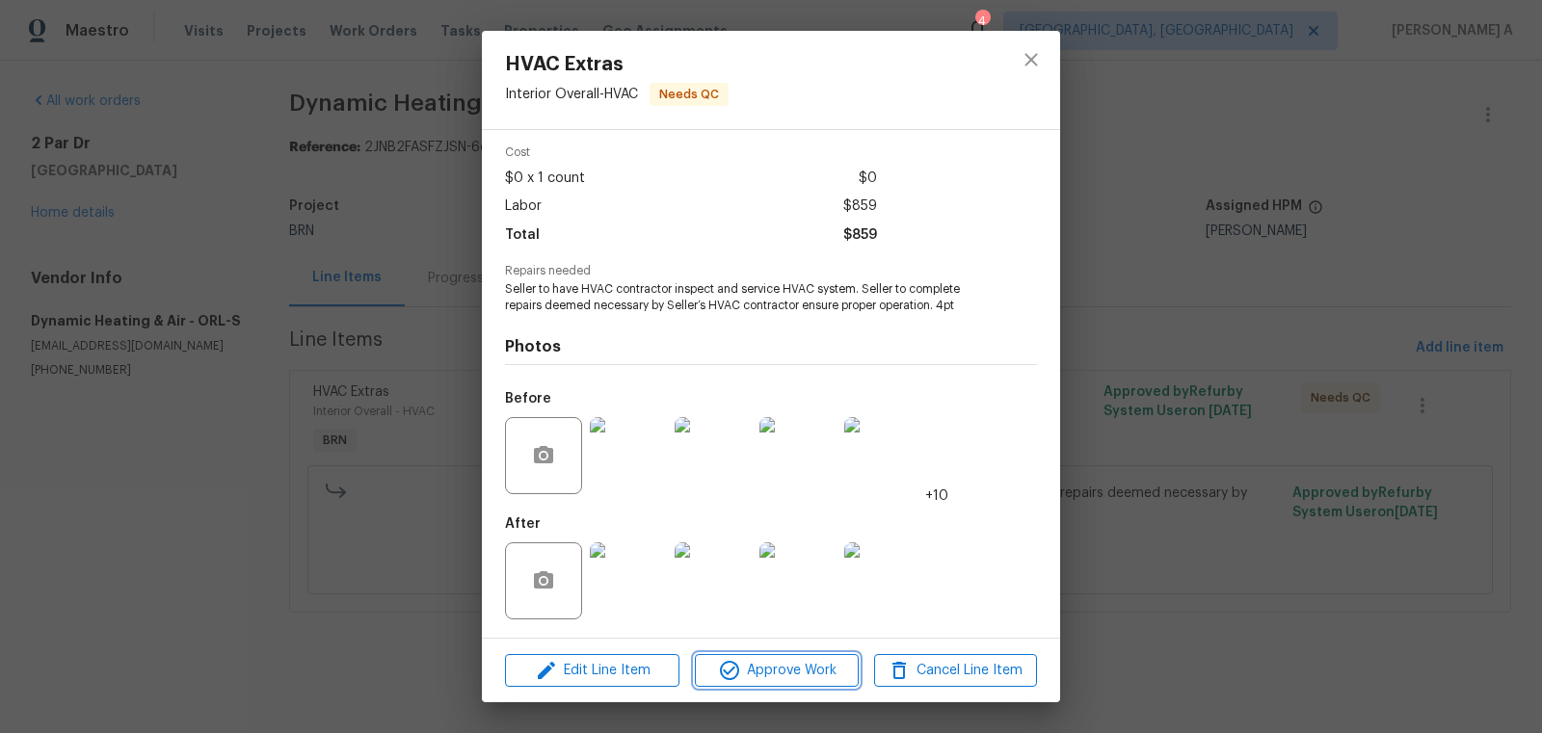
click at [805, 670] on span "Approve Work" at bounding box center [776, 671] width 151 height 24
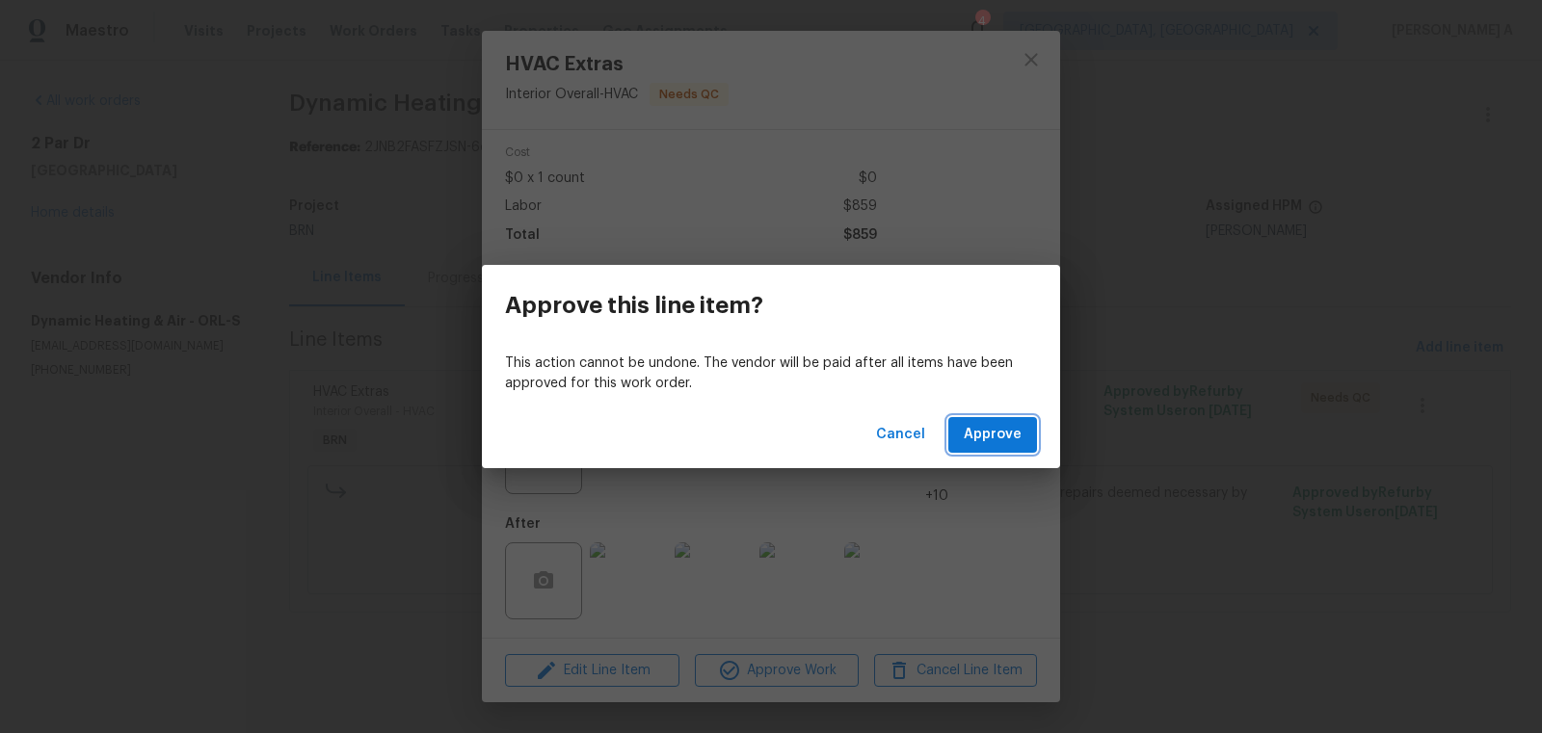
click at [988, 444] on span "Approve" at bounding box center [993, 435] width 58 height 24
